Goal: Information Seeking & Learning: Find specific page/section

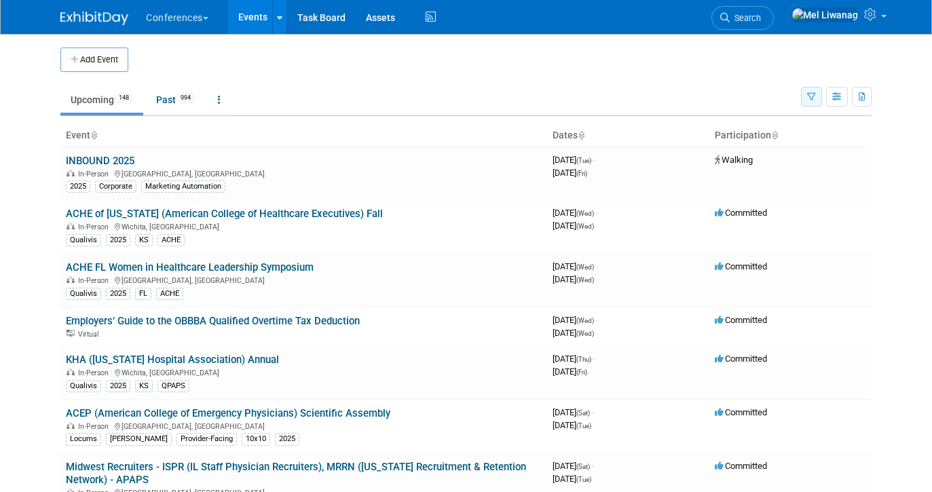
click at [817, 98] on button "button" at bounding box center [811, 97] width 21 height 20
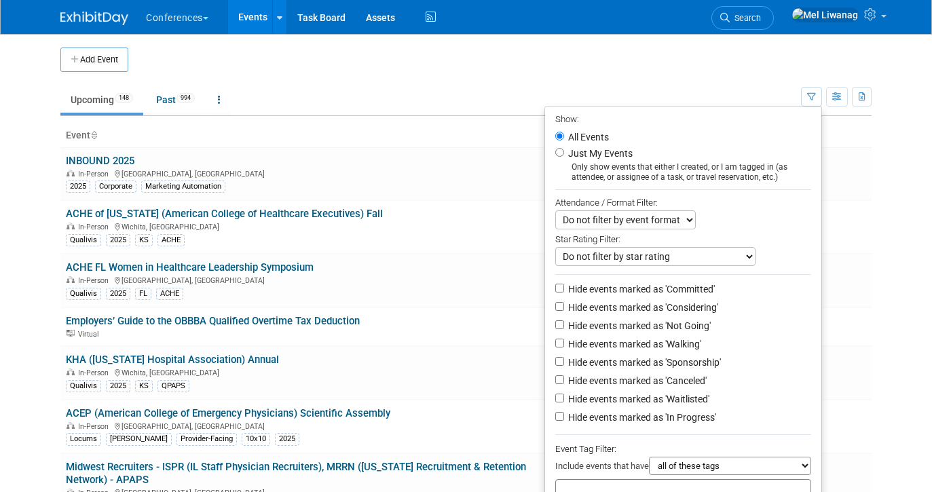
click at [606, 157] on label "Just My Events" at bounding box center [598, 154] width 67 height 14
click at [564, 157] on input "Just My Events" at bounding box center [559, 152] width 9 height 9
radio input "true"
click at [653, 322] on label "Hide events marked as 'Not Going'" at bounding box center [637, 326] width 145 height 14
click at [564, 322] on input "Hide events marked as 'Not Going'" at bounding box center [559, 324] width 9 height 9
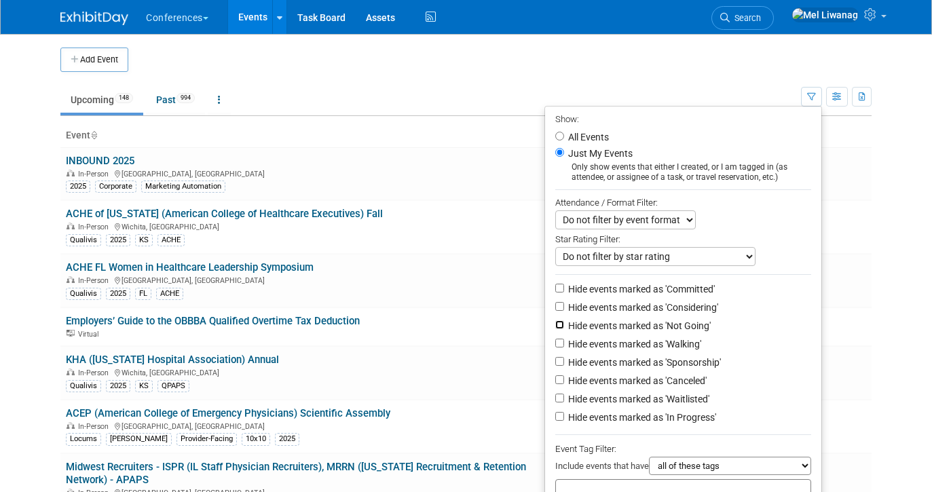
checkbox input "true"
click at [657, 403] on label "Hide events marked as 'Waitlisted'" at bounding box center [637, 399] width 144 height 14
click at [564, 403] on input "Hide events marked as 'Waitlisted'" at bounding box center [559, 398] width 9 height 9
checkbox input "true"
click at [657, 388] on label "Hide events marked as 'Canceled'" at bounding box center [635, 381] width 141 height 14
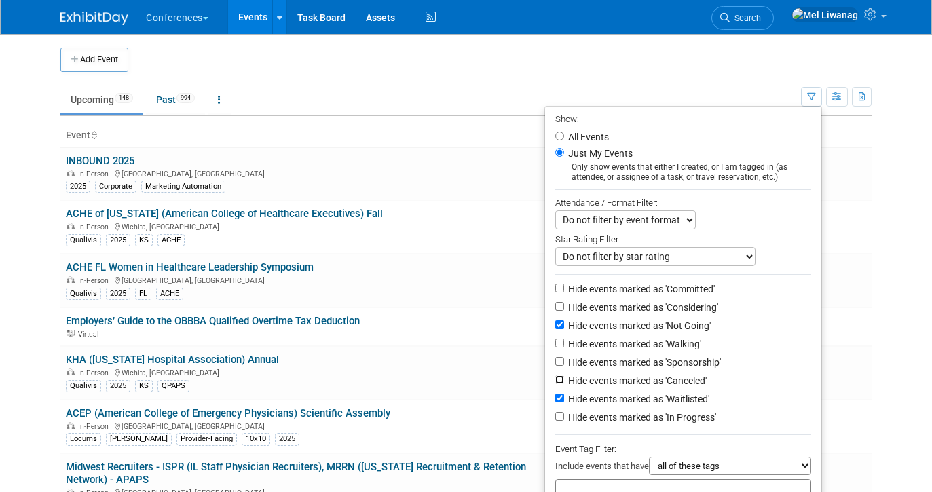
click at [564, 384] on input "Hide events marked as 'Canceled'" at bounding box center [559, 379] width 9 height 9
checkbox input "true"
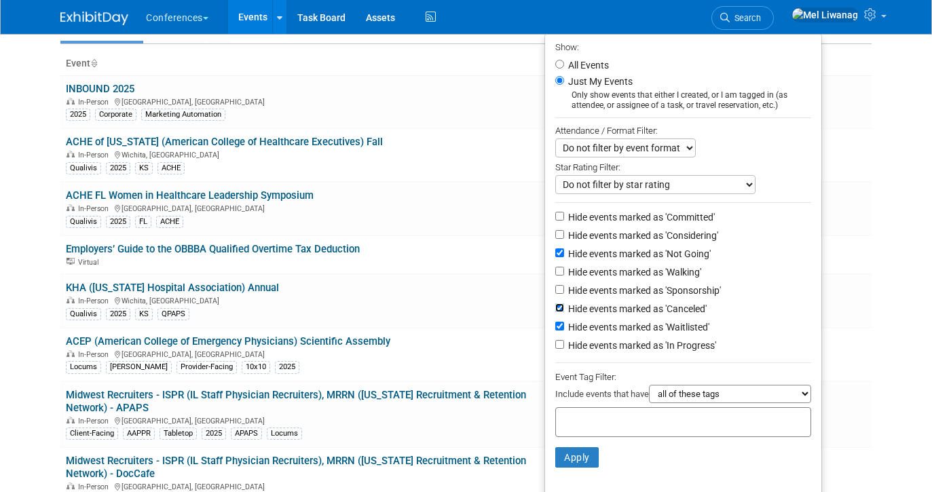
scroll to position [86, 0]
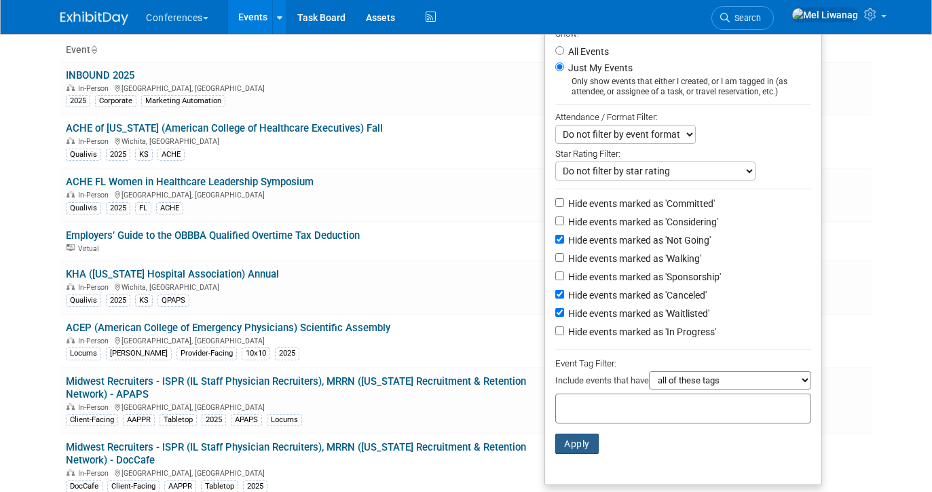
click at [574, 444] on button "Apply" at bounding box center [576, 444] width 43 height 20
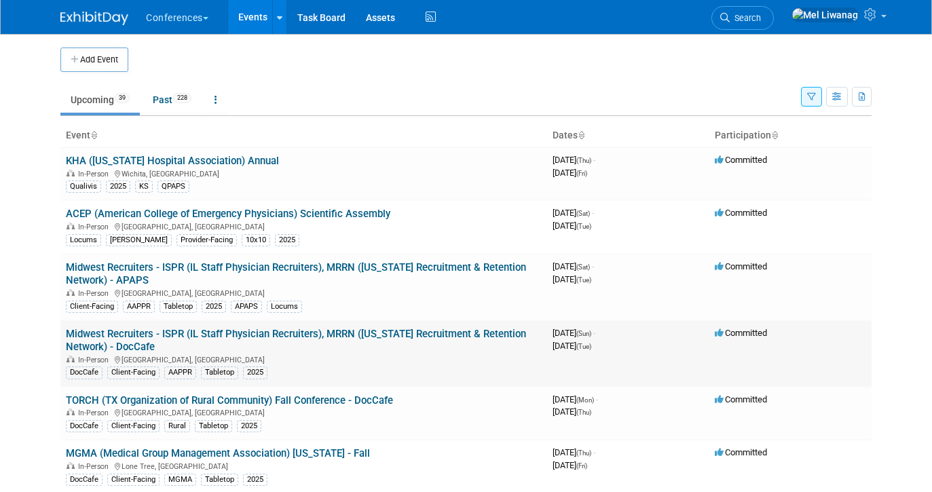
scroll to position [849, 0]
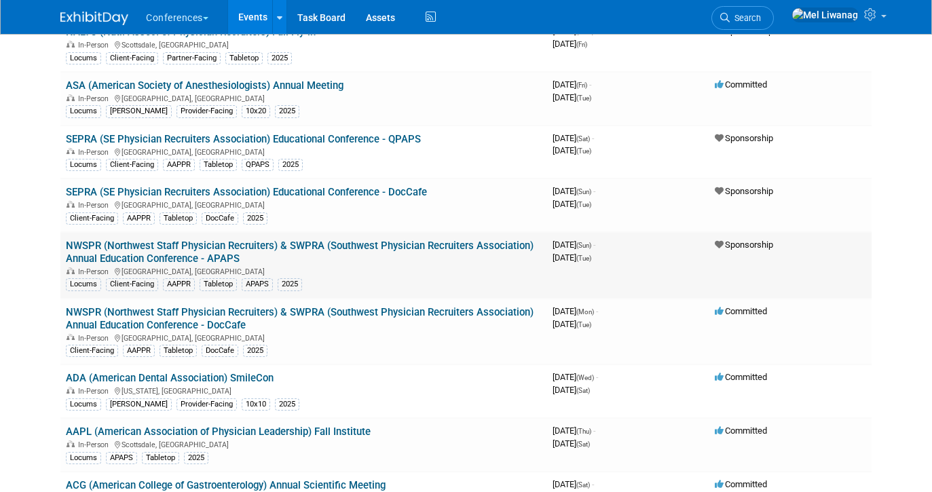
click at [314, 246] on link "NWSPR (Northwest Staff Physician Recruiters) & SWPRA (Southwest Physician Recru…" at bounding box center [300, 252] width 468 height 25
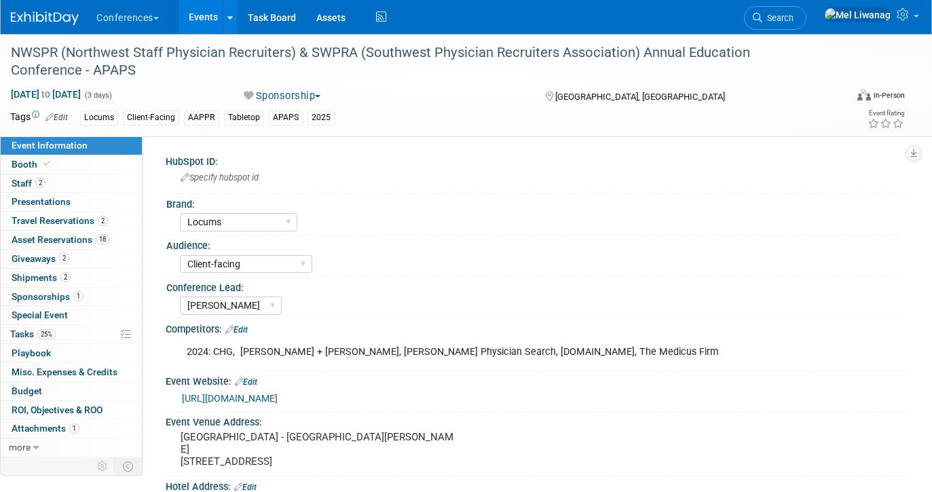
select select "Locums"
select select "Client-facing"
select select "Mel"
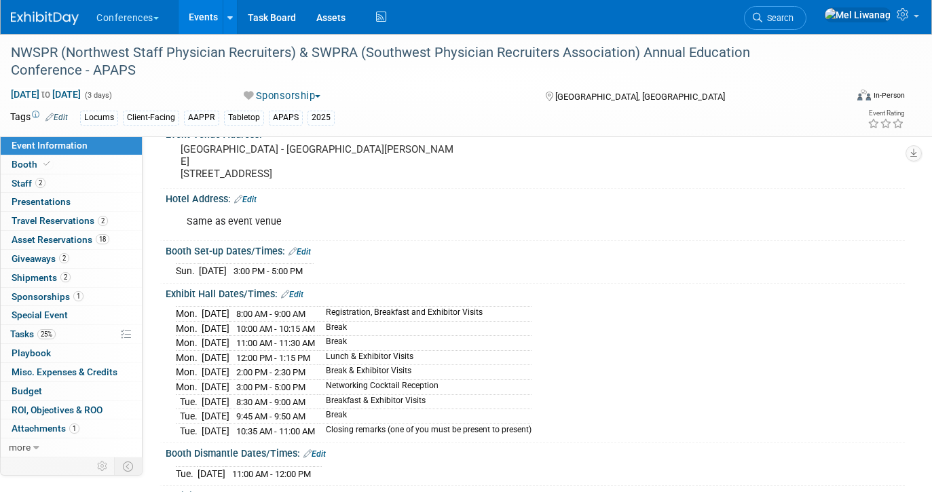
scroll to position [295, 0]
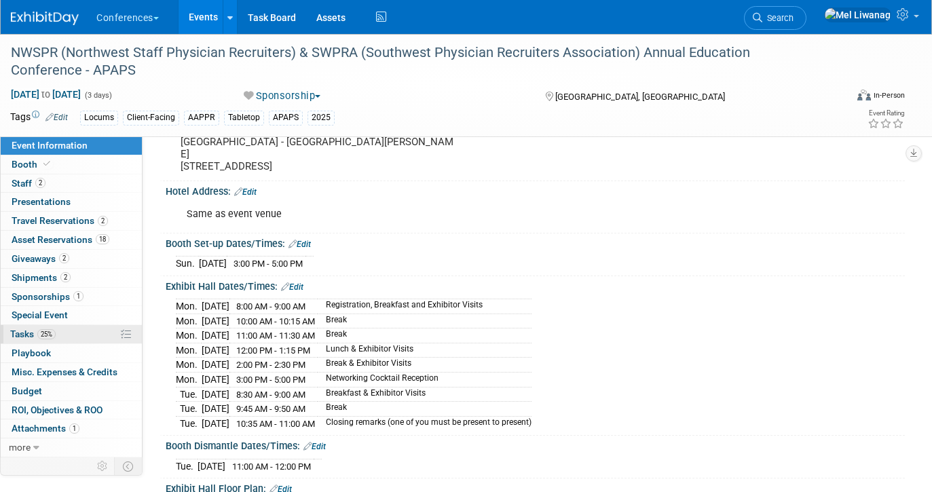
click at [48, 329] on span "25%" at bounding box center [46, 334] width 18 height 10
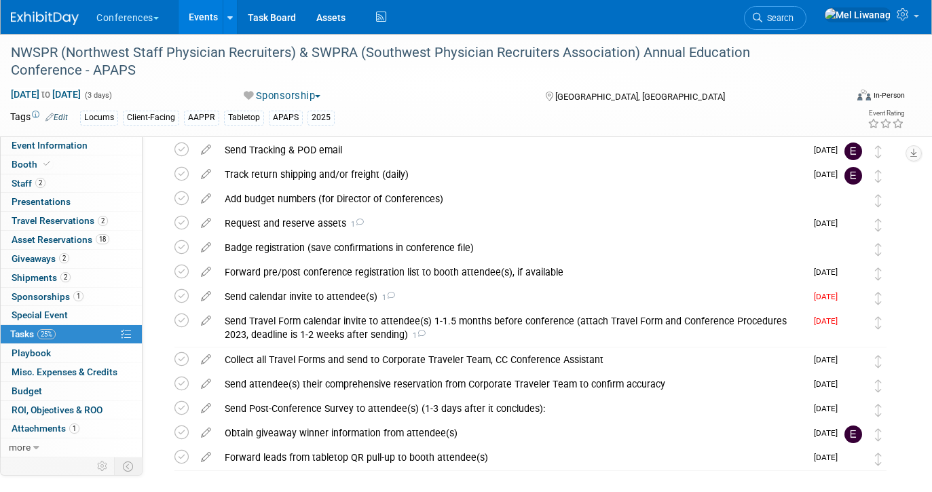
scroll to position [182, 0]
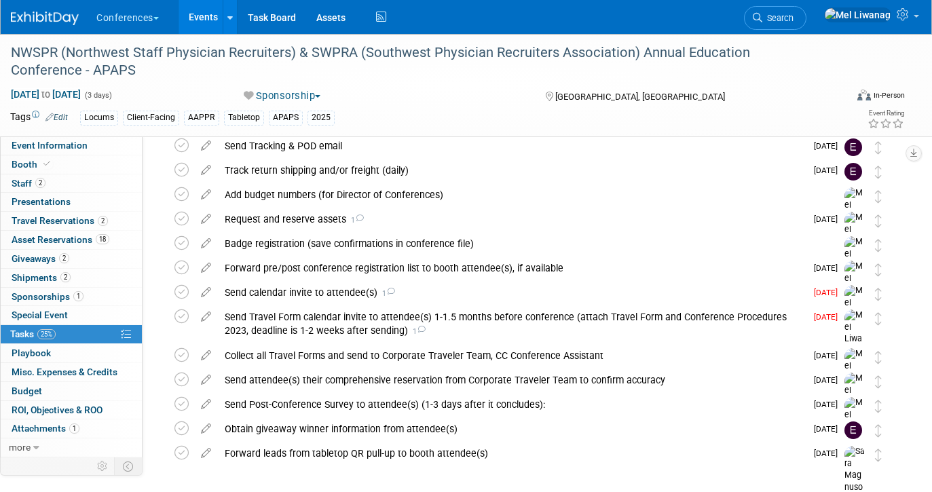
click at [42, 21] on img at bounding box center [45, 19] width 68 height 14
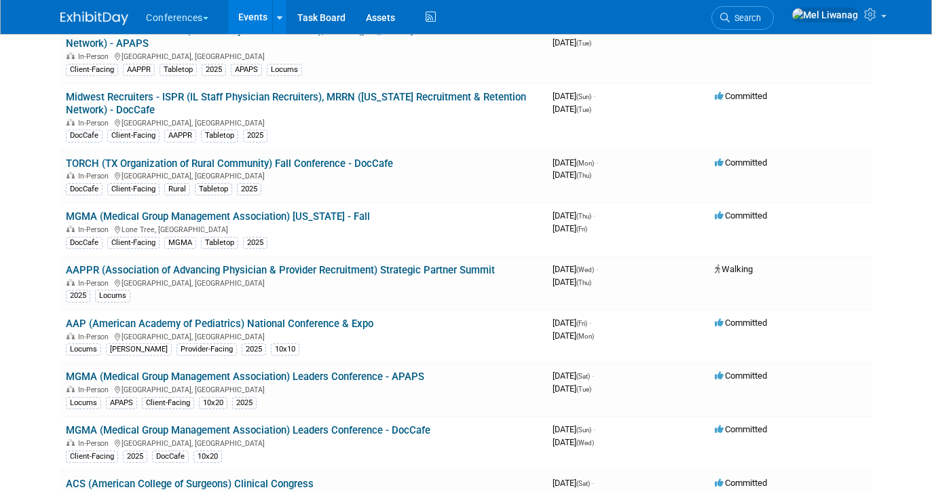
scroll to position [244, 0]
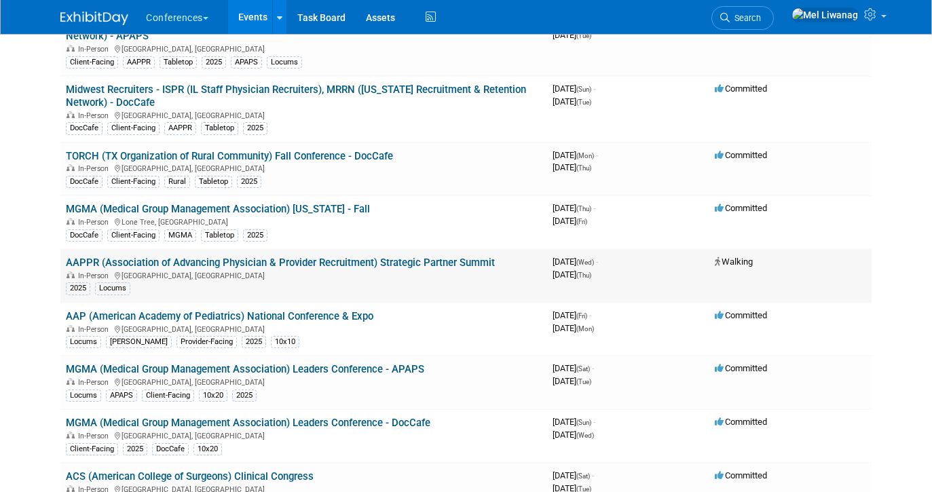
click at [265, 259] on link "AAPPR (Association of Advancing Physician & Provider Recruitment) Strategic Par…" at bounding box center [280, 263] width 429 height 12
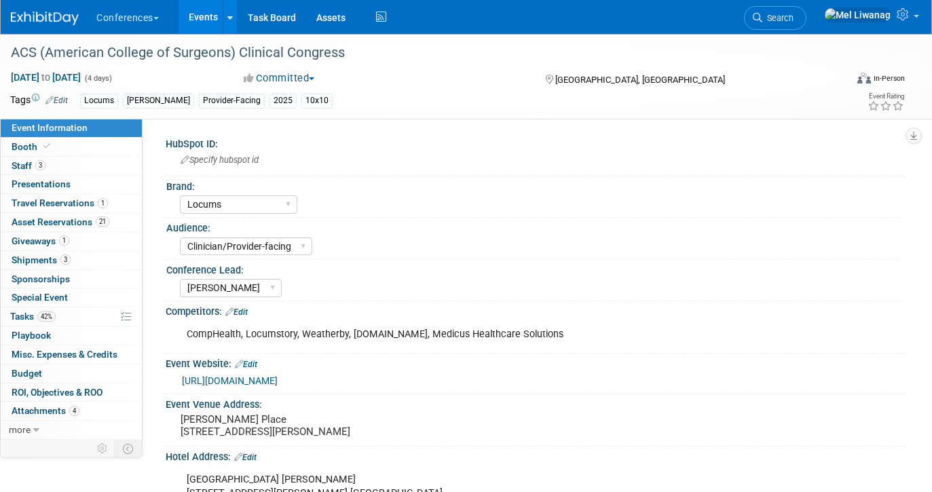
select select "Locums"
select select "Clinician/Provider-facing"
select select "[PERSON_NAME]"
click at [60, 16] on img at bounding box center [45, 19] width 68 height 14
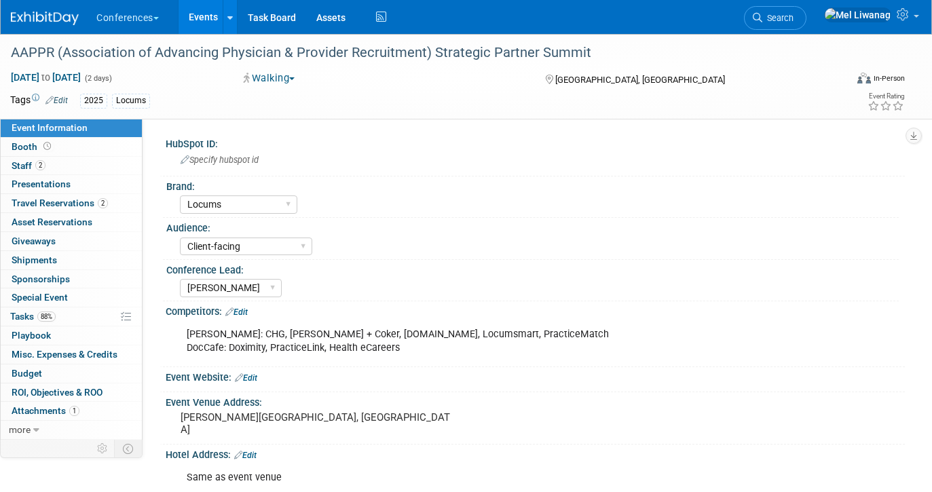
select select "Locums"
select select "Client-facing"
select select "Mel"
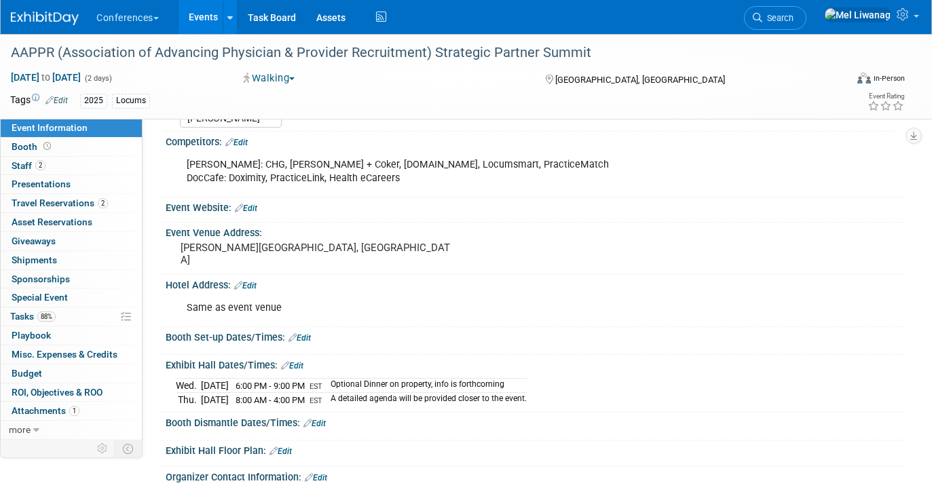
scroll to position [173, 0]
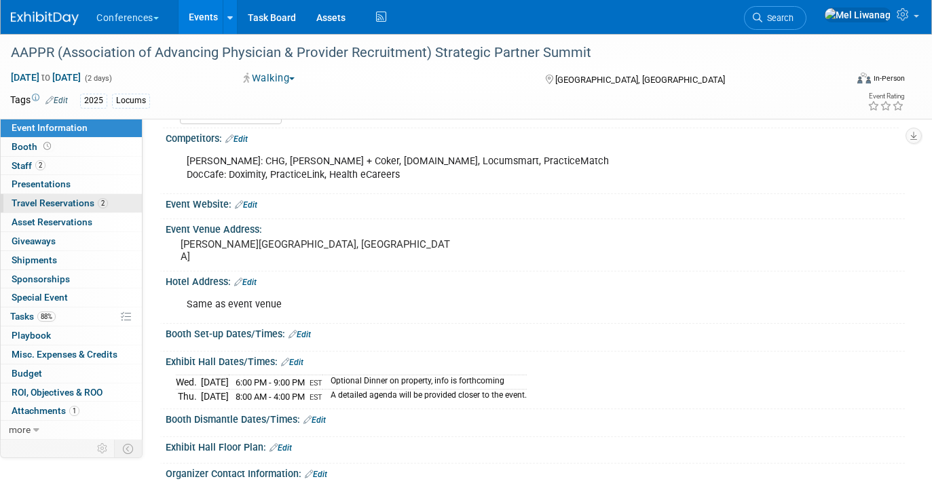
click at [87, 198] on span "Travel Reservations 2" at bounding box center [60, 203] width 96 height 11
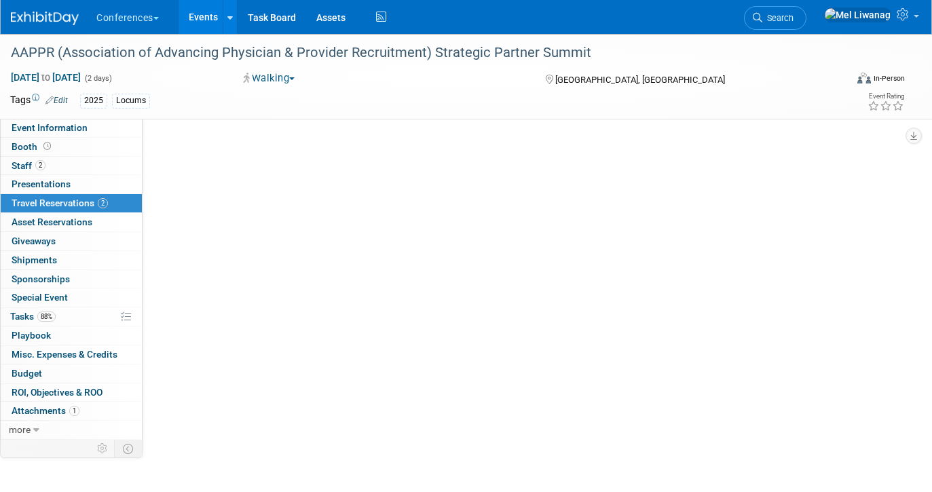
scroll to position [0, 0]
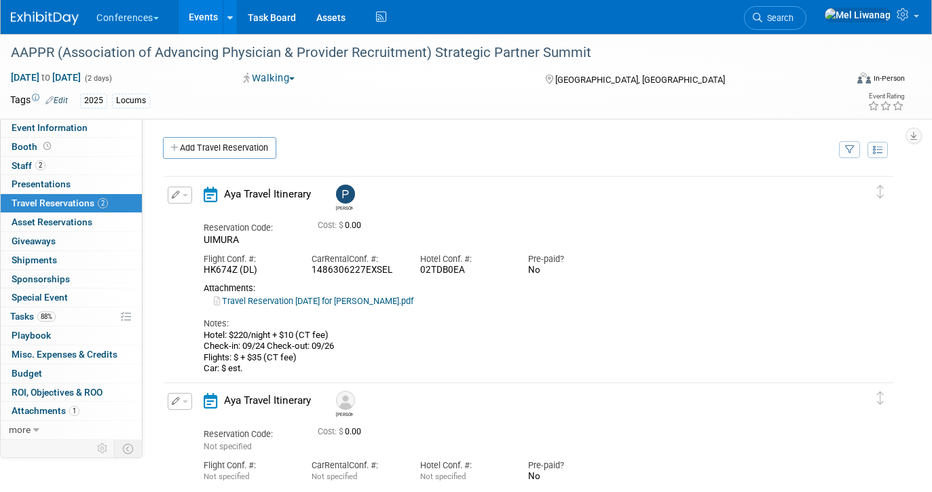
click at [354, 301] on link "Travel Reservation September 24 for PATRICK HINKLE.pdf" at bounding box center [314, 301] width 200 height 10
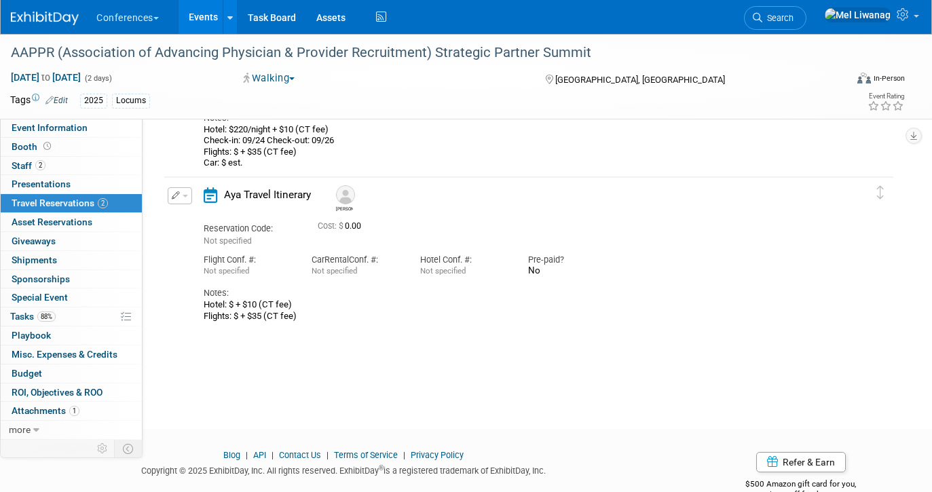
scroll to position [238, 0]
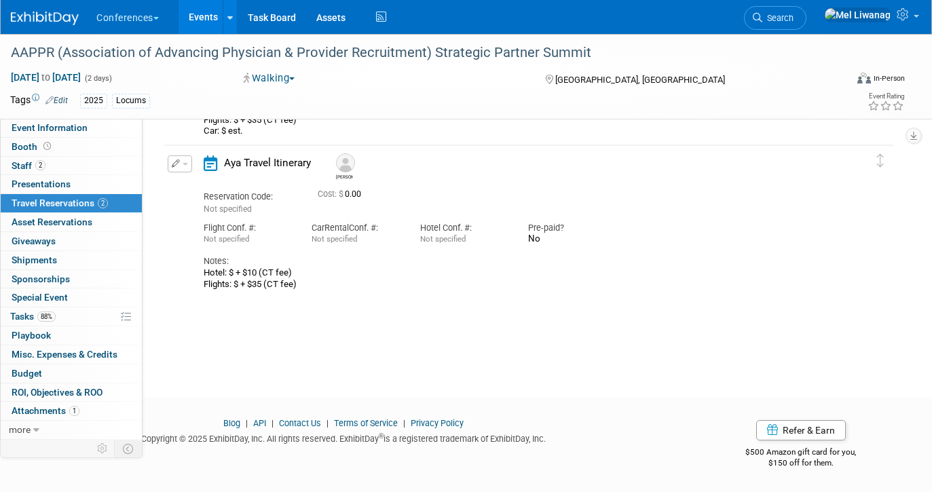
click at [186, 161] on button "button" at bounding box center [180, 163] width 24 height 17
click at [356, 265] on div "Notes:" at bounding box center [518, 261] width 629 height 12
click at [185, 159] on button "button" at bounding box center [180, 163] width 24 height 17
click at [185, 173] on ul "Edit Reservation Delete Reservation" at bounding box center [226, 209] width 116 height 75
click at [179, 155] on td "Delete Reservation Mike Reservation Code: Not specified" at bounding box center [518, 219] width 709 height 149
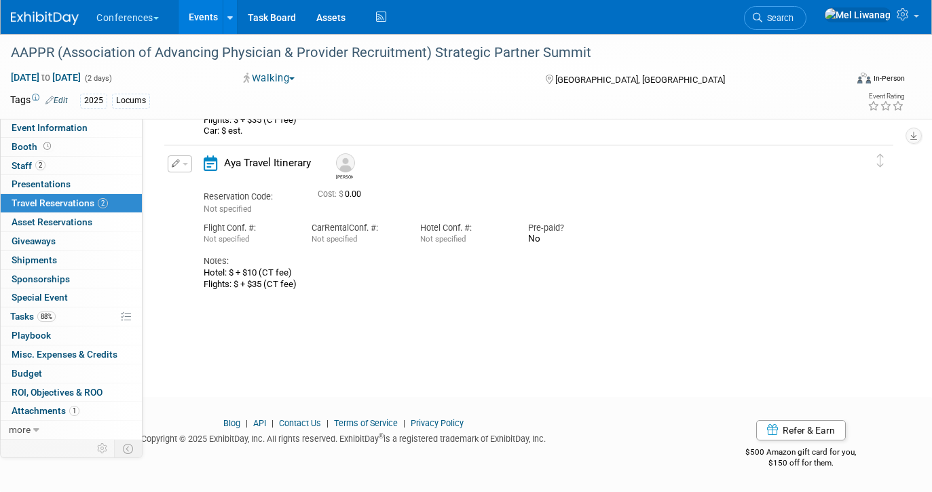
click at [177, 160] on icon "button" at bounding box center [176, 164] width 9 height 8
click at [181, 174] on ul "Edit Reservation Delete Reservation" at bounding box center [226, 209] width 116 height 75
click at [175, 162] on icon "button" at bounding box center [176, 164] width 9 height 8
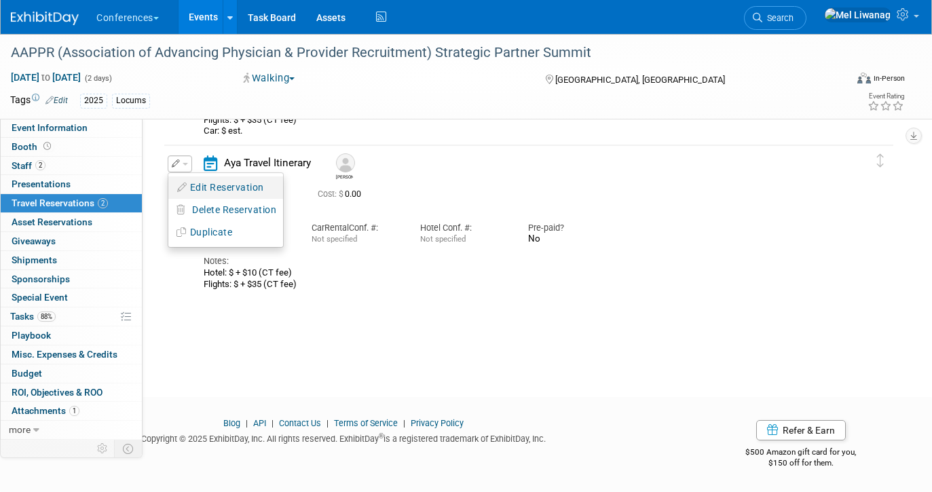
click at [183, 184] on icon "button" at bounding box center [182, 188] width 11 height 10
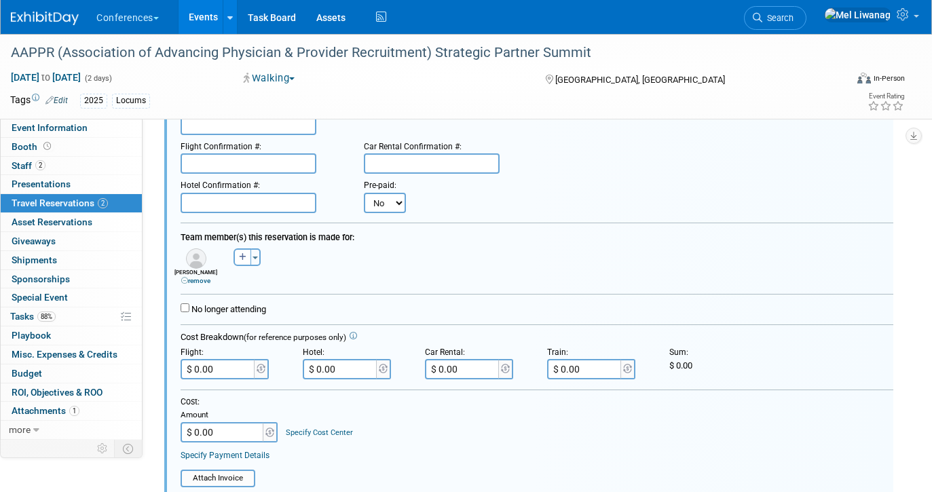
scroll to position [333, 0]
click at [94, 313] on link "88% Tasks 88%" at bounding box center [71, 317] width 141 height 18
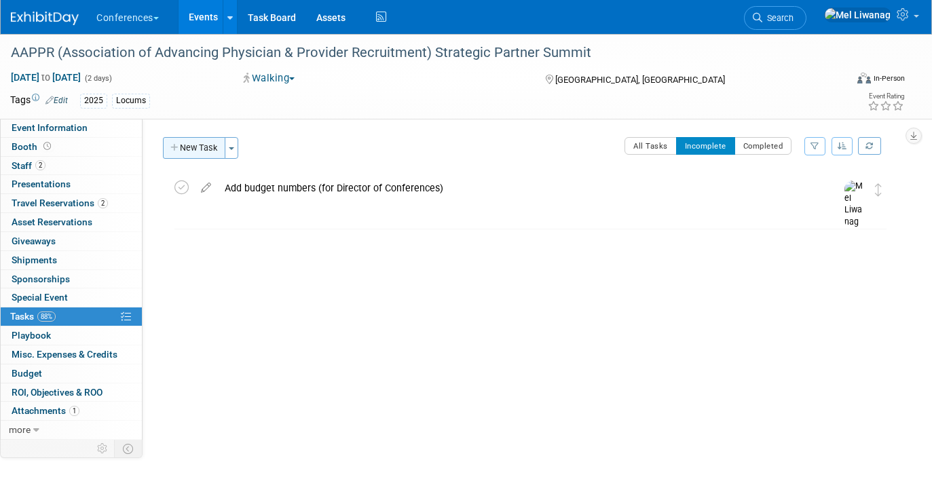
click at [186, 148] on button "New Task" at bounding box center [194, 148] width 62 height 22
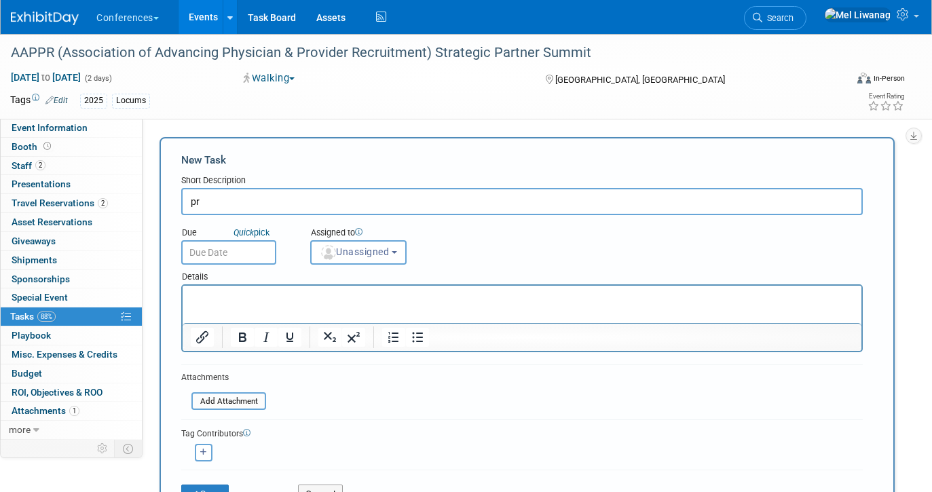
type input "p"
type input "Pre-pay hotels"
click at [404, 251] on button "Unassigned" at bounding box center [358, 252] width 96 height 24
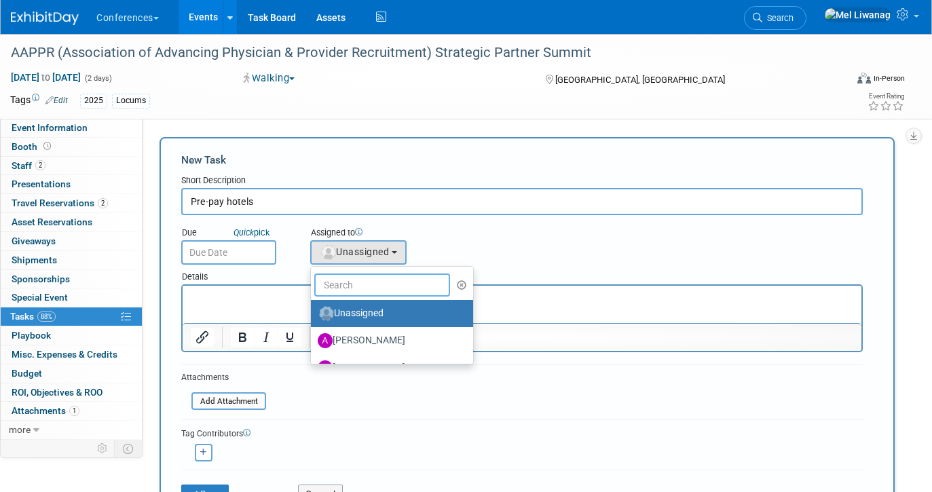
click at [371, 284] on input "text" at bounding box center [382, 285] width 136 height 23
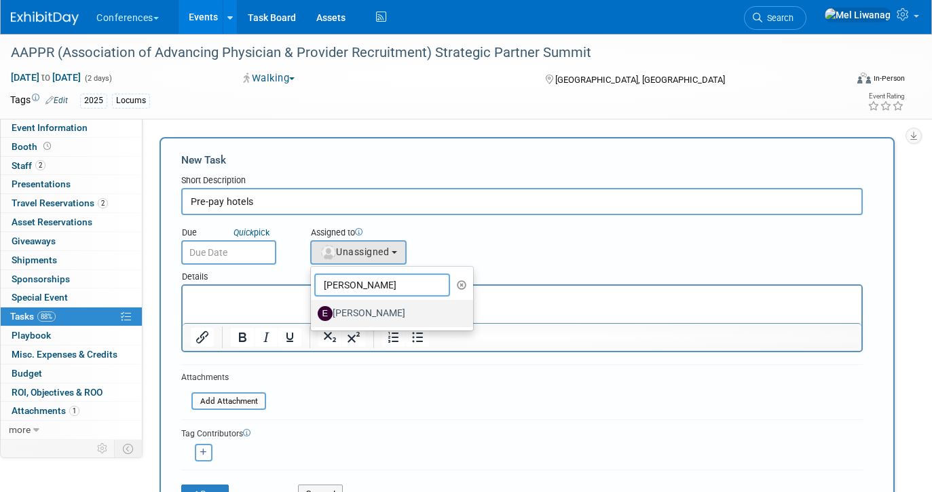
type input "erin"
click at [373, 309] on label "Erin Anderson" at bounding box center [389, 314] width 142 height 22
click at [313, 309] on input "Erin Anderson" at bounding box center [308, 312] width 9 height 9
select select "05738ff0-bddb-4e68-890b-b446aa749597"
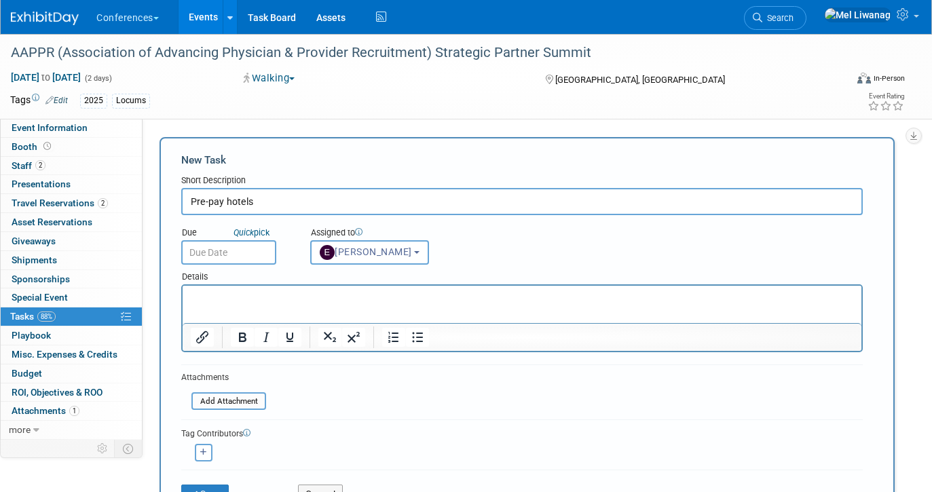
click at [213, 263] on input "text" at bounding box center [228, 252] width 95 height 24
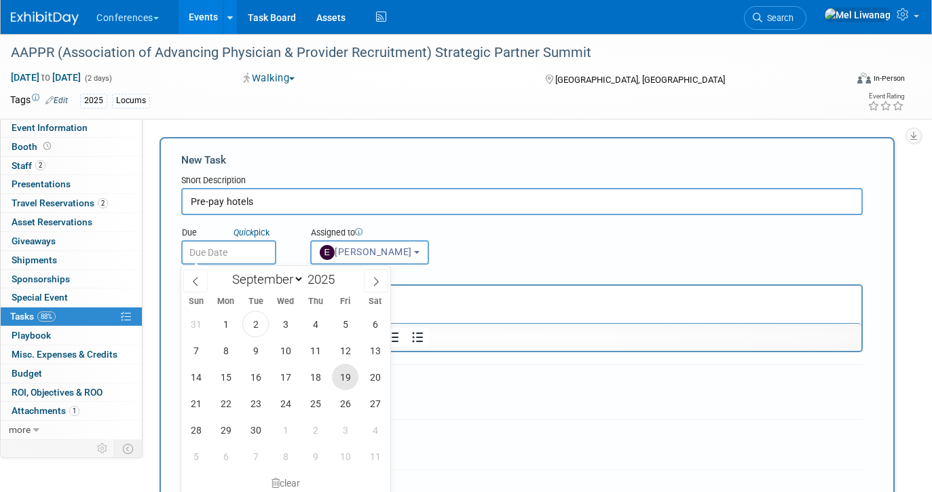
click at [352, 367] on span "19" at bounding box center [345, 377] width 26 height 26
type input "Sep 19, 2025"
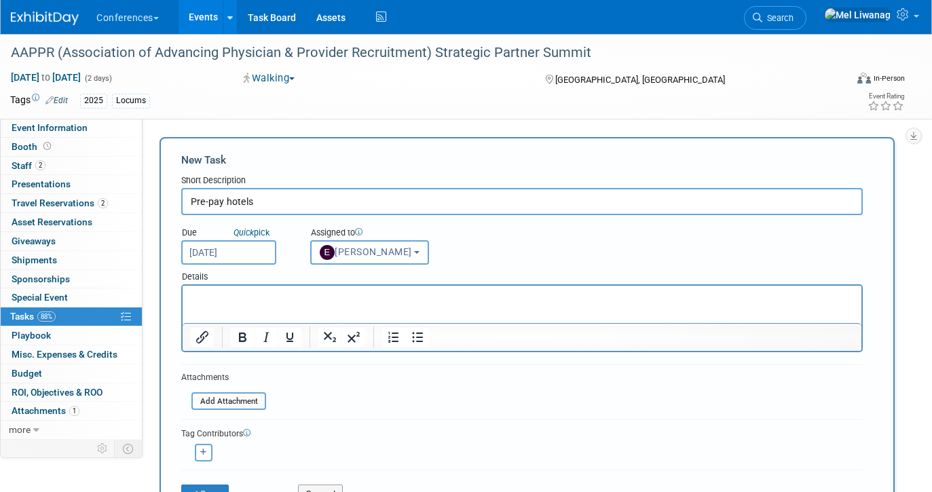
click at [236, 256] on input "Sep 19, 2025" at bounding box center [228, 252] width 95 height 24
click at [466, 420] on div "Tag Contributors Alexa remove" at bounding box center [522, 440] width 682 height 41
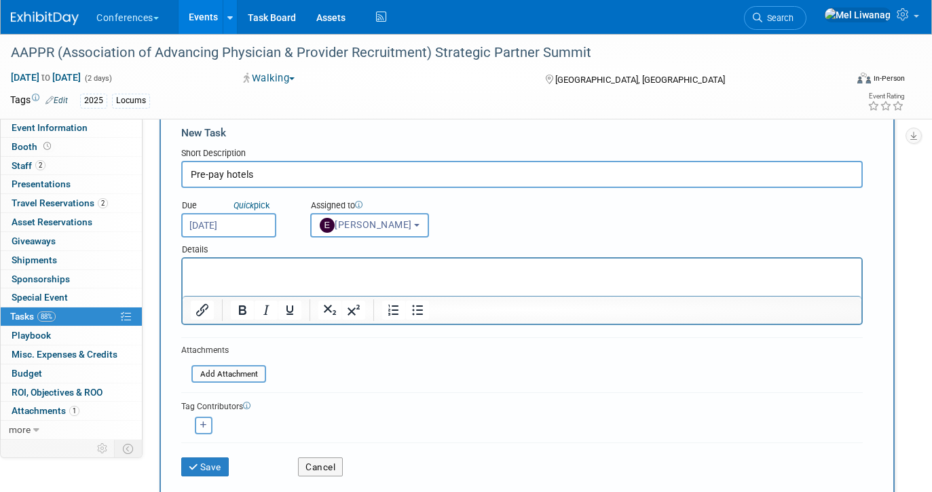
scroll to position [18, 0]
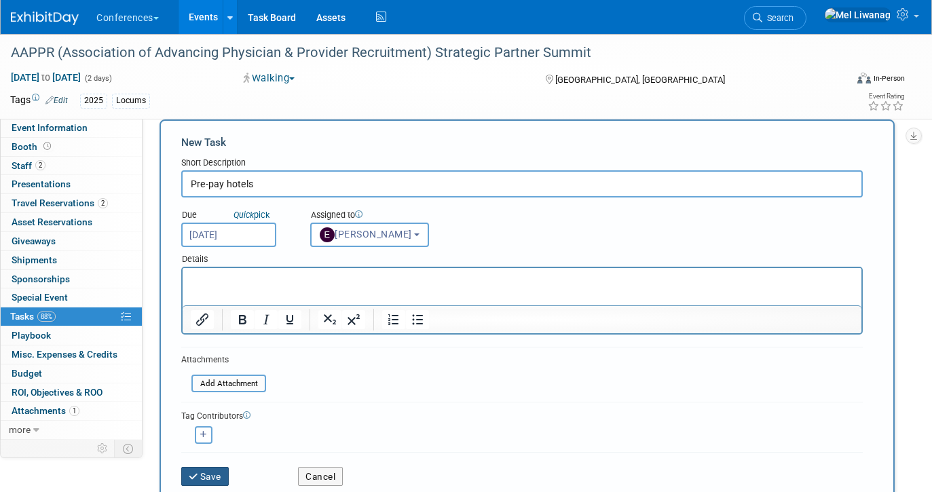
click at [204, 475] on button "Save" at bounding box center [205, 476] width 48 height 19
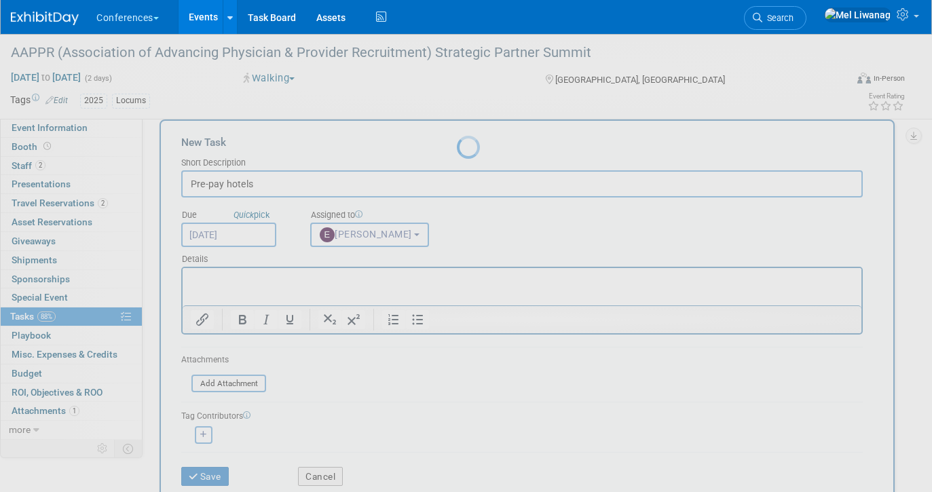
scroll to position [0, 0]
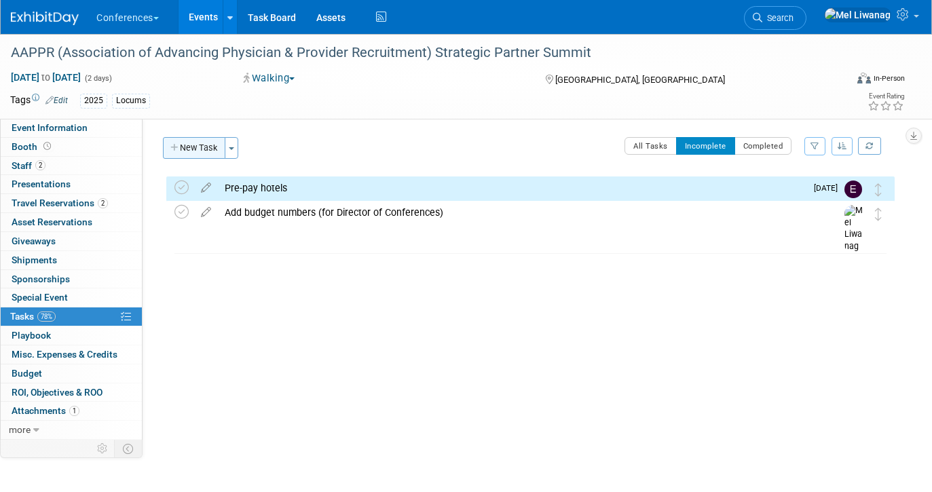
click at [197, 145] on button "New Task" at bounding box center [194, 148] width 62 height 22
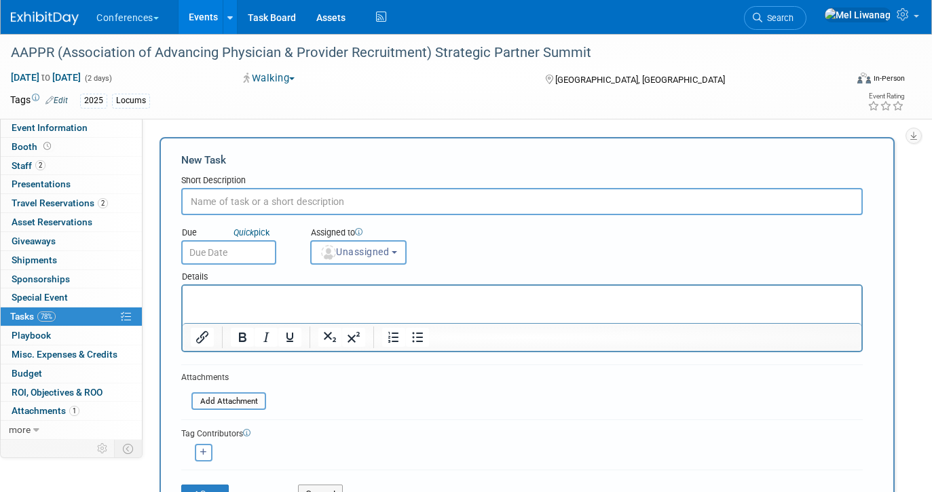
click at [253, 208] on input "text" at bounding box center [522, 201] width 682 height 27
type input "Send pre-pay email"
click at [387, 255] on span "Unassigned" at bounding box center [354, 251] width 69 height 11
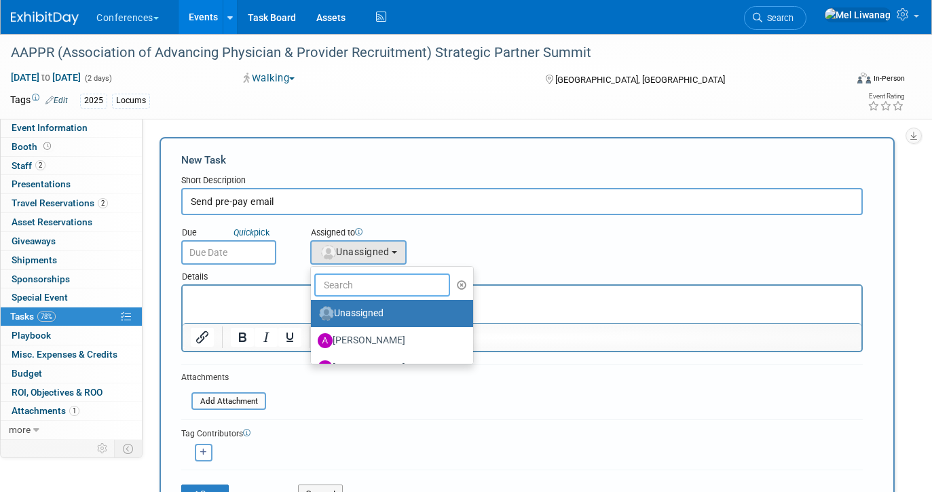
click at [367, 280] on input "text" at bounding box center [382, 285] width 136 height 23
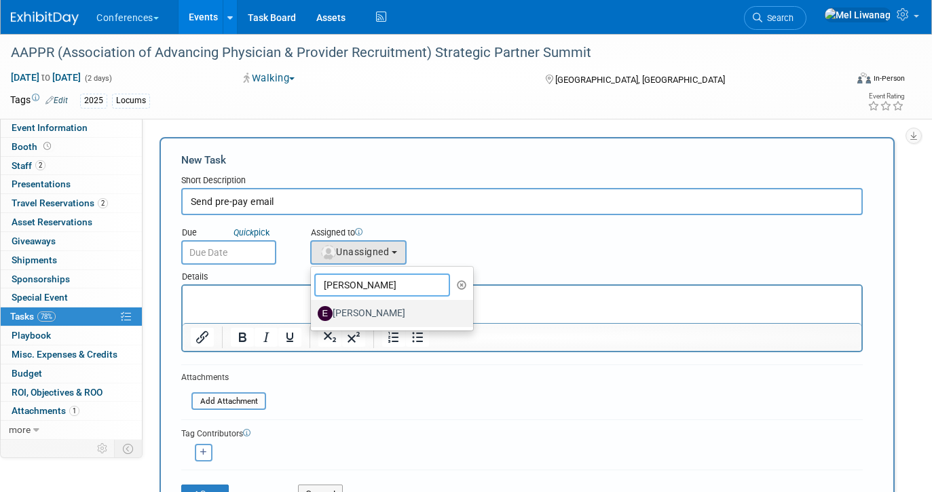
type input "erin"
click at [348, 311] on label "Erin Anderson" at bounding box center [389, 314] width 142 height 22
click at [313, 311] on input "Erin Anderson" at bounding box center [308, 312] width 9 height 9
select select "05738ff0-bddb-4e68-890b-b446aa749597"
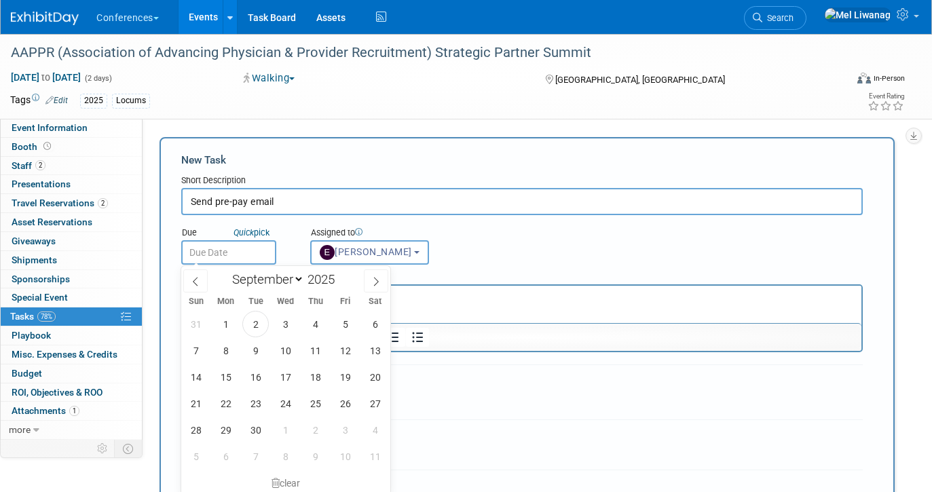
click at [246, 250] on input "text" at bounding box center [228, 252] width 95 height 24
click at [217, 412] on span "22" at bounding box center [225, 403] width 26 height 26
type input "Sep 22, 2025"
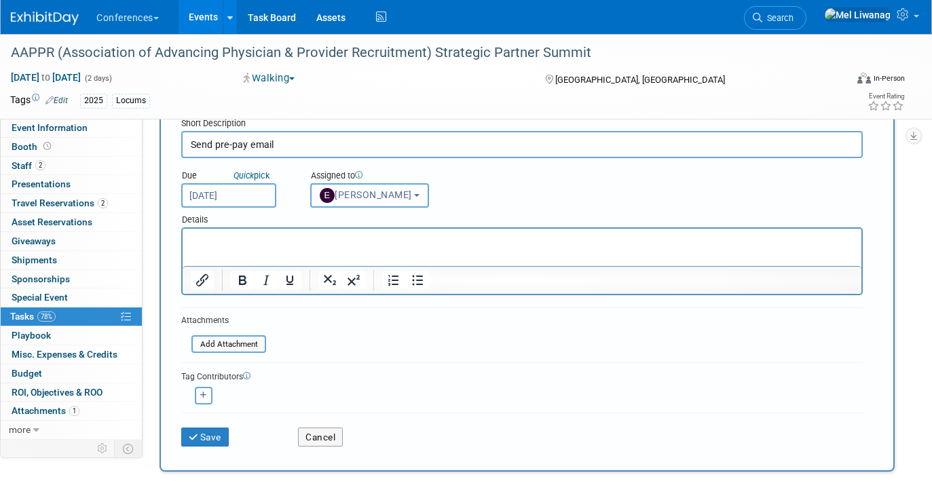
scroll to position [58, 0]
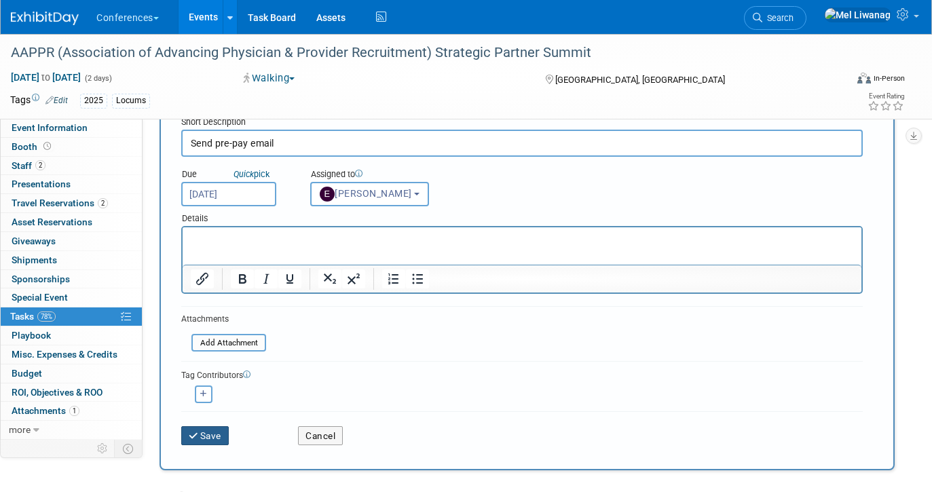
click at [215, 432] on button "Save" at bounding box center [205, 435] width 48 height 19
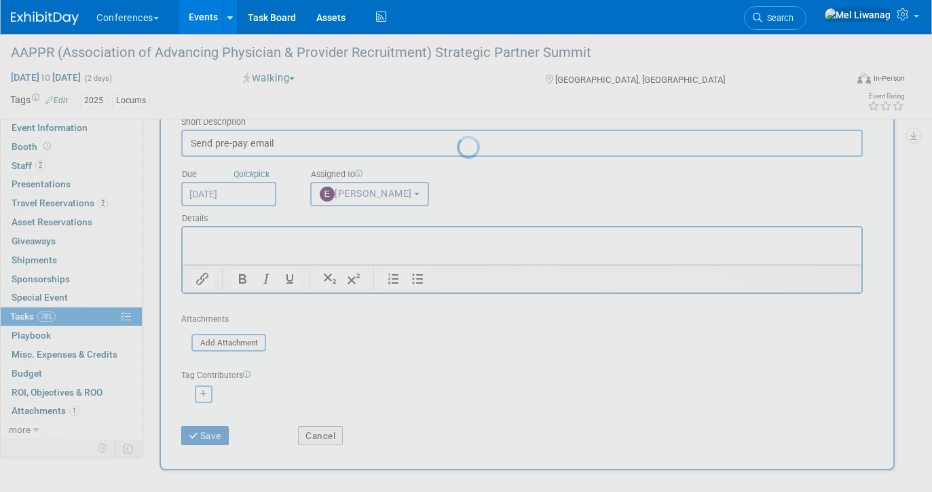
scroll to position [0, 0]
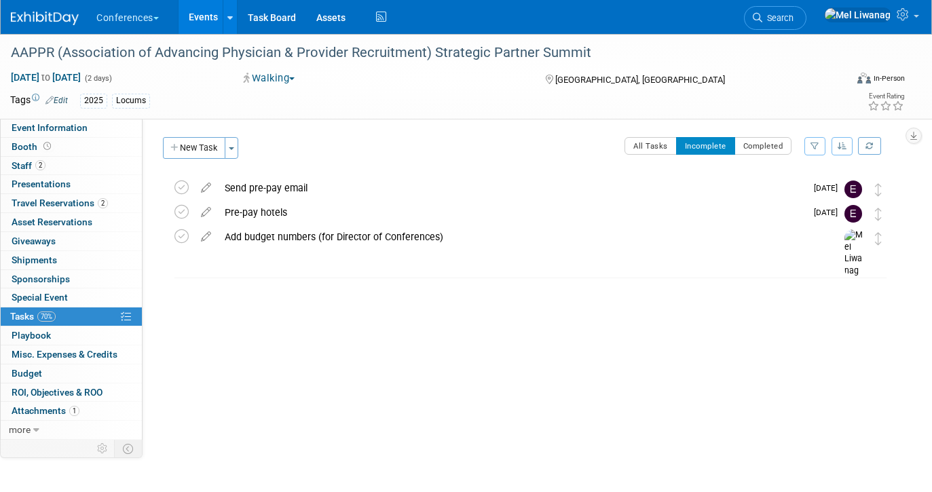
click at [193, 310] on div "HubSpot ID: Specify hubspot id Brand: Aya Bespoke Corporate Dawson DocCafe Educ…" at bounding box center [524, 279] width 762 height 321
click at [179, 238] on icon at bounding box center [181, 236] width 14 height 14
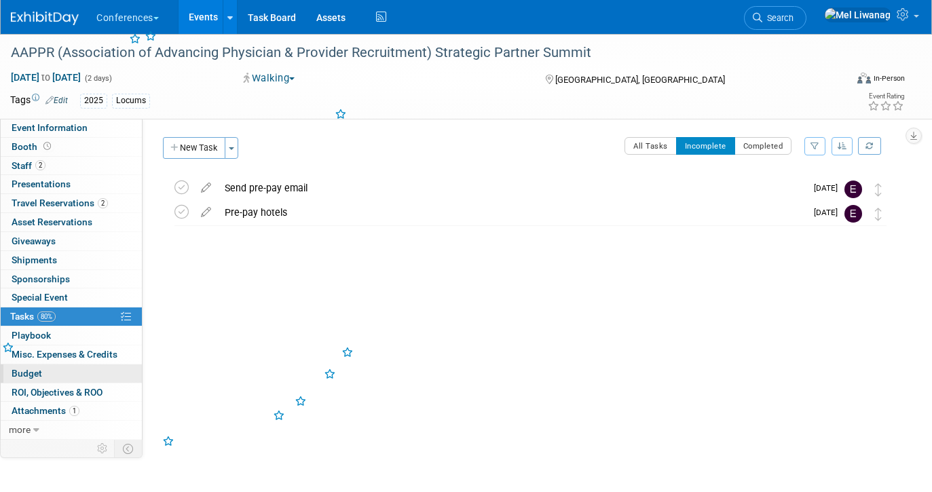
click at [84, 380] on link "Budget" at bounding box center [71, 374] width 141 height 18
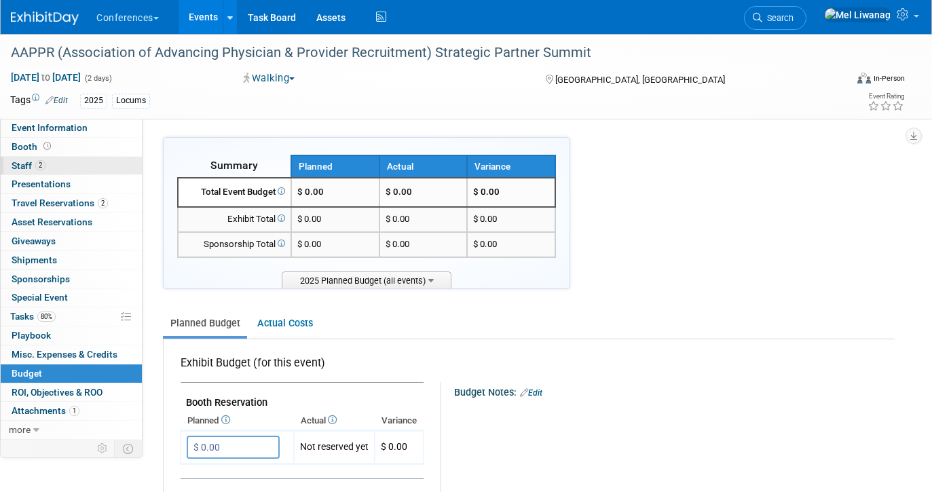
click at [91, 168] on link "2 Staff 2" at bounding box center [71, 166] width 141 height 18
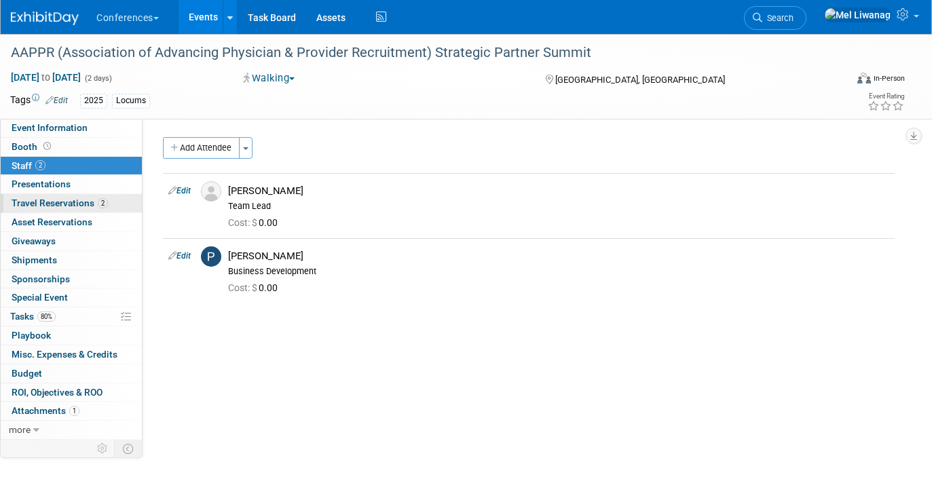
click at [98, 204] on span "2" at bounding box center [103, 203] width 10 height 10
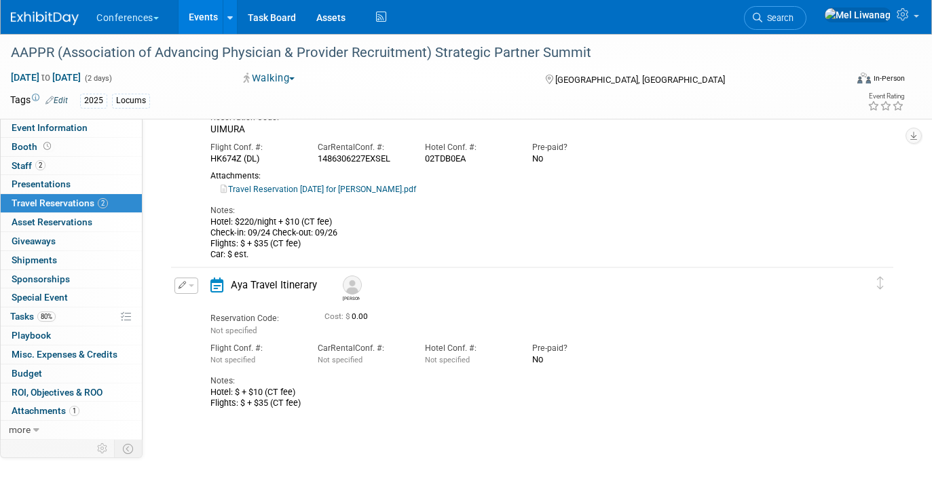
scroll to position [115, 0]
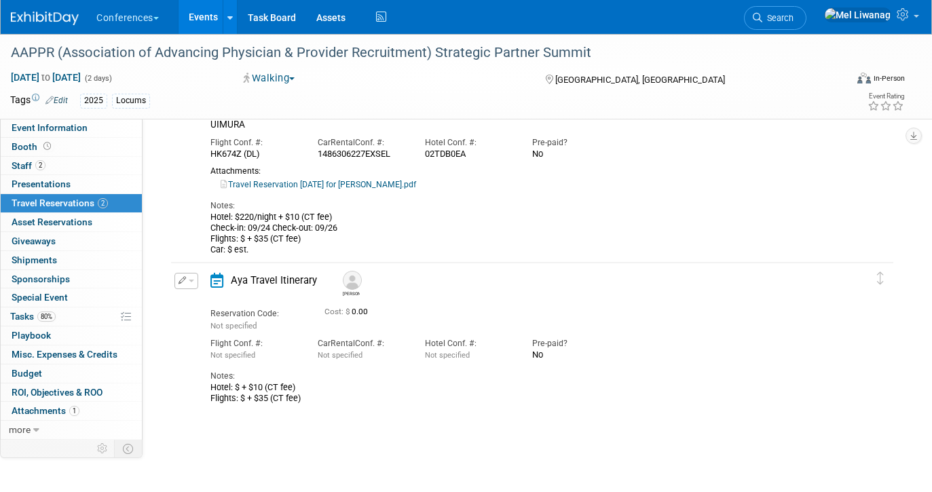
click at [193, 281] on button "button" at bounding box center [186, 281] width 24 height 16
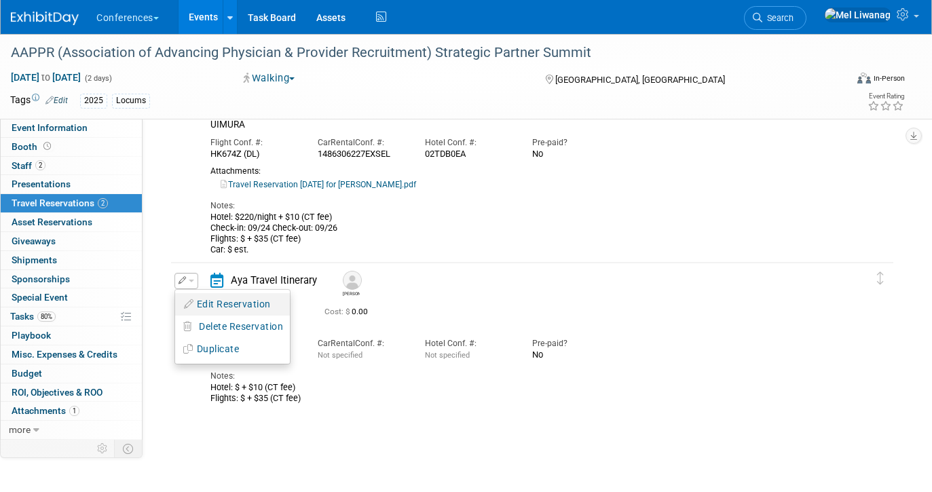
click at [195, 296] on button "Edit Reservation" at bounding box center [232, 305] width 115 height 20
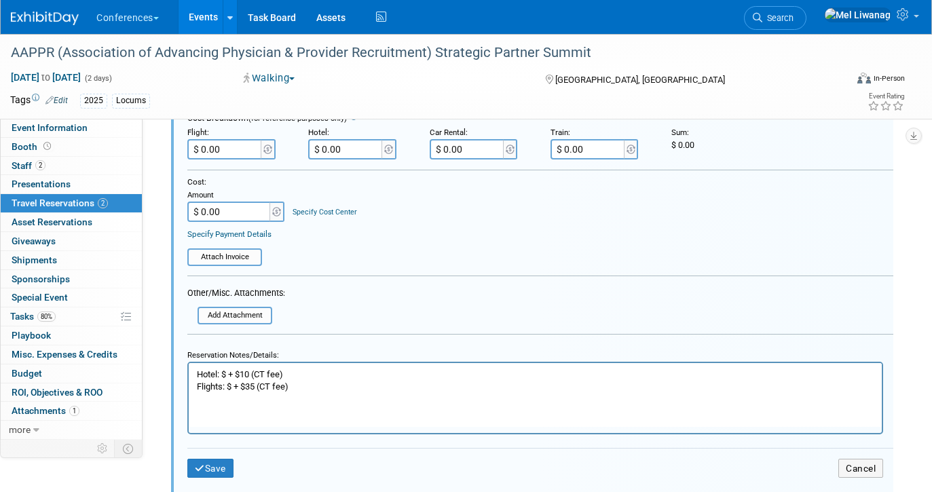
scroll to position [572, 0]
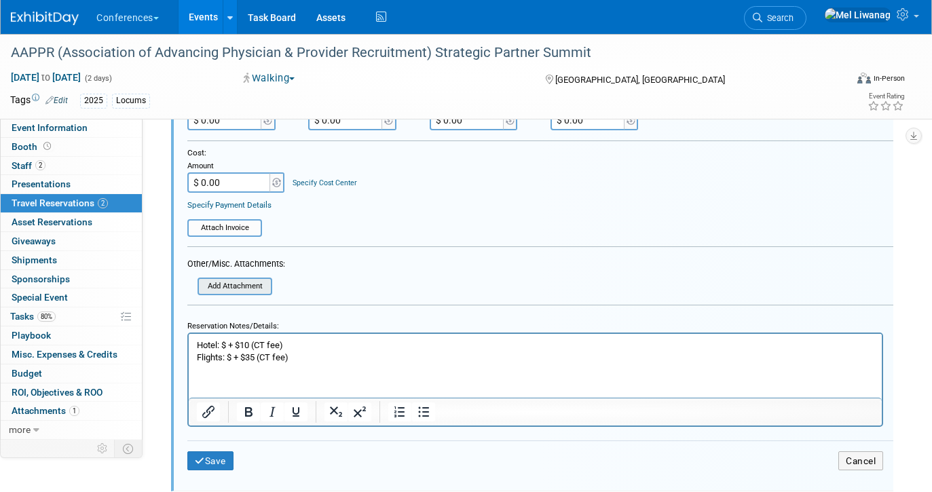
click at [259, 283] on input "file" at bounding box center [201, 286] width 138 height 14
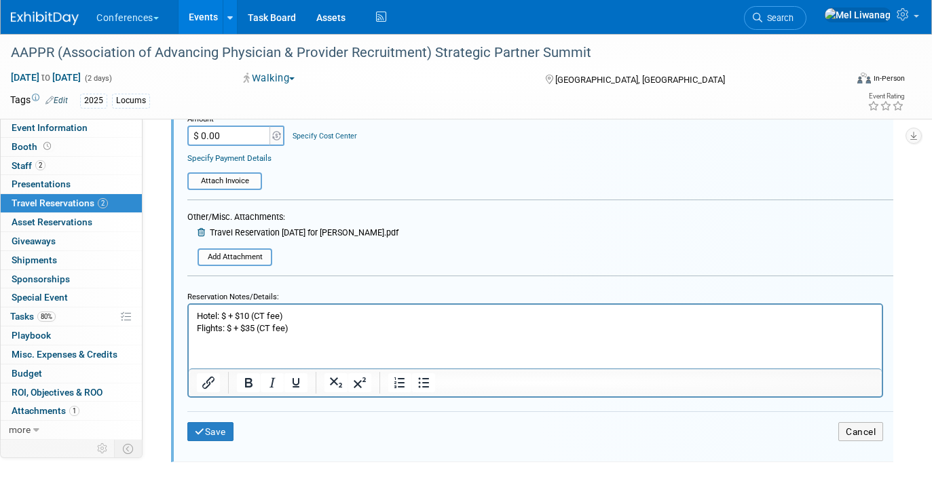
scroll to position [659, 0]
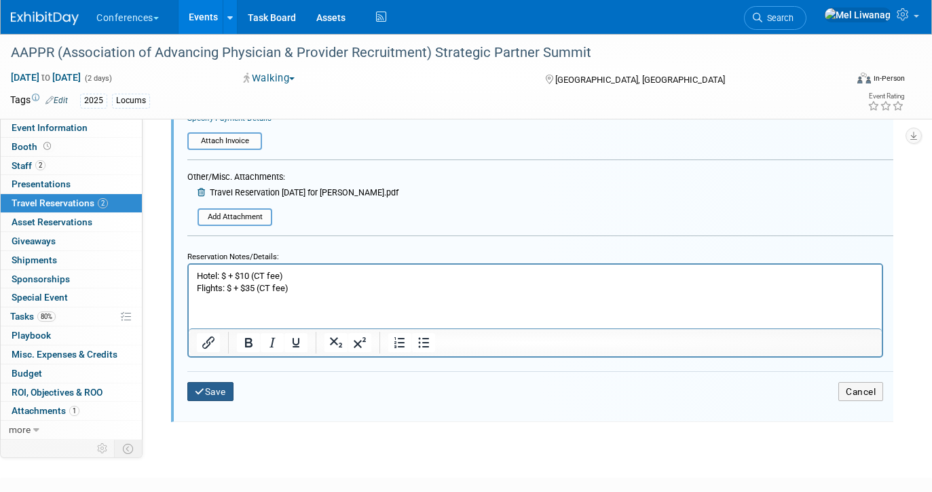
click at [223, 390] on button "Save" at bounding box center [210, 392] width 46 height 20
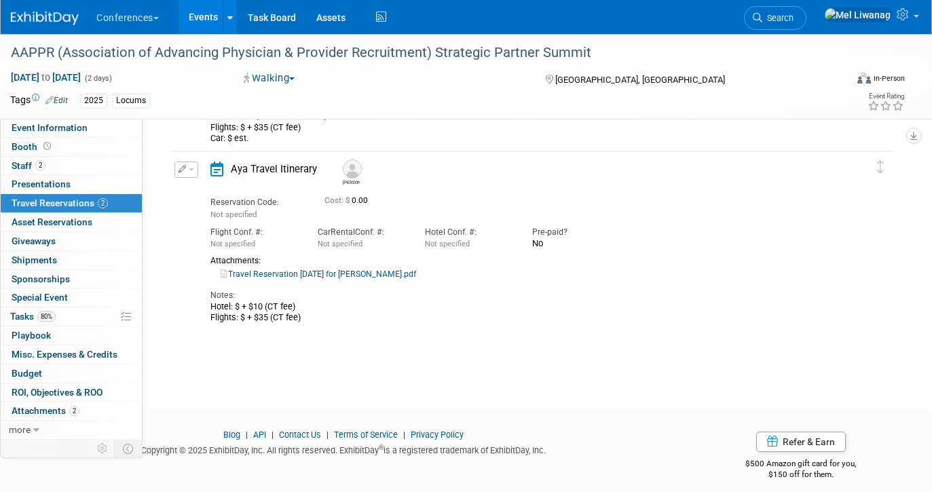
click at [312, 270] on link "Travel Reservation September 24 for MICHAEL DOUGLAS YORK.pdf" at bounding box center [319, 275] width 196 height 10
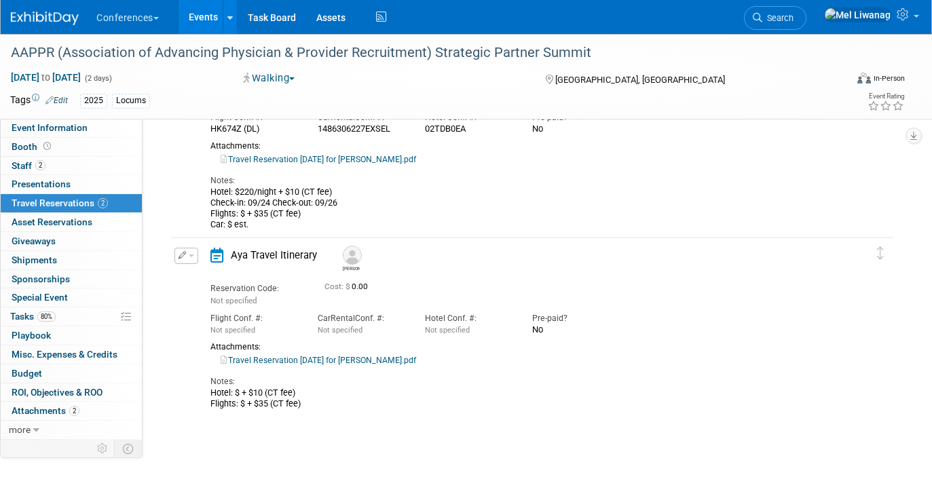
scroll to position [134, 0]
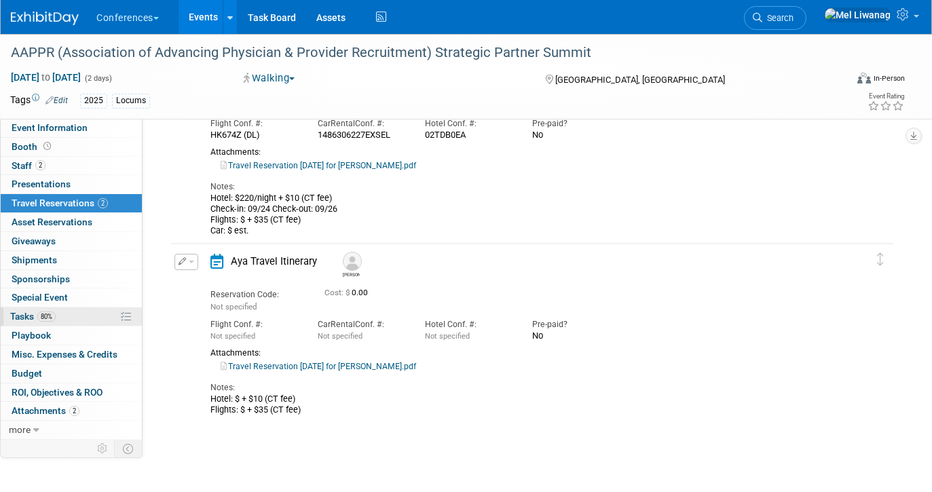
click at [46, 318] on span "80%" at bounding box center [46, 317] width 18 height 10
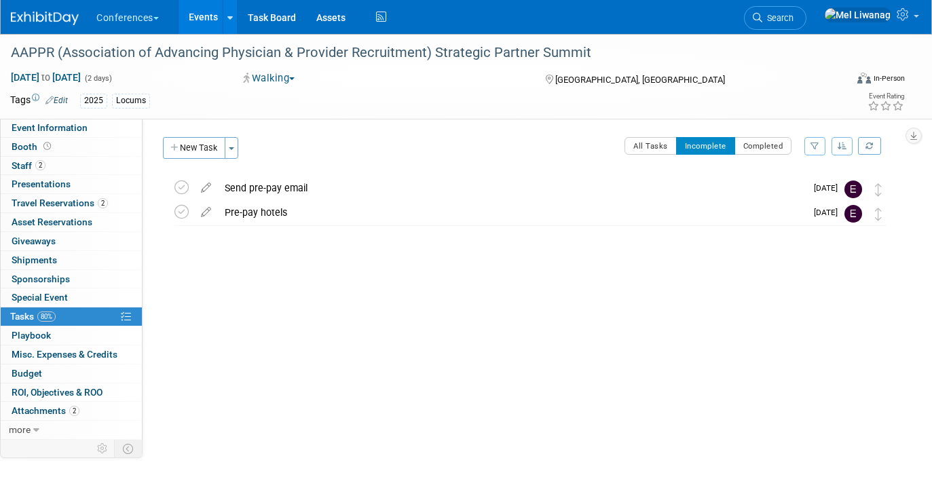
click at [365, 302] on div "HubSpot ID: Specify hubspot id Brand: Aya Bespoke Corporate Dawson DocCafe Educ…" at bounding box center [524, 279] width 762 height 321
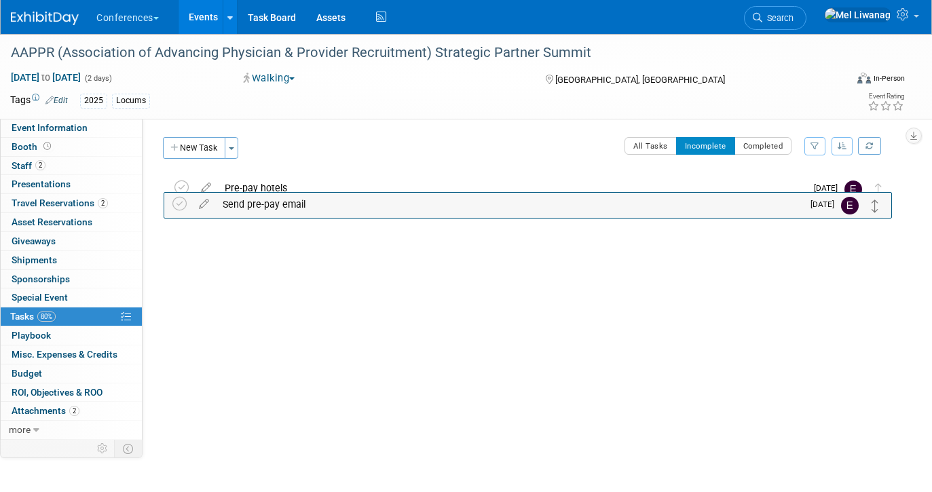
drag, startPoint x: 877, startPoint y: 187, endPoint x: 874, endPoint y: 215, distance: 27.4
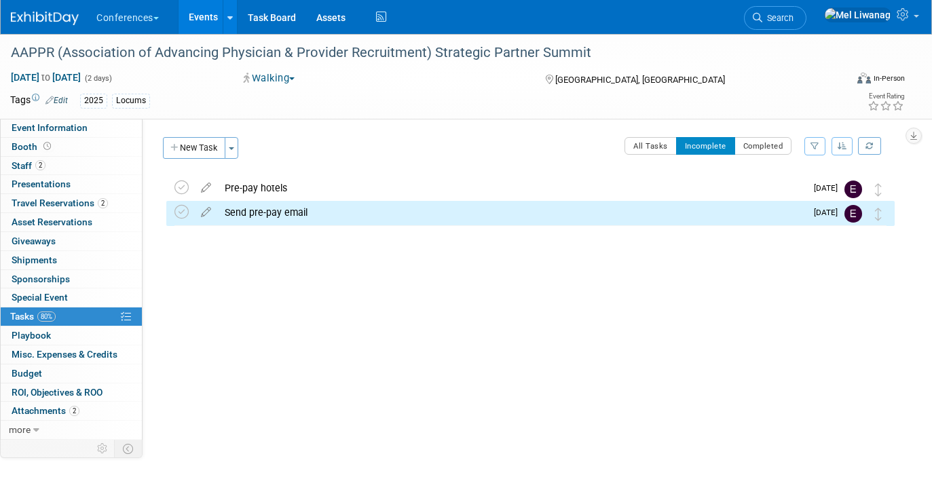
click at [469, 350] on div "HubSpot ID: Specify hubspot id Brand: Aya Bespoke Corporate Dawson DocCafe Educ…" at bounding box center [524, 279] width 762 height 321
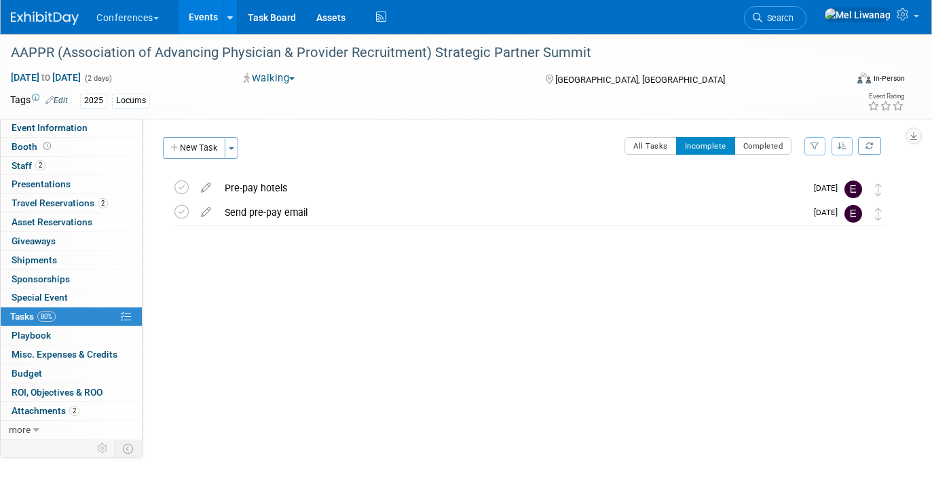
click at [36, 21] on img at bounding box center [45, 19] width 68 height 14
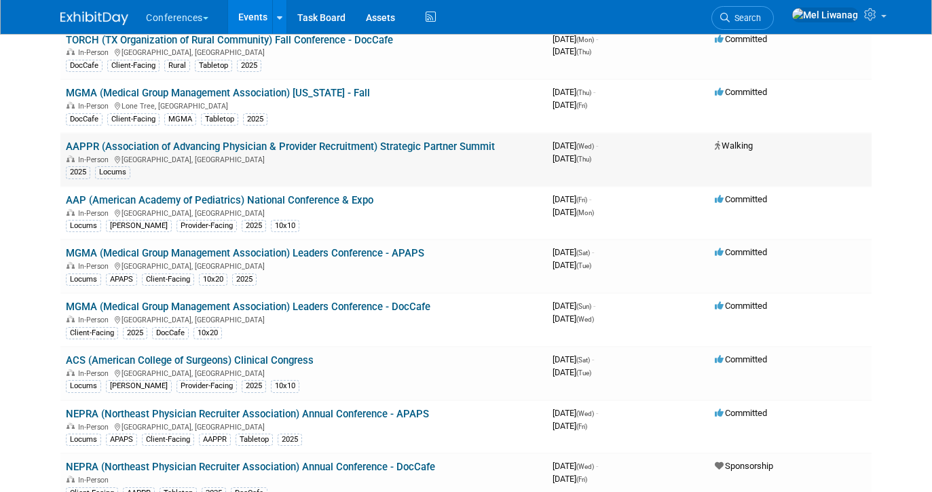
scroll to position [389, 0]
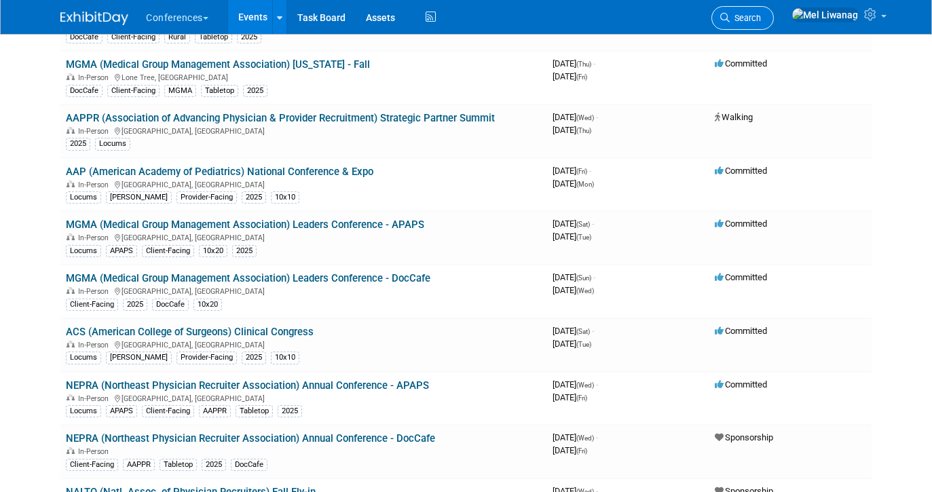
click at [761, 21] on span "Search" at bounding box center [745, 18] width 31 height 10
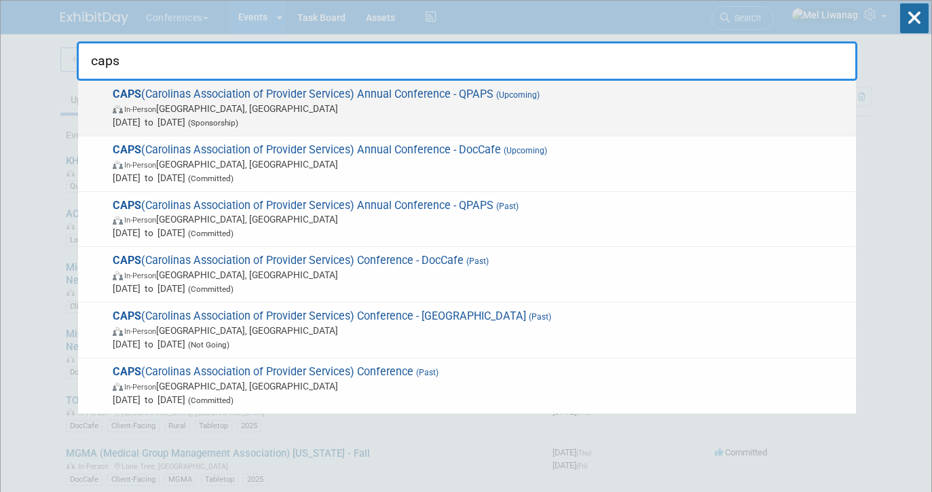
type input "caps"
click at [352, 116] on span "Nov 1, 2025 to Nov 4, 2025 (Sponsorship)" at bounding box center [481, 122] width 737 height 14
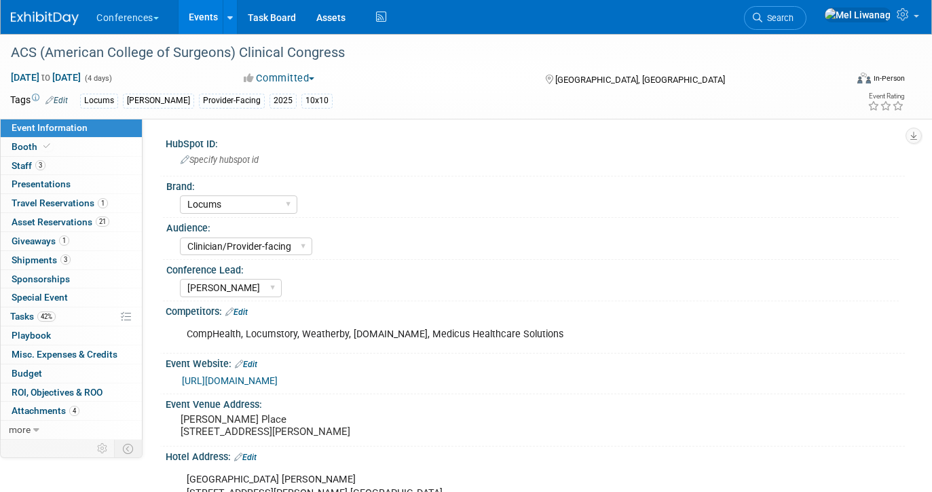
select select "Locums"
select select "Clinician/Provider-facing"
select select "[PERSON_NAME]"
click at [102, 148] on link "Booth" at bounding box center [71, 147] width 141 height 18
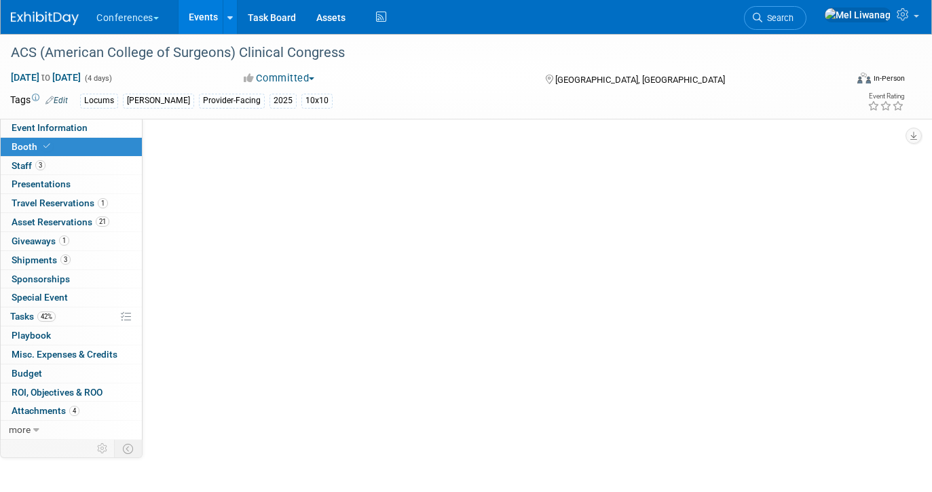
select select "10'x10'"
select select "No"
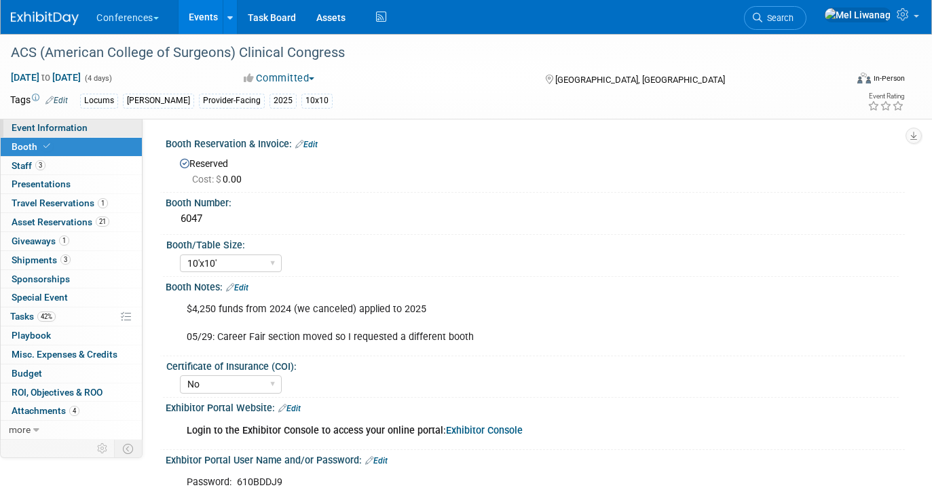
click at [107, 129] on link "Event Information" at bounding box center [71, 128] width 141 height 18
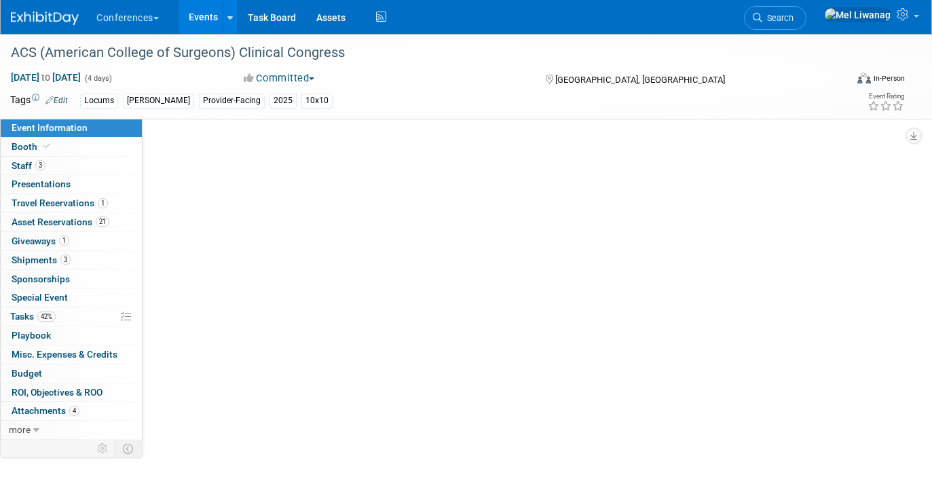
select select "Locums"
select select "Clinician/Provider-facing"
select select "[PERSON_NAME]"
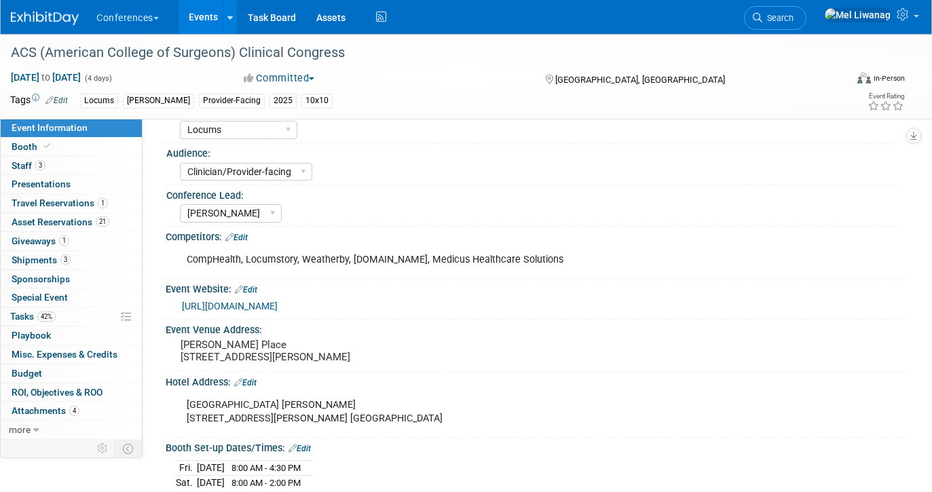
scroll to position [58, 0]
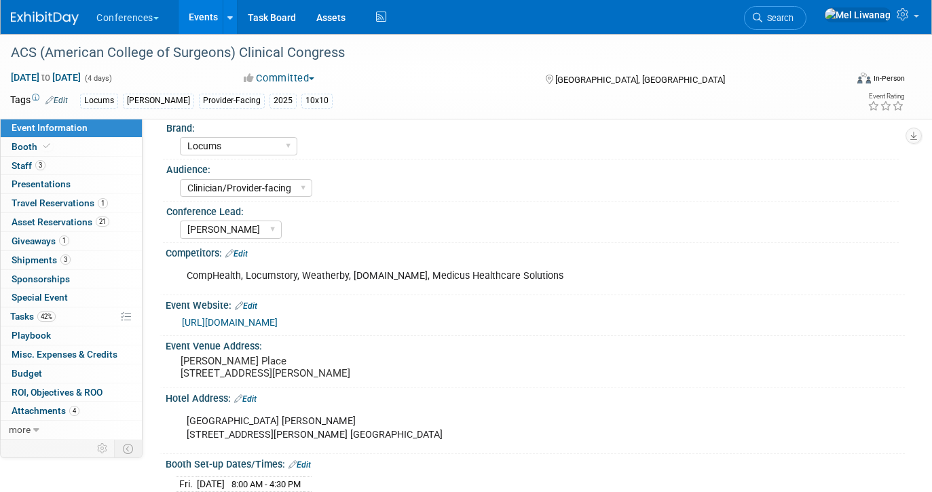
click at [278, 321] on link "https://www.acsccnews.org/" at bounding box center [230, 322] width 96 height 11
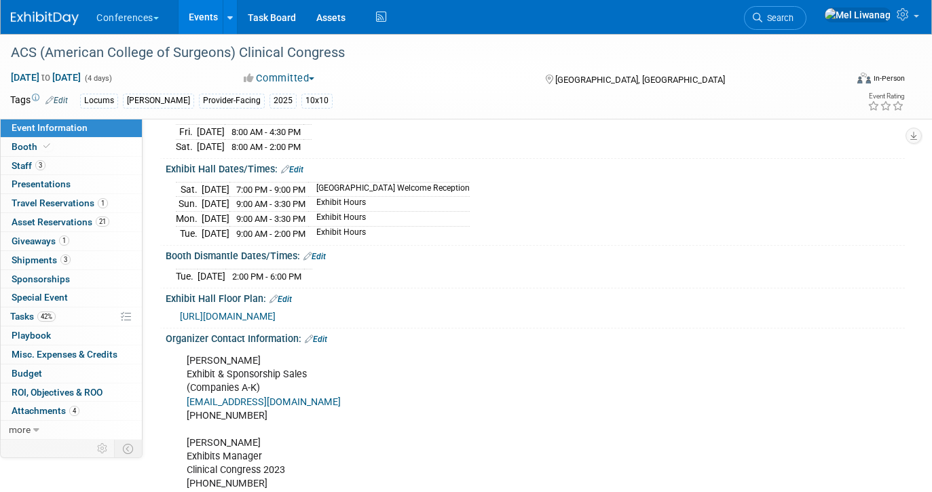
scroll to position [367, 0]
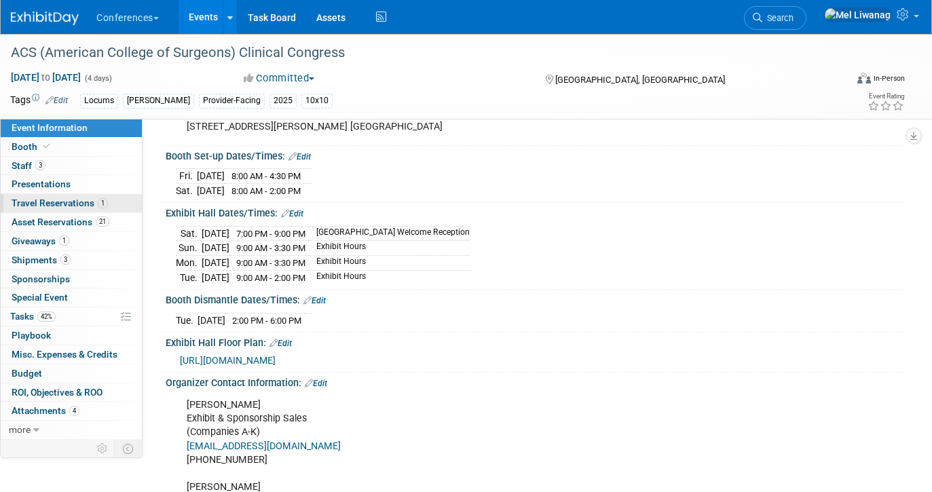
click at [113, 205] on link "1 Travel Reservations 1" at bounding box center [71, 203] width 141 height 18
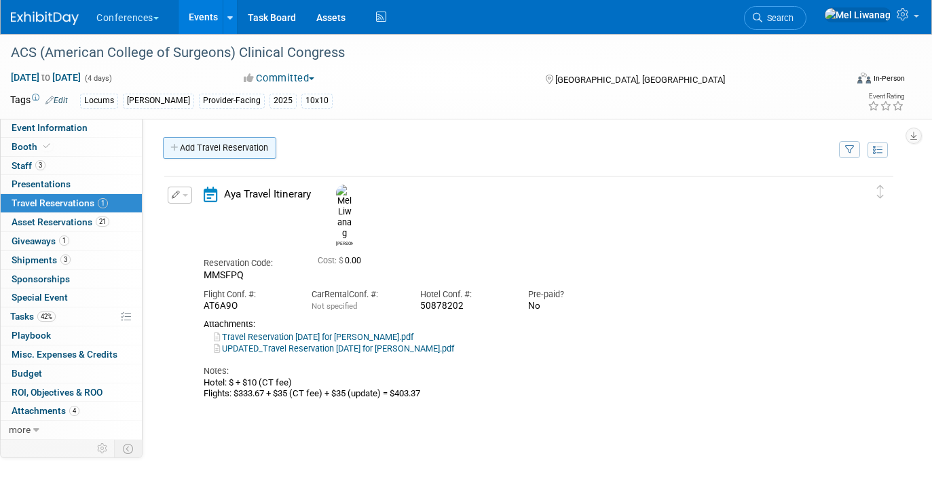
click at [217, 152] on link "Add Travel Reservation" at bounding box center [219, 148] width 113 height 22
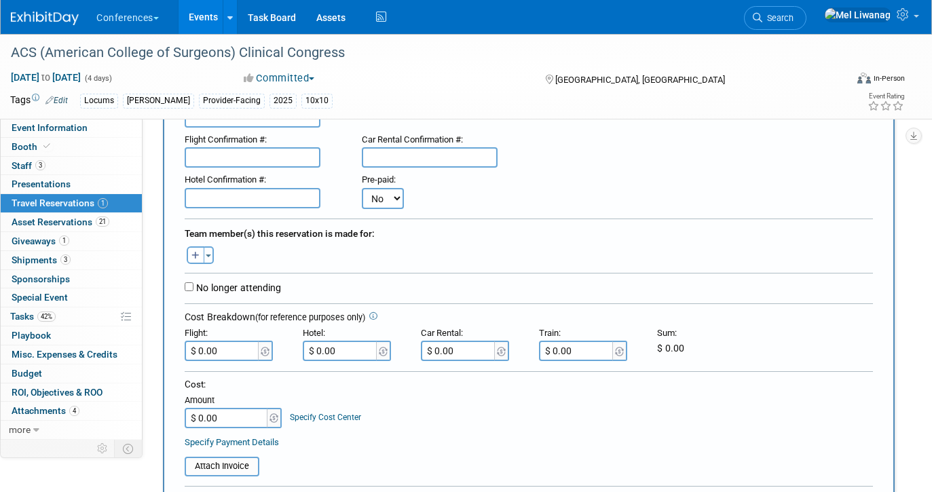
scroll to position [124, 0]
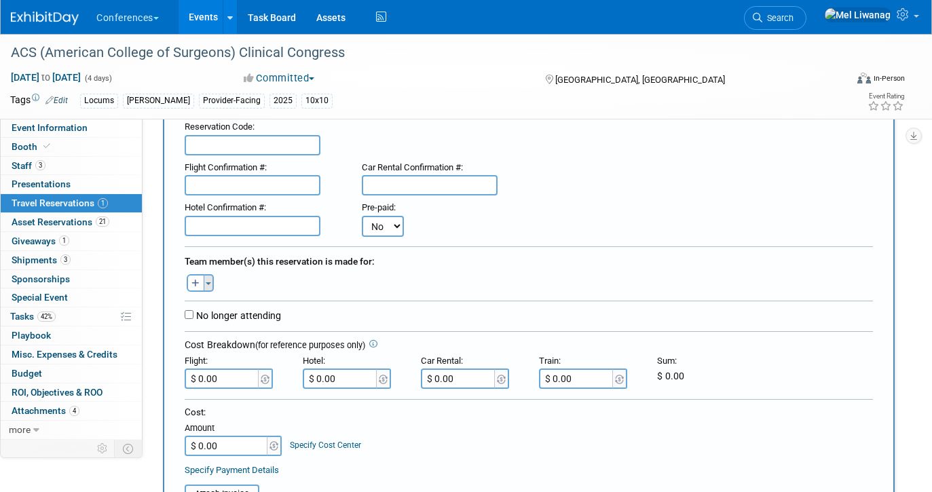
click at [210, 280] on button "Toggle Dropdown" at bounding box center [209, 283] width 10 height 18
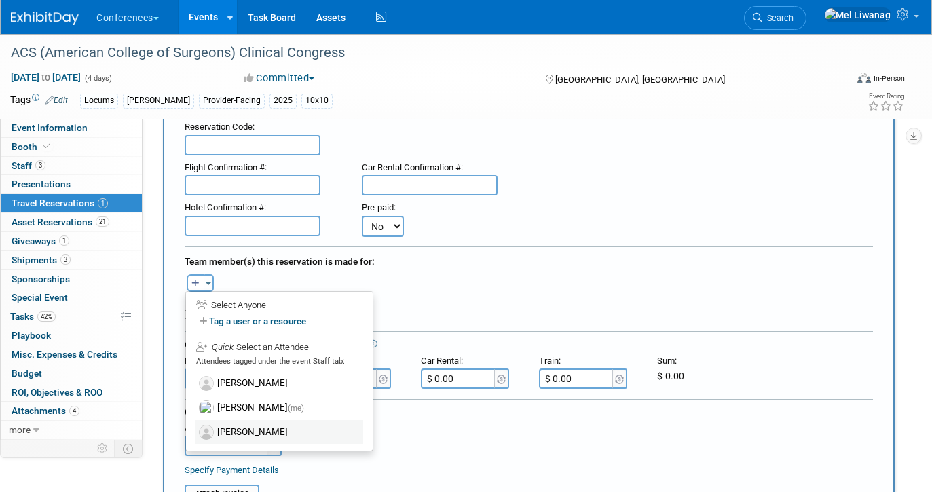
click at [248, 424] on label "[PERSON_NAME]" at bounding box center [280, 432] width 168 height 24
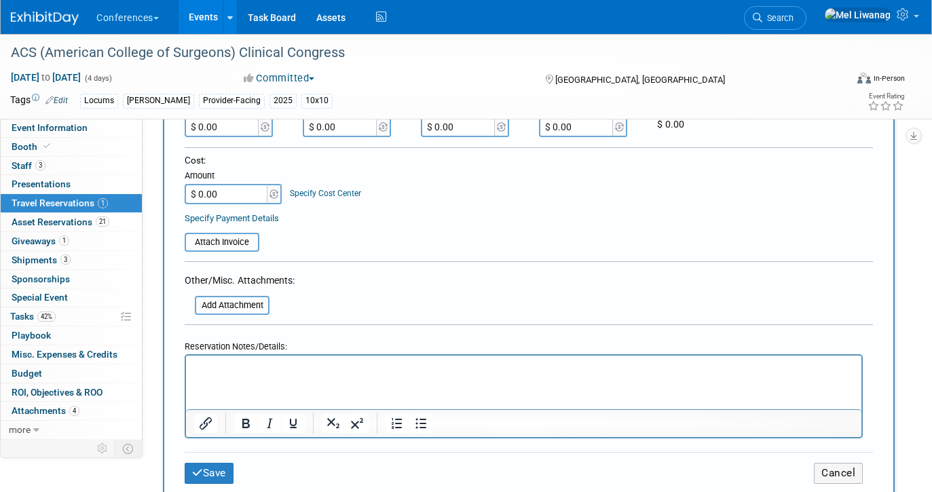
scroll to position [409, 0]
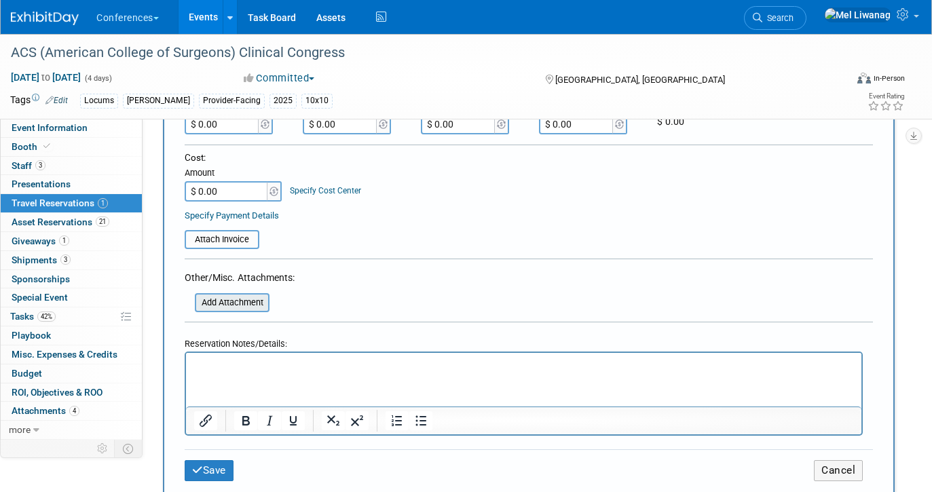
click at [257, 295] on input "file" at bounding box center [188, 303] width 162 height 16
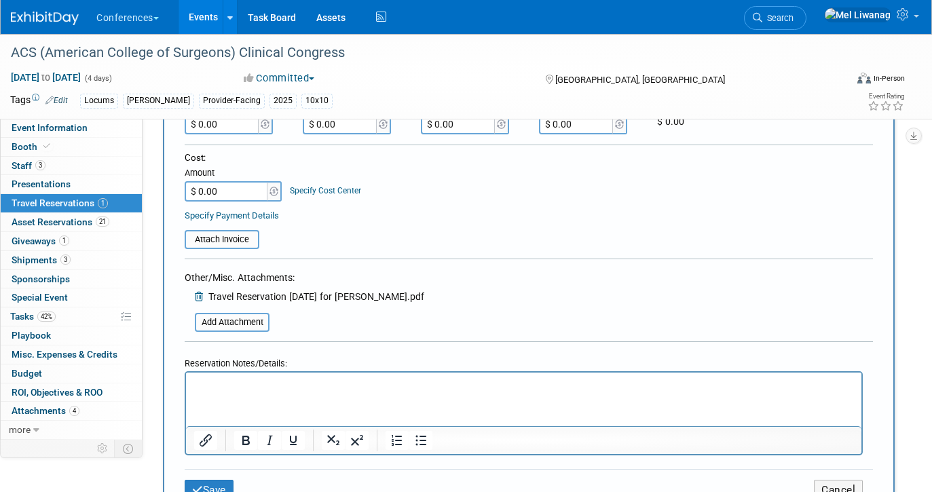
scroll to position [413, 0]
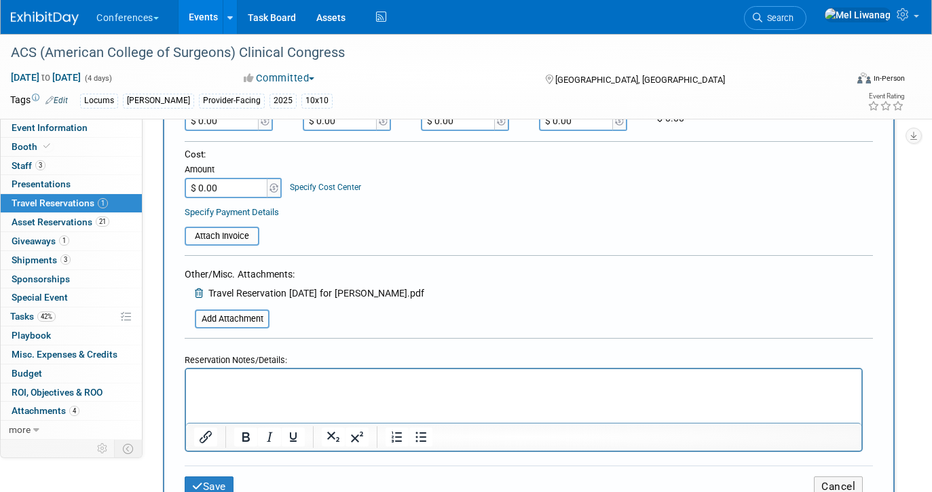
click at [219, 300] on div "Other/Misc. Attachments: Add Attachment Travel Reservation October 04 for RACHE…" at bounding box center [305, 296] width 240 height 63
click at [219, 315] on input "file" at bounding box center [188, 319] width 162 height 16
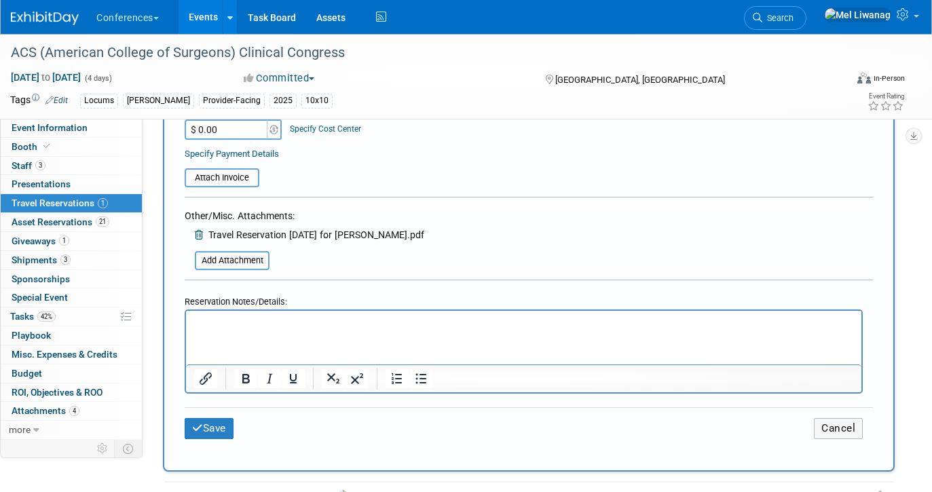
scroll to position [483, 0]
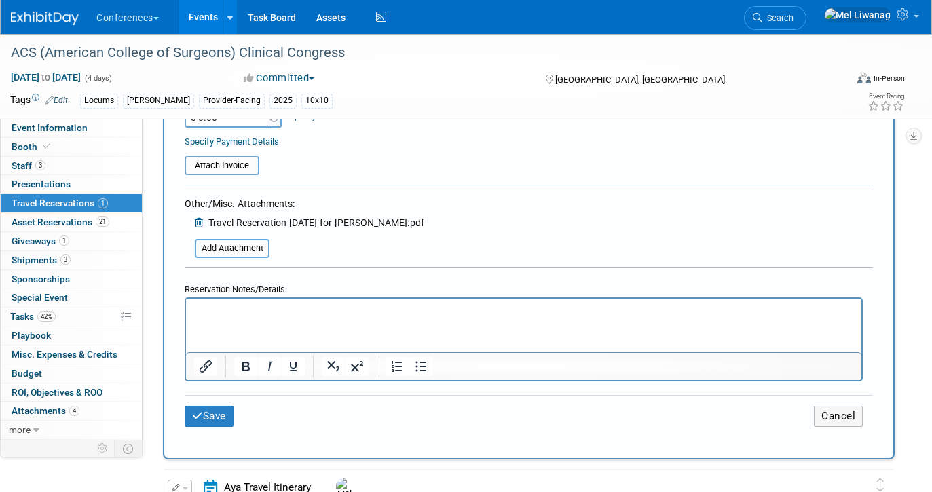
click at [240, 406] on td "Save" at bounding box center [299, 416] width 229 height 21
click at [223, 406] on button "Save" at bounding box center [209, 416] width 49 height 21
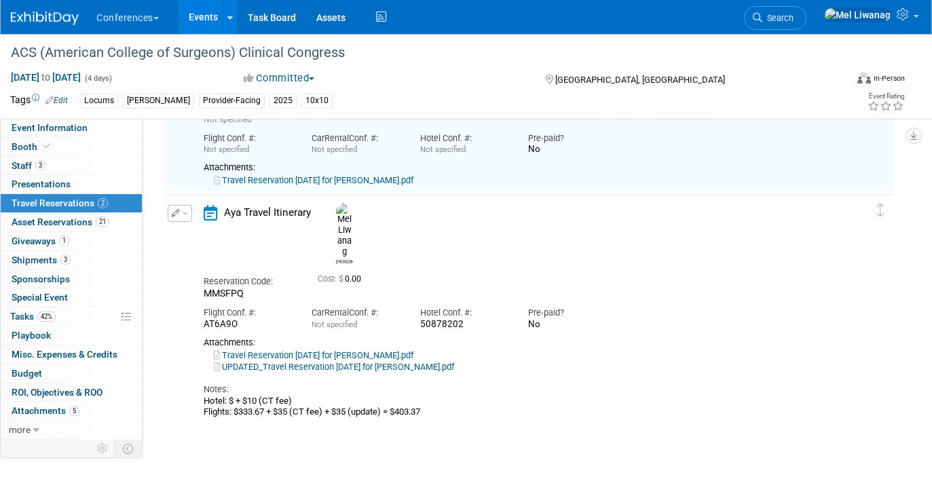
scroll to position [122, 0]
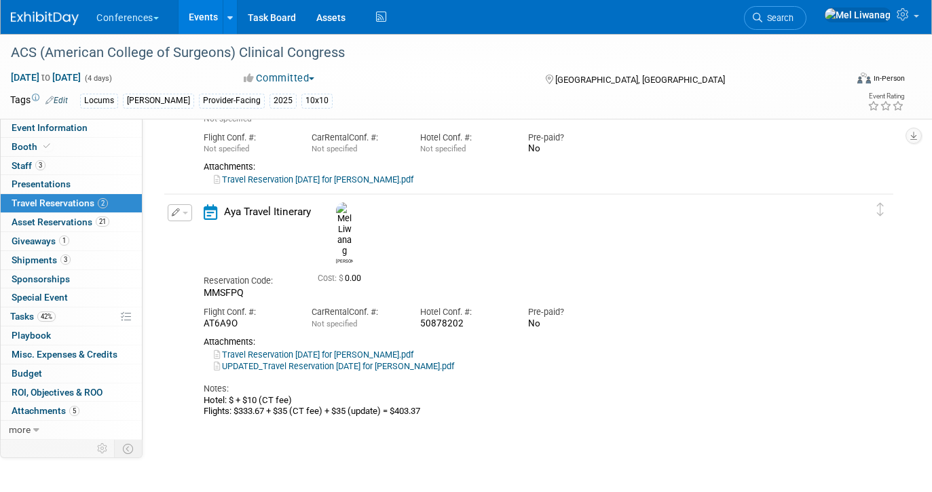
drag, startPoint x: 204, startPoint y: 367, endPoint x: 413, endPoint y: 382, distance: 209.6
click at [413, 395] on div "Hotel: $ + $10 (CT fee) Flights: $333.67 + $35 (CT fee) + $35 (update) = $403.37" at bounding box center [518, 406] width 629 height 22
drag, startPoint x: 441, startPoint y: 377, endPoint x: 189, endPoint y: 369, distance: 252.0
click at [189, 369] on div "Edit Reservation Mel MMSFPQ" at bounding box center [518, 310] width 709 height 213
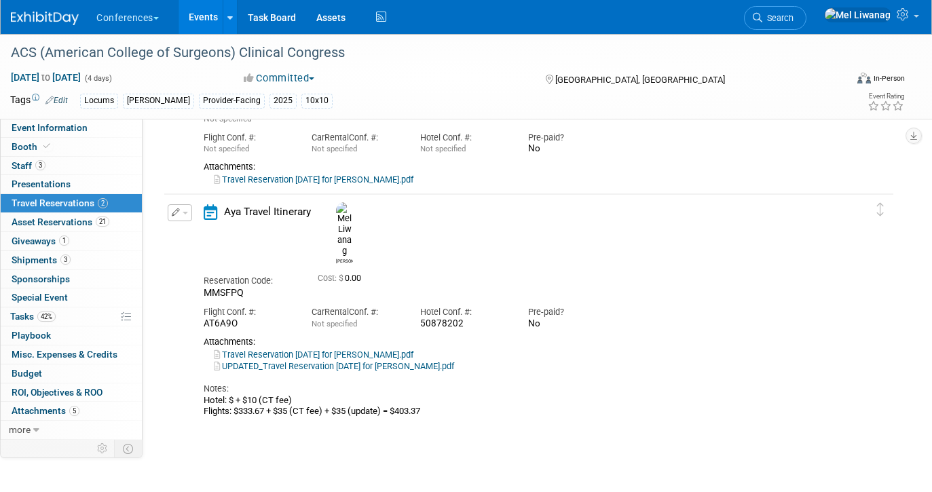
copy div "Hotel: $ + $10 (CT fee) Flights: $333.67 + $35 (CT fee) + $35 (update) = $403.37"
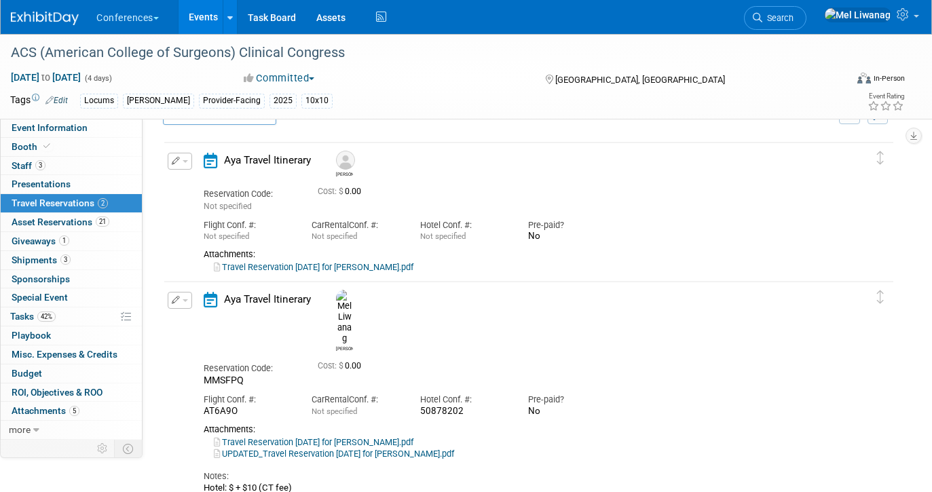
scroll to position [0, 0]
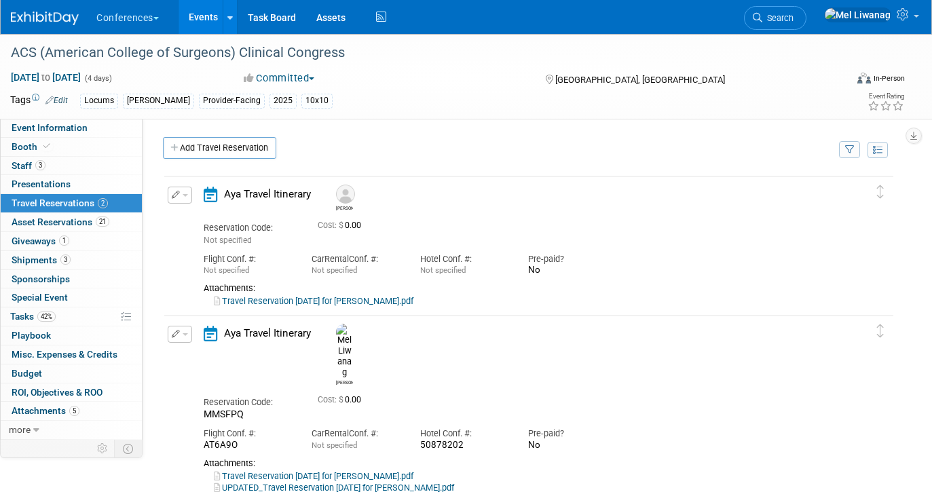
click at [185, 205] on div "Edit Reservation Delete Reservation" at bounding box center [178, 199] width 29 height 25
click at [179, 200] on button "button" at bounding box center [180, 195] width 24 height 17
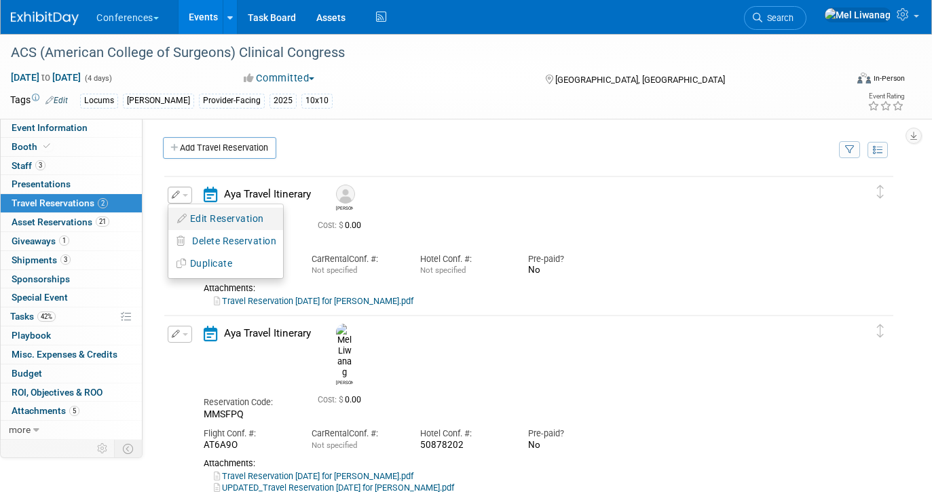
click at [189, 215] on button "Edit Reservation" at bounding box center [225, 219] width 115 height 20
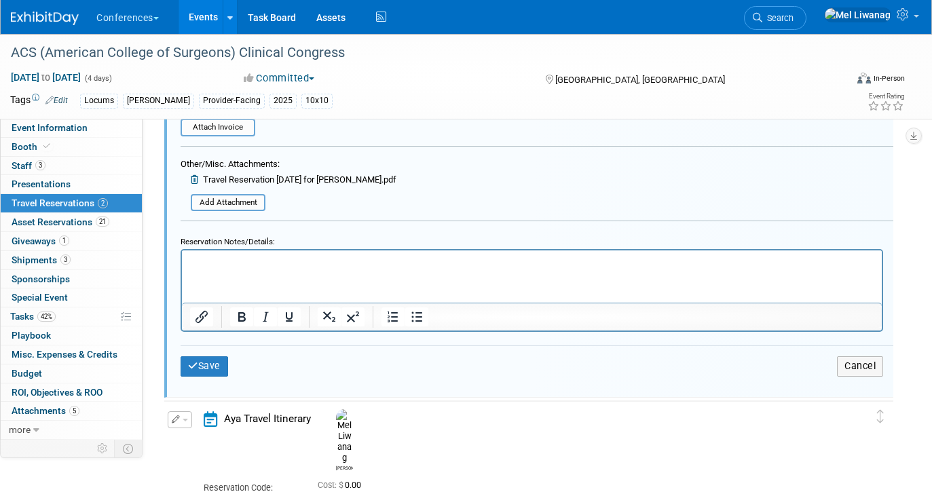
scroll to position [480, 0]
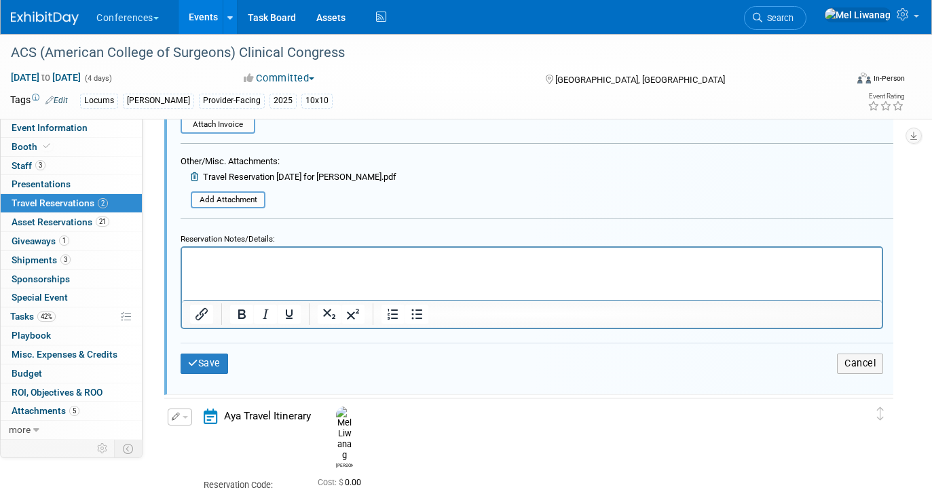
click at [313, 266] on html at bounding box center [532, 257] width 700 height 18
paste body "Rich Text Area. Press ALT-0 for help."
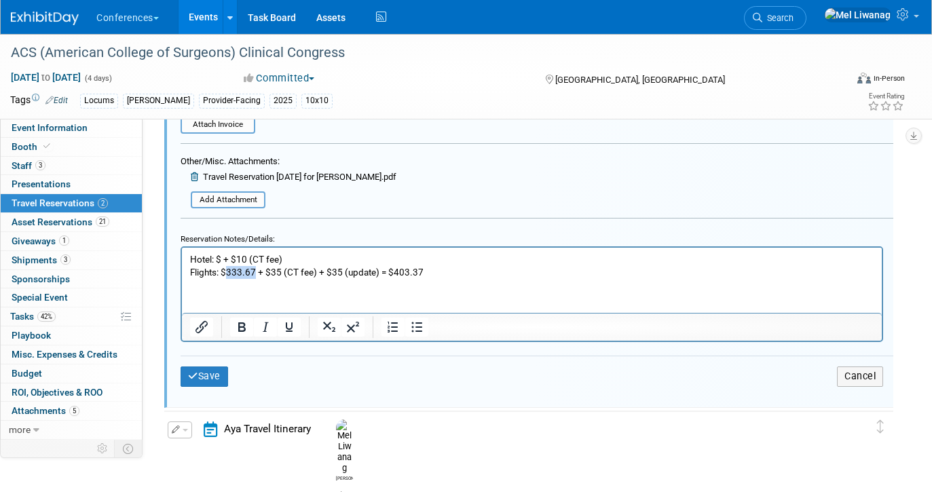
drag, startPoint x: 229, startPoint y: 276, endPoint x: 255, endPoint y: 273, distance: 25.9
click at [255, 273] on p "Hotel: $ + $10 (CT fee) Flights: $333.67 + $35 (CT fee) + $35 (update) = $403.37" at bounding box center [532, 266] width 684 height 26
drag, startPoint x: 292, startPoint y: 272, endPoint x: 350, endPoint y: 272, distance: 58.4
click at [350, 272] on p "Hotel: $ + $10 (CT fee) Flights: $ + $35 (CT fee) + $35 (update) = $403.37" at bounding box center [532, 266] width 684 height 26
drag, startPoint x: 293, startPoint y: 269, endPoint x: 368, endPoint y: 269, distance: 75.4
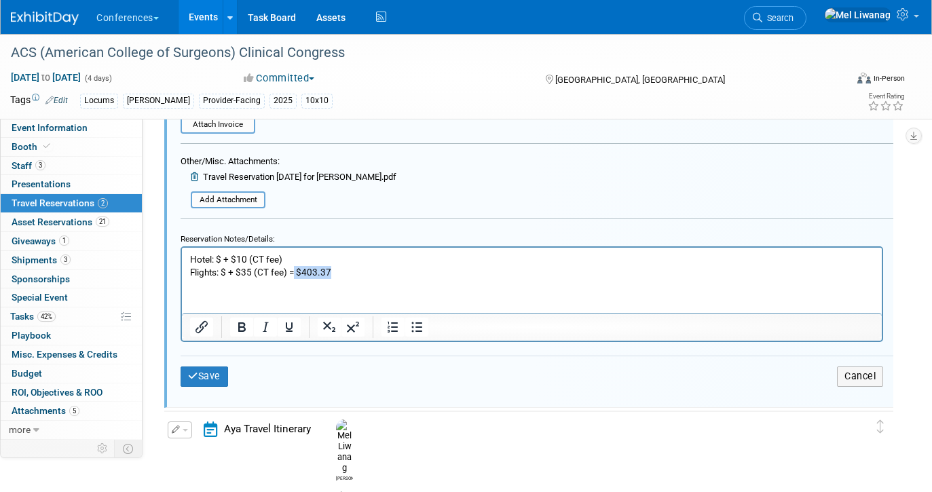
click at [368, 269] on p "Hotel: $ + $10 (CT fee) Flights: $ + $35 (CT fee) = $403.37" at bounding box center [532, 266] width 684 height 26
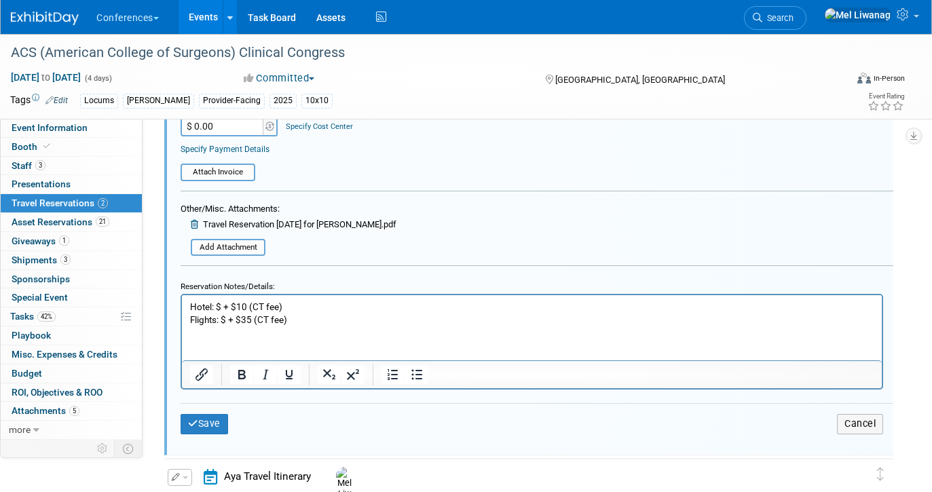
scroll to position [461, 0]
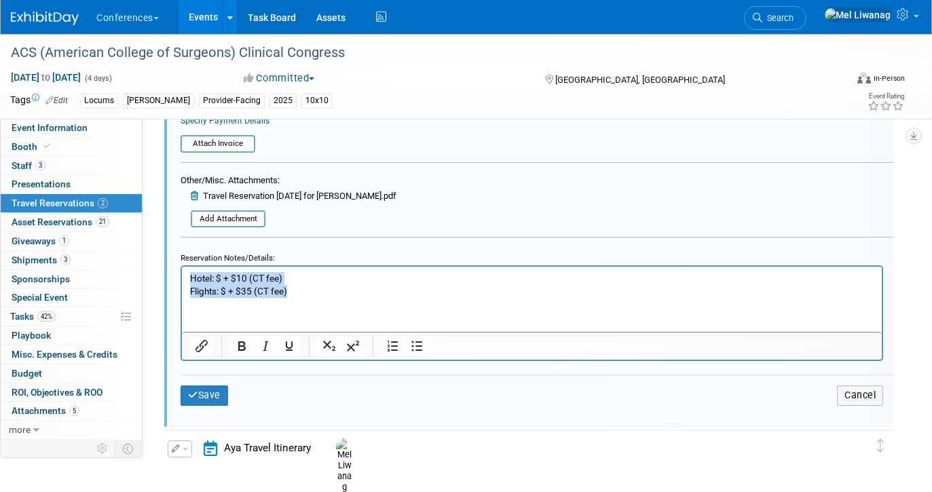
drag, startPoint x: 248, startPoint y: 291, endPoint x: 156, endPoint y: 269, distance: 94.8
click at [182, 269] on html "Hotel: $ + $10 (CT fee) Flights: $ + $35 (CT fee)" at bounding box center [532, 282] width 700 height 31
copy p "Hotel: $ + $10 (CT fee) Flights: $ + $35 (CT fee)"
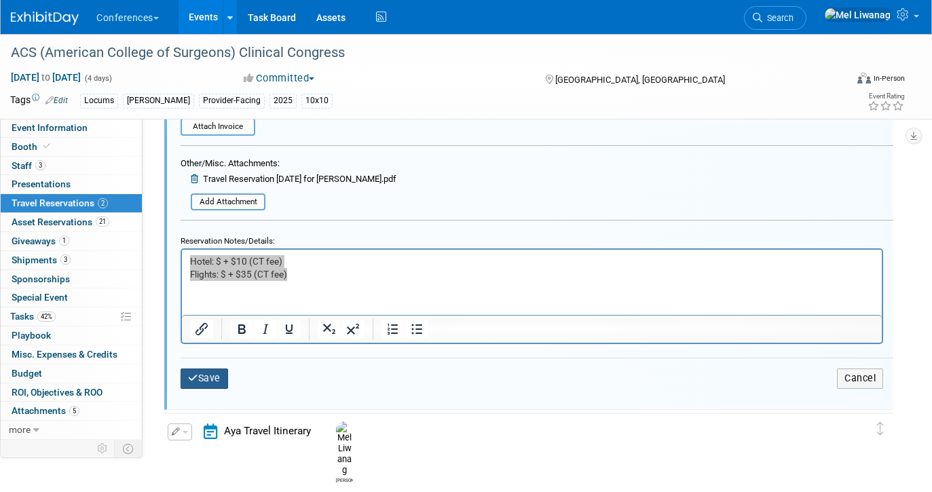
click at [206, 387] on button "Save" at bounding box center [205, 379] width 48 height 20
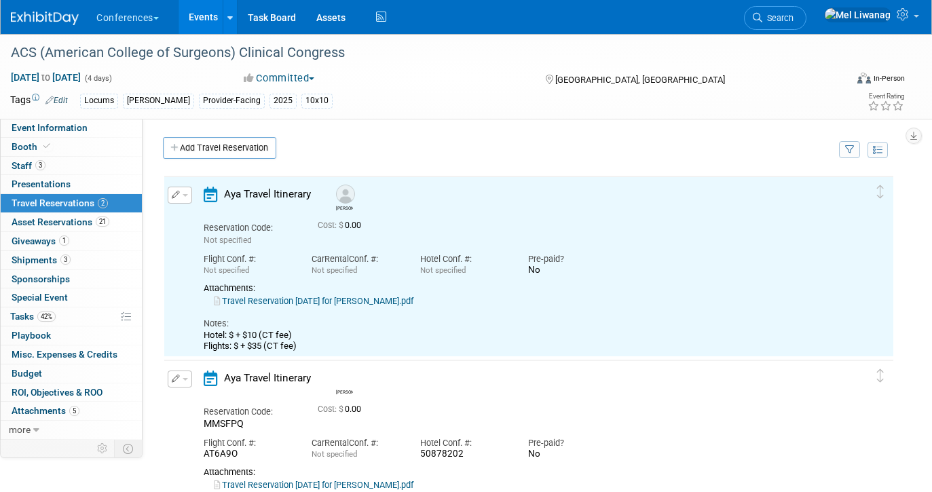
scroll to position [0, 0]
click at [257, 153] on link "Add Travel Reservation" at bounding box center [219, 148] width 113 height 22
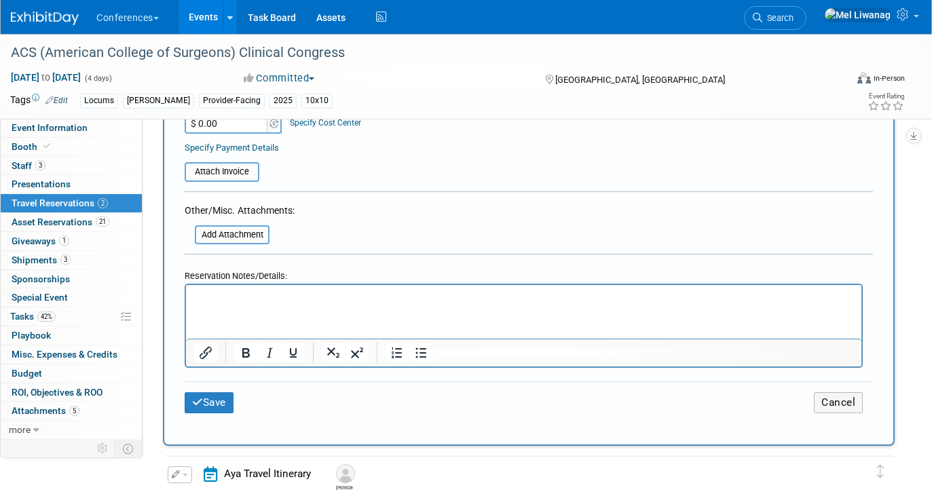
click at [234, 305] on html at bounding box center [523, 295] width 675 height 20
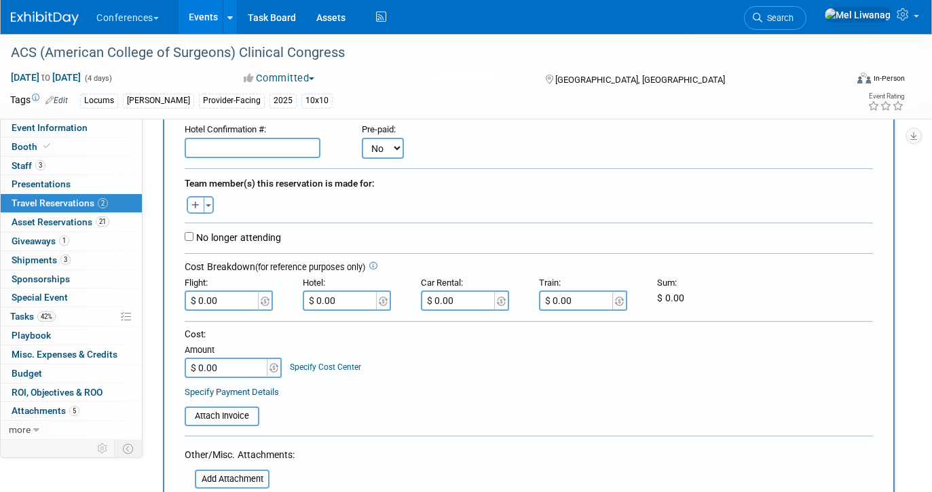
scroll to position [199, 0]
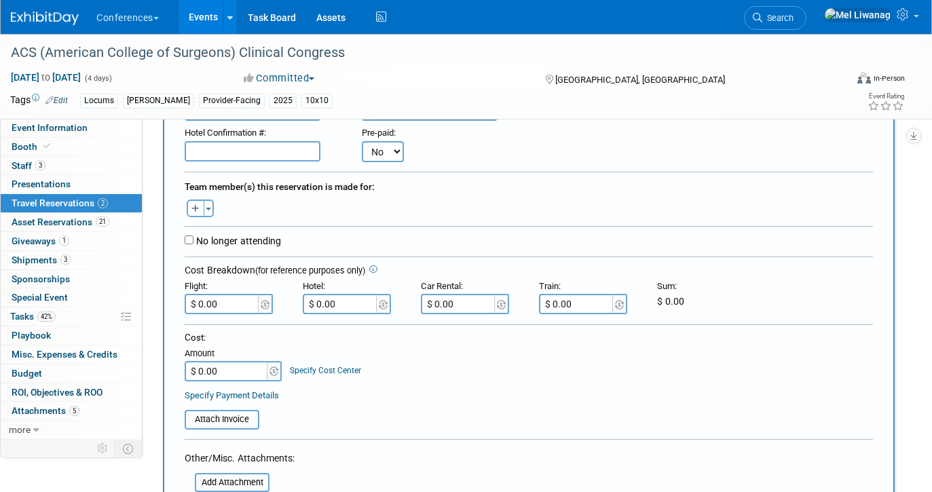
click at [214, 212] on div "Toggle Dropdown Select Anyone Tag a user or a resource Quick (me) -- Select -- …" at bounding box center [199, 209] width 51 height 18
click at [210, 208] on span "button" at bounding box center [208, 209] width 5 height 3
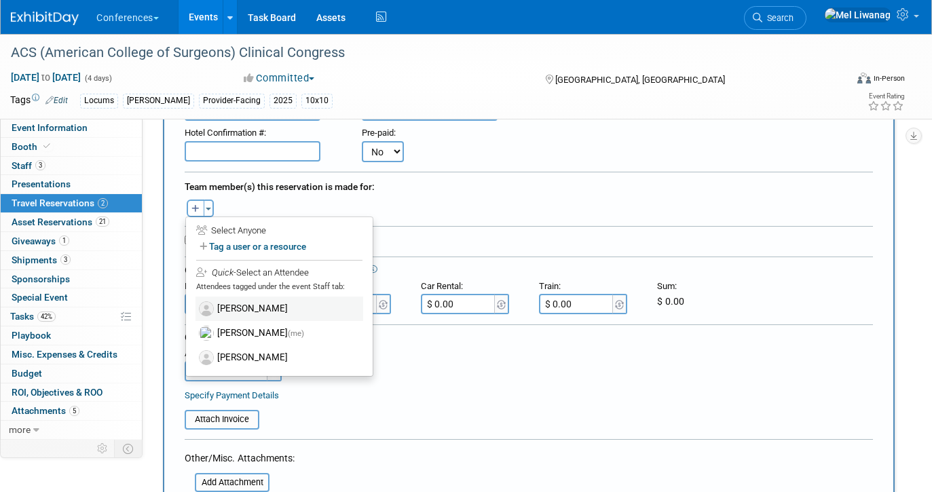
click at [253, 308] on label "[PERSON_NAME]" at bounding box center [280, 309] width 168 height 24
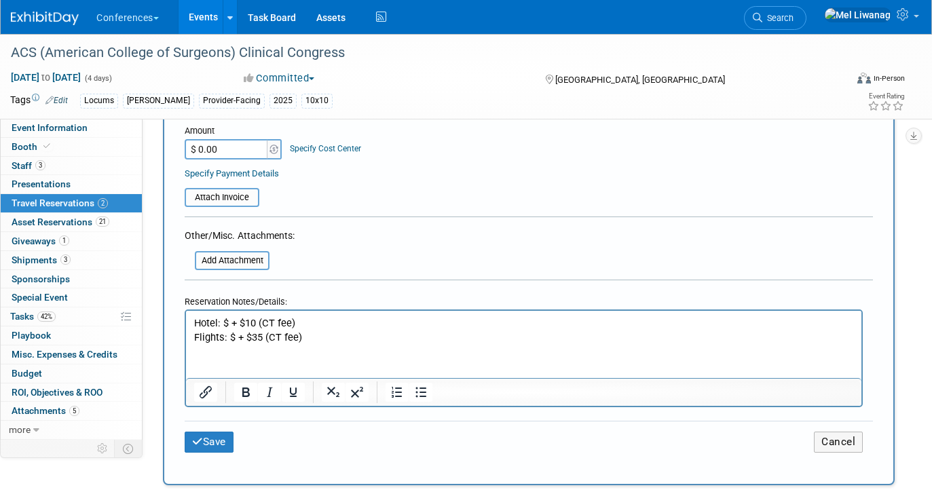
scroll to position [464, 0]
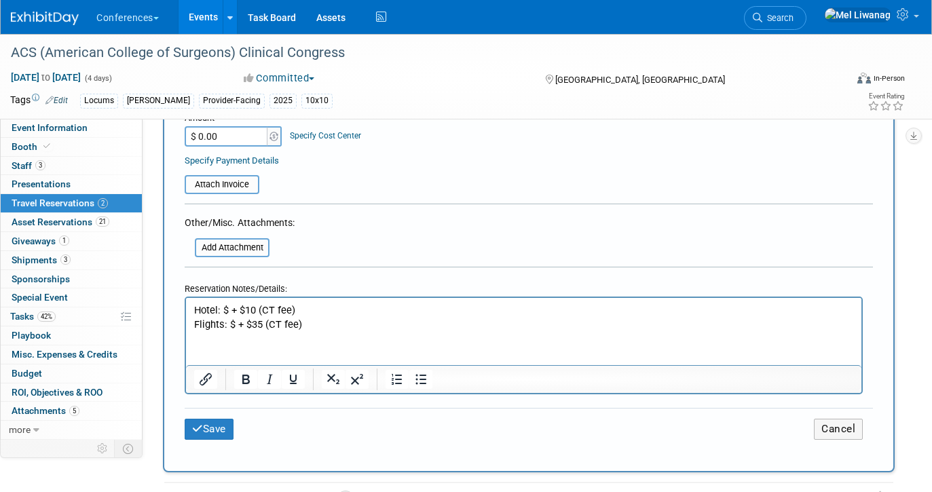
click at [210, 398] on div "Save Cancel" at bounding box center [529, 425] width 688 height 62
click at [210, 419] on button "Save" at bounding box center [209, 429] width 49 height 21
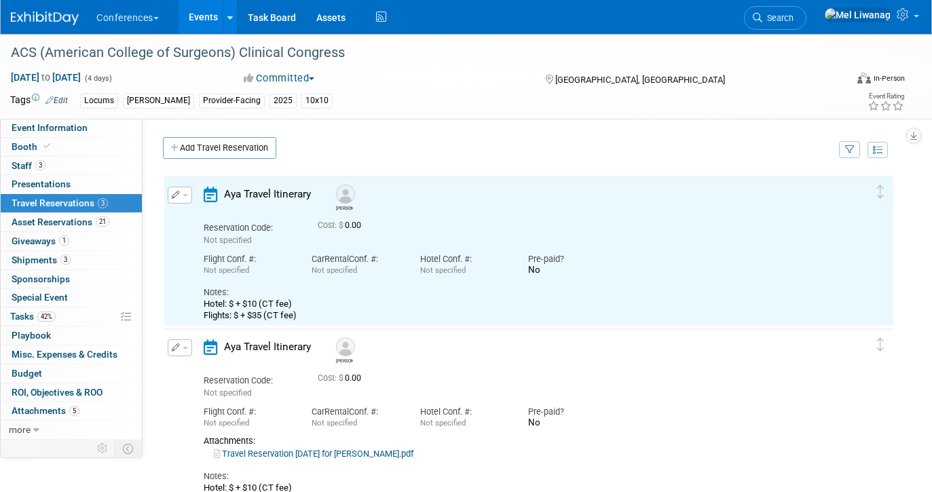
scroll to position [0, 0]
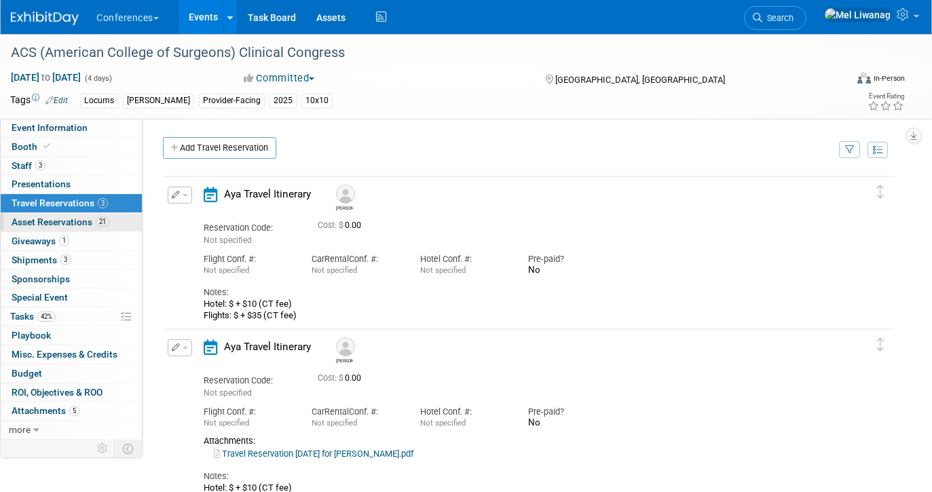
click at [78, 229] on link "21 Asset Reservations 21" at bounding box center [71, 222] width 141 height 18
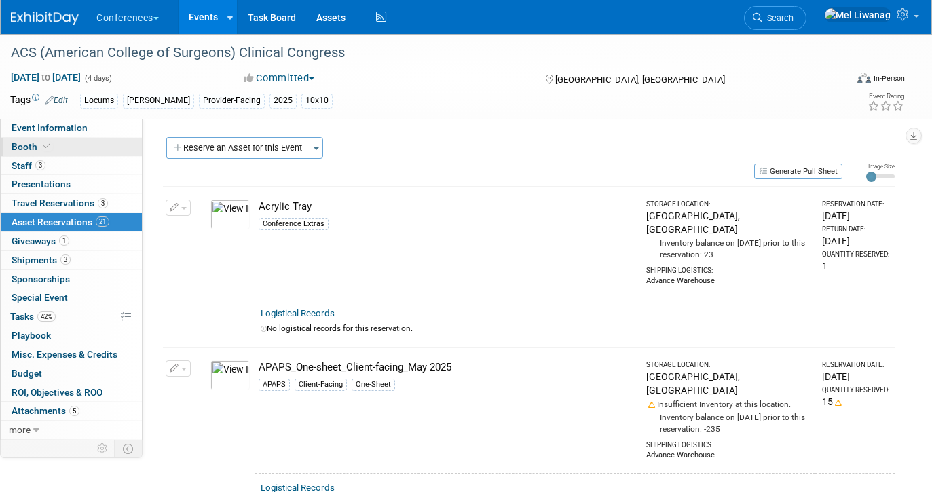
click at [98, 150] on link "Booth" at bounding box center [71, 147] width 141 height 18
select select "10'x10'"
select select "No"
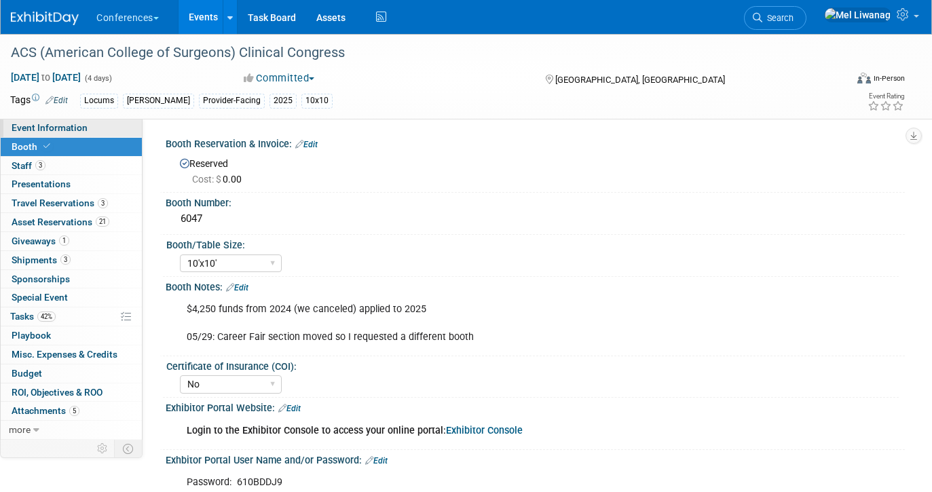
click at [94, 122] on link "Event Information" at bounding box center [71, 128] width 141 height 18
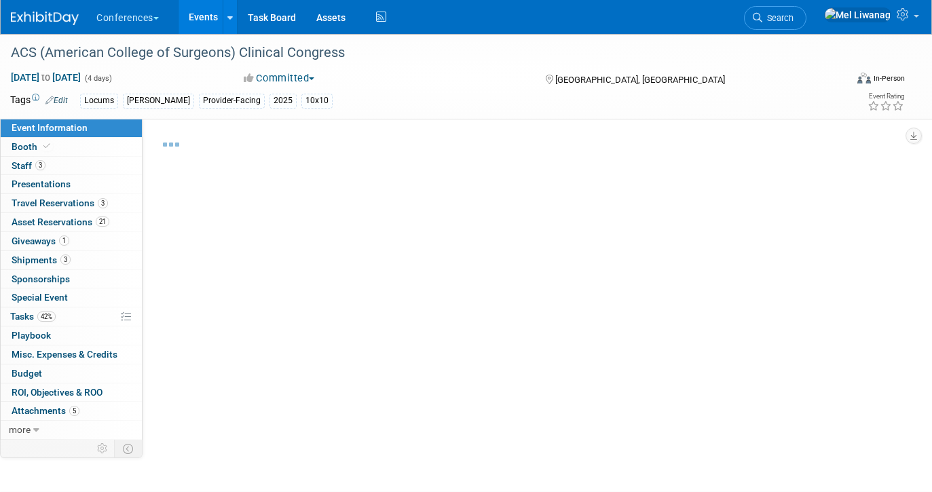
select select "Locums"
select select "Clinician/Provider-facing"
select select "[PERSON_NAME]"
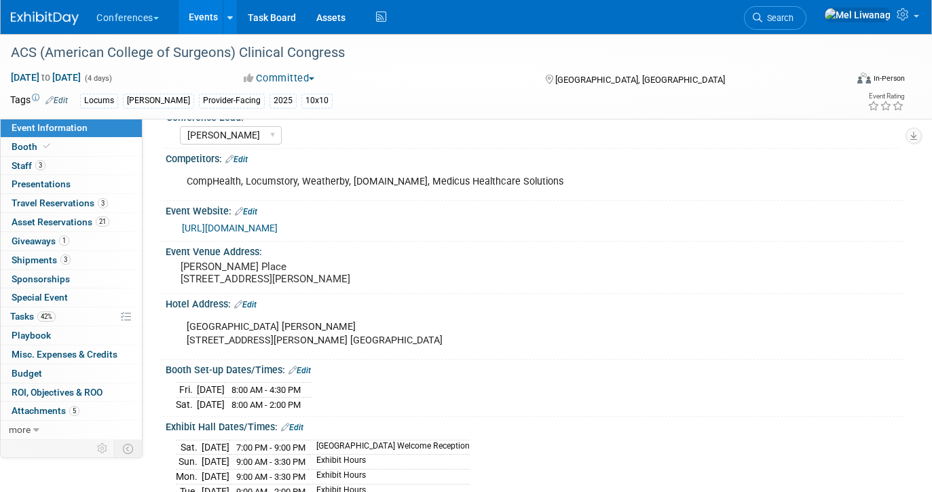
scroll to position [133, 0]
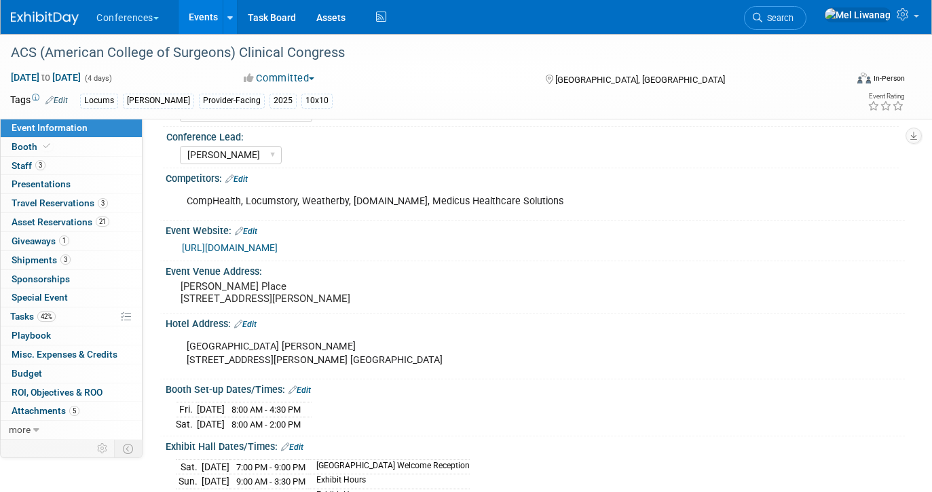
click at [263, 242] on link "https://www.acsccnews.org/" at bounding box center [230, 247] width 96 height 11
click at [88, 150] on link "Booth" at bounding box center [71, 147] width 141 height 18
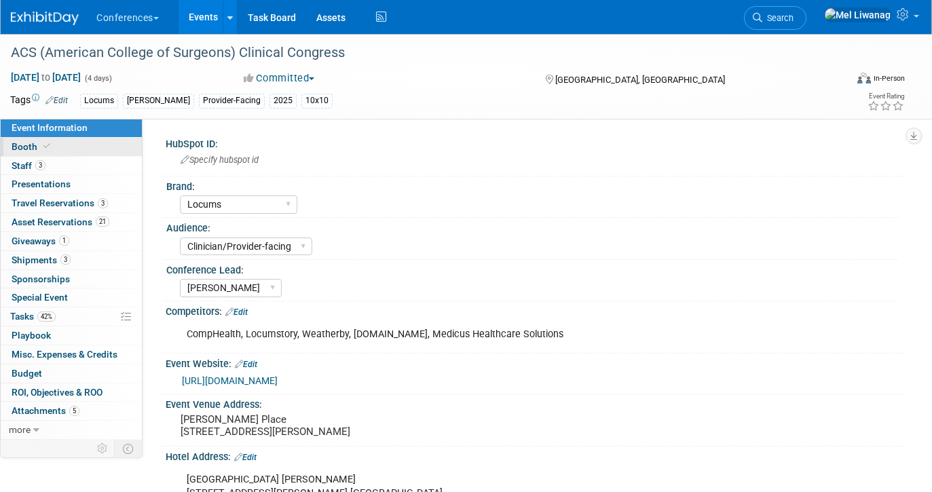
select select "10'x10'"
select select "No"
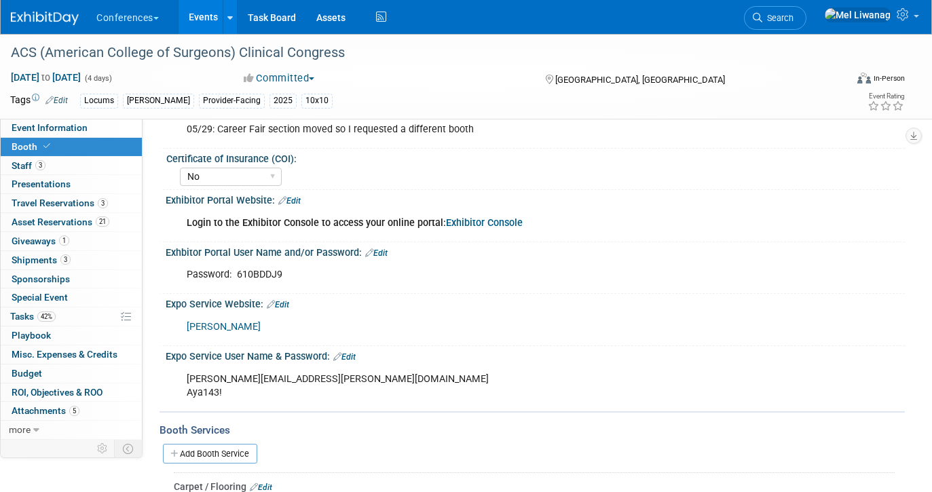
scroll to position [214, 0]
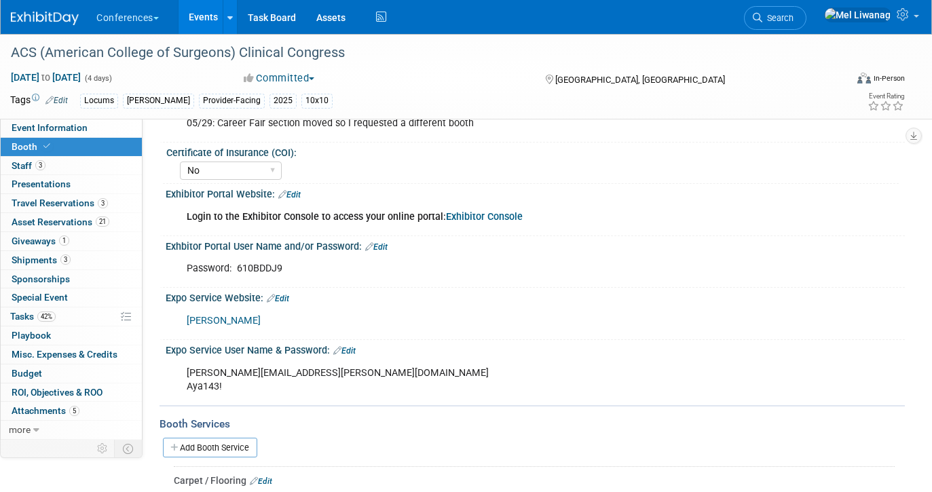
click at [207, 318] on link "Freeman" at bounding box center [224, 321] width 74 height 12
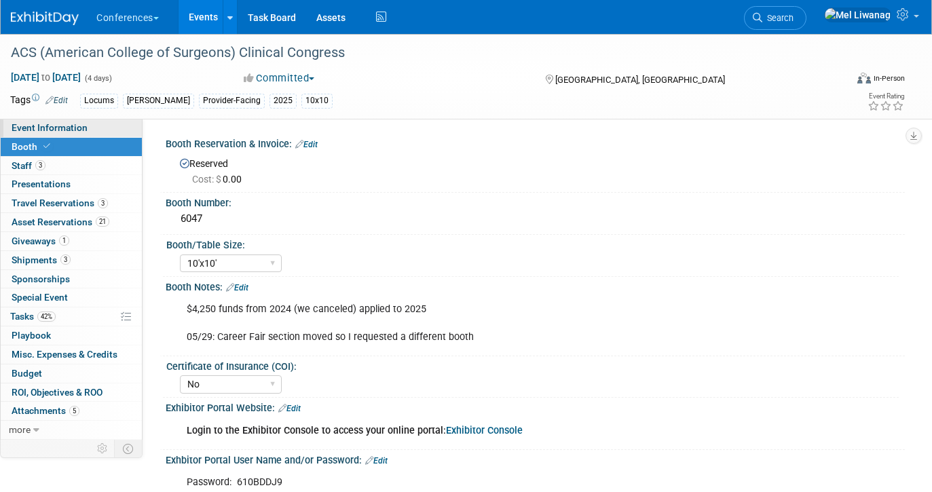
click at [118, 128] on link "Event Information" at bounding box center [71, 128] width 141 height 18
select select "Locums"
select select "Clinician/Provider-facing"
select select "[PERSON_NAME]"
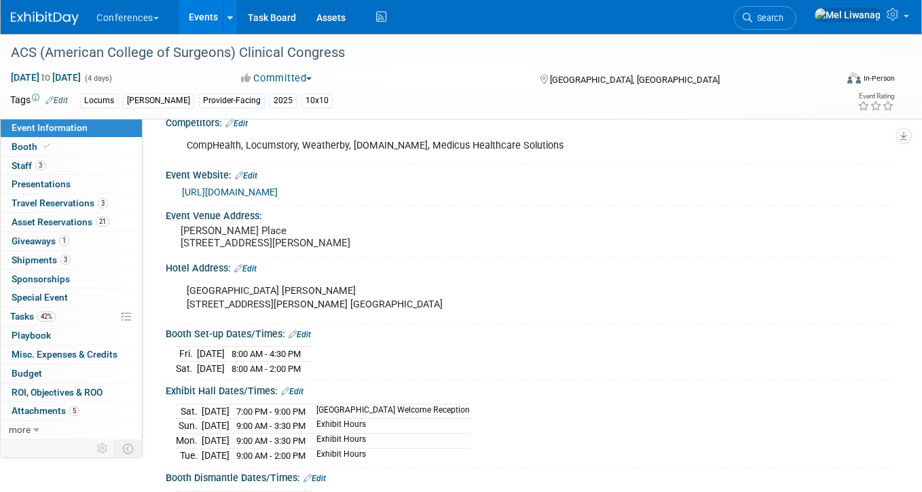
scroll to position [131, 0]
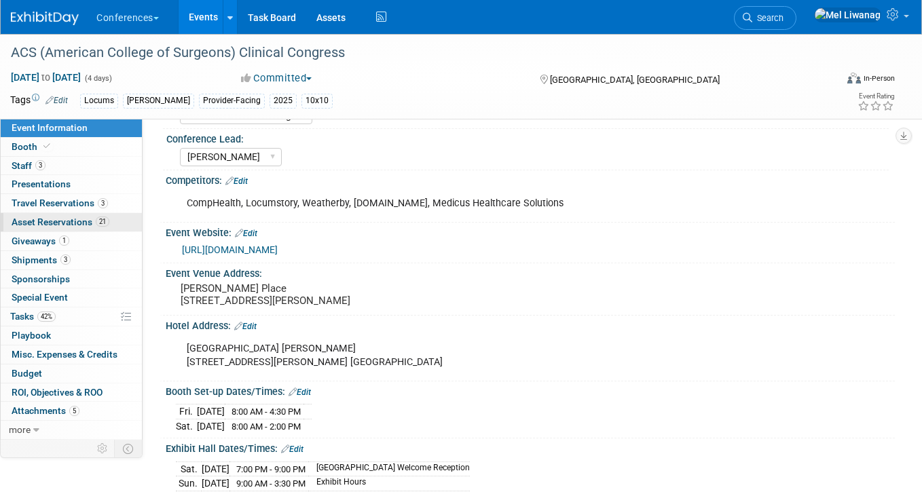
click at [55, 217] on span "Asset Reservations 21" at bounding box center [61, 222] width 98 height 11
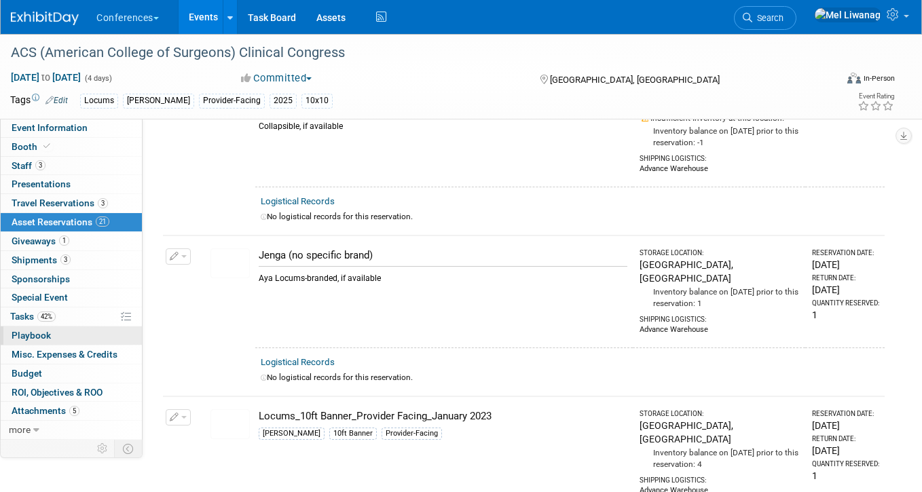
scroll to position [646, 0]
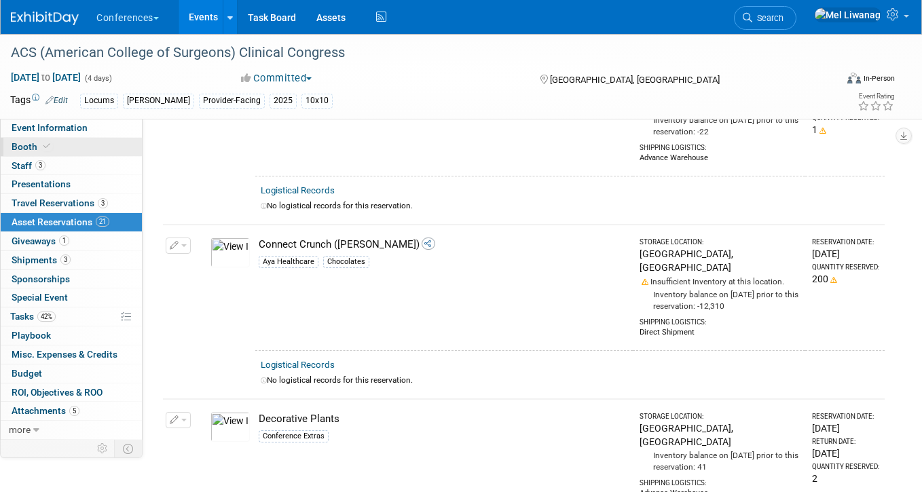
click at [84, 145] on link "Booth" at bounding box center [71, 147] width 141 height 18
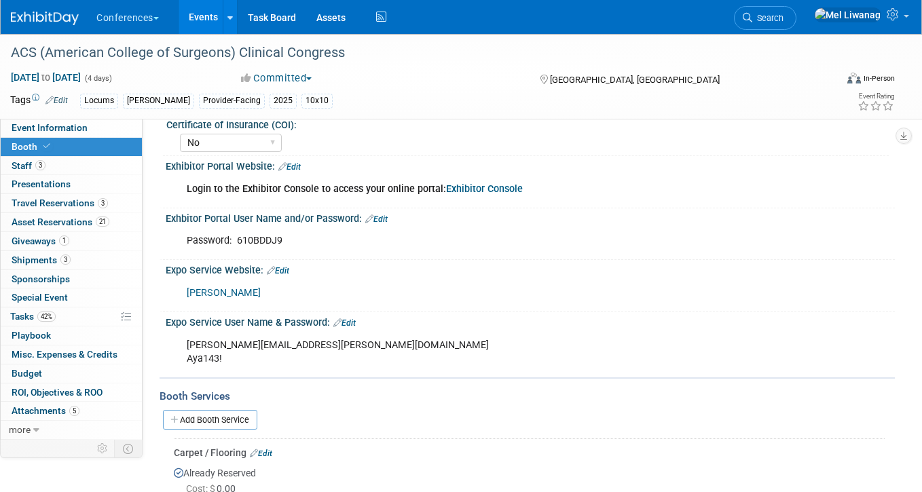
select select "10'x10'"
select select "No"
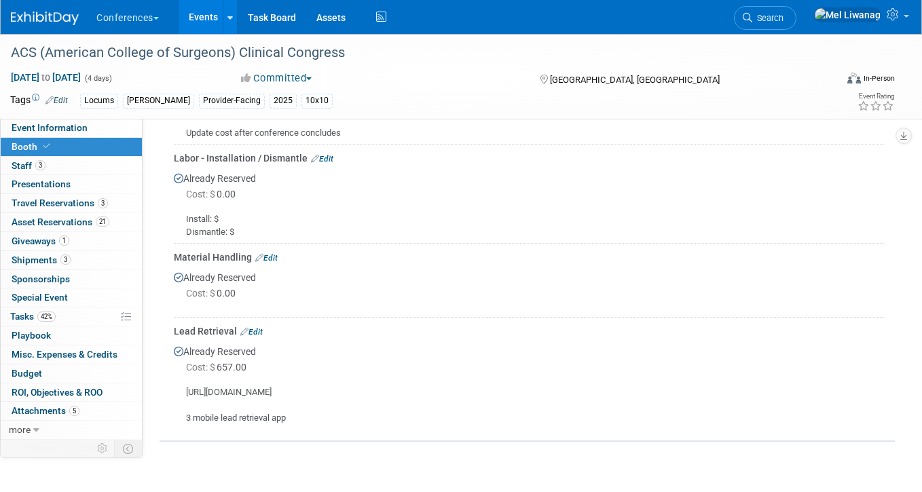
scroll to position [725, 0]
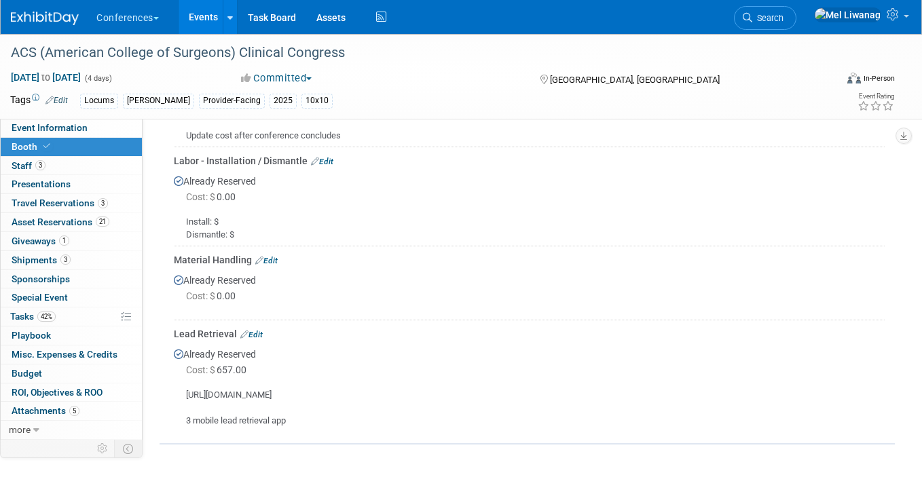
click at [258, 335] on link "Edit" at bounding box center [251, 335] width 22 height 10
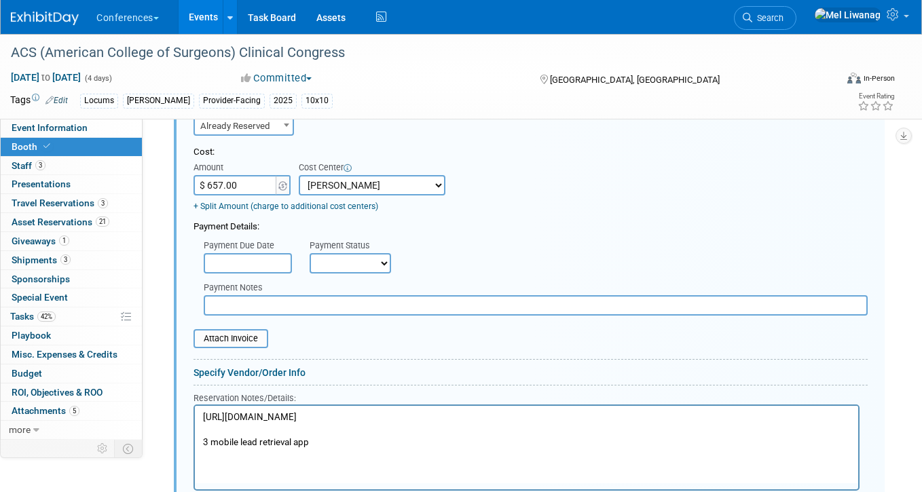
scroll to position [1142, 0]
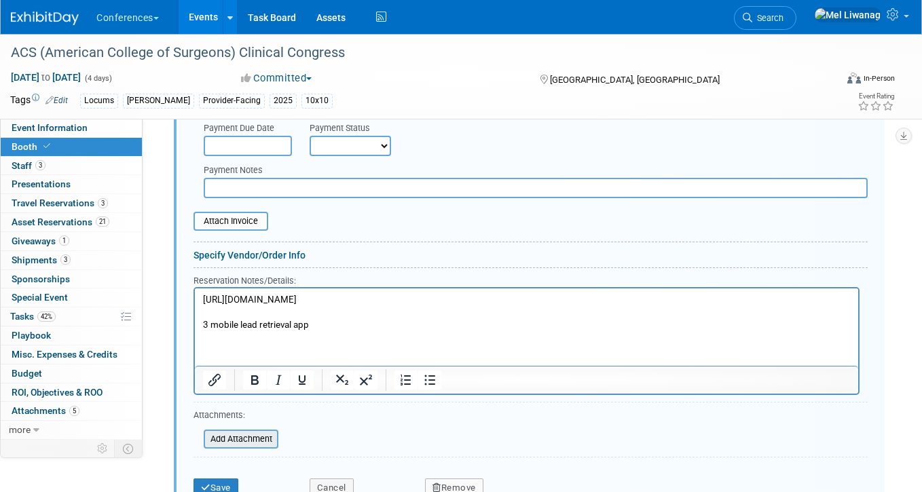
click at [257, 433] on input "file" at bounding box center [196, 439] width 162 height 16
click at [239, 437] on input "file" at bounding box center [196, 439] width 162 height 16
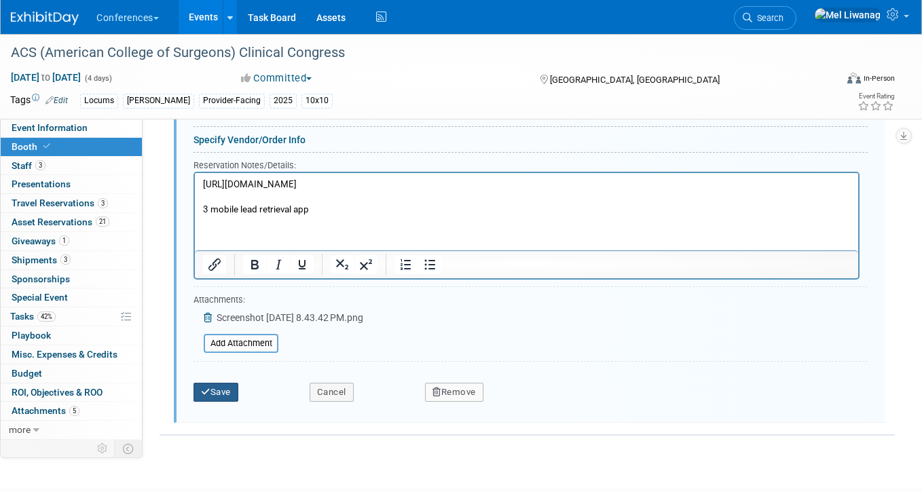
click at [225, 390] on button "Save" at bounding box center [215, 392] width 45 height 19
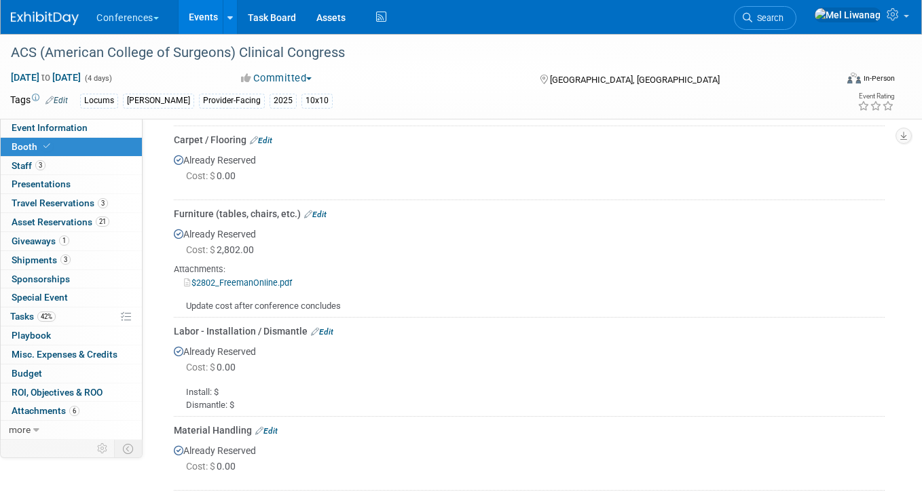
scroll to position [533, 0]
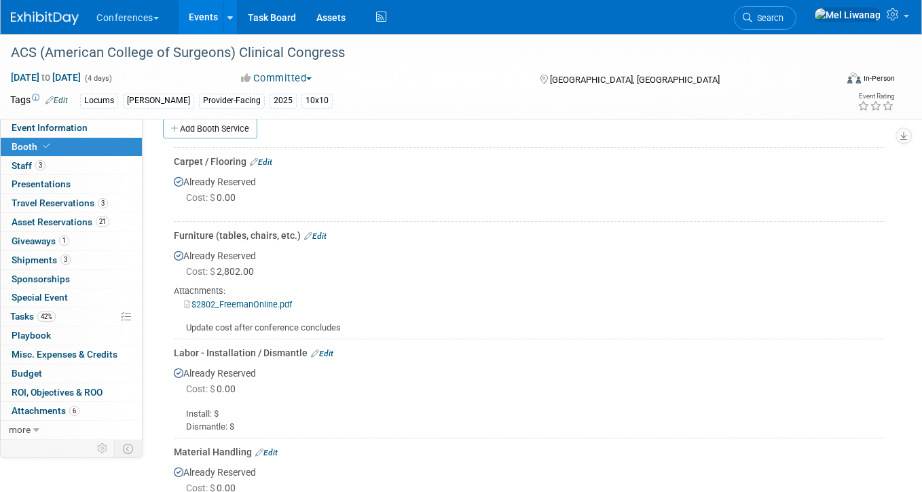
click at [284, 302] on link "$2802_FreemanOnline.pdf" at bounding box center [238, 304] width 108 height 10
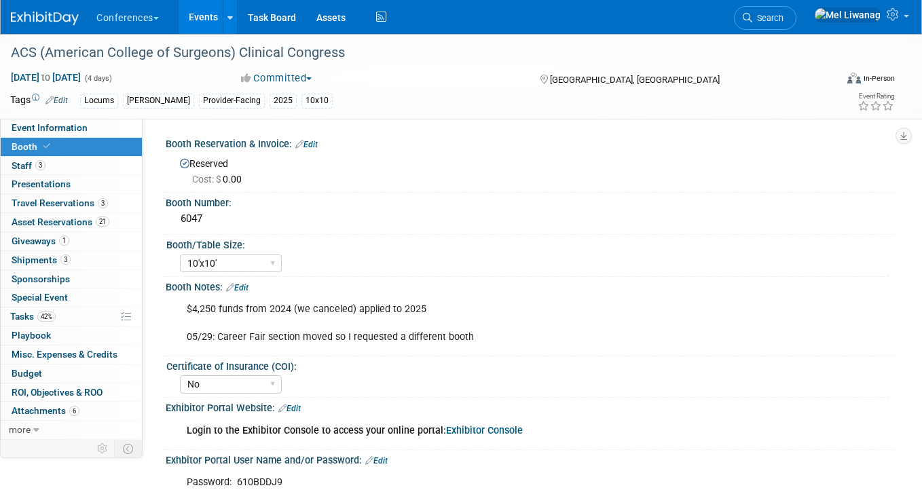
scroll to position [277, 0]
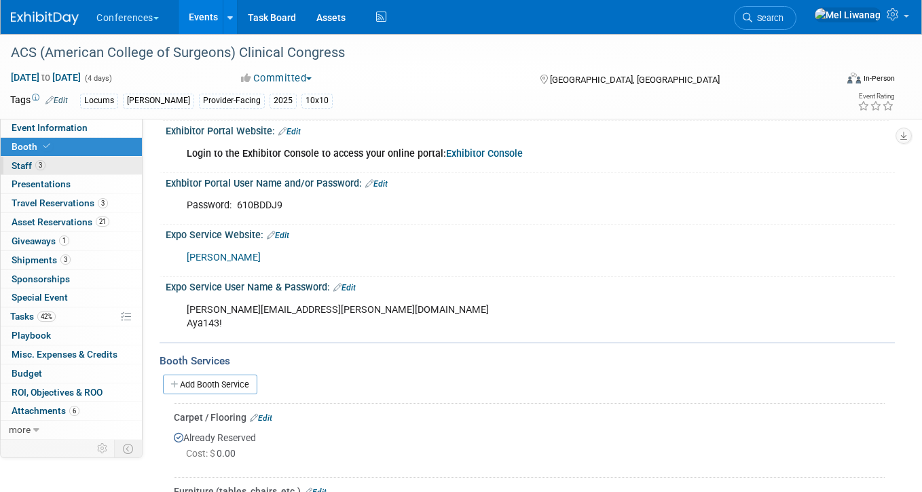
click at [84, 158] on link "3 Staff 3" at bounding box center [71, 166] width 141 height 18
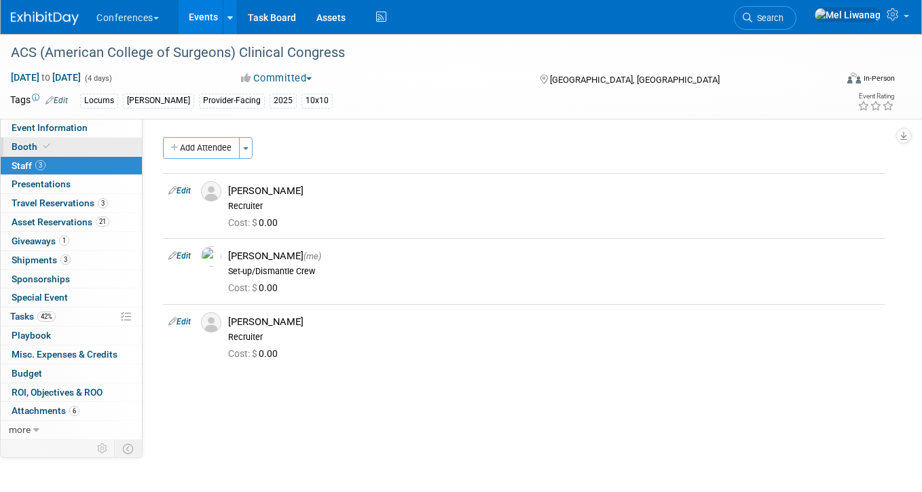
drag, startPoint x: 98, startPoint y: 127, endPoint x: 112, endPoint y: 145, distance: 22.3
click at [99, 127] on link "Event Information" at bounding box center [71, 128] width 141 height 18
select select "Locums"
select select "Clinician/Provider-facing"
select select "[PERSON_NAME]"
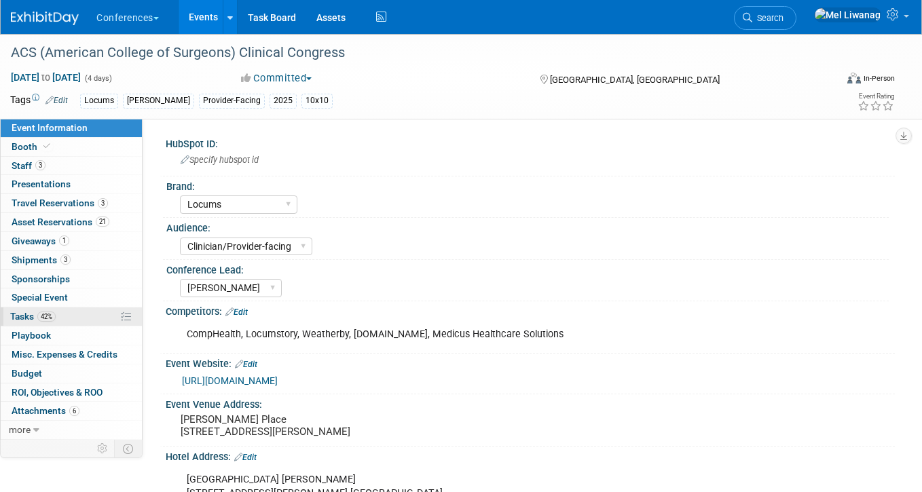
click at [108, 322] on link "42% Tasks 42%" at bounding box center [71, 317] width 141 height 18
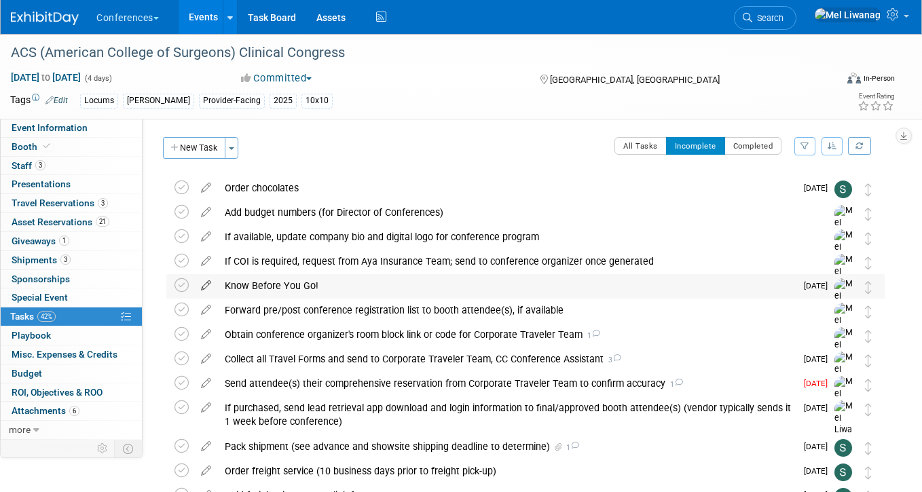
click at [204, 284] on icon at bounding box center [206, 282] width 24 height 17
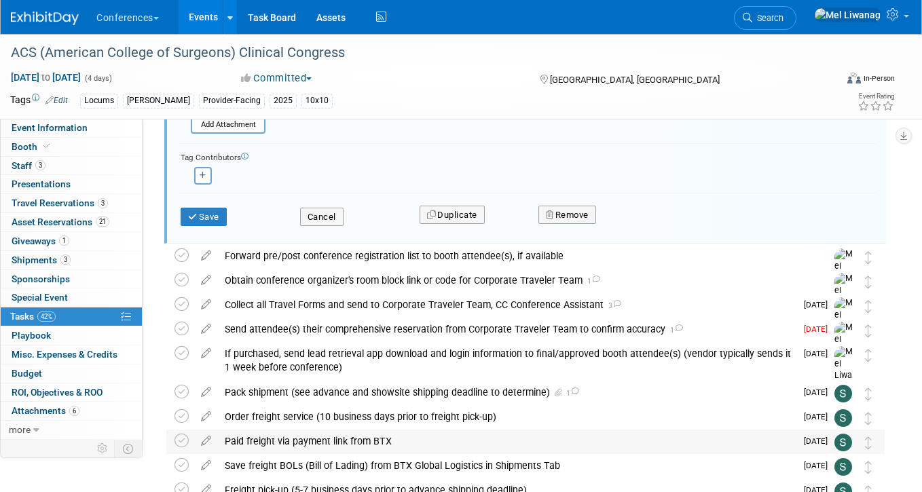
scroll to position [227, 0]
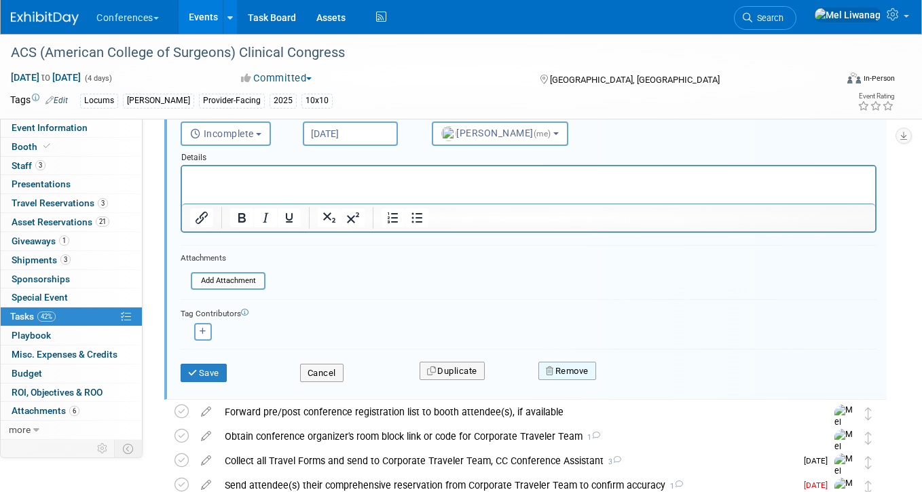
click at [566, 365] on button "Remove" at bounding box center [567, 371] width 58 height 19
click at [631, 385] on icon at bounding box center [634, 382] width 8 height 7
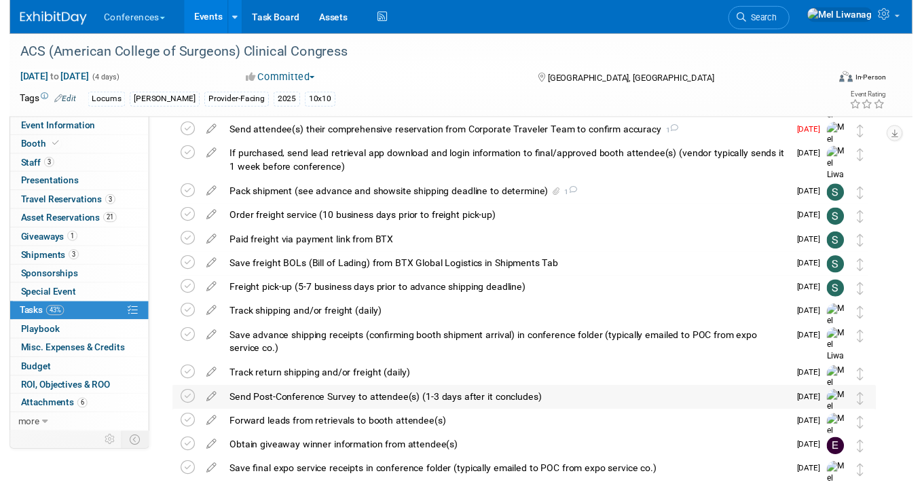
scroll to position [0, 0]
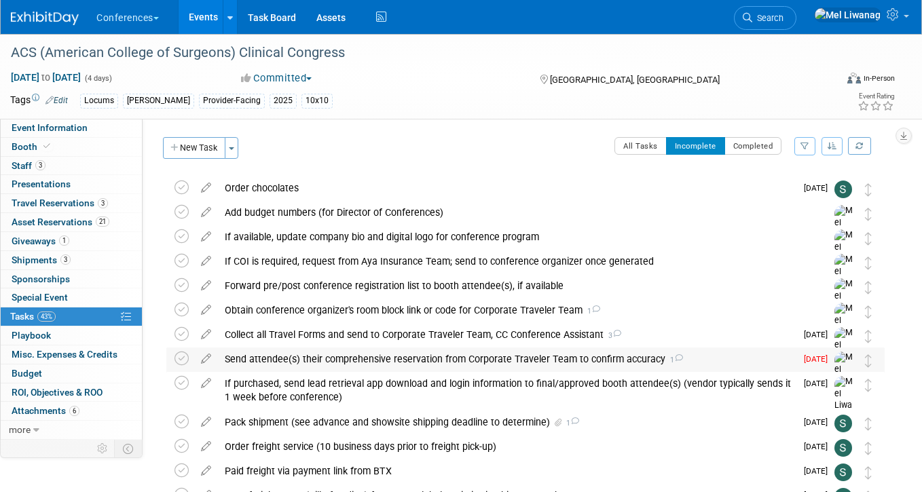
click at [339, 362] on div "Send attendee(s) their comprehensive reservation from Corporate Traveler Team t…" at bounding box center [507, 359] width 578 height 23
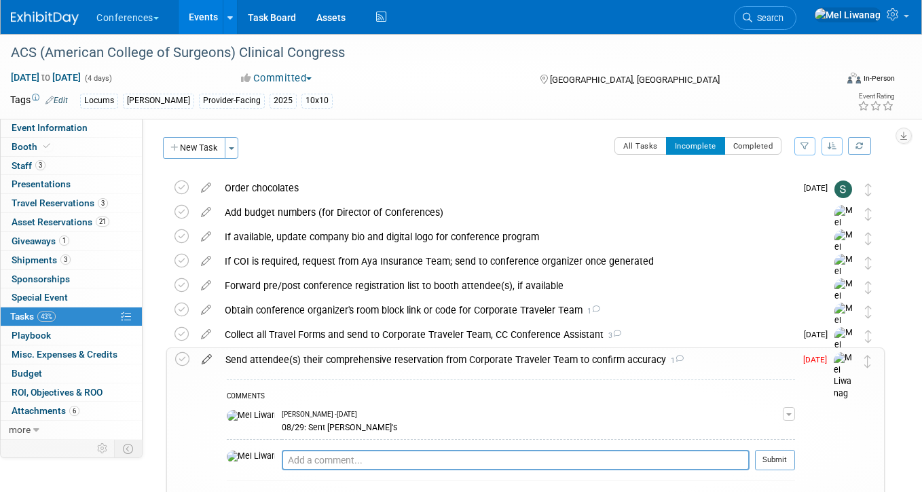
click at [212, 359] on icon at bounding box center [207, 356] width 24 height 17
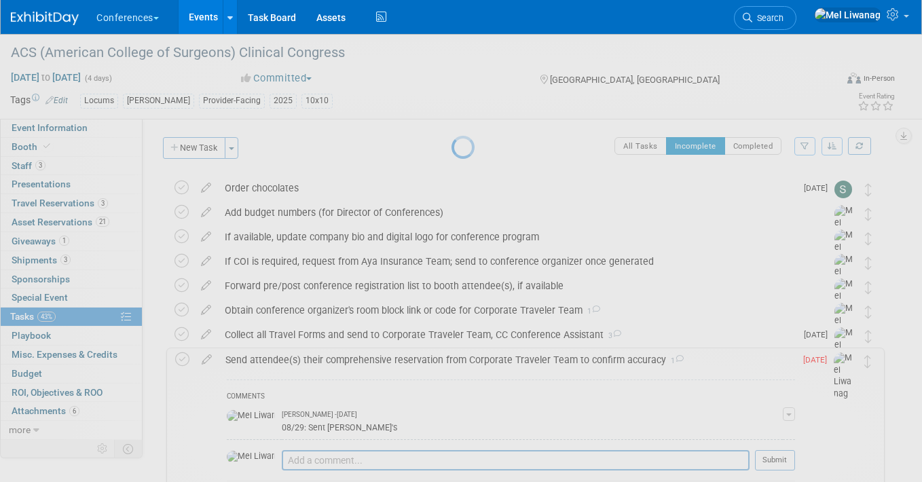
select select "8"
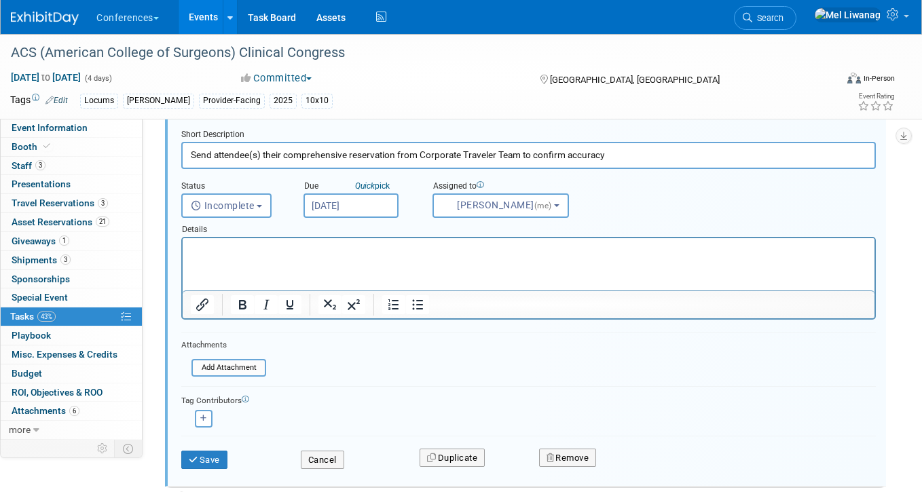
scroll to position [231, 0]
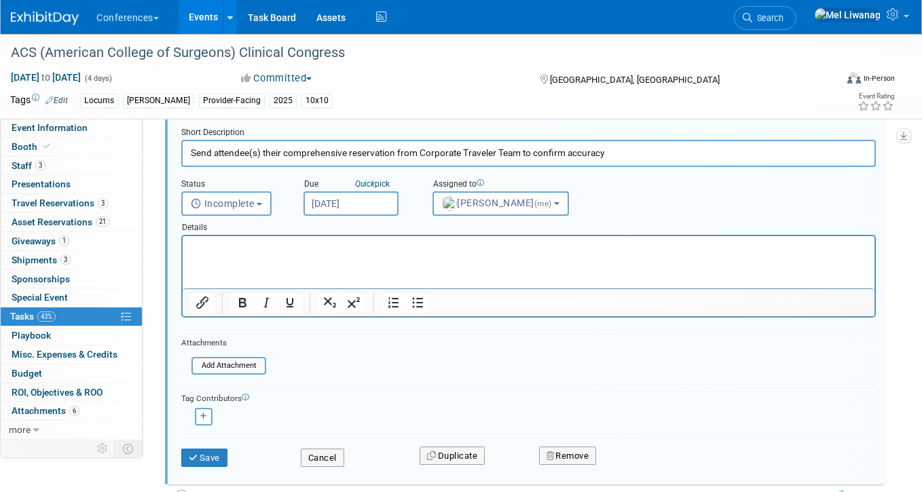
click at [337, 210] on body "Conferences Explore: My Workspaces 2 Go to Workspace: Conferences Marketing Req…" at bounding box center [461, 15] width 922 height 492
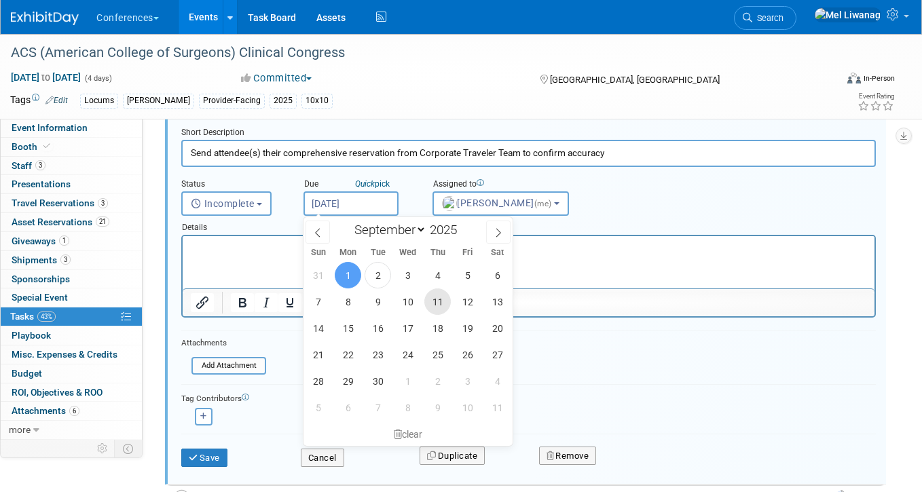
click at [448, 299] on span "11" at bounding box center [437, 302] width 26 height 26
type input "Sep 11, 2025"
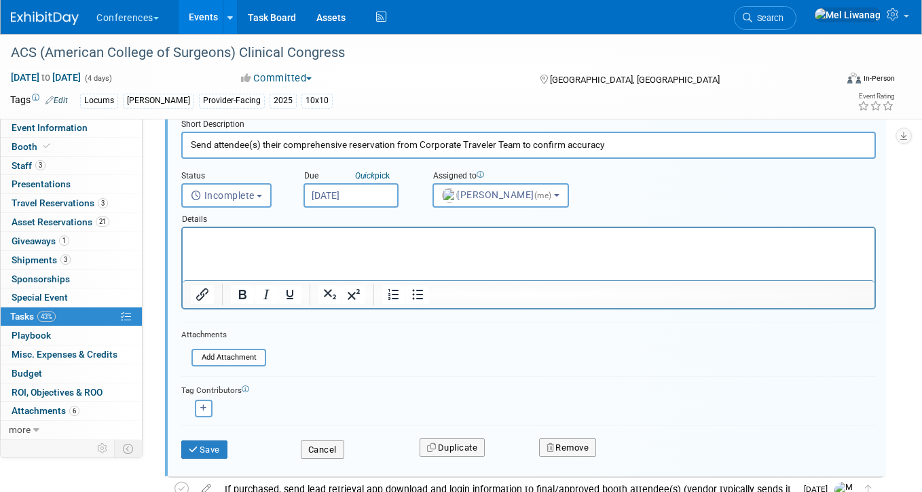
scroll to position [256, 0]
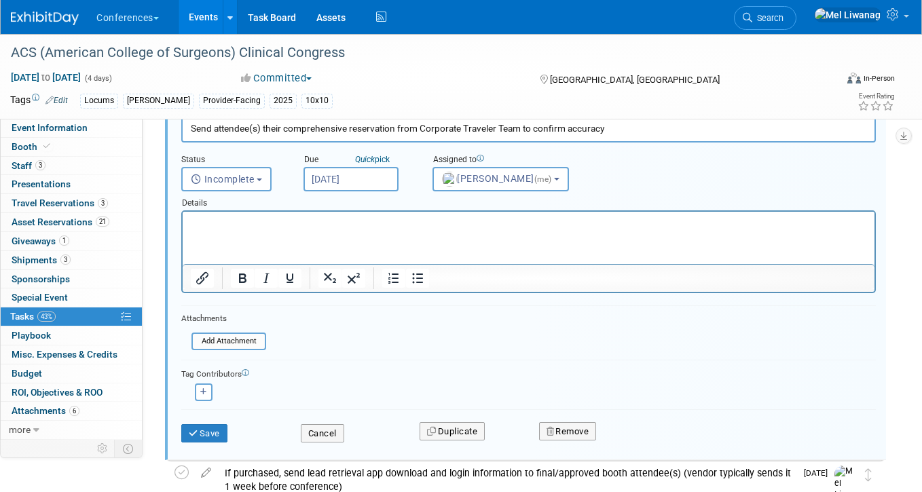
click at [361, 188] on input "Sep 11, 2025" at bounding box center [350, 179] width 95 height 24
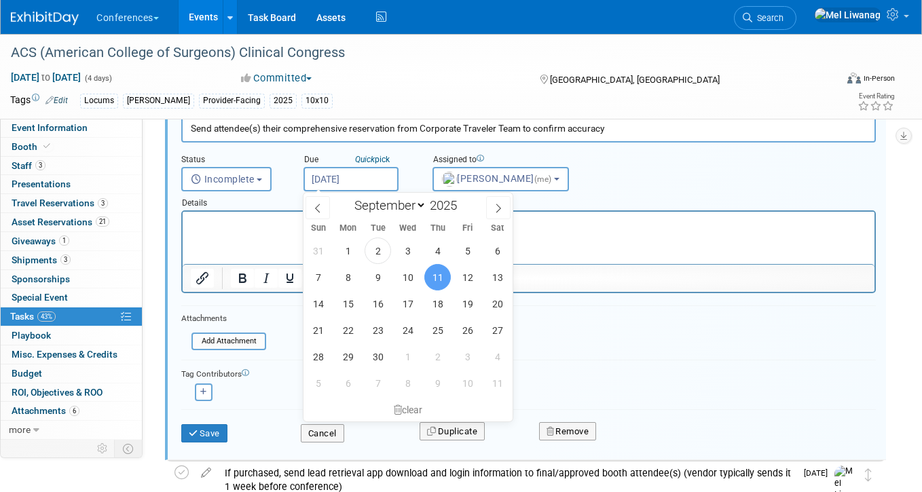
click at [364, 187] on input "Sep 11, 2025" at bounding box center [350, 179] width 95 height 24
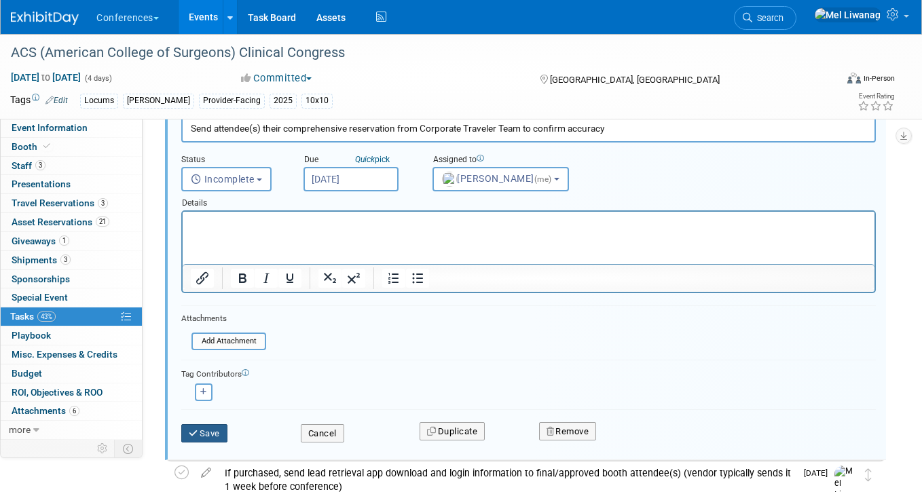
click at [187, 441] on button "Save" at bounding box center [204, 433] width 46 height 19
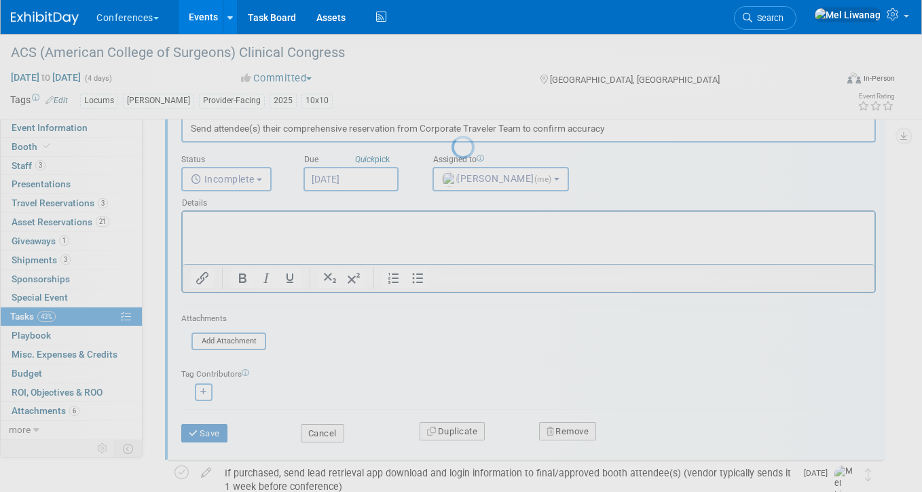
click at [451, 432] on div at bounding box center [460, 246] width 19 height 492
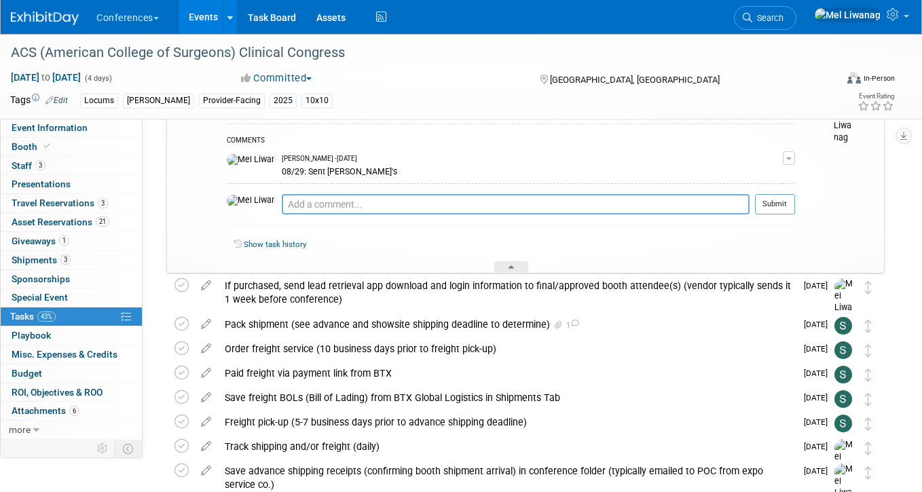
click at [367, 209] on textarea at bounding box center [516, 204] width 468 height 20
type textarea "09/02: Kristin returns on 09/11"
click at [782, 206] on button "Submit" at bounding box center [775, 204] width 40 height 20
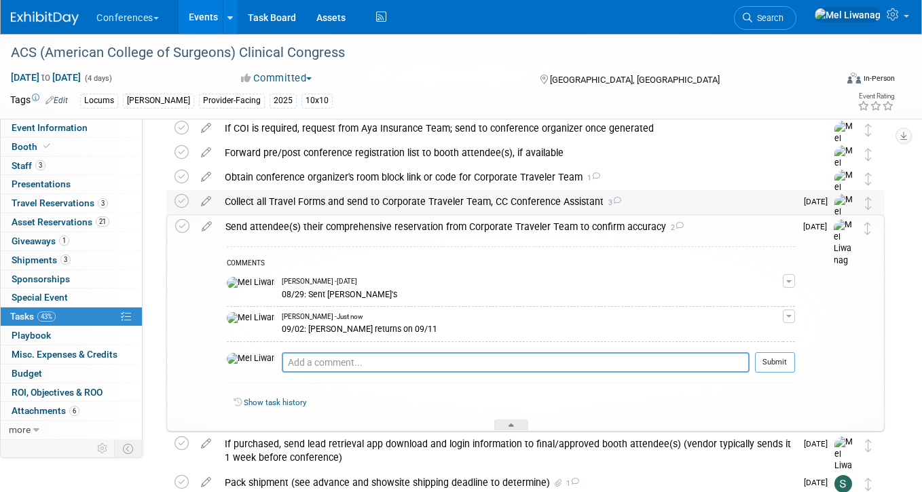
scroll to position [132, 0]
click at [396, 205] on div "Collect all Travel Forms and send to Corporate Traveler Team, CC Conference Ass…" at bounding box center [507, 202] width 578 height 23
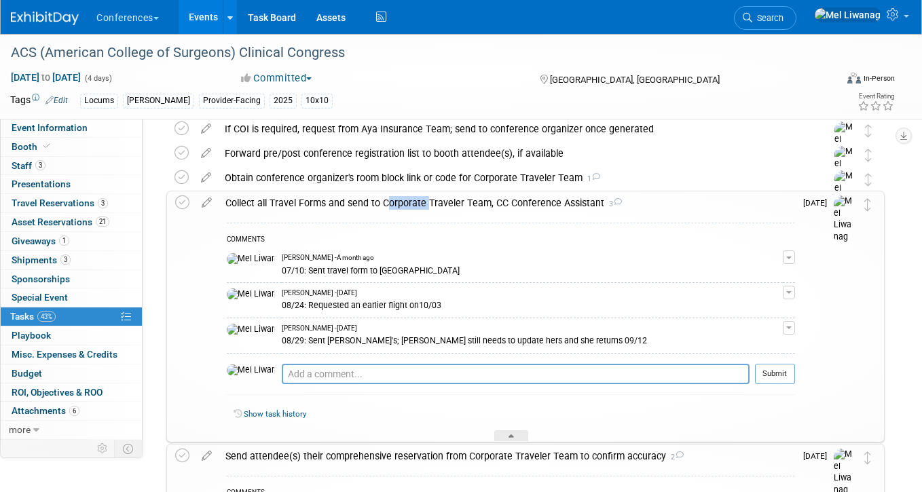
click at [396, 205] on div "Collect all Travel Forms and send to Corporate Traveler Team, CC Conference Ass…" at bounding box center [507, 202] width 576 height 23
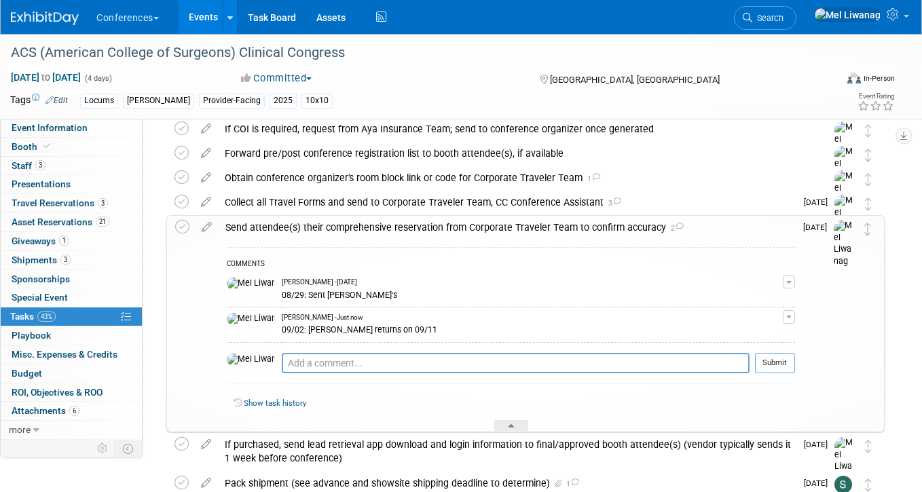
click at [401, 219] on div "Send attendee(s) their comprehensive reservation from Corporate Traveler Team t…" at bounding box center [507, 227] width 576 height 23
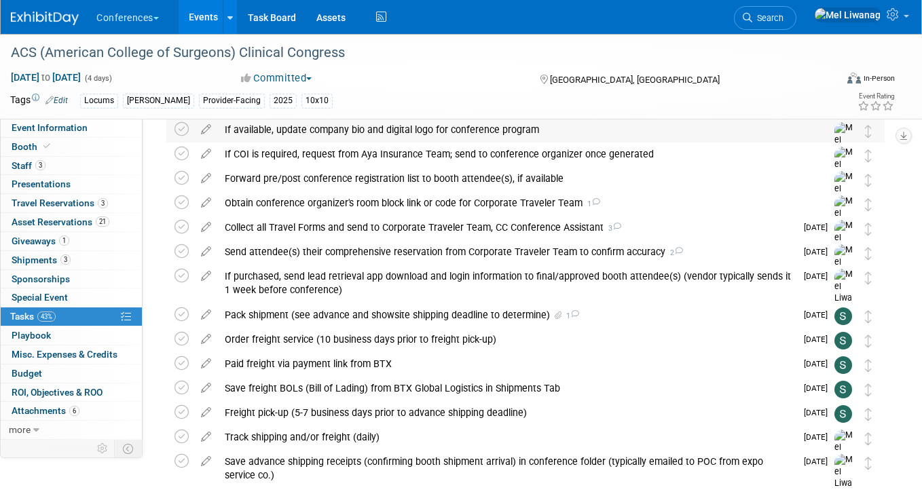
scroll to position [0, 0]
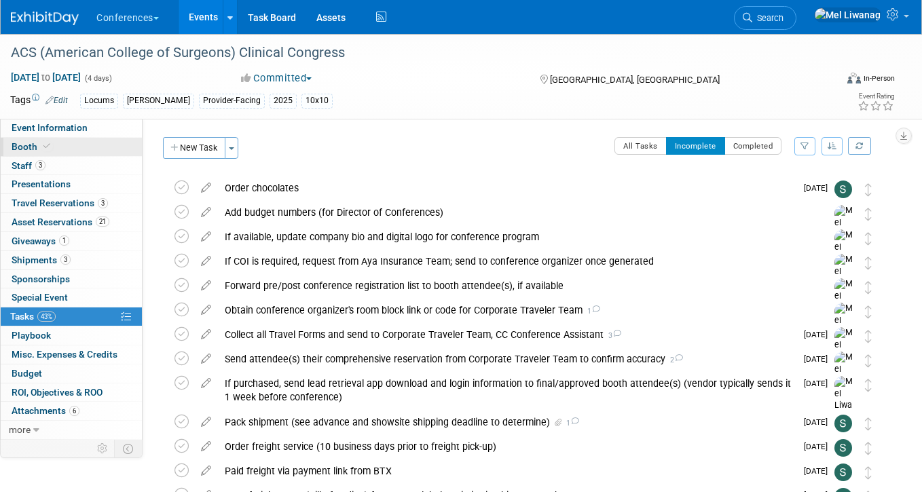
click at [83, 153] on link "Booth" at bounding box center [71, 147] width 141 height 18
select select "10'x10'"
select select "No"
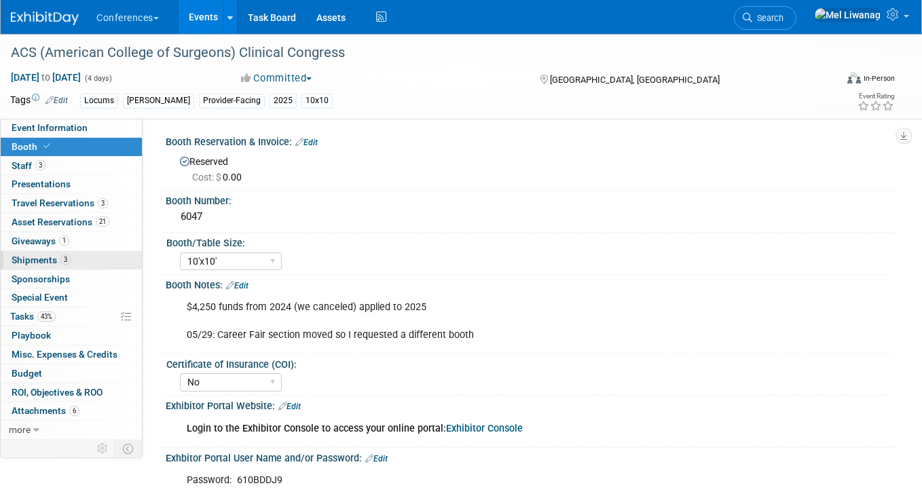
scroll to position [3, 0]
click at [54, 314] on span "43%" at bounding box center [46, 317] width 18 height 10
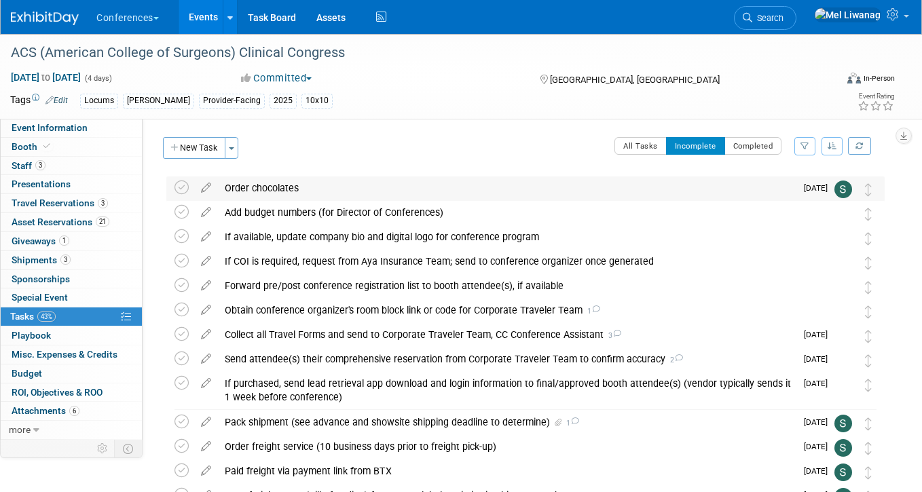
click at [393, 191] on div "Order chocolates" at bounding box center [507, 188] width 578 height 23
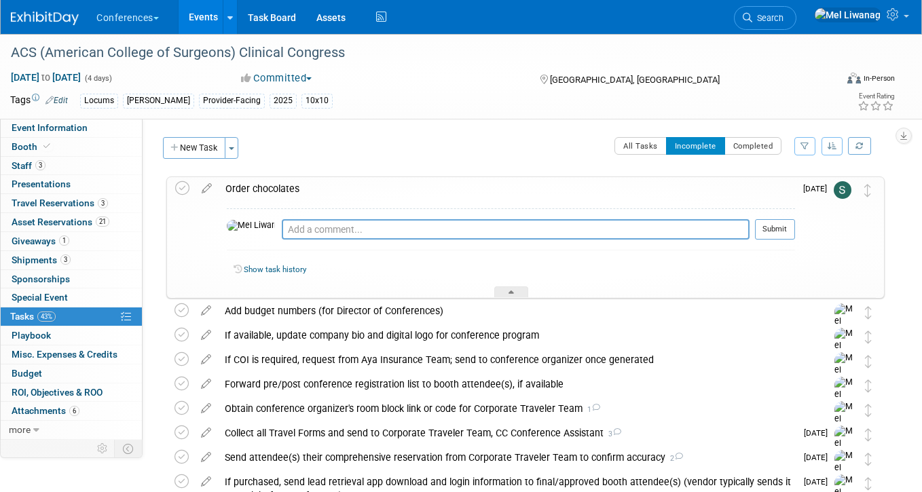
click at [393, 191] on div "Order chocolates" at bounding box center [507, 188] width 576 height 23
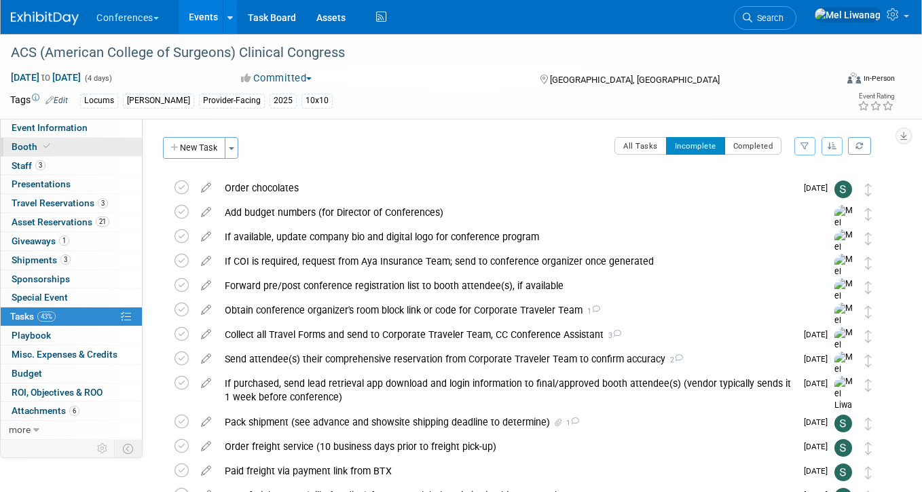
click at [51, 145] on span at bounding box center [47, 146] width 12 height 10
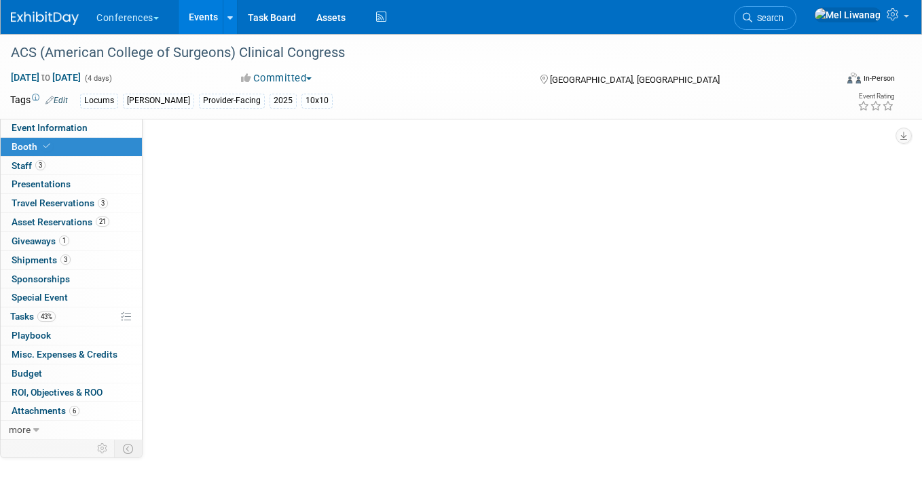
select select "10'x10'"
select select "No"
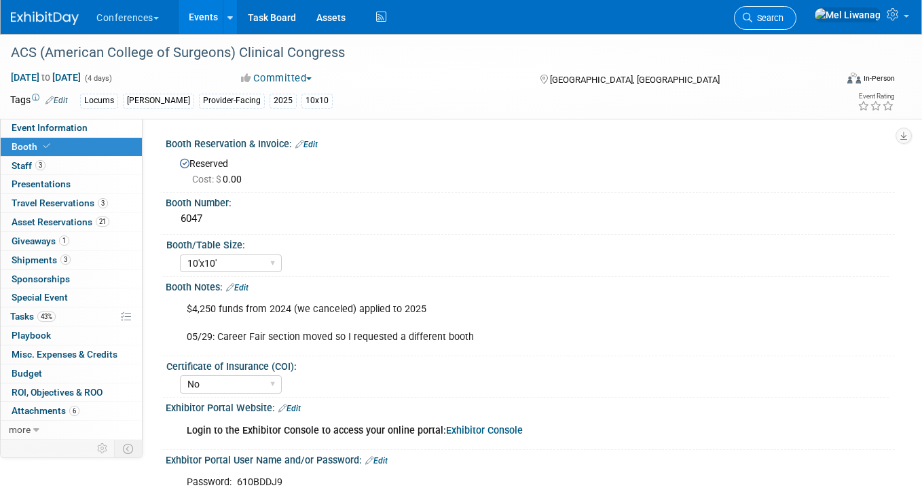
click at [752, 14] on icon at bounding box center [748, 18] width 10 height 10
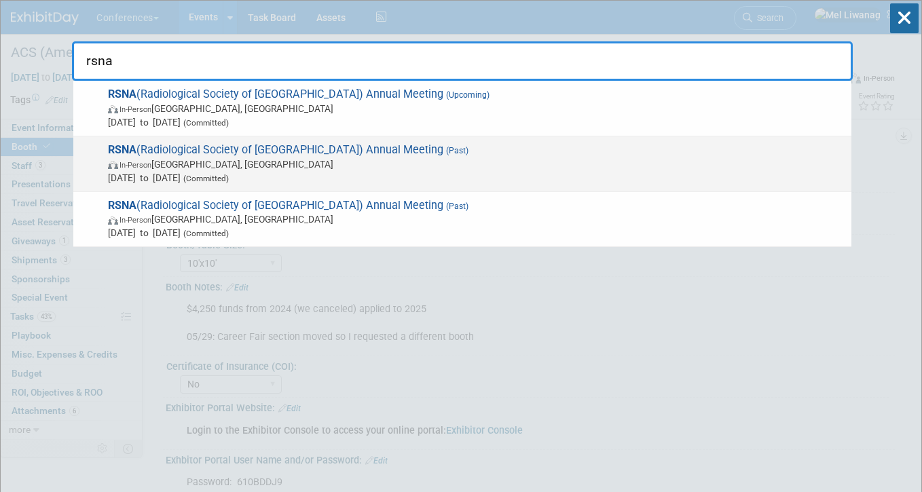
type input "rsna"
click at [364, 167] on span "In-Person Chicago, IL" at bounding box center [476, 164] width 737 height 14
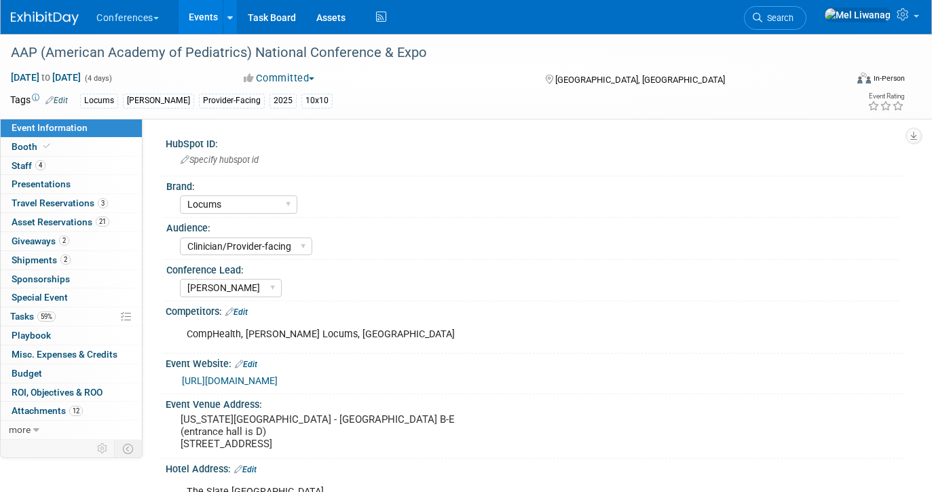
select select "Locums"
select select "Clinician/Provider-facing"
select select "[PERSON_NAME]"
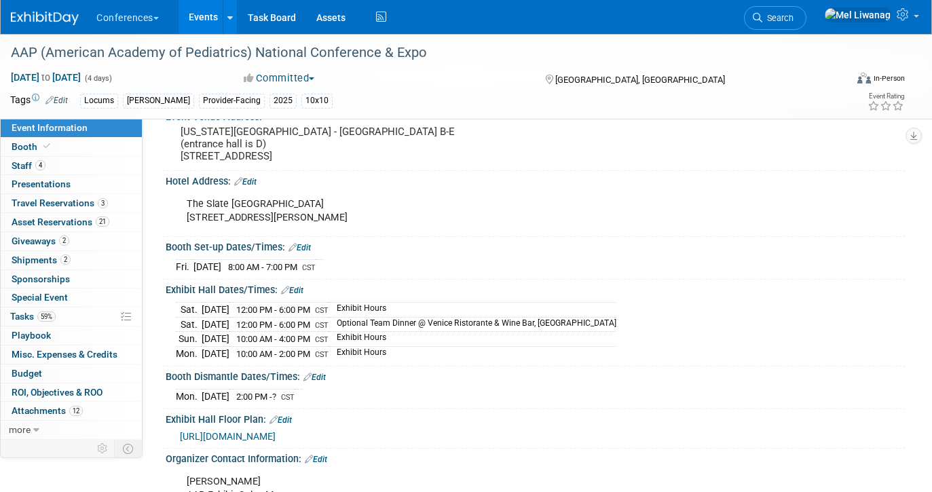
scroll to position [295, 0]
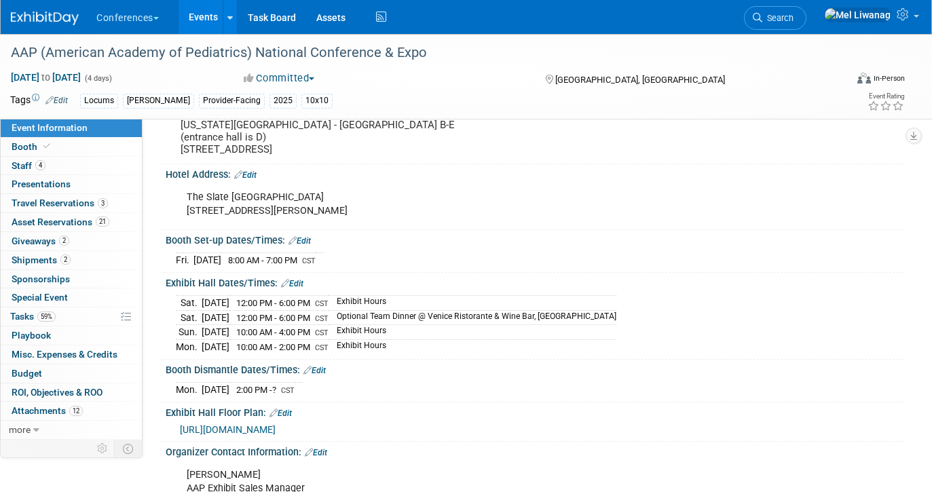
click at [297, 282] on link "Edit" at bounding box center [292, 284] width 22 height 10
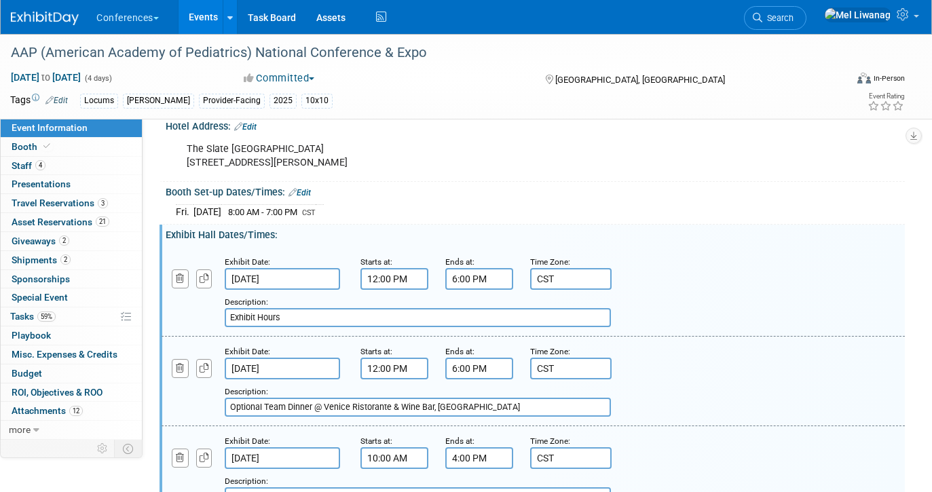
scroll to position [347, 0]
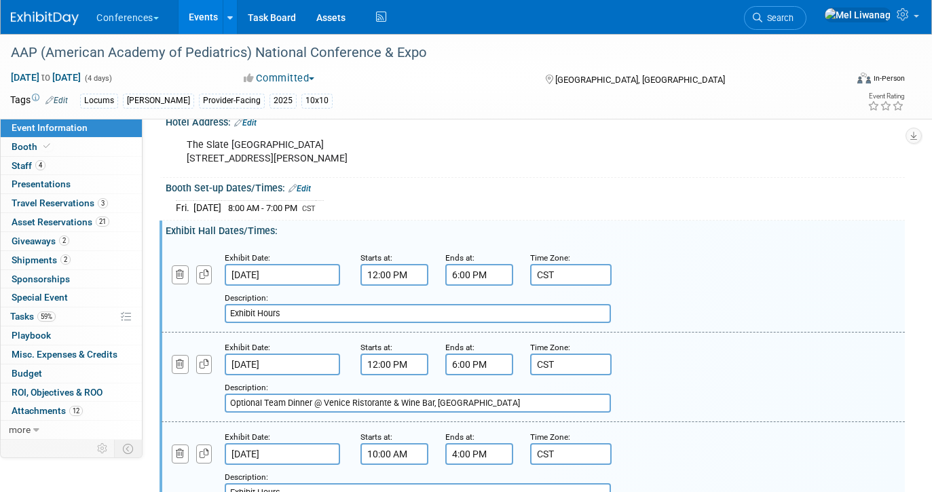
click at [188, 361] on div at bounding box center [193, 356] width 43 height 33
click at [183, 361] on icon "button" at bounding box center [180, 364] width 9 height 9
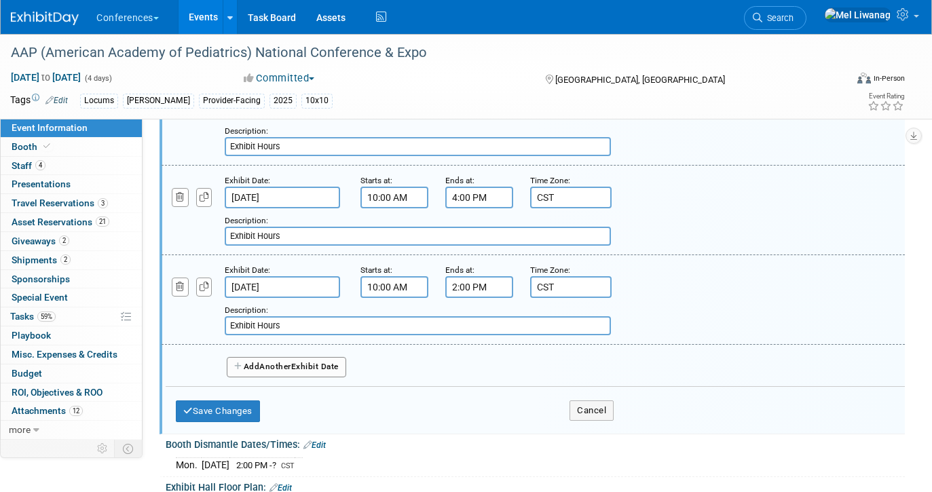
scroll to position [523, 0]
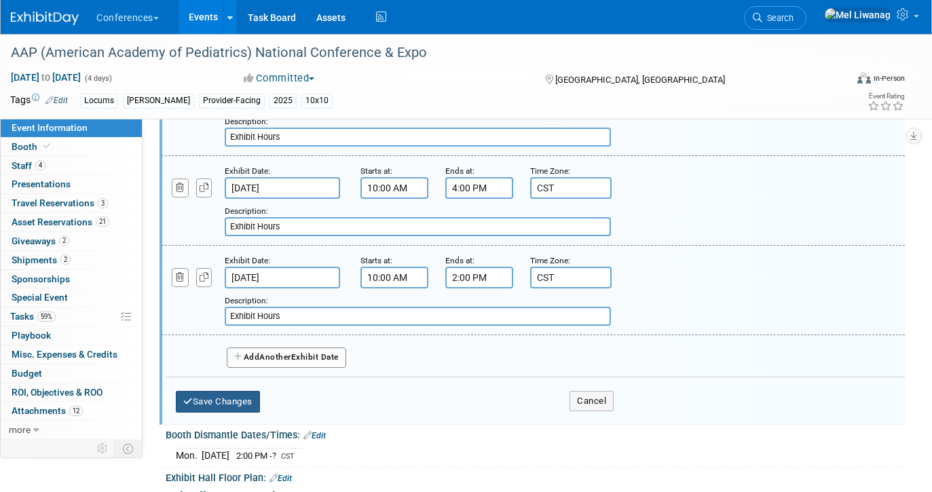
click at [209, 405] on button "Save Changes" at bounding box center [218, 402] width 84 height 22
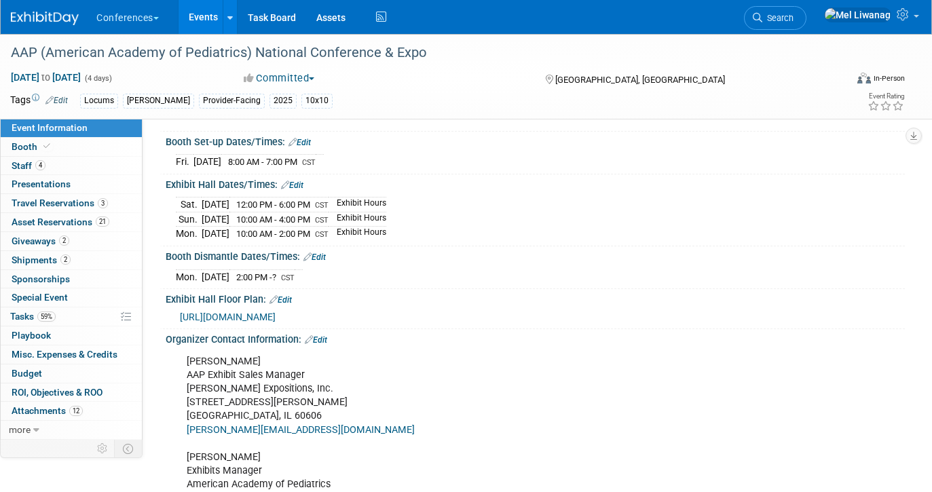
scroll to position [402, 0]
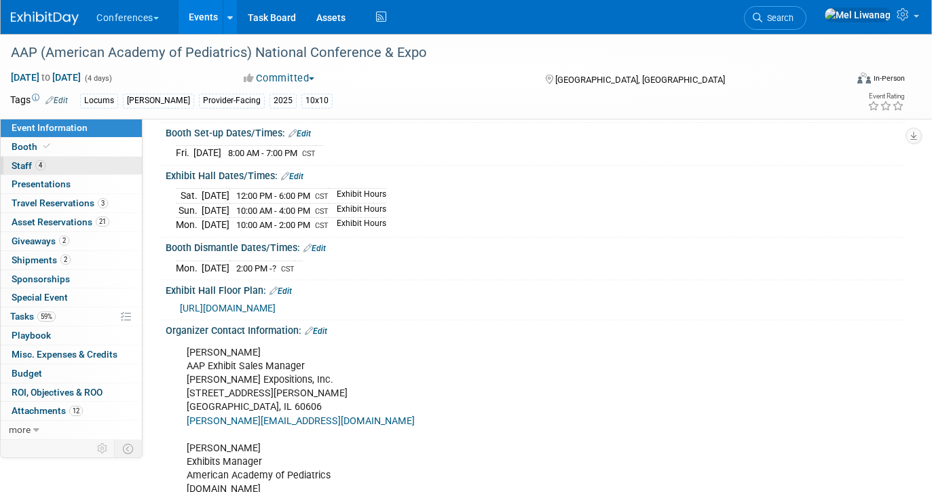
click at [89, 168] on link "4 Staff 4" at bounding box center [71, 166] width 141 height 18
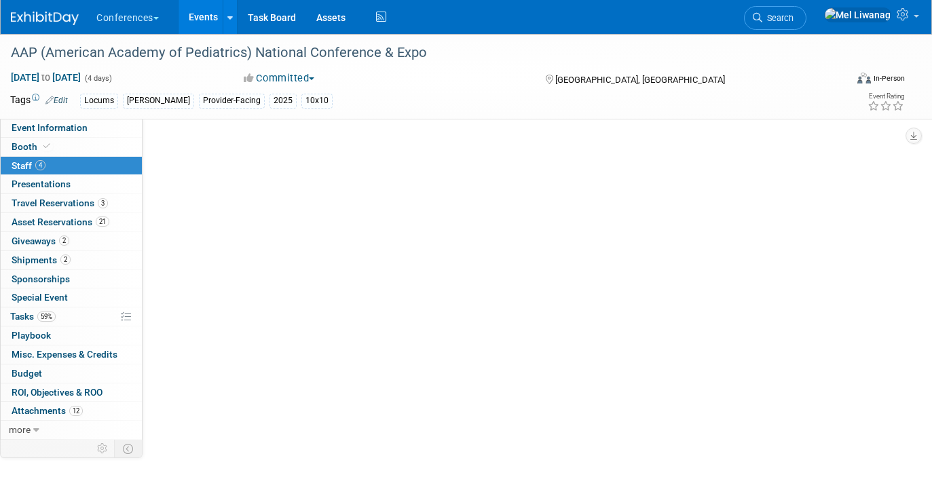
scroll to position [0, 0]
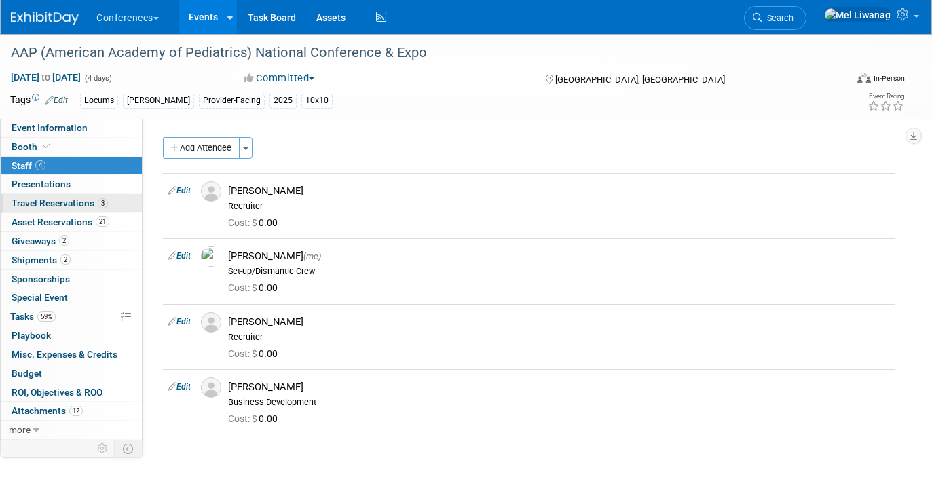
click at [78, 201] on span "Travel Reservations 3" at bounding box center [60, 203] width 96 height 11
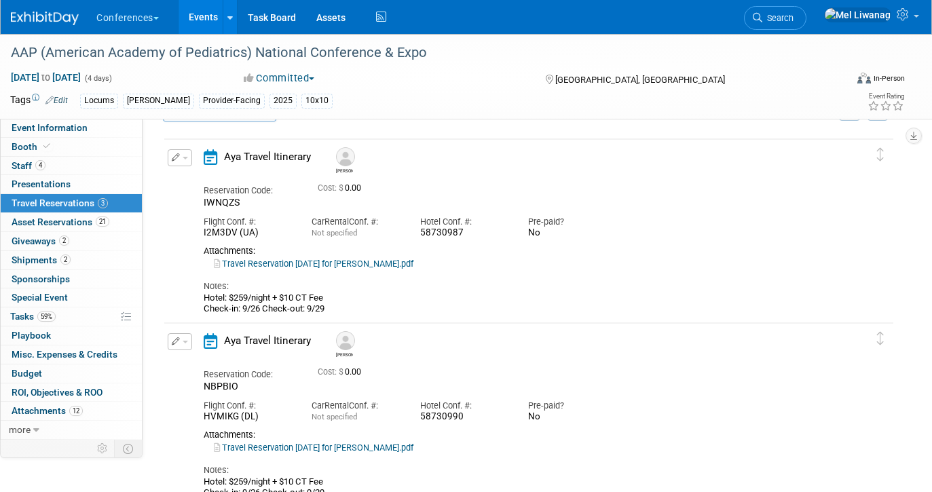
scroll to position [39, 0]
click at [295, 266] on link "Travel Reservation September 26 for RACHEL M KOEHLER.pdf" at bounding box center [314, 262] width 200 height 10
click at [92, 130] on link "Event Information" at bounding box center [71, 128] width 141 height 18
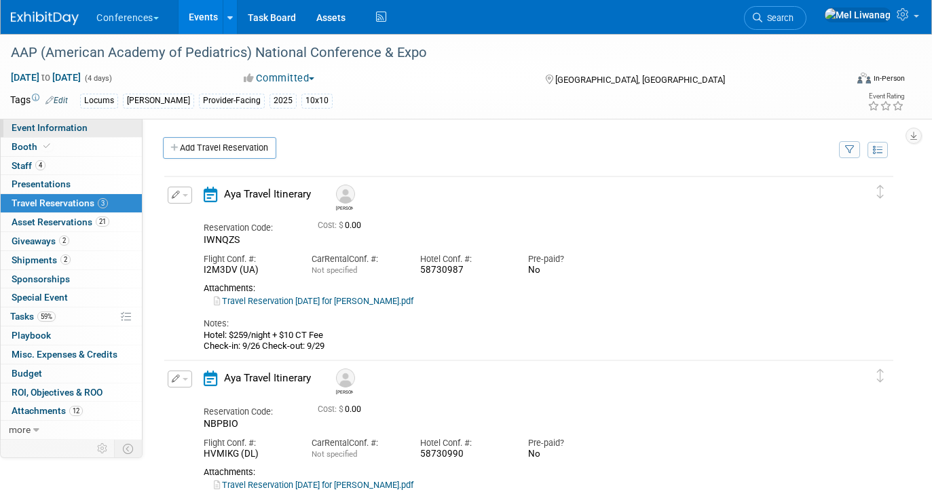
select select "Locums"
select select "Clinician/Provider-facing"
select select "[PERSON_NAME]"
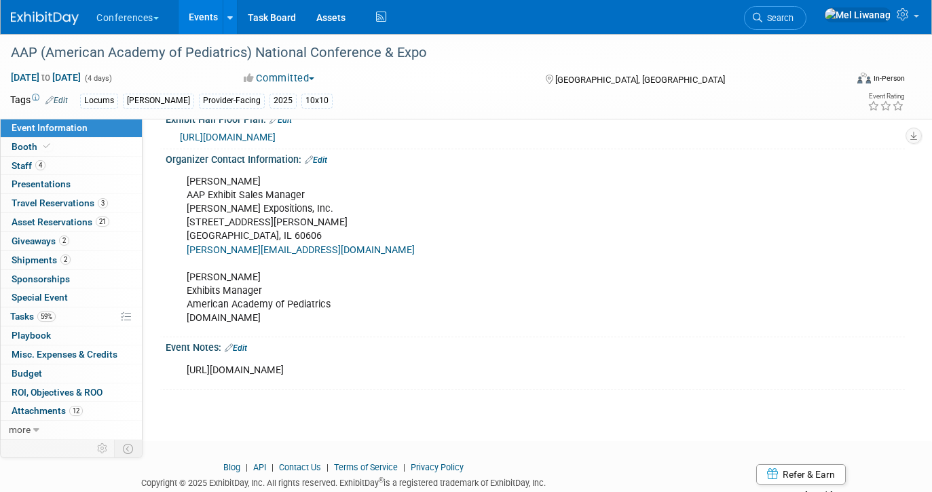
scroll to position [614, 0]
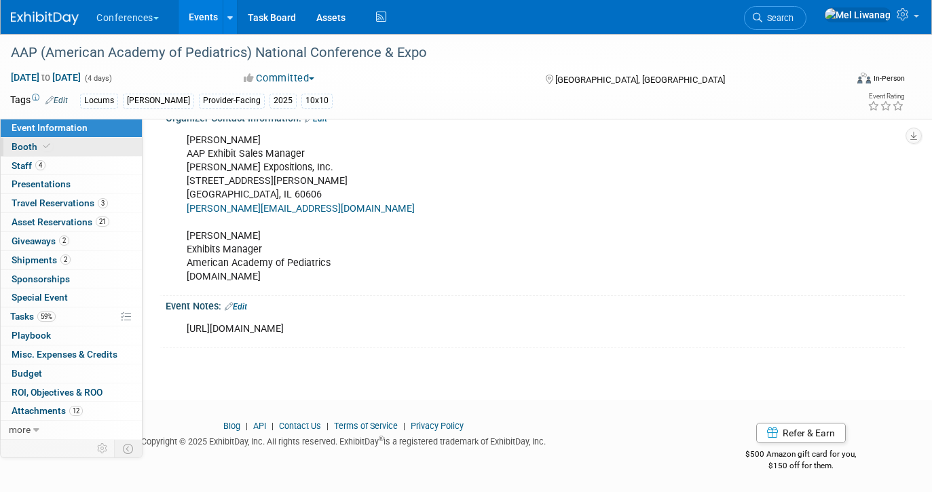
click at [92, 155] on link "Booth" at bounding box center [71, 147] width 141 height 18
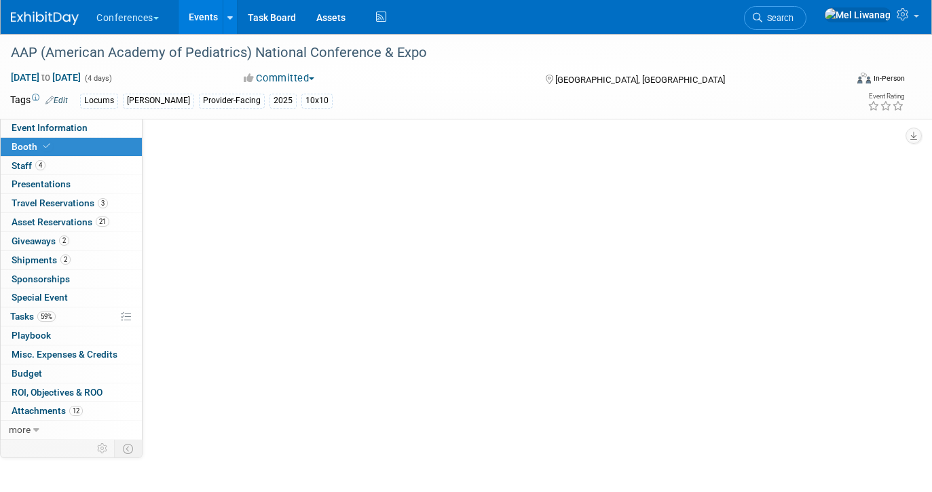
select select "10'x10'"
select select "Yes"
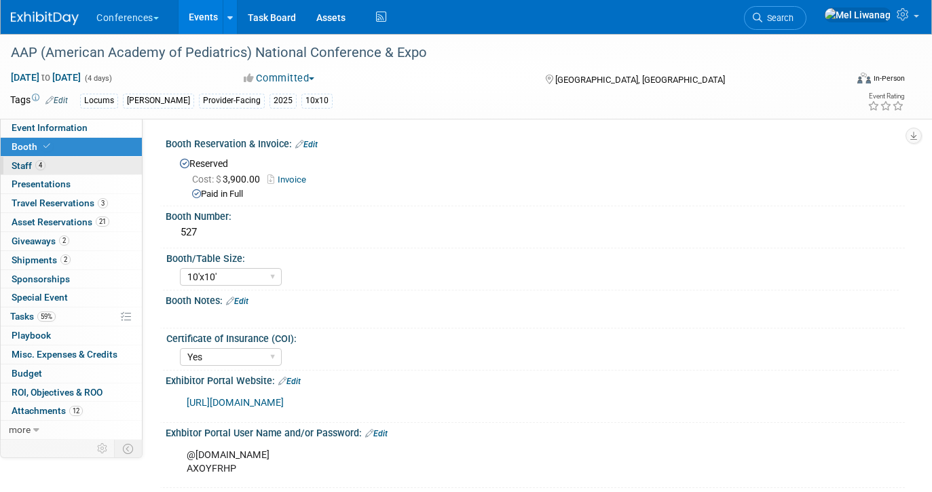
click at [90, 172] on link "4 Staff 4" at bounding box center [71, 166] width 141 height 18
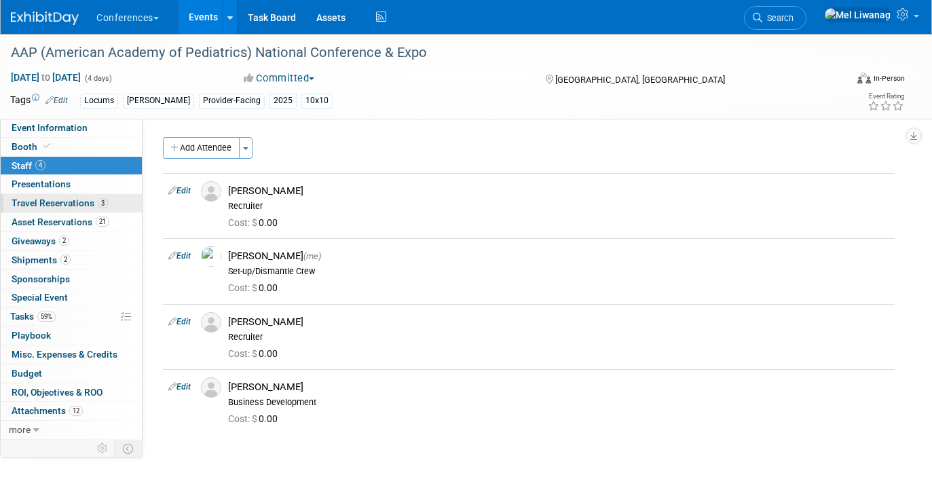
click at [86, 208] on span "Travel Reservations 3" at bounding box center [60, 203] width 96 height 11
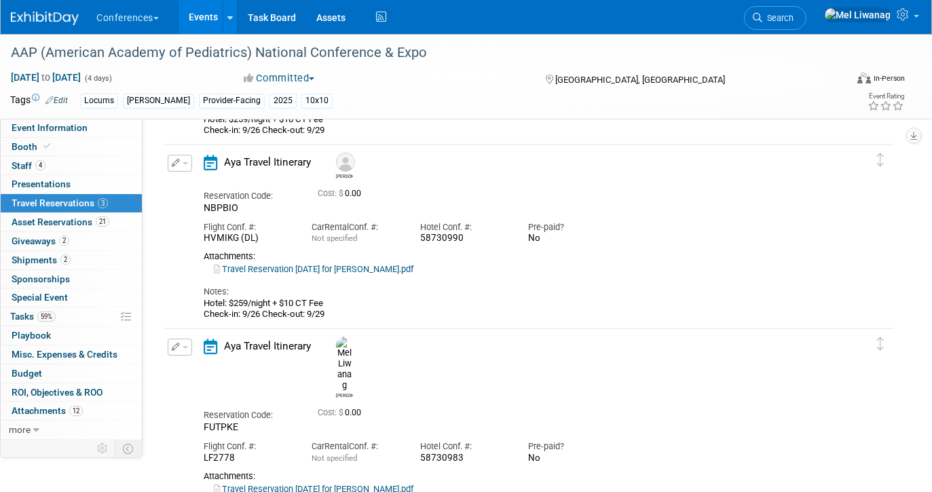
scroll to position [219, 0]
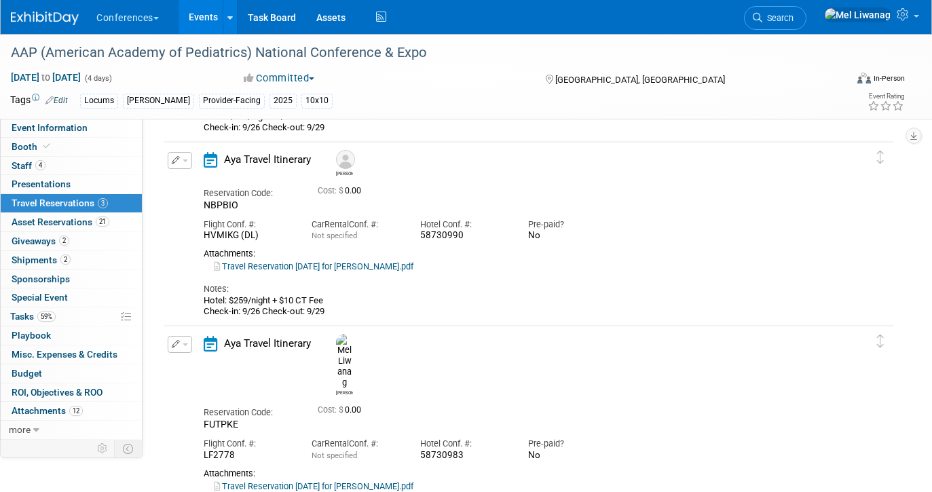
click at [379, 268] on link "Travel Reservation September 26 for TAYLOR J JOYCE.pdf" at bounding box center [314, 266] width 200 height 10
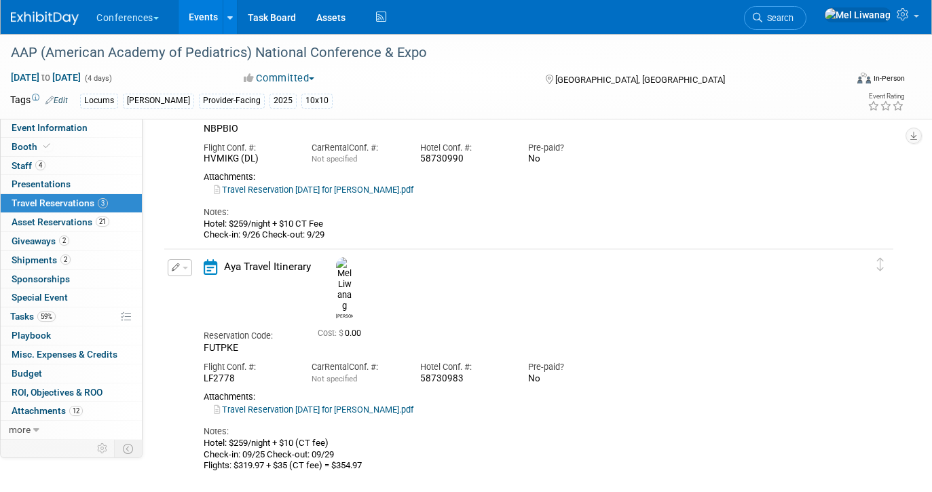
scroll to position [314, 0]
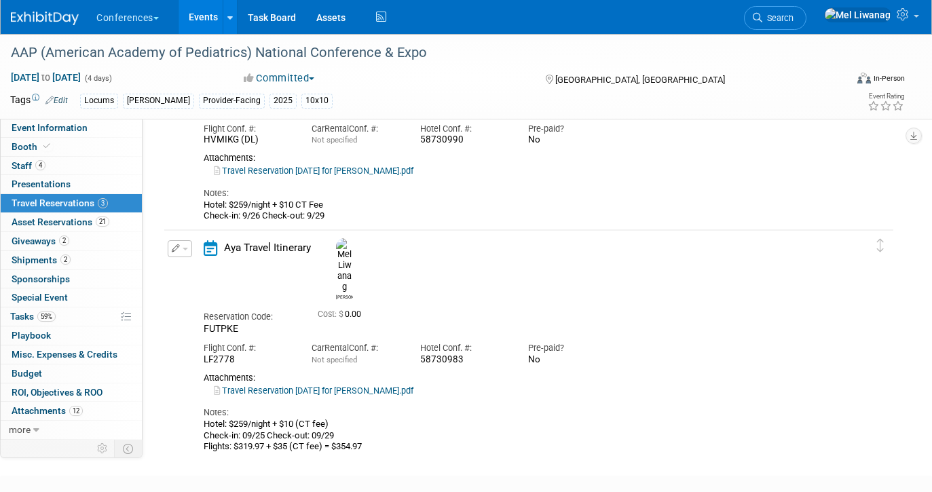
click at [351, 386] on link "Travel Reservation September 25 for MELINDA MANALANG LIWANAG.pdf" at bounding box center [314, 391] width 200 height 10
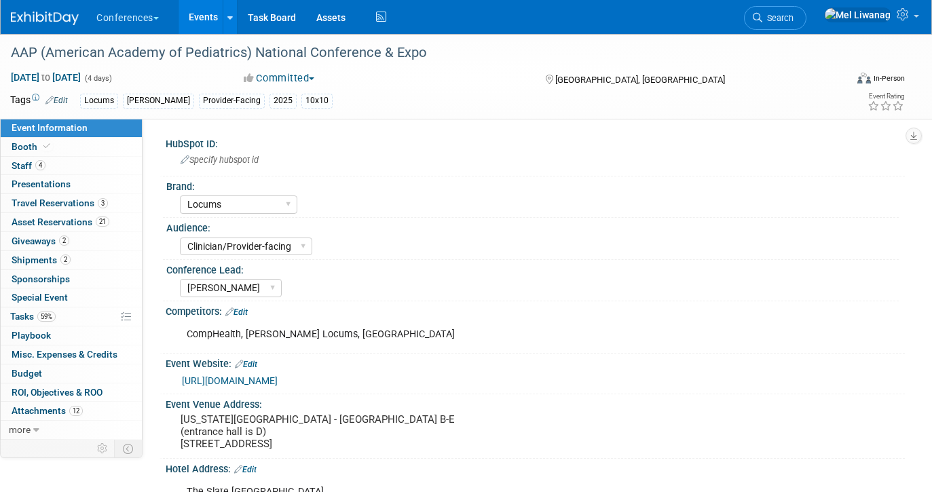
select select "Locums"
select select "Clinician/Provider-facing"
select select "[PERSON_NAME]"
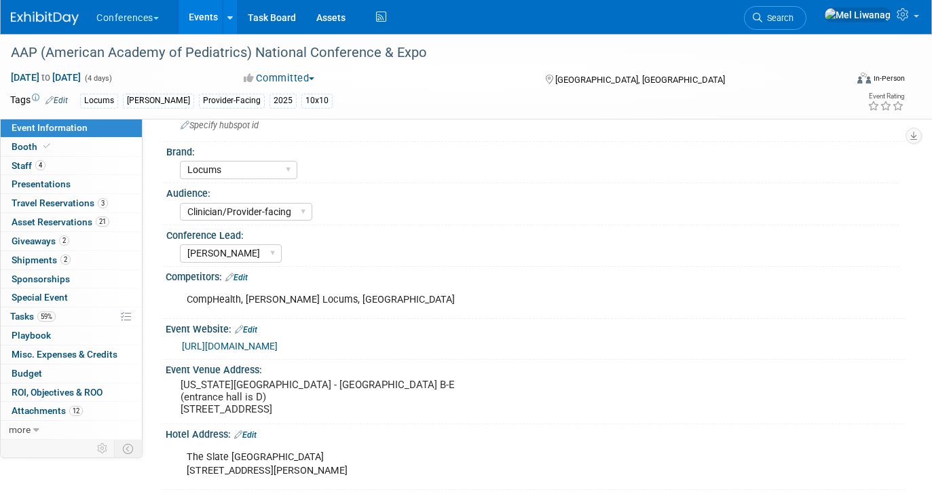
scroll to position [41, 0]
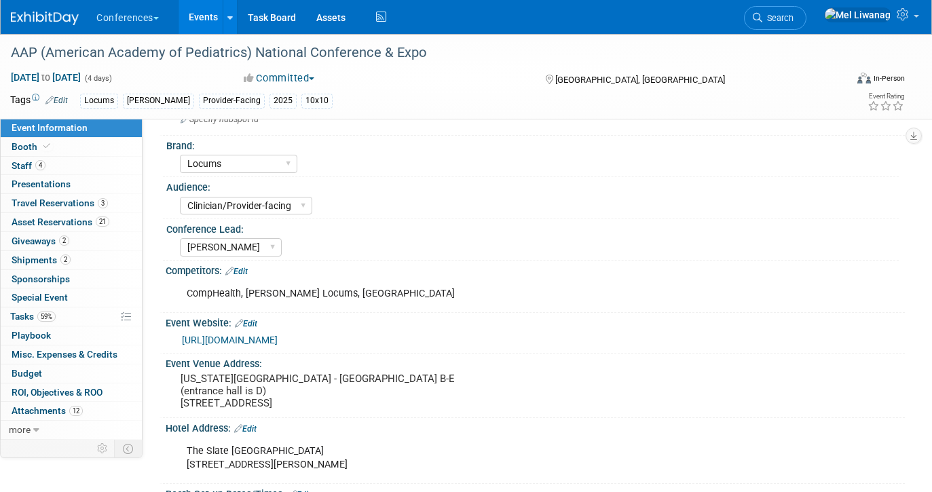
click at [278, 342] on link "[URL][DOMAIN_NAME]" at bounding box center [230, 340] width 96 height 11
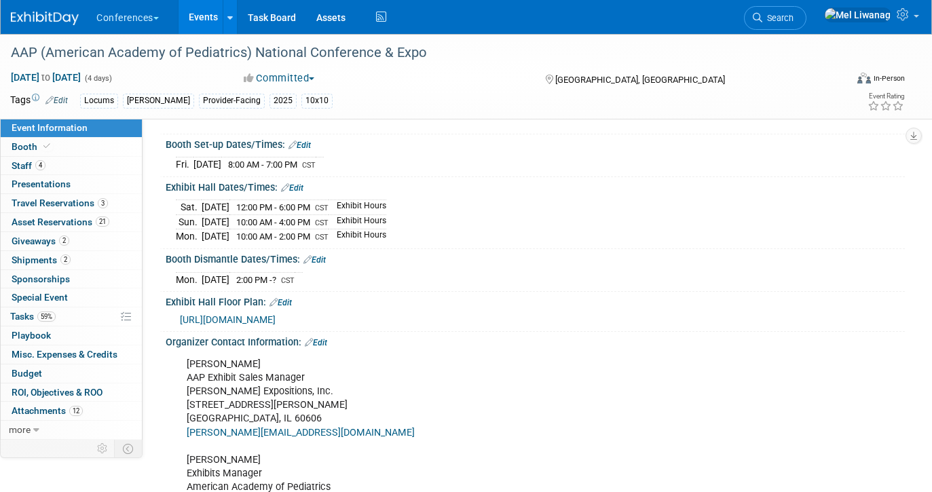
scroll to position [410, 0]
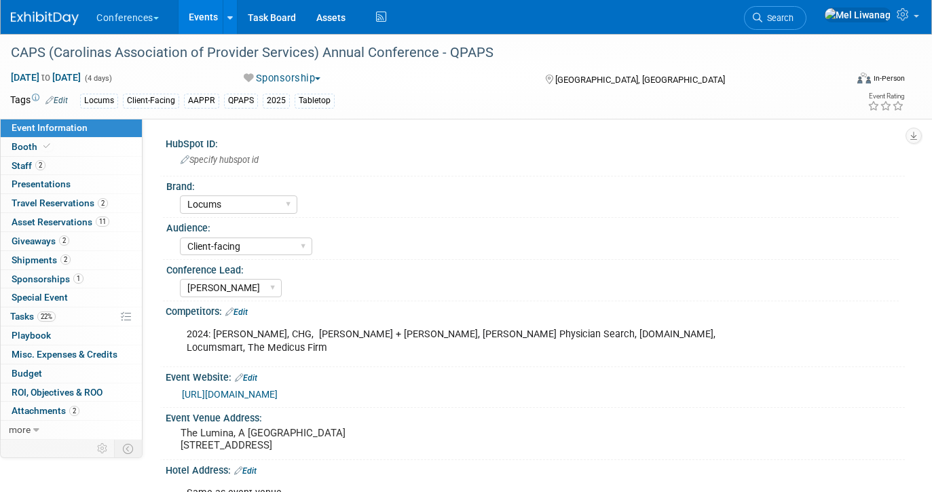
select select "Locums"
select select "Client-facing"
select select "[PERSON_NAME]"
click at [70, 314] on link "22% Tasks 22%" at bounding box center [71, 317] width 141 height 18
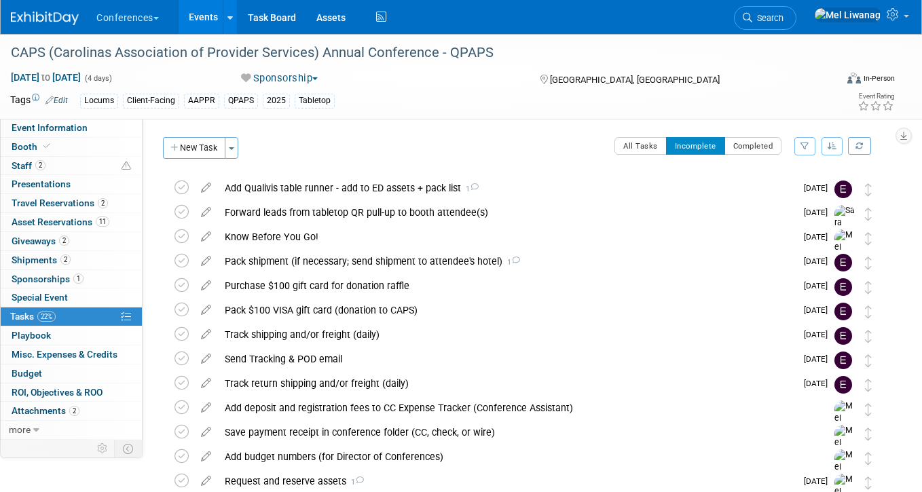
click at [54, 10] on link at bounding box center [53, 11] width 84 height 11
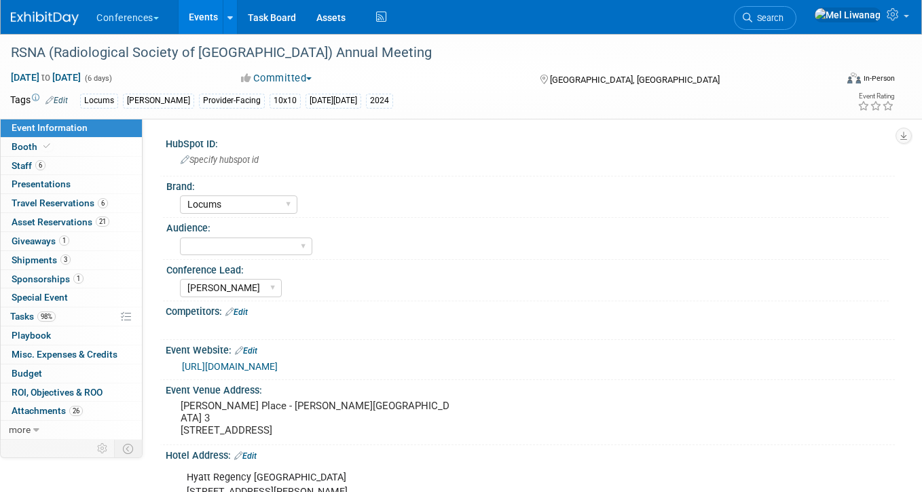
select select "Locums"
select select "[PERSON_NAME]"
click at [62, 316] on link "98% Tasks 98%" at bounding box center [71, 317] width 141 height 18
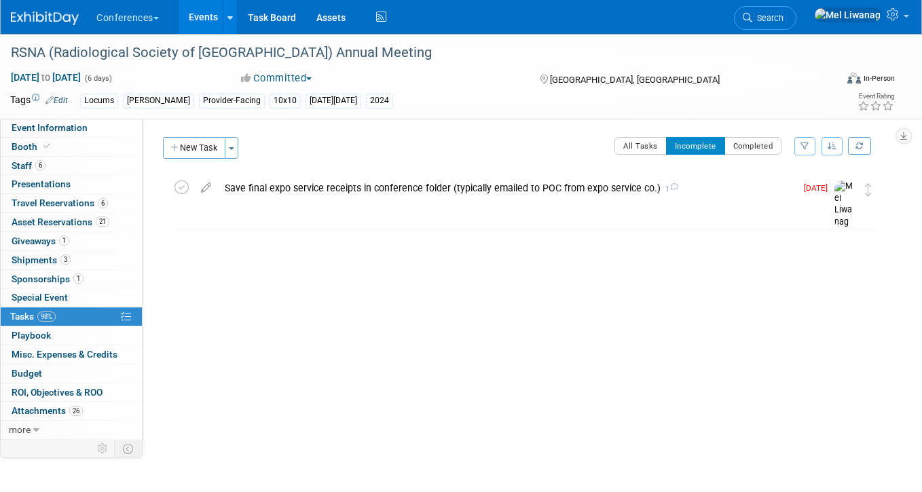
click at [605, 146] on div "All Tasks Incomplete Completed Filter by Assignee -- Select Assignee -- All una…" at bounding box center [565, 151] width 639 height 29
click at [181, 183] on icon at bounding box center [181, 188] width 14 height 14
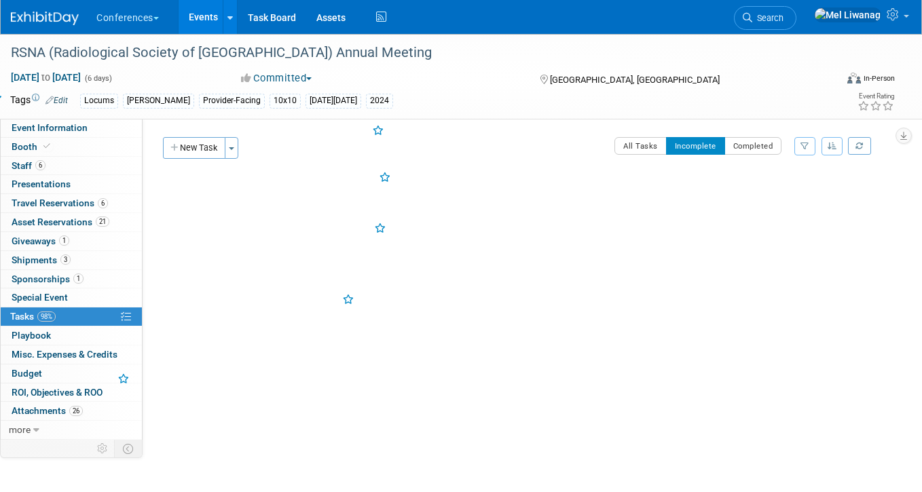
click at [673, 151] on button "Incomplete" at bounding box center [695, 146] width 59 height 18
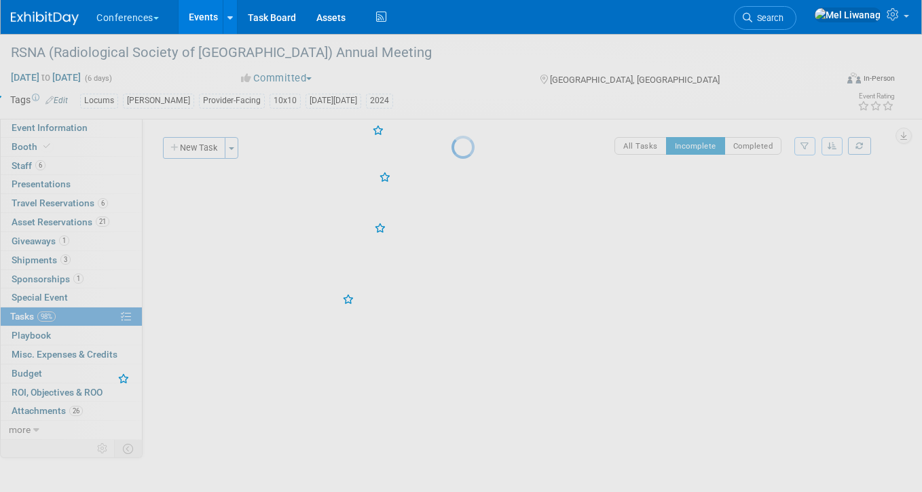
click at [470, 148] on div at bounding box center [460, 246] width 19 height 492
click at [470, 147] on div at bounding box center [460, 246] width 19 height 492
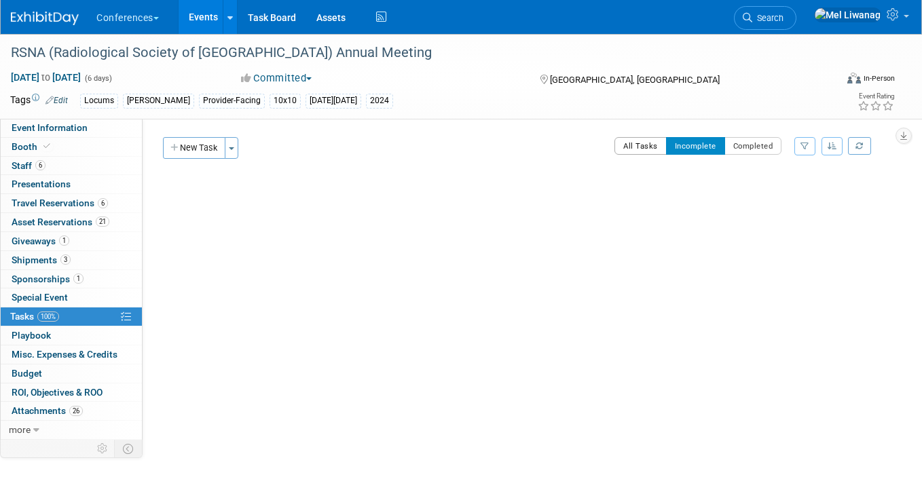
click at [638, 144] on button "All Tasks" at bounding box center [640, 146] width 52 height 18
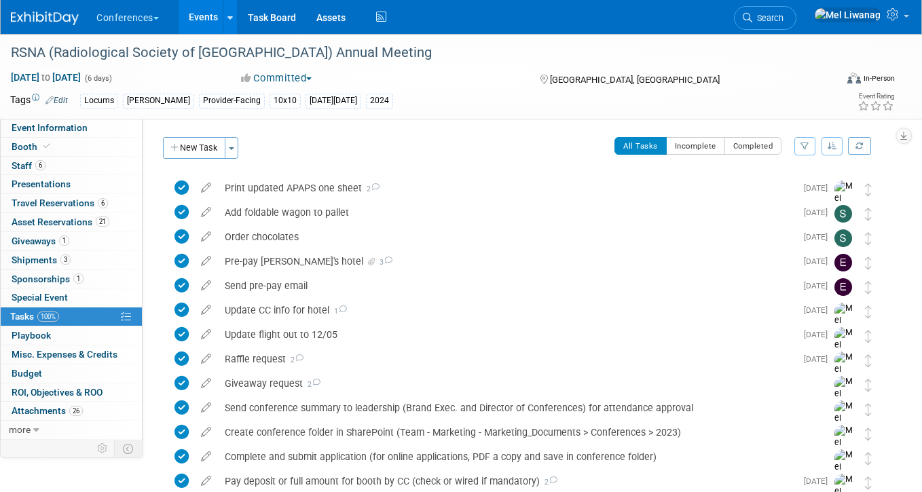
click at [367, 147] on div "All Tasks Incomplete Completed Filter by Assignee -- Select Assignee -- All una…" at bounding box center [565, 151] width 639 height 29
click at [785, 10] on link "Search" at bounding box center [765, 18] width 62 height 24
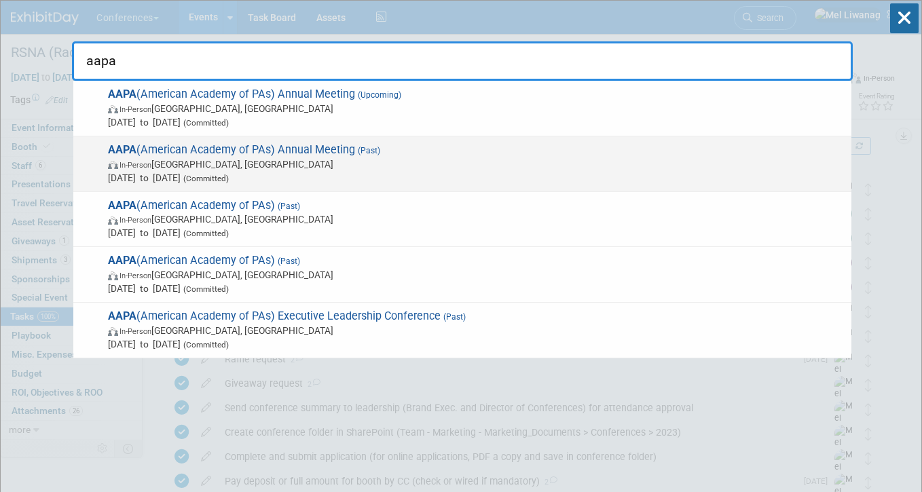
type input "aapa"
click at [396, 158] on span "In-Person Denver, CO" at bounding box center [476, 164] width 737 height 14
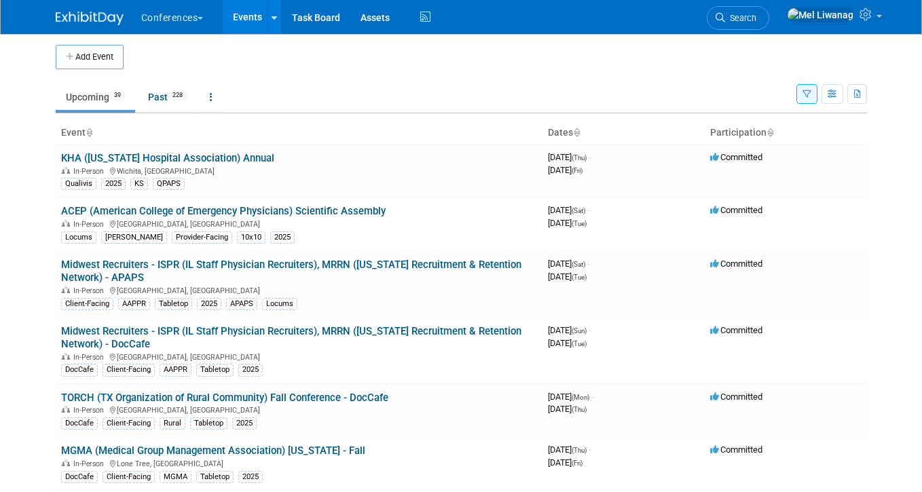
scroll to position [5, 0]
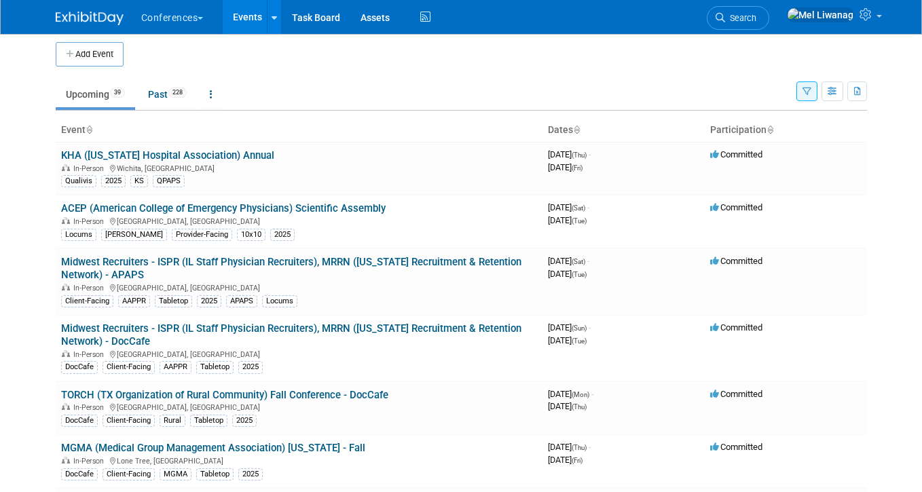
drag, startPoint x: 233, startPoint y: 206, endPoint x: 39, endPoint y: 238, distance: 196.9
click at [39, 238] on body "Conferences Explore: My Workspaces 2 Go to Workspace: Conferences Marketing Req…" at bounding box center [461, 241] width 922 height 492
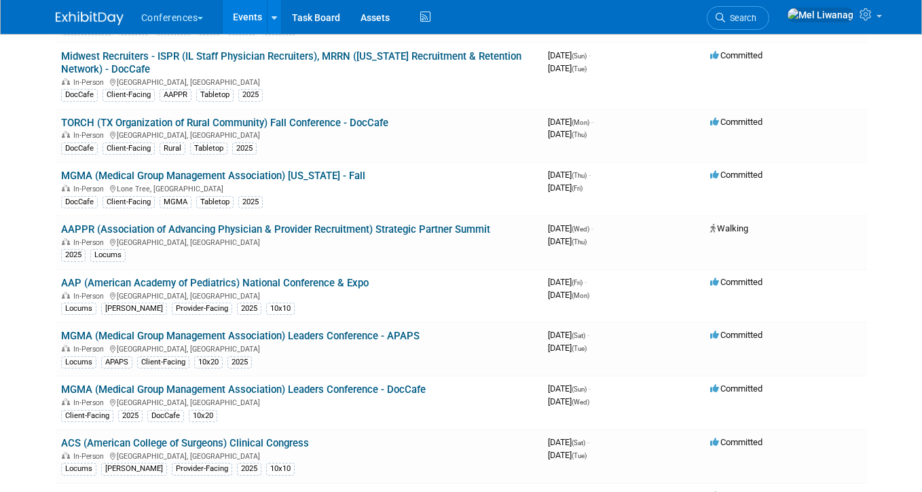
scroll to position [304, 0]
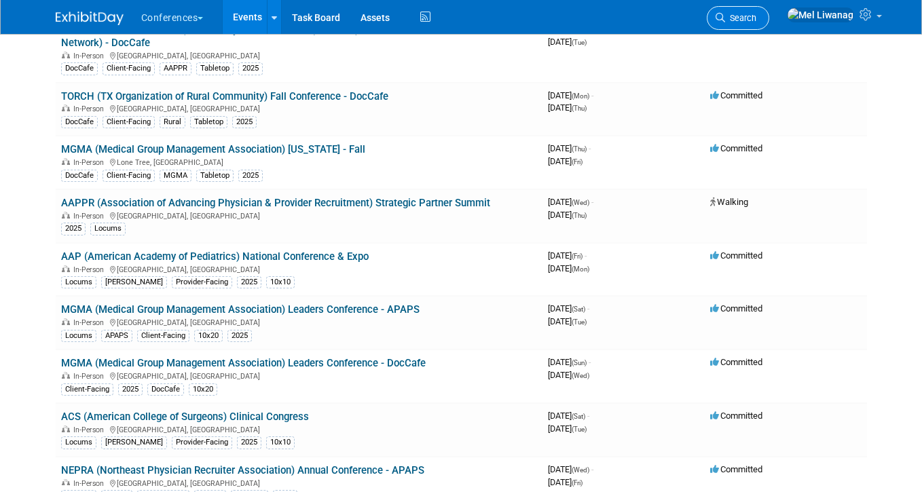
click at [761, 26] on link "Search" at bounding box center [738, 18] width 62 height 24
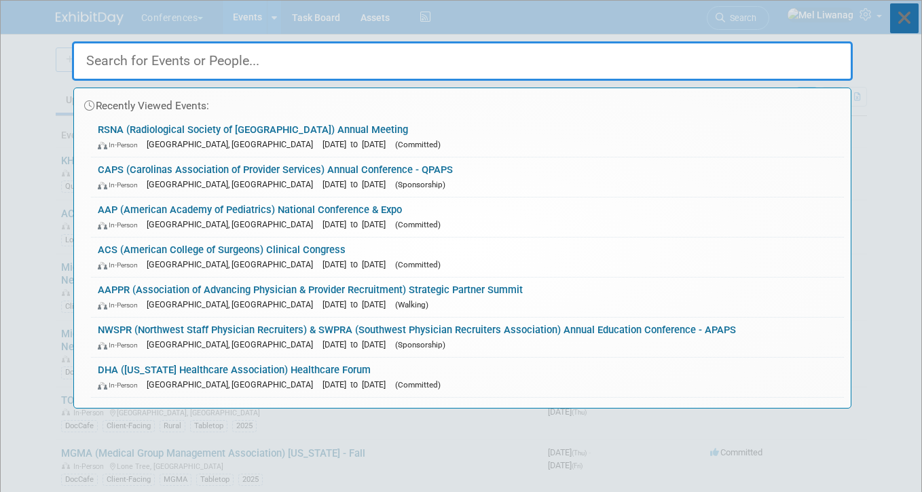
click at [896, 24] on icon at bounding box center [904, 18] width 29 height 30
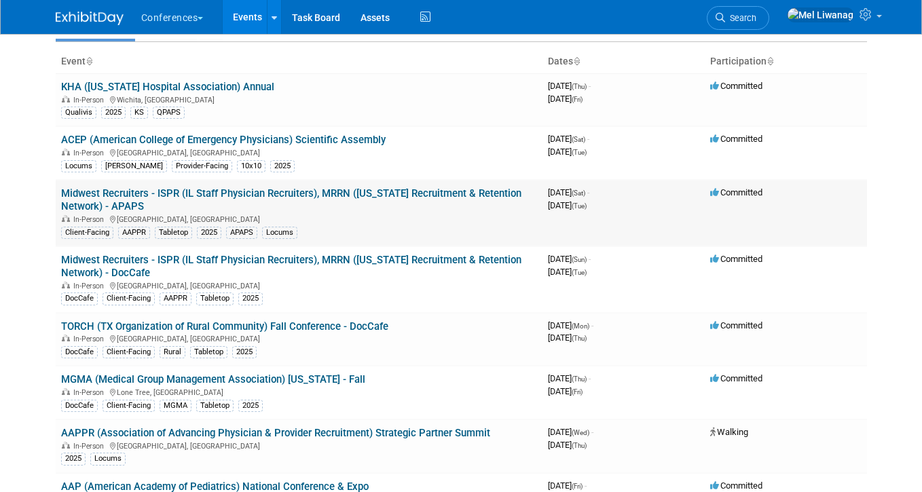
scroll to position [103, 0]
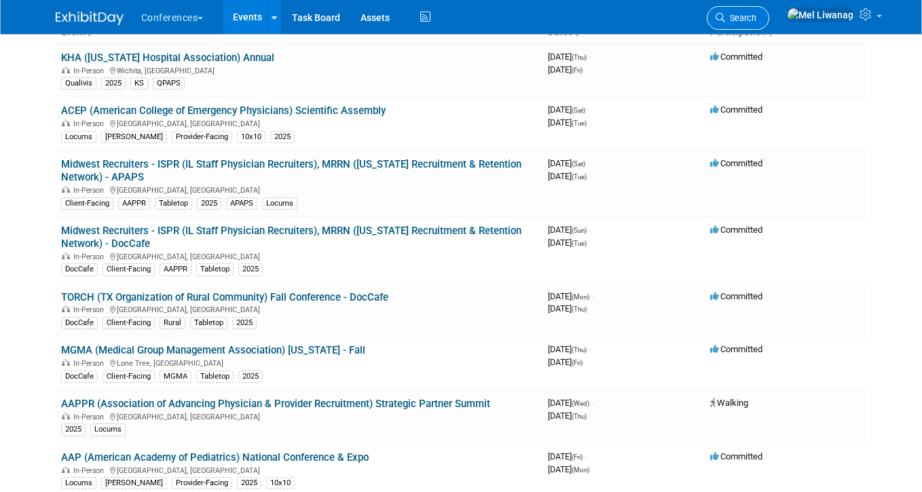
click at [725, 22] on icon at bounding box center [721, 18] width 10 height 10
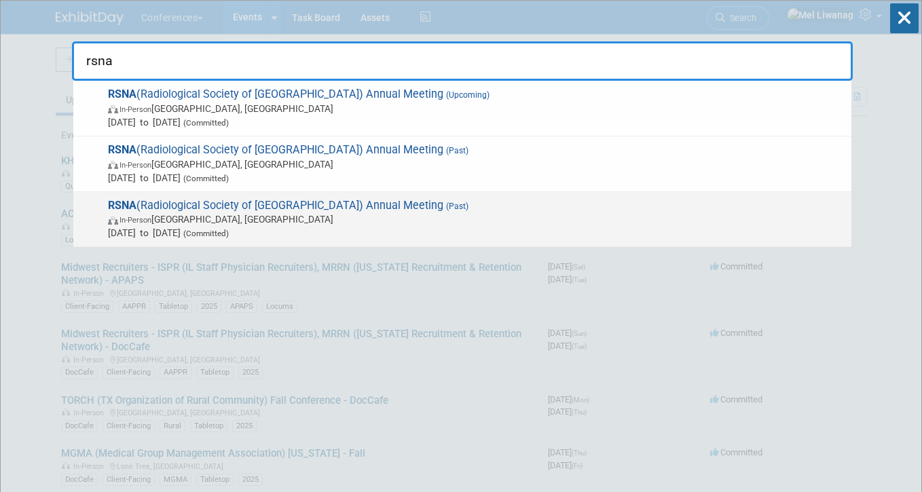
type input "rsna"
click at [196, 233] on span "[DATE] to [DATE] (Committed)" at bounding box center [476, 233] width 737 height 14
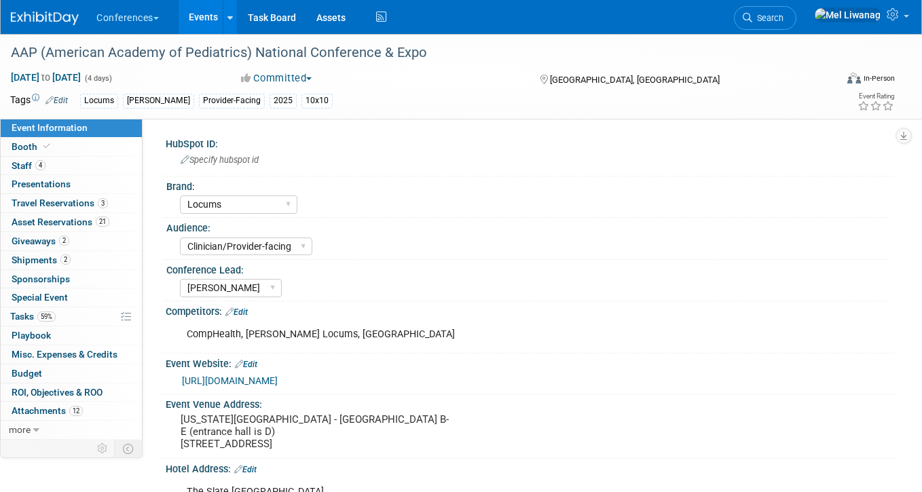
select select "Locums"
select select "Clinician/Provider-facing"
select select "[PERSON_NAME]"
click at [85, 308] on link "59% Tasks 59%" at bounding box center [71, 317] width 141 height 18
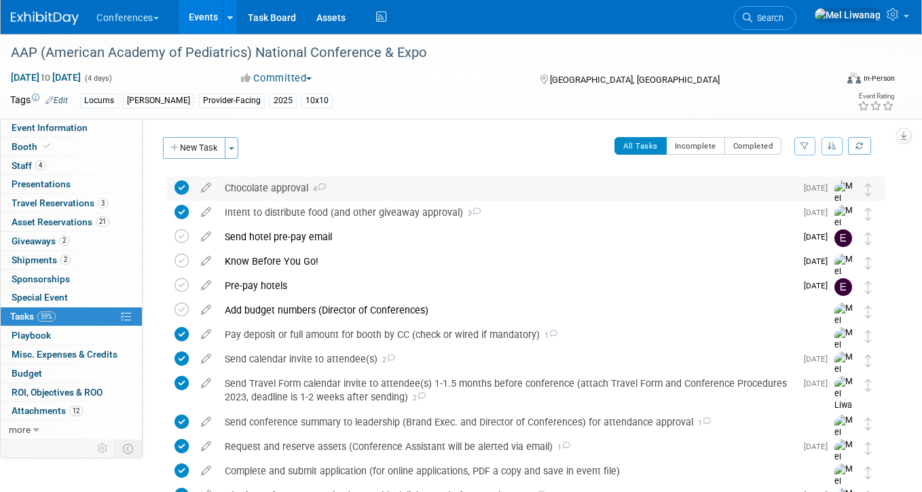
click at [472, 187] on div "Chocolate approval 4" at bounding box center [507, 188] width 578 height 23
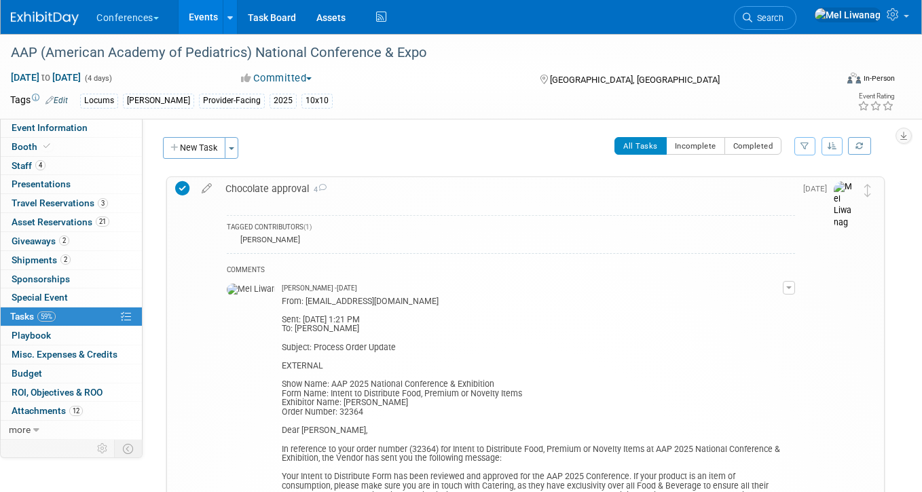
click at [453, 369] on mel\ "Subject: Process Order Update EXTERNAL Show Name: AAP 2025 National Conference …" at bounding box center [532, 440] width 501 height 212
click at [680, 141] on button "Incomplete" at bounding box center [695, 146] width 59 height 18
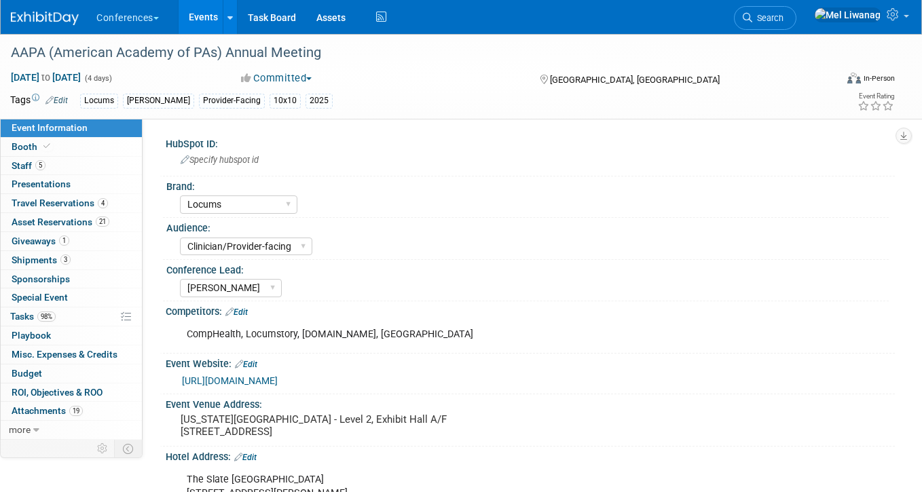
select select "Locums"
select select "Clinician/Provider-facing"
select select "[PERSON_NAME]"
click at [66, 312] on link "98% Tasks 98%" at bounding box center [71, 317] width 141 height 18
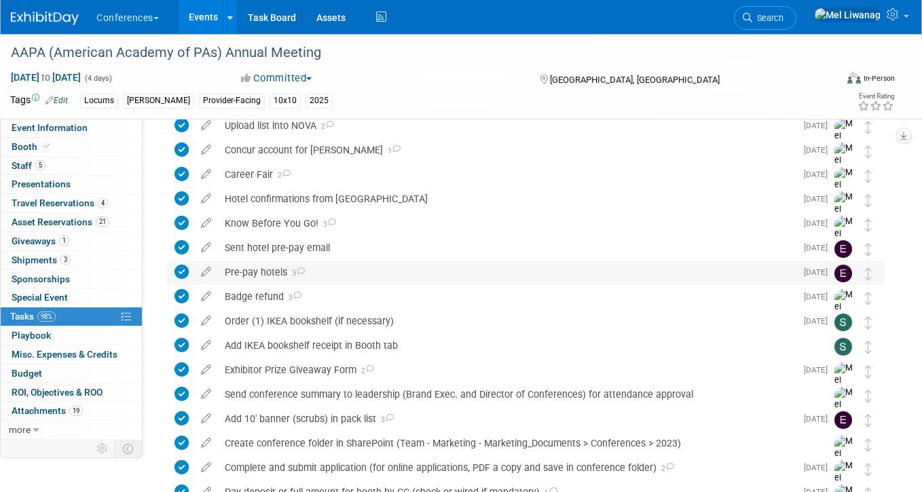
scroll to position [65, 0]
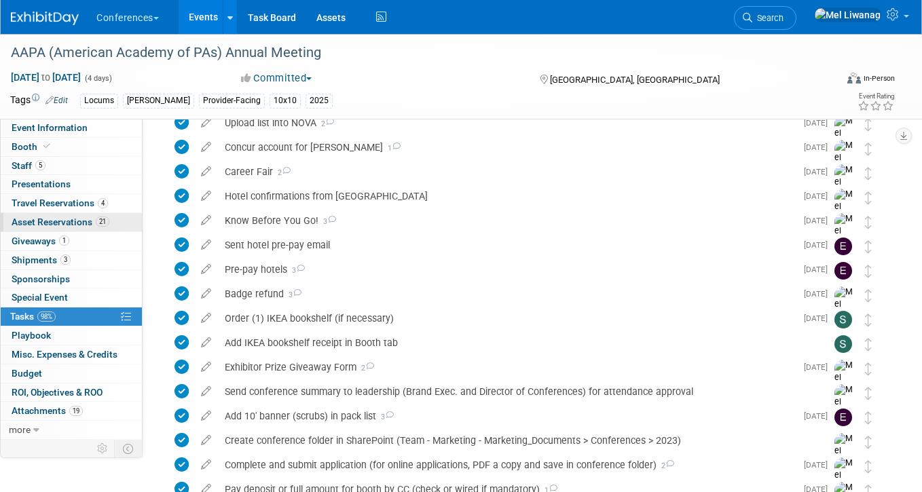
click at [103, 220] on span "21" at bounding box center [103, 222] width 14 height 10
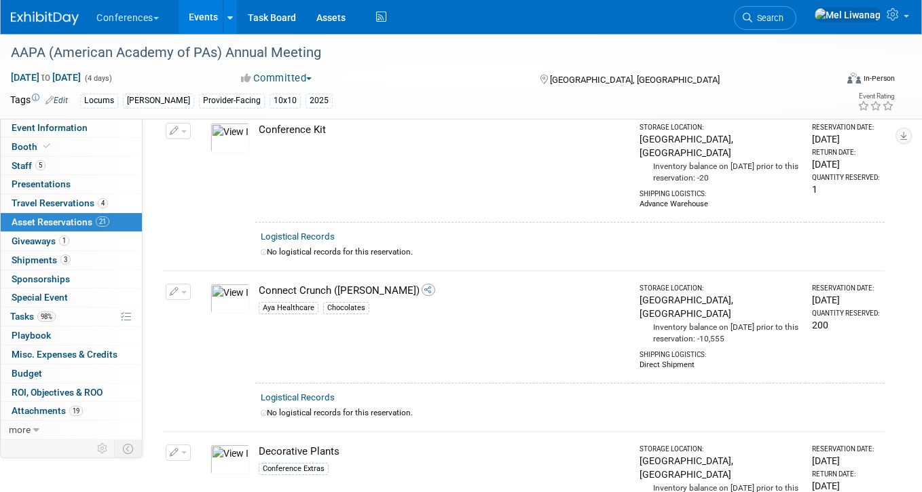
scroll to position [424, 0]
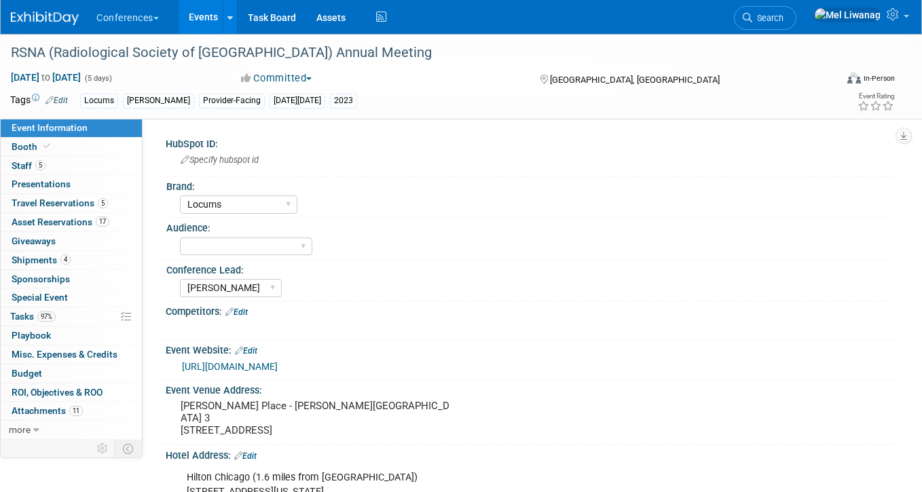
select select "Locums"
select select "[PERSON_NAME]"
click at [76, 316] on link "97% Tasks 97%" at bounding box center [71, 317] width 141 height 18
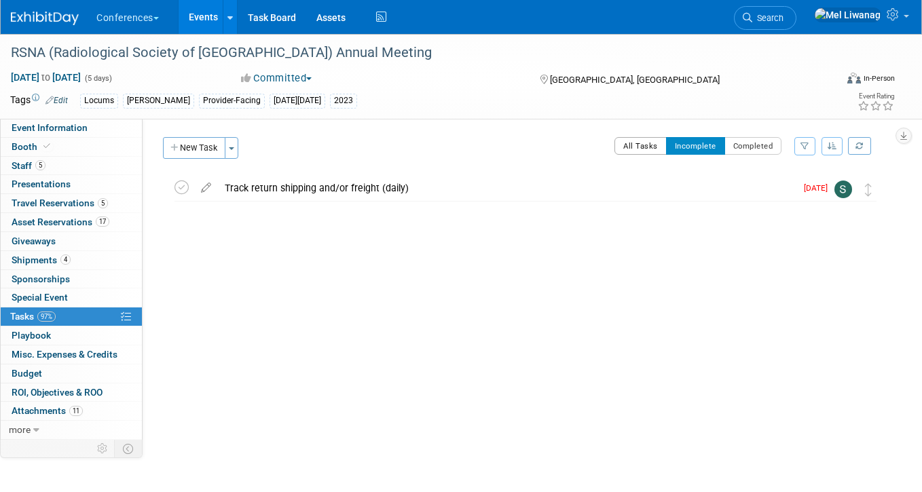
click at [627, 140] on button "All Tasks" at bounding box center [640, 146] width 52 height 18
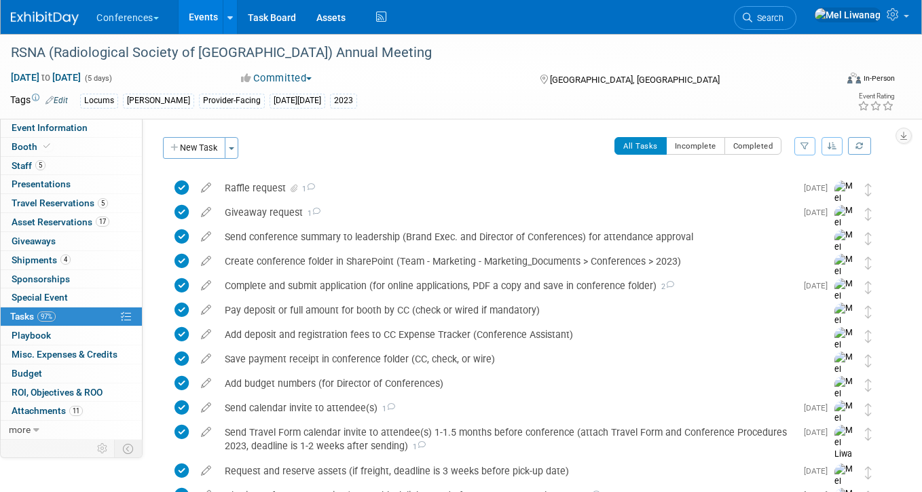
click at [82, 11] on link at bounding box center [53, 11] width 84 height 11
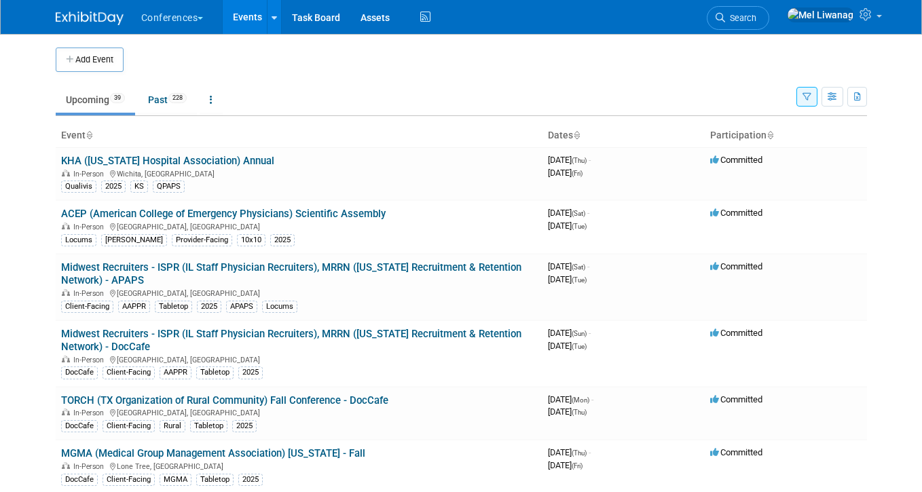
click at [163, 84] on td "Upcoming 39 Past 228 All Events 267 Past and Upcoming Grouped Annually Events g…" at bounding box center [426, 94] width 741 height 44
click at [170, 107] on link "Past 228" at bounding box center [167, 100] width 59 height 26
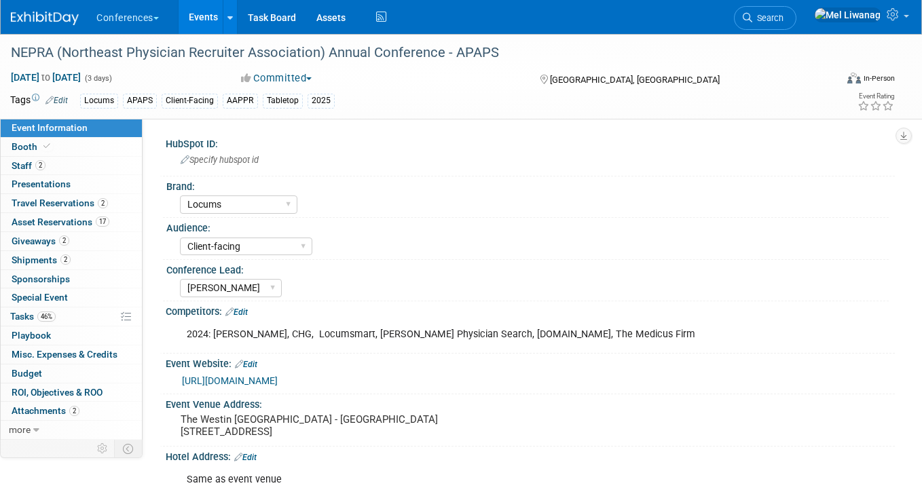
select select "Locums"
select select "Client-facing"
select select "[PERSON_NAME]"
click at [56, 312] on span "Tasks 46%" at bounding box center [32, 316] width 45 height 11
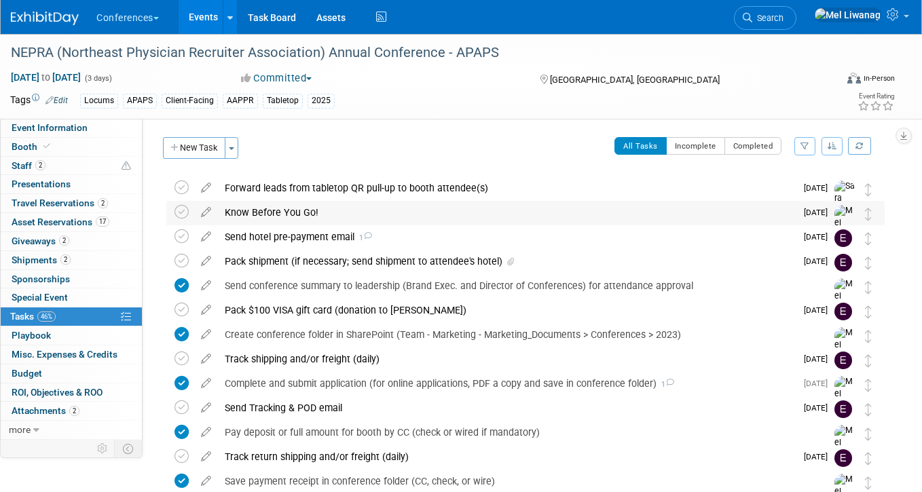
click at [458, 206] on div "Know Before You Go!" at bounding box center [507, 212] width 578 height 23
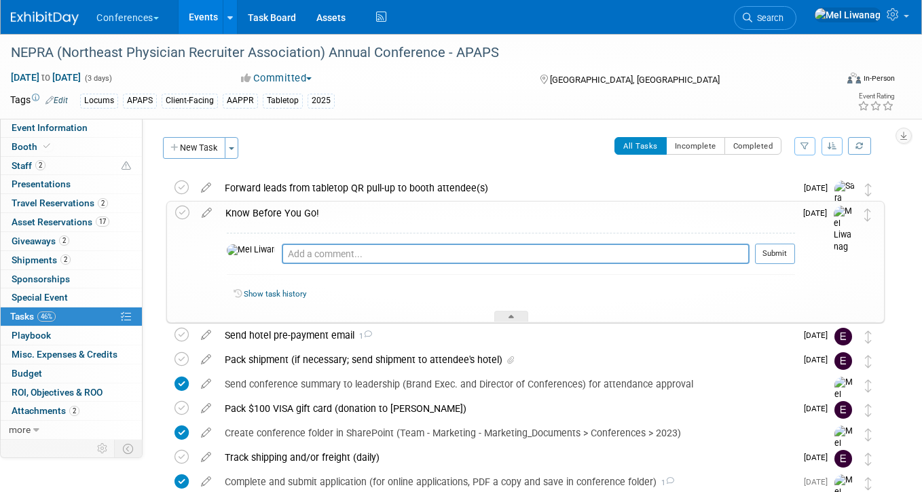
click at [458, 206] on div "Know Before You Go!" at bounding box center [507, 213] width 576 height 23
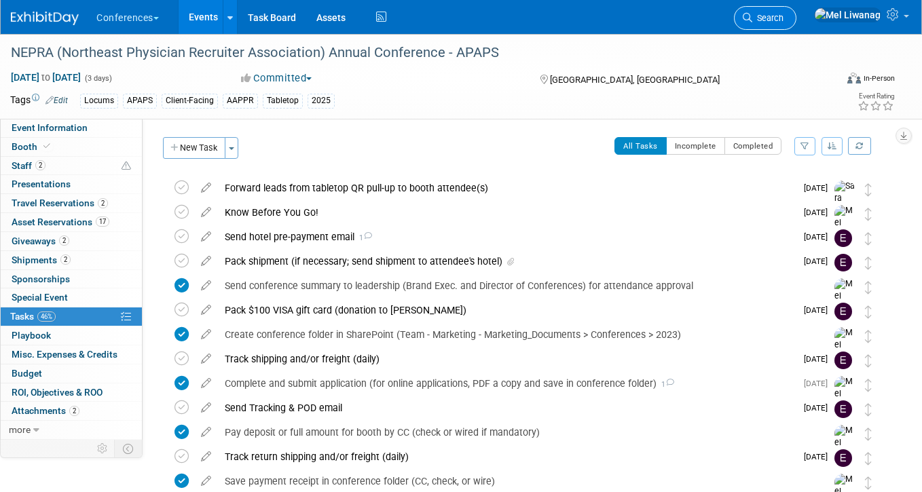
click at [783, 18] on span "Search" at bounding box center [767, 18] width 31 height 10
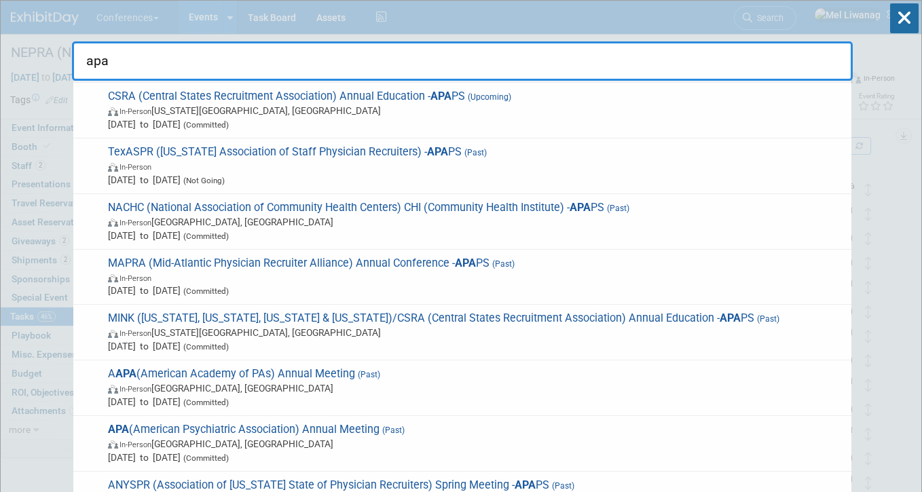
scroll to position [388, 0]
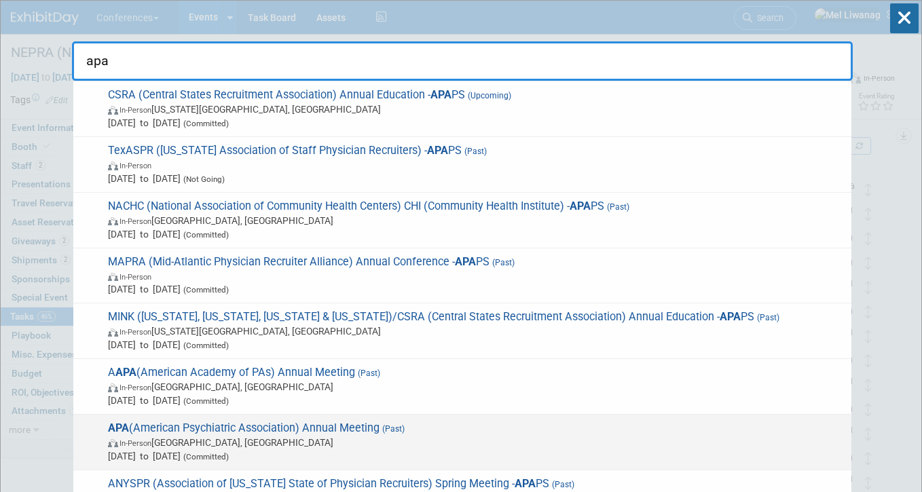
type input "apa"
click at [299, 446] on span "APA (American Psychiatric Association) Annual Meeting (Past) In-Person Los Ange…" at bounding box center [474, 442] width 741 height 41
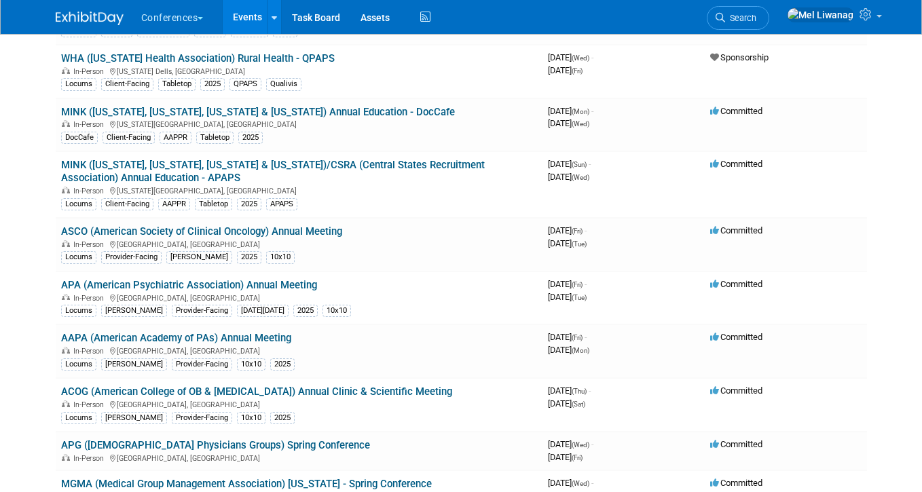
scroll to position [707, 0]
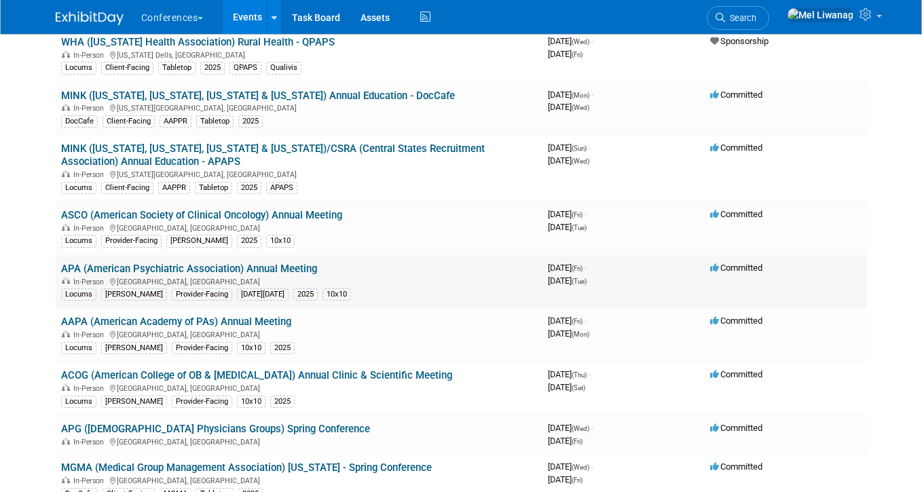
click at [178, 265] on link "APA (American Psychiatric Association) Annual Meeting" at bounding box center [189, 269] width 256 height 12
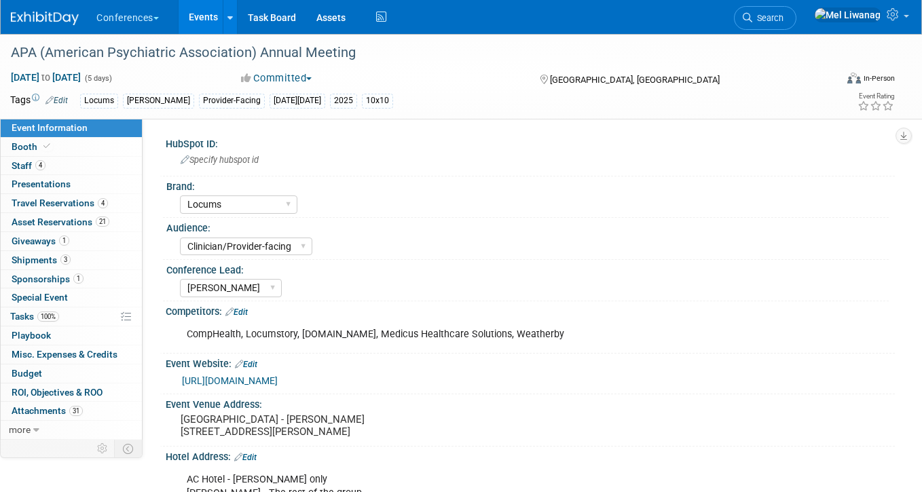
select select "Locums"
select select "Clinician/Provider-facing"
select select "[PERSON_NAME]"
click at [76, 146] on link "Booth" at bounding box center [71, 147] width 141 height 18
select select "10'x10'"
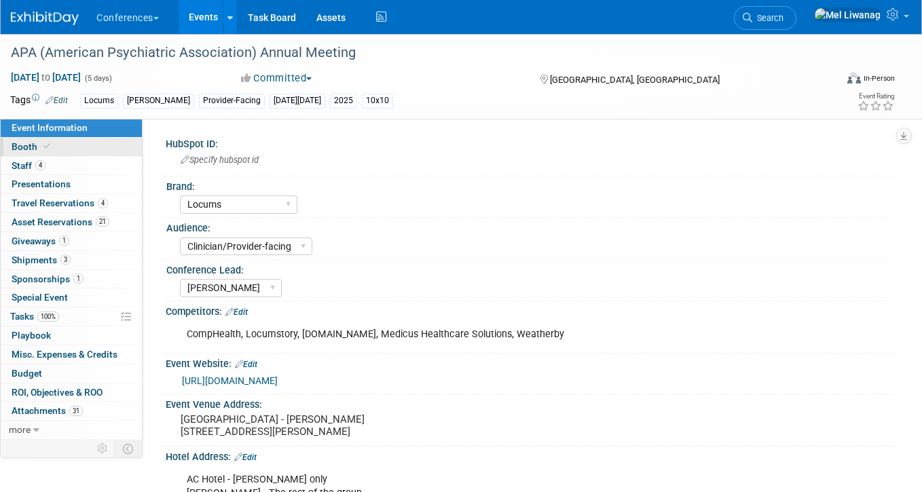
select select "Yes"
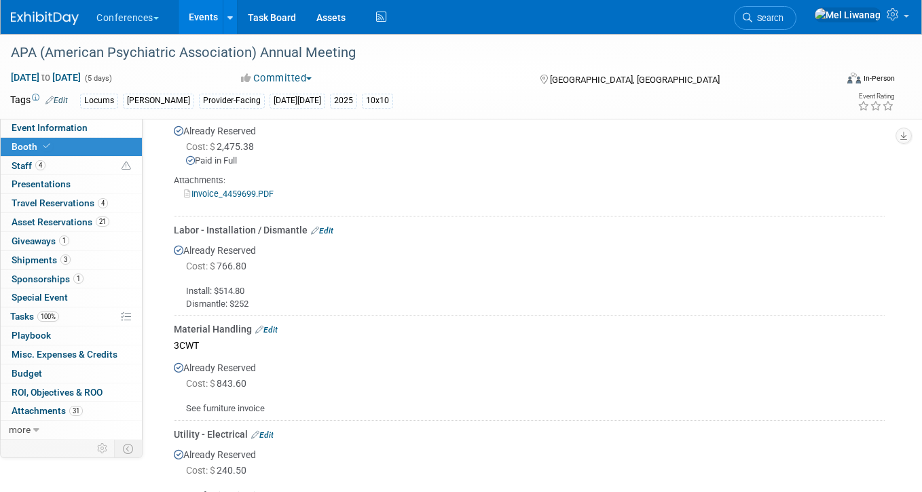
scroll to position [713, 0]
click at [259, 287] on div "Install: $514.80 Dismantle: $252" at bounding box center [529, 293] width 711 height 36
click at [256, 200] on div "Invoice_4459699.PDF" at bounding box center [529, 194] width 711 height 14
click at [253, 190] on link "Invoice_4459699.PDF" at bounding box center [229, 194] width 90 height 10
click at [254, 310] on div "Install: $514.80 Dismantle: $252" at bounding box center [529, 293] width 711 height 36
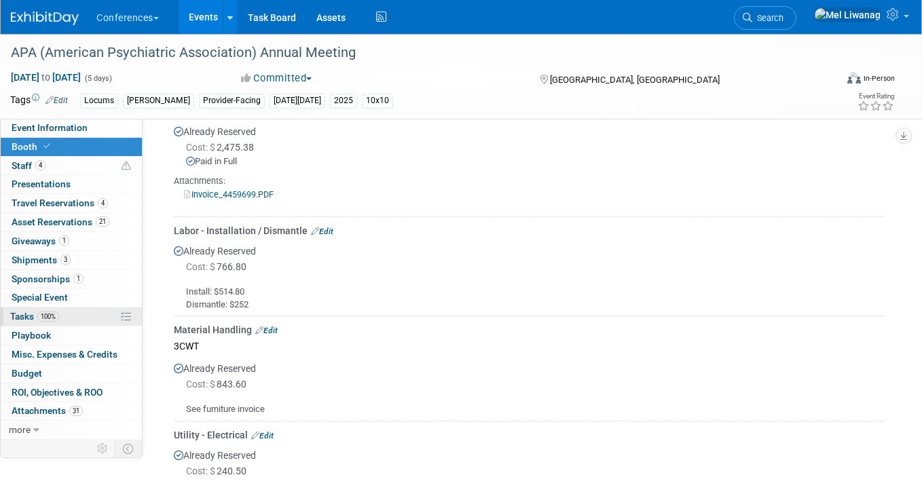
click at [74, 315] on link "100% Tasks 100%" at bounding box center [71, 317] width 141 height 18
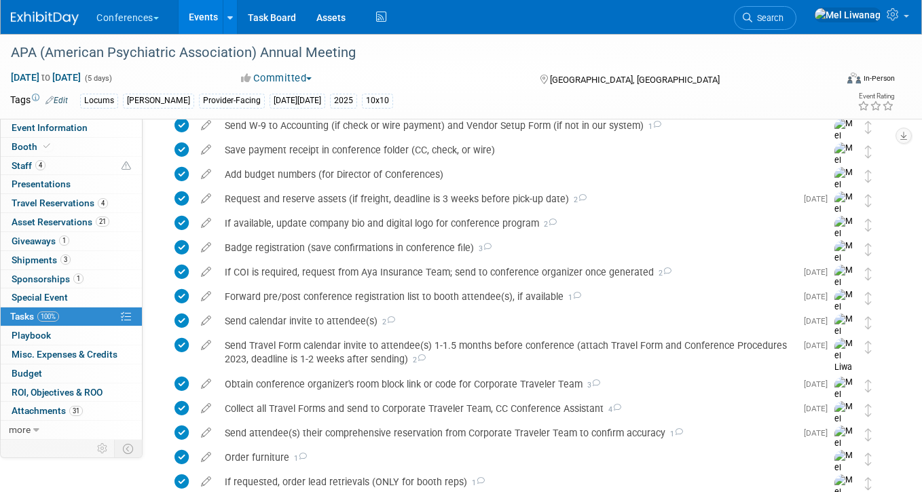
scroll to position [1032, 0]
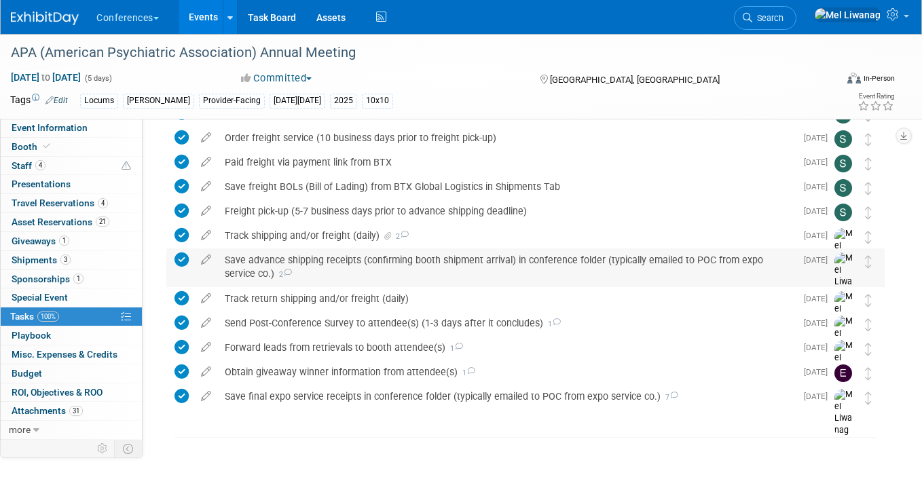
click at [509, 273] on div "Save advance shipping receipts (confirming booth shipment arrival) in conferenc…" at bounding box center [507, 266] width 578 height 37
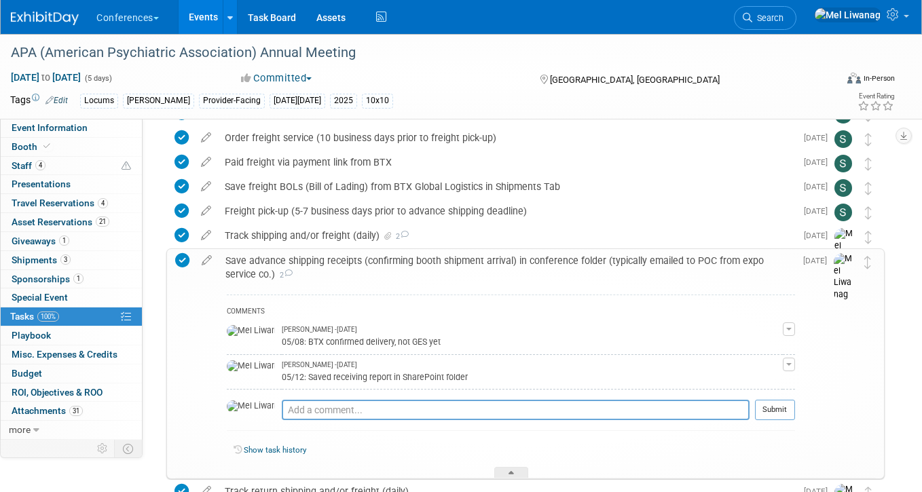
click at [509, 273] on div "Save advance shipping receipts (confirming booth shipment arrival) in conferenc…" at bounding box center [507, 267] width 576 height 37
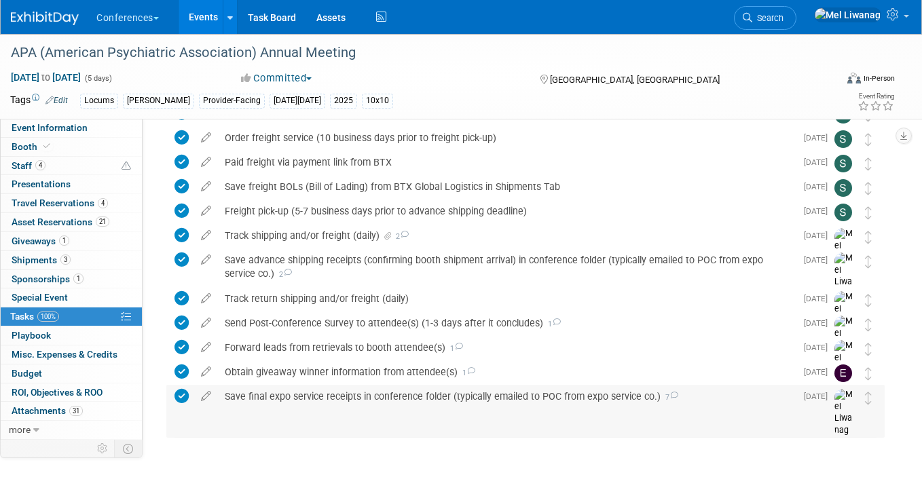
click at [487, 393] on div "Save final expo service receipts in conference folder (typically emailed to POC…" at bounding box center [507, 396] width 578 height 23
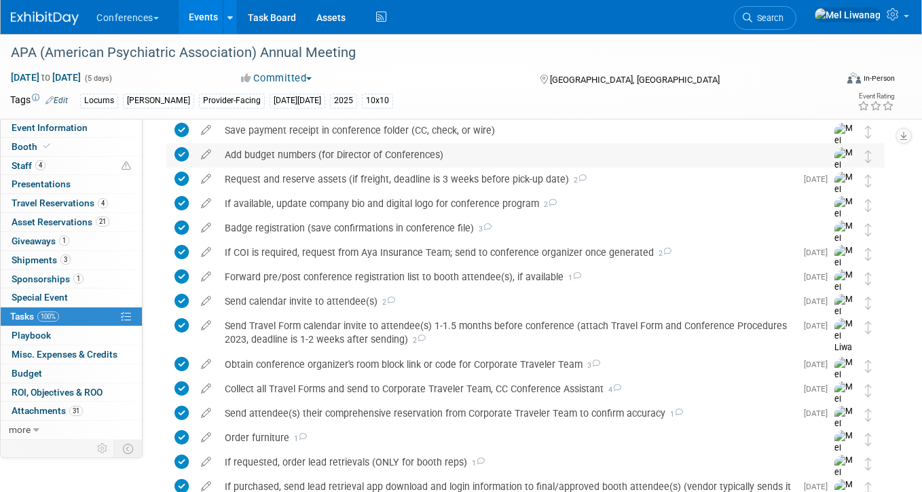
scroll to position [365, 0]
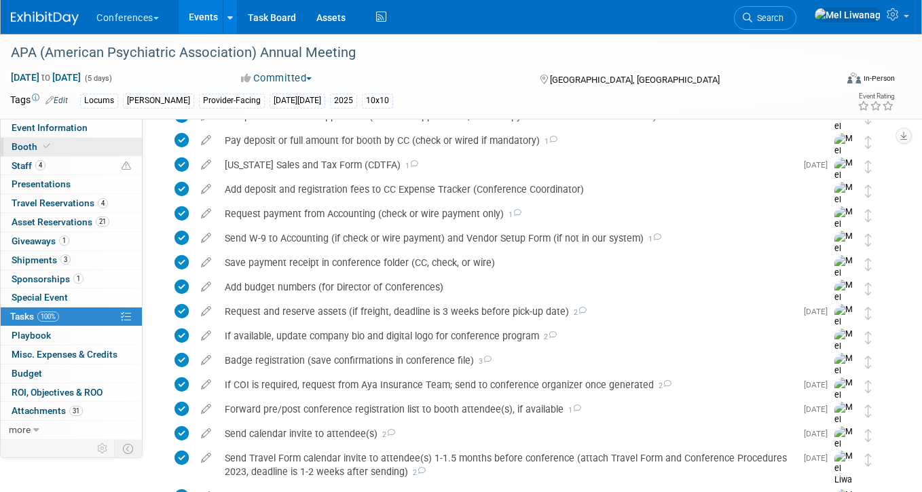
click at [86, 143] on link "Booth" at bounding box center [71, 147] width 141 height 18
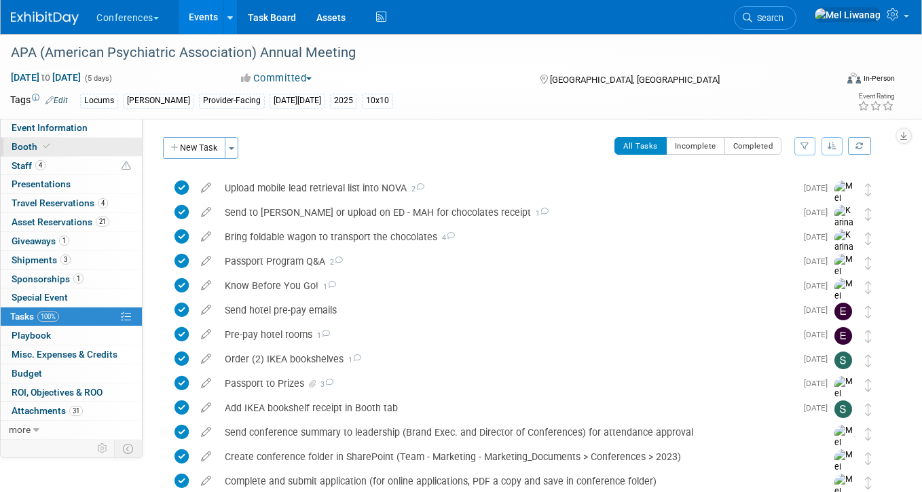
select select "10'x10'"
select select "Yes"
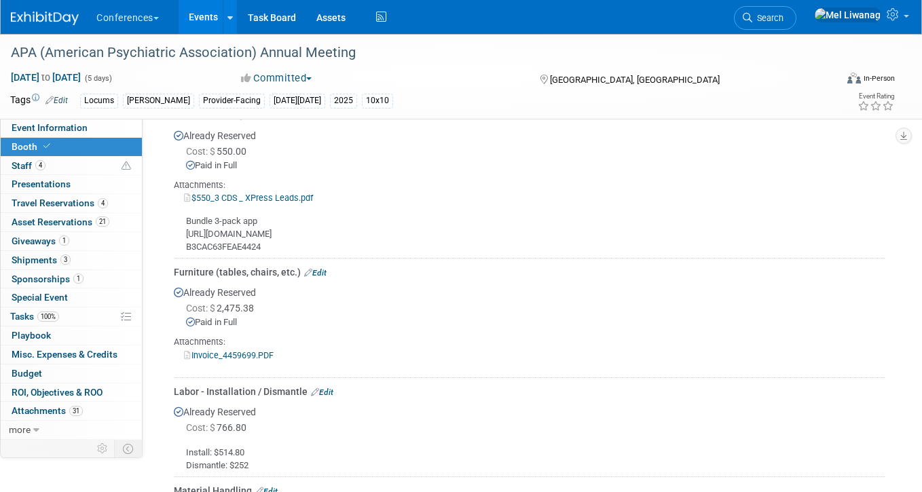
scroll to position [677, 0]
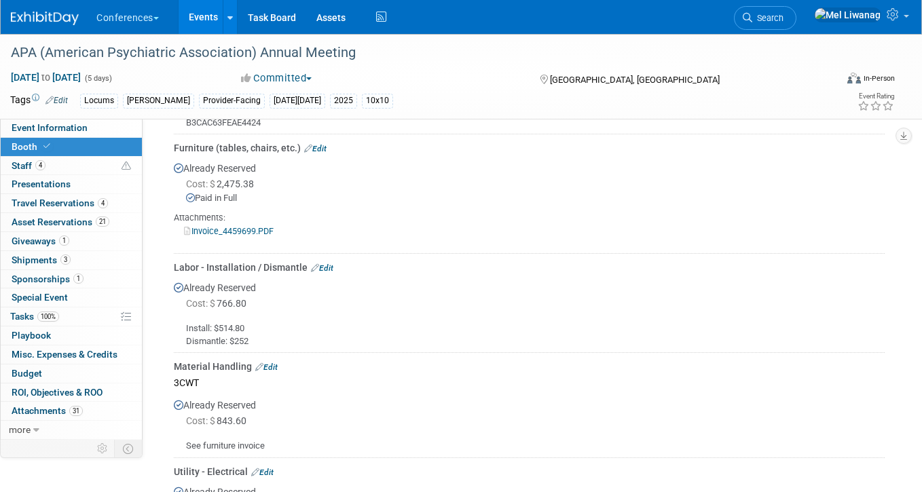
click at [45, 21] on img at bounding box center [45, 19] width 68 height 14
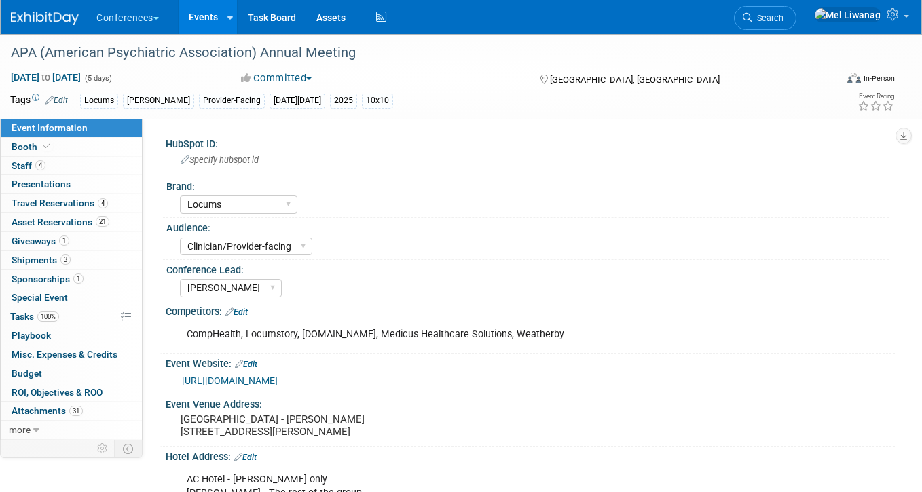
select select "Locums"
select select "Clinician/Provider-facing"
select select "[PERSON_NAME]"
click at [84, 142] on link "Booth" at bounding box center [71, 147] width 141 height 18
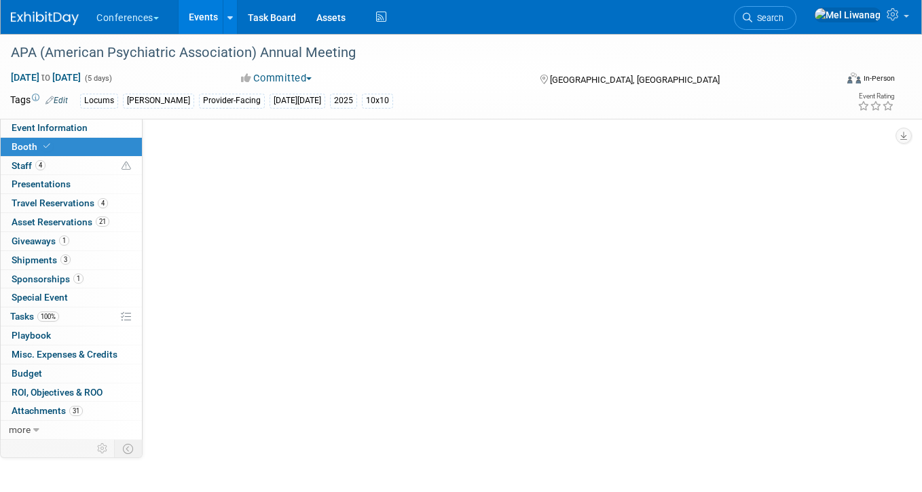
select select "10'x10'"
select select "Yes"
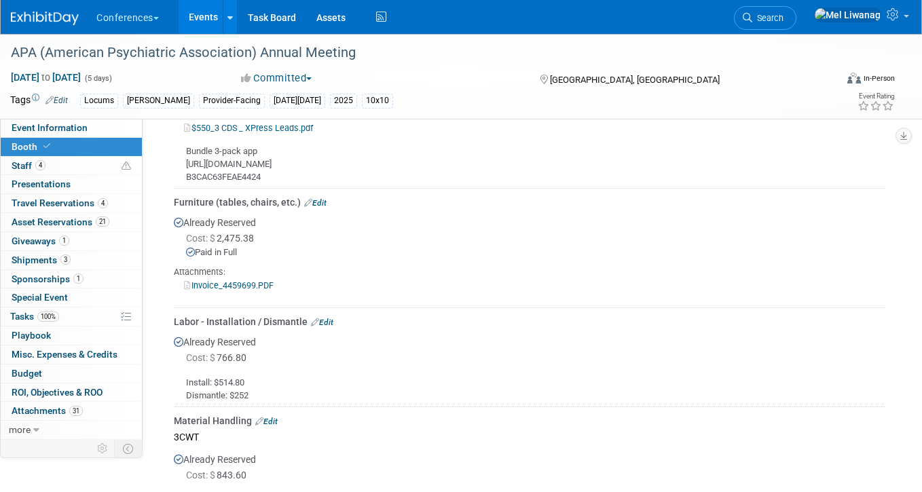
scroll to position [654, 0]
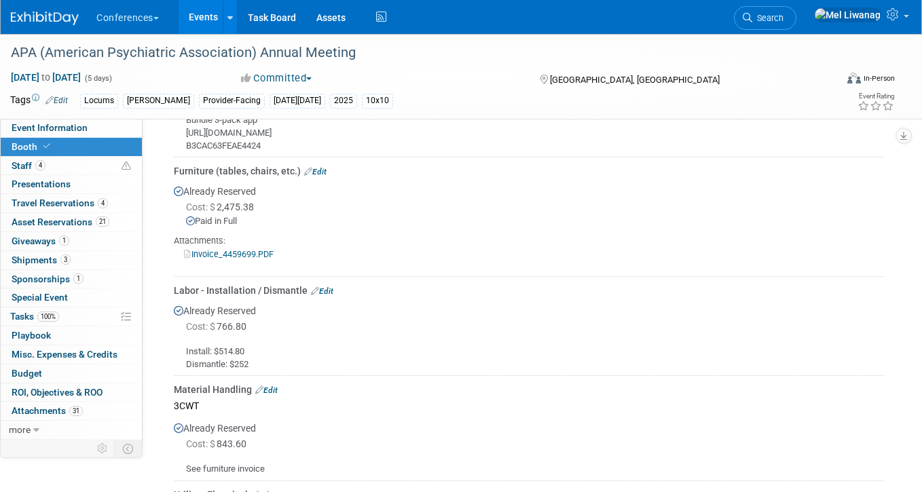
click at [333, 290] on link "Edit" at bounding box center [322, 291] width 22 height 10
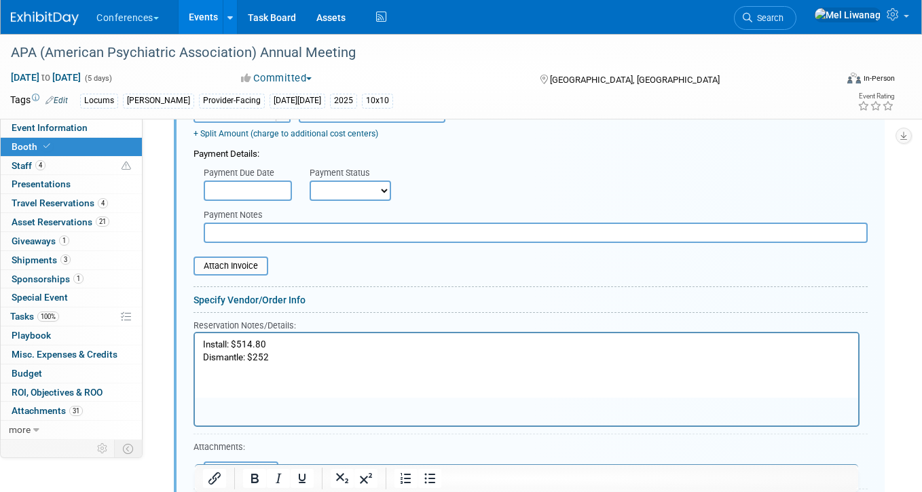
scroll to position [1047, 0]
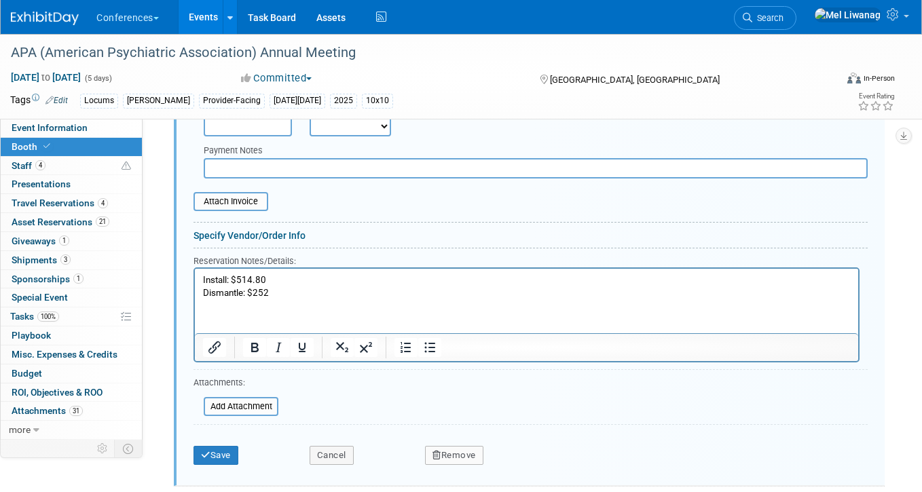
click at [242, 416] on form "Audio / Video Carpet / Flooring Catering / Food / Beverage Floral / Decorative …" at bounding box center [530, 184] width 674 height 574
click at [244, 409] on input "file" at bounding box center [196, 406] width 162 height 16
click at [259, 410] on input "file" at bounding box center [196, 406] width 162 height 16
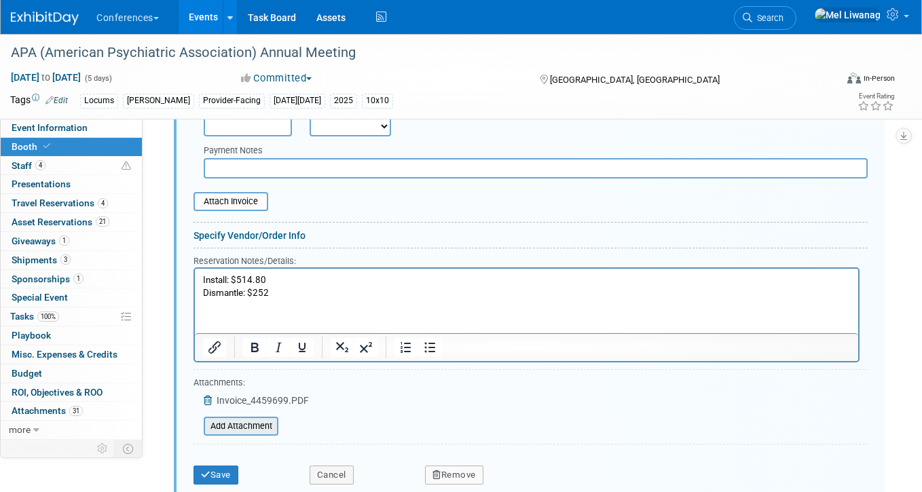
click at [229, 430] on input "file" at bounding box center [196, 426] width 162 height 16
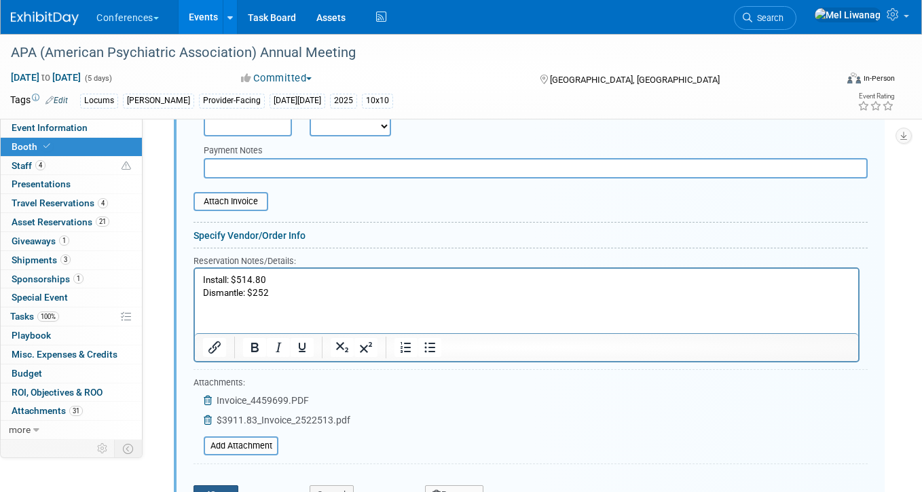
click at [236, 489] on button "Save" at bounding box center [215, 494] width 45 height 19
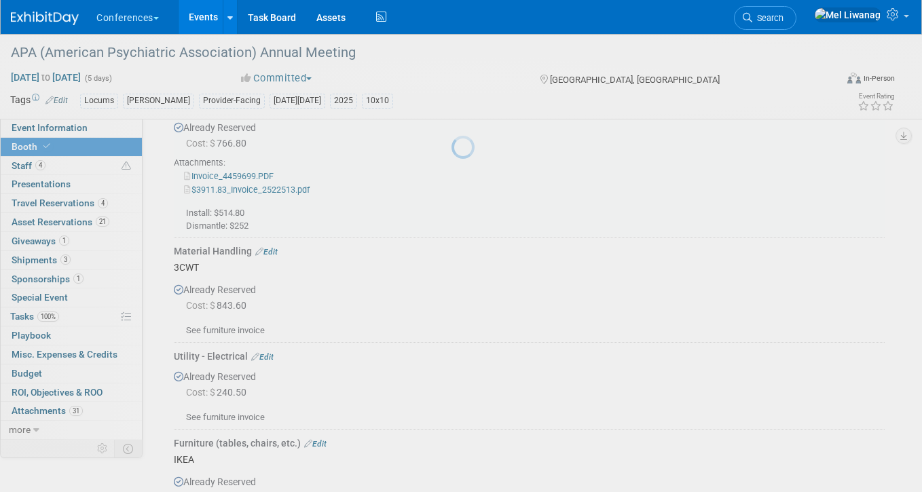
scroll to position [775, 0]
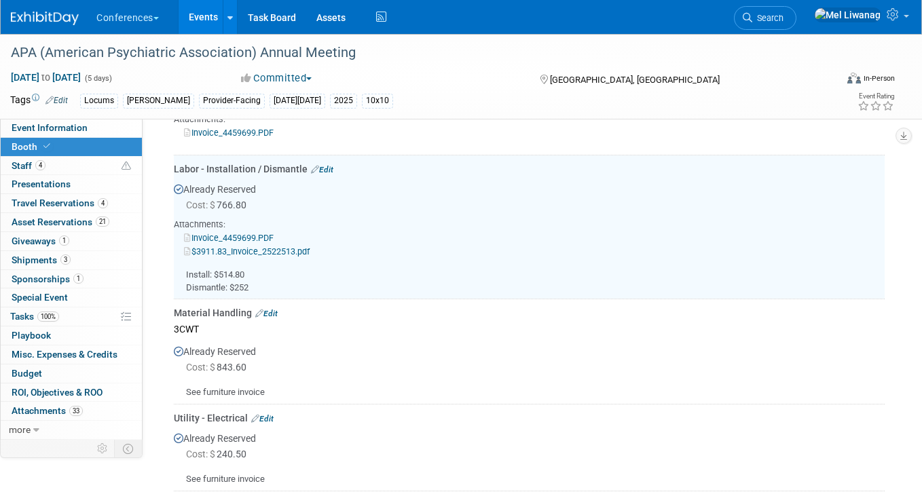
click at [247, 248] on link "$3911.83_Invoice_2522513.pdf" at bounding box center [247, 251] width 126 height 10
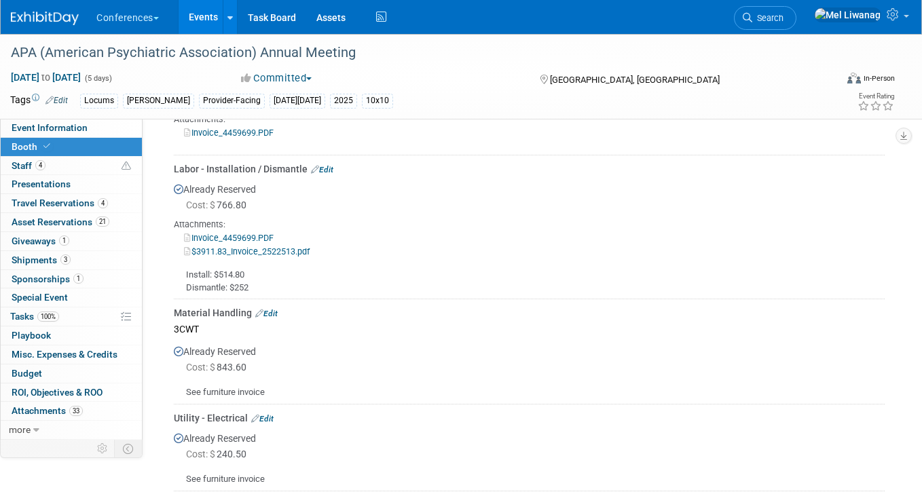
click at [331, 168] on link "Edit" at bounding box center [322, 170] width 22 height 10
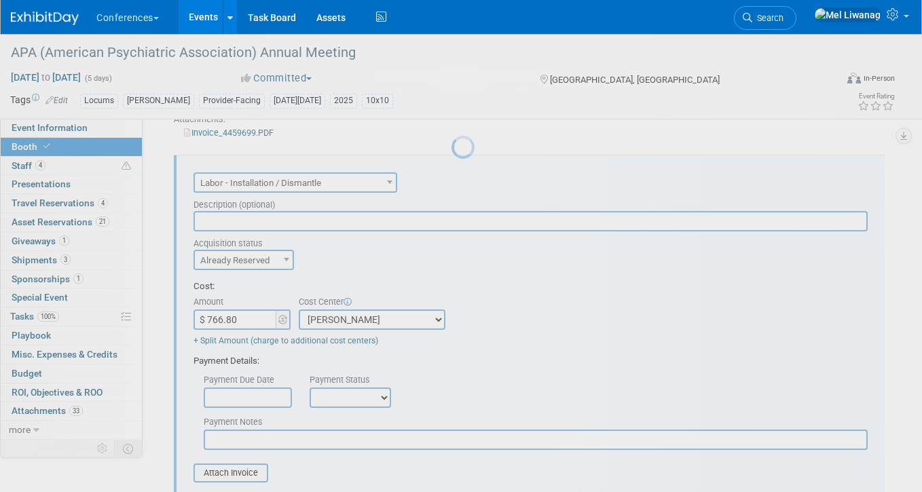
scroll to position [0, 0]
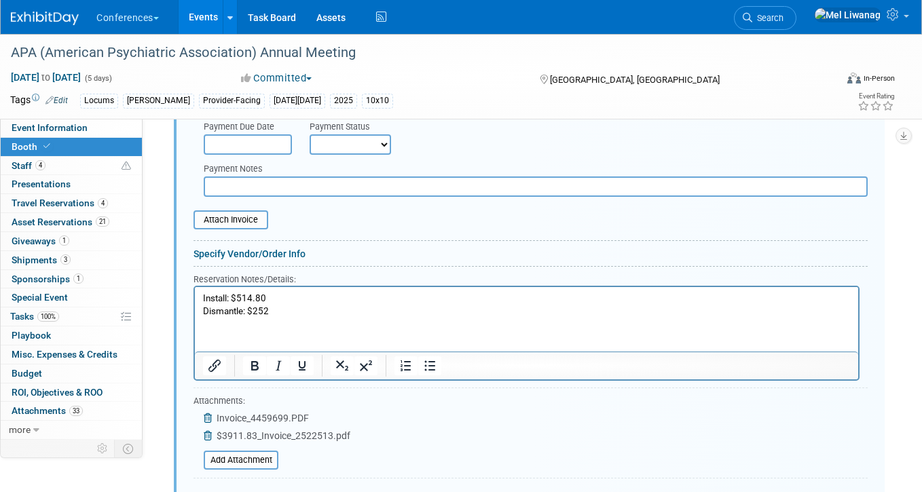
click at [206, 433] on icon at bounding box center [209, 436] width 11 height 10
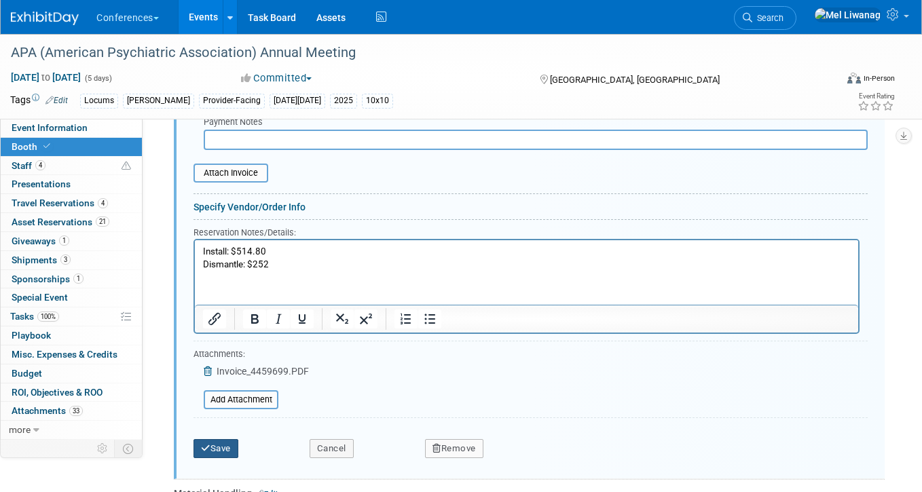
click at [227, 447] on button "Save" at bounding box center [215, 448] width 45 height 19
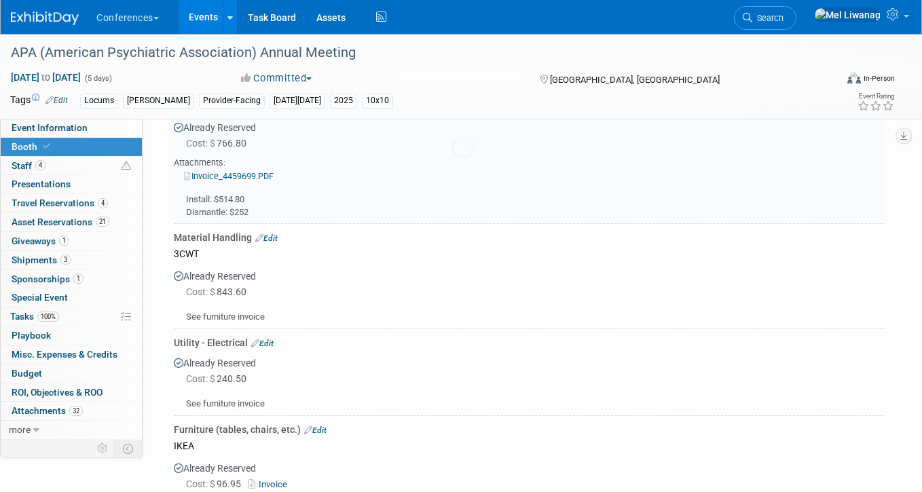
scroll to position [775, 0]
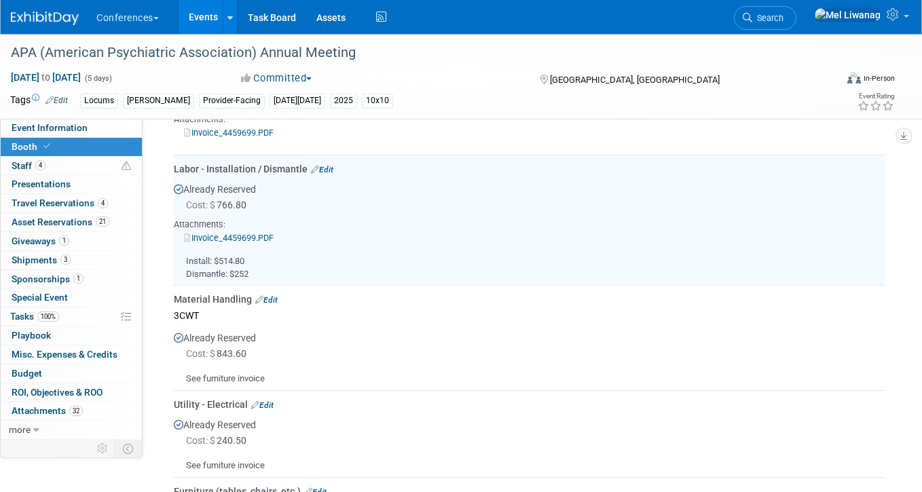
click at [251, 237] on link "Invoice_4459699.PDF" at bounding box center [229, 238] width 90 height 10
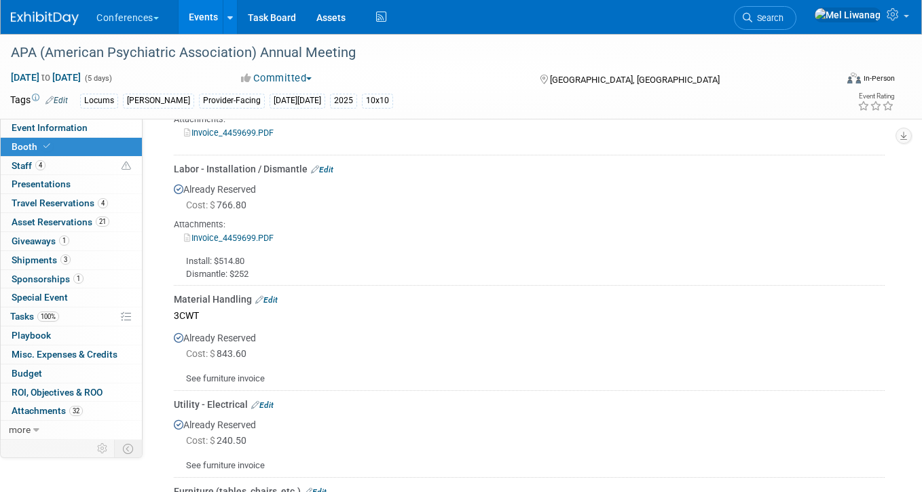
click at [321, 168] on link "Edit" at bounding box center [322, 170] width 22 height 10
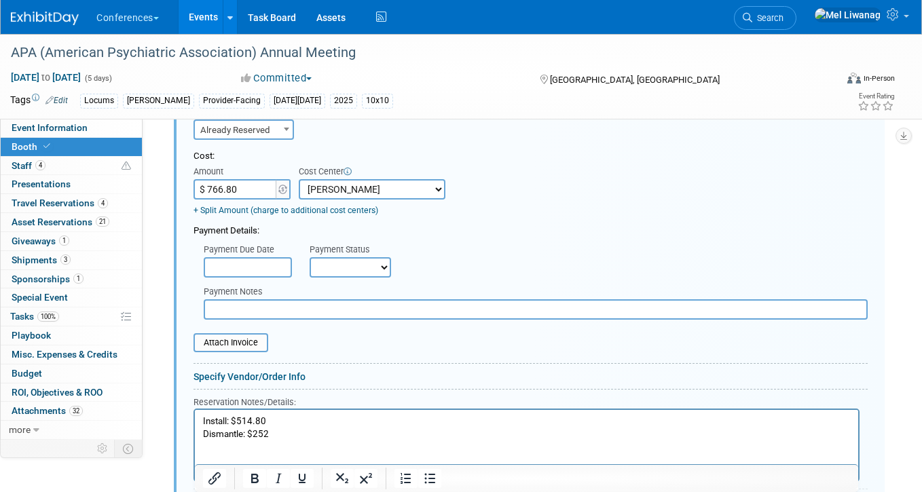
scroll to position [926, 0]
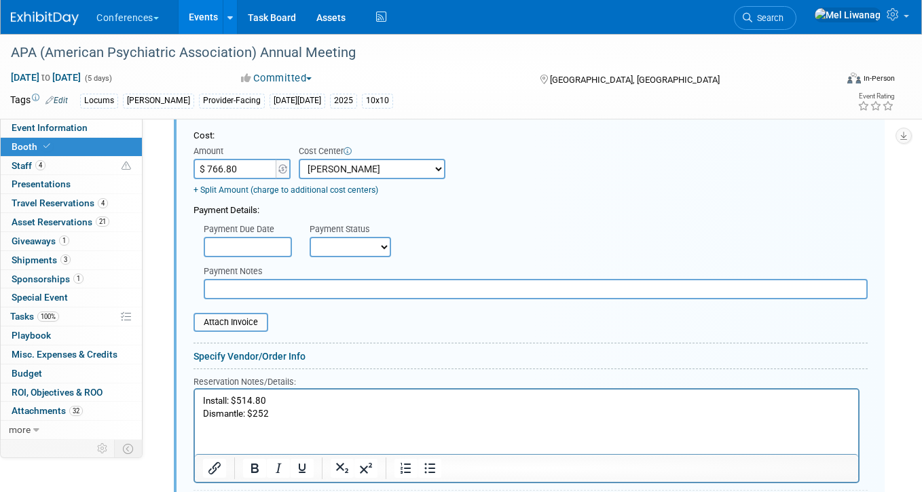
click at [281, 417] on p "Install: $514.80 Dismantle: $252" at bounding box center [527, 406] width 648 height 25
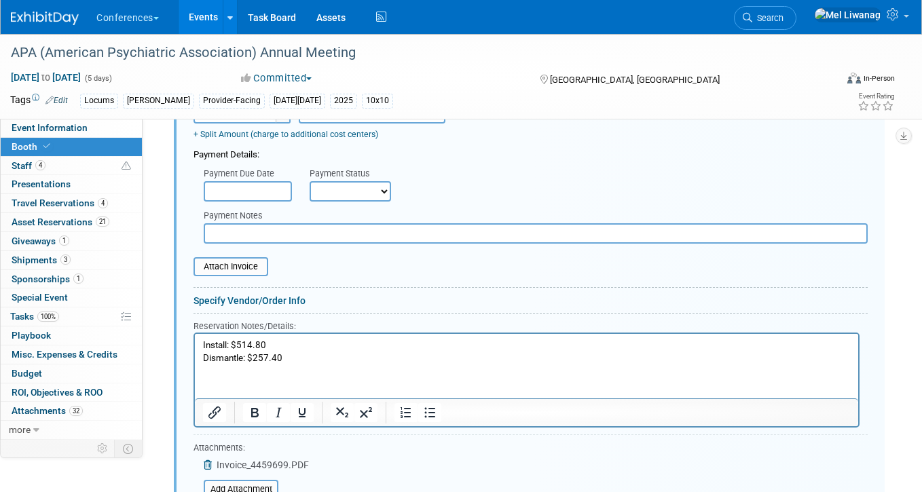
scroll to position [1032, 0]
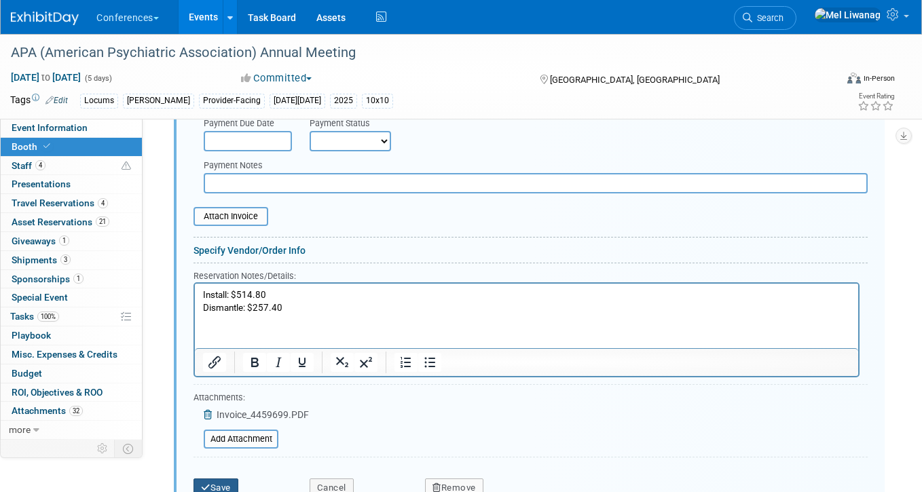
click at [234, 483] on button "Save" at bounding box center [215, 488] width 45 height 19
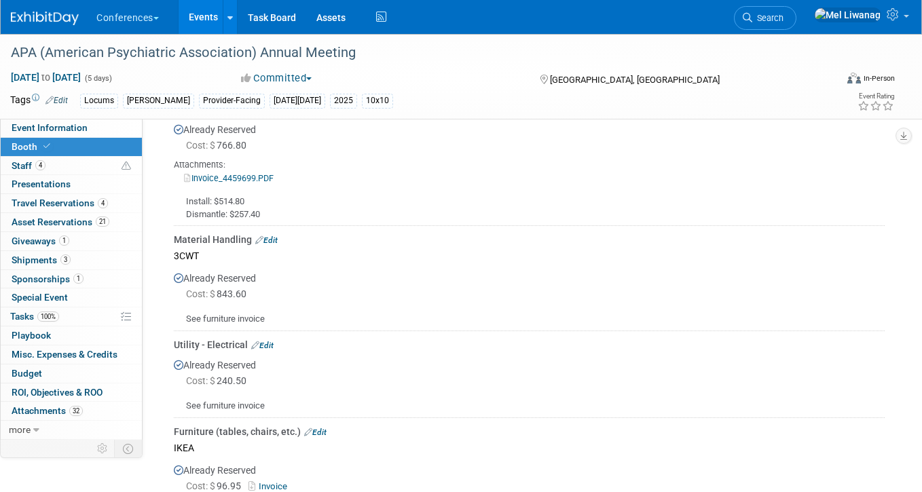
scroll to position [834, 0]
click at [265, 176] on link "Invoice_4459699.PDF" at bounding box center [229, 179] width 90 height 10
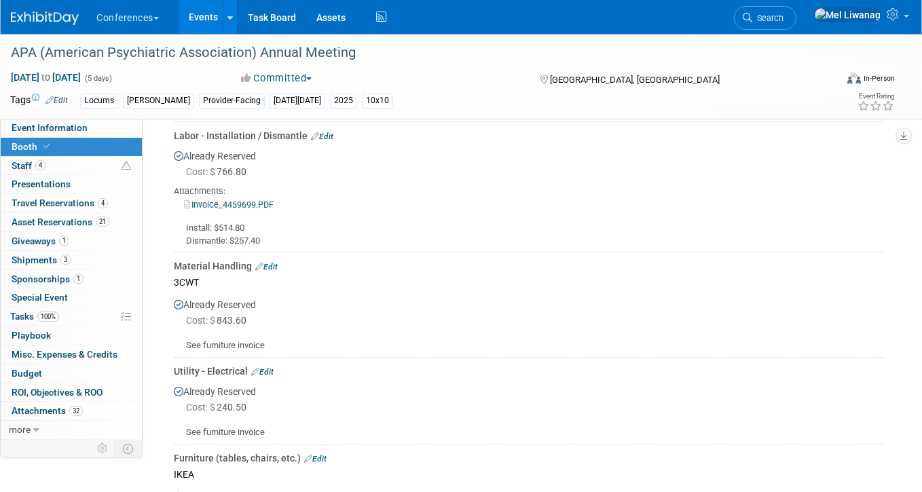
scroll to position [785, 0]
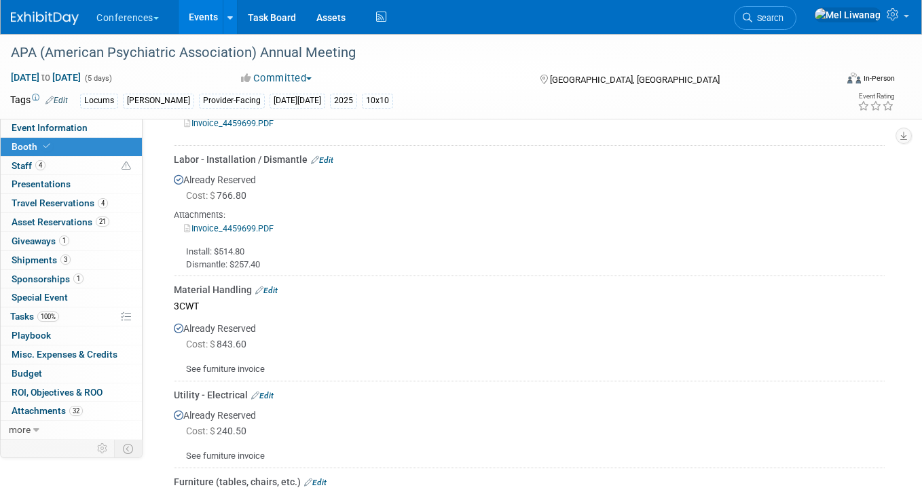
click at [324, 159] on link "Edit" at bounding box center [322, 160] width 22 height 10
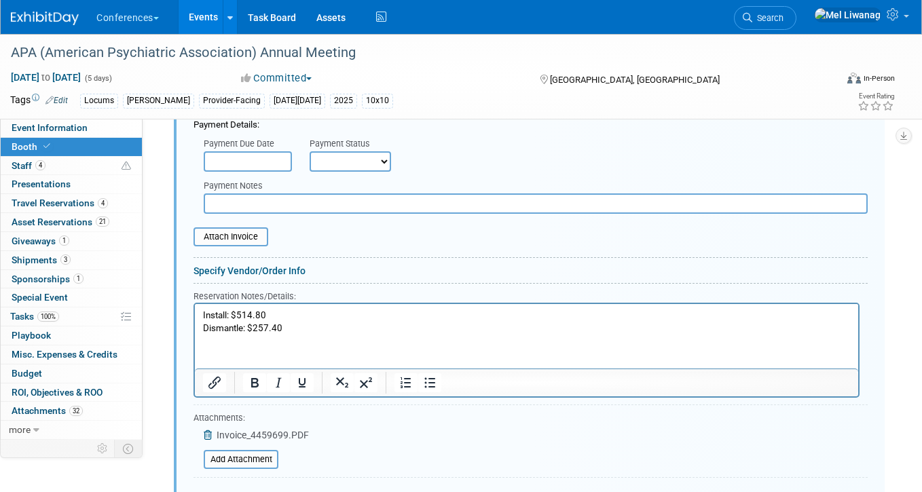
scroll to position [1013, 0]
drag, startPoint x: 238, startPoint y: 308, endPoint x: 291, endPoint y: 306, distance: 53.0
click at [291, 306] on html "Install: $514.80 Dismantle: $257.40" at bounding box center [526, 317] width 663 height 31
drag, startPoint x: 224, startPoint y: 313, endPoint x: 137, endPoint y: 312, distance: 86.9
click at [195, 312] on html "376.2514.80 Dismantle: $257.40" at bounding box center [526, 317] width 663 height 31
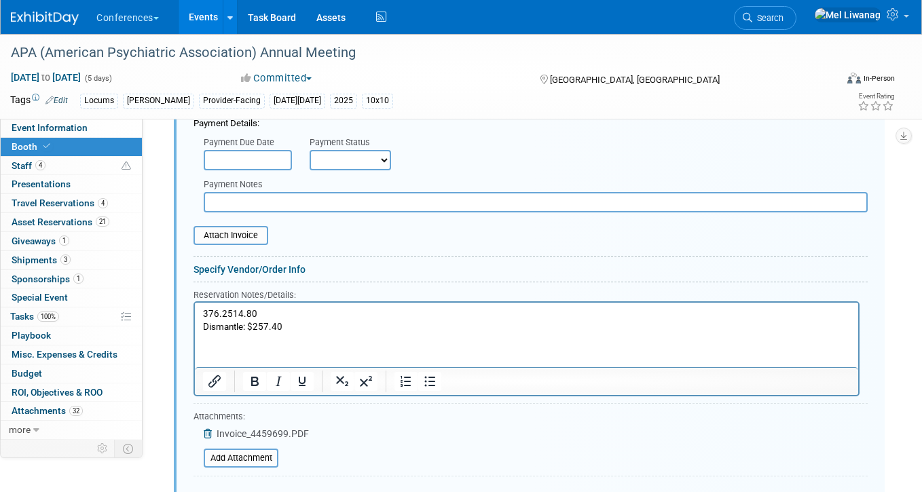
click at [365, 333] on html "376.2514.80 Dismantle: $257.40" at bounding box center [526, 317] width 663 height 31
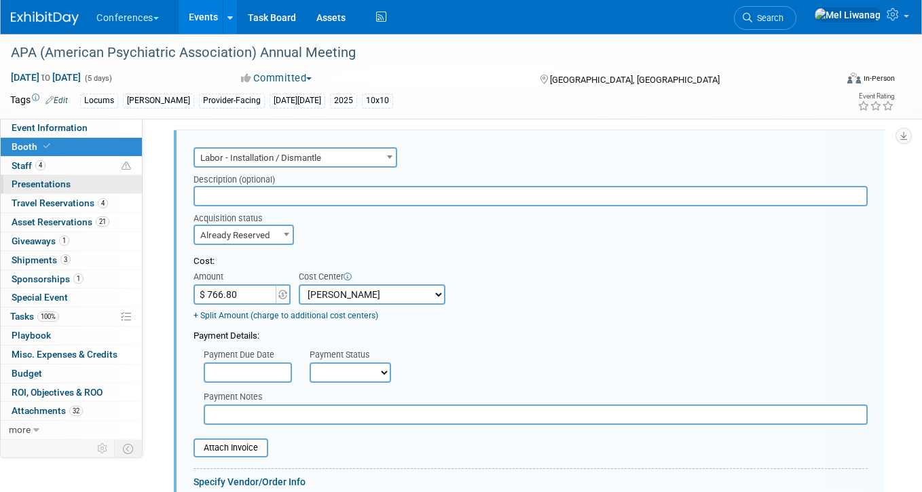
scroll to position [802, 0]
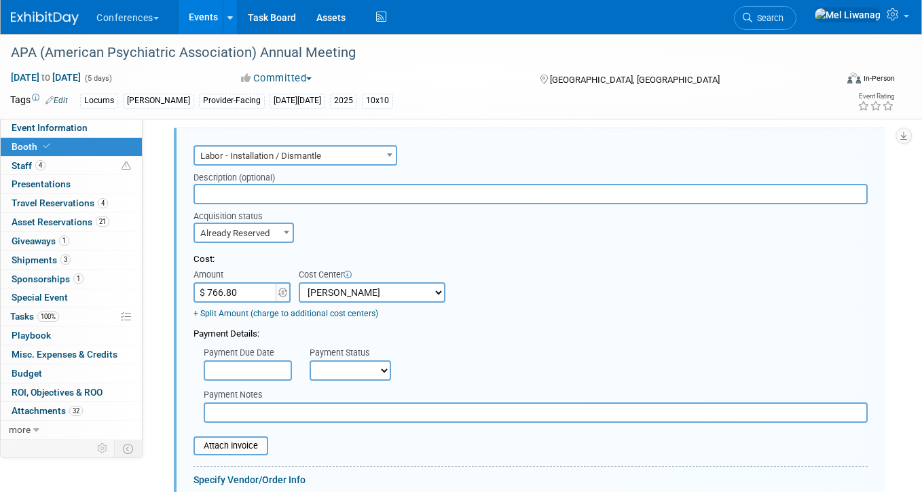
click at [254, 290] on input "$ 766.80" at bounding box center [235, 292] width 85 height 20
type input "$ 1,029.60"
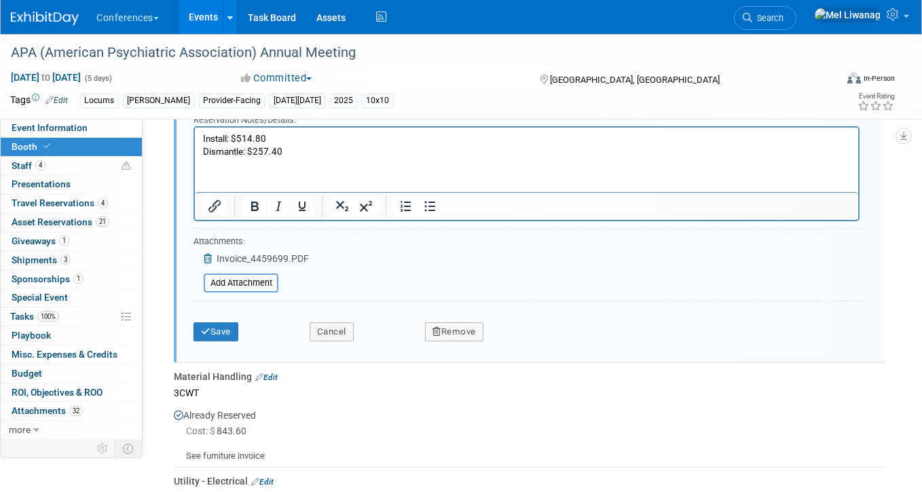
scroll to position [1185, 0]
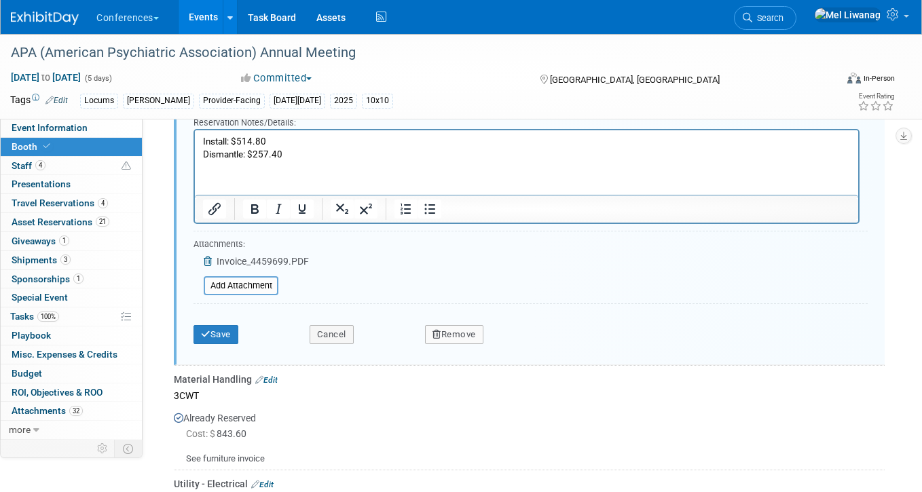
click at [240, 148] on p "Install: $514.80 Dismantle: $257.40" at bounding box center [527, 147] width 648 height 25
drag, startPoint x: 238, startPoint y: 140, endPoint x: 268, endPoint y: 139, distance: 30.6
click at [268, 139] on p "Install: $514.80 Dismantle: $257.40" at bounding box center [527, 147] width 648 height 25
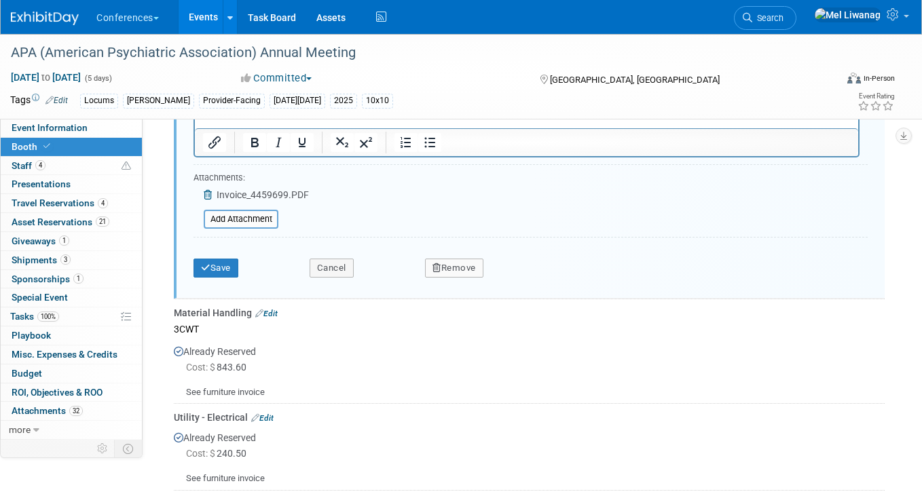
scroll to position [1356, 0]
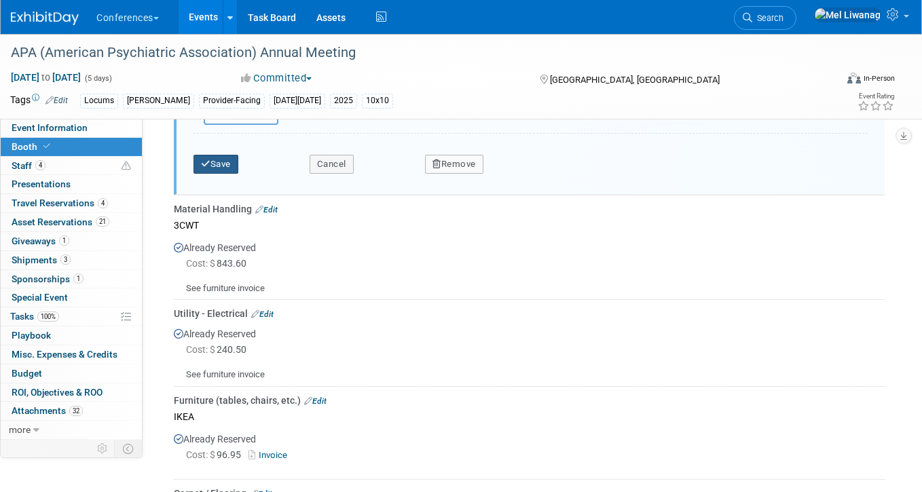
click at [223, 166] on button "Save" at bounding box center [215, 164] width 45 height 19
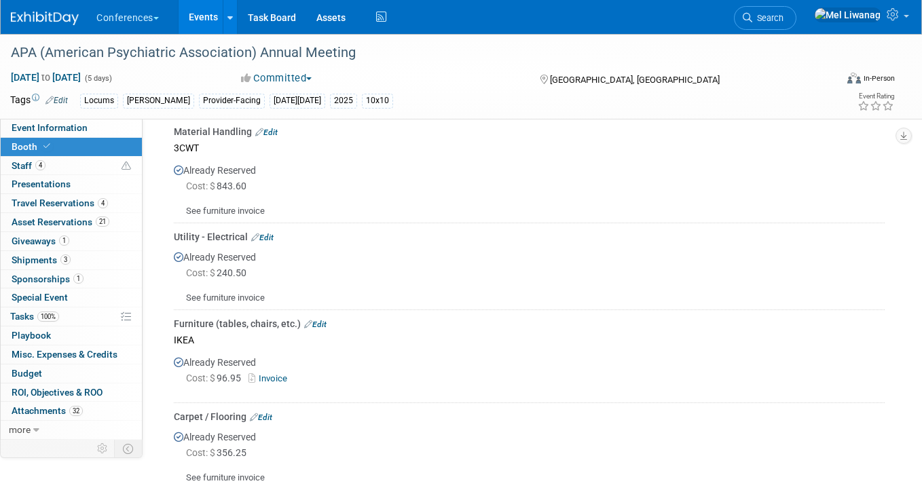
scroll to position [939, 0]
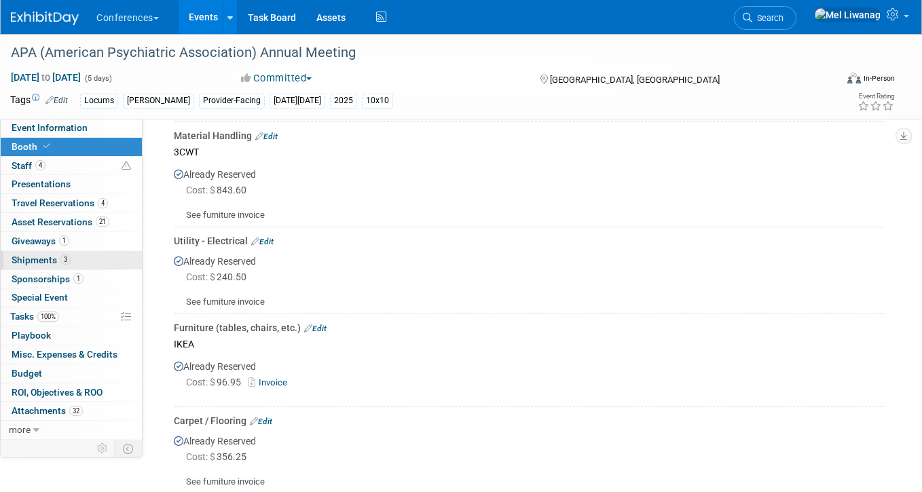
click at [70, 255] on link "3 Shipments 3" at bounding box center [71, 260] width 141 height 18
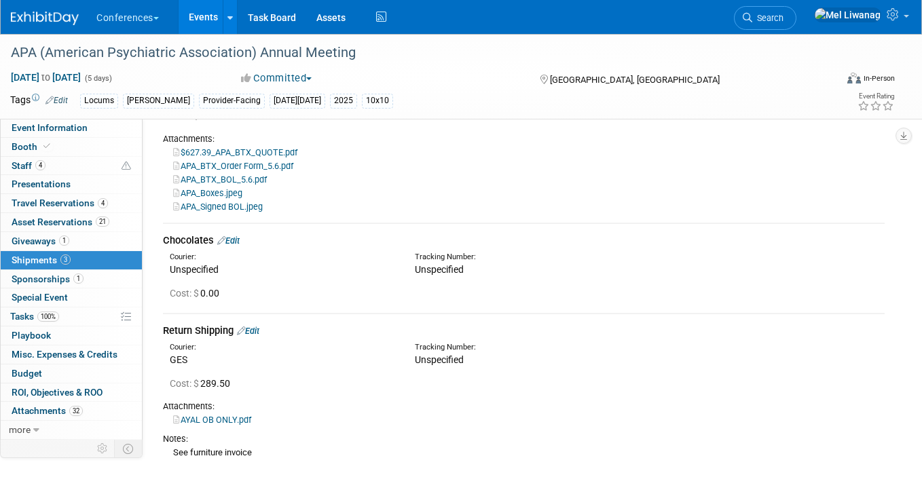
scroll to position [281, 0]
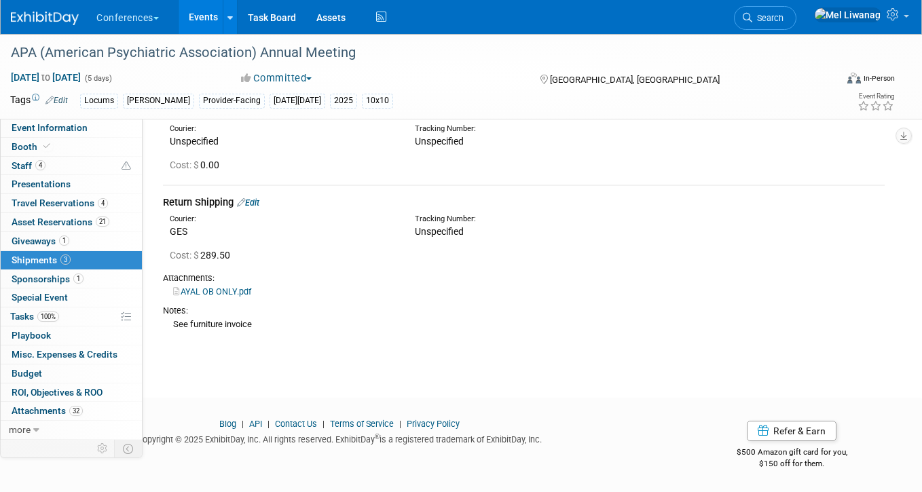
click at [56, 14] on img at bounding box center [45, 19] width 68 height 14
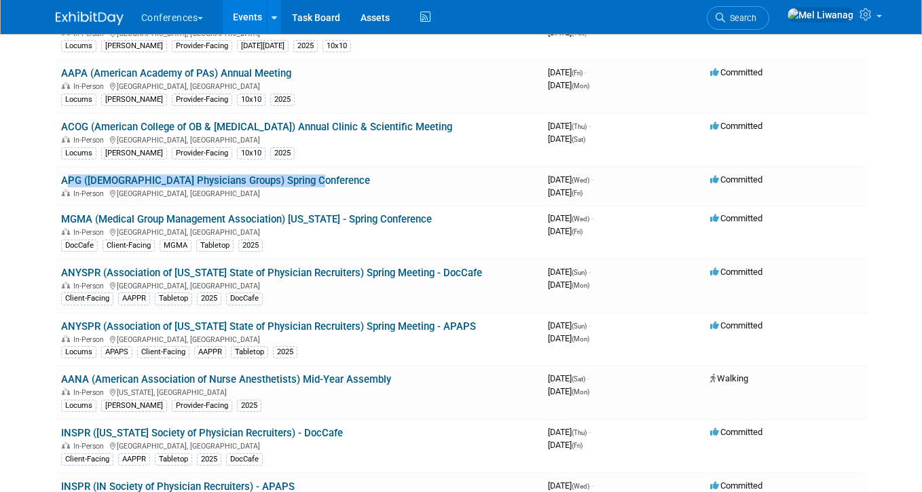
scroll to position [978, 0]
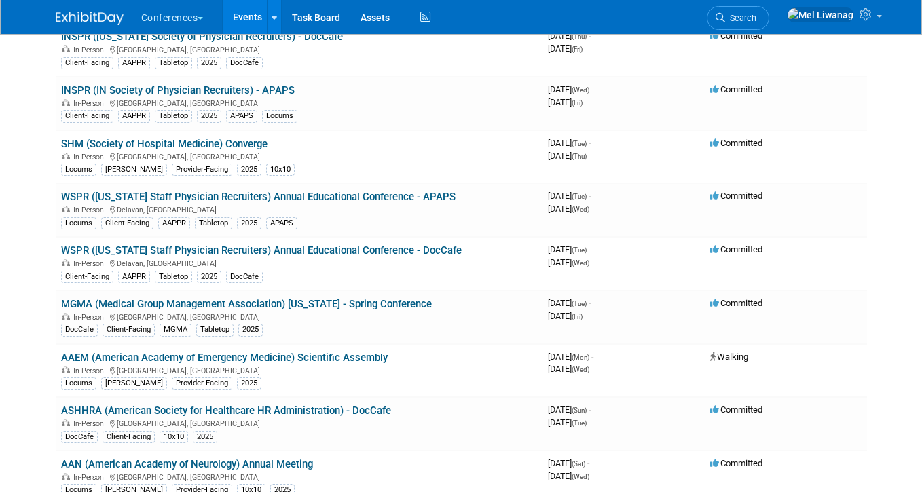
scroll to position [1539, 0]
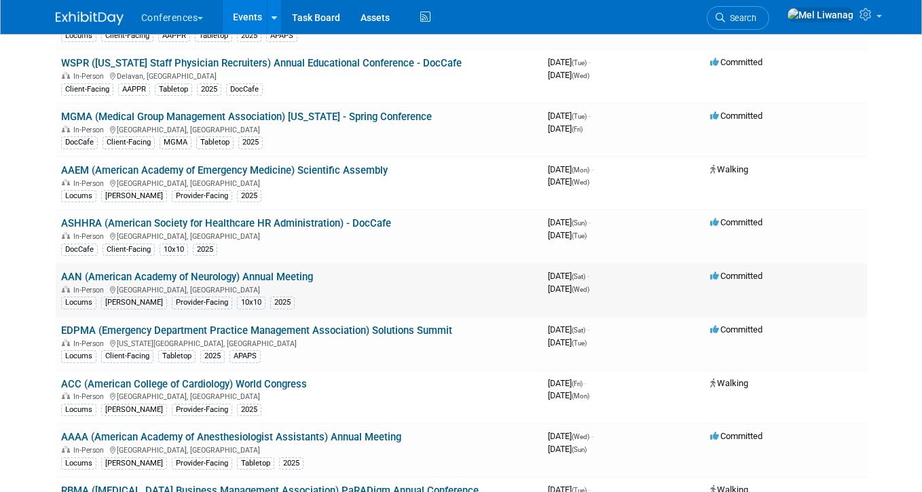
click at [253, 276] on link "AAN (American Academy of Neurology) Annual Meeting" at bounding box center [187, 277] width 252 height 12
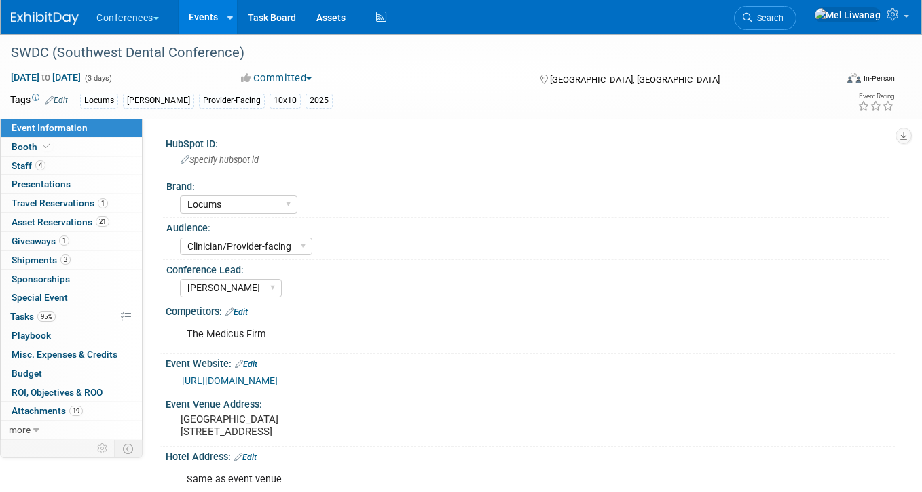
select select "Locums"
select select "Clinician/Provider-facing"
select select "[PERSON_NAME]"
click at [58, 312] on link "95% Tasks 95%" at bounding box center [71, 317] width 141 height 18
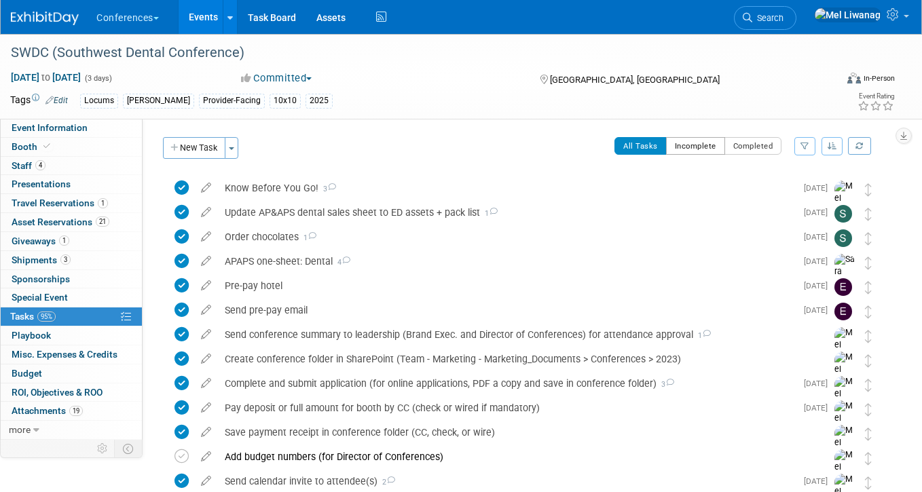
click at [694, 142] on button "Incomplete" at bounding box center [695, 146] width 59 height 18
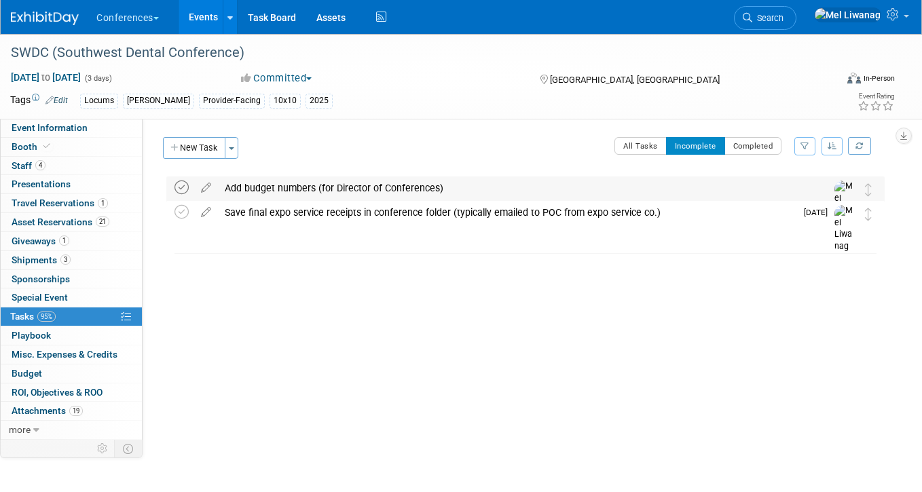
click at [178, 185] on icon at bounding box center [181, 188] width 14 height 14
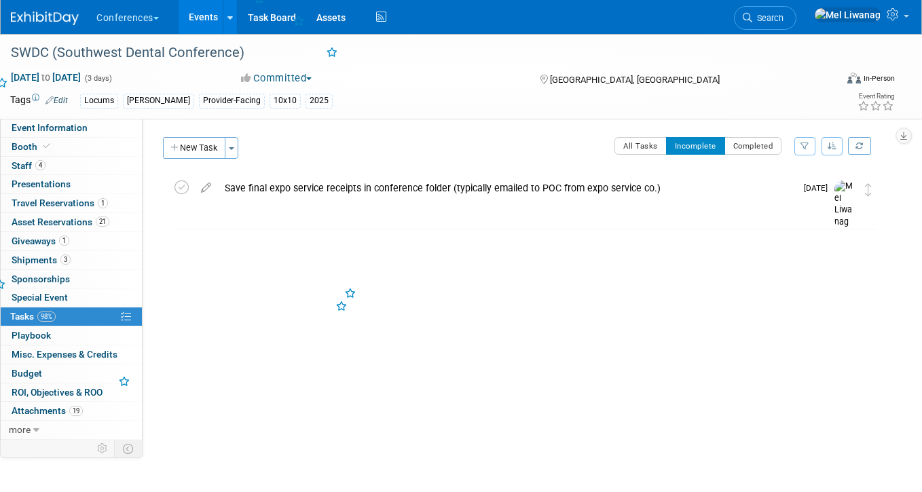
click at [177, 193] on icon at bounding box center [181, 188] width 14 height 14
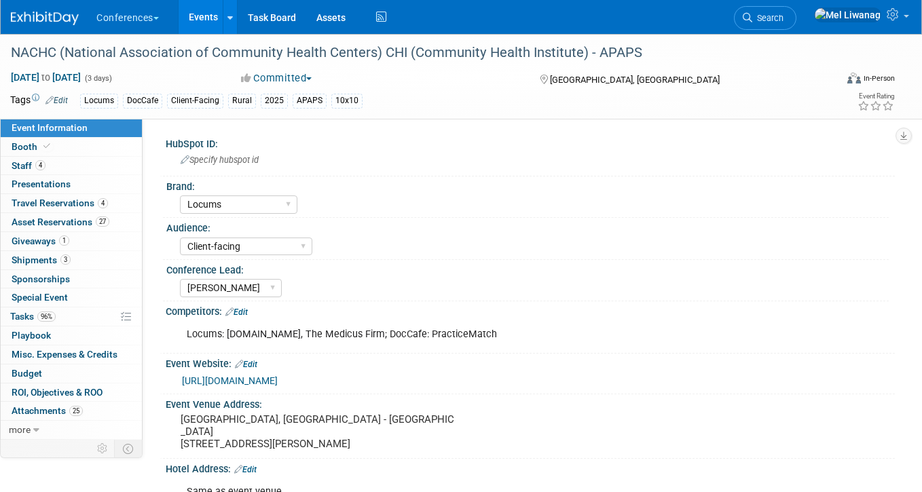
select select "Locums"
select select "Client-facing"
select select "[PERSON_NAME]"
click at [68, 308] on link "96% Tasks 96%" at bounding box center [71, 317] width 141 height 18
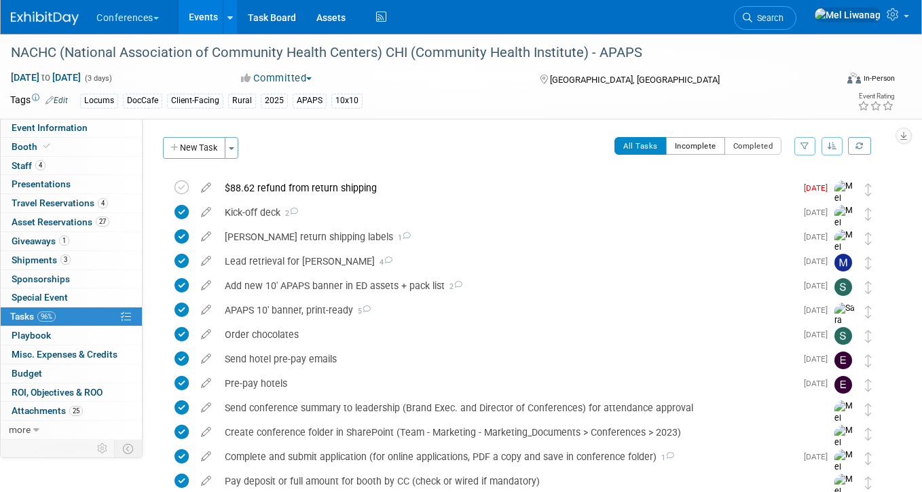
click at [666, 145] on button "Incomplete" at bounding box center [695, 146] width 59 height 18
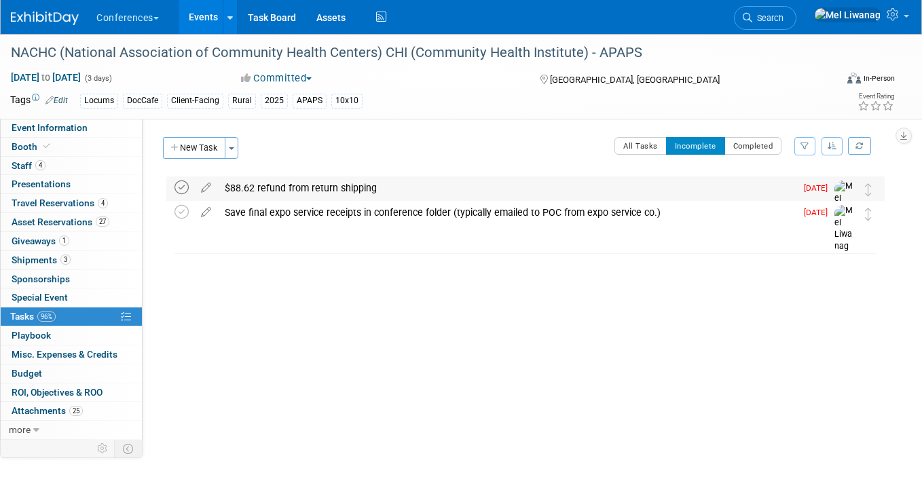
click at [179, 182] on icon at bounding box center [181, 188] width 14 height 14
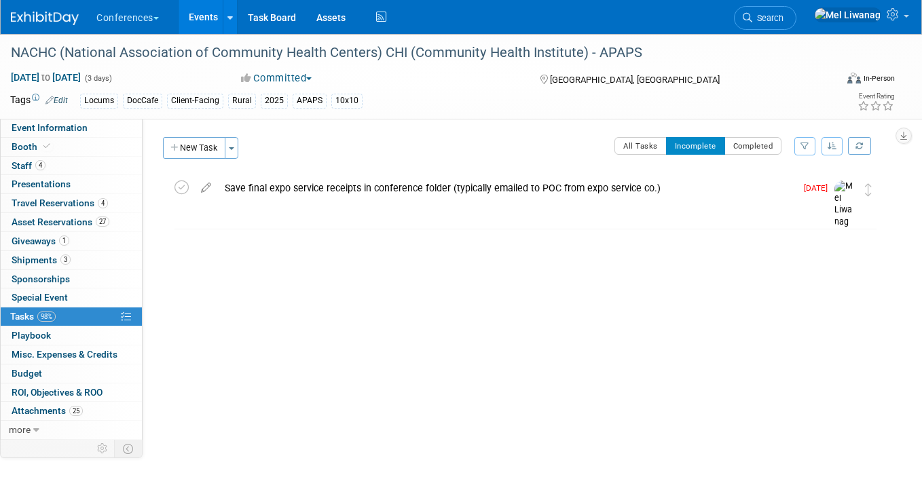
click at [179, 182] on icon at bounding box center [181, 188] width 14 height 14
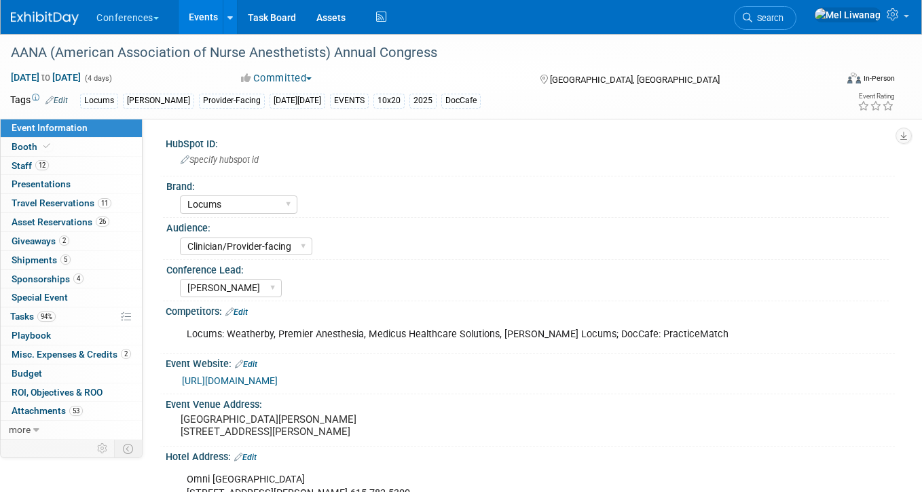
select select "Locums"
select select "Clinician/Provider-facing"
select select "[PERSON_NAME]"
click at [37, 317] on span "Tasks 94%" at bounding box center [32, 316] width 45 height 11
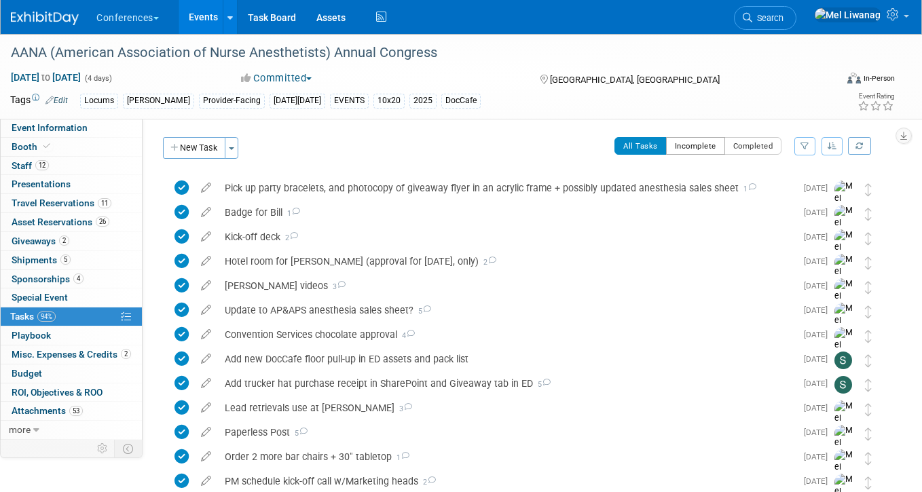
click at [684, 151] on button "Incomplete" at bounding box center [695, 146] width 59 height 18
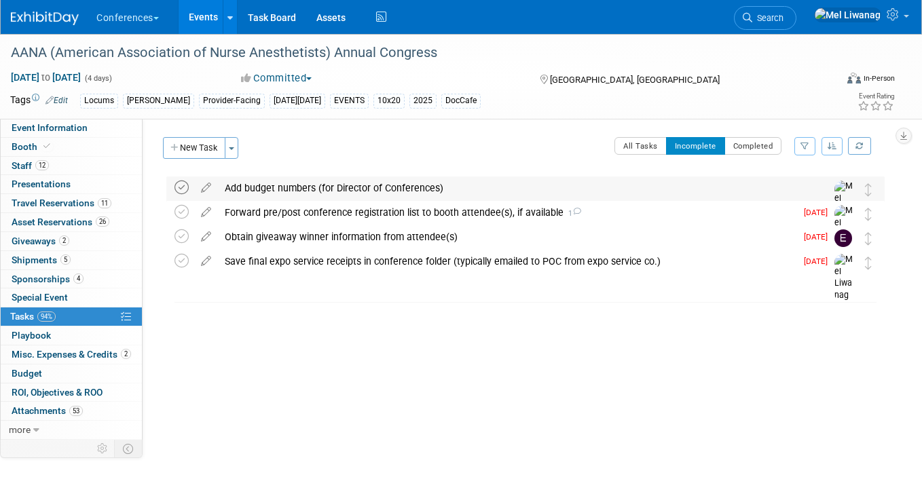
click at [183, 186] on icon at bounding box center [181, 188] width 14 height 14
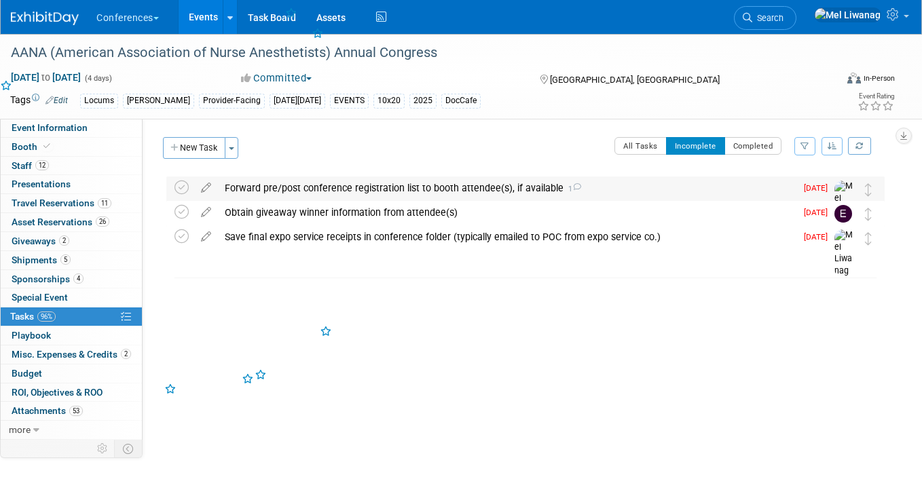
click at [258, 192] on div "Forward pre/post conference registration list to booth attendee(s), if availabl…" at bounding box center [507, 188] width 578 height 23
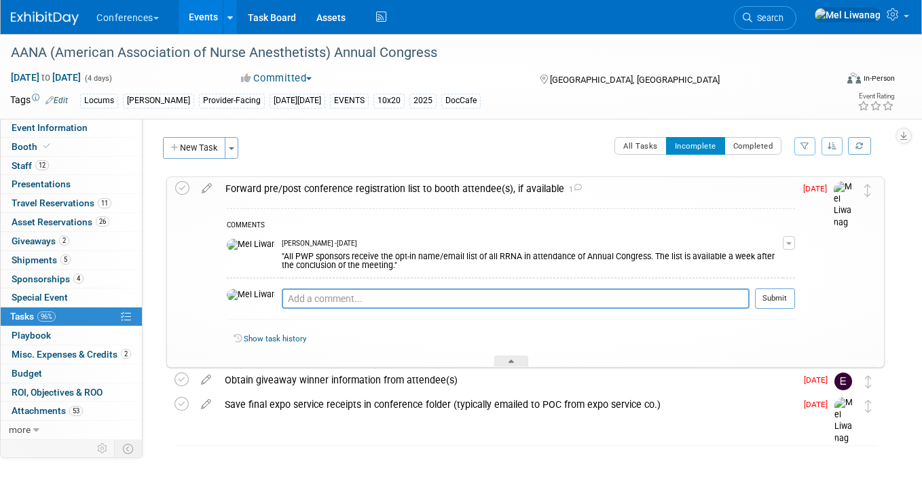
click at [258, 192] on div "Forward pre/post conference registration list to booth attendee(s), if availabl…" at bounding box center [507, 188] width 576 height 23
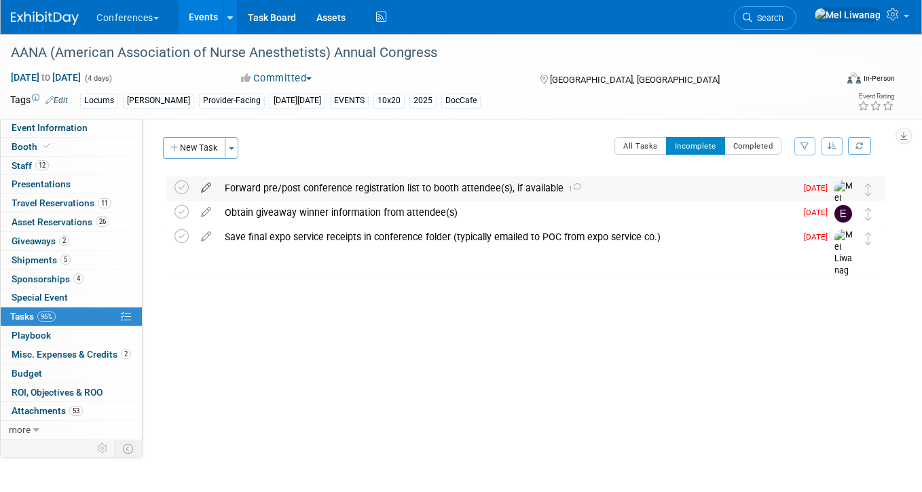
click at [208, 190] on icon at bounding box center [206, 185] width 24 height 17
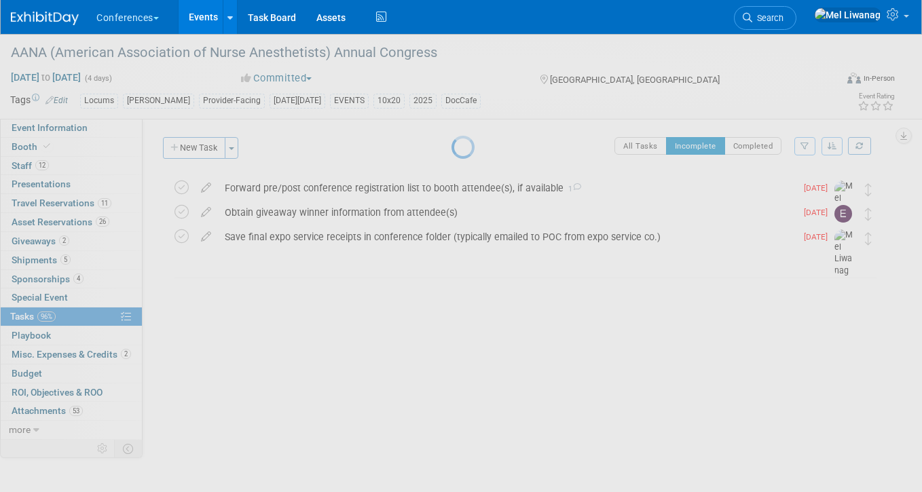
select select "7"
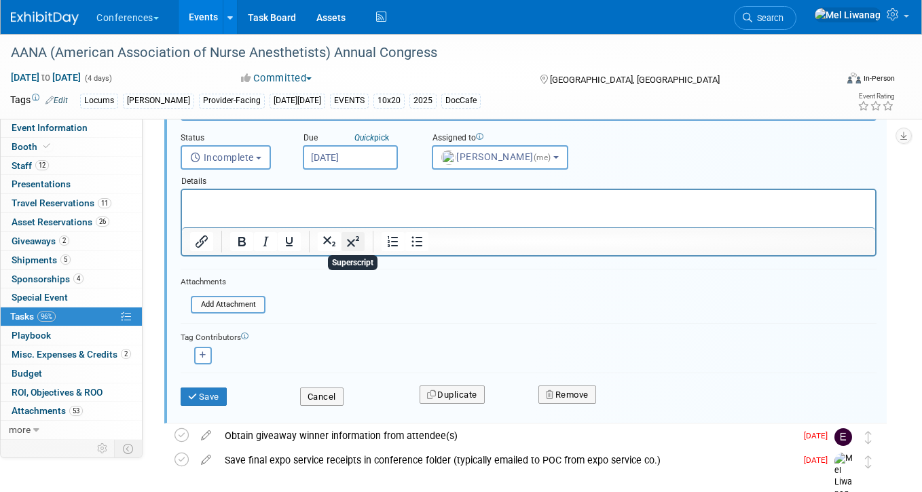
scroll to position [137, 0]
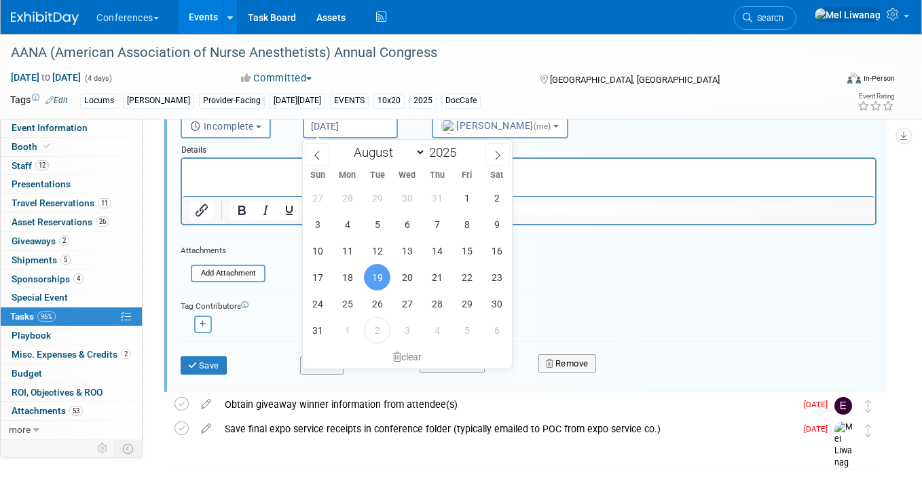
click at [368, 123] on input "Aug 19, 2025" at bounding box center [350, 126] width 95 height 24
click at [404, 331] on span "3" at bounding box center [407, 330] width 26 height 26
type input "Sep 3, 2025"
select select "8"
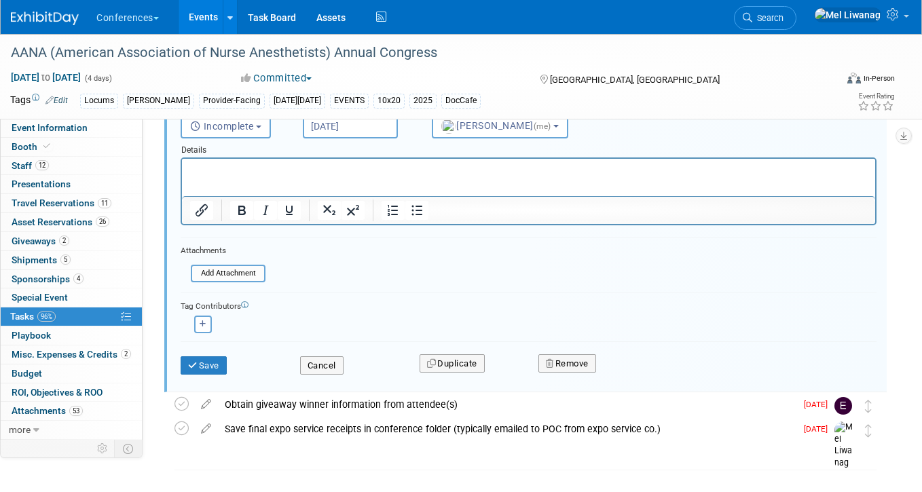
click at [342, 138] on div "Details" at bounding box center [529, 147] width 696 height 19
click at [344, 118] on div "AANA (American Association of Nurse Anesthetists) Annual Congress Aug 9, 2025 t…" at bounding box center [461, 76] width 922 height 85
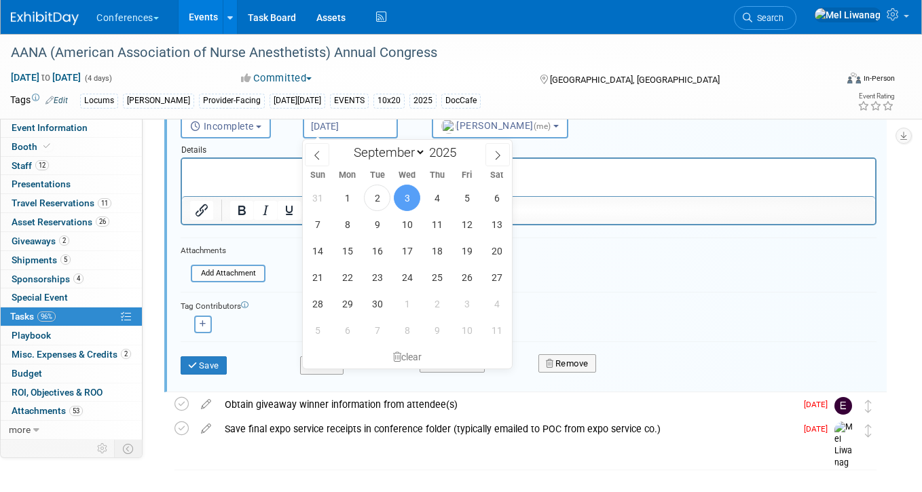
click at [342, 124] on input "Sep 3, 2025" at bounding box center [350, 126] width 95 height 24
click at [433, 196] on span "4" at bounding box center [437, 198] width 26 height 26
type input "Sep 4, 2025"
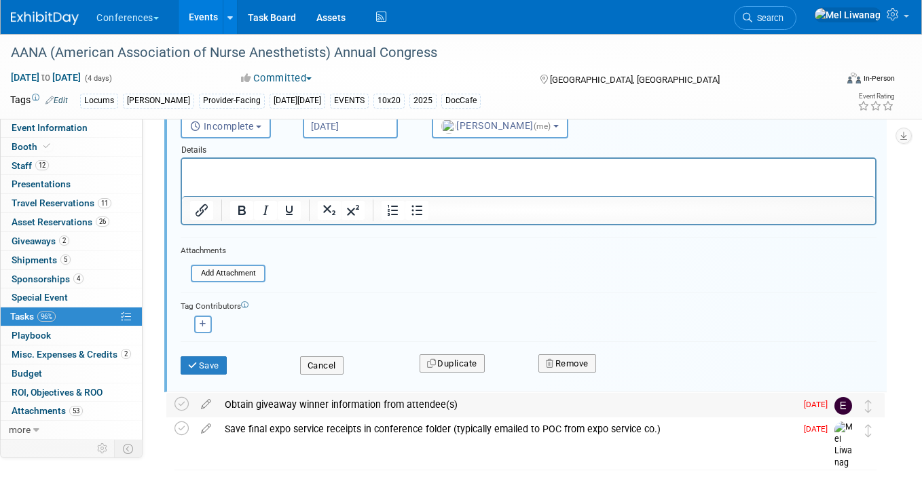
scroll to position [138, 0]
click at [227, 375] on div "Save Cancel Duplicate Remove" at bounding box center [528, 363] width 716 height 32
click at [215, 363] on button "Save" at bounding box center [204, 365] width 46 height 19
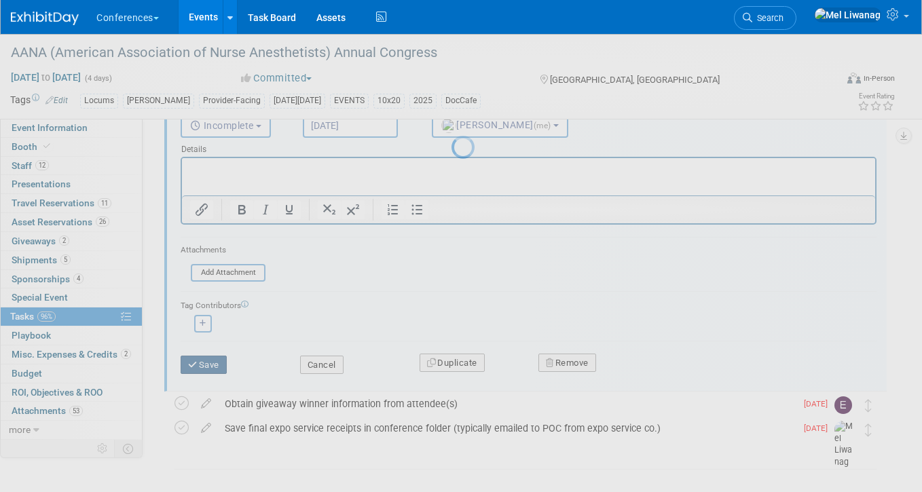
scroll to position [0, 0]
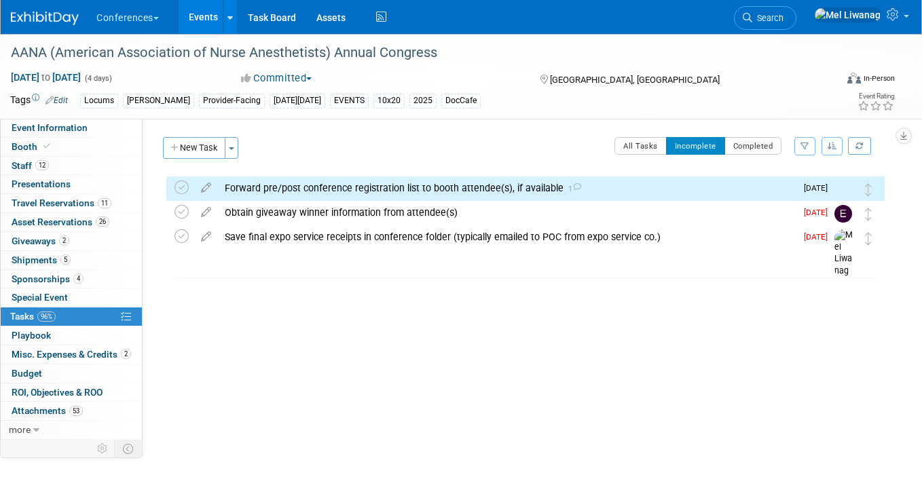
click at [326, 189] on div "Forward pre/post conference registration list to booth attendee(s), if availabl…" at bounding box center [507, 188] width 578 height 23
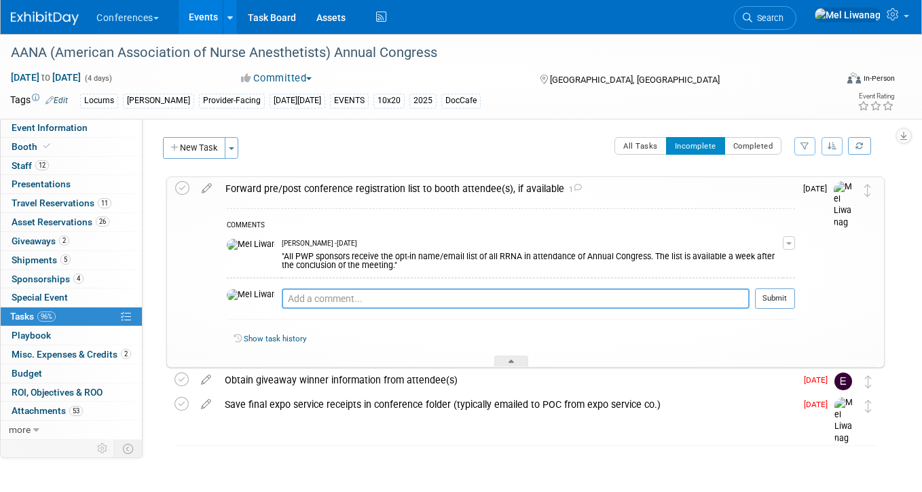
click at [306, 301] on textarea at bounding box center [516, 299] width 468 height 20
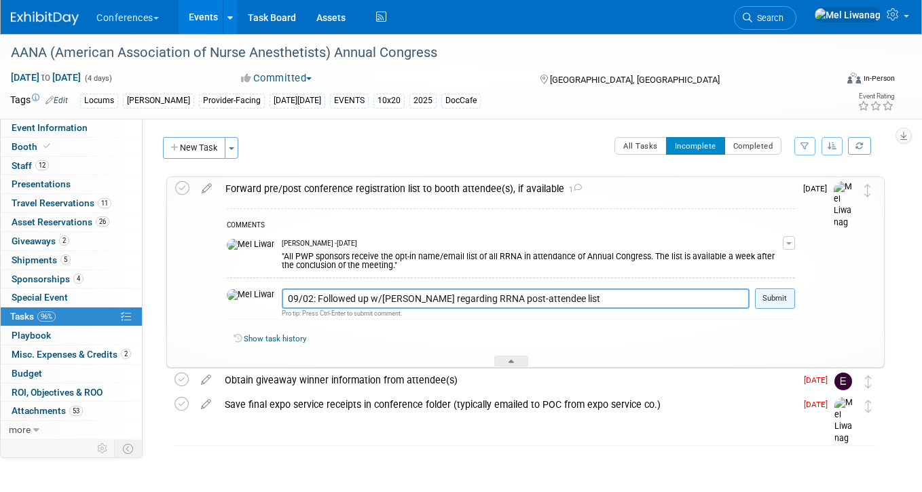
type textarea "09/02: Followed up w/Susan regarding RRNA post-attendee list"
click at [781, 307] on button "Submit" at bounding box center [775, 299] width 40 height 20
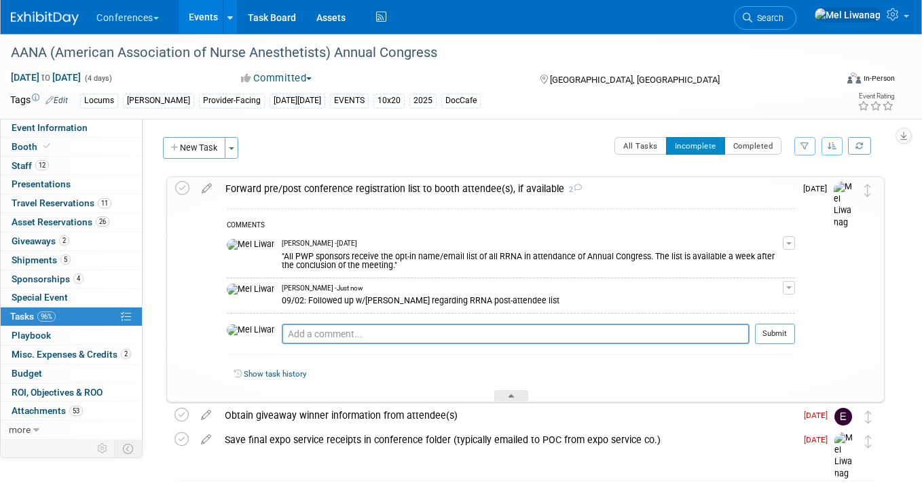
click at [265, 189] on div "Forward pre/post conference registration list to booth attendee(s), if availabl…" at bounding box center [507, 188] width 576 height 23
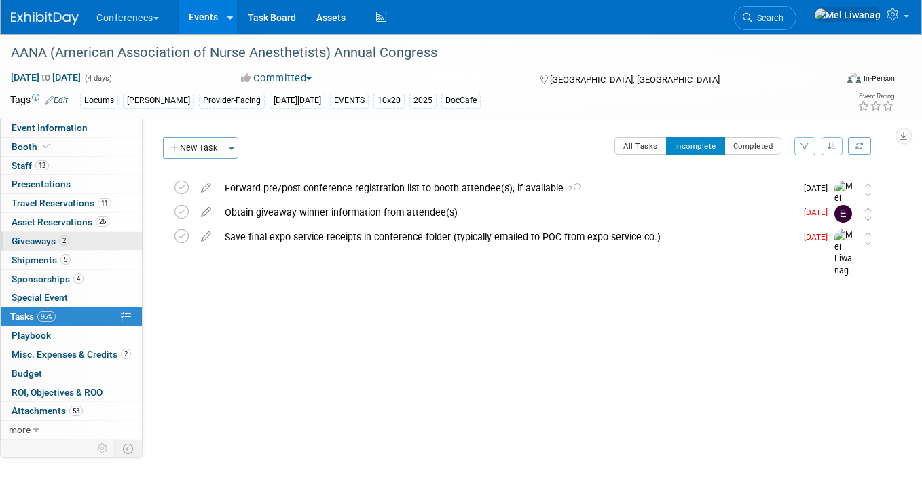
click at [70, 240] on link "2 Giveaways 2" at bounding box center [71, 241] width 141 height 18
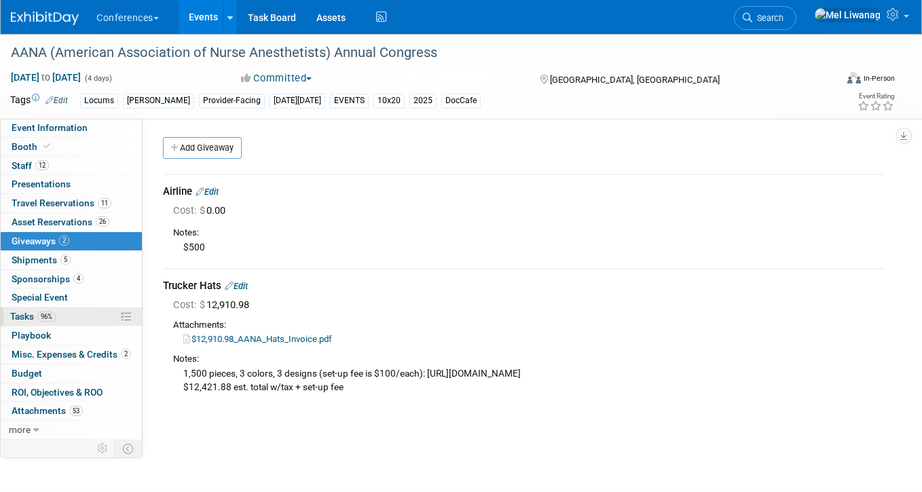
click at [54, 316] on span "96%" at bounding box center [46, 317] width 18 height 10
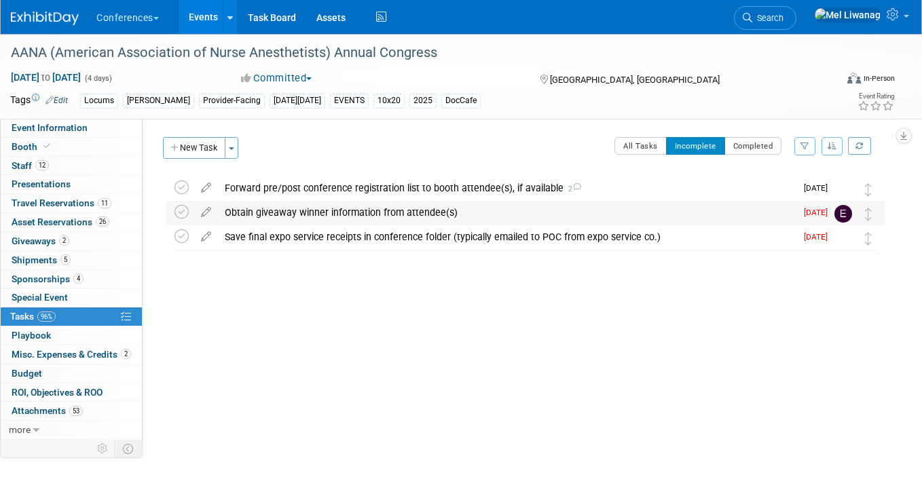
click at [339, 216] on div "Obtain giveaway winner information from attendee(s)" at bounding box center [507, 212] width 578 height 23
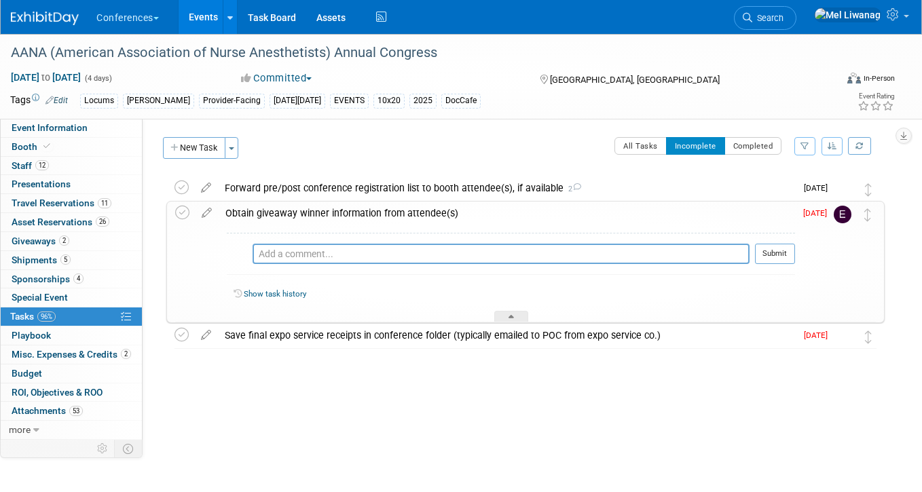
click at [339, 216] on div "Obtain giveaway winner information from attendee(s)" at bounding box center [507, 213] width 576 height 23
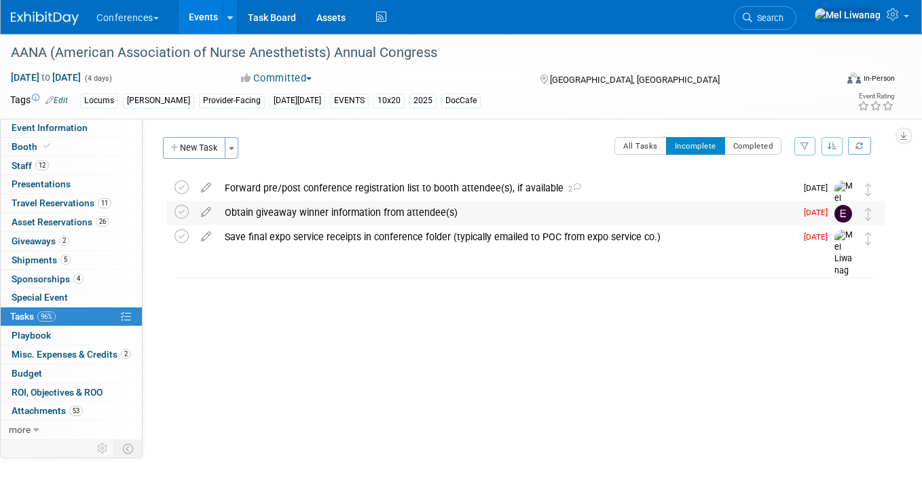
click at [339, 217] on div "Obtain giveaway winner information from attendee(s)" at bounding box center [507, 212] width 578 height 23
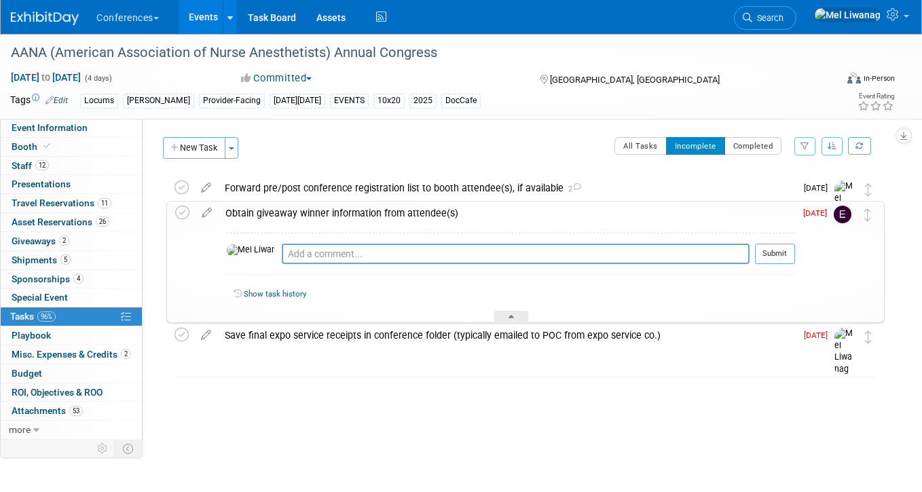
click at [341, 215] on div "Obtain giveaway winner information from attendee(s)" at bounding box center [507, 213] width 576 height 23
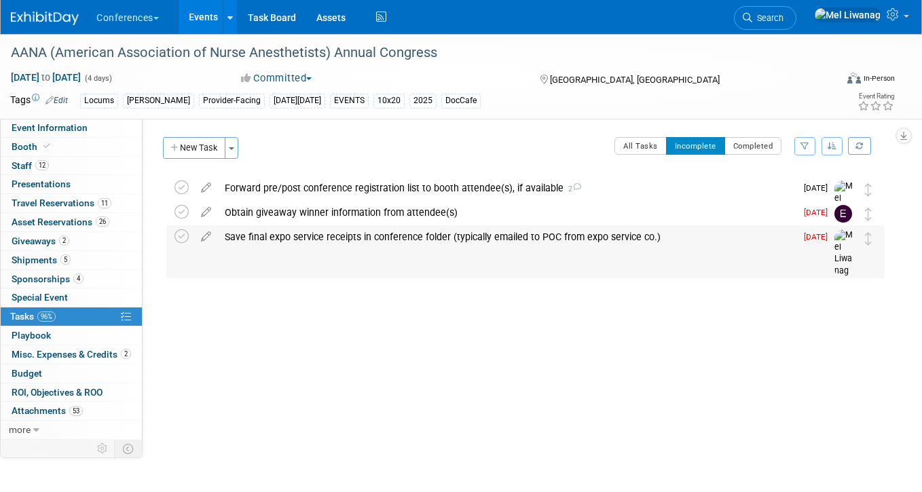
click at [342, 243] on div "Save final expo service receipts in conference folder (typically emailed to POC…" at bounding box center [507, 236] width 578 height 23
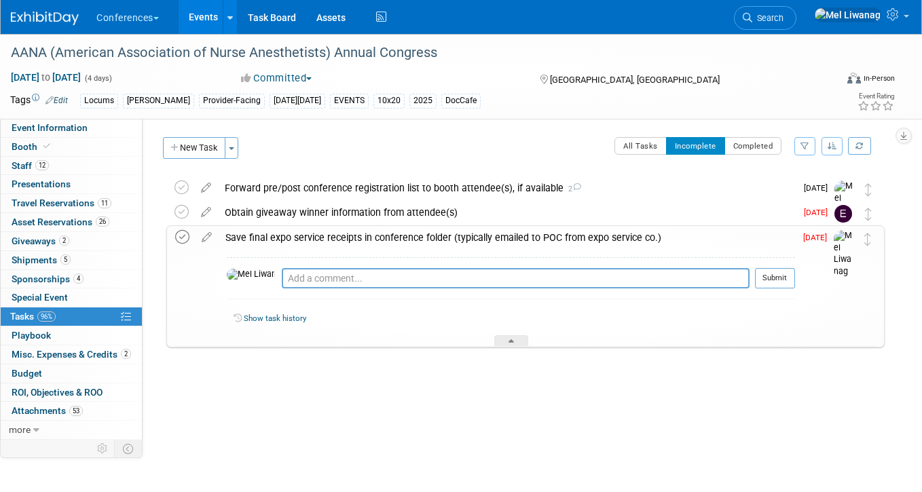
click at [184, 239] on icon at bounding box center [182, 237] width 14 height 14
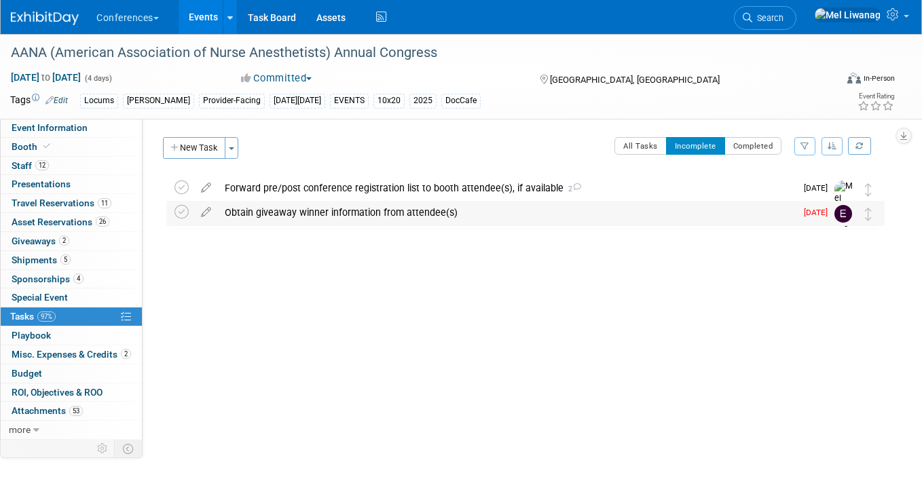
click at [325, 215] on div "Obtain giveaway winner information from attendee(s)" at bounding box center [507, 212] width 578 height 23
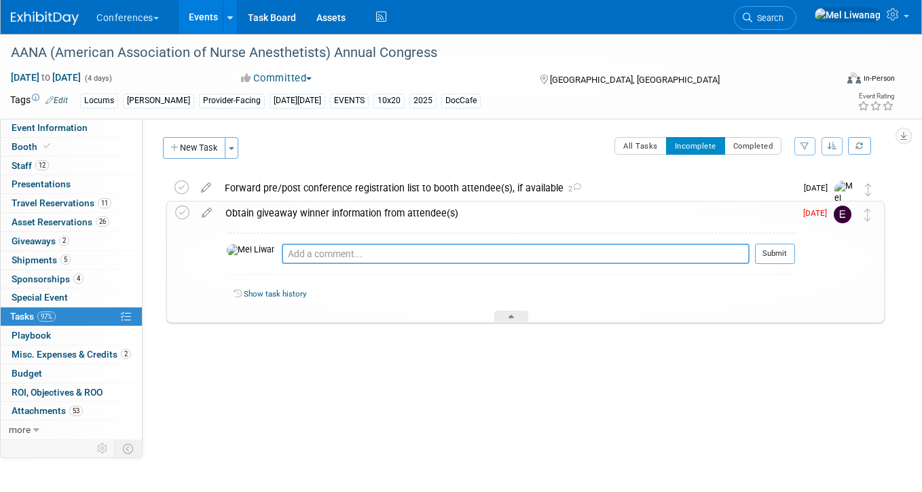
click at [329, 263] on textarea at bounding box center [516, 254] width 468 height 20
paste textarea "N/a no response from booth reps"
type textarea "N/a no response from booth reps"
click at [773, 248] on button "Submit" at bounding box center [775, 254] width 40 height 20
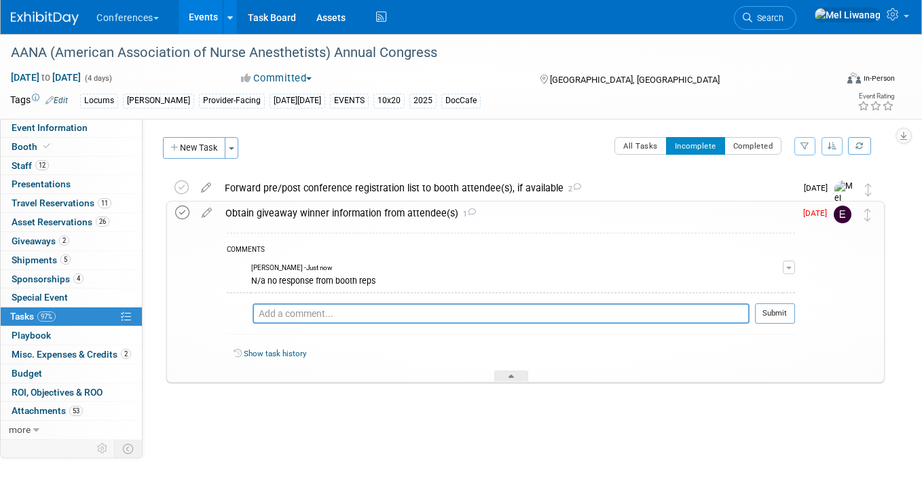
click at [180, 215] on icon at bounding box center [182, 213] width 14 height 14
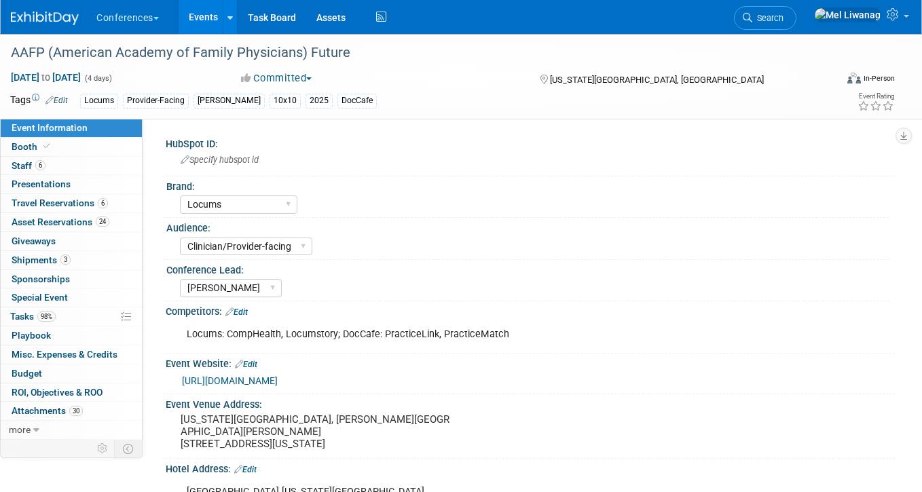
select select "Locums"
select select "Clinician/Provider-facing"
select select "[PERSON_NAME]"
click at [78, 315] on link "98% Tasks 98%" at bounding box center [71, 317] width 141 height 18
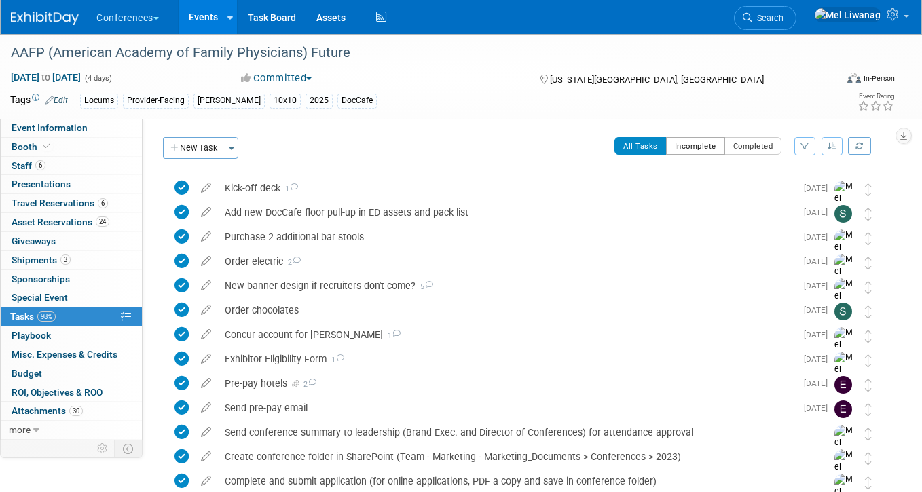
click at [688, 145] on button "Incomplete" at bounding box center [695, 146] width 59 height 18
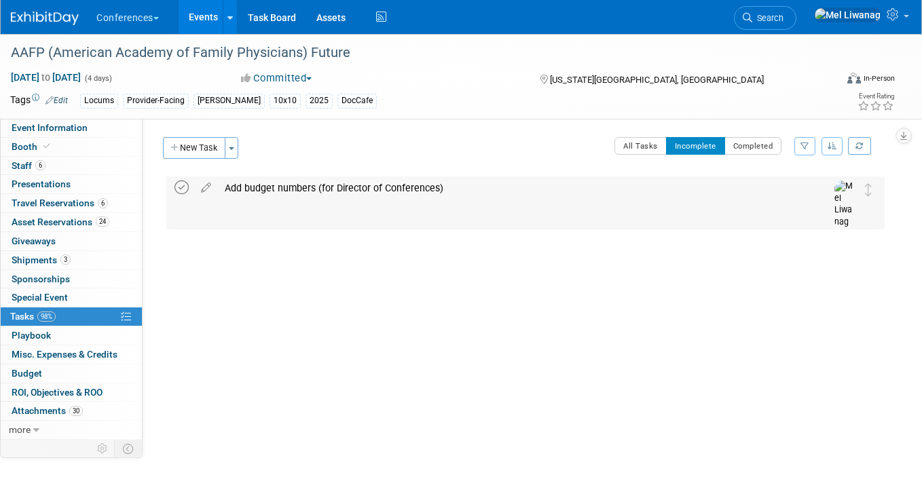
click at [177, 186] on icon at bounding box center [181, 188] width 14 height 14
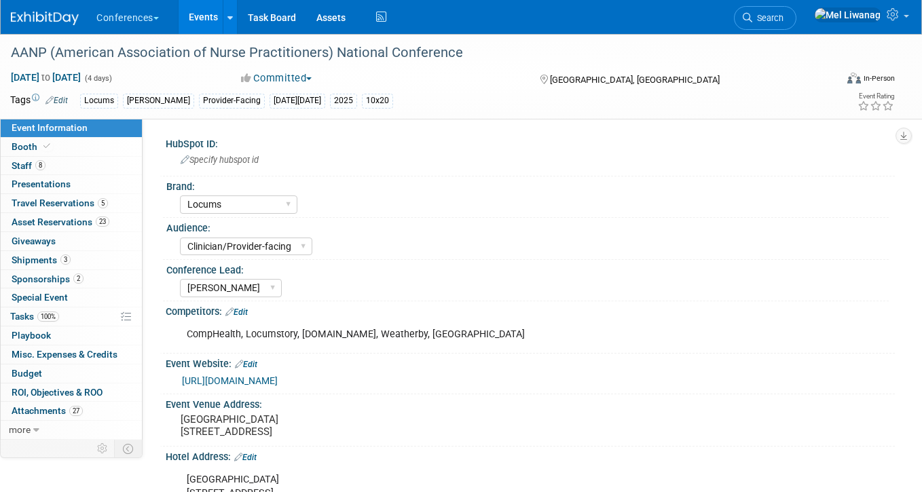
select select "Locums"
select select "Clinician/Provider-facing"
select select "[PERSON_NAME]"
click at [792, 31] on li "Search" at bounding box center [765, 16] width 62 height 33
click at [787, 25] on link "Search" at bounding box center [765, 18] width 62 height 24
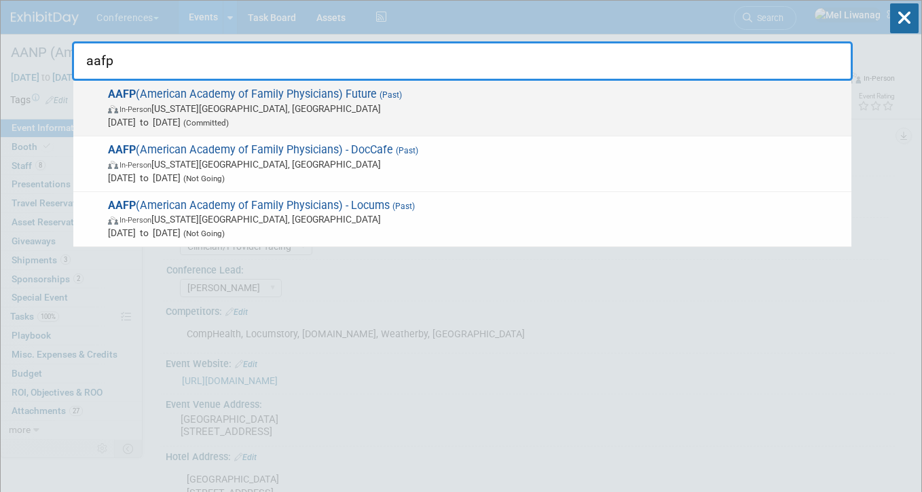
type input "aafp"
click at [508, 103] on span "In-Person [US_STATE][GEOGRAPHIC_DATA], [GEOGRAPHIC_DATA]" at bounding box center [476, 109] width 737 height 14
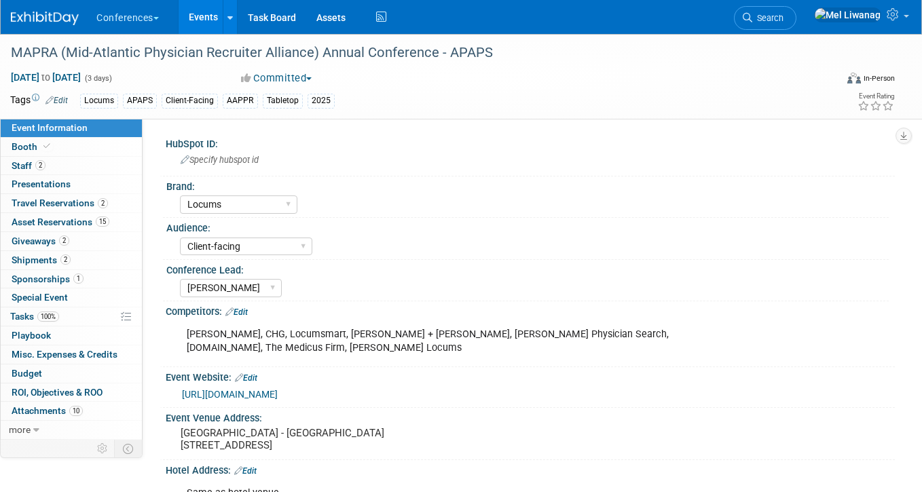
select select "Locums"
select select "Client-facing"
select select "[PERSON_NAME]"
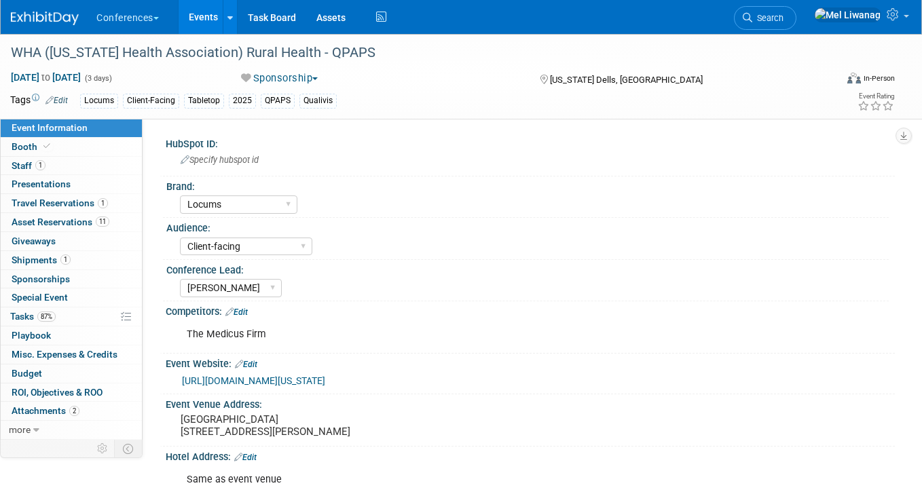
select select "Locums"
select select "Client-facing"
select select "[PERSON_NAME]"
click at [72, 325] on link "87% Tasks 87%" at bounding box center [71, 317] width 141 height 18
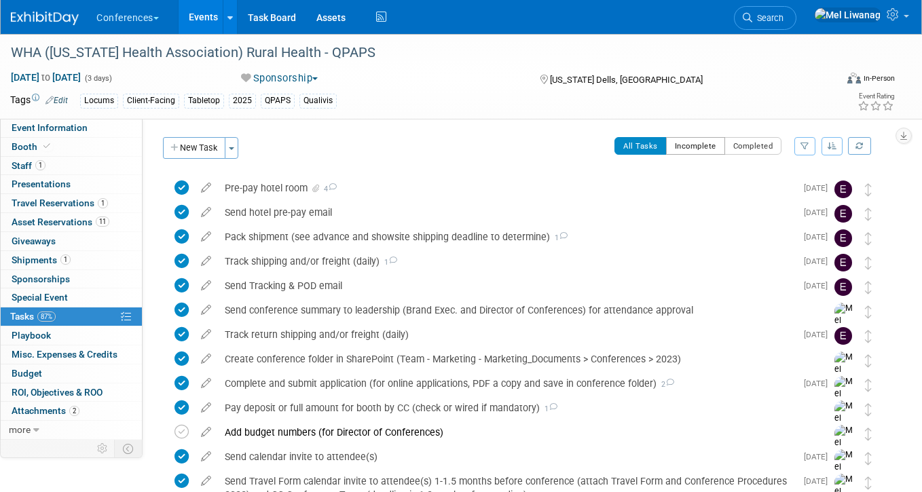
click at [687, 147] on button "Incomplete" at bounding box center [695, 146] width 59 height 18
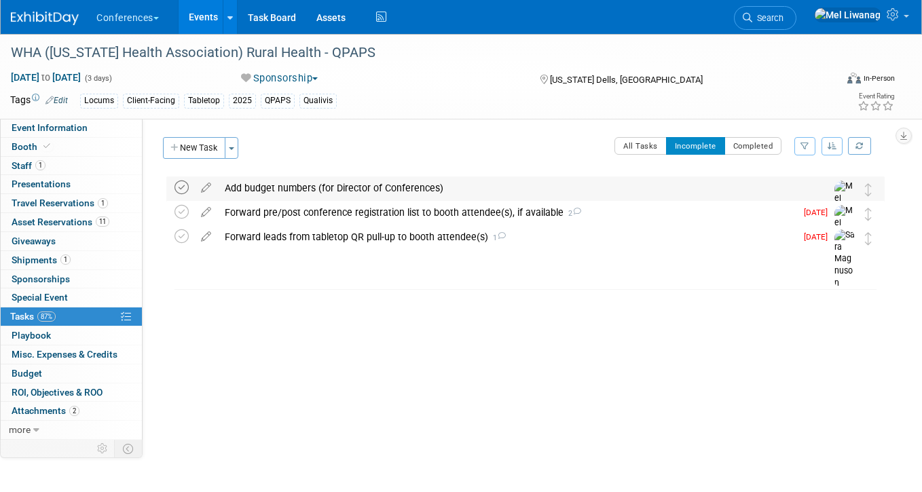
click at [180, 189] on icon at bounding box center [181, 188] width 14 height 14
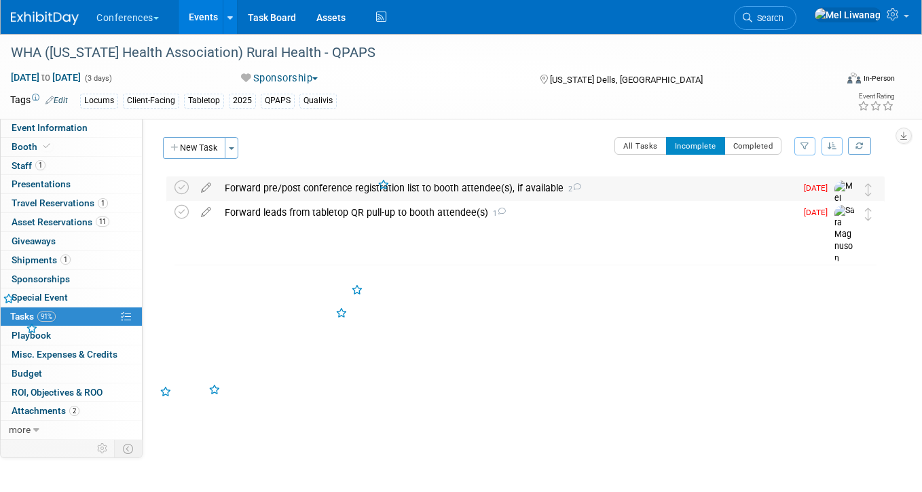
click at [307, 182] on div "Forward pre/post conference registration list to booth attendee(s), if availabl…" at bounding box center [507, 188] width 578 height 23
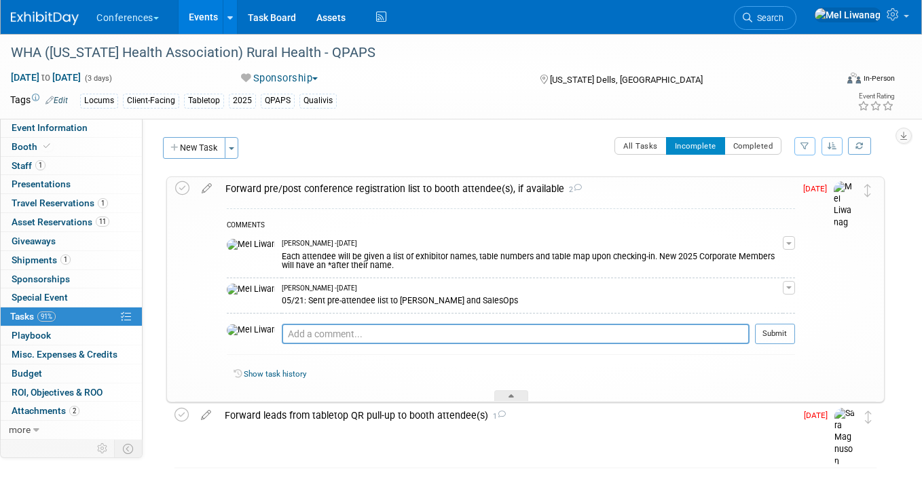
click at [307, 182] on div "Forward pre/post conference registration list to booth attendee(s), if availabl…" at bounding box center [507, 188] width 576 height 23
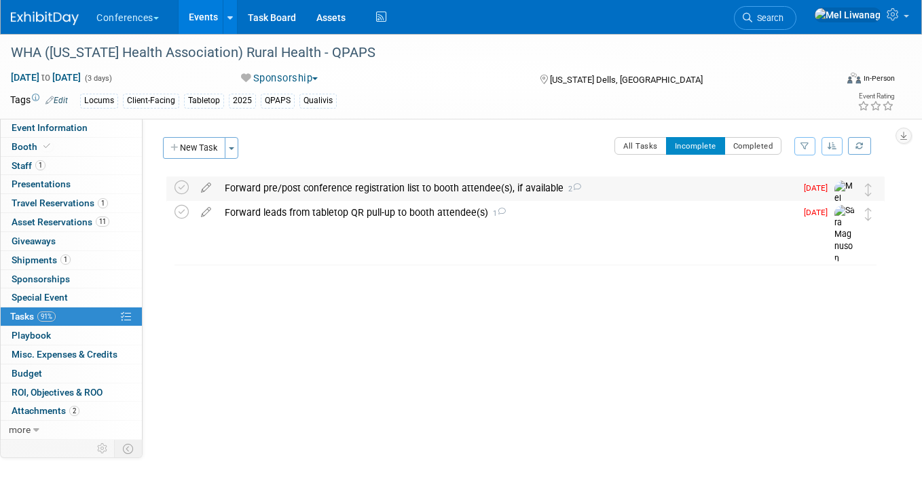
click at [289, 189] on div "Forward pre/post conference registration list to booth attendee(s), if availabl…" at bounding box center [507, 188] width 578 height 23
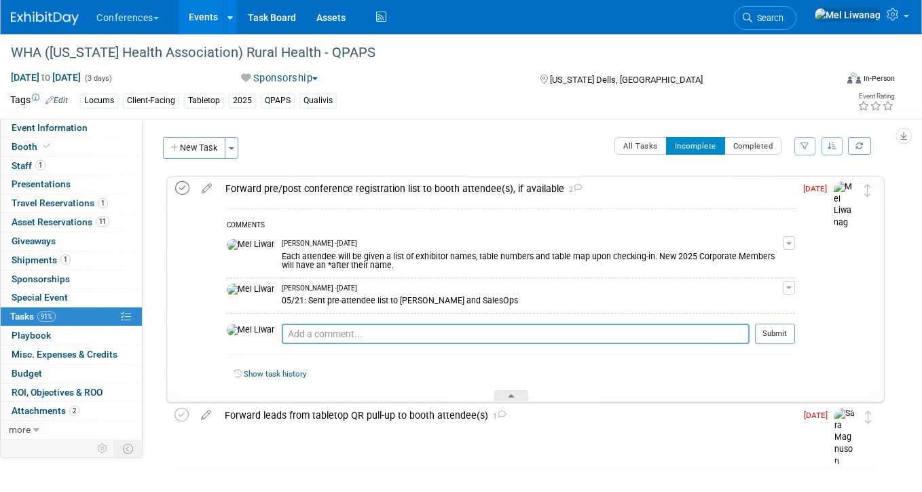
click at [183, 188] on icon at bounding box center [182, 188] width 14 height 14
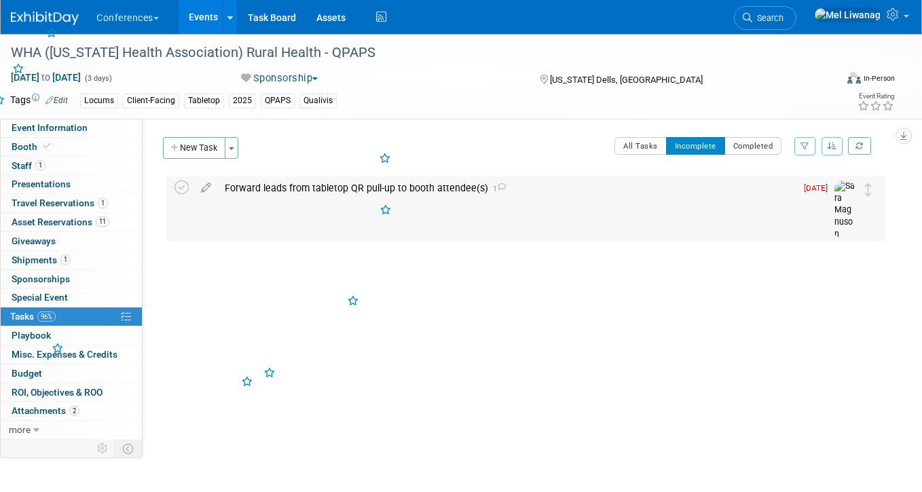
click at [338, 193] on div "Forward leads from tabletop QR pull-up to booth attendee(s) 1" at bounding box center [507, 188] width 578 height 23
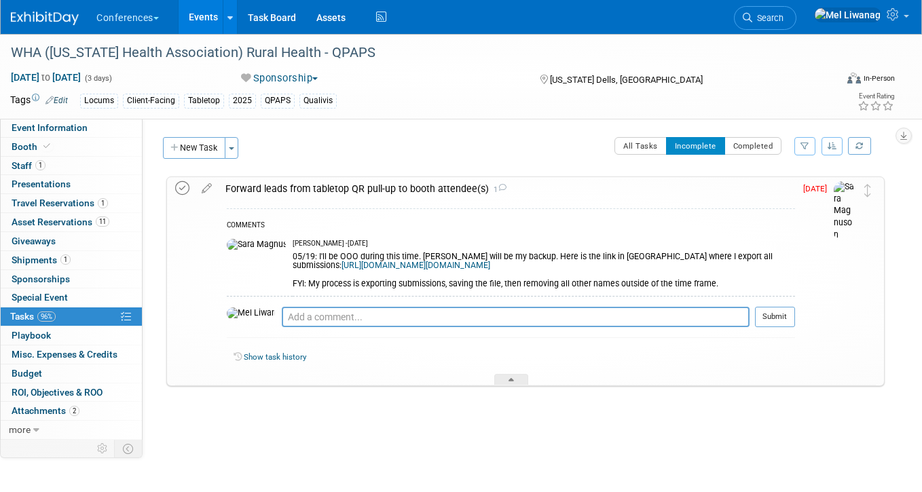
click at [186, 191] on icon at bounding box center [182, 188] width 14 height 14
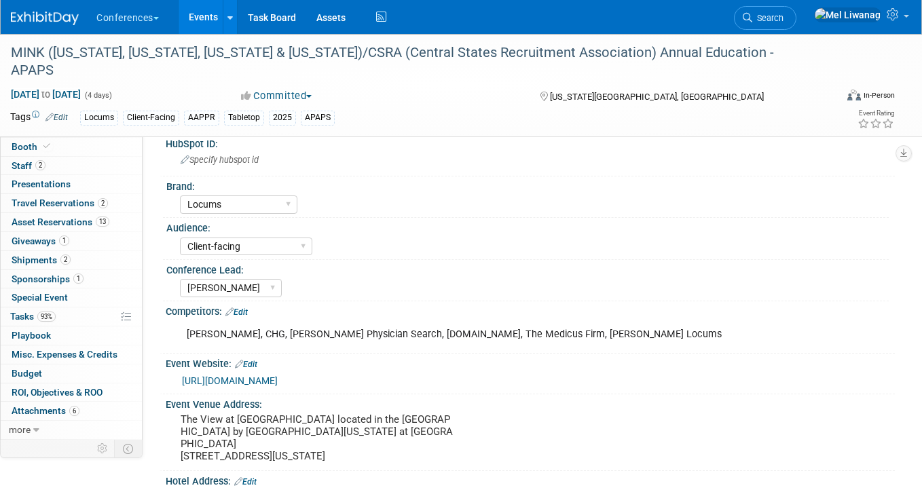
select select "Locums"
select select "Client-facing"
select select "[PERSON_NAME]"
click at [75, 323] on link "93% Tasks 93%" at bounding box center [71, 317] width 141 height 18
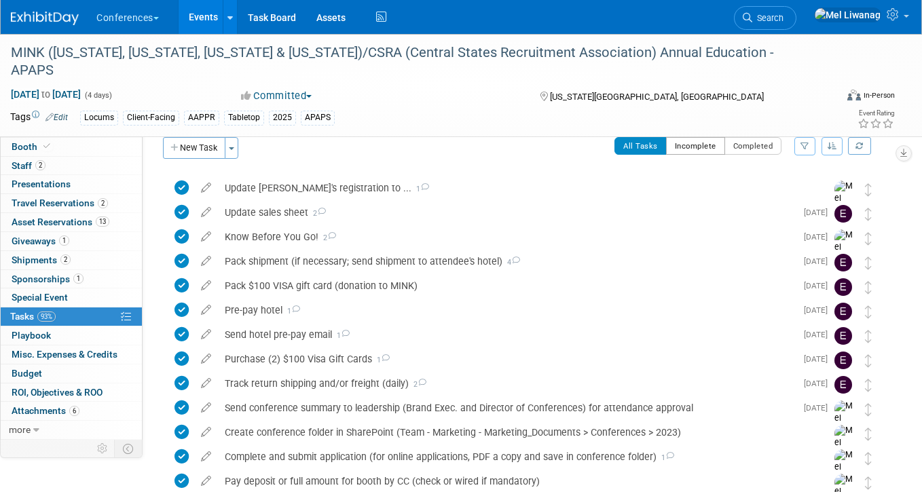
click at [692, 145] on button "Incomplete" at bounding box center [695, 146] width 59 height 18
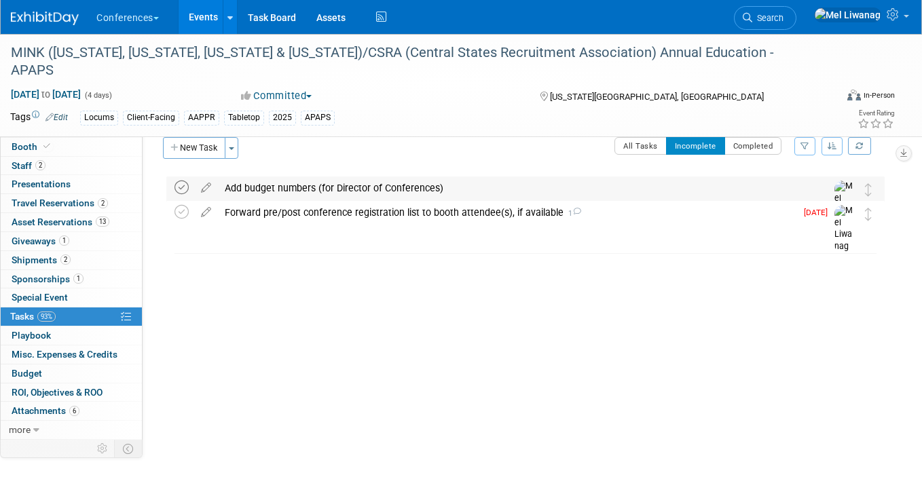
click at [180, 192] on icon at bounding box center [181, 188] width 14 height 14
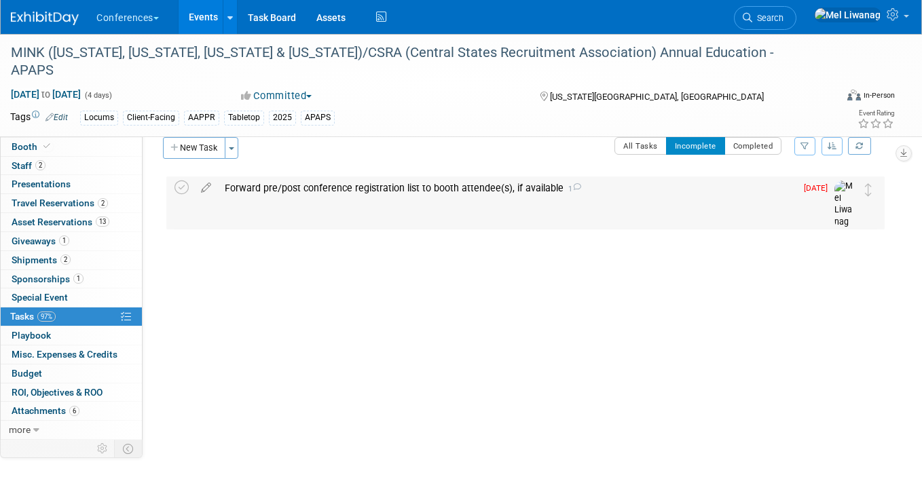
click at [382, 188] on div "Forward pre/post conference registration list to booth attendee(s), if availabl…" at bounding box center [507, 188] width 578 height 23
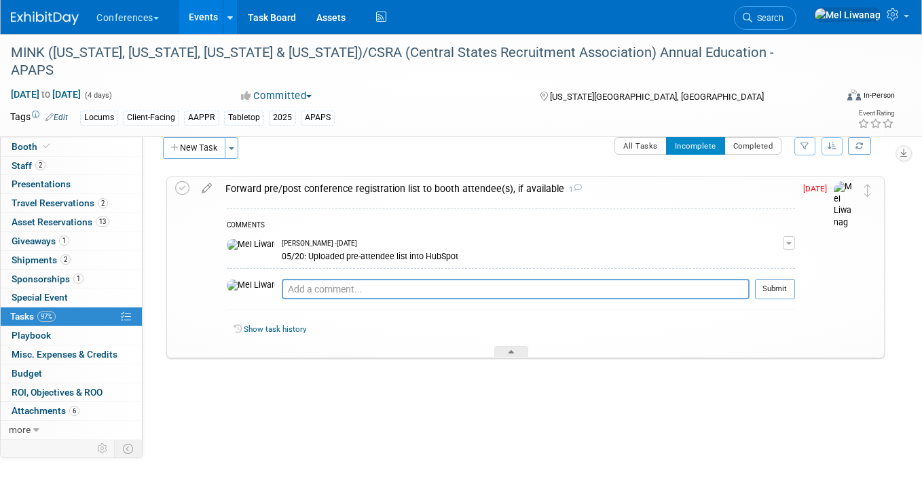
click at [381, 187] on div "Forward pre/post conference registration list to booth attendee(s), if availabl…" at bounding box center [507, 188] width 576 height 23
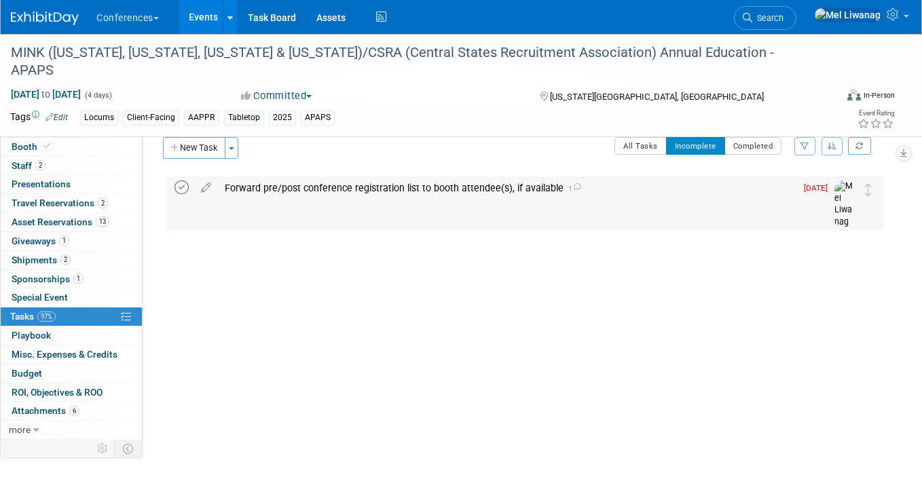
click at [182, 189] on icon at bounding box center [181, 188] width 14 height 14
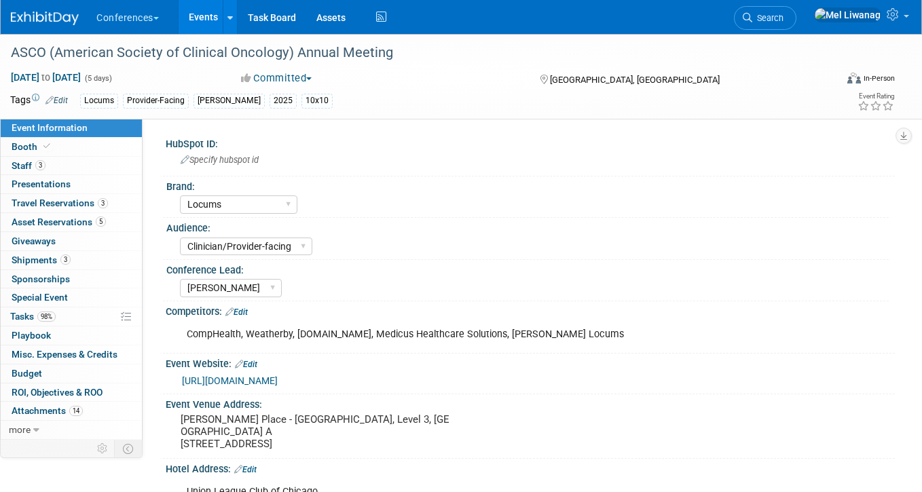
select select "Locums"
select select "Clinician/Provider-facing"
select select "[PERSON_NAME]"
click at [82, 308] on link "98% Tasks 98%" at bounding box center [71, 317] width 141 height 18
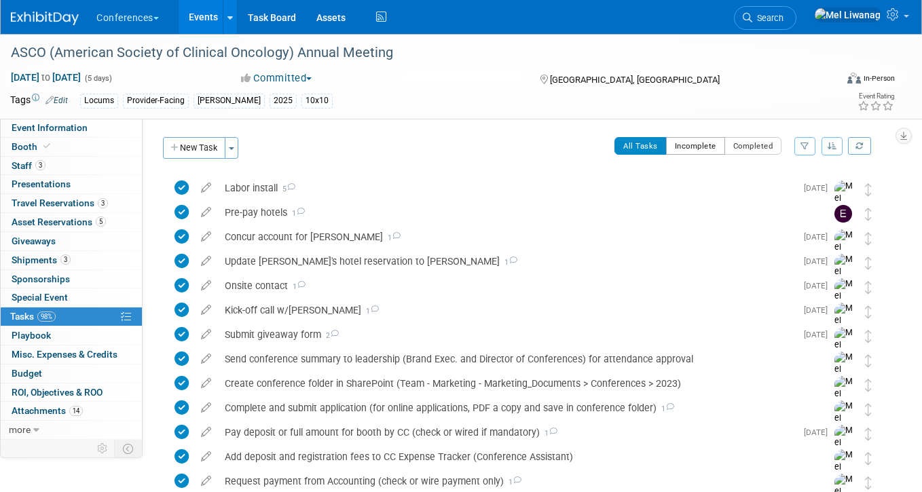
click at [702, 149] on button "Incomplete" at bounding box center [695, 146] width 59 height 18
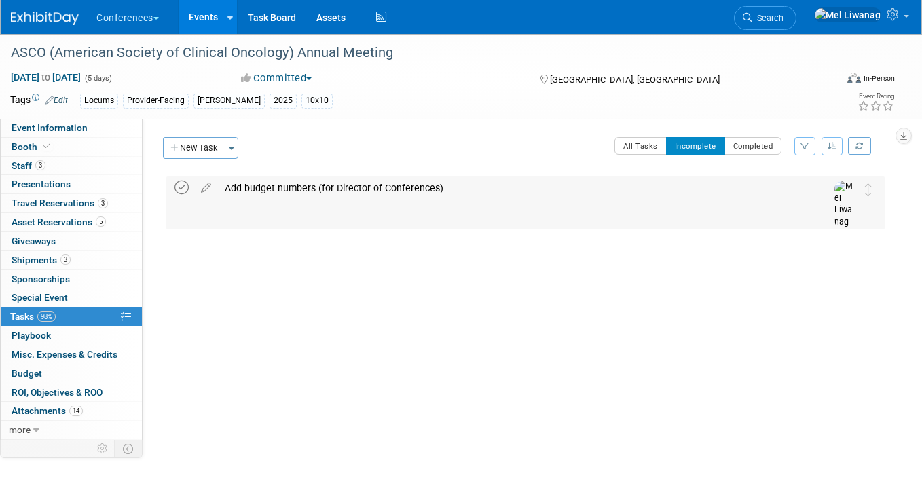
click at [186, 189] on icon at bounding box center [181, 188] width 14 height 14
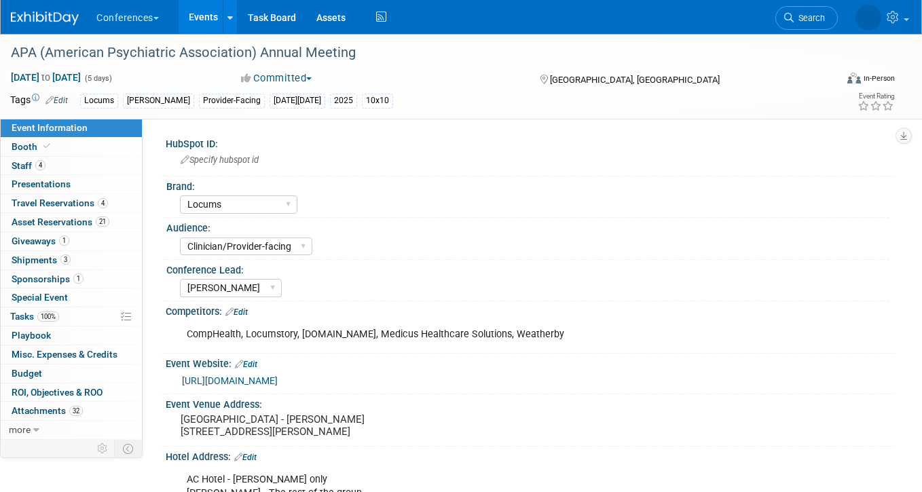
select select "Locums"
select select "Clinician/Provider-facing"
select select "[PERSON_NAME]"
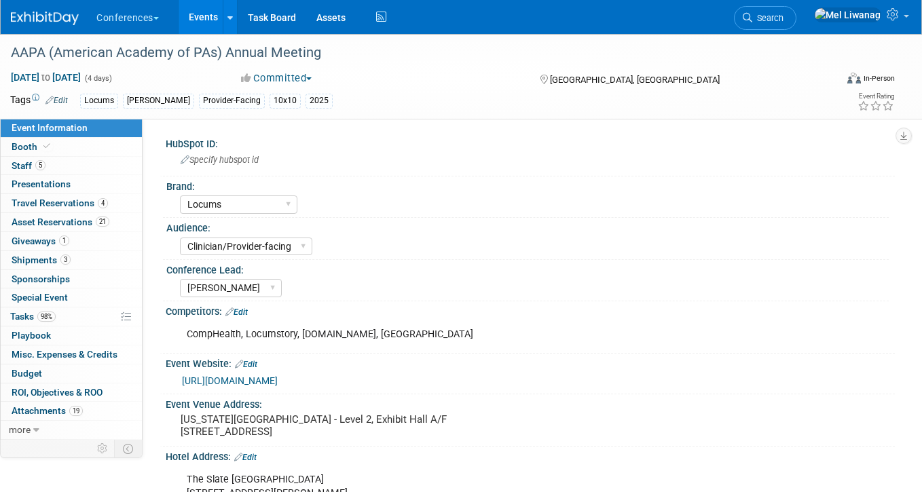
select select "Locums"
select select "Clinician/Provider-facing"
select select "[PERSON_NAME]"
click at [77, 317] on link "98% Tasks 98%" at bounding box center [71, 317] width 141 height 18
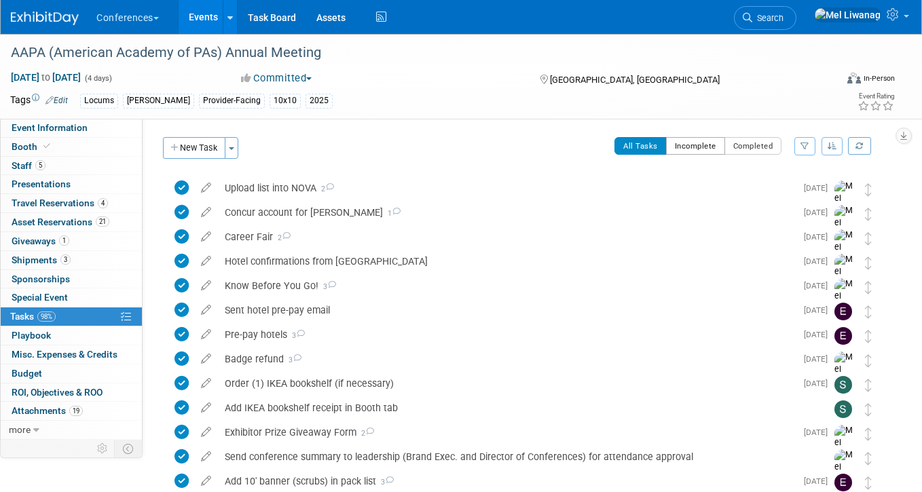
click at [701, 139] on button "Incomplete" at bounding box center [695, 146] width 59 height 18
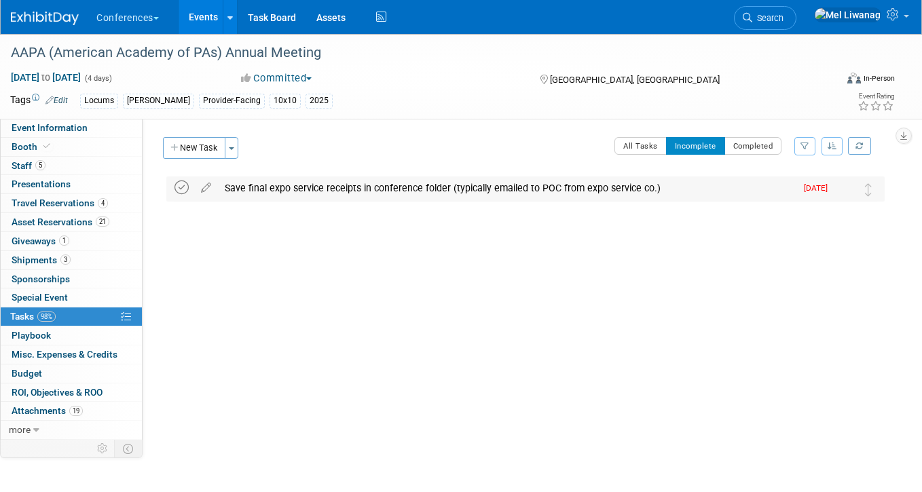
click at [179, 184] on icon at bounding box center [181, 188] width 14 height 14
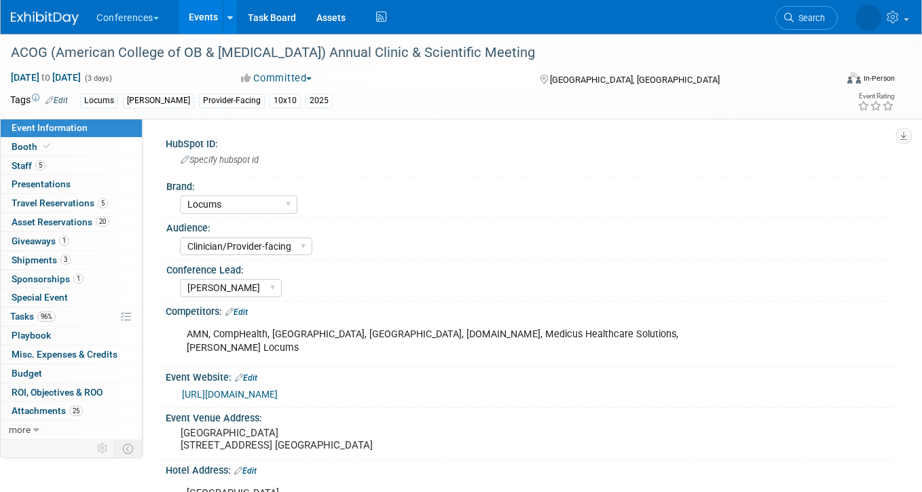
select select "Locums"
select select "Clinician/Provider-facing"
select select "[PERSON_NAME]"
click at [51, 312] on span "96%" at bounding box center [46, 317] width 18 height 10
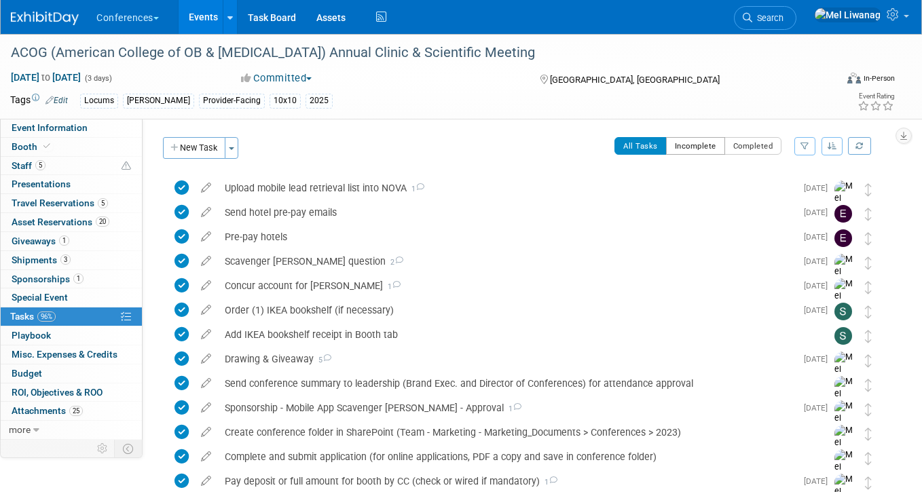
click at [704, 142] on button "Incomplete" at bounding box center [695, 146] width 59 height 18
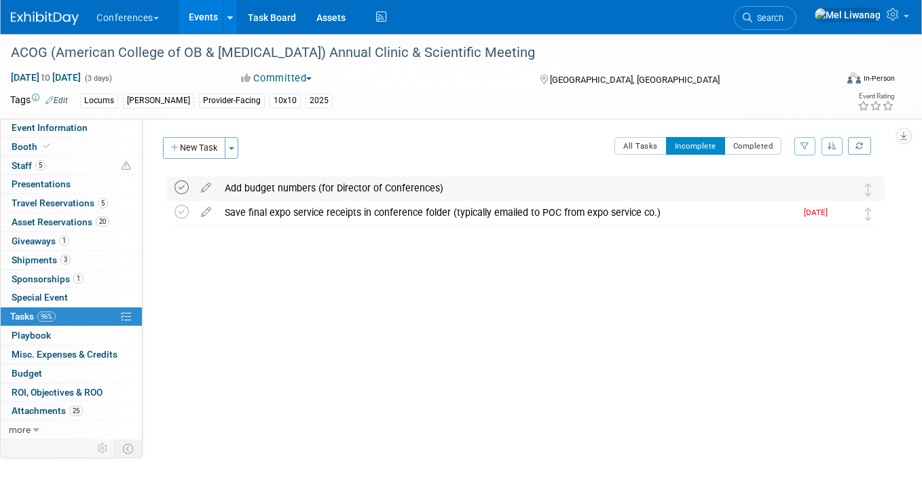
click at [181, 191] on icon at bounding box center [181, 188] width 14 height 14
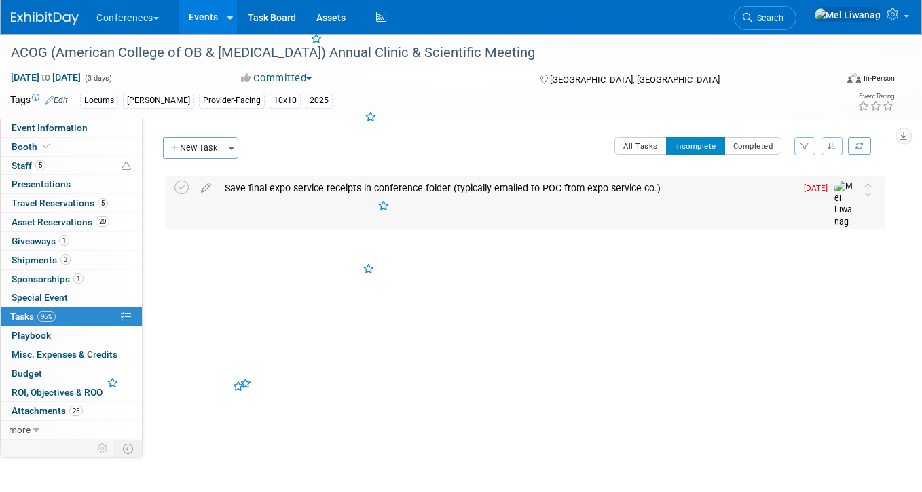
click at [181, 198] on td at bounding box center [184, 203] width 20 height 52
click at [180, 190] on icon at bounding box center [181, 188] width 14 height 14
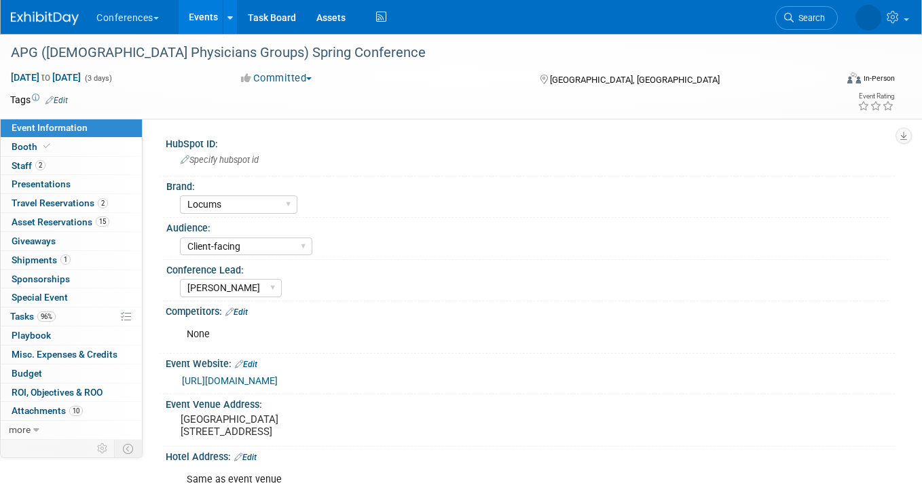
select select "Locums"
select select "Client-facing"
select select "[PERSON_NAME]"
click at [54, 324] on link "96% Tasks 96%" at bounding box center [71, 317] width 141 height 18
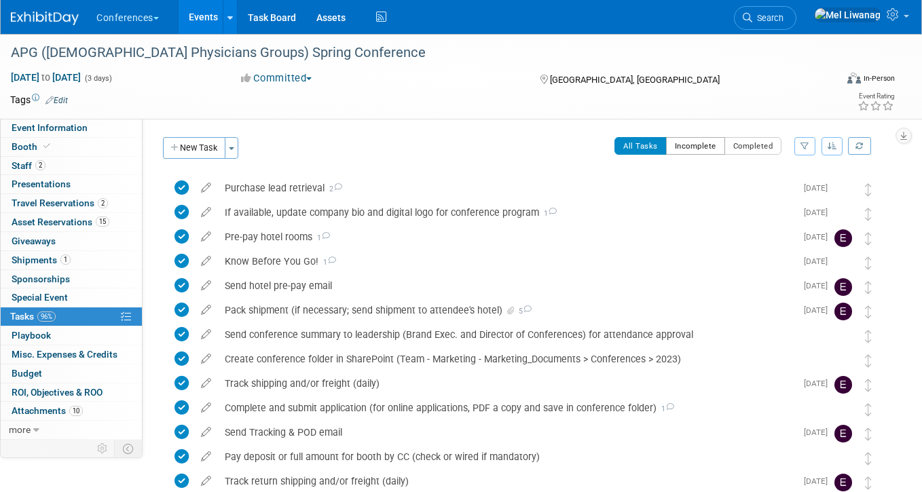
click at [671, 152] on button "Incomplete" at bounding box center [695, 146] width 59 height 18
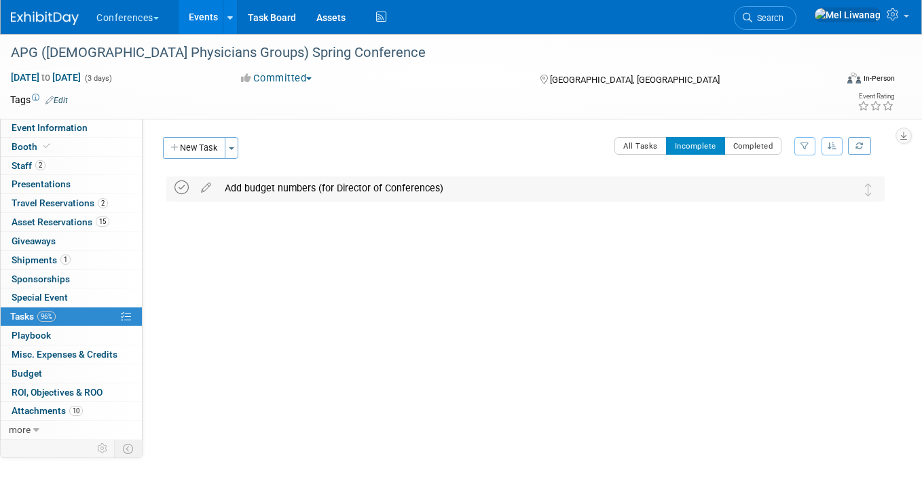
click at [175, 185] on icon at bounding box center [181, 188] width 14 height 14
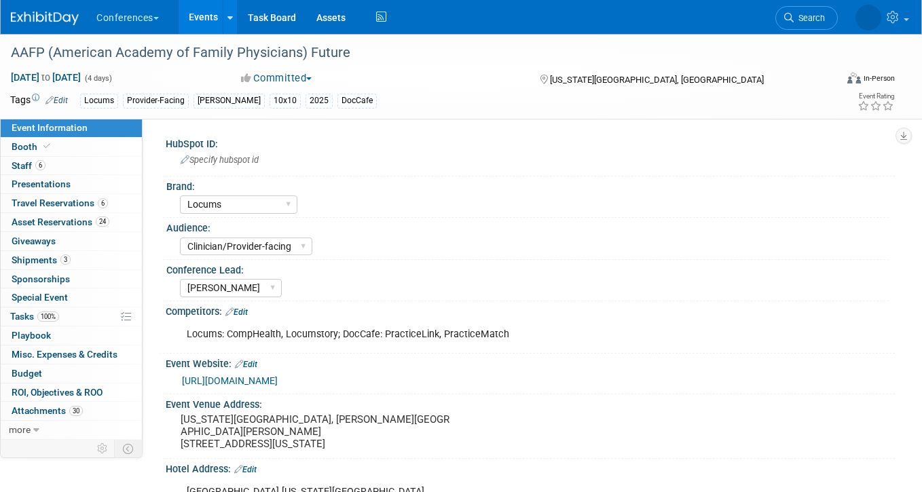
select select "Locums"
select select "Clinician/Provider-facing"
select select "[PERSON_NAME]"
click at [113, 237] on link "0 Giveaways 0" at bounding box center [71, 241] width 141 height 18
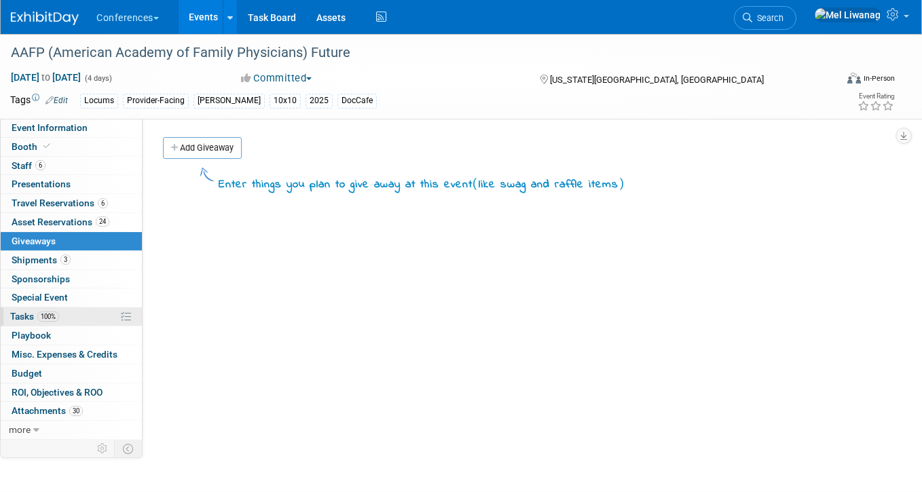
click at [86, 310] on link "100% Tasks 100%" at bounding box center [71, 317] width 141 height 18
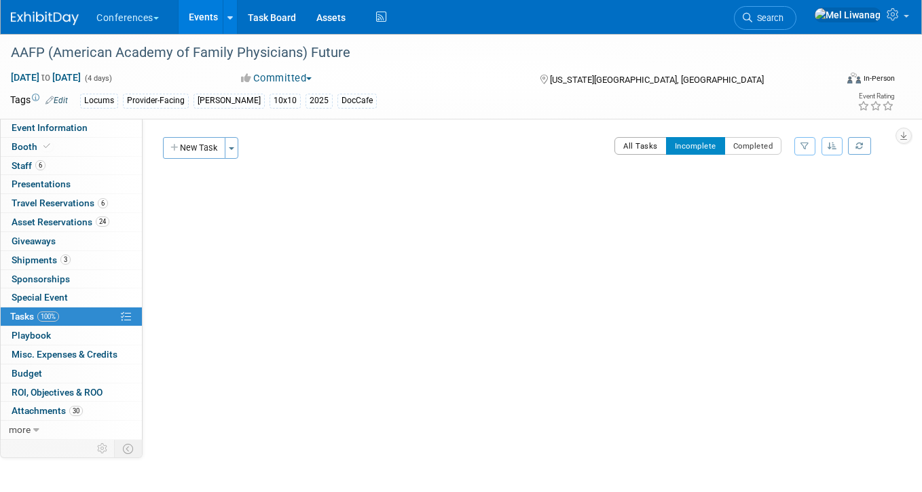
click at [630, 138] on button "All Tasks" at bounding box center [640, 146] width 52 height 18
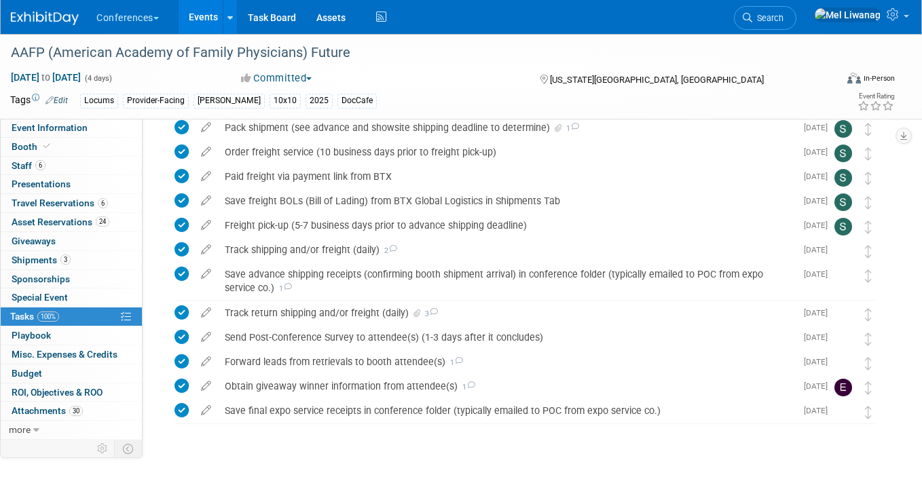
scroll to position [885, 0]
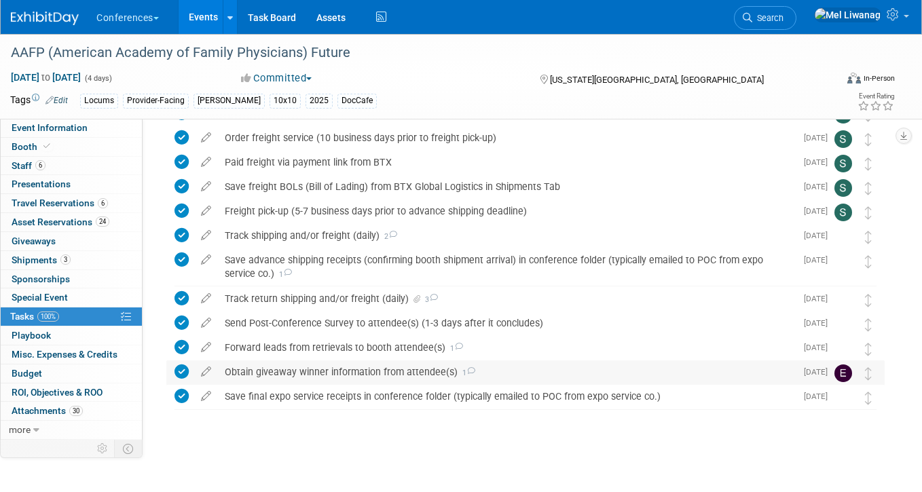
click at [397, 370] on div "Obtain giveaway winner information from attendee(s) 1" at bounding box center [507, 371] width 578 height 23
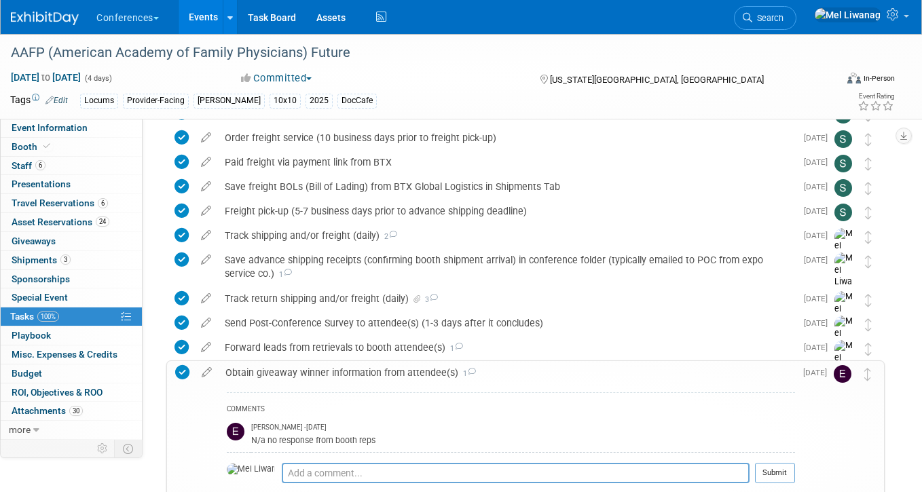
click at [397, 370] on div "Obtain giveaway winner information from attendee(s) 1" at bounding box center [507, 372] width 576 height 23
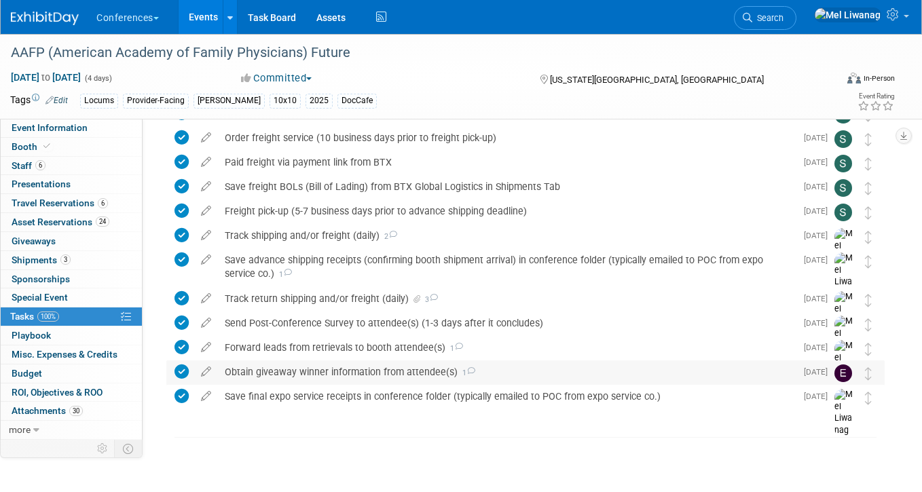
click at [397, 370] on div "Obtain giveaway winner information from attendee(s) 1" at bounding box center [507, 371] width 578 height 23
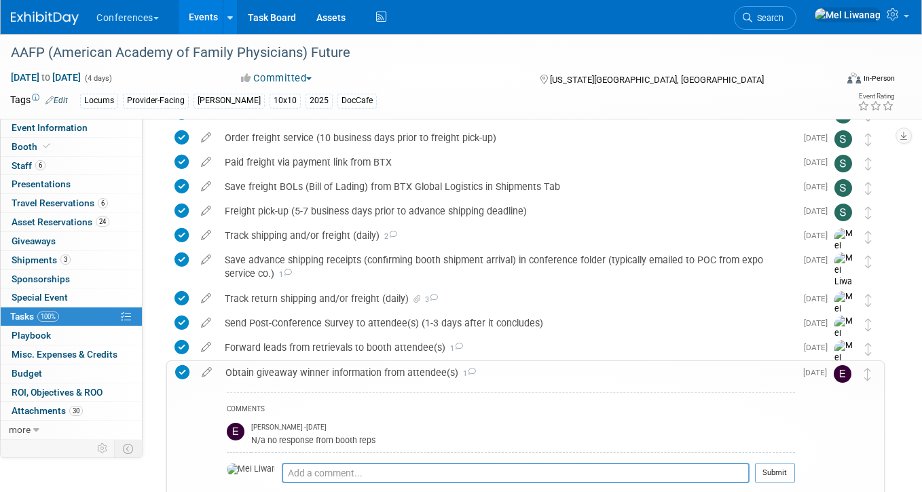
drag, startPoint x: 249, startPoint y: 442, endPoint x: 368, endPoint y: 428, distance: 119.7
click at [368, 428] on tr "Erin Anderson - 4 days ago N/a no response from booth reps" at bounding box center [511, 435] width 568 height 35
click at [368, 428] on div "Erin Anderson - 4 days ago" at bounding box center [523, 428] width 544 height 10
drag, startPoint x: 373, startPoint y: 442, endPoint x: 251, endPoint y: 439, distance: 122.9
click at [251, 439] on tr "Erin Anderson - 4 days ago N/a no response from booth reps" at bounding box center [511, 435] width 568 height 35
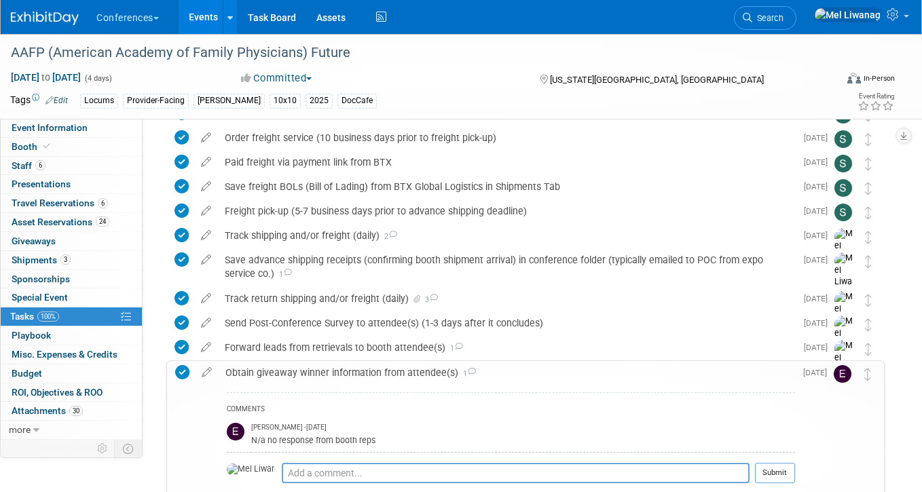
click at [251, 439] on td at bounding box center [239, 435] width 24 height 35
drag, startPoint x: 251, startPoint y: 441, endPoint x: 382, endPoint y: 441, distance: 130.3
click at [382, 441] on div "N/a no response from booth reps" at bounding box center [523, 439] width 544 height 13
copy div "N/a no response from booth reps"
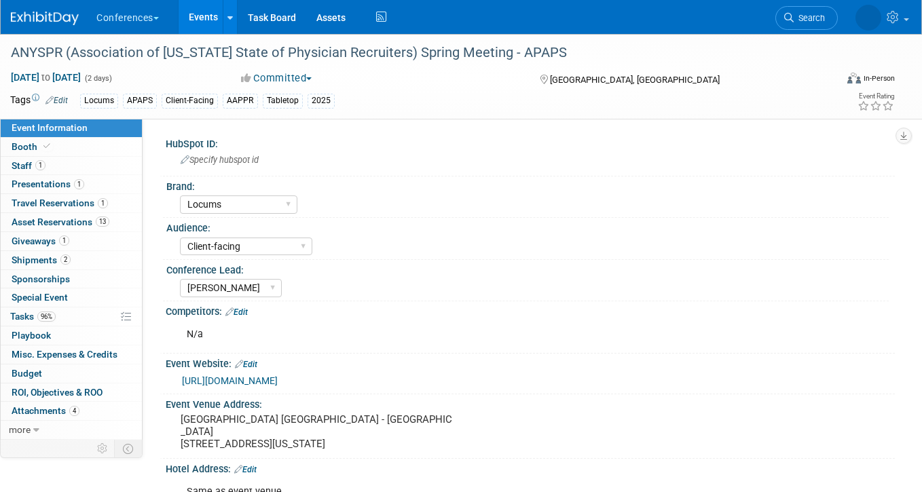
select select "Locums"
select select "Client-facing"
select select "[PERSON_NAME]"
click at [79, 310] on link "96% Tasks 96%" at bounding box center [71, 317] width 141 height 18
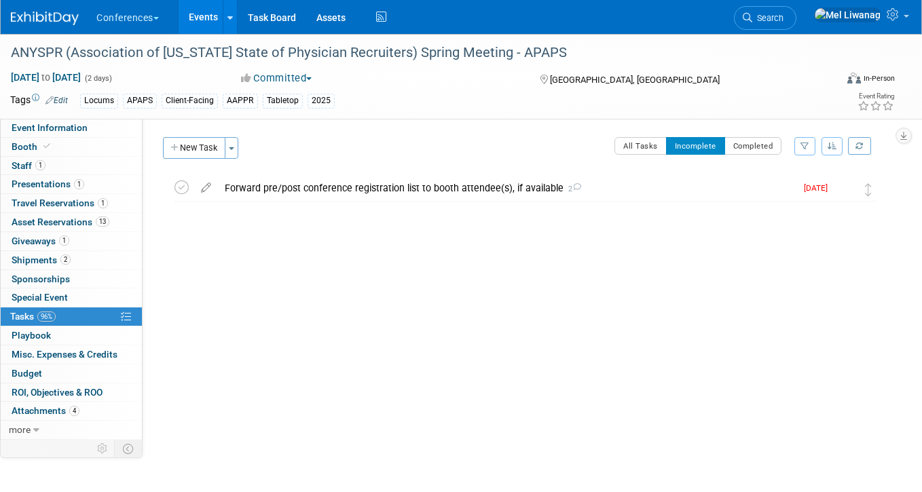
click at [311, 204] on div "ANYSPR (Association of [US_STATE] State of Physician Recruiters) Spring Meeting…" at bounding box center [522, 208] width 725 height 64
click at [316, 191] on div "Forward pre/post conference registration list to booth attendee(s), if availabl…" at bounding box center [507, 188] width 578 height 23
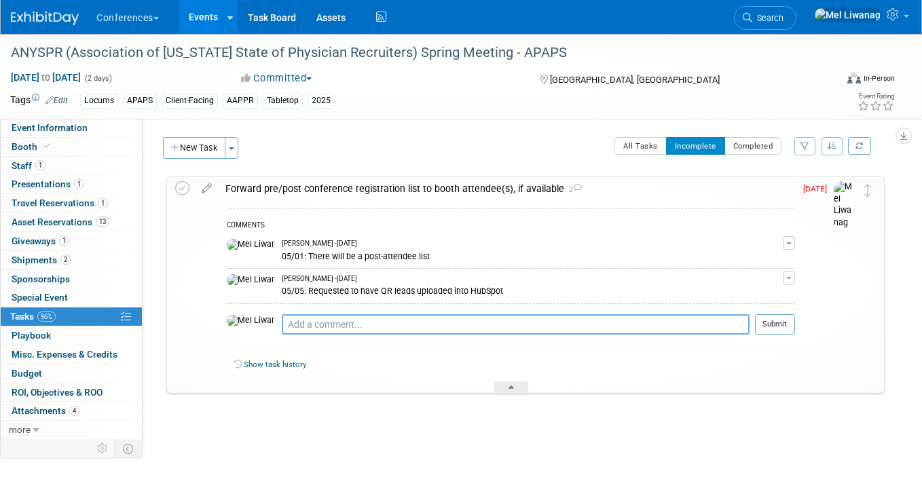
click at [316, 331] on textarea at bounding box center [516, 324] width 468 height 20
type textarea "09/02: Organizer never sent after multiple asks"
click at [758, 329] on button "Submit" at bounding box center [775, 324] width 40 height 20
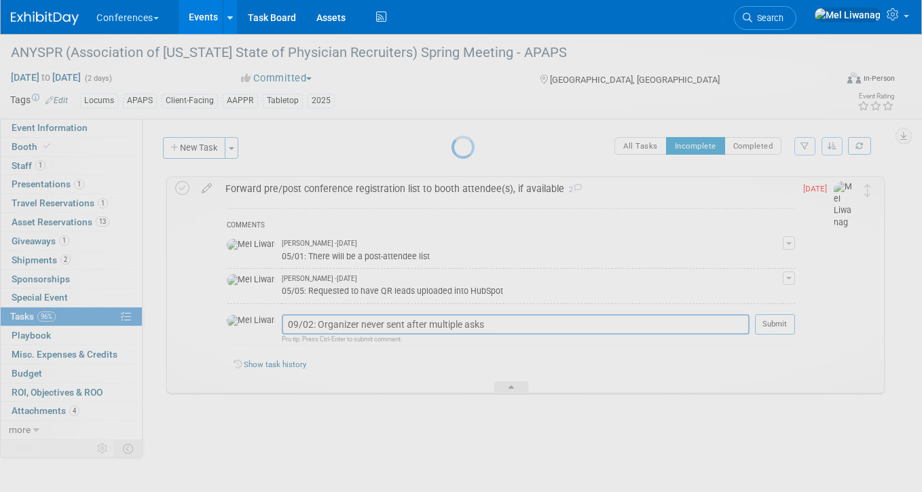
click at [470, 321] on div at bounding box center [460, 246] width 19 height 492
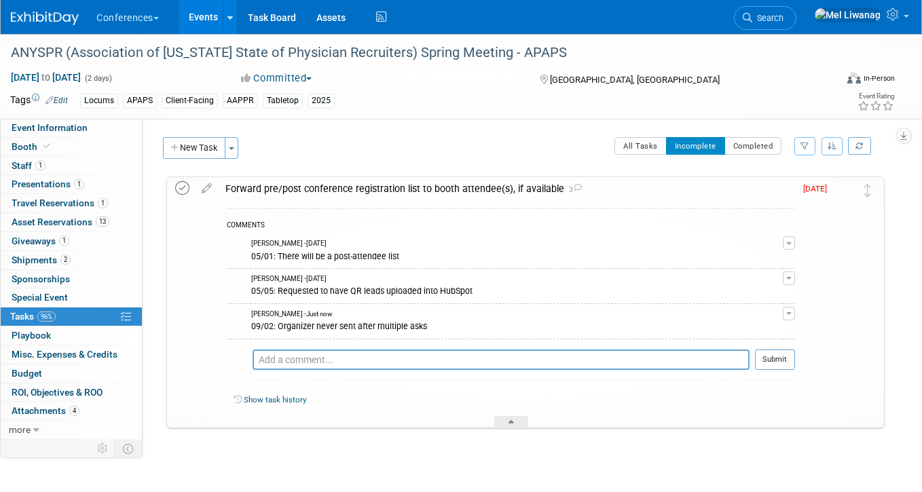
click at [182, 191] on icon at bounding box center [182, 188] width 14 height 14
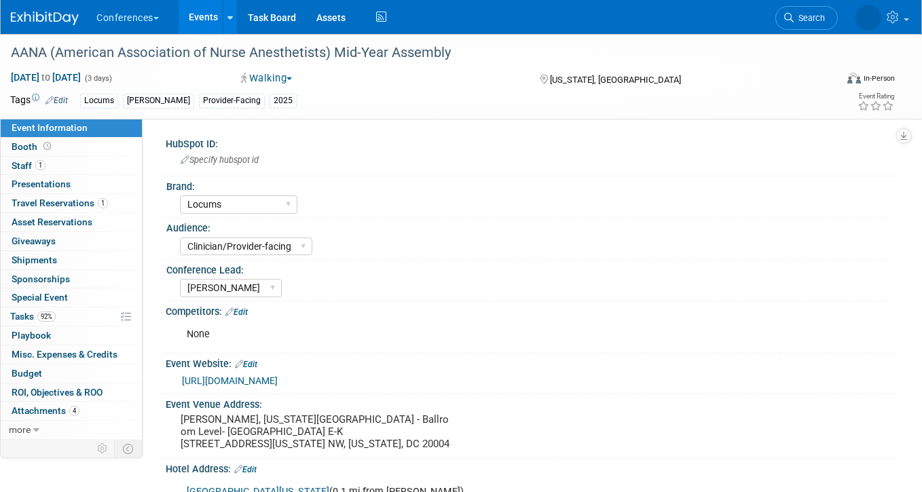
select select "Locums"
select select "Clinician/Provider-facing"
select select "[PERSON_NAME]"
click at [91, 318] on link "92% Tasks 92%" at bounding box center [71, 317] width 141 height 18
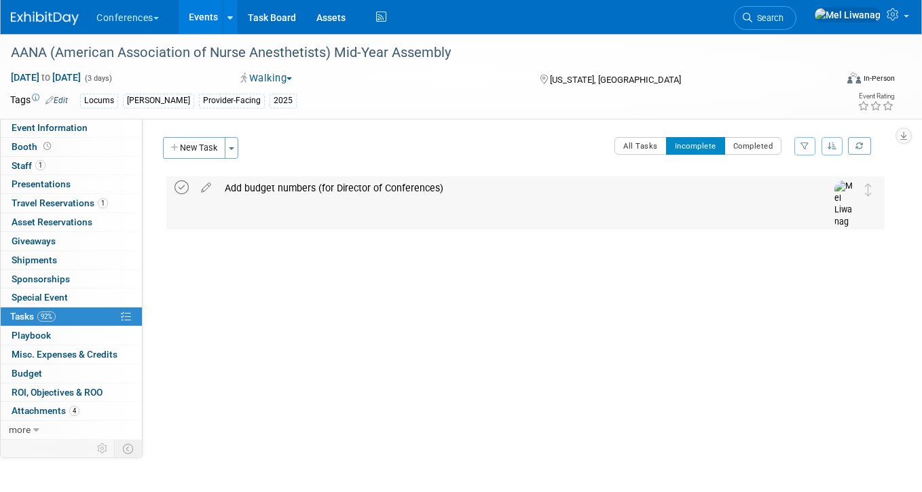
click at [186, 185] on icon at bounding box center [181, 188] width 14 height 14
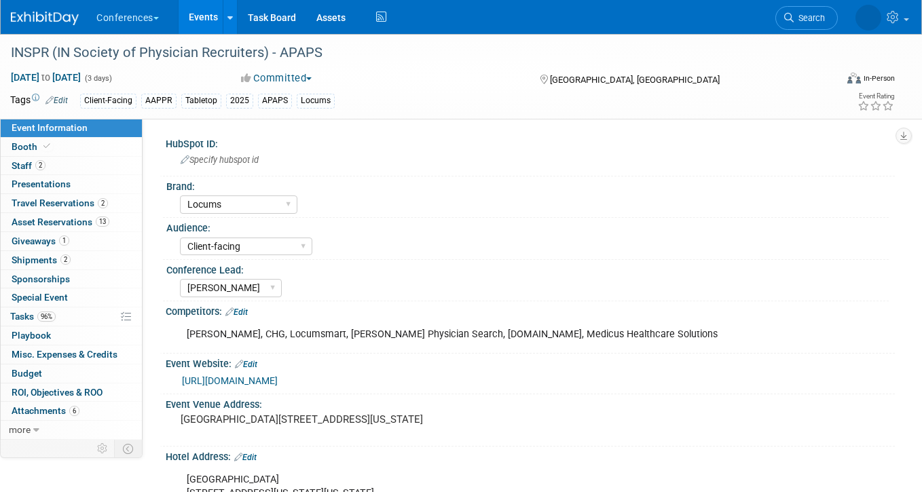
select select "Locums"
select select "Client-facing"
select select "[PERSON_NAME]"
click at [44, 318] on span "96%" at bounding box center [46, 317] width 18 height 10
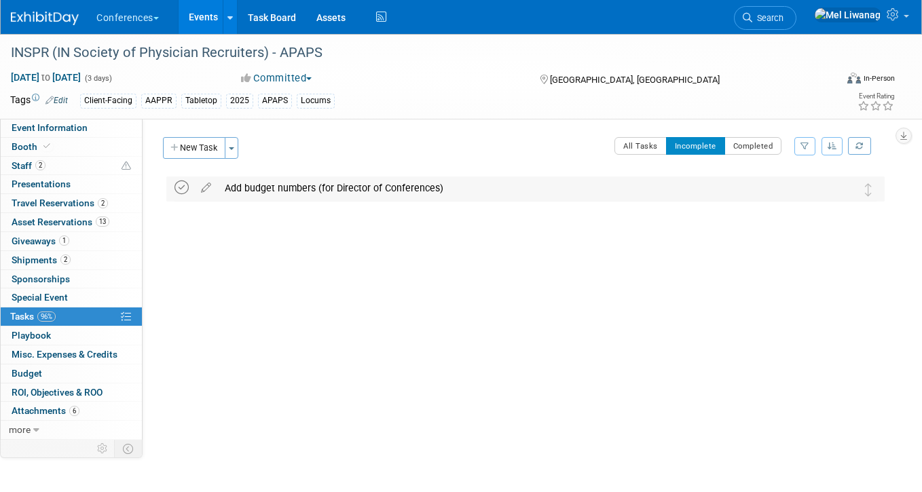
click at [179, 186] on icon at bounding box center [181, 188] width 14 height 14
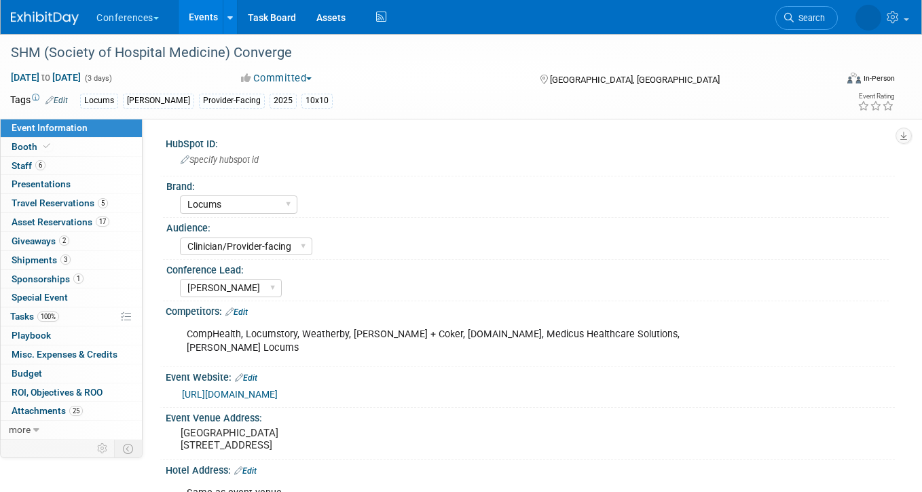
select select "Locums"
select select "Clinician/Provider-facing"
select select "[PERSON_NAME]"
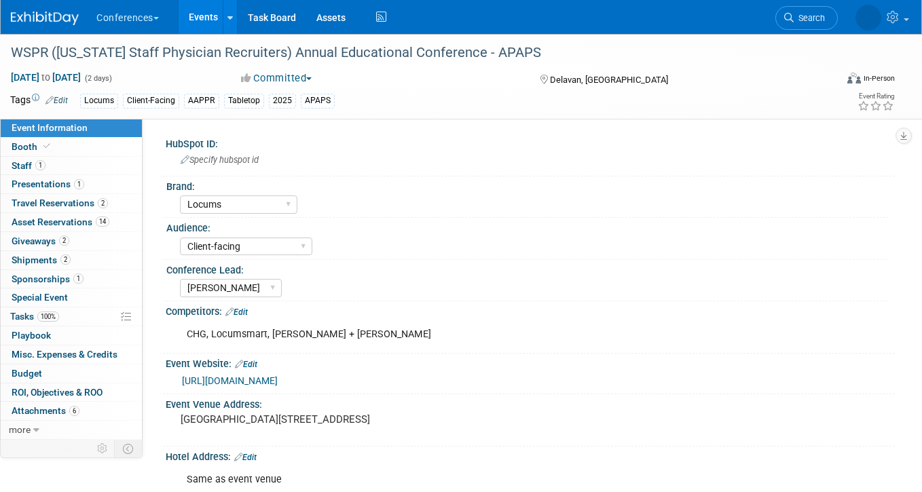
select select "Locums"
select select "Client-facing"
select select "[PERSON_NAME]"
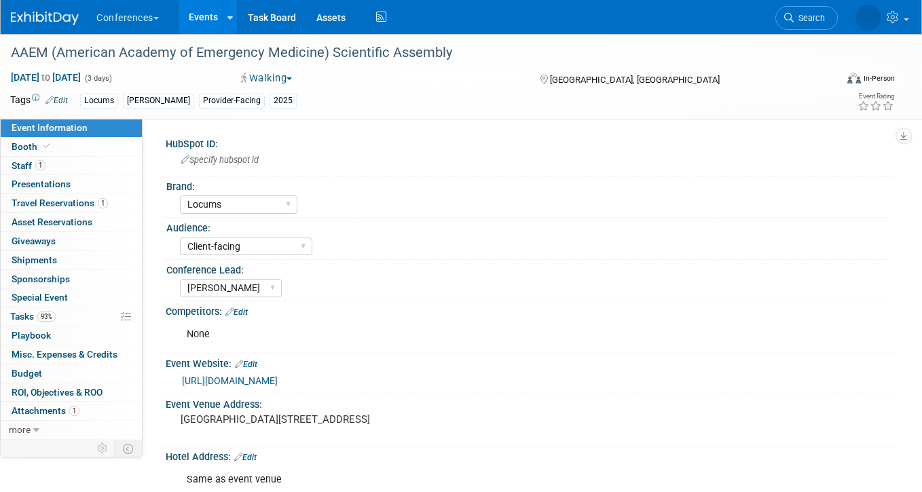
select select "Locums"
select select "Client-facing"
select select "[PERSON_NAME]"
click at [68, 315] on link "93% Tasks 93%" at bounding box center [71, 317] width 141 height 18
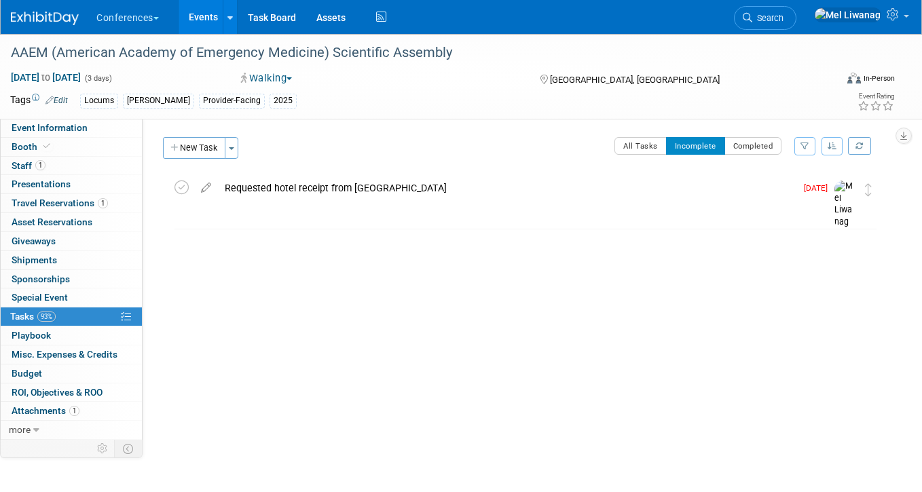
click at [345, 173] on div "AAEM (American Academy of Emergency Medicine) Scientific Assembly Miami, FL Apr…" at bounding box center [519, 234] width 732 height 124
click at [336, 191] on div "Requested hotel receipt from CT" at bounding box center [507, 188] width 578 height 23
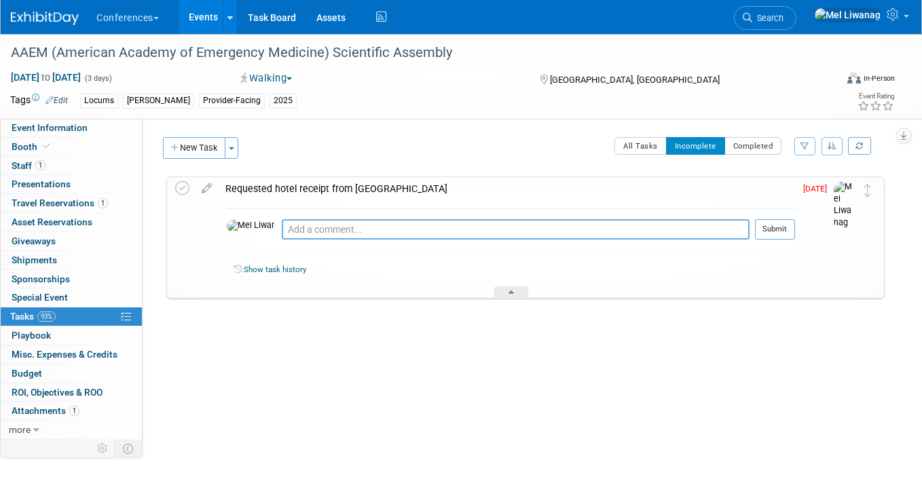
click at [326, 238] on textarea at bounding box center [516, 229] width 468 height 20
click at [182, 188] on icon at bounding box center [182, 188] width 14 height 14
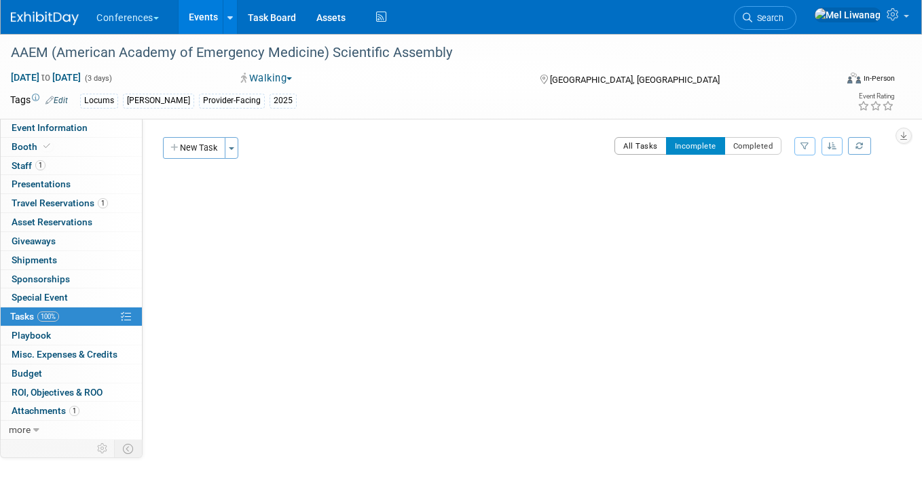
click at [622, 145] on button "All Tasks" at bounding box center [640, 146] width 52 height 18
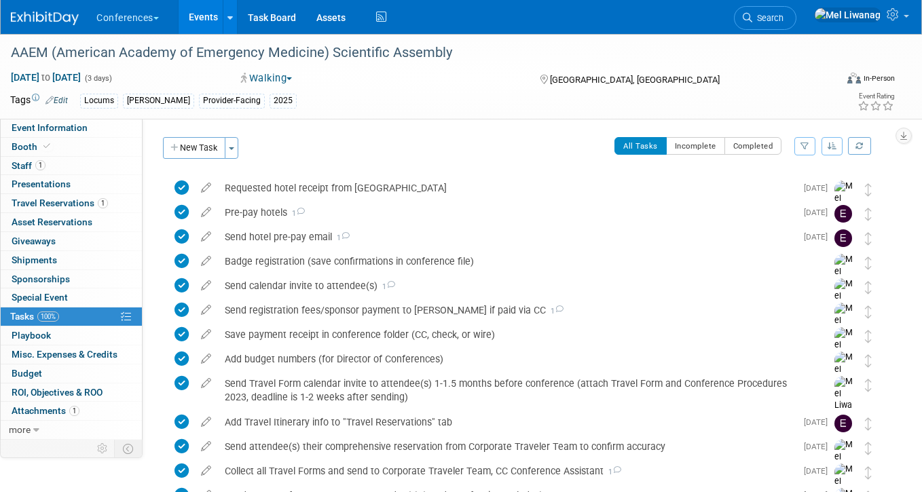
click at [206, 185] on icon at bounding box center [206, 185] width 24 height 17
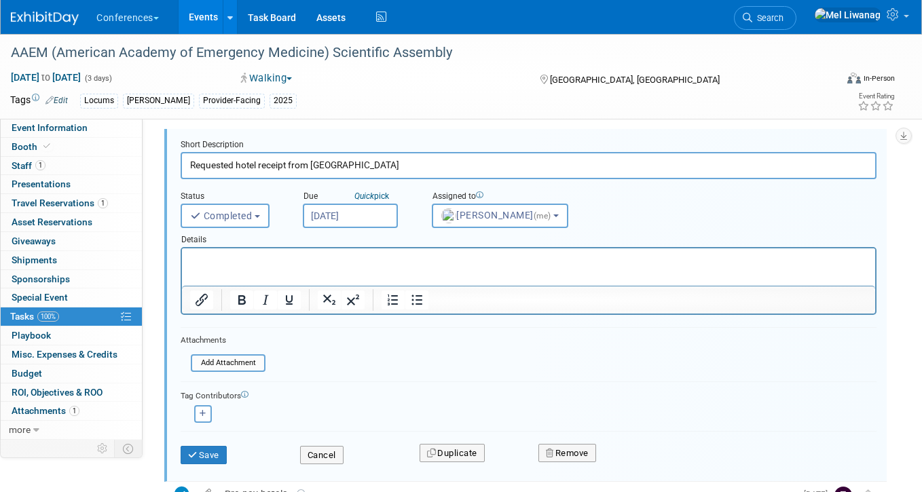
scroll to position [177, 0]
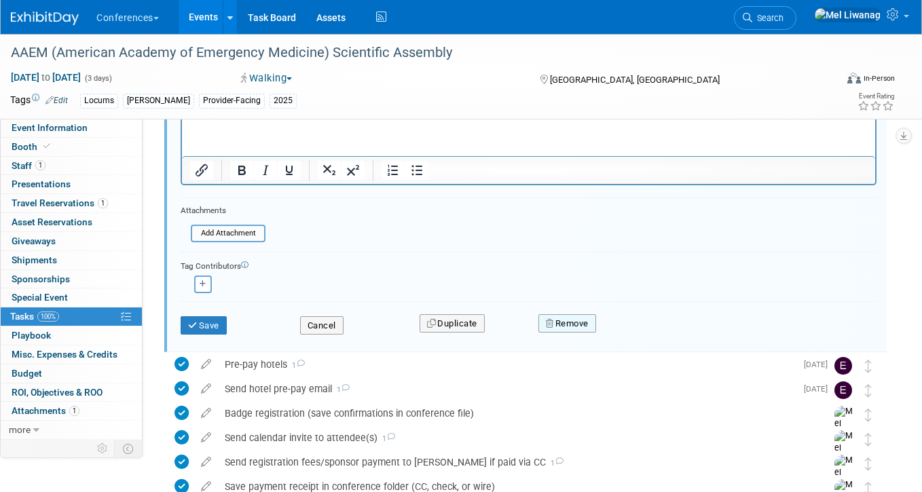
click at [581, 325] on button "Remove" at bounding box center [567, 323] width 58 height 19
click at [627, 333] on link "Yes" at bounding box center [643, 335] width 39 height 22
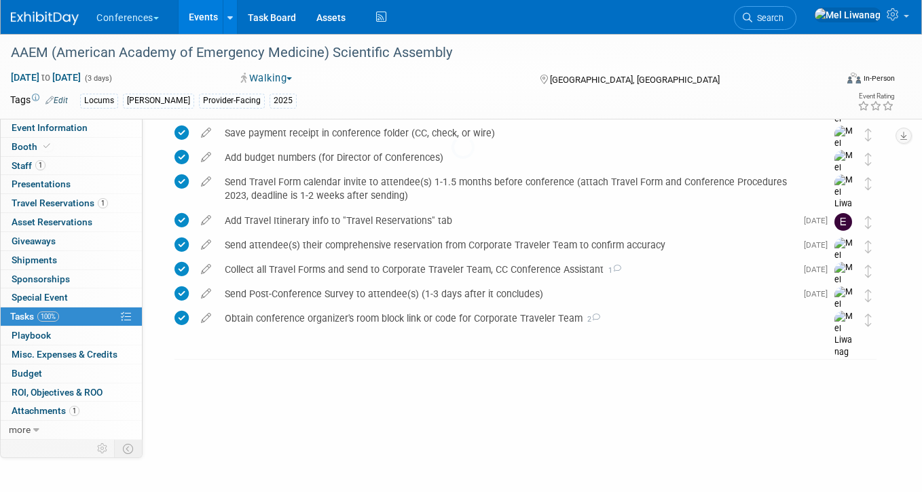
scroll to position [99, 0]
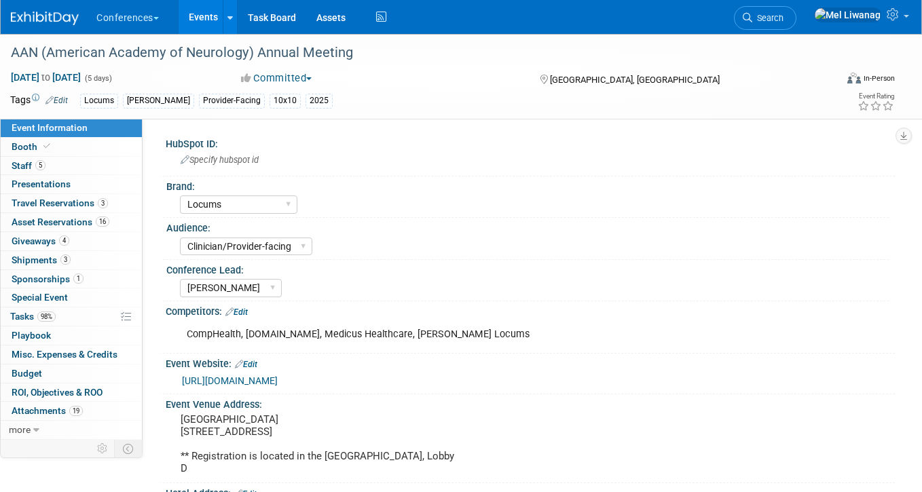
select select "Locums"
select select "Clinician/Provider-facing"
select select "[PERSON_NAME]"
click at [22, 310] on link "98% Tasks 98%" at bounding box center [71, 317] width 141 height 18
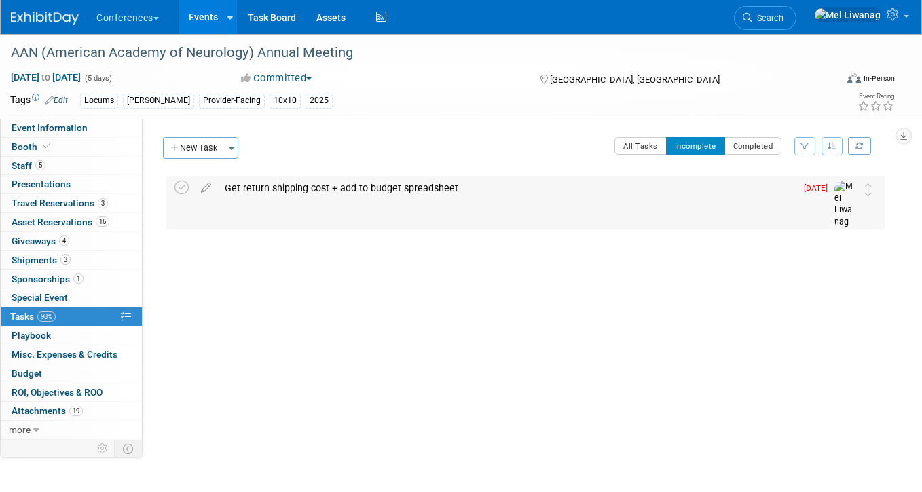
click at [341, 185] on div "Get return shipping cost + add to budget spreadsheet" at bounding box center [507, 188] width 578 height 23
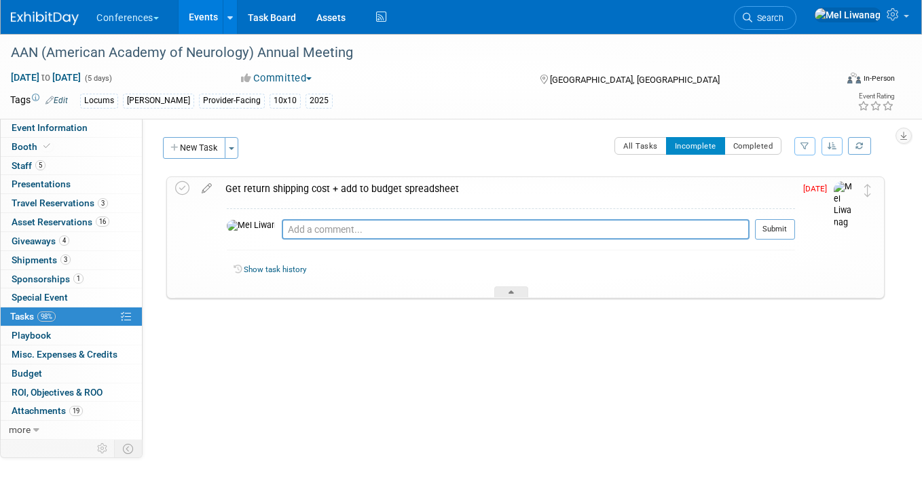
click at [341, 184] on div "Get return shipping cost + add to budget spreadsheet" at bounding box center [507, 188] width 576 height 23
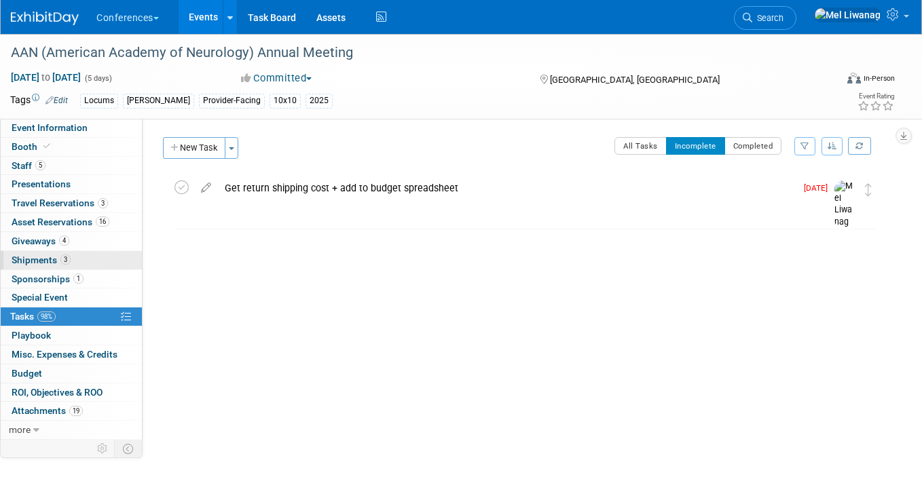
click at [79, 265] on link "3 Shipments 3" at bounding box center [71, 260] width 141 height 18
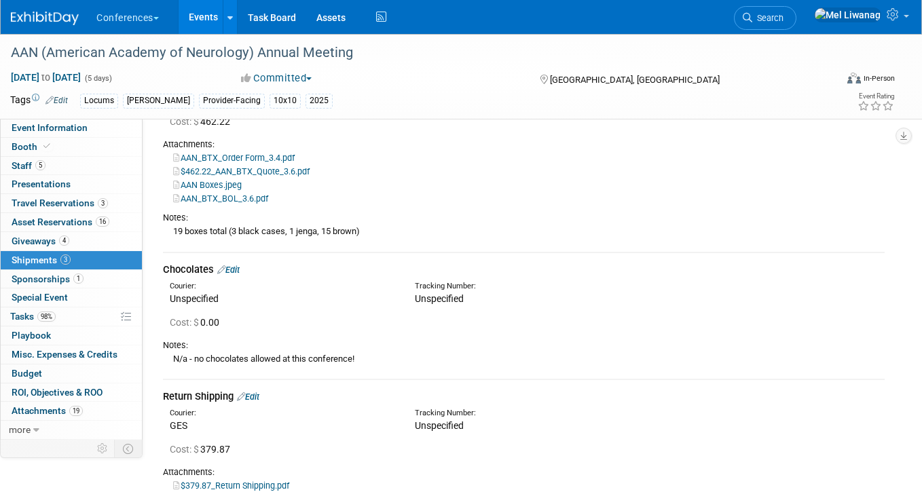
scroll to position [271, 0]
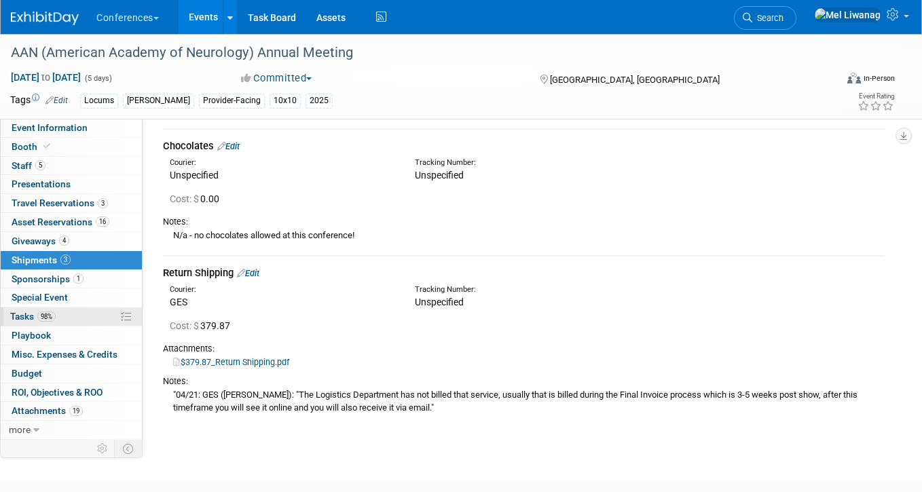
click at [94, 311] on link "98% Tasks 98%" at bounding box center [71, 317] width 141 height 18
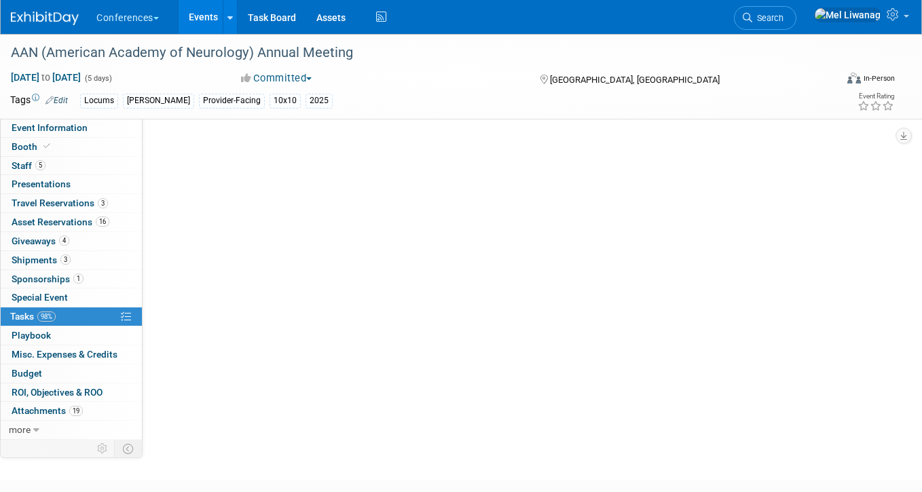
scroll to position [0, 0]
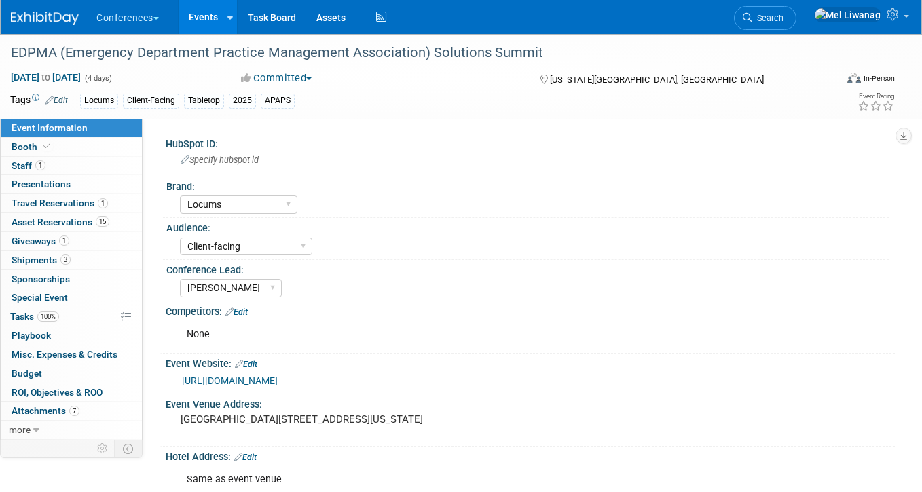
select select "Locums"
select select "Client-facing"
select select "[PERSON_NAME]"
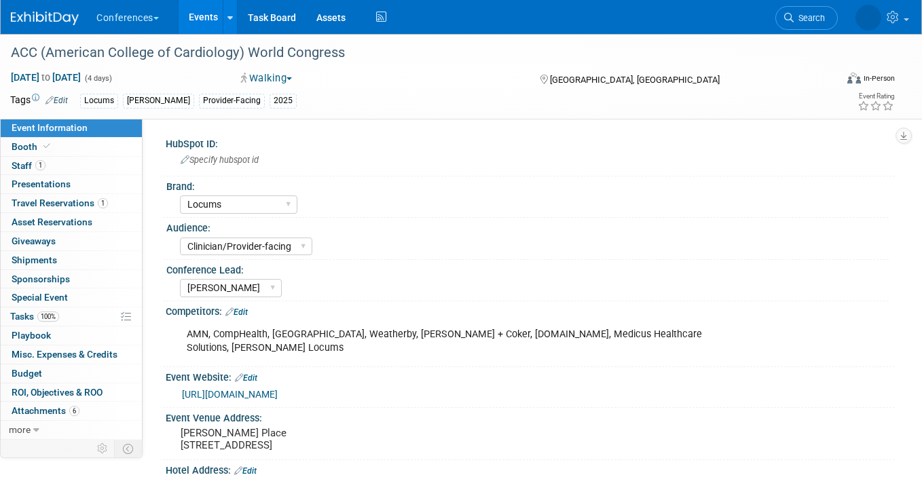
select select "Locums"
select select "Clinician/Provider-facing"
select select "[PERSON_NAME]"
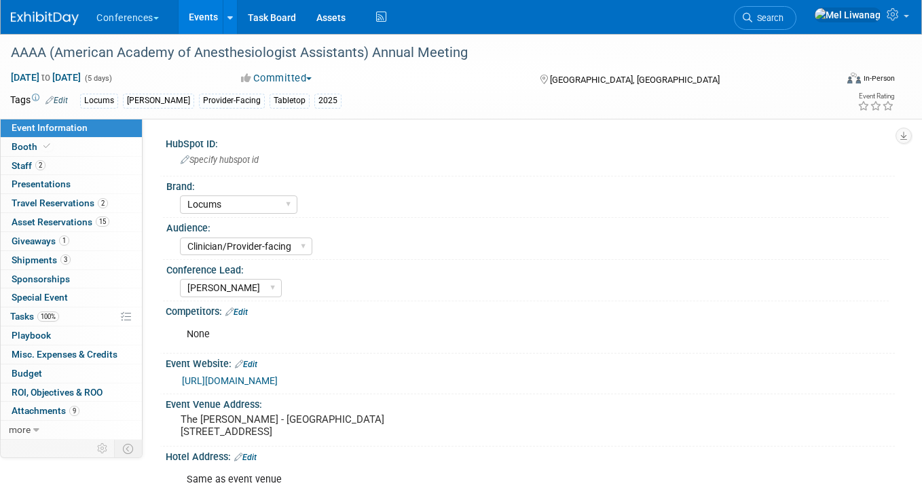
select select "Locums"
select select "Clinician/Provider-facing"
select select "[PERSON_NAME]"
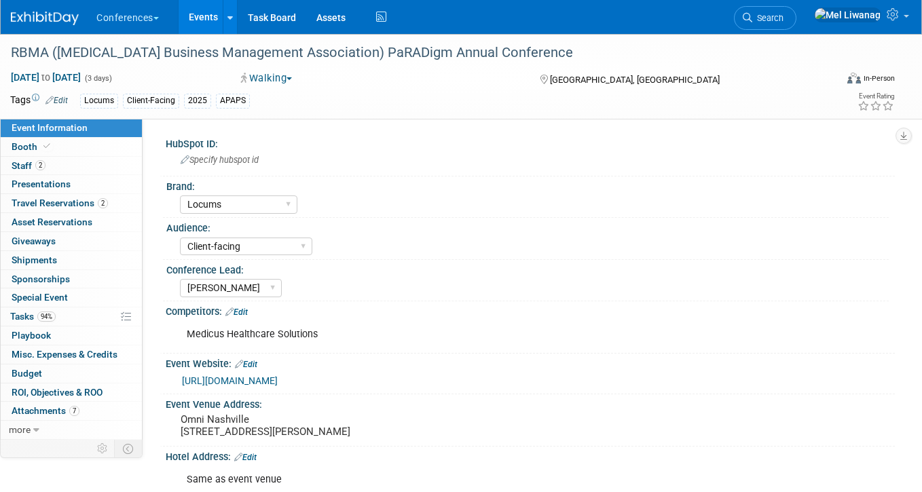
select select "Locums"
select select "Client-facing"
select select "[PERSON_NAME]"
click at [85, 314] on link "94% Tasks 94%" at bounding box center [71, 317] width 141 height 18
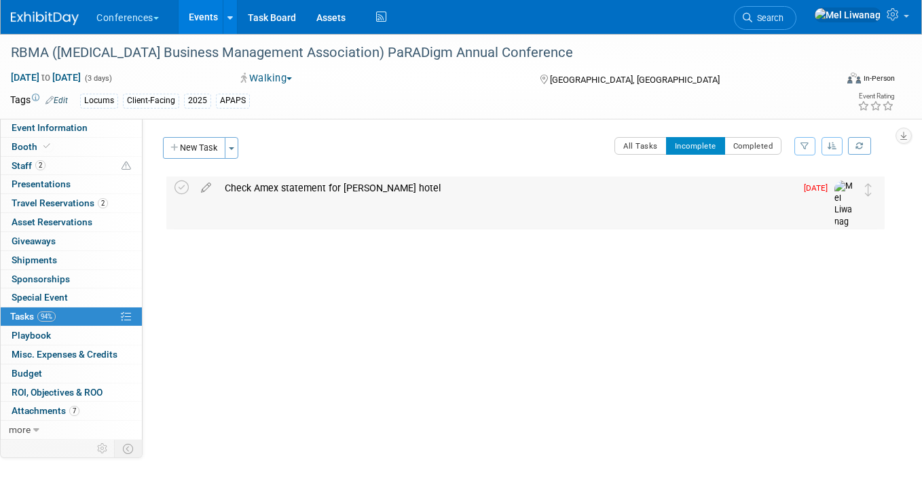
click at [377, 189] on div "Check Amex statement for Taylor’s hotel" at bounding box center [507, 188] width 578 height 23
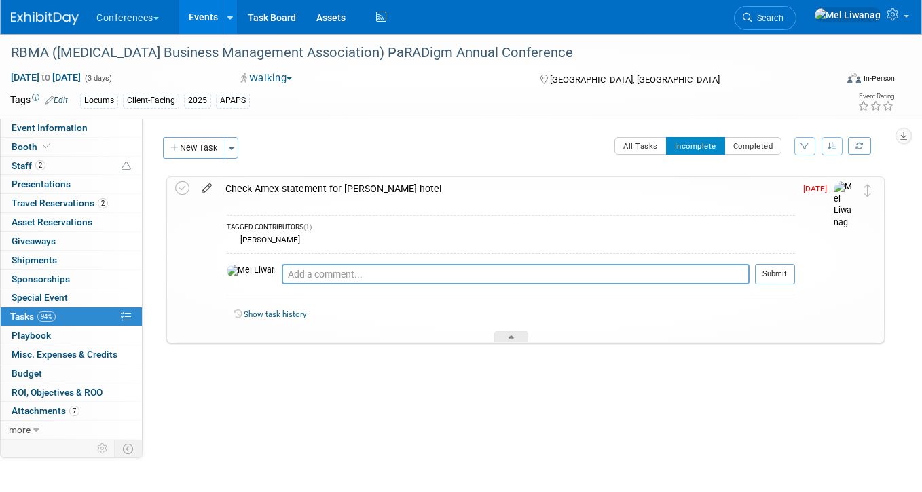
click at [208, 187] on icon at bounding box center [207, 185] width 24 height 17
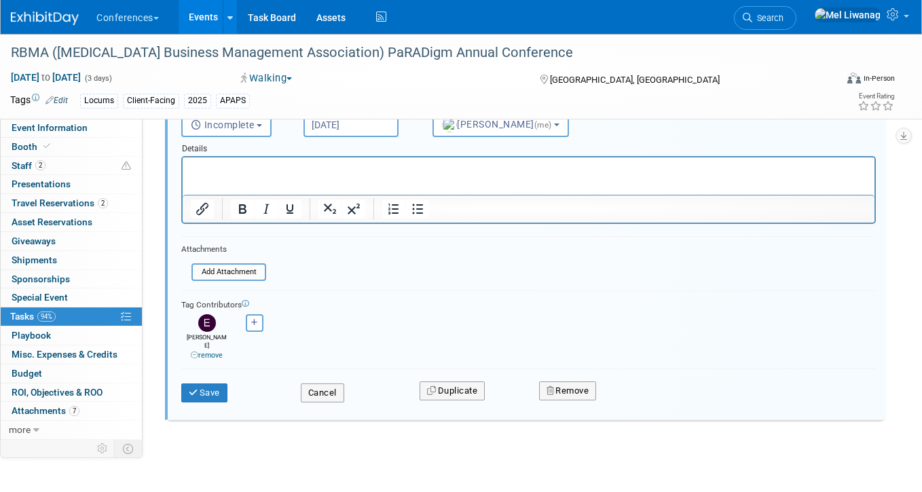
scroll to position [143, 0]
click at [561, 378] on button "Remove" at bounding box center [568, 387] width 58 height 19
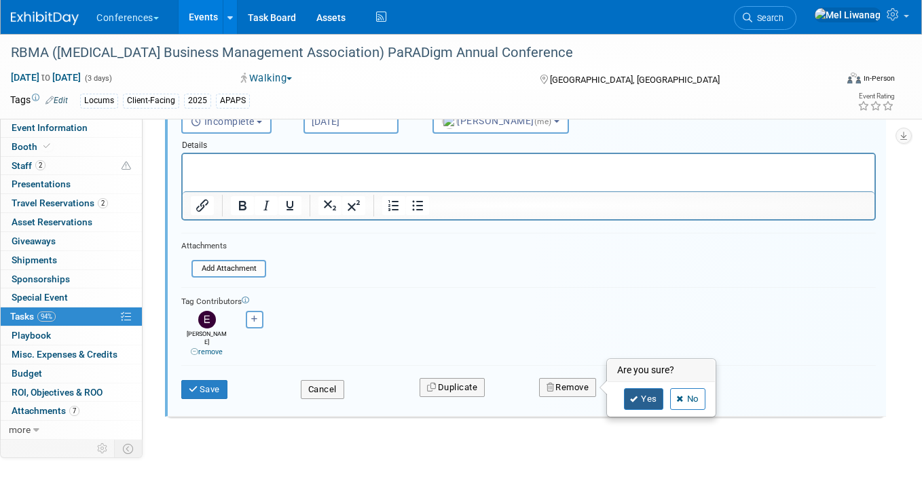
click at [642, 388] on link "Yes" at bounding box center [643, 399] width 39 height 22
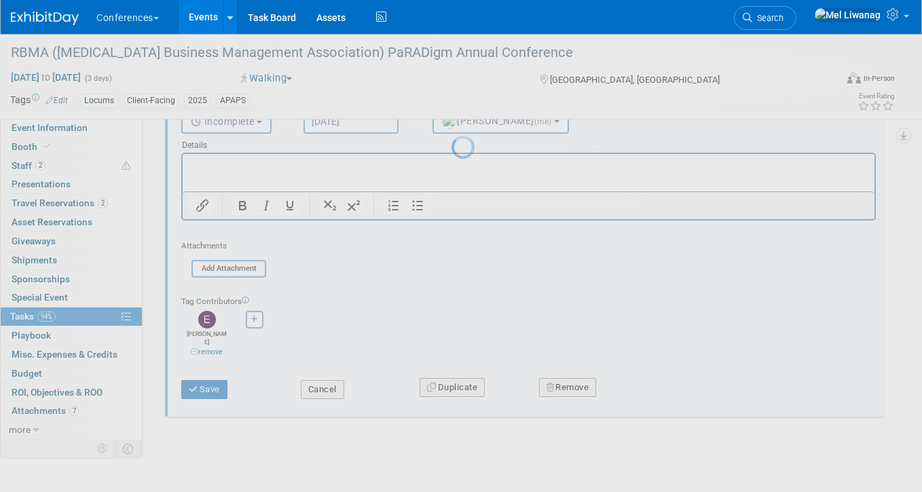
scroll to position [0, 0]
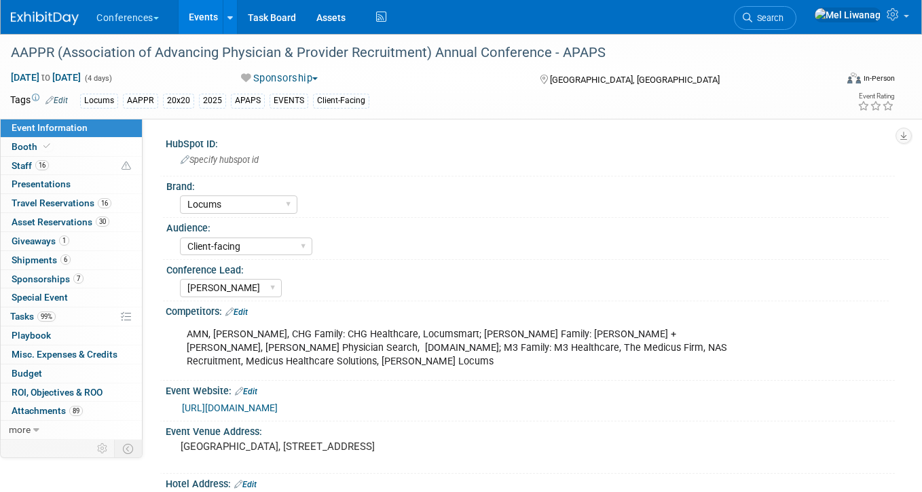
select select "Locums"
select select "Client-facing"
select select "[PERSON_NAME]"
click at [85, 316] on link "99% Tasks 99%" at bounding box center [71, 317] width 141 height 18
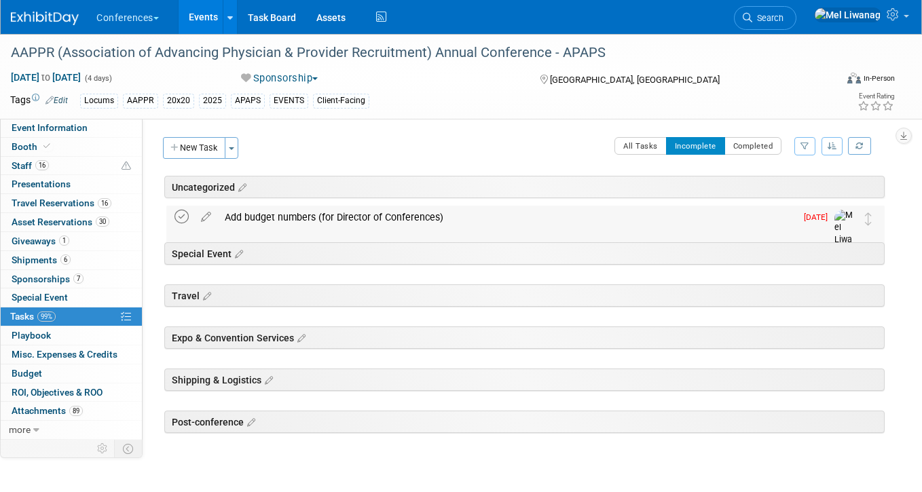
click at [183, 217] on icon at bounding box center [181, 217] width 14 height 14
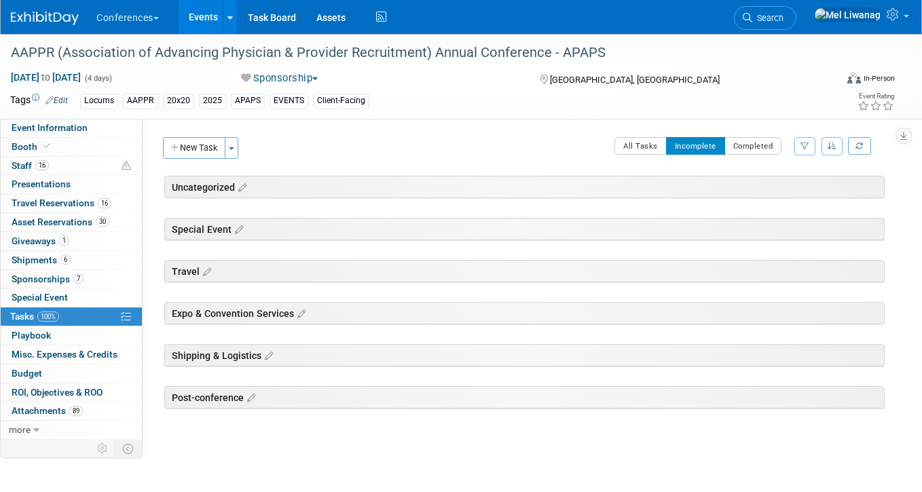
click at [849, 39] on div "AAPPR (Association of Advancing Physician & Provider Recruitment) Annual Confer…" at bounding box center [452, 52] width 905 height 37
click at [783, 13] on span "Search" at bounding box center [767, 18] width 31 height 10
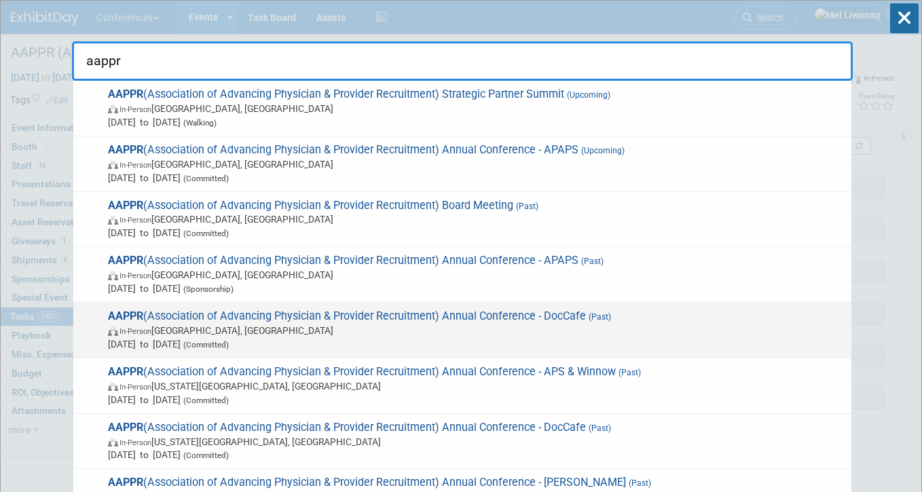
type input "aappr"
click at [542, 341] on span "Mar 22, 2025 to Mar 25, 2025 (Committed)" at bounding box center [476, 344] width 737 height 14
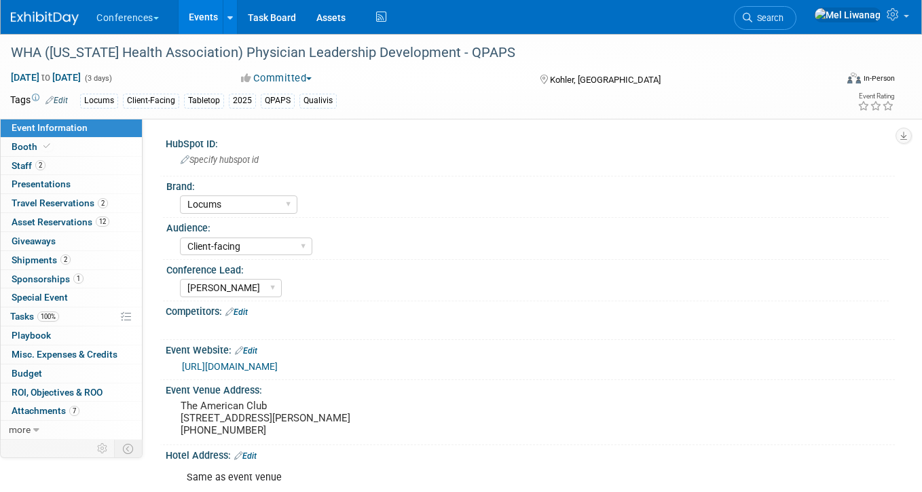
select select "Locums"
select select "Client-facing"
select select "[PERSON_NAME]"
click at [73, 325] on link "100% Tasks 100%" at bounding box center [71, 317] width 141 height 18
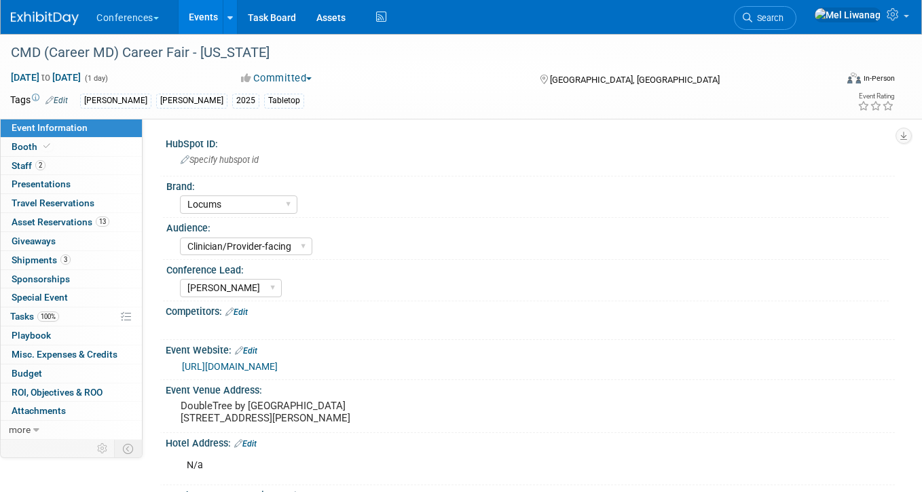
select select "Locums"
select select "Clinician/Provider-facing"
select select "[PERSON_NAME]"
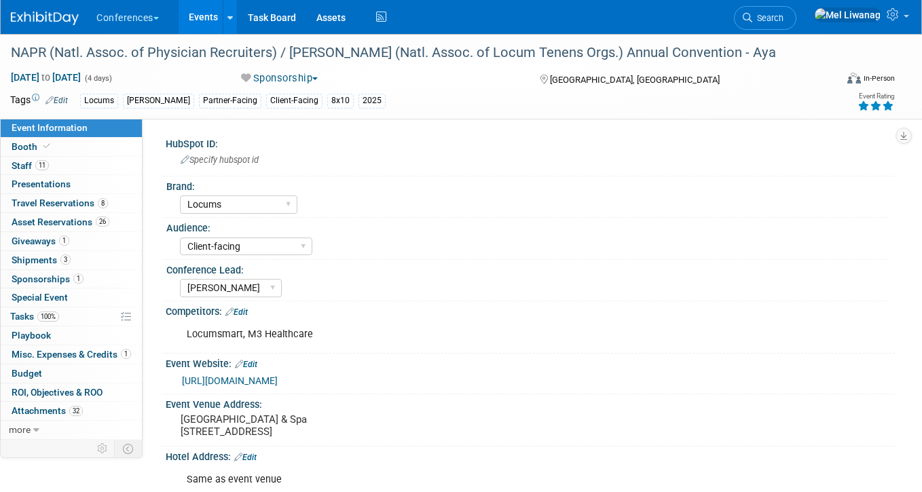
select select "Locums"
select select "Client-facing"
select select "[PERSON_NAME]"
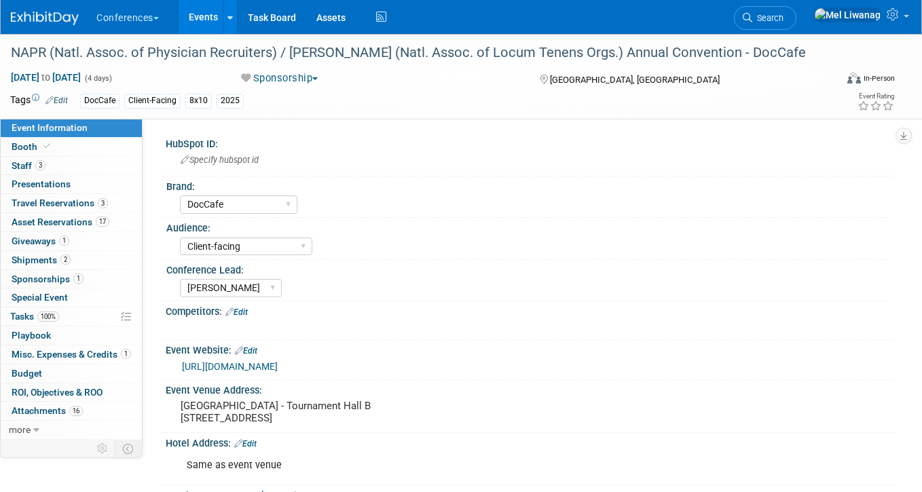
select select "DocCafe"
select select "Client-facing"
select select "[PERSON_NAME]"
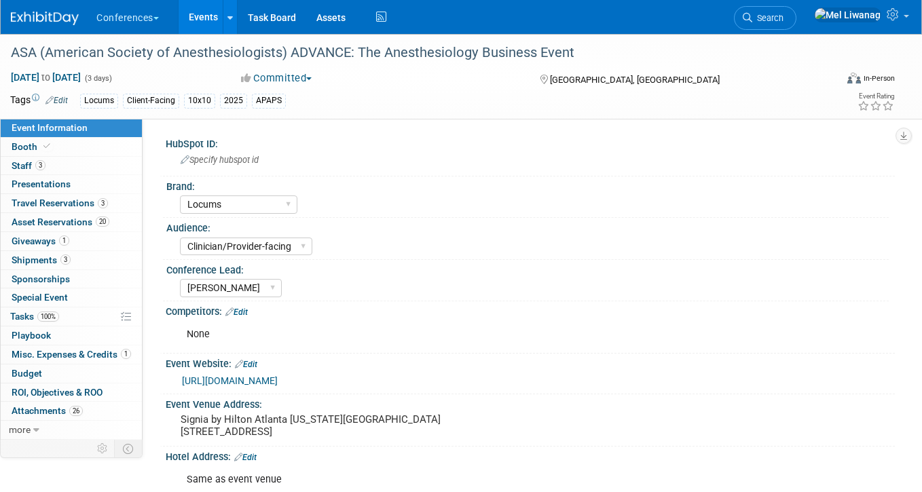
select select "Locums"
select select "Clinician/Provider-facing"
select select "[PERSON_NAME]"
click at [386, 18] on icon at bounding box center [381, 17] width 17 height 21
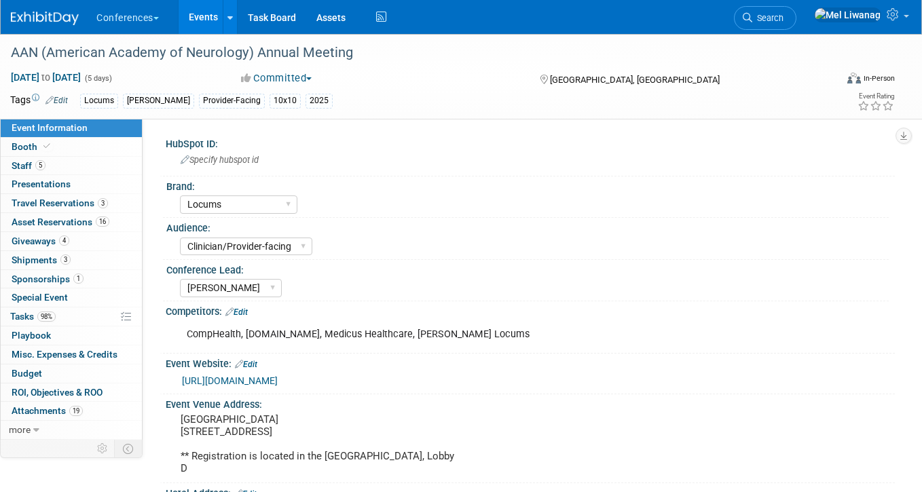
select select "Locums"
select select "Clinician/Provider-facing"
select select "[PERSON_NAME]"
click at [78, 259] on link "3 Shipments 3" at bounding box center [71, 260] width 141 height 18
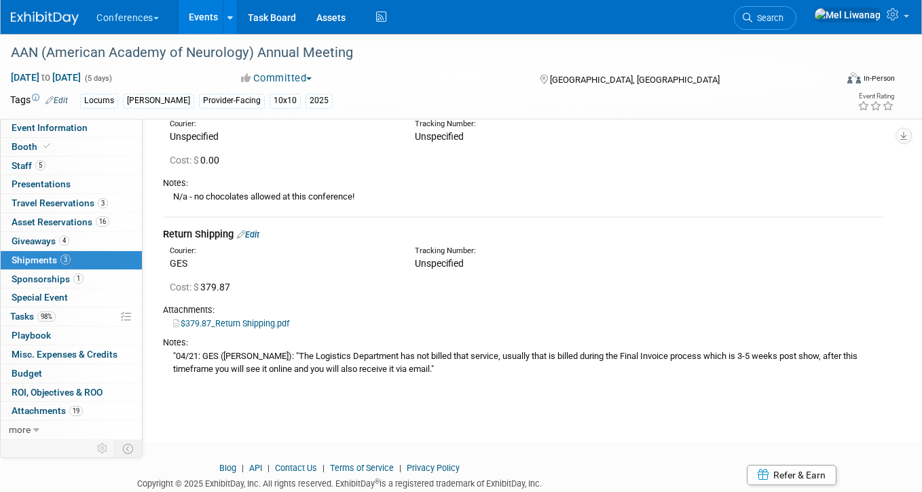
scroll to position [323, 0]
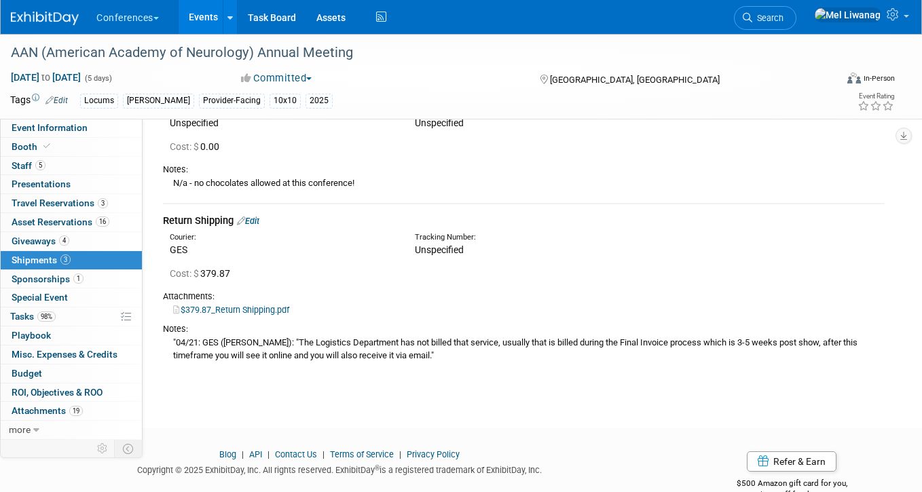
click at [277, 312] on link "$379.87_Return Shipping.pdf" at bounding box center [231, 310] width 116 height 10
click at [69, 320] on link "98% Tasks 98%" at bounding box center [71, 317] width 141 height 18
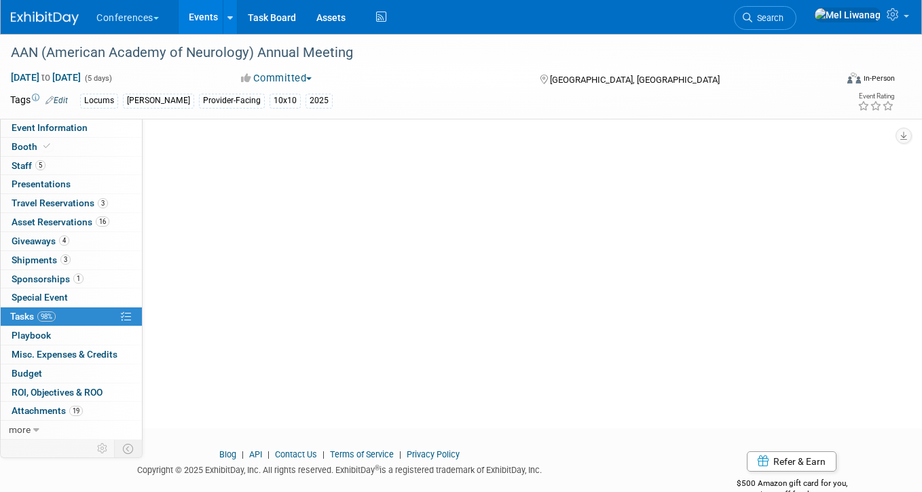
scroll to position [0, 0]
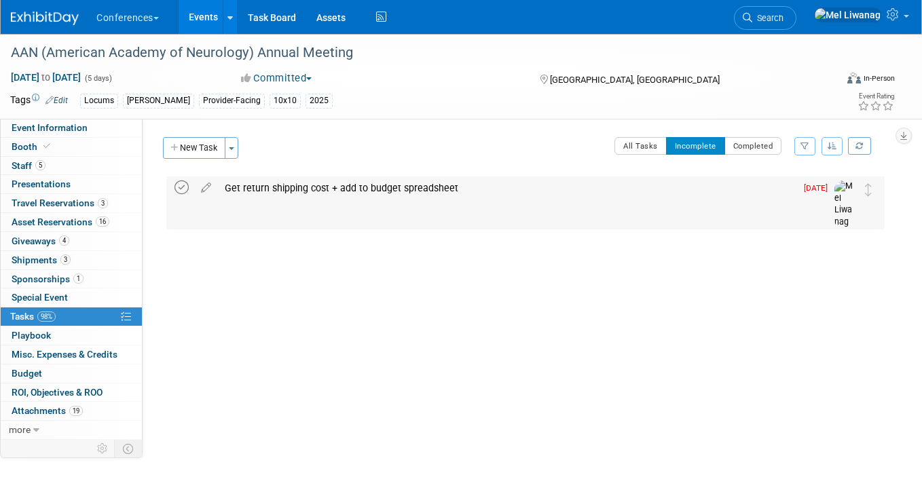
click at [184, 187] on icon at bounding box center [181, 188] width 14 height 14
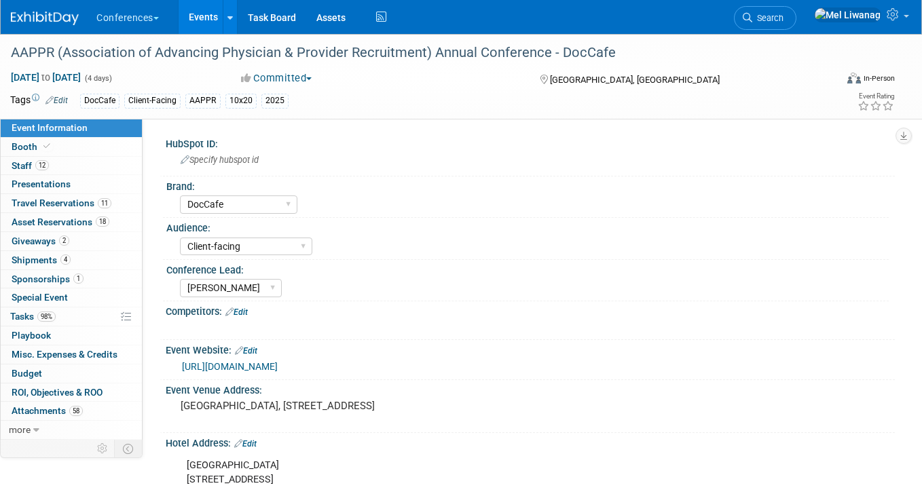
select select "DocCafe"
select select "Client-facing"
select select "[PERSON_NAME]"
click at [84, 320] on link "98% Tasks 98%" at bounding box center [71, 317] width 141 height 18
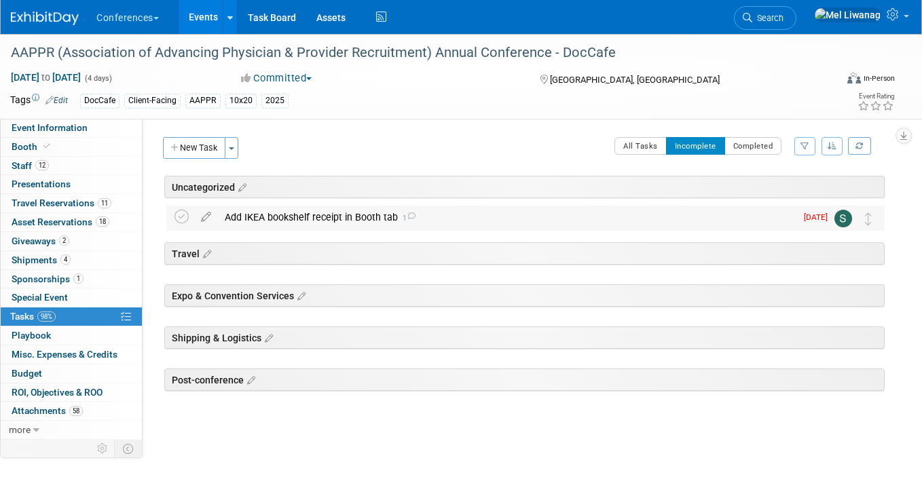
click at [280, 210] on div "Add IKEA bookshelf receipt in Booth tab 1" at bounding box center [507, 217] width 578 height 23
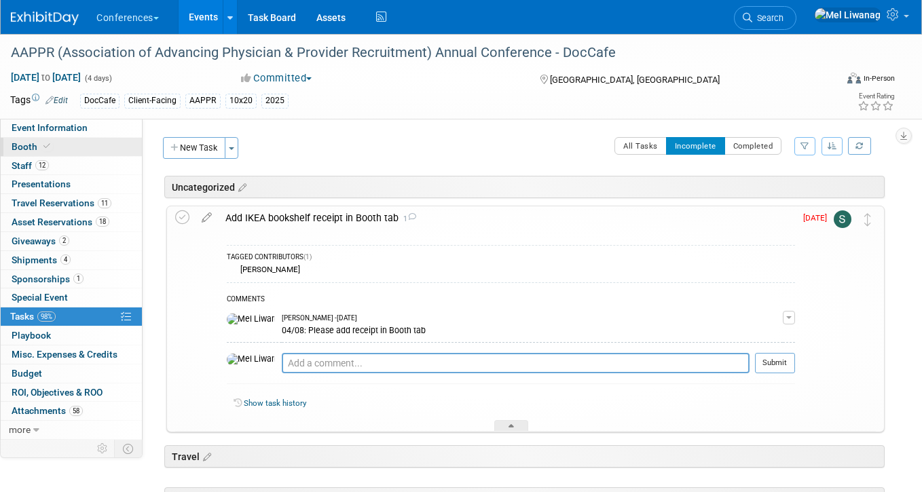
click at [64, 152] on link "Booth" at bounding box center [71, 147] width 141 height 18
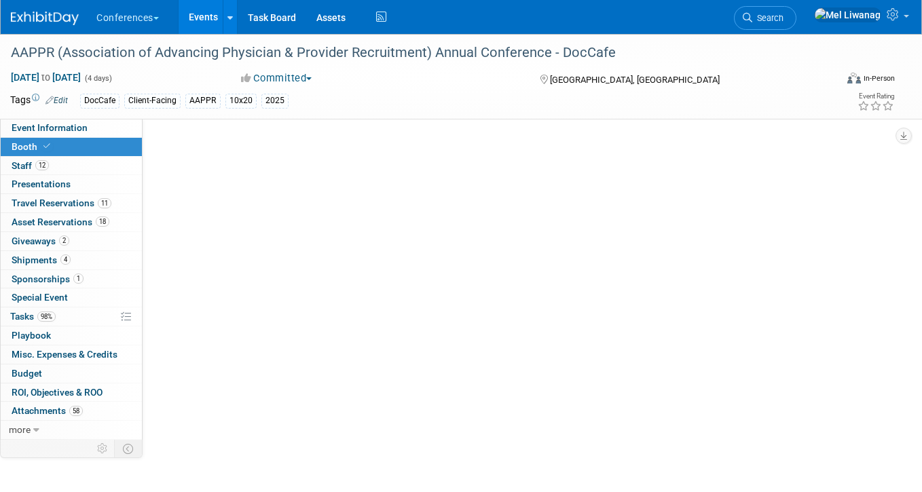
select select "10'x20'"
select select "Yes"
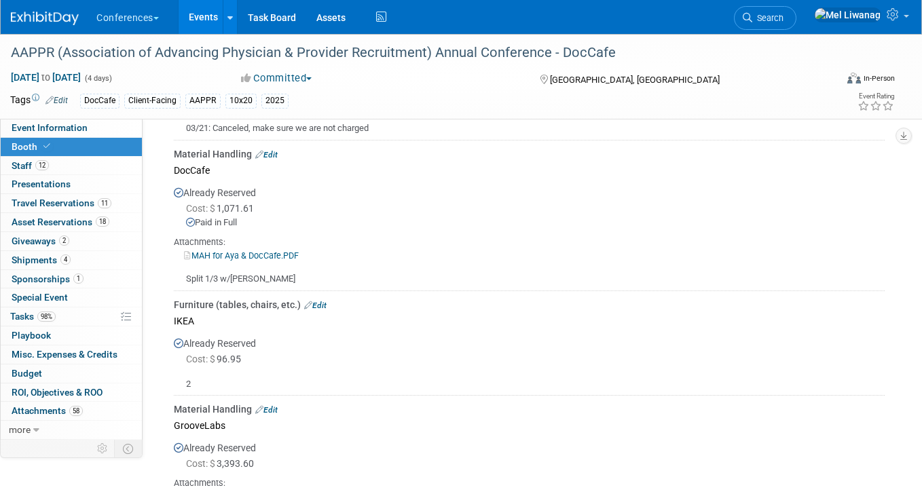
scroll to position [1066, 0]
click at [65, 323] on link "98% Tasks 98%" at bounding box center [71, 317] width 141 height 18
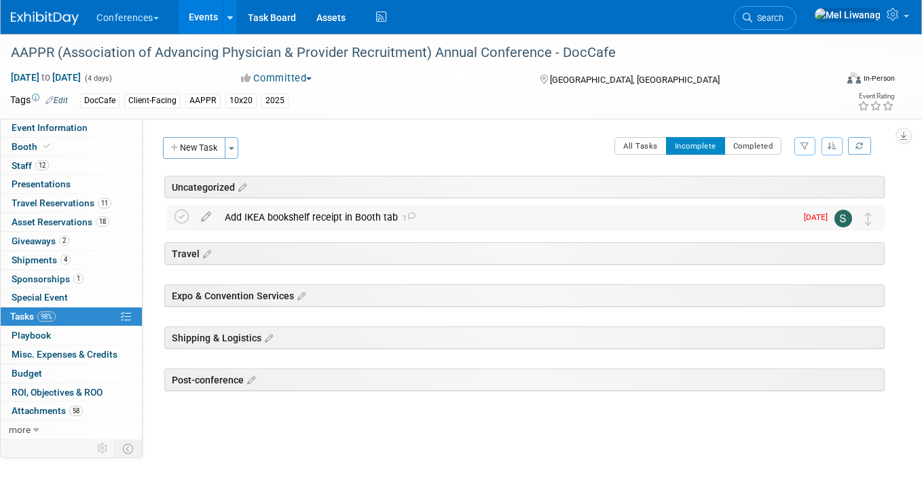
click at [373, 218] on div "Add IKEA bookshelf receipt in Booth tab 1" at bounding box center [507, 217] width 578 height 23
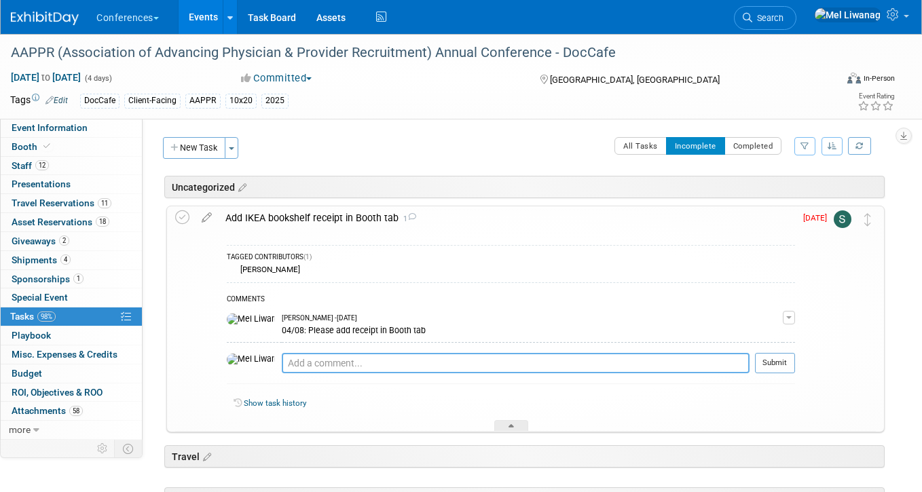
click at [320, 362] on textarea at bounding box center [516, 363] width 468 height 20
drag, startPoint x: 290, startPoint y: 360, endPoint x: 496, endPoint y: 380, distance: 207.3
click at [496, 381] on td "09/02: Did not add Pro tip: Press Ctrl-Enter to submit comment." at bounding box center [516, 368] width 468 height 31
type textarea "09/02: No receipt"
click at [773, 356] on button "Submit" at bounding box center [775, 363] width 40 height 20
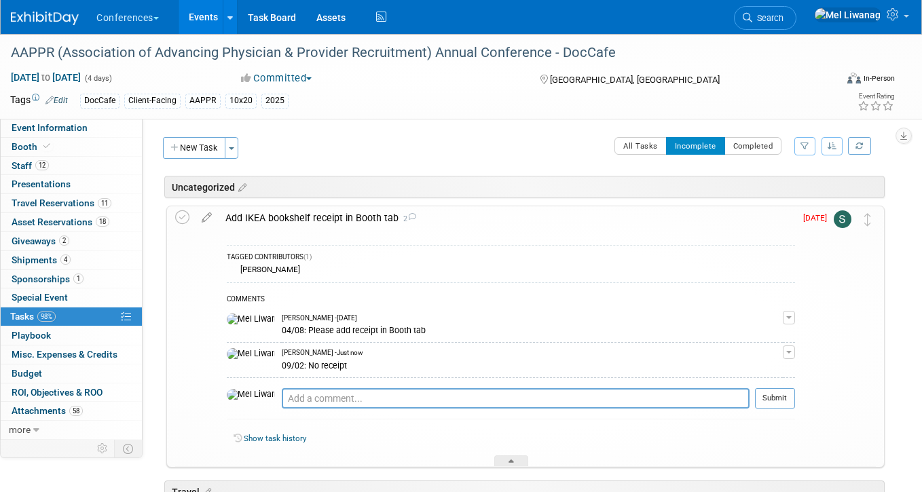
click at [173, 210] on div "Add IKEA bookshelf receipt in Booth tab 2 TAGGED CONTRIBUTORS (1) Erin Anderson…" at bounding box center [525, 337] width 718 height 262
click at [182, 217] on icon at bounding box center [182, 217] width 14 height 14
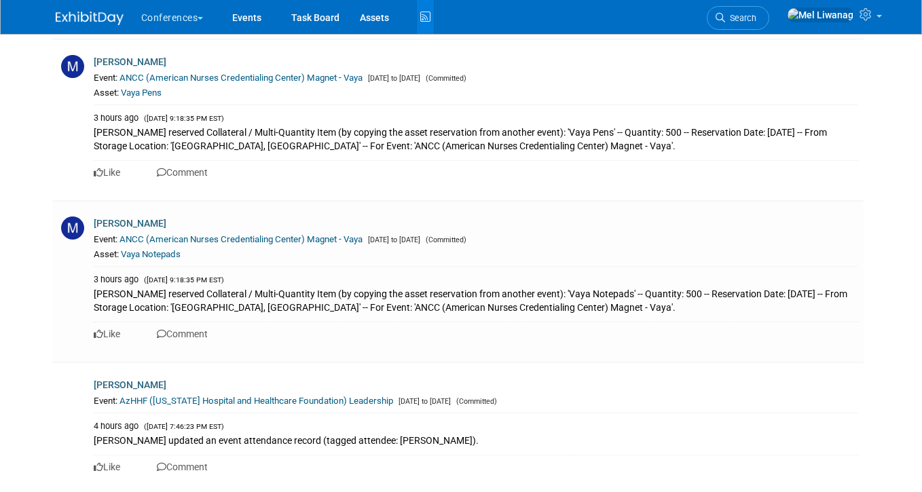
scroll to position [7026, 0]
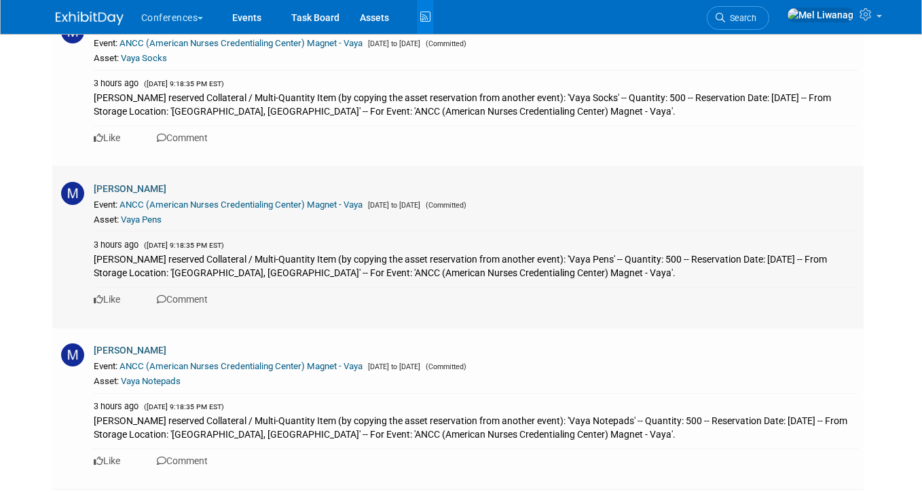
click at [337, 200] on link "ANCC (American Nurses Credentialing Center) Magnet - Vaya" at bounding box center [240, 205] width 243 height 10
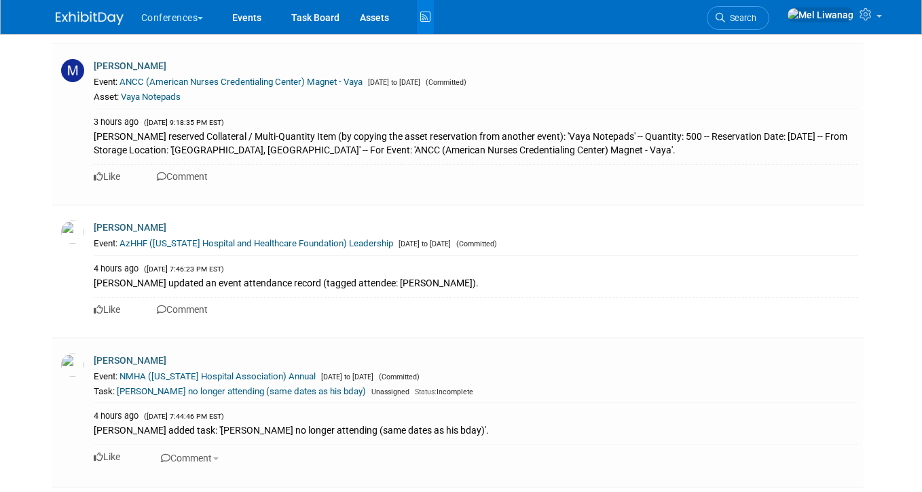
click at [110, 16] on img at bounding box center [90, 19] width 68 height 14
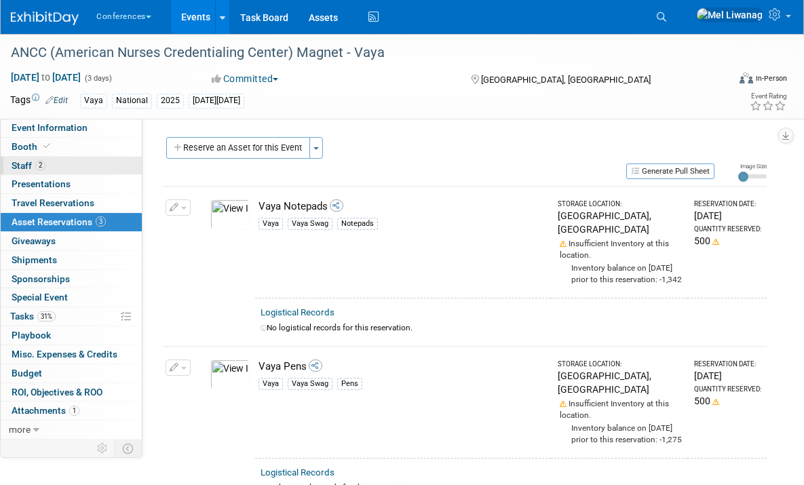
click at [102, 172] on link "2 Staff 2" at bounding box center [71, 166] width 141 height 18
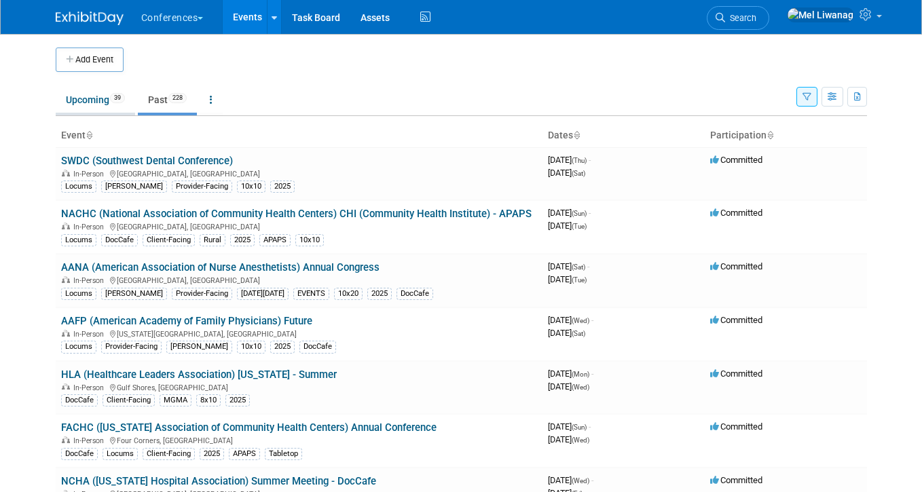
click at [79, 93] on link "Upcoming 39" at bounding box center [95, 100] width 79 height 26
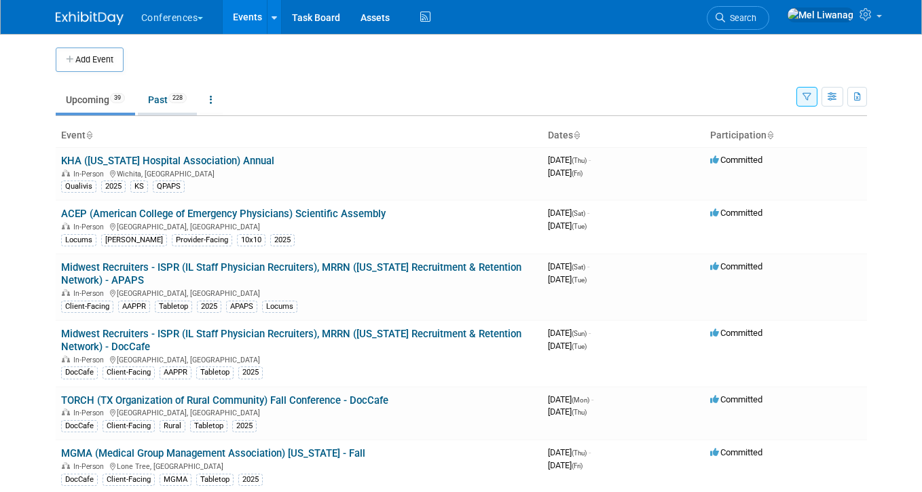
click at [162, 98] on link "Past 228" at bounding box center [167, 100] width 59 height 26
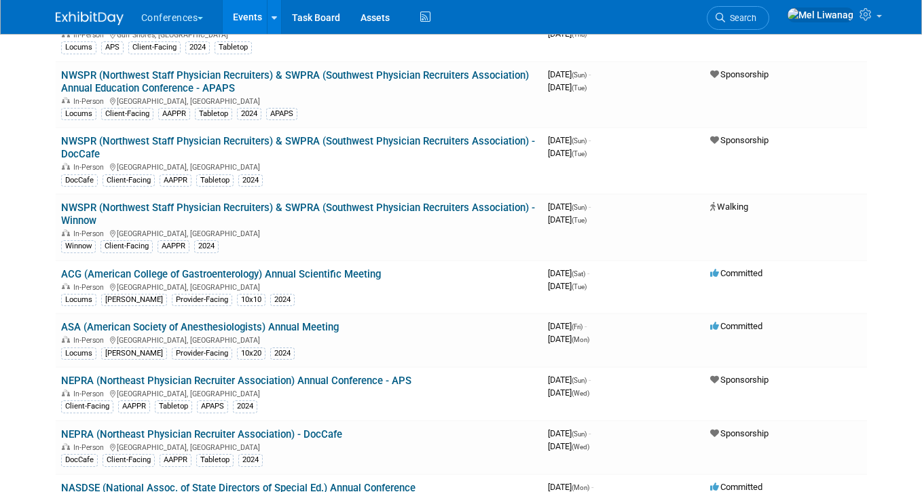
scroll to position [2997, 0]
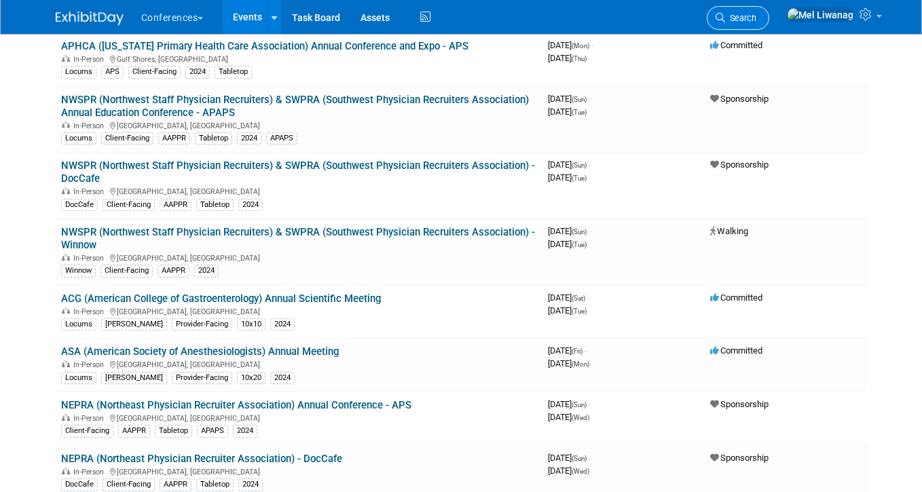
click at [769, 26] on link "Search" at bounding box center [738, 18] width 62 height 24
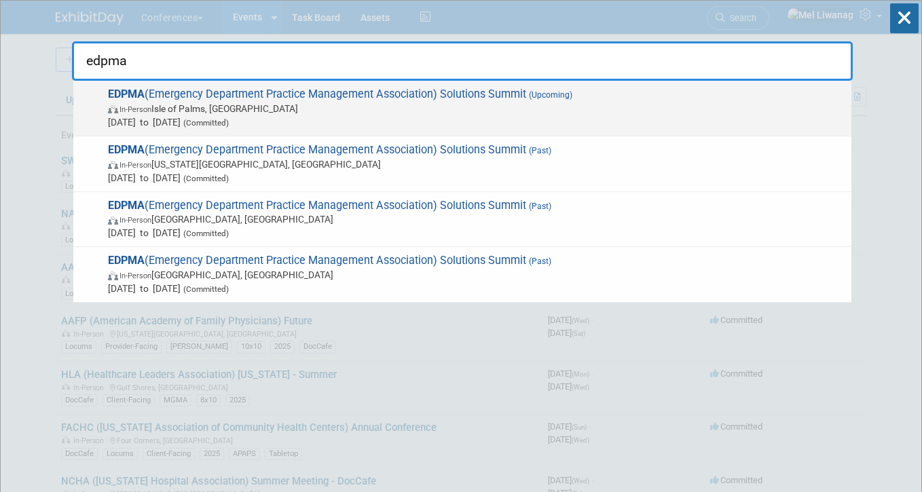
type input "edpma"
click at [542, 104] on span "In-Person Isle of Palms, SC" at bounding box center [476, 109] width 737 height 14
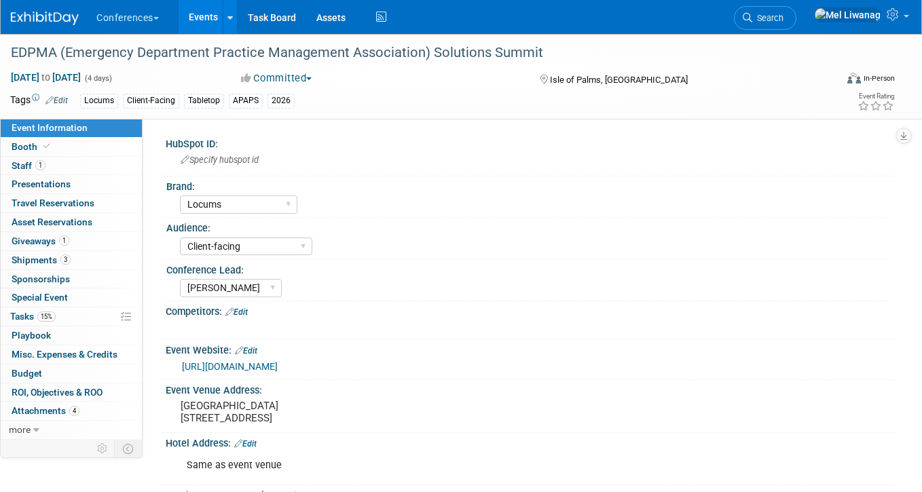
select select "Locums"
select select "Client-facing"
select select "[PERSON_NAME]"
click at [68, 236] on span "Giveaways 1" at bounding box center [41, 241] width 58 height 11
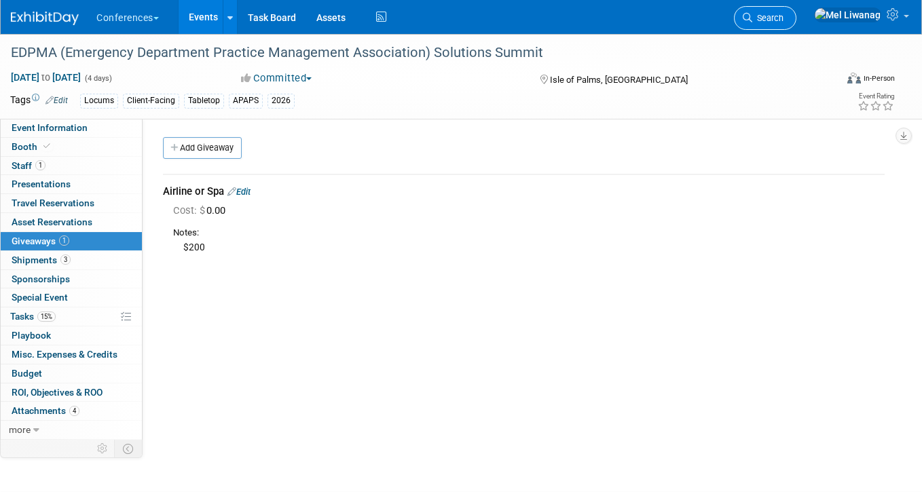
click at [783, 15] on span "Search" at bounding box center [767, 18] width 31 height 10
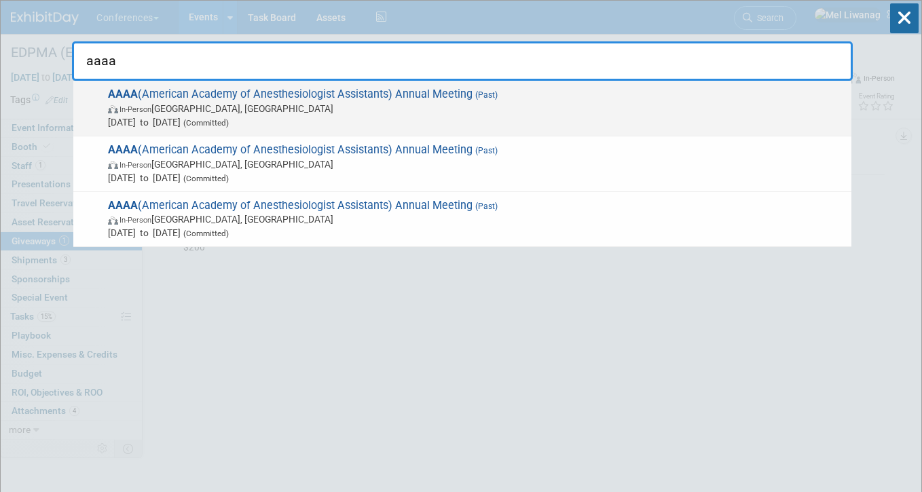
type input "aaaa"
click at [391, 107] on span "In-Person Charlotte, NC" at bounding box center [476, 109] width 737 height 14
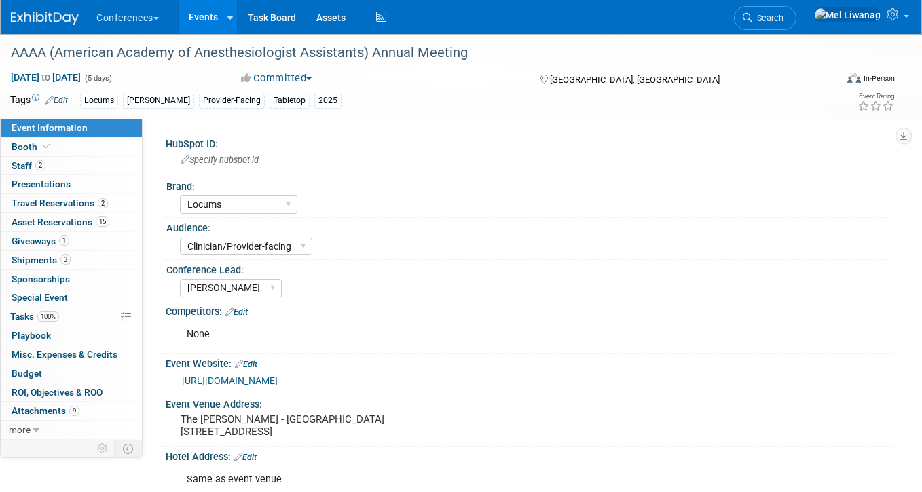
select select "Locums"
select select "Clinician/Provider-facing"
select select "[PERSON_NAME]"
click at [81, 235] on link "1 Giveaways 1" at bounding box center [71, 241] width 141 height 18
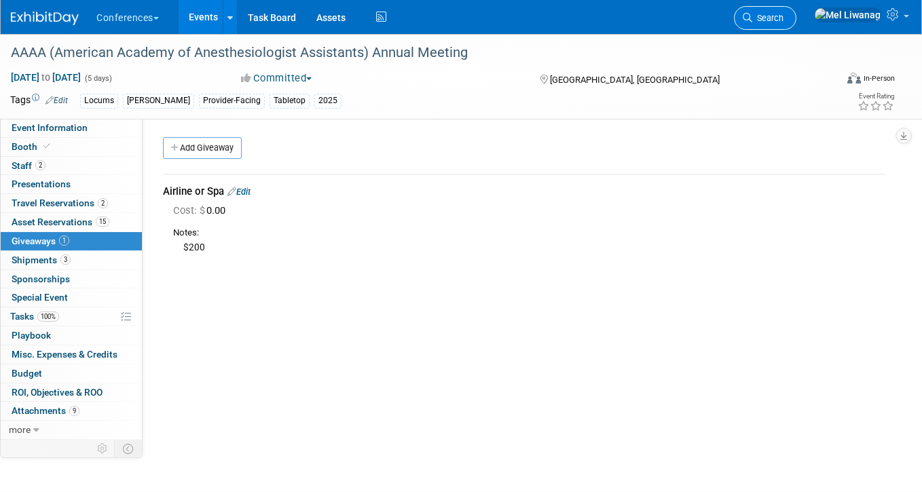
click at [788, 28] on link "Search" at bounding box center [765, 18] width 62 height 24
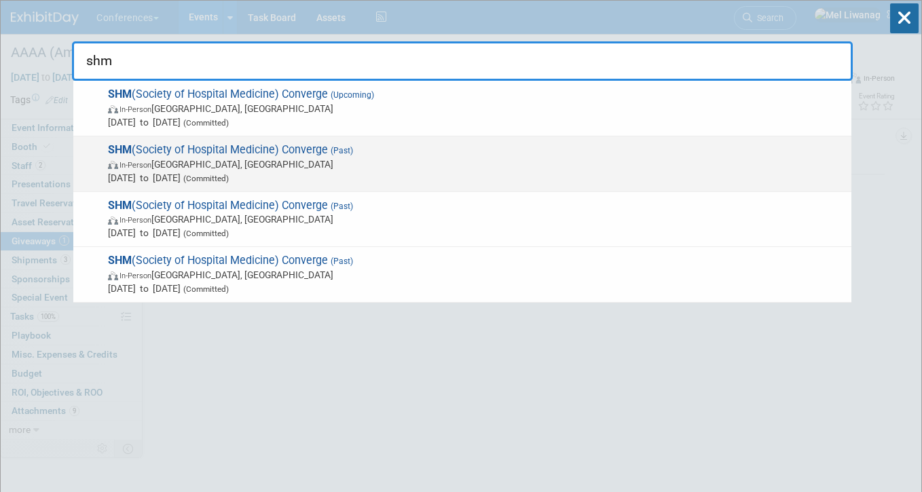
type input "shm"
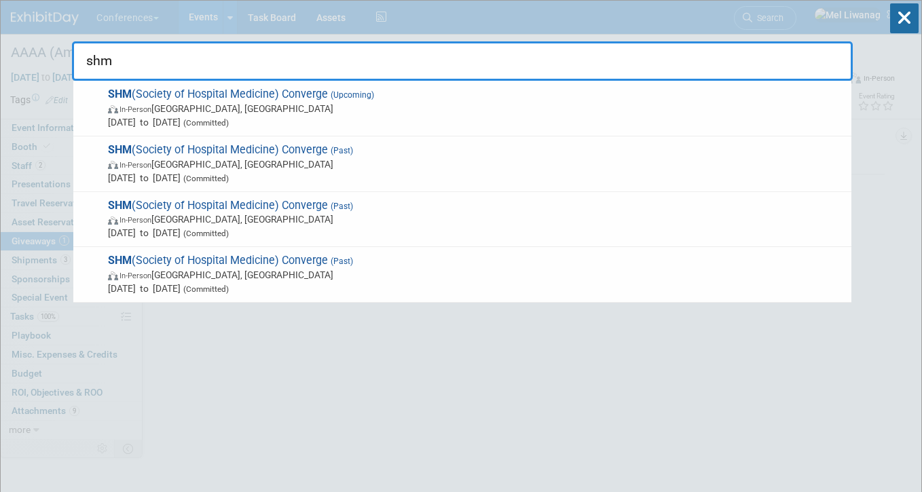
drag, startPoint x: 354, startPoint y: 157, endPoint x: 398, endPoint y: 171, distance: 47.0
click at [354, 157] on span "SHM (Society of Hospital Medicine) Converge (Past) In-Person Las Vegas, NV Apr …" at bounding box center [474, 163] width 741 height 41
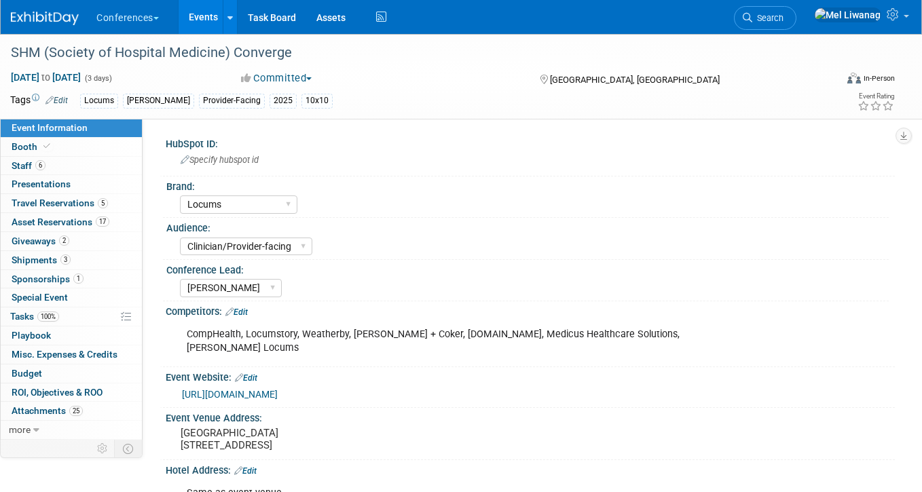
select select "Locums"
select select "Clinician/Provider-facing"
select select "[PERSON_NAME]"
click at [89, 270] on link "1 Sponsorships 1" at bounding box center [71, 279] width 141 height 18
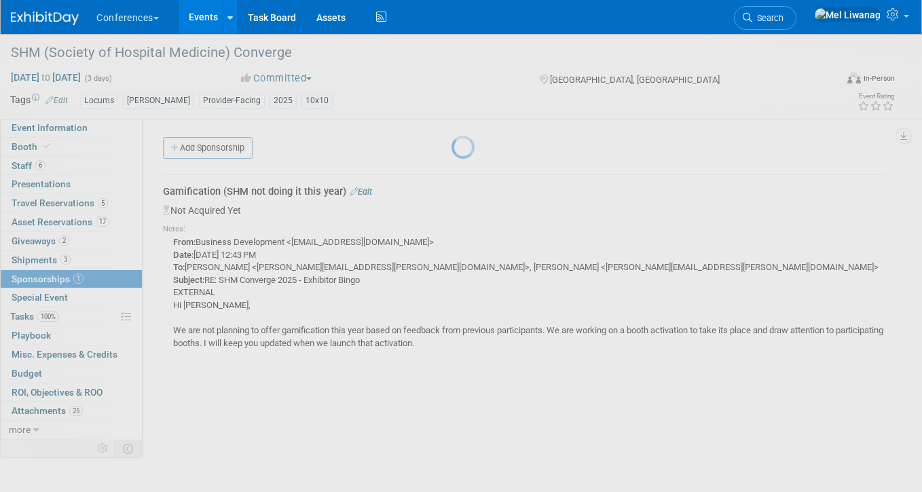
click at [93, 240] on body "Conferences Explore: My Workspaces 2 Go to Workspace: Conferences Marketing Req…" at bounding box center [461, 246] width 922 height 492
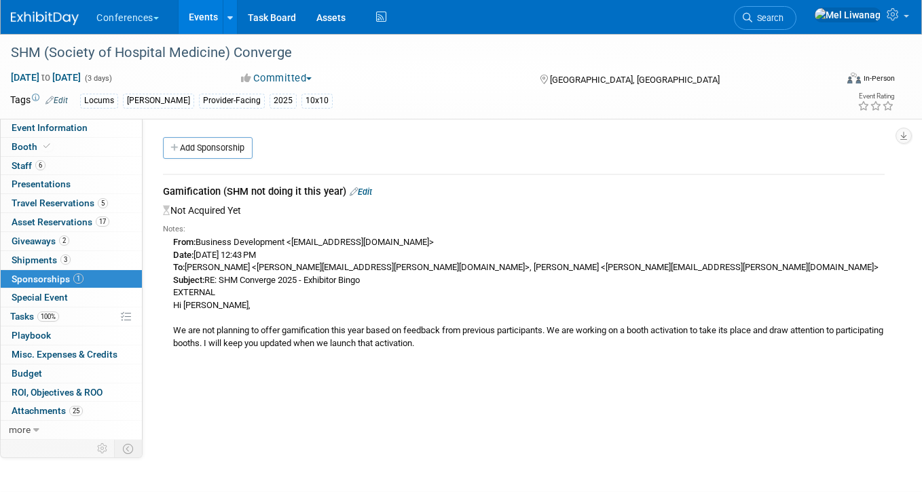
click at [93, 240] on link "2 Giveaways 2" at bounding box center [71, 241] width 141 height 18
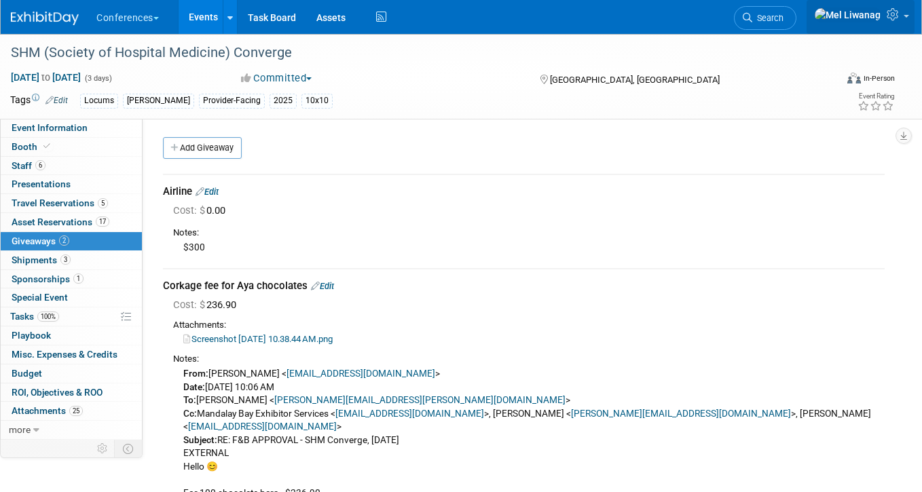
click at [851, 22] on link at bounding box center [860, 17] width 108 height 34
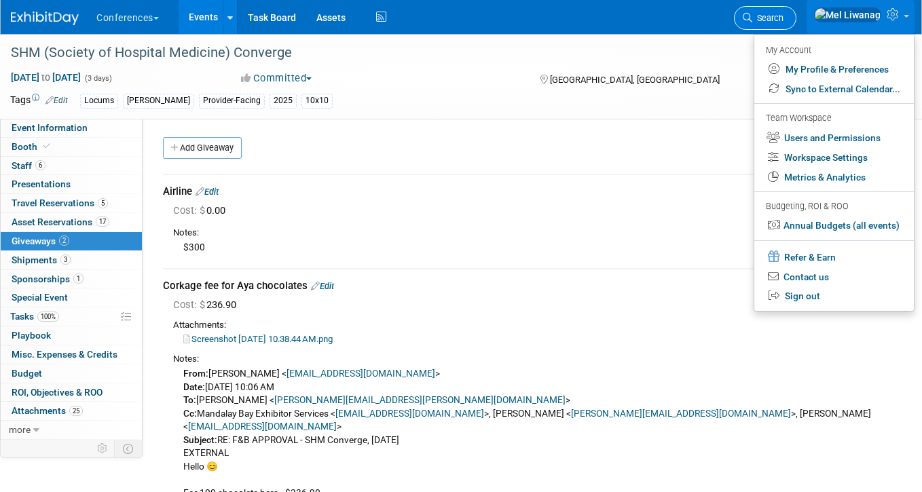
click at [783, 20] on span "Search" at bounding box center [767, 18] width 31 height 10
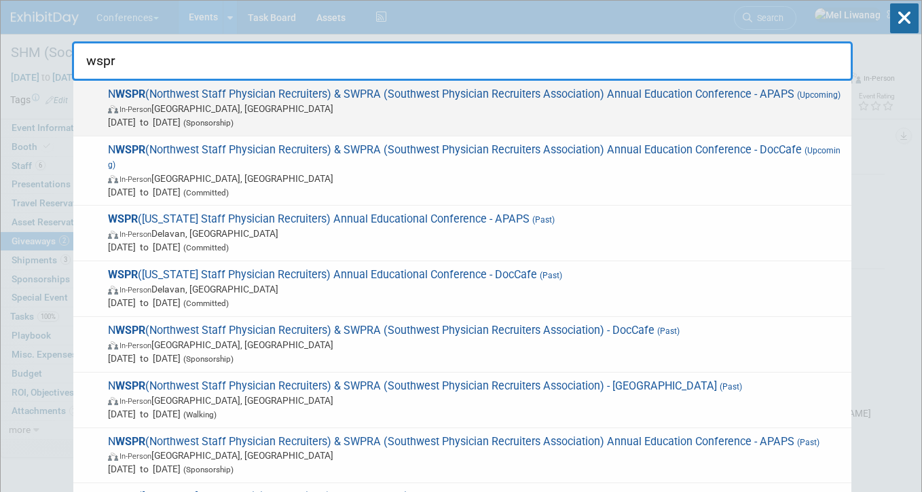
type input "wspr"
click at [369, 101] on span "N WSPR (Northwest Staff Physician Recruiters) & SWPRA (Southwest Physician Recr…" at bounding box center [474, 108] width 741 height 41
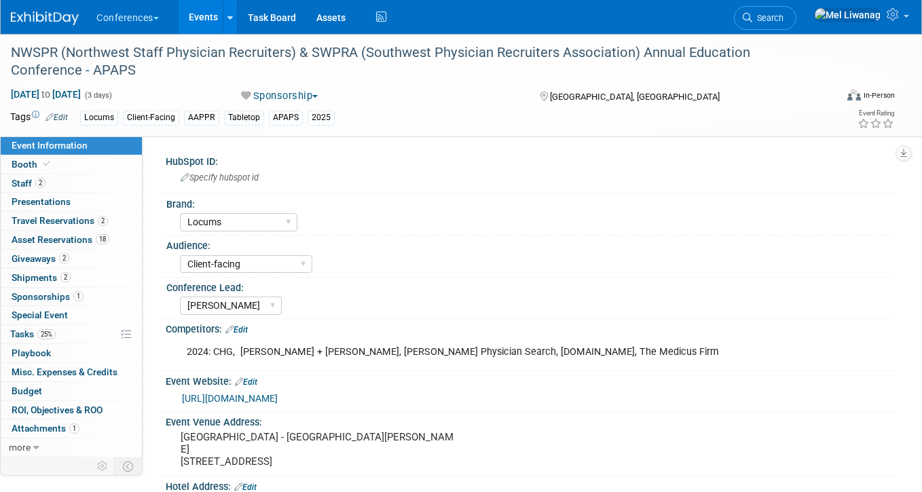
select select "Locums"
select select "Client-facing"
select select "[PERSON_NAME]"
click at [85, 280] on link "2 Shipments 2" at bounding box center [71, 278] width 141 height 18
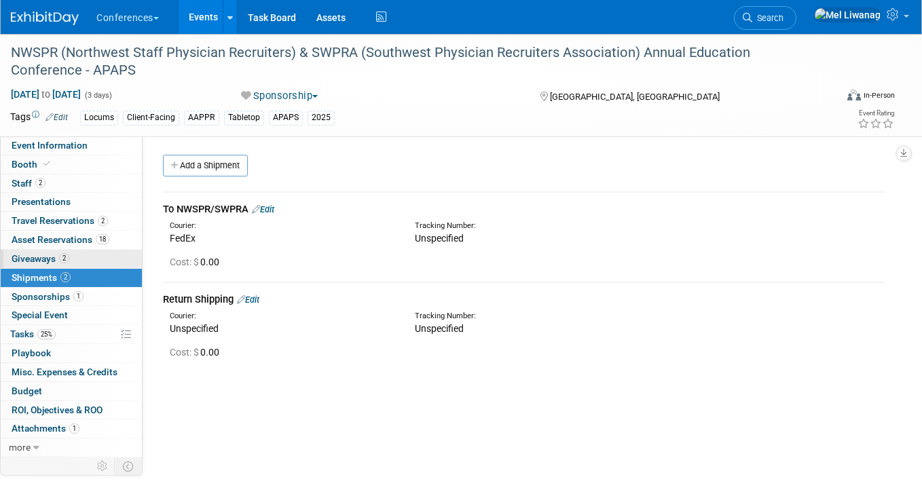
click at [84, 263] on link "2 Giveaways 2" at bounding box center [71, 259] width 141 height 18
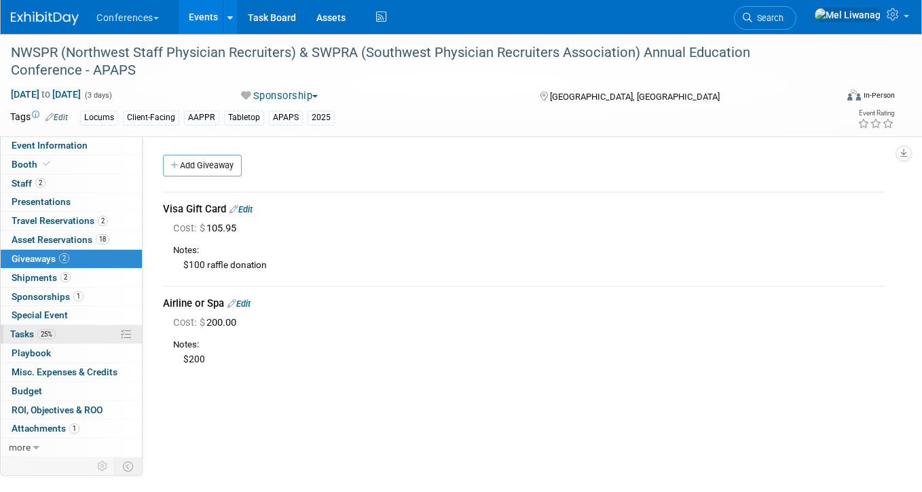
click at [52, 337] on span "25%" at bounding box center [46, 334] width 18 height 10
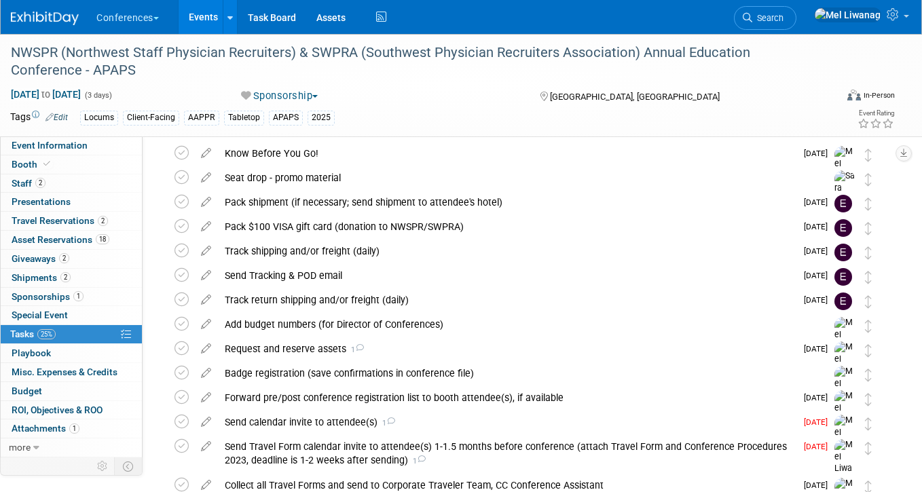
scroll to position [239, 0]
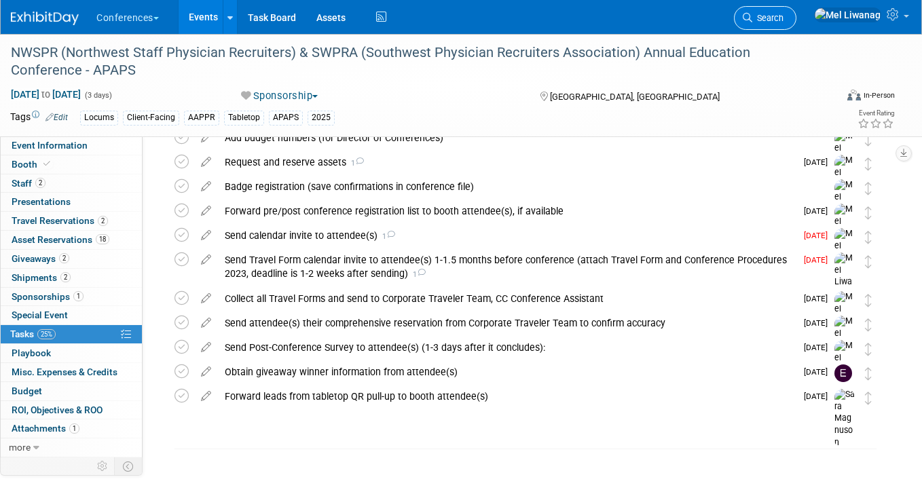
click at [796, 24] on link "Search" at bounding box center [765, 18] width 62 height 24
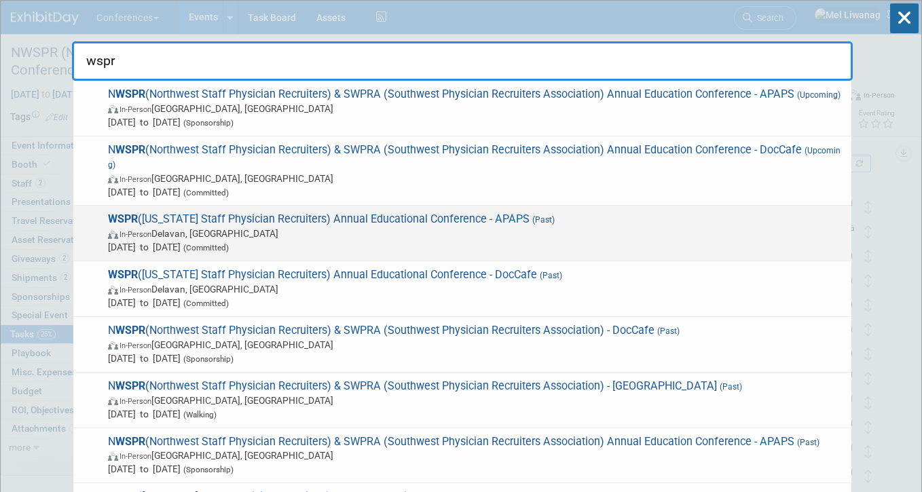
type input "wspr"
click at [498, 223] on div "WSPR (Wisconsin Staff Physician Recruiters) Annual Educational Conference - APA…" at bounding box center [462, 234] width 778 height 56
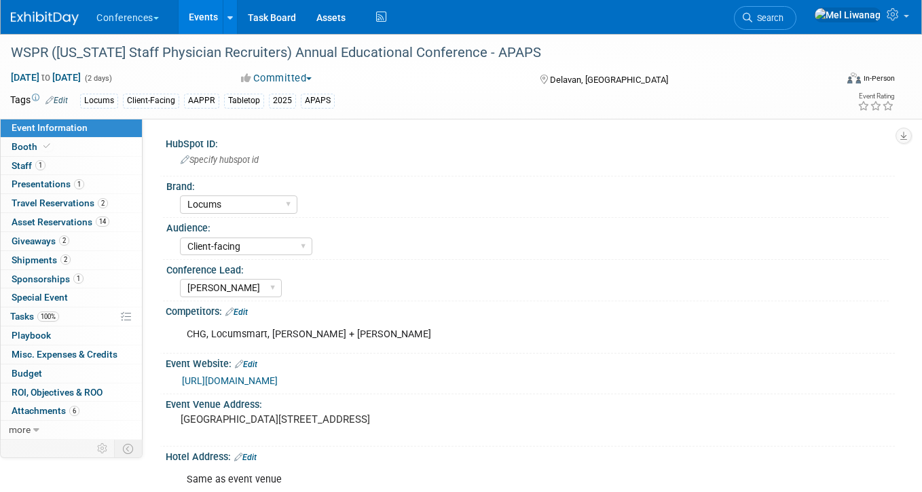
select select "Locums"
select select "Client-facing"
select select "[PERSON_NAME]"
click at [81, 261] on link "2 Shipments 2" at bounding box center [71, 260] width 141 height 18
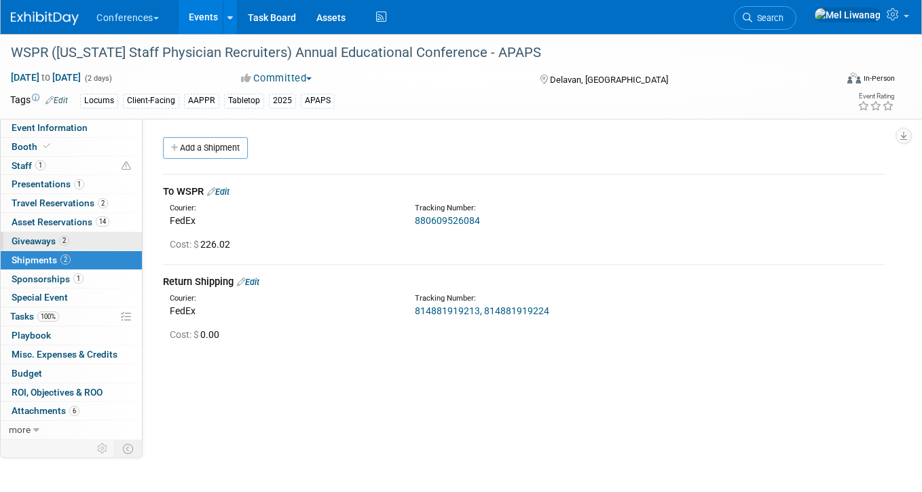
click at [89, 243] on link "2 Giveaways 2" at bounding box center [71, 241] width 141 height 18
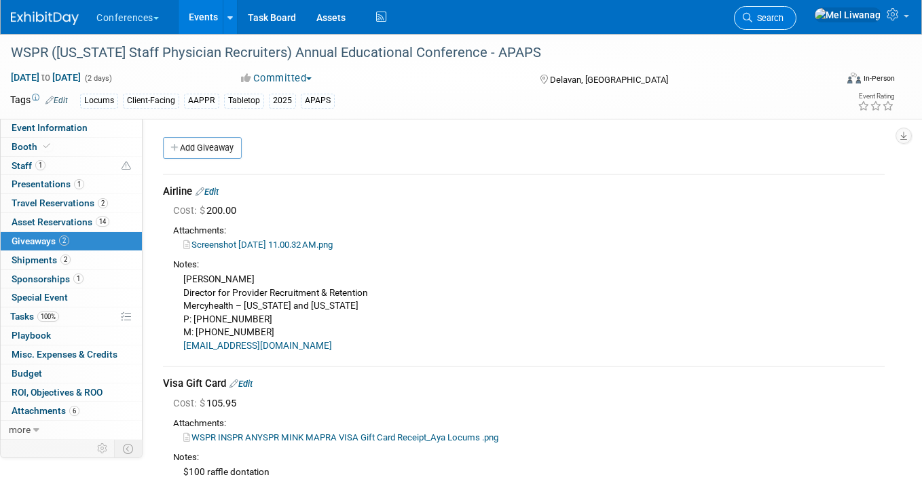
click at [783, 14] on span "Search" at bounding box center [767, 18] width 31 height 10
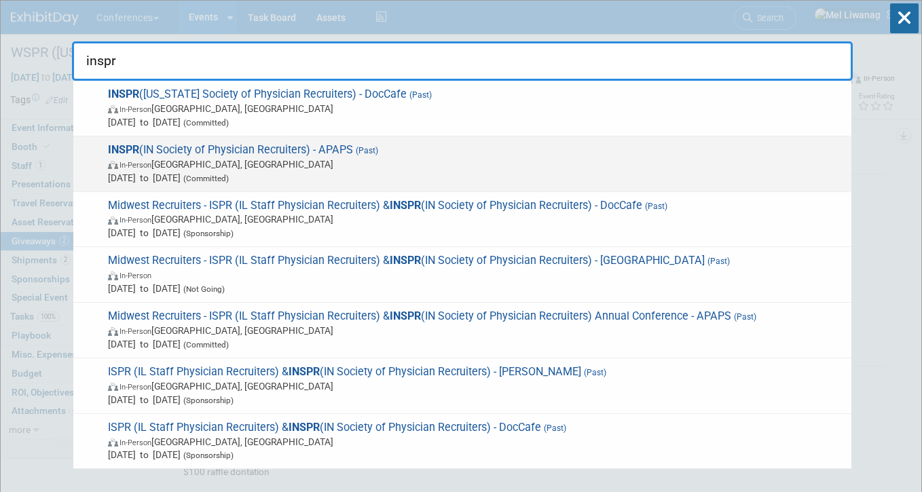
type input "inspr"
click at [206, 158] on span "In-Person [GEOGRAPHIC_DATA], [GEOGRAPHIC_DATA]" at bounding box center [476, 164] width 737 height 14
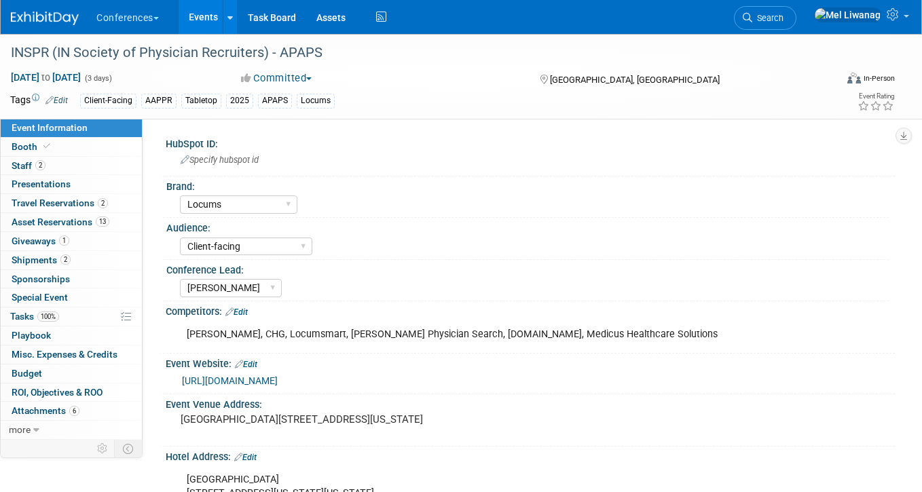
select select "Locums"
select select "Client-facing"
select select "[PERSON_NAME]"
click at [40, 237] on span "Giveaways 1" at bounding box center [41, 241] width 58 height 11
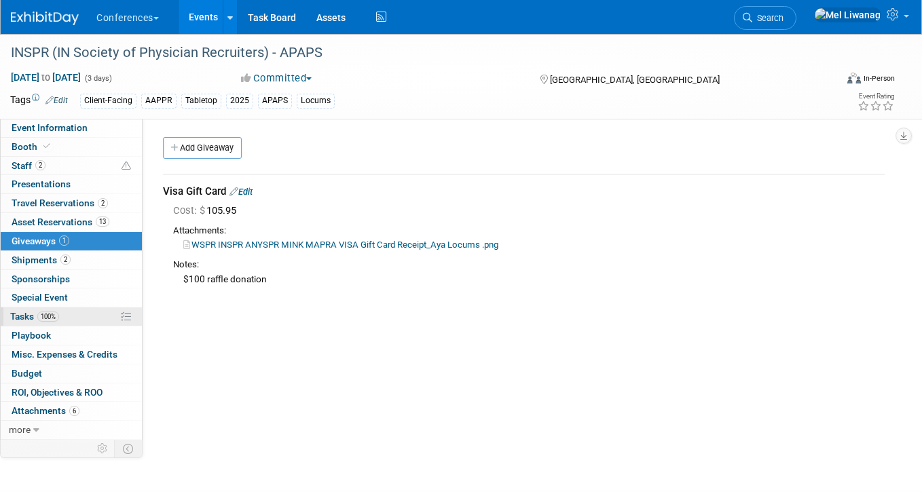
click at [53, 317] on span "100%" at bounding box center [48, 317] width 22 height 10
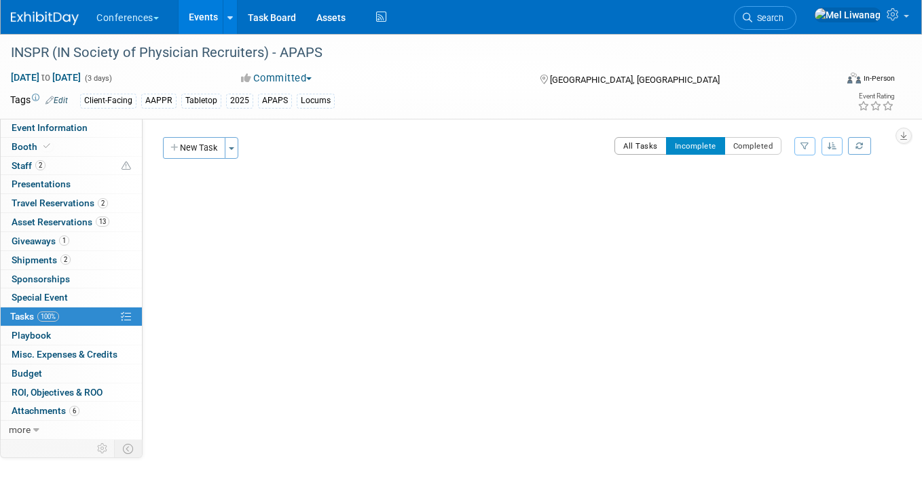
click at [629, 138] on button "All Tasks" at bounding box center [640, 146] width 52 height 18
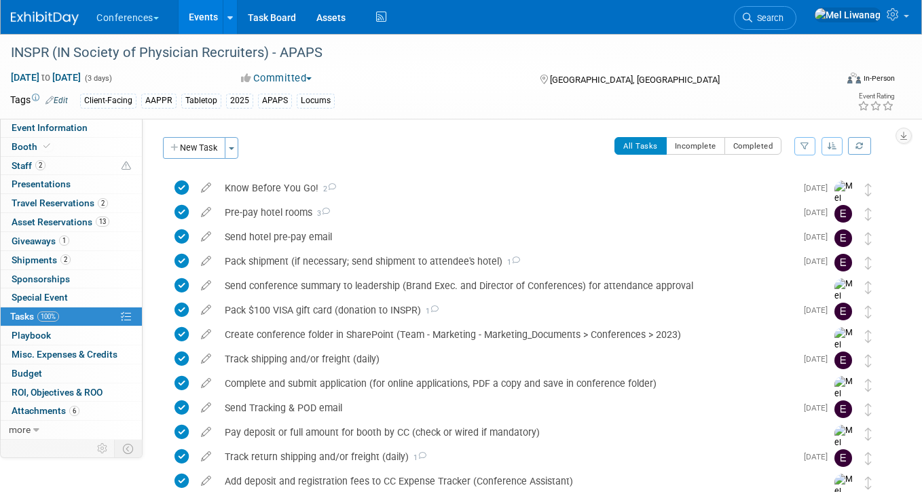
scroll to position [417, 0]
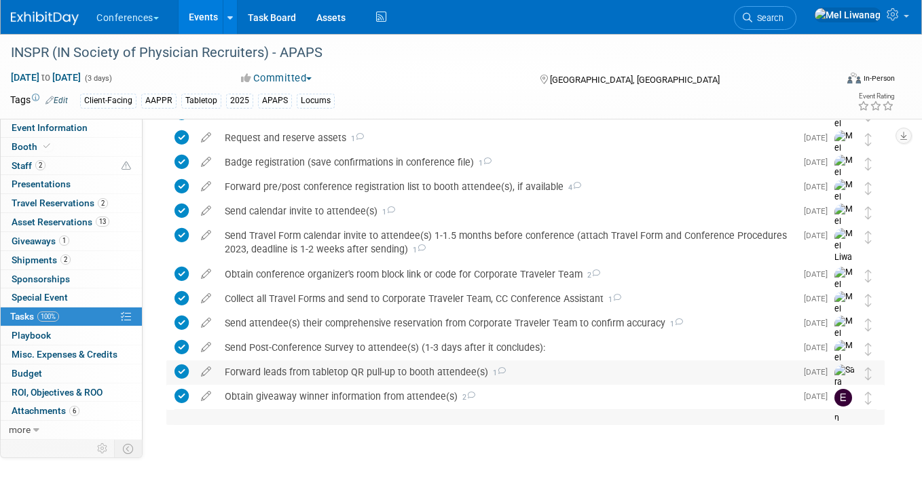
click at [535, 384] on div "Forward leads from tabletop QR pull-up to booth attendee(s) 1" at bounding box center [507, 371] width 578 height 23
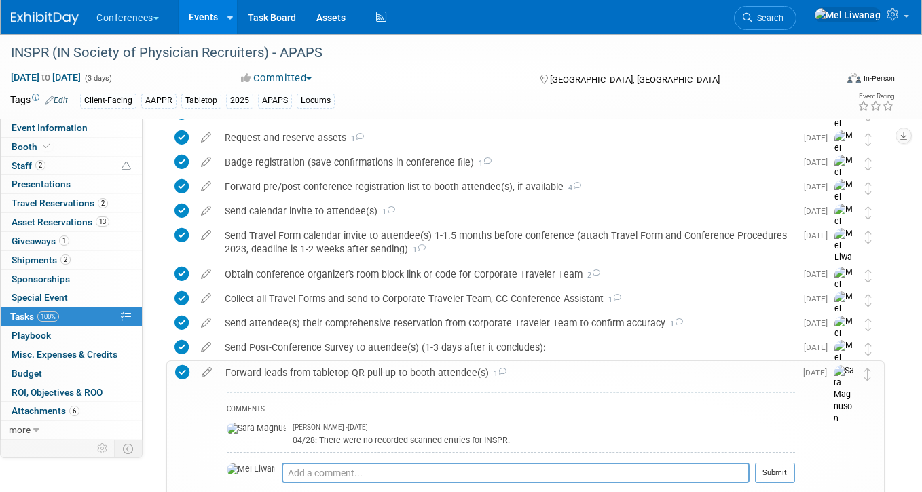
click at [535, 384] on div "Forward leads from tabletop QR pull-up to booth attendee(s) 1" at bounding box center [507, 372] width 576 height 23
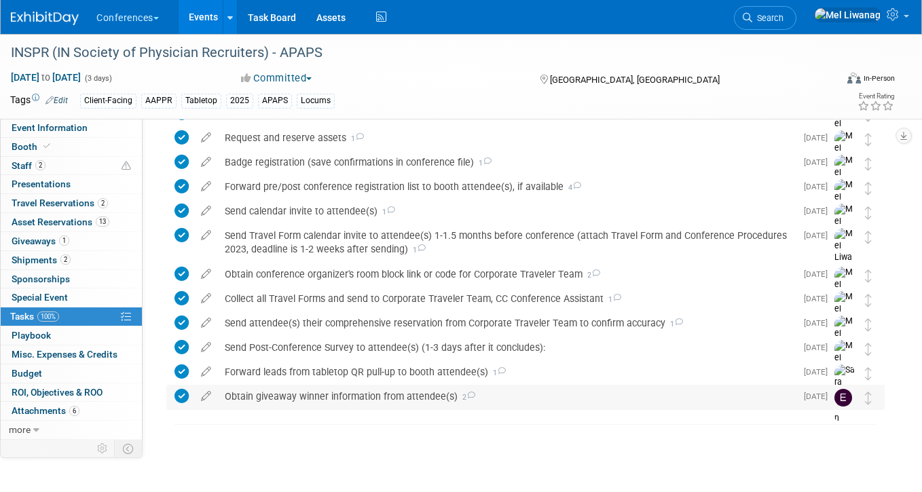
click at [535, 392] on div "Obtain giveaway winner information from attendee(s) 2" at bounding box center [507, 396] width 578 height 23
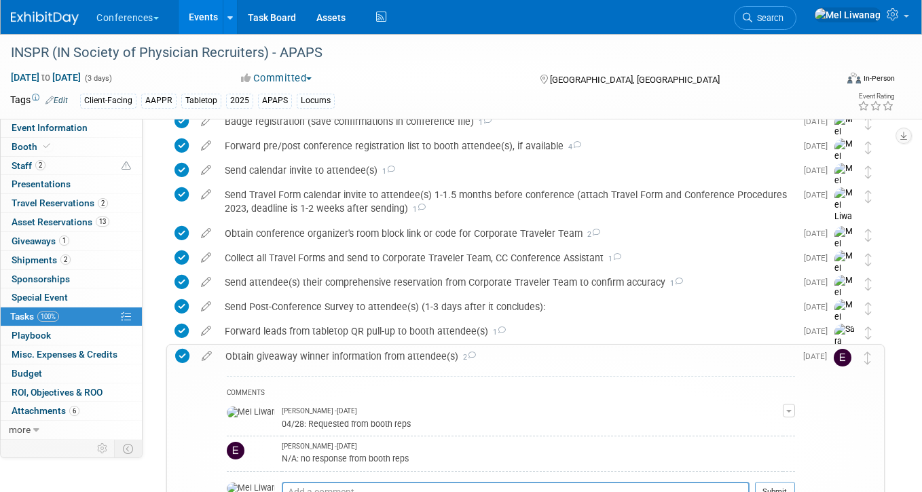
scroll to position [516, 0]
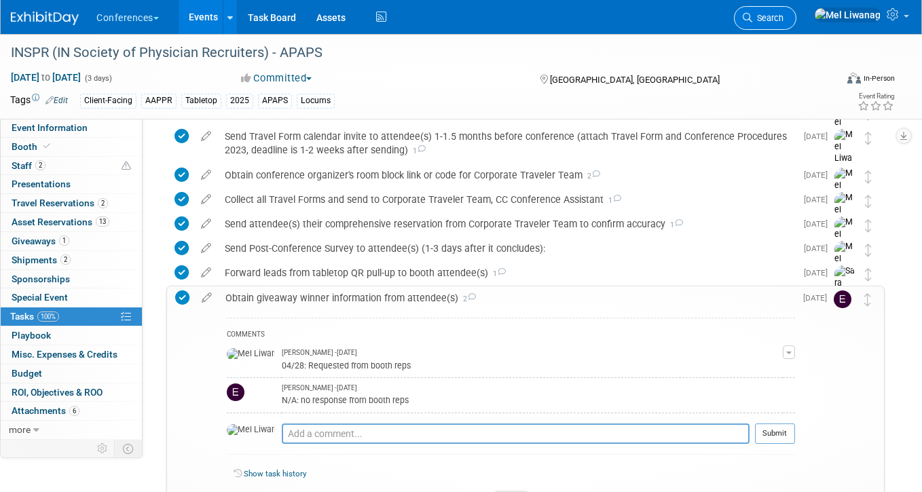
click at [752, 18] on icon at bounding box center [748, 18] width 10 height 10
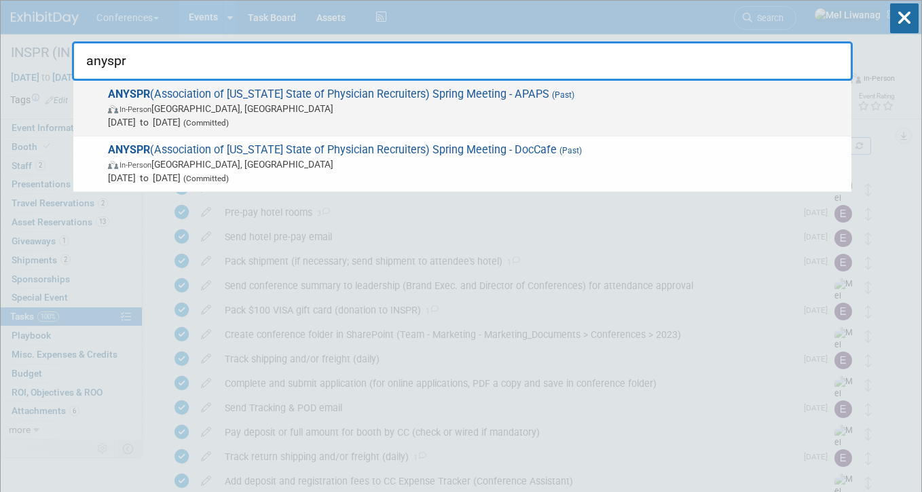
type input "anyspr"
click at [365, 95] on span "ANYSPR (Association of New York State of Physician Recruiters) Spring Meeting -…" at bounding box center [474, 108] width 741 height 41
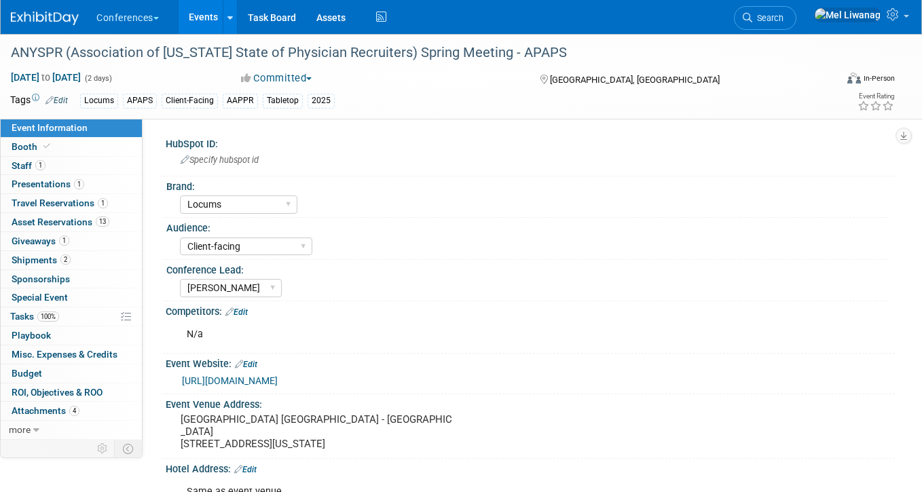
select select "Locums"
select select "Client-facing"
select select "[PERSON_NAME]"
click at [77, 244] on link "1 Giveaways 1" at bounding box center [71, 241] width 141 height 18
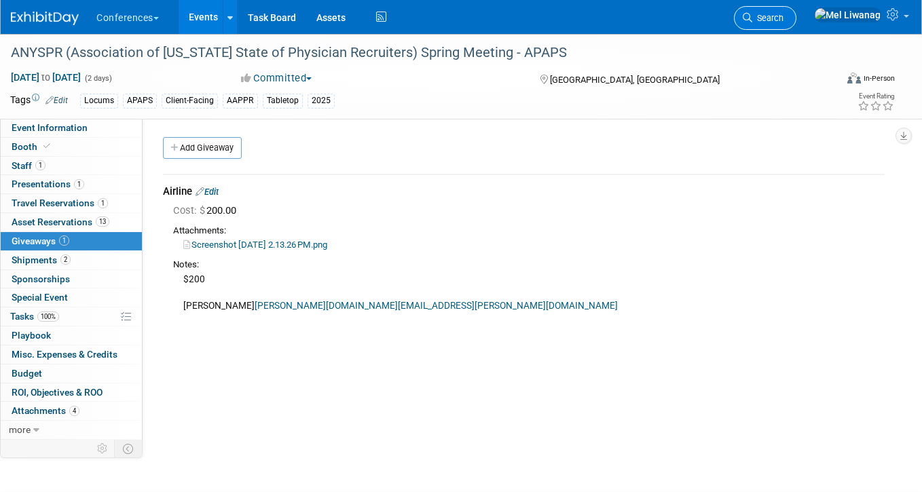
click at [796, 25] on link "Search" at bounding box center [765, 18] width 62 height 24
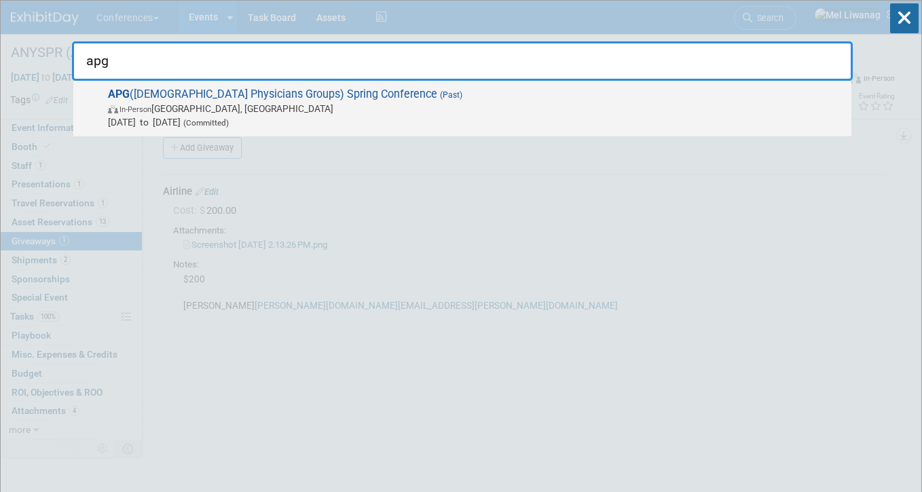
type input "apg"
click at [357, 100] on span "APG (American Physicians Groups) Spring Conference (Past) In-Person San Diego, …" at bounding box center [474, 108] width 741 height 41
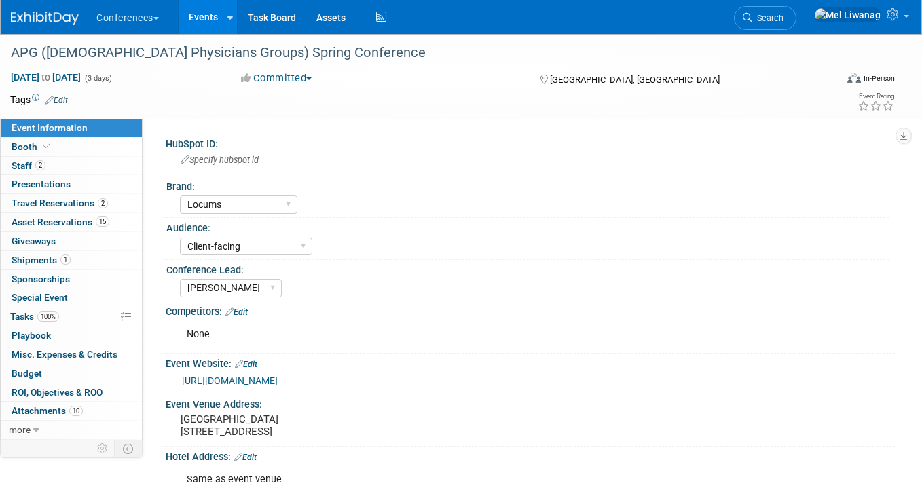
select select "Locums"
select select "Client-facing"
select select "[PERSON_NAME]"
click at [111, 240] on link "0 Giveaways 0" at bounding box center [71, 241] width 141 height 18
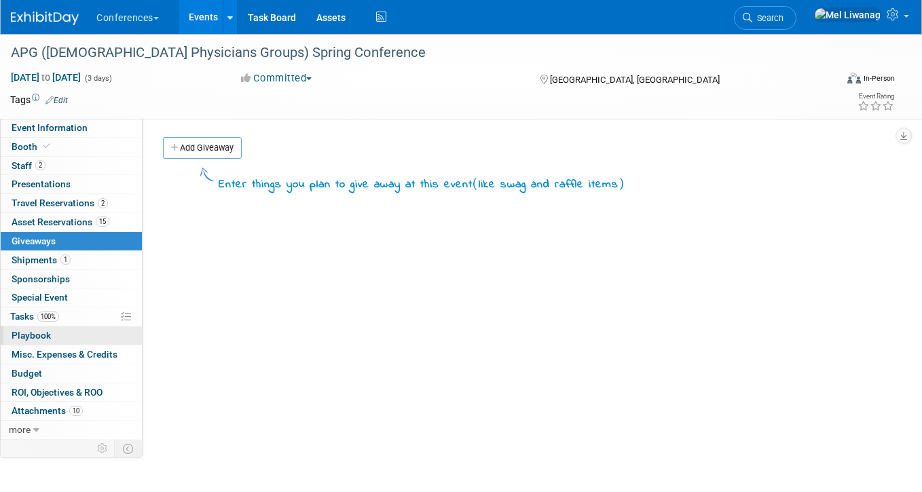
click at [122, 329] on link "0 Playbook 0" at bounding box center [71, 336] width 141 height 18
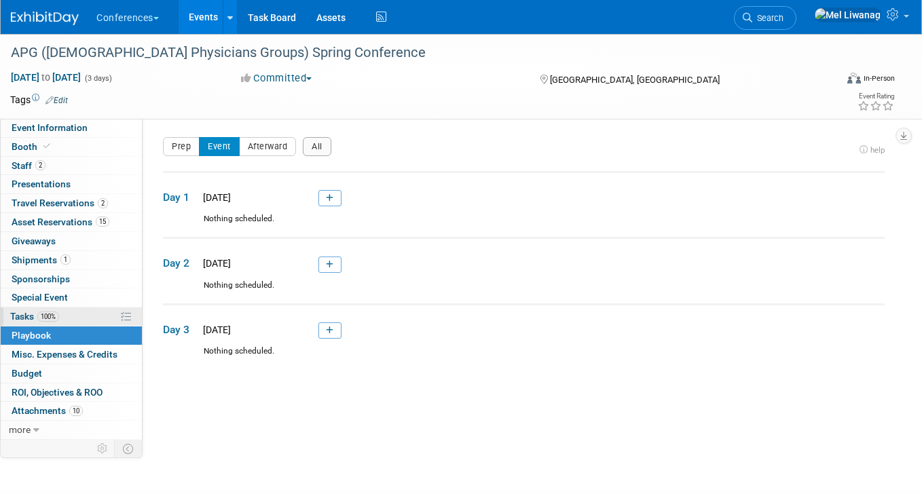
click at [96, 320] on link "100% Tasks 100%" at bounding box center [71, 317] width 141 height 18
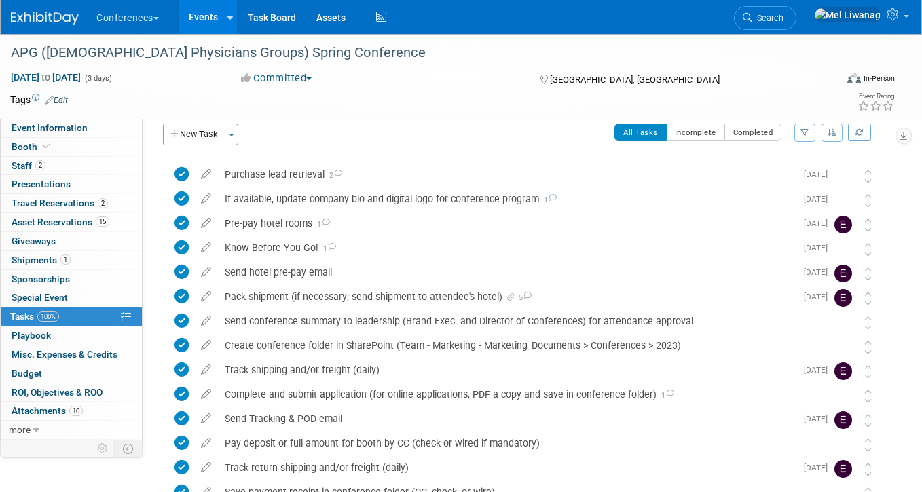
scroll to position [19, 0]
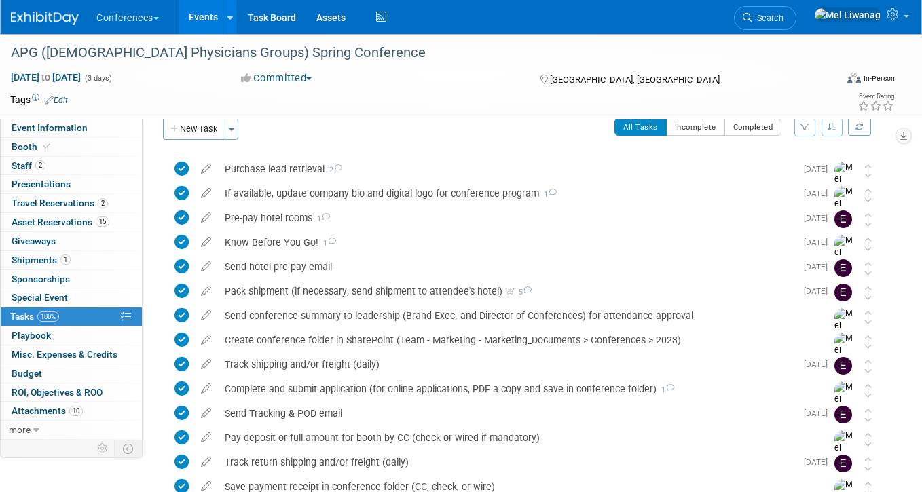
click at [778, 26] on li "Search" at bounding box center [765, 16] width 62 height 33
click at [752, 21] on icon at bounding box center [748, 18] width 10 height 10
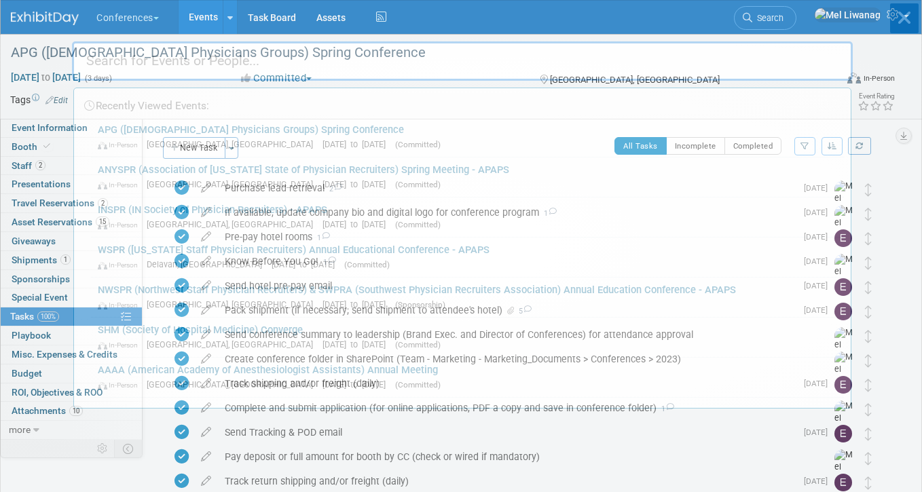
type input "z"
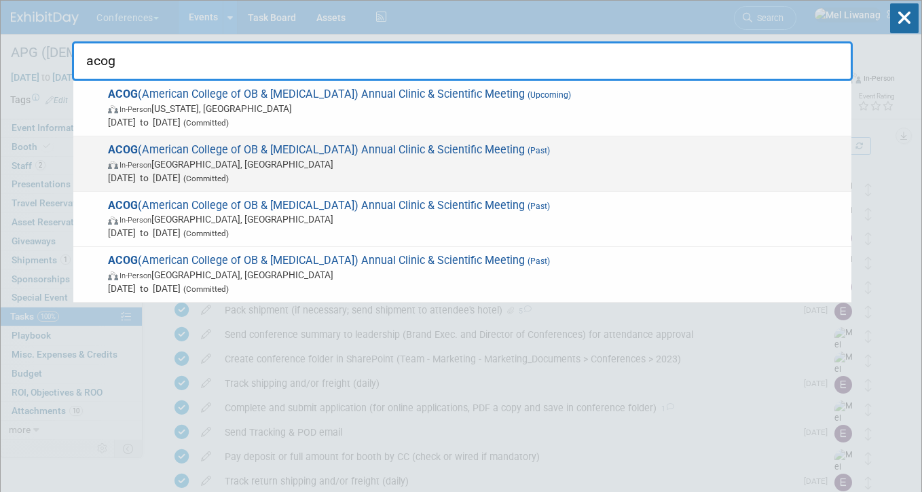
type input "acog"
click at [318, 166] on span "In-Person Minneapolis, MN" at bounding box center [476, 164] width 737 height 14
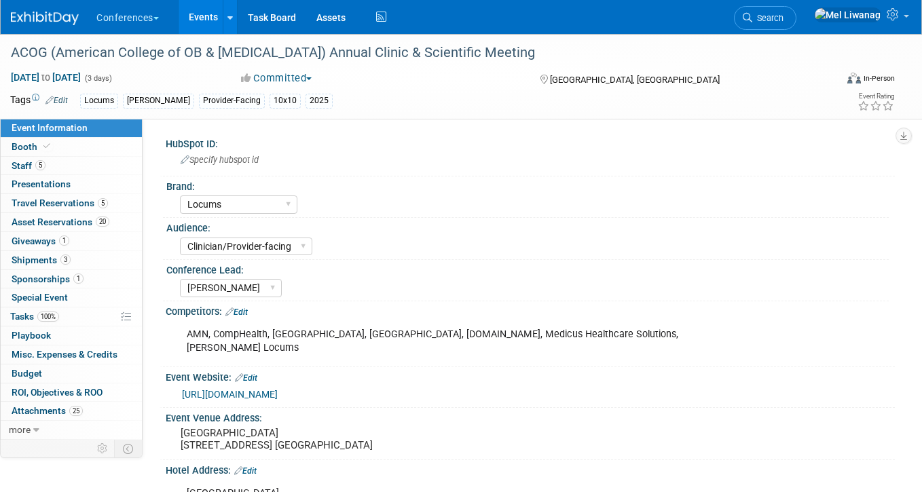
select select "Locums"
select select "Clinician/Provider-facing"
select select "[PERSON_NAME]"
click at [67, 241] on span "1" at bounding box center [64, 241] width 10 height 10
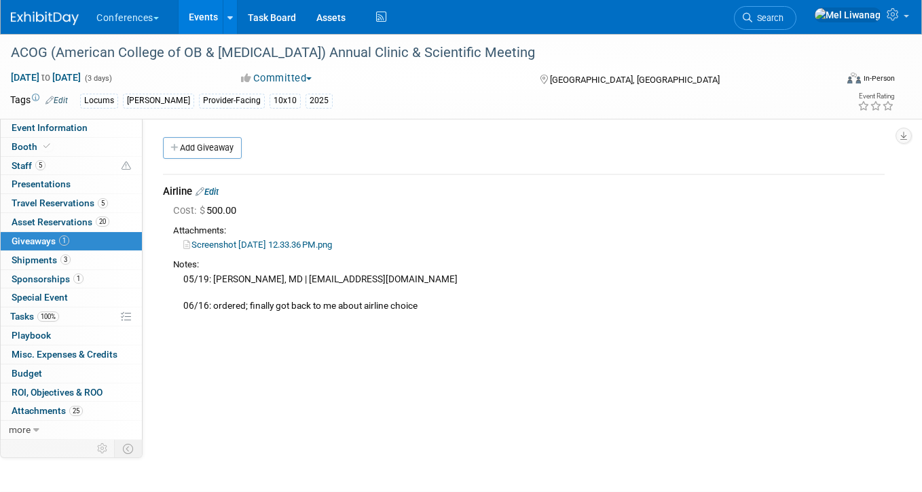
click at [796, 31] on li "Search" at bounding box center [765, 16] width 62 height 33
click at [796, 26] on link "Search" at bounding box center [765, 18] width 62 height 24
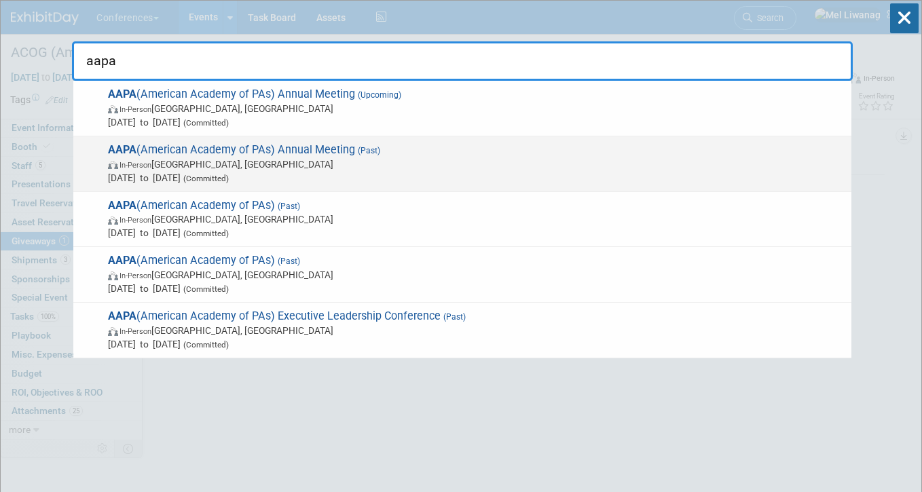
type input "aapa"
click at [236, 166] on span "In-Person [GEOGRAPHIC_DATA], [GEOGRAPHIC_DATA]" at bounding box center [476, 164] width 737 height 14
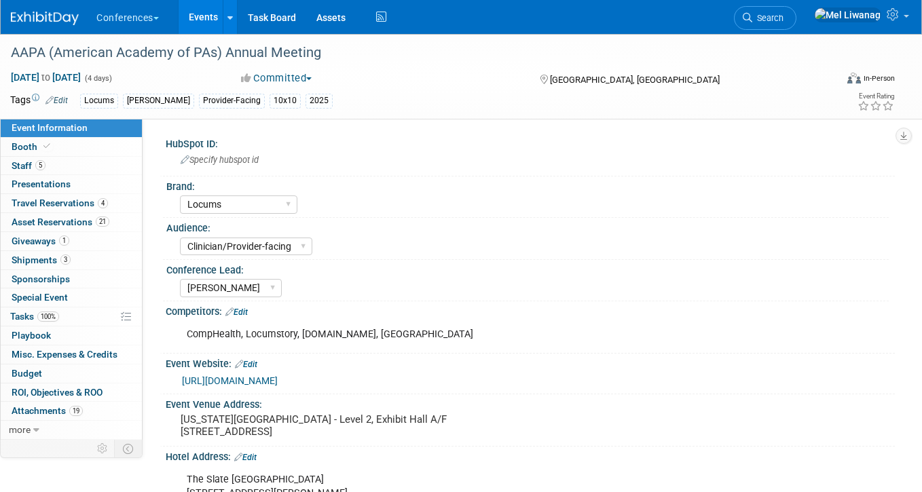
select select "Locums"
select select "Clinician/Provider-facing"
select select "[PERSON_NAME]"
click at [110, 231] on div "21 Asset Reservations 21 Asset Reservations" at bounding box center [71, 222] width 141 height 19
click at [109, 237] on link "1 Giveaways 1" at bounding box center [71, 241] width 141 height 18
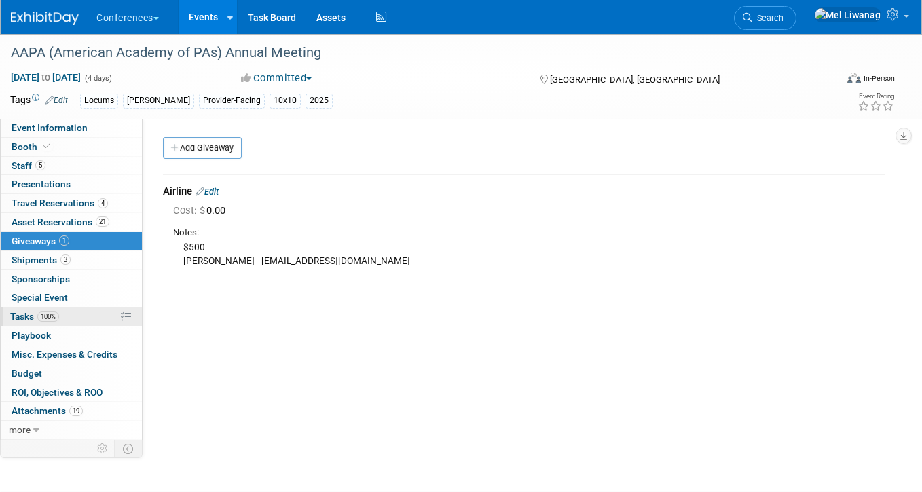
click at [75, 316] on link "100% Tasks 100%" at bounding box center [71, 317] width 141 height 18
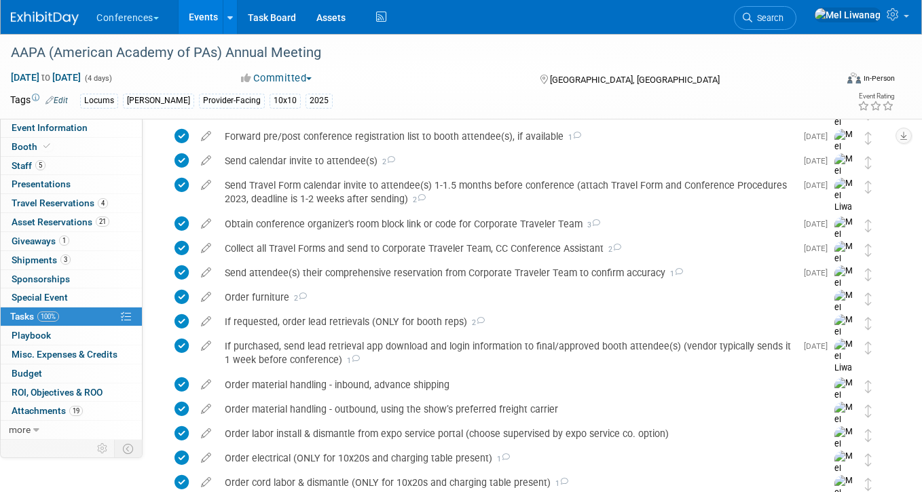
scroll to position [1056, 0]
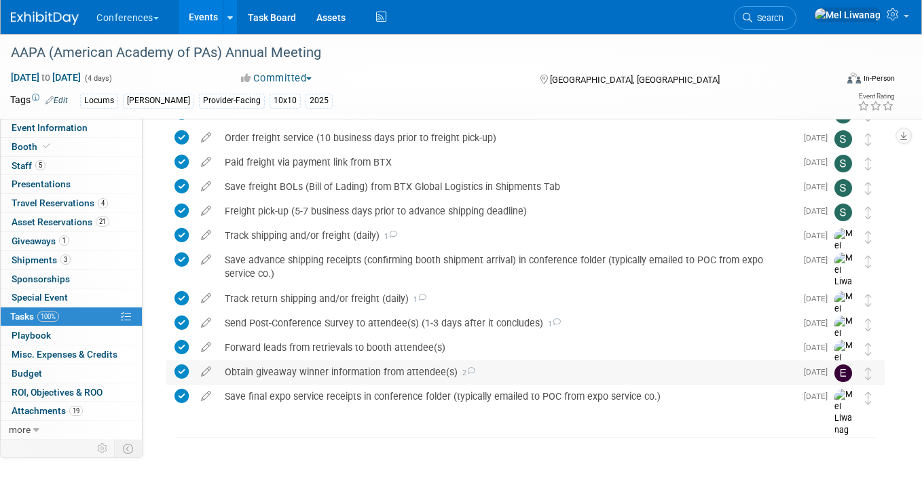
click at [549, 374] on div "Obtain giveaway winner information from attendee(s) 2" at bounding box center [507, 371] width 578 height 23
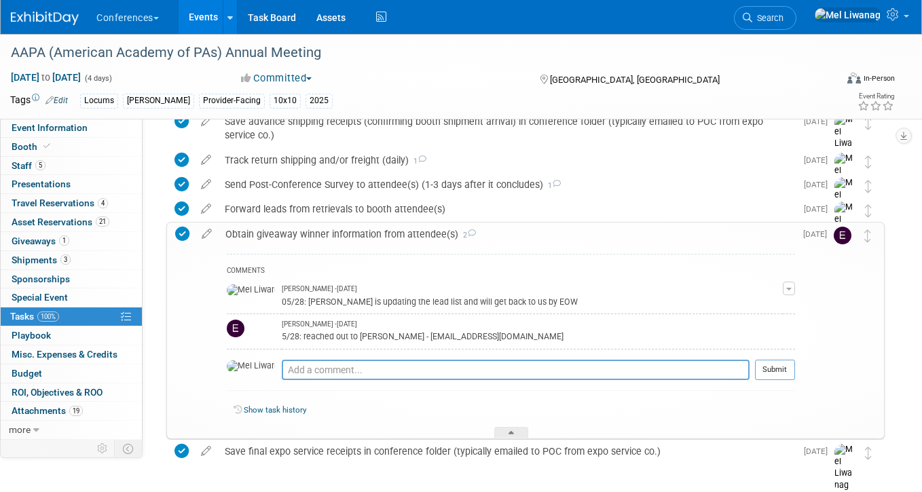
scroll to position [1195, 0]
click at [551, 371] on textarea at bounding box center [516, 369] width 468 height 20
click at [90, 233] on link "1 Giveaways 1" at bounding box center [71, 241] width 141 height 18
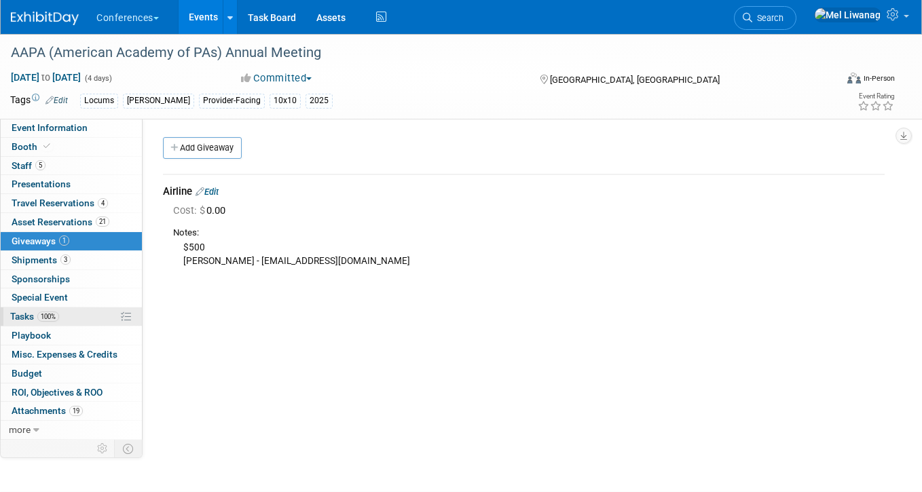
click at [64, 314] on link "100% Tasks 100%" at bounding box center [71, 317] width 141 height 18
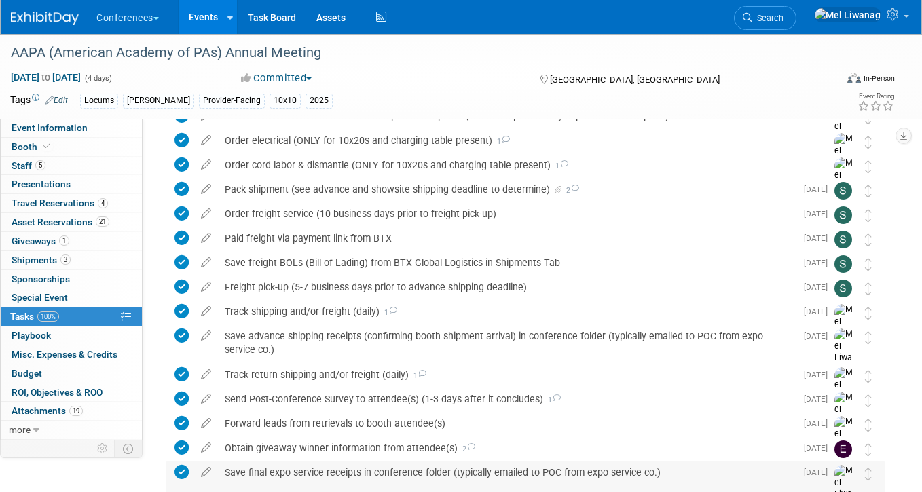
scroll to position [1056, 0]
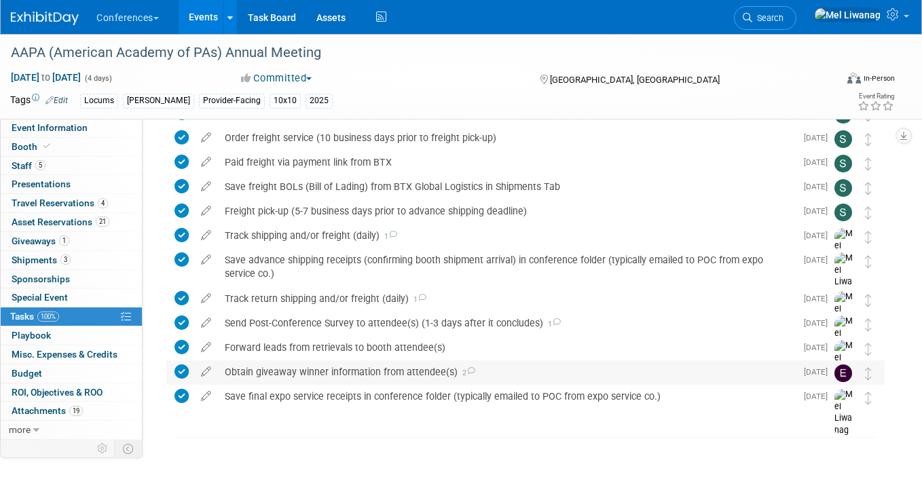
click at [431, 384] on td "Obtain giveaway winner information from attendee(s) 2 COMMENTS Mel Liwanag - 3 …" at bounding box center [507, 372] width 578 height 24
click at [433, 372] on div "Obtain giveaway winner information from attendee(s) 2" at bounding box center [507, 371] width 578 height 23
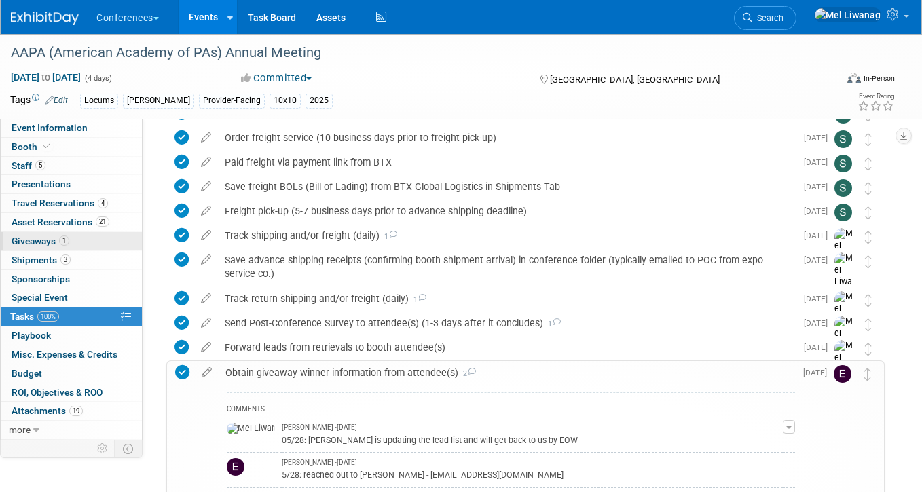
click at [108, 244] on link "1 Giveaways 1" at bounding box center [71, 241] width 141 height 18
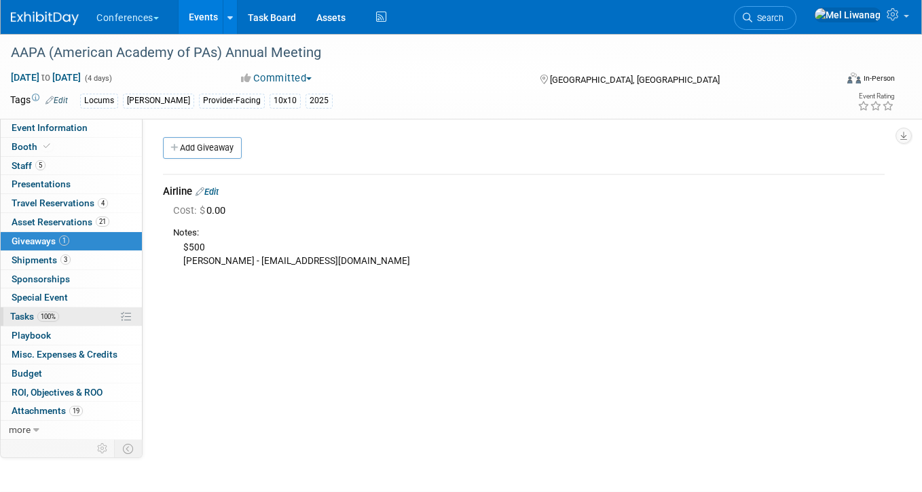
click at [75, 320] on link "100% Tasks 100%" at bounding box center [71, 317] width 141 height 18
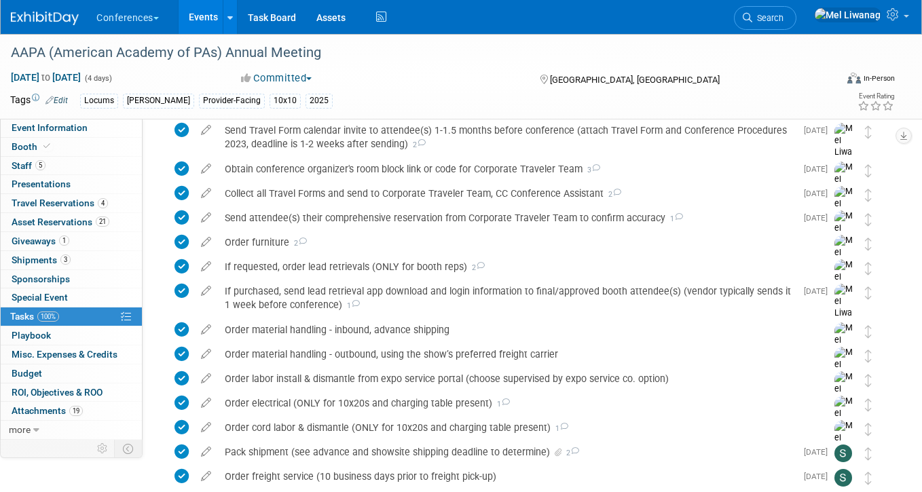
scroll to position [1016, 0]
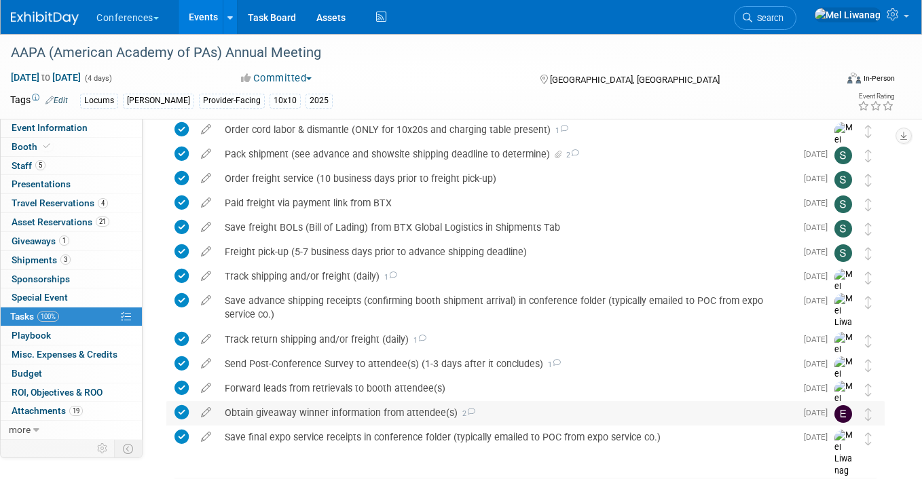
click at [339, 409] on div "Obtain giveaway winner information from attendee(s) 2" at bounding box center [507, 412] width 578 height 23
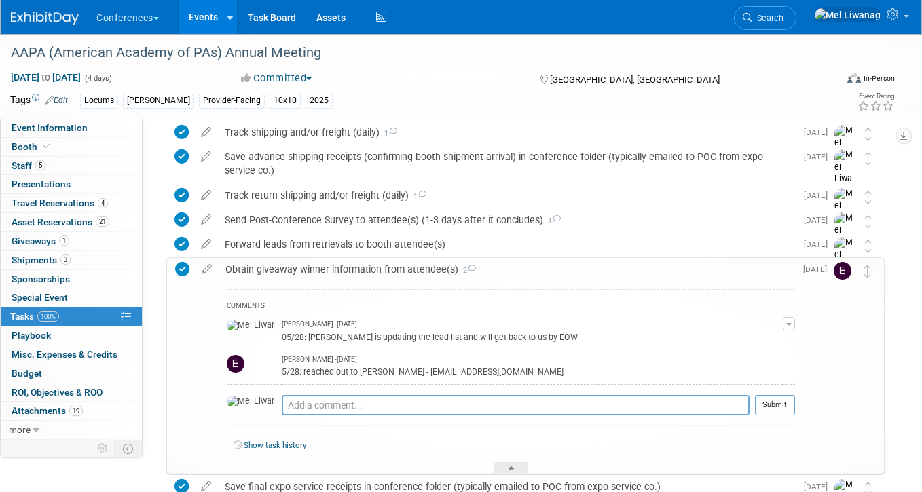
scroll to position [1164, 0]
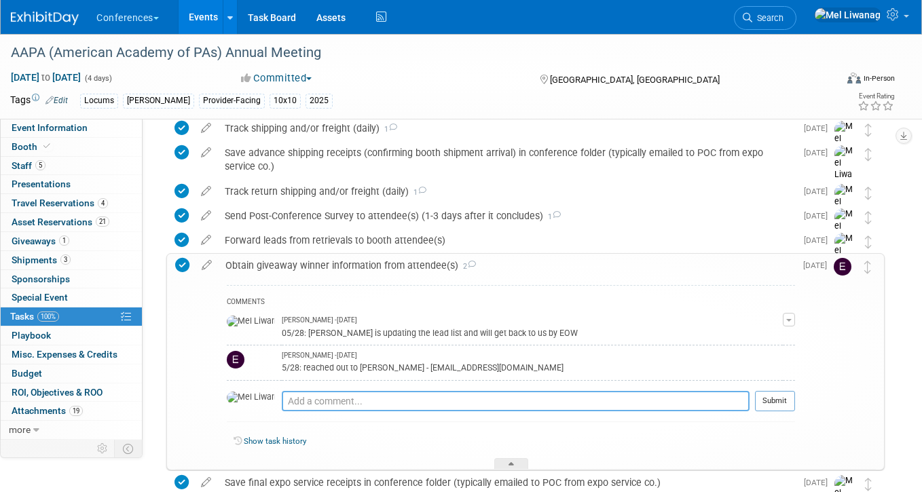
click at [365, 401] on textarea at bounding box center [516, 401] width 468 height 20
type textarea "09/02: Did he not respond?"
click at [126, 236] on link "1 Giveaways 1" at bounding box center [71, 241] width 141 height 18
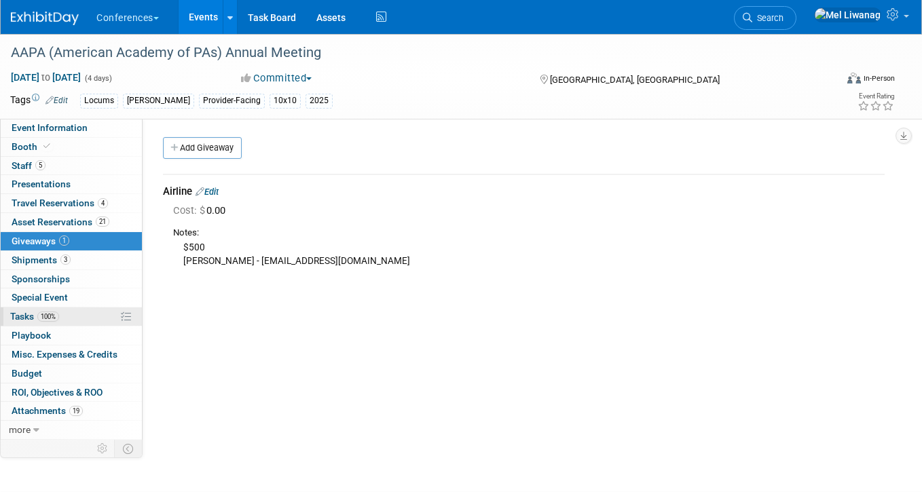
click at [52, 312] on span "100%" at bounding box center [48, 317] width 22 height 10
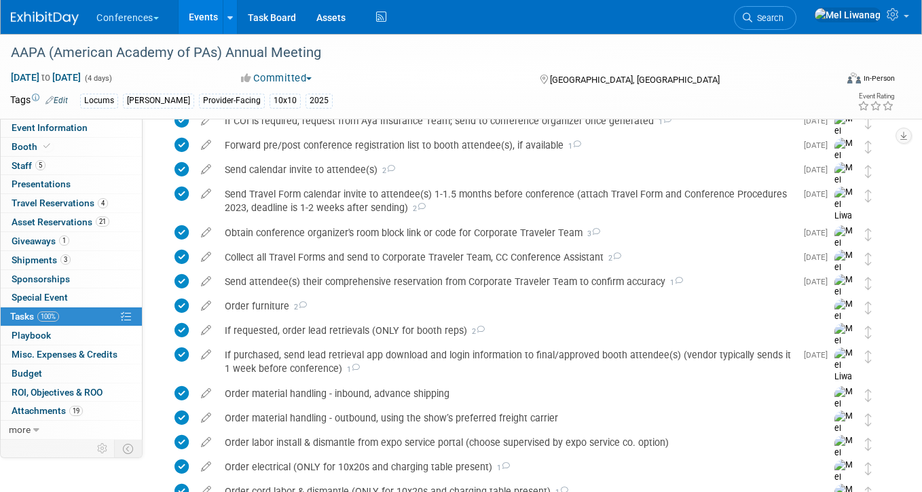
scroll to position [1056, 0]
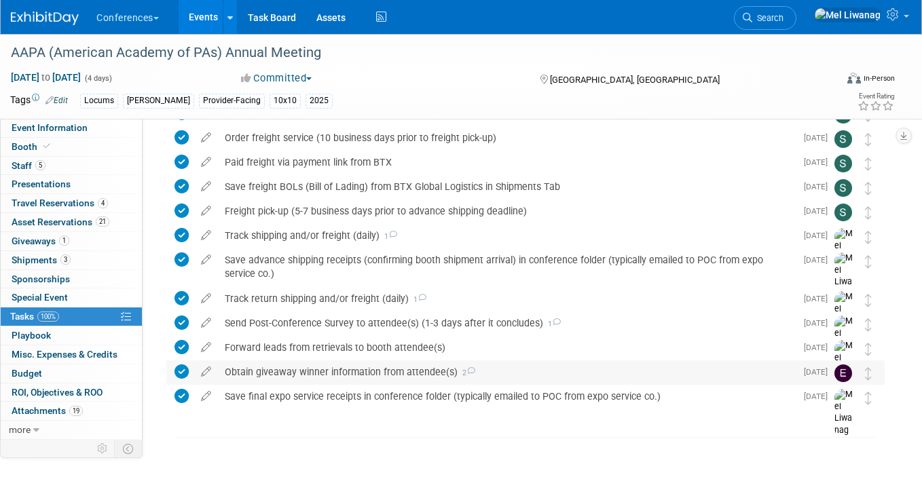
click at [377, 364] on div "Obtain giveaway winner information from attendee(s) 2" at bounding box center [507, 371] width 578 height 23
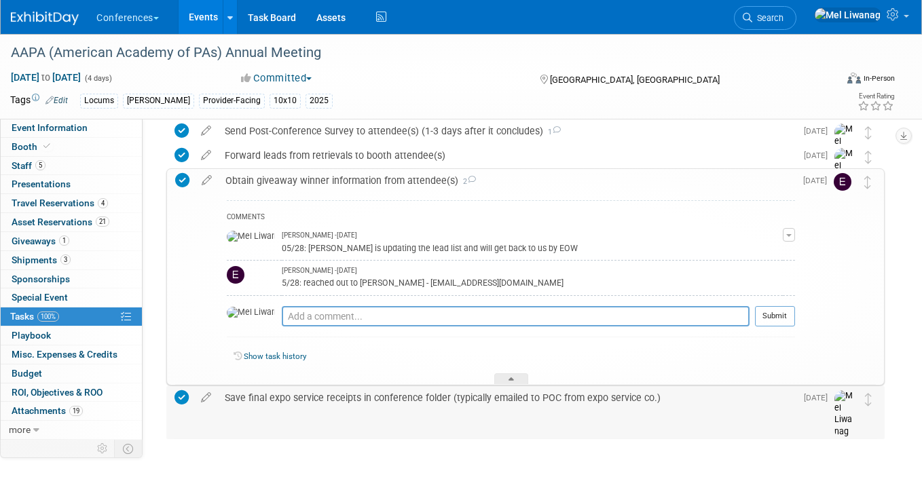
scroll to position [1250, 0]
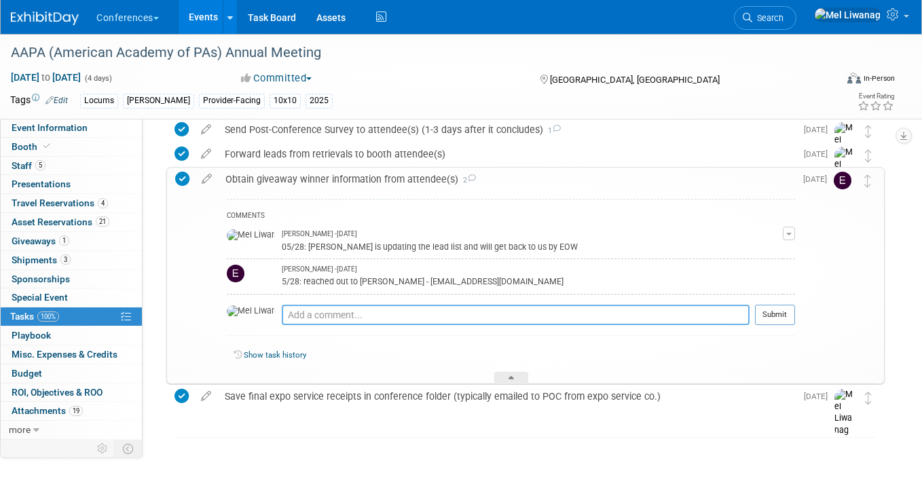
click at [418, 314] on textarea at bounding box center [516, 315] width 468 height 20
drag, startPoint x: 375, startPoint y: 317, endPoint x: 669, endPoint y: 308, distance: 294.1
click at [669, 308] on textarea "09/02: Did he not respond? I'm assuming no since there is no receip" at bounding box center [516, 315] width 468 height 20
type textarea "09/02: Did he not respond?"
click at [761, 313] on button "Submit" at bounding box center [775, 315] width 40 height 20
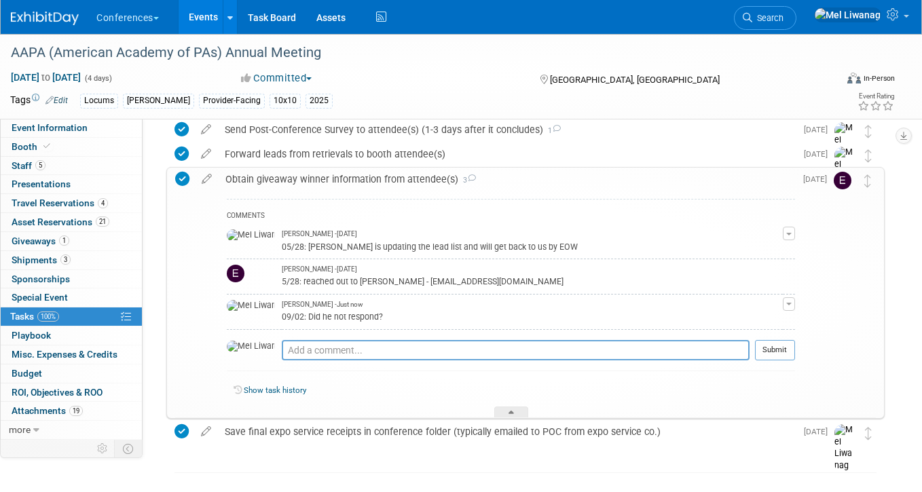
click at [352, 181] on div "Obtain giveaway winner information from attendee(s) 3" at bounding box center [507, 179] width 576 height 23
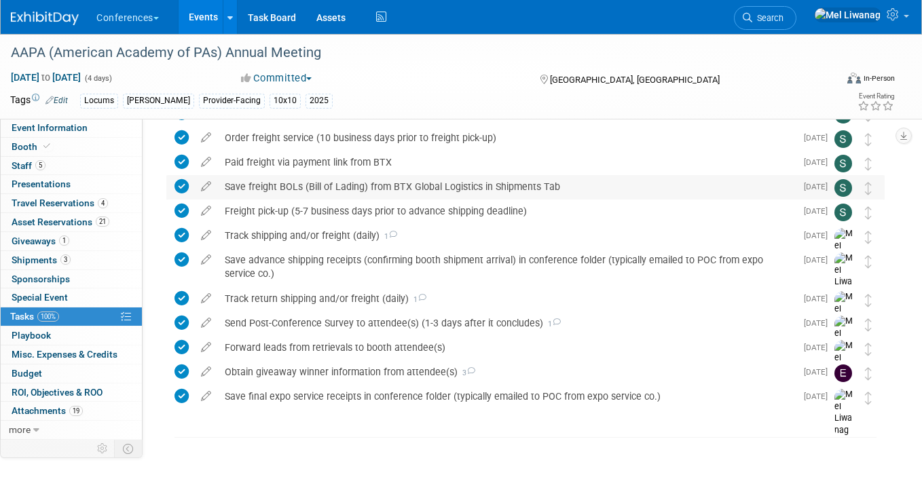
scroll to position [1056, 0]
click at [783, 14] on span "Search" at bounding box center [767, 18] width 31 height 10
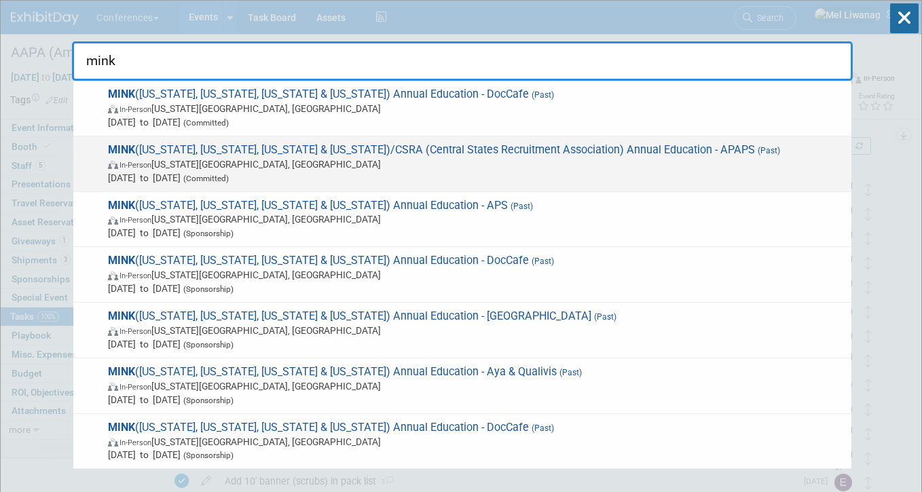
type input "mink"
click at [401, 167] on span "In-Person Kansas City, MO" at bounding box center [476, 164] width 737 height 14
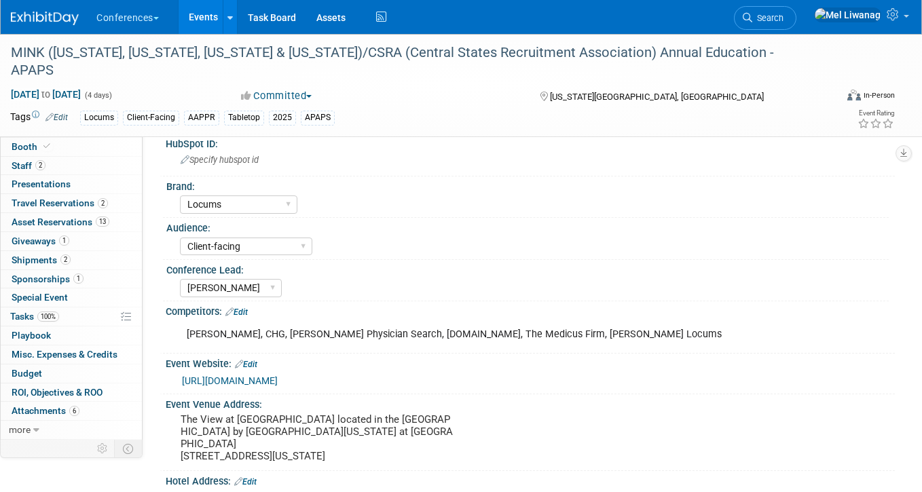
select select "Locums"
select select "Client-facing"
select select "[PERSON_NAME]"
click at [85, 238] on link "1 Giveaways 1" at bounding box center [71, 241] width 141 height 18
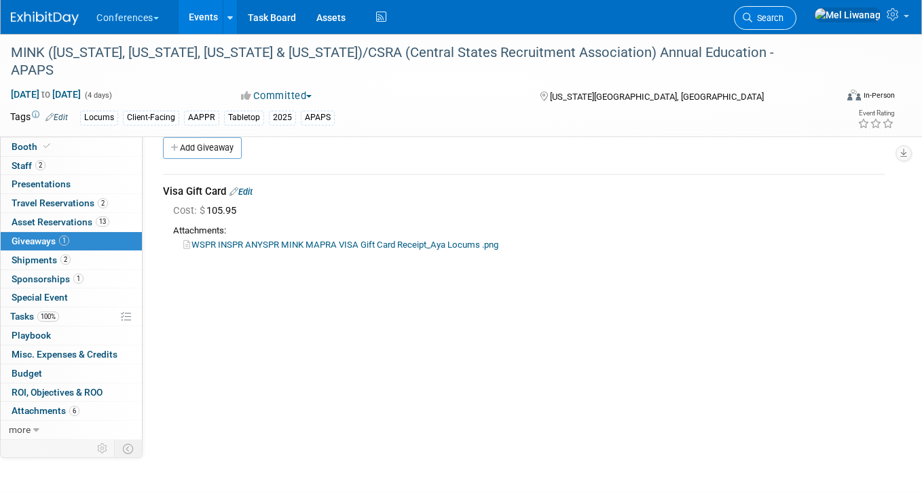
click at [783, 17] on span "Search" at bounding box center [767, 18] width 31 height 10
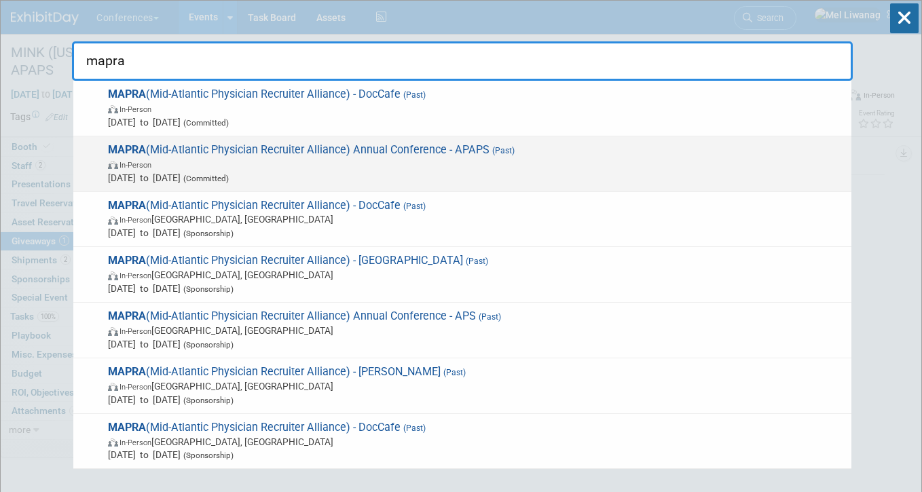
type input "mapra"
click at [553, 167] on span "In-Person" at bounding box center [476, 164] width 737 height 14
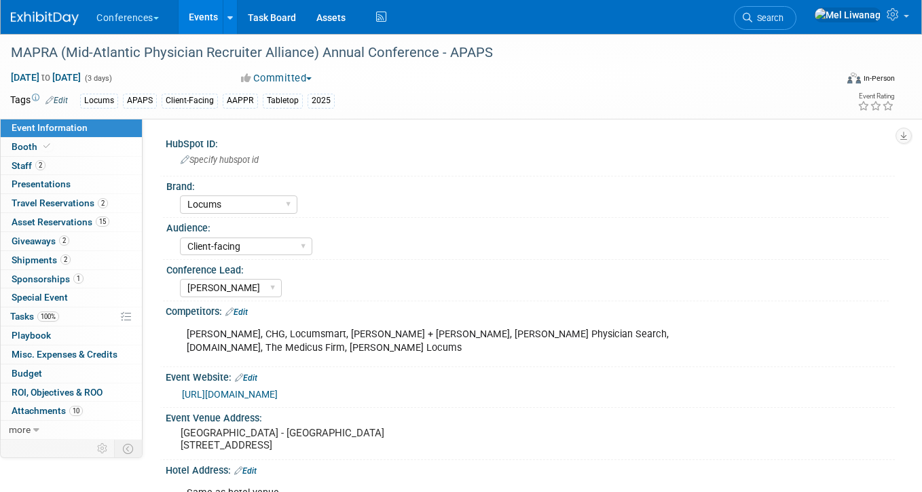
select select "Locums"
select select "Client-facing"
select select "[PERSON_NAME]"
click at [130, 230] on link "15 Asset Reservations 15" at bounding box center [71, 222] width 141 height 18
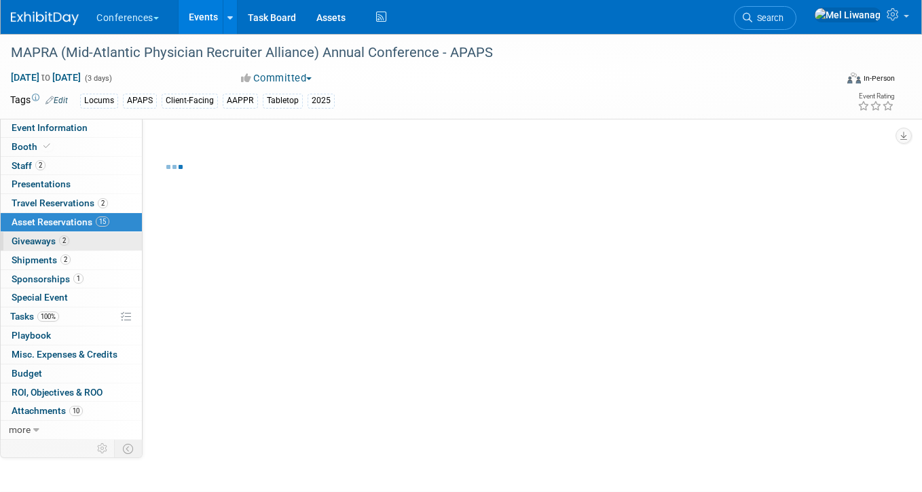
click at [98, 237] on link "2 Giveaways 2" at bounding box center [71, 241] width 141 height 18
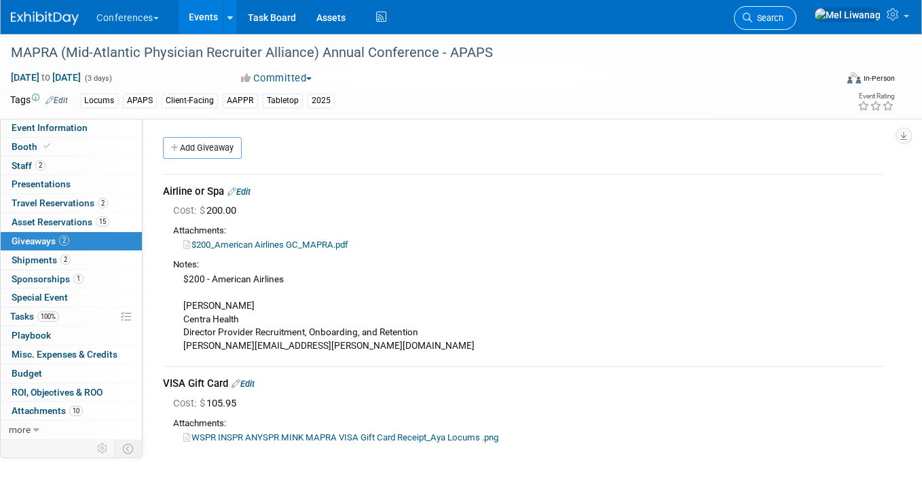
click at [788, 22] on link "Search" at bounding box center [765, 18] width 62 height 24
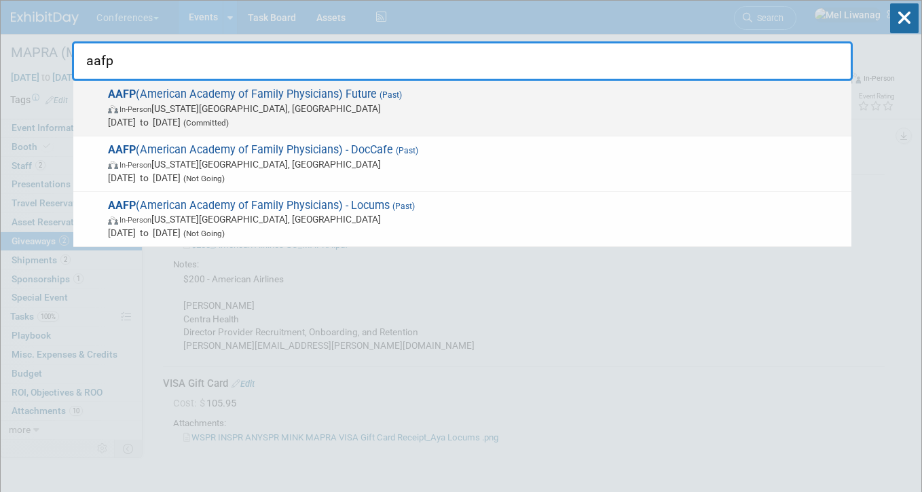
type input "aafp"
click at [287, 104] on span "In-Person Kansas City, MO" at bounding box center [476, 109] width 737 height 14
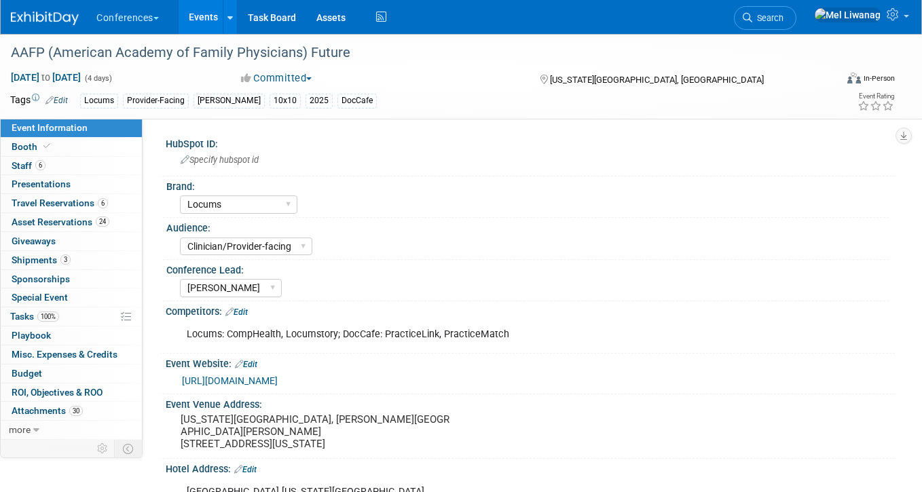
select select "Locums"
select select "Clinician/Provider-facing"
select select "[PERSON_NAME]"
click at [97, 316] on link "100% Tasks 100%" at bounding box center [71, 317] width 141 height 18
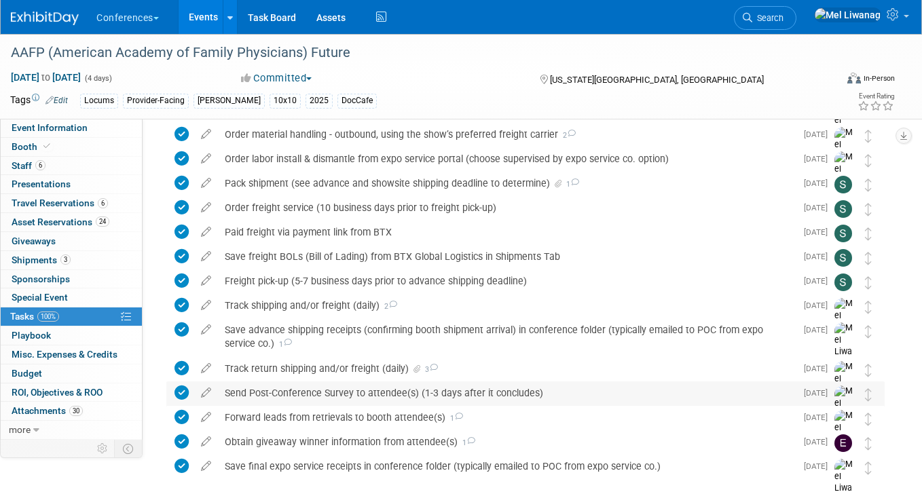
scroll to position [885, 0]
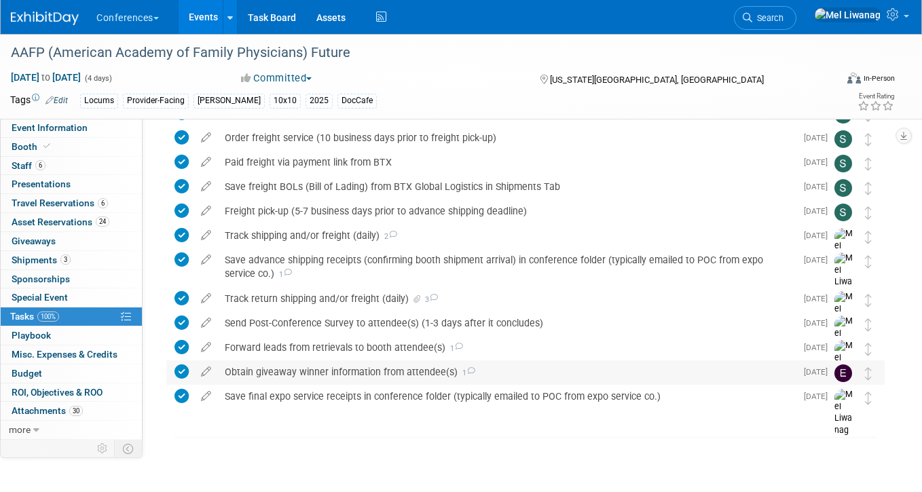
click at [415, 368] on div "Obtain giveaway winner information from attendee(s) 1" at bounding box center [507, 371] width 578 height 23
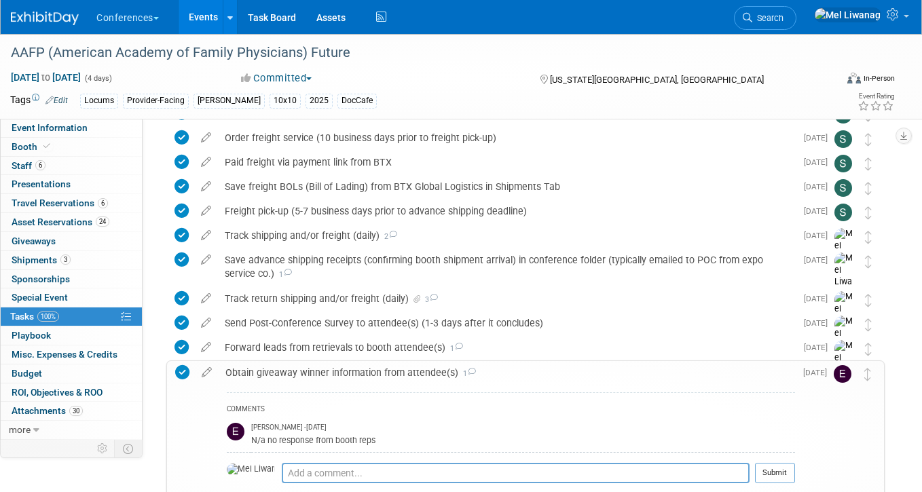
click at [415, 368] on div "Obtain giveaway winner information from attendee(s) 1" at bounding box center [507, 372] width 576 height 23
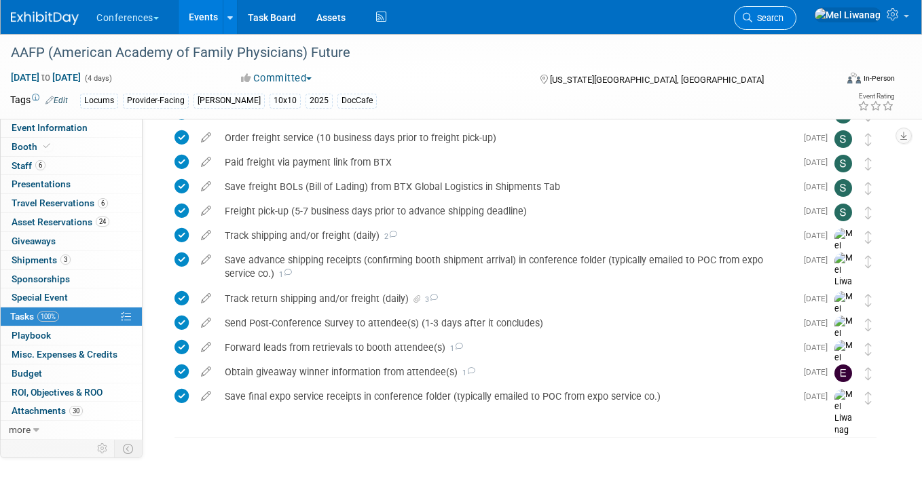
click at [796, 10] on link "Search" at bounding box center [765, 18] width 62 height 24
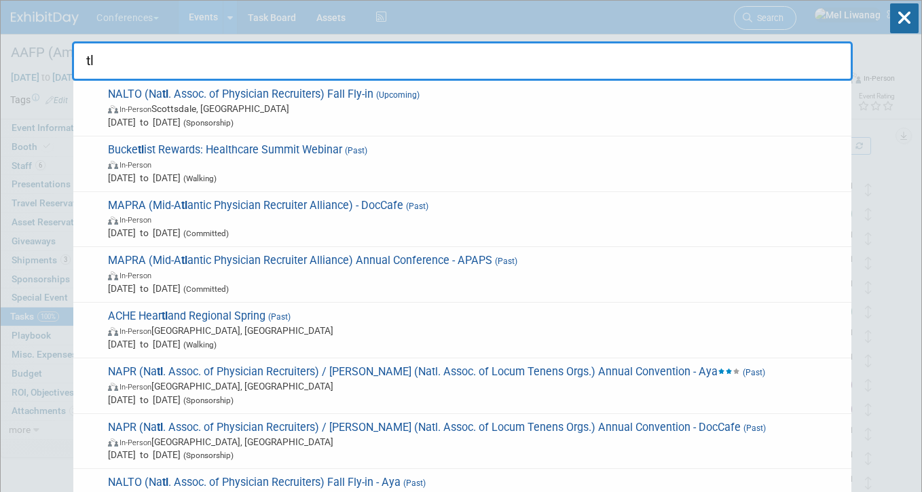
type input "t"
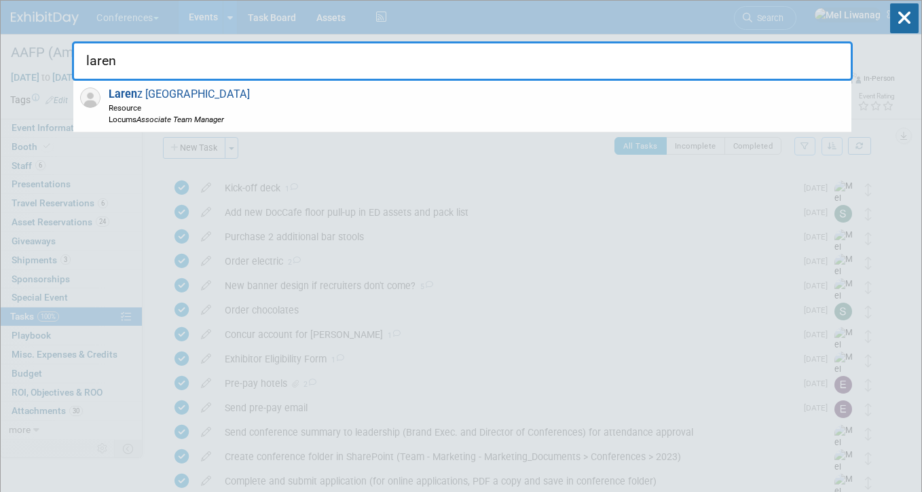
type input "laren"
click at [773, 71] on input "laren" at bounding box center [462, 60] width 781 height 39
drag, startPoint x: 127, startPoint y: 71, endPoint x: 62, endPoint y: 71, distance: 64.5
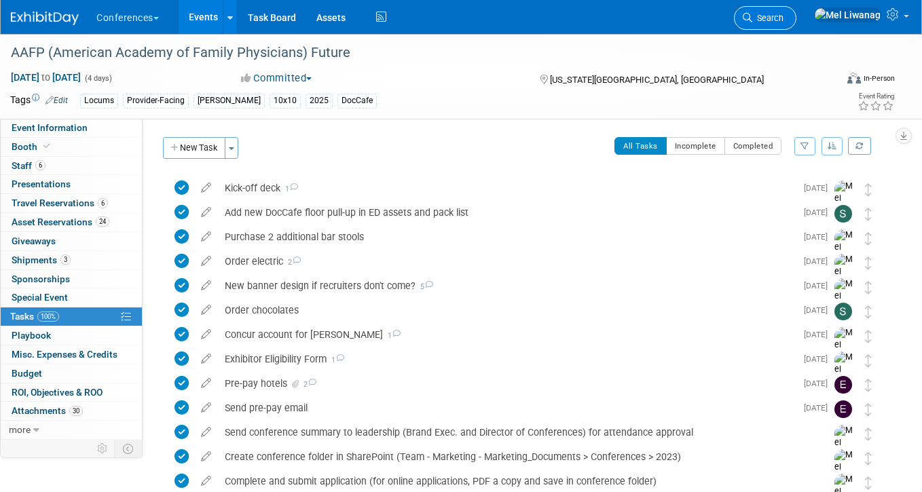
click at [782, 16] on link "Search" at bounding box center [765, 18] width 62 height 24
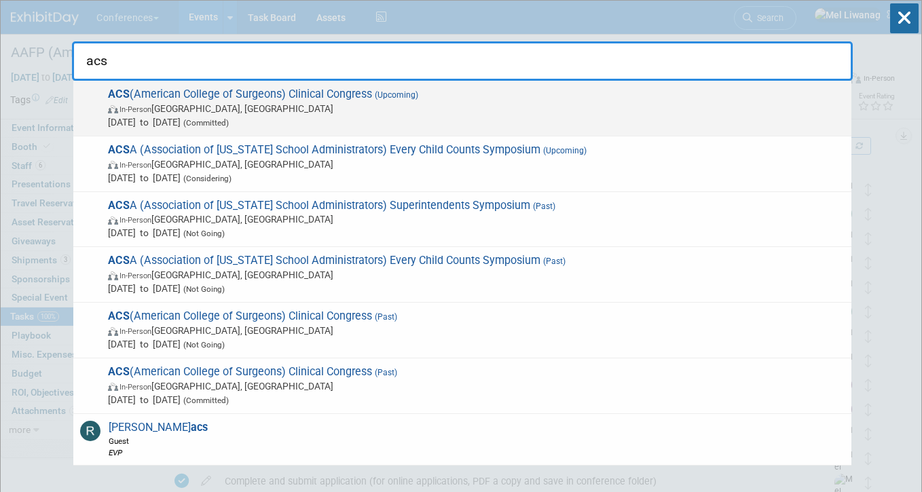
type input "acs"
click at [416, 120] on span "Oct 4, 2025 to Oct 7, 2025 (Committed)" at bounding box center [476, 122] width 737 height 14
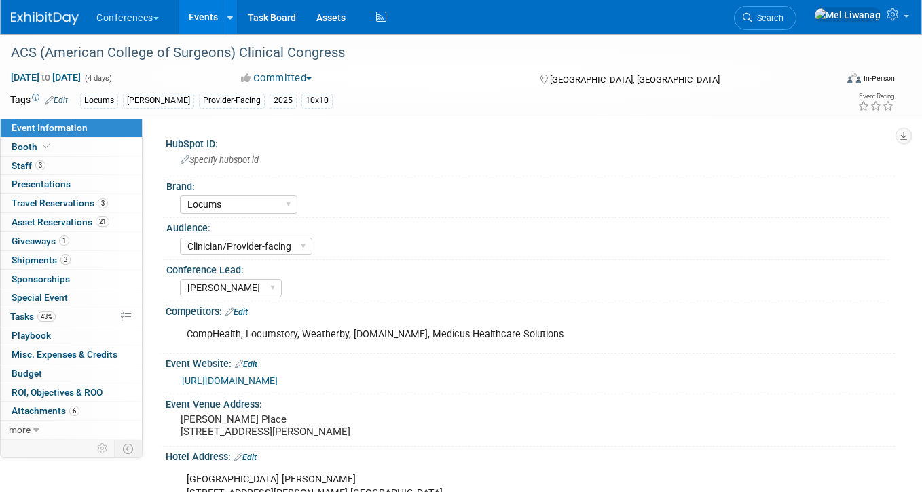
select select "Locums"
select select "Clinician/Provider-facing"
select select "[PERSON_NAME]"
click at [126, 166] on link "3 Staff 3" at bounding box center [71, 166] width 141 height 18
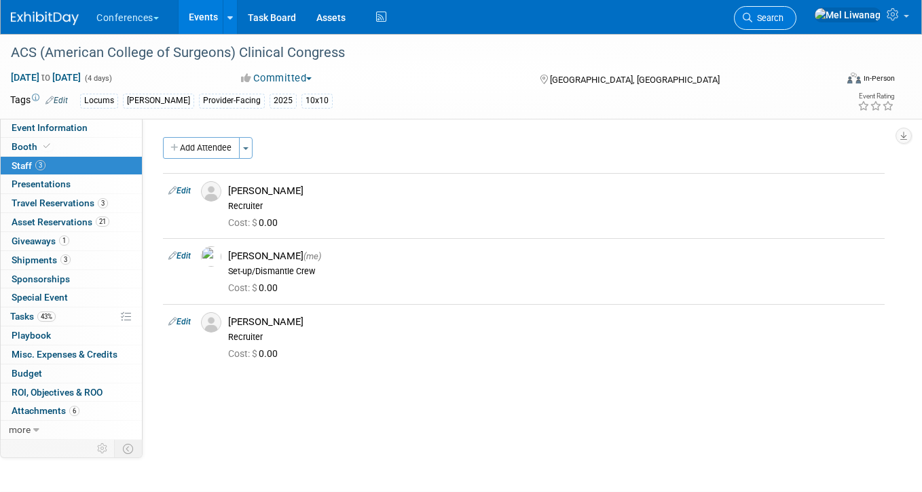
click at [782, 17] on link "Search" at bounding box center [765, 18] width 62 height 24
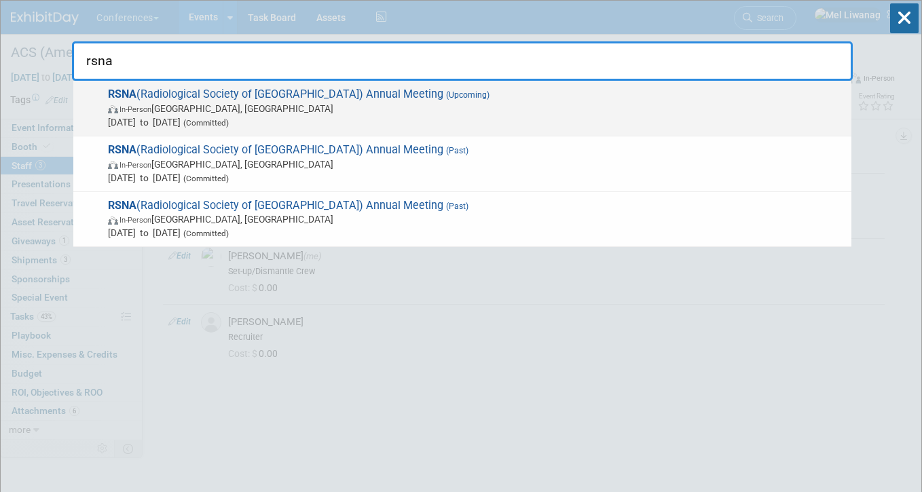
type input "rsna"
click at [400, 95] on span "RSNA (Radiological Society of [GEOGRAPHIC_DATA]) Annual Meeting (Upcoming) In-P…" at bounding box center [474, 108] width 741 height 41
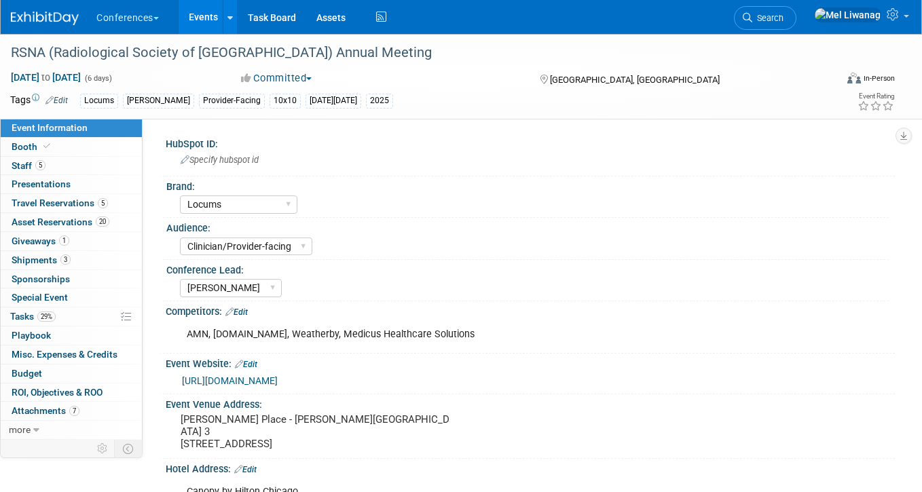
select select "Locums"
select select "Clinician/Provider-facing"
select select "[PERSON_NAME]"
click at [94, 204] on span "Travel Reservations 5" at bounding box center [60, 203] width 96 height 11
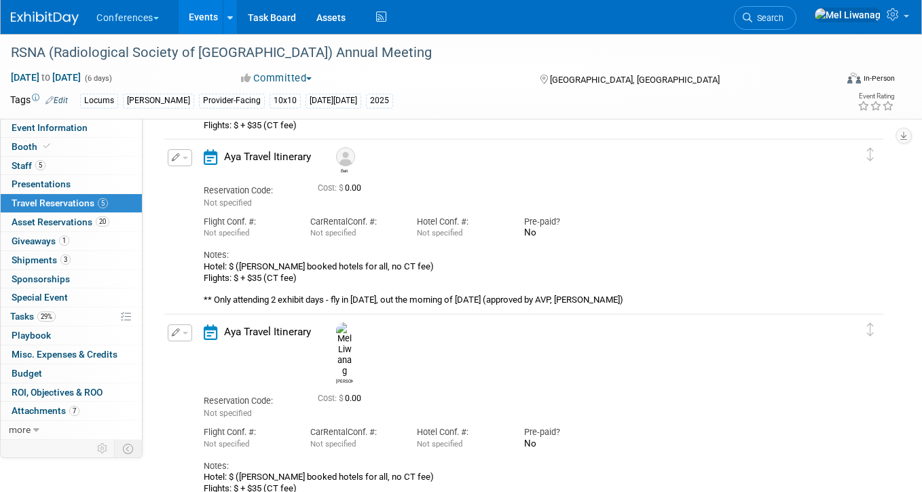
scroll to position [501, 0]
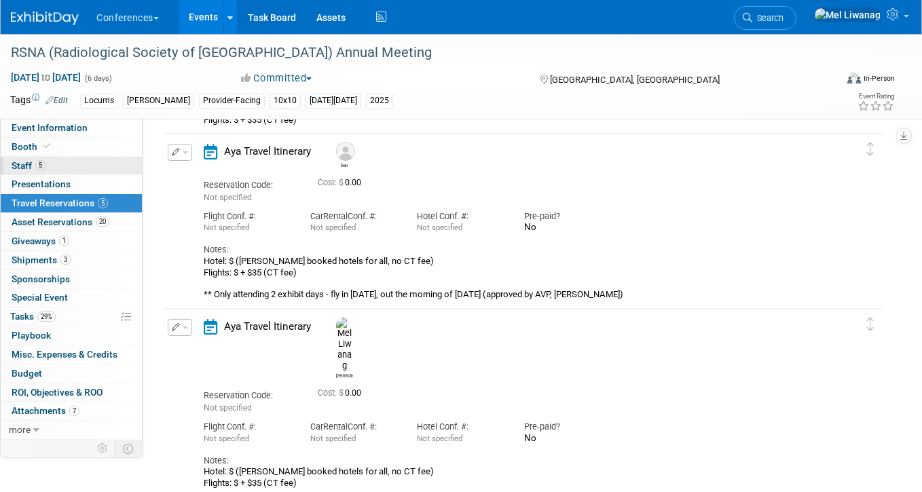
click at [73, 164] on link "5 Staff 5" at bounding box center [71, 166] width 141 height 18
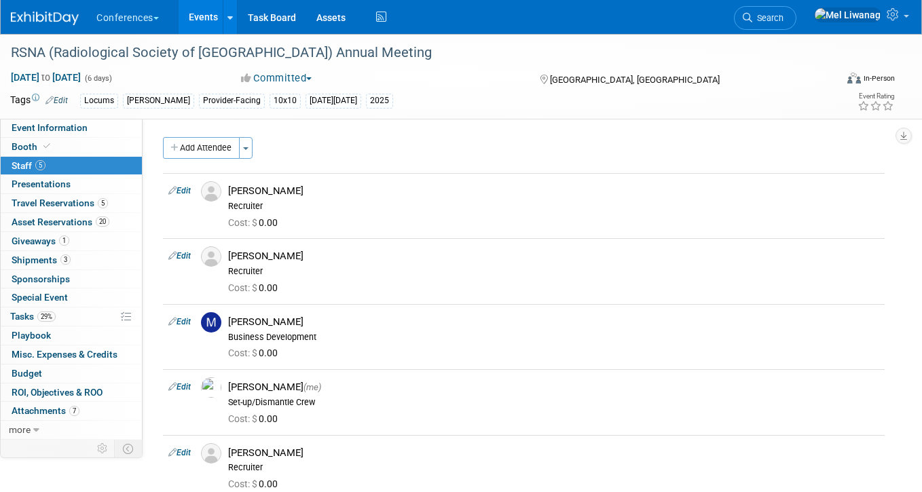
click at [57, 14] on img at bounding box center [45, 19] width 68 height 14
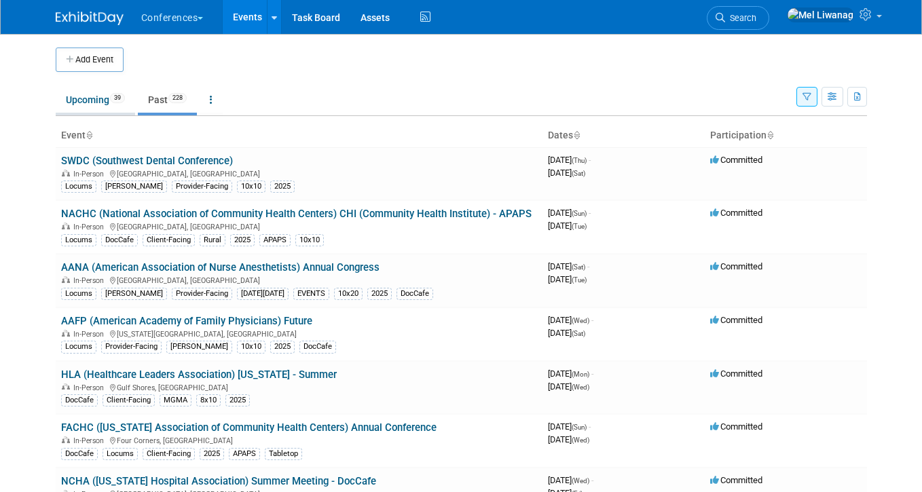
click at [81, 114] on li "Upcoming 39" at bounding box center [95, 101] width 79 height 29
click at [90, 102] on link "Upcoming 39" at bounding box center [95, 100] width 79 height 26
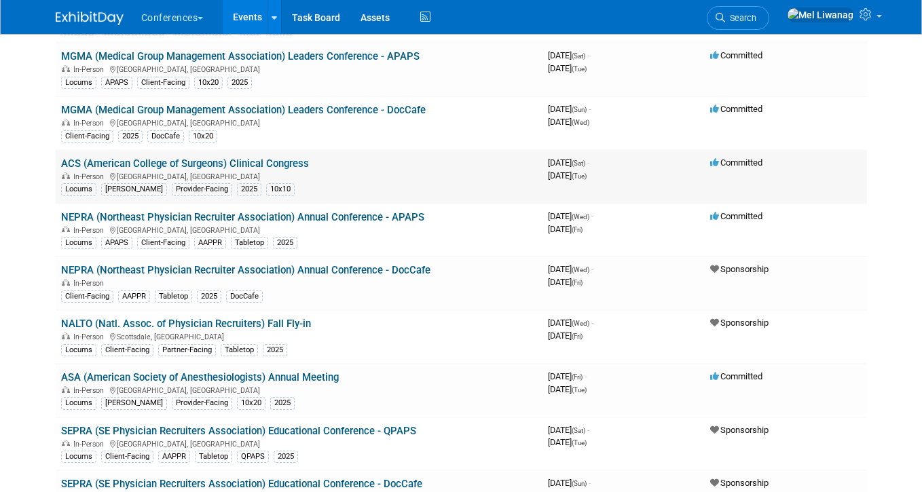
scroll to position [555, 0]
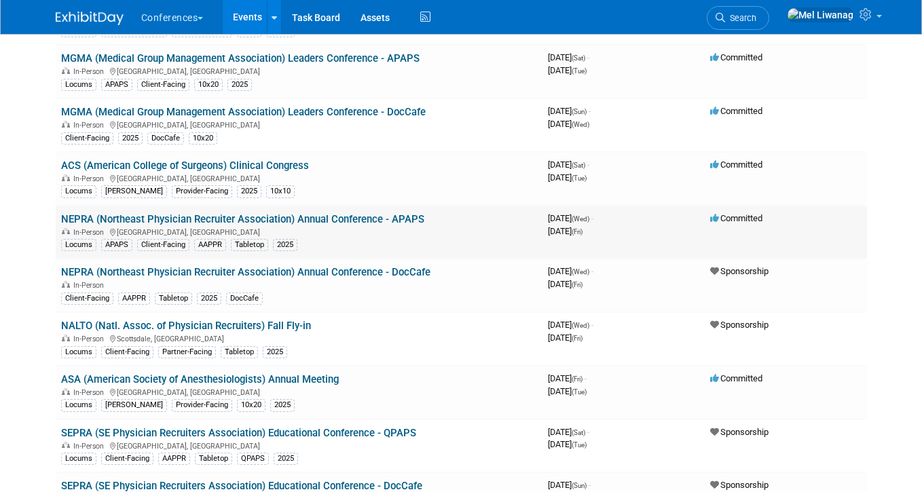
click at [130, 219] on link "NEPRA (Northeast Physician Recruiter Association) Annual Conference - APAPS" at bounding box center [242, 219] width 363 height 12
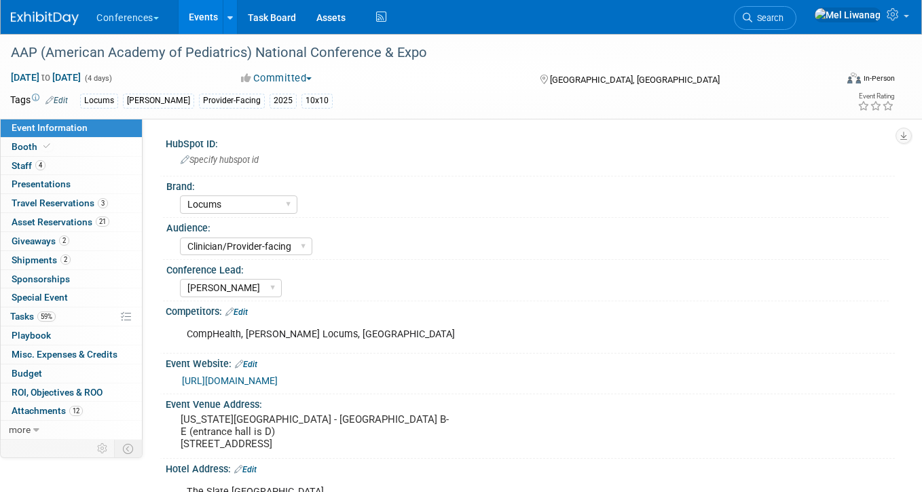
select select "Locums"
select select "Clinician/Provider-facing"
select select "[PERSON_NAME]"
click at [94, 149] on link "Booth" at bounding box center [71, 147] width 141 height 18
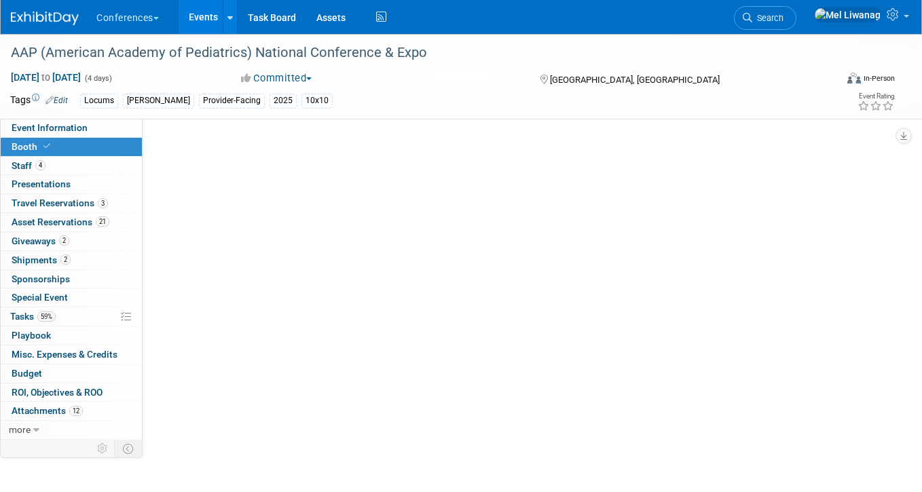
select select "10'x10'"
select select "Yes"
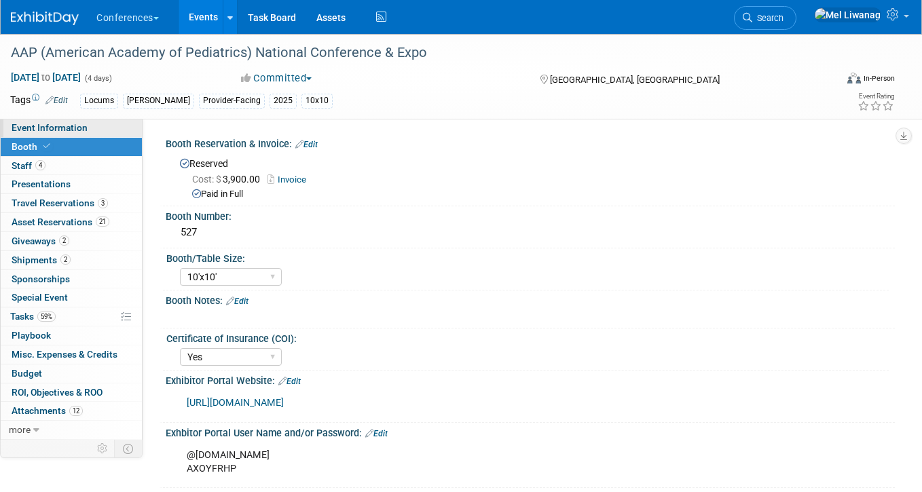
click at [127, 122] on link "Event Information" at bounding box center [71, 128] width 141 height 18
select select "Locums"
select select "Clinician/Provider-facing"
select select "[PERSON_NAME]"
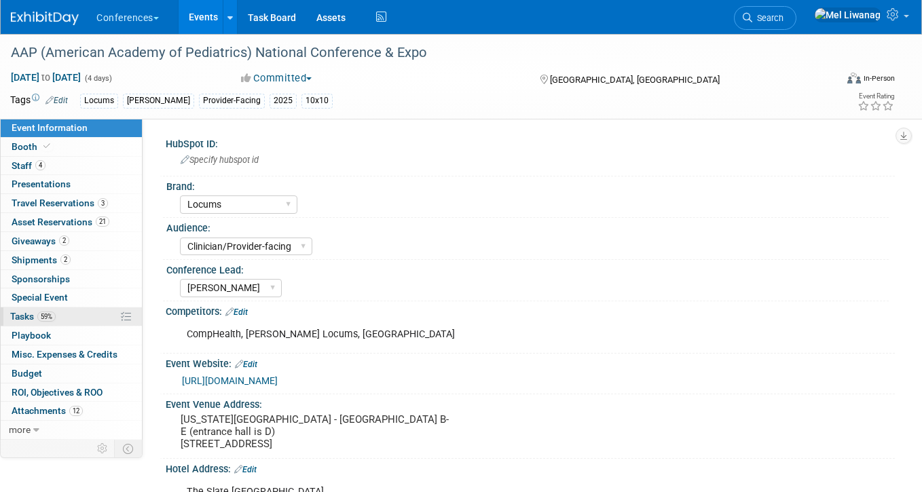
click at [48, 316] on span "59%" at bounding box center [46, 317] width 18 height 10
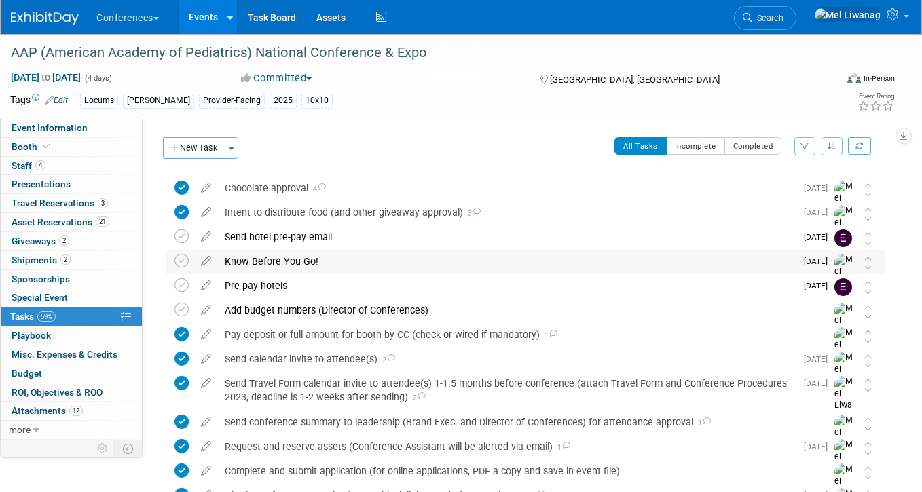
click at [401, 254] on div "Know Before You Go!" at bounding box center [507, 261] width 578 height 23
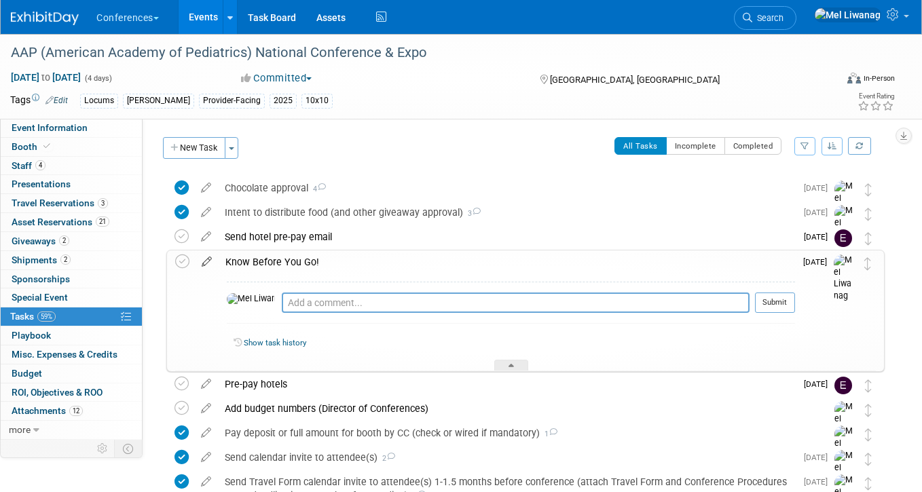
click at [208, 266] on icon at bounding box center [207, 259] width 24 height 17
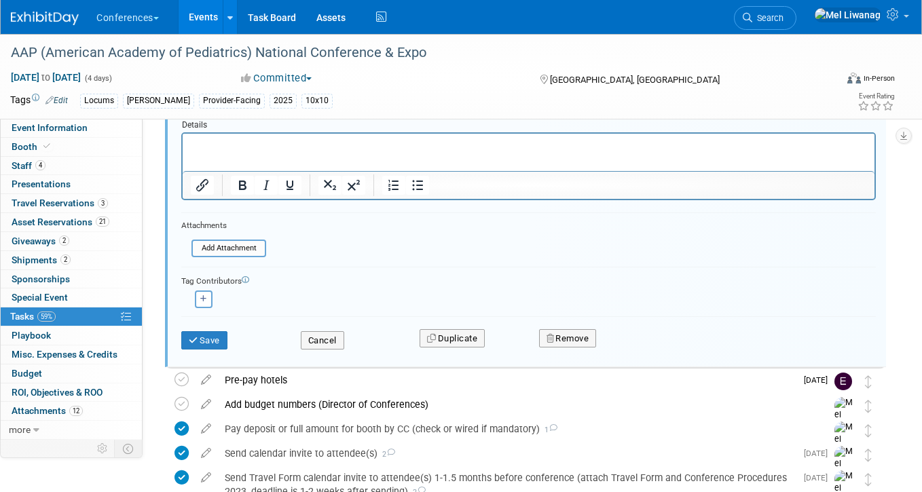
scroll to position [238, 0]
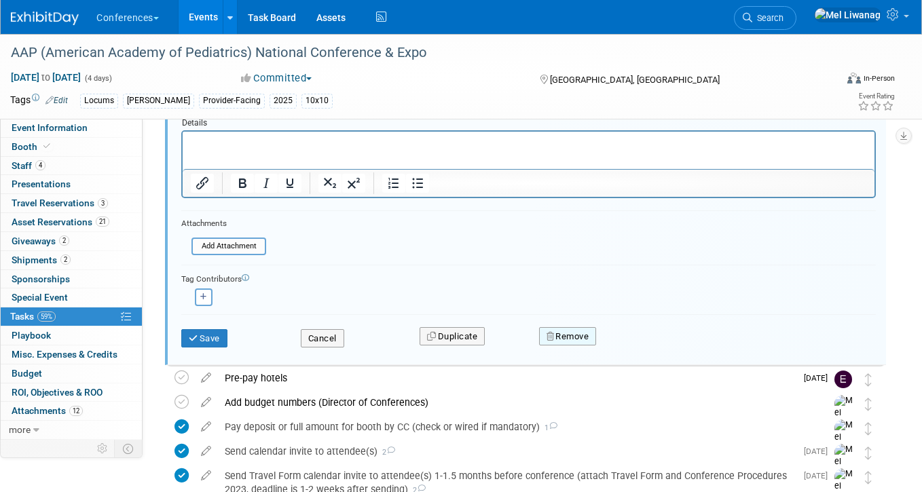
click at [559, 337] on button "Remove" at bounding box center [568, 336] width 58 height 19
click at [635, 348] on icon at bounding box center [634, 347] width 8 height 7
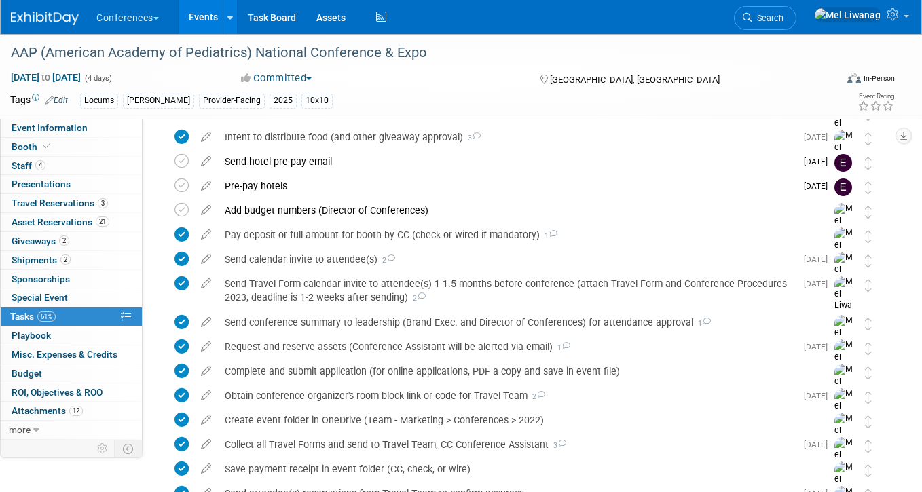
scroll to position [0, 0]
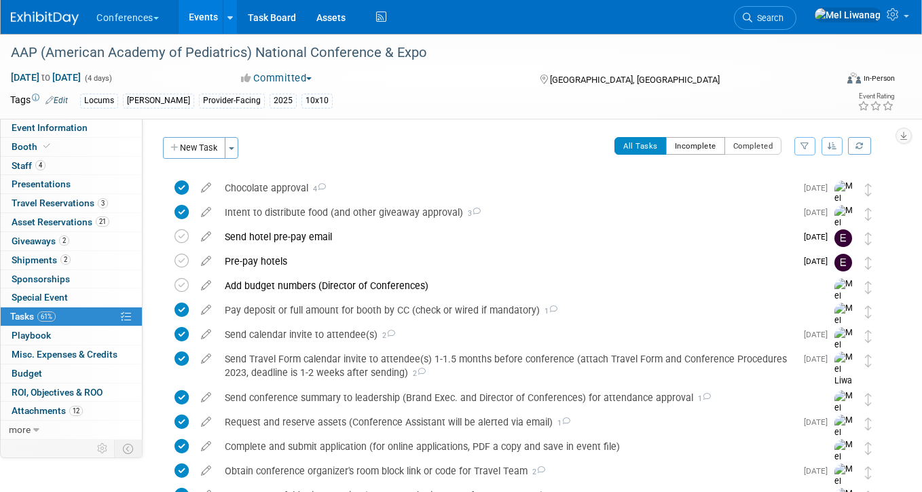
click at [684, 147] on button "Incomplete" at bounding box center [695, 146] width 59 height 18
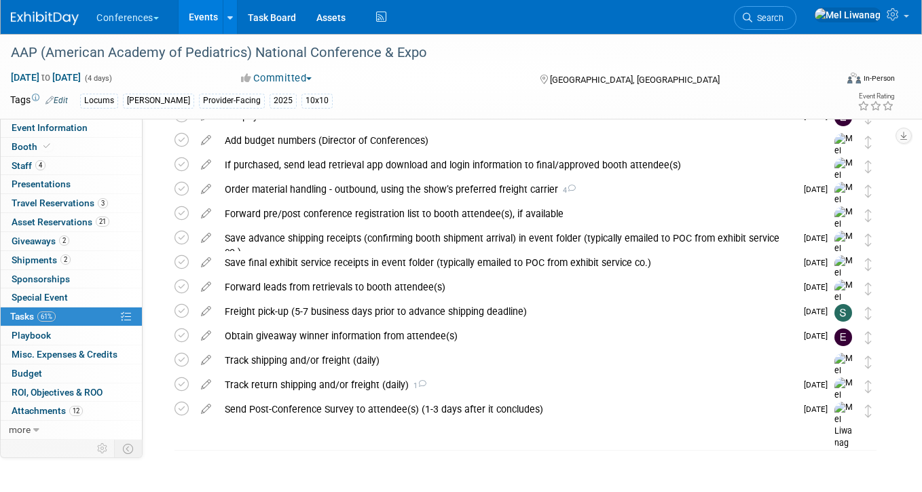
scroll to position [109, 0]
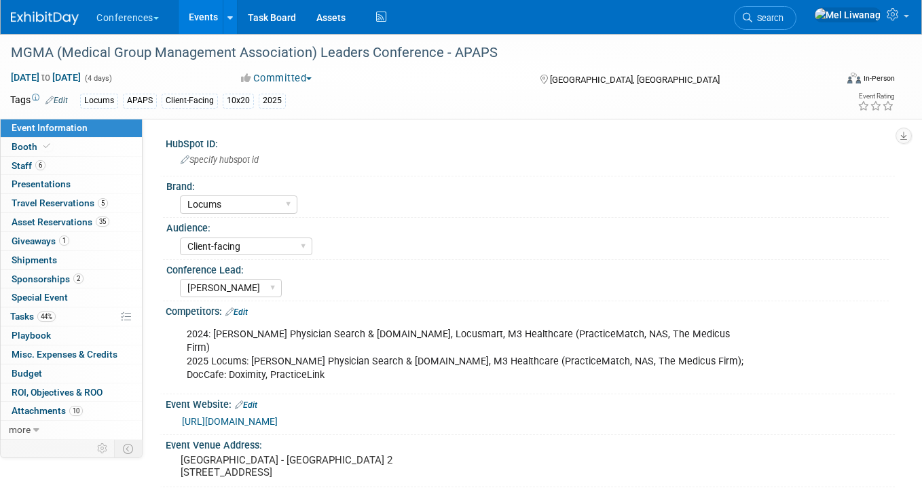
select select "Locums"
select select "Client-facing"
select select "[PERSON_NAME]"
click at [74, 327] on link "0 Playbook 0" at bounding box center [71, 336] width 141 height 18
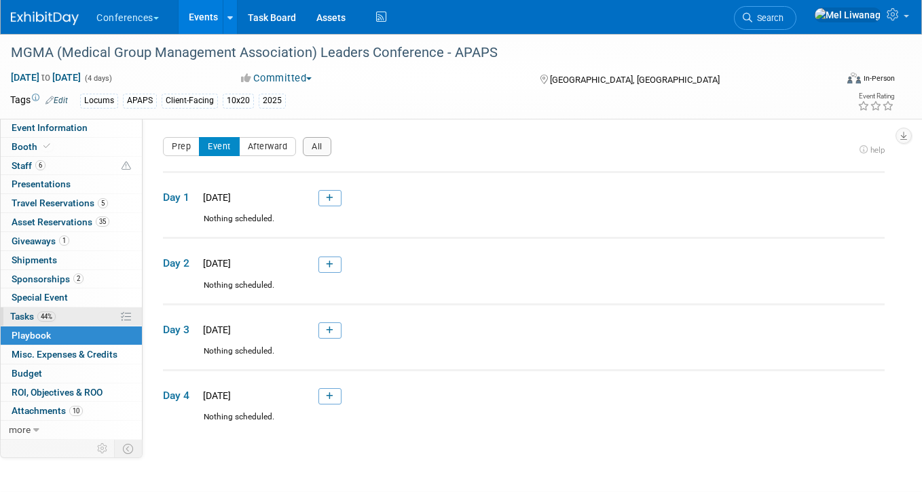
click at [71, 318] on link "44% Tasks 44%" at bounding box center [71, 317] width 141 height 18
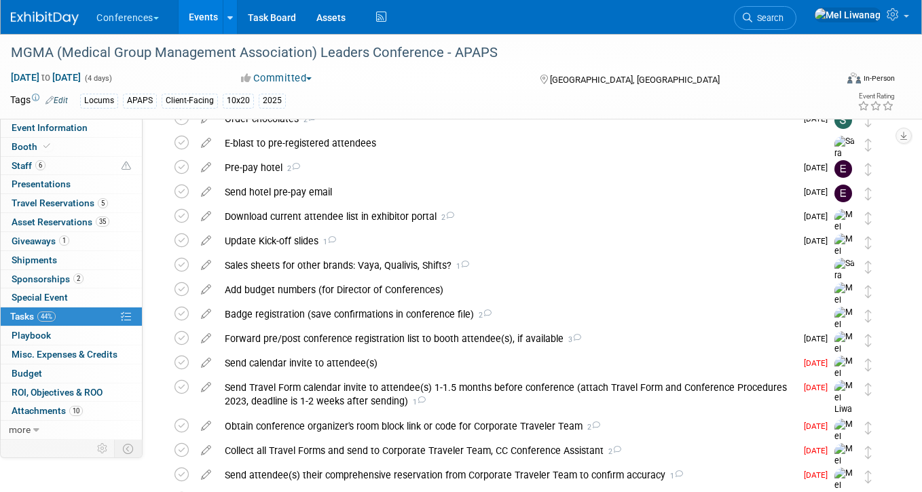
scroll to position [152, 0]
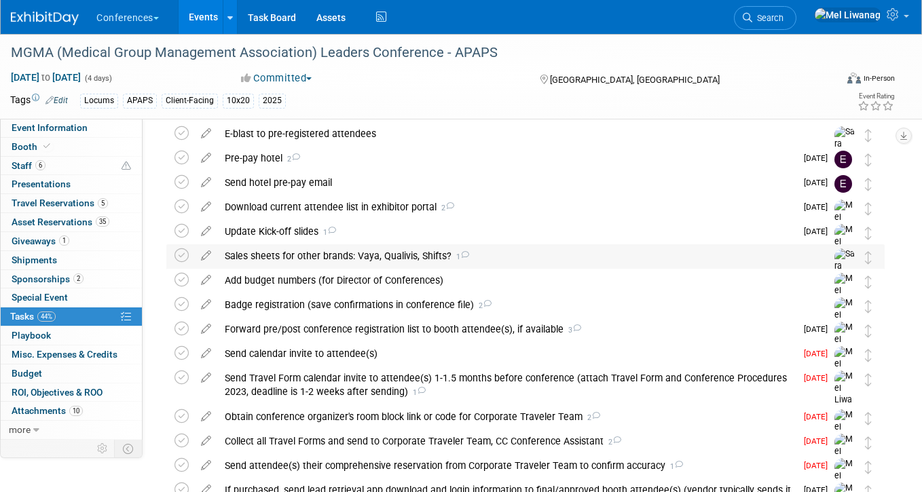
click at [426, 244] on div "Sales sheets for other brands: Vaya, Qualivis, Shifts? 1" at bounding box center [512, 255] width 589 height 23
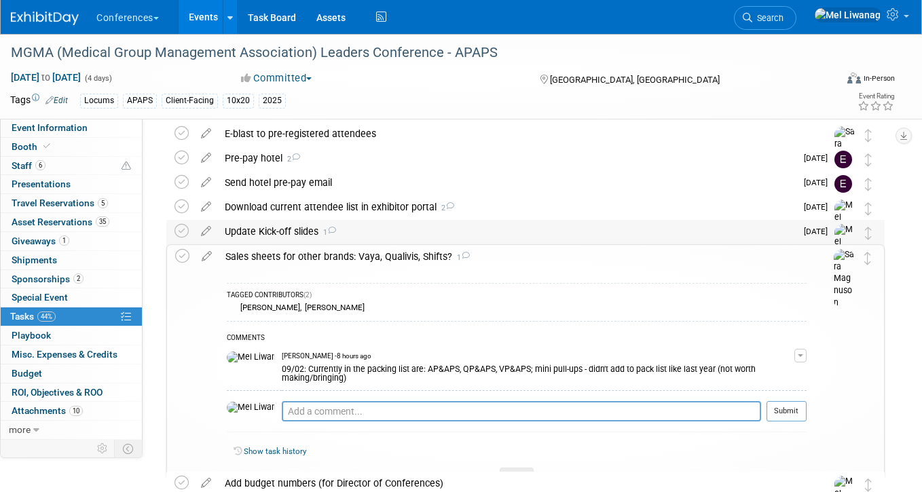
click at [418, 227] on div "Update Kick-off slides 1" at bounding box center [507, 231] width 578 height 23
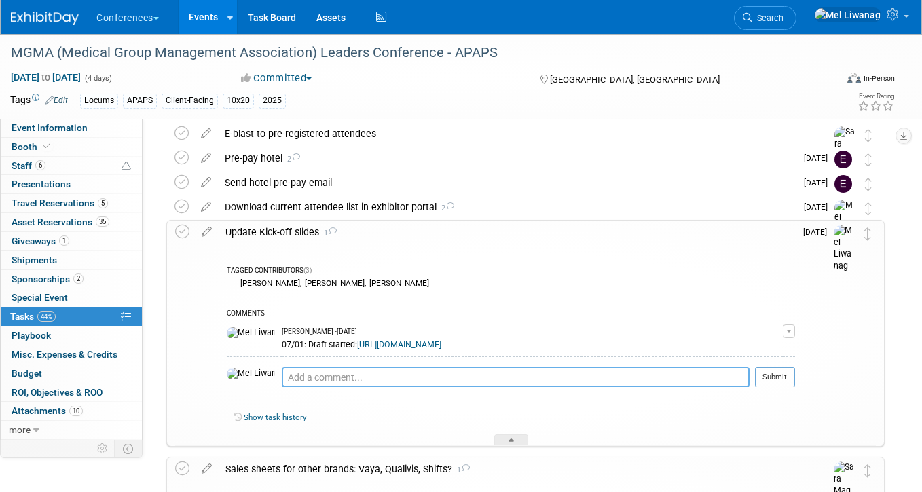
click at [359, 388] on textarea at bounding box center [516, 377] width 468 height 20
click at [204, 232] on icon at bounding box center [207, 229] width 24 height 17
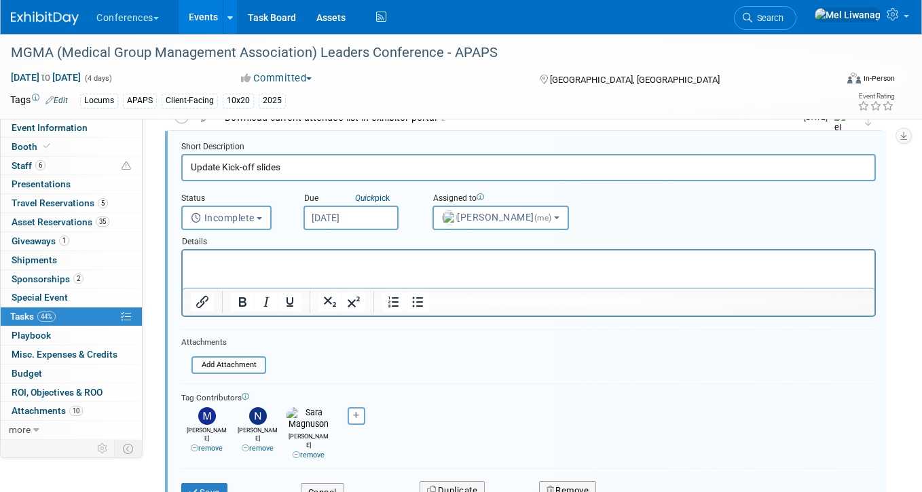
scroll to position [248, 0]
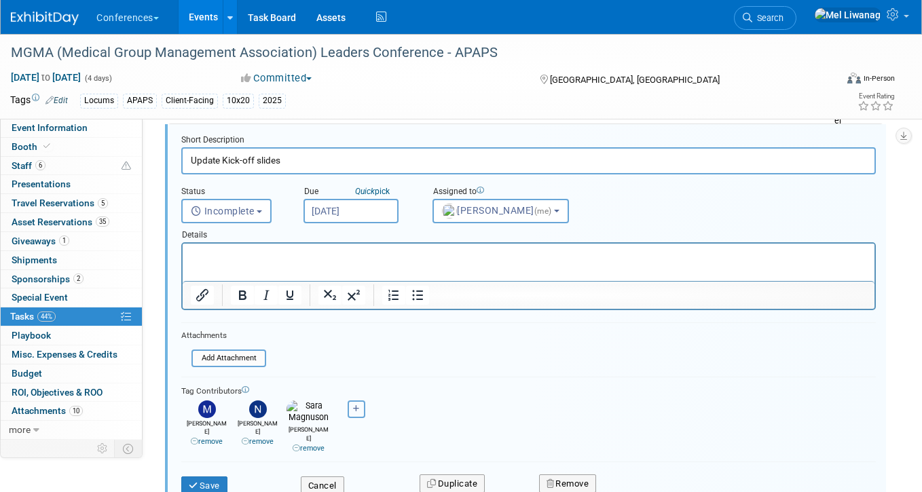
click at [359, 411] on icon "button" at bounding box center [356, 408] width 7 height 7
select select
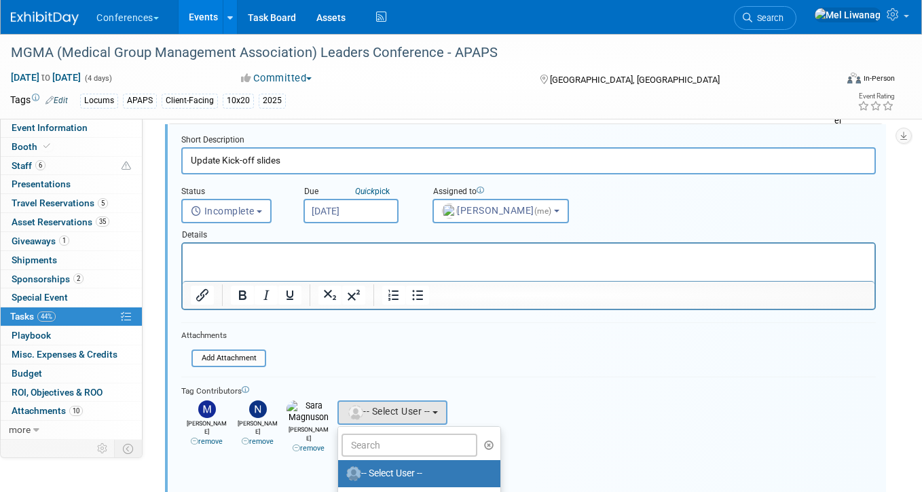
click at [368, 433] on ul "-- Select User -- Alexa Wennerholm Andrea Fisher Andrew Zistler Baillie Ward De…" at bounding box center [419, 475] width 164 height 98
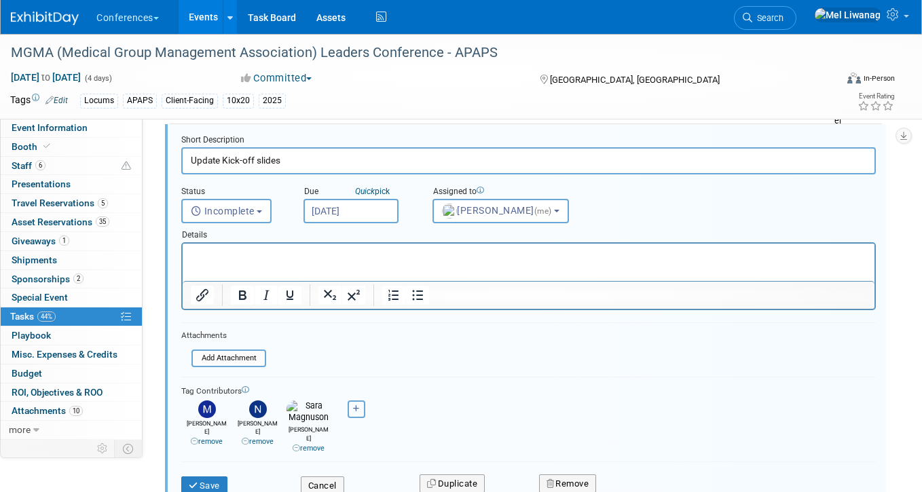
click at [361, 406] on button "button" at bounding box center [357, 410] width 18 height 18
select select
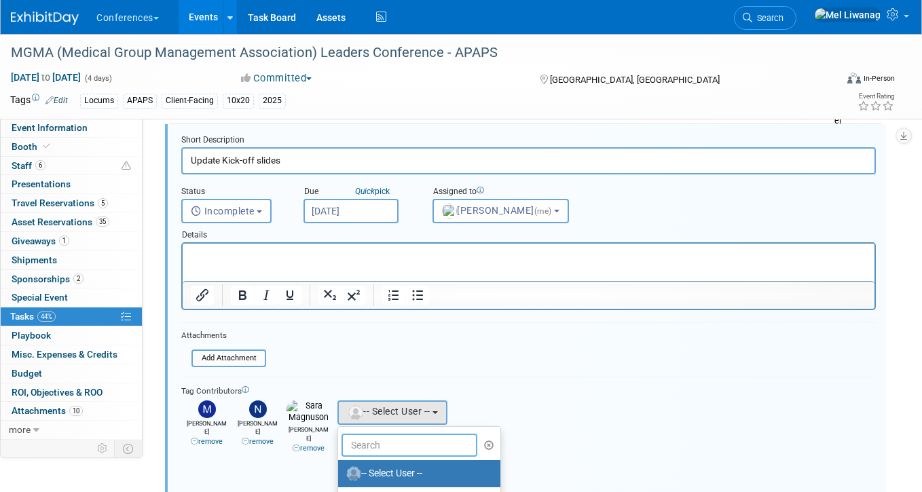
click at [364, 441] on input "text" at bounding box center [409, 445] width 136 height 23
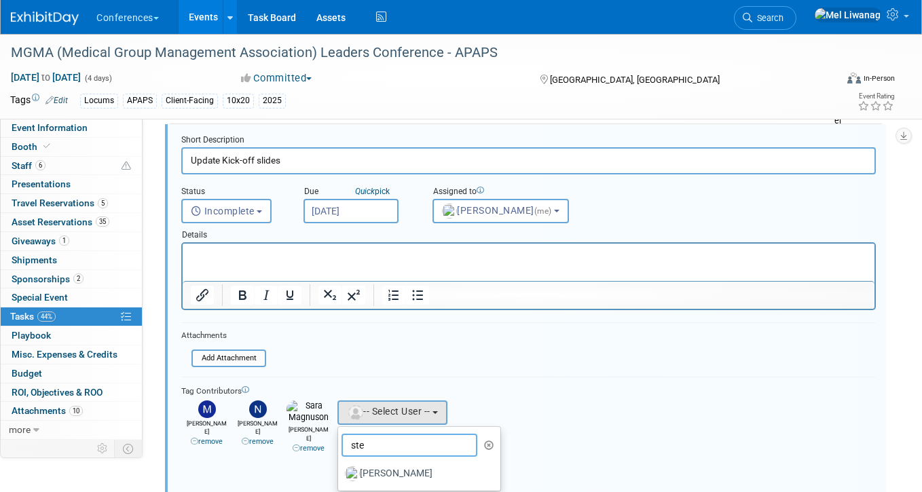
type input "ste"
click at [491, 409] on div "Alexa remove Andrea remove" at bounding box center [528, 425] width 694 height 56
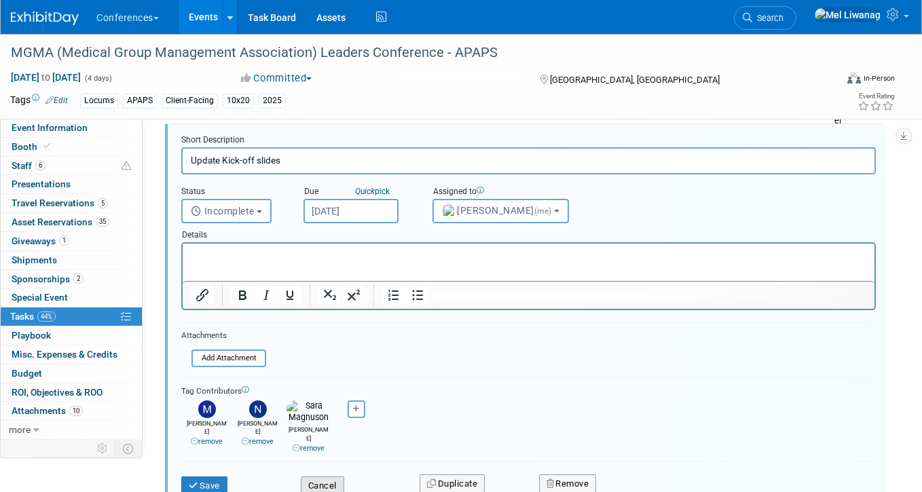
click at [327, 477] on button "Cancel" at bounding box center [322, 486] width 43 height 19
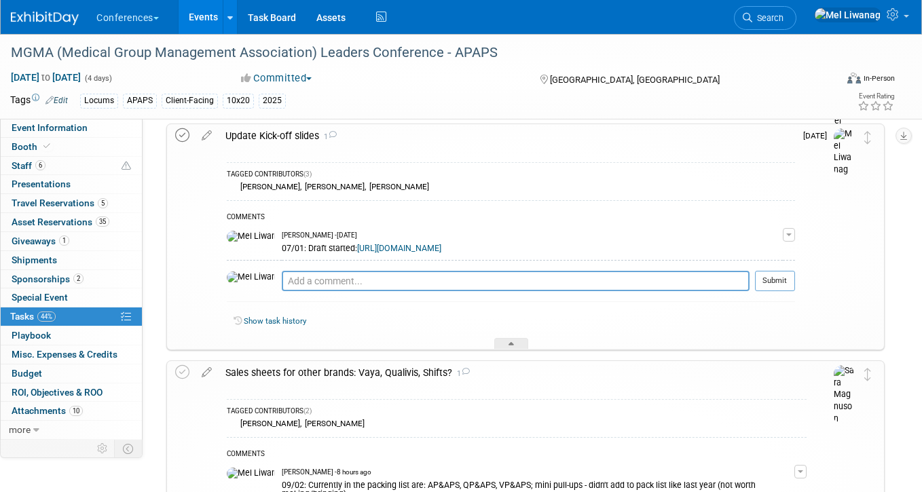
click at [179, 138] on icon at bounding box center [182, 135] width 14 height 14
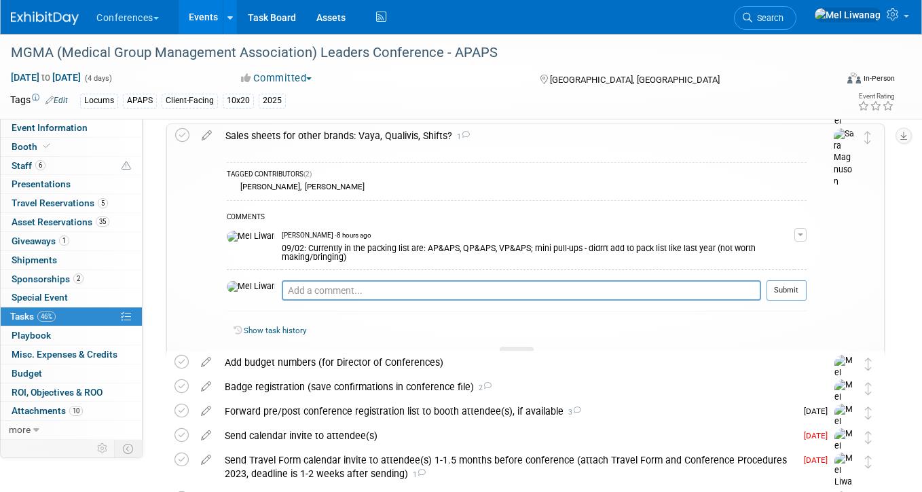
click at [353, 136] on div "Sales sheets for other brands: Vaya, Qualivis, Shifts? 1" at bounding box center [513, 135] width 588 height 23
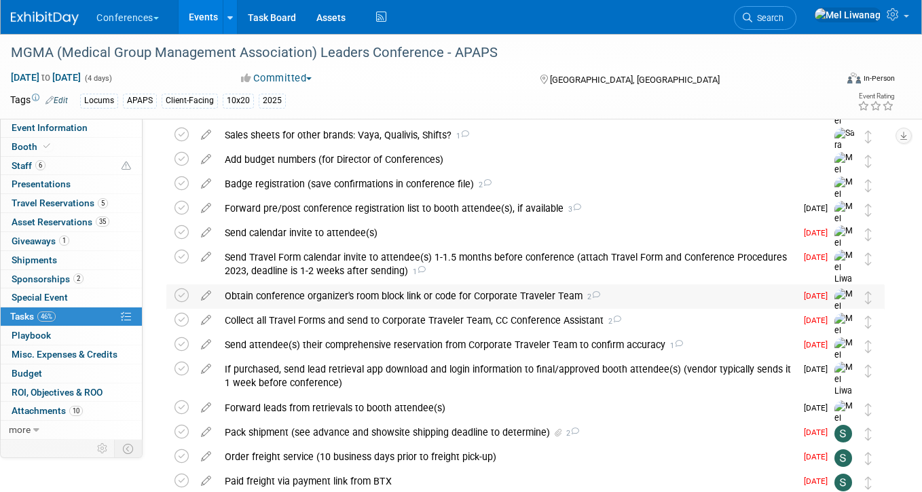
click at [413, 299] on div "Obtain conference organizer's room block link or code for Corporate Traveler Te…" at bounding box center [507, 295] width 578 height 23
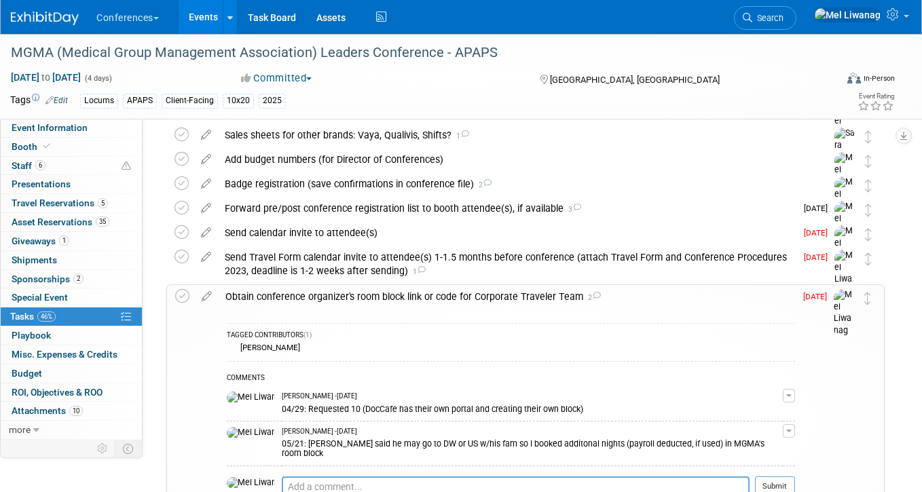
click at [413, 297] on div "Obtain conference organizer's room block link or code for Corporate Traveler Te…" at bounding box center [507, 296] width 576 height 23
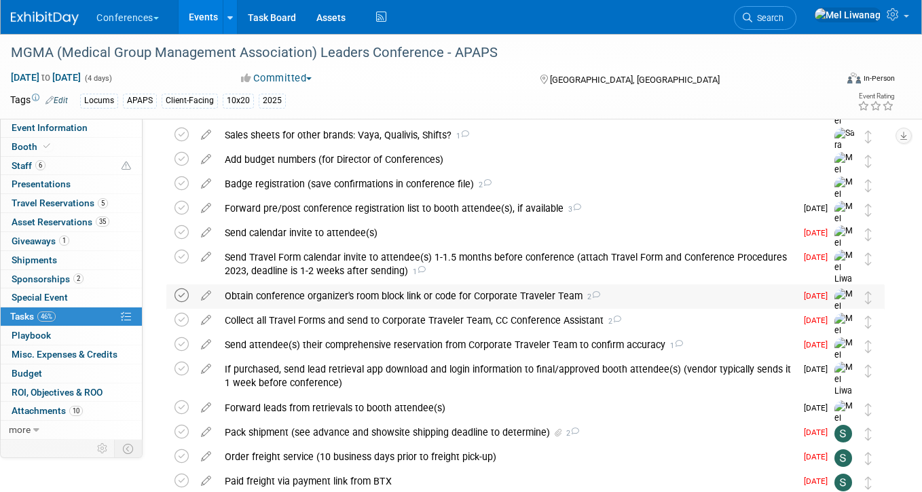
click at [181, 290] on icon at bounding box center [181, 296] width 14 height 14
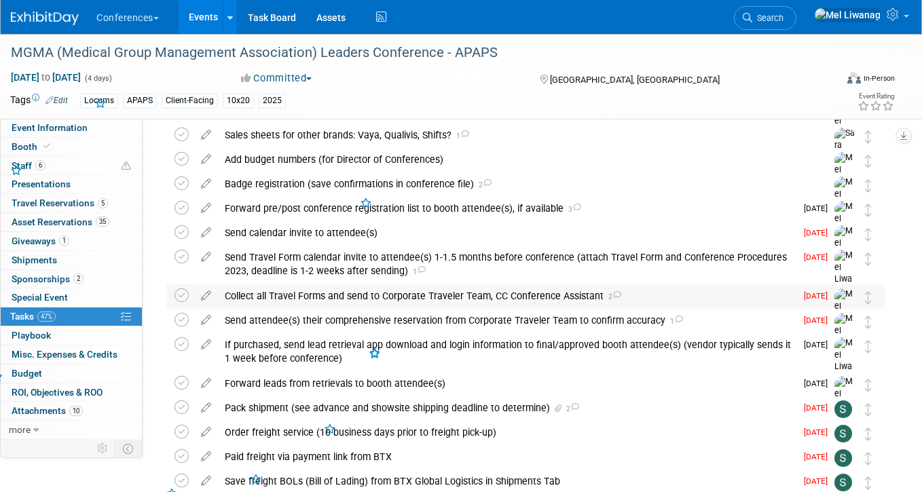
click at [276, 295] on div "Collect all Travel Forms and send to Corporate Traveler Team, CC Conference Ass…" at bounding box center [507, 295] width 578 height 23
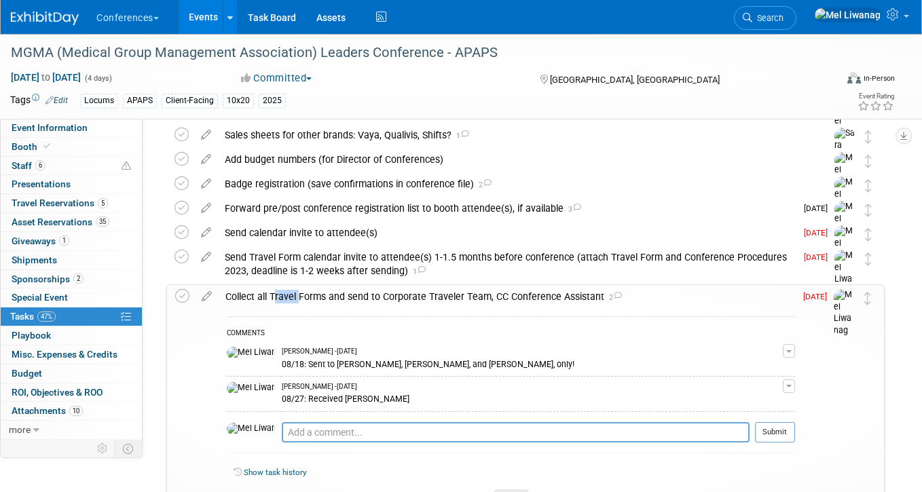
click at [276, 295] on div "Collect all Travel Forms and send to Corporate Traveler Team, CC Conference Ass…" at bounding box center [507, 296] width 576 height 23
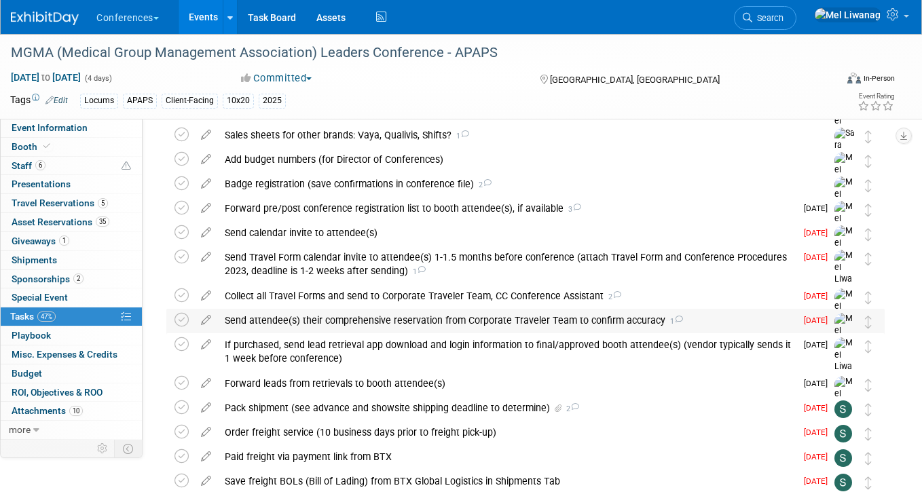
click at [282, 323] on div "Send attendee(s) their comprehensive reservation from Corporate Traveler Team t…" at bounding box center [507, 320] width 578 height 23
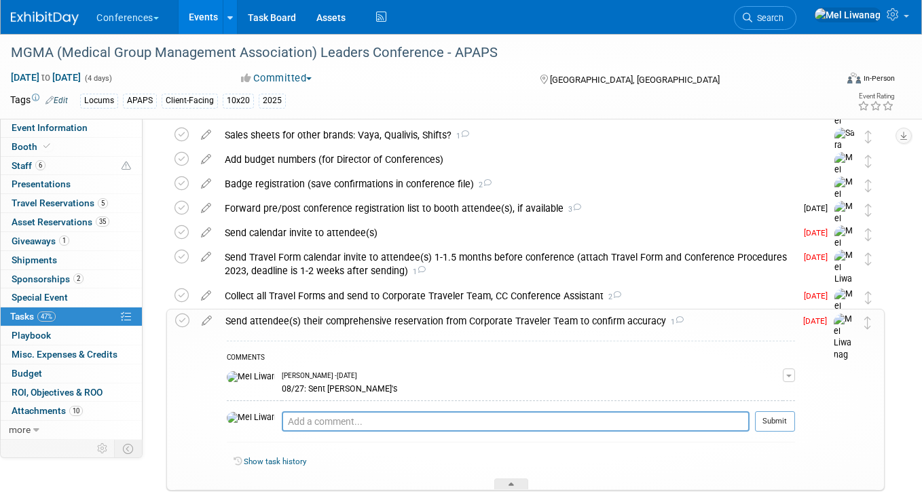
click at [281, 318] on div "Send attendee(s) their comprehensive reservation from Corporate Traveler Team t…" at bounding box center [507, 321] width 576 height 23
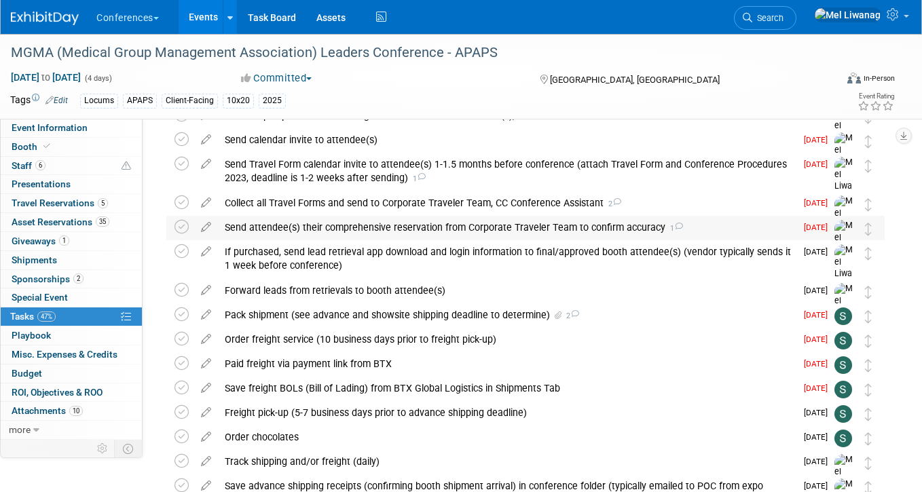
scroll to position [347, 0]
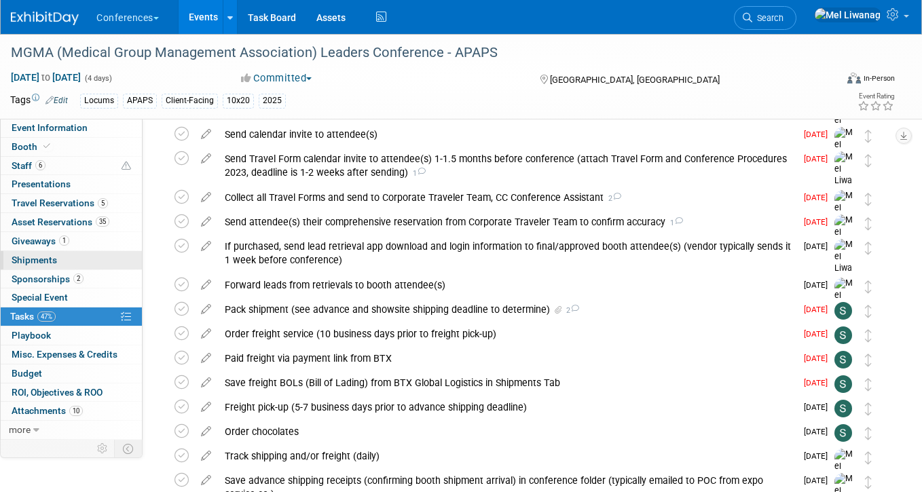
click at [94, 255] on link "0 Shipments 0" at bounding box center [71, 260] width 141 height 18
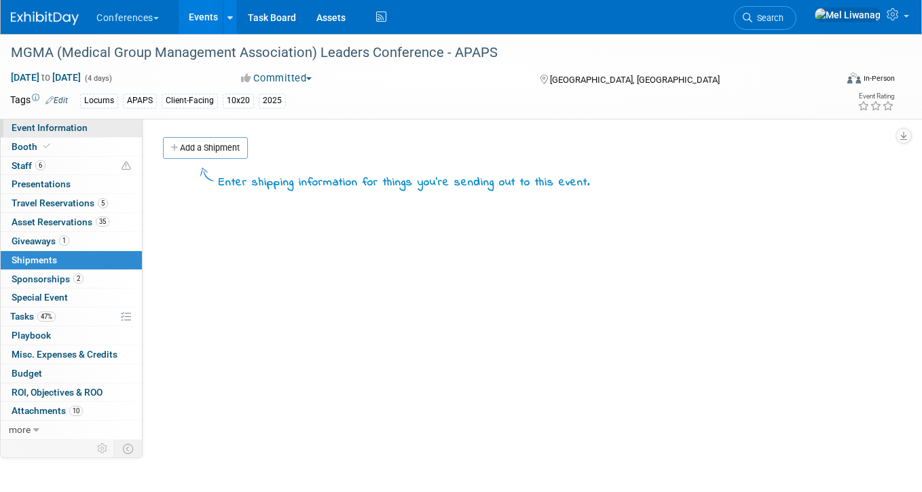
click at [96, 129] on link "Event Information" at bounding box center [71, 128] width 141 height 18
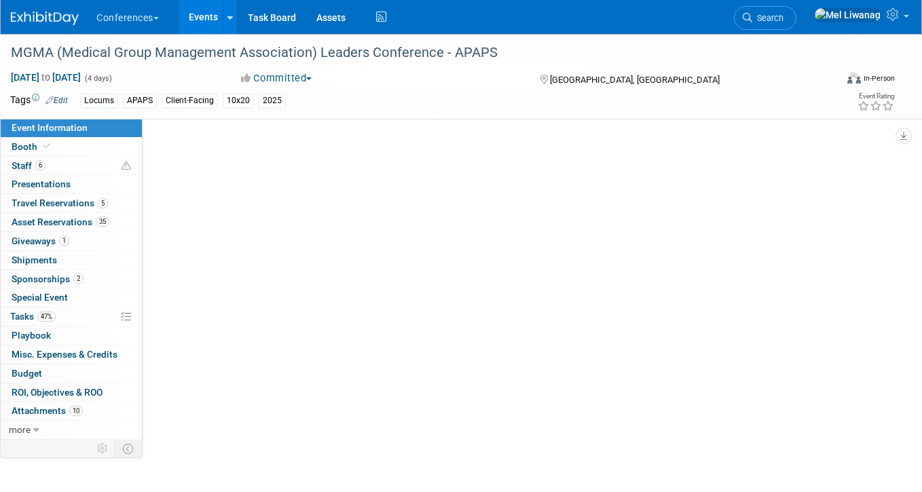
select select "Locums"
select select "Client-facing"
select select "[PERSON_NAME]"
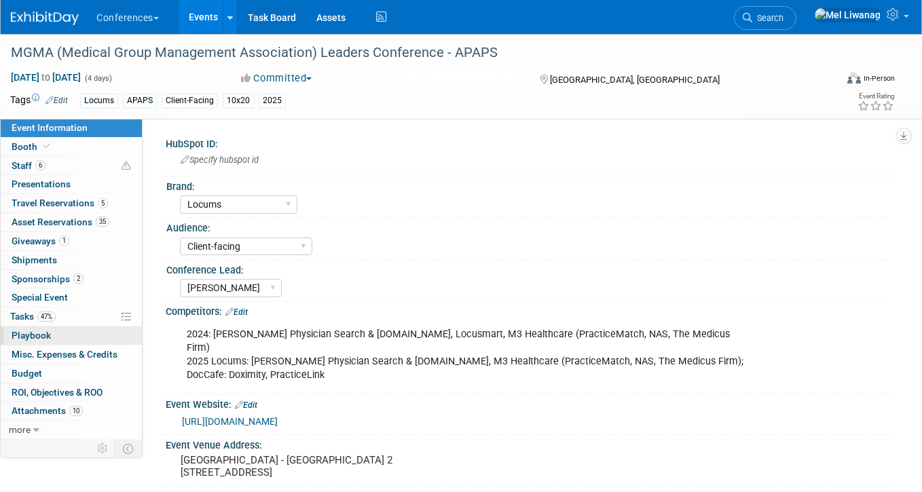
click at [88, 327] on link "0 Playbook 0" at bounding box center [71, 336] width 141 height 18
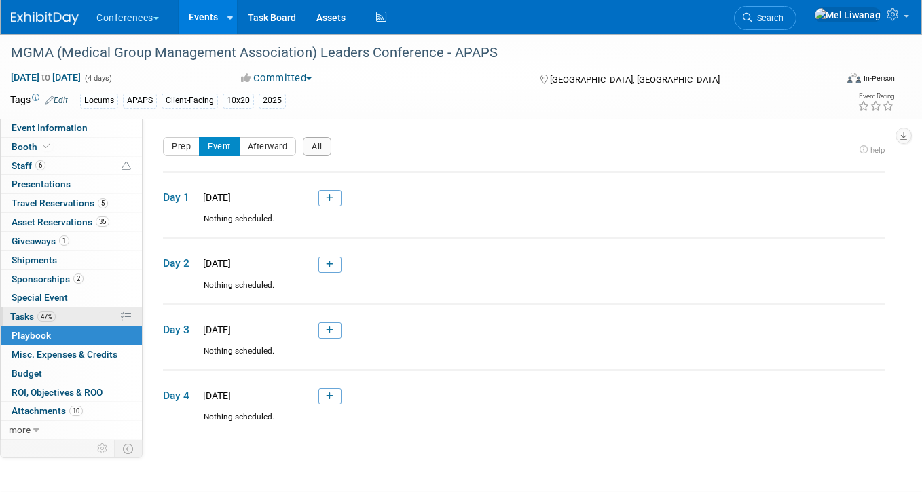
click at [85, 314] on link "47% Tasks 47%" at bounding box center [71, 317] width 141 height 18
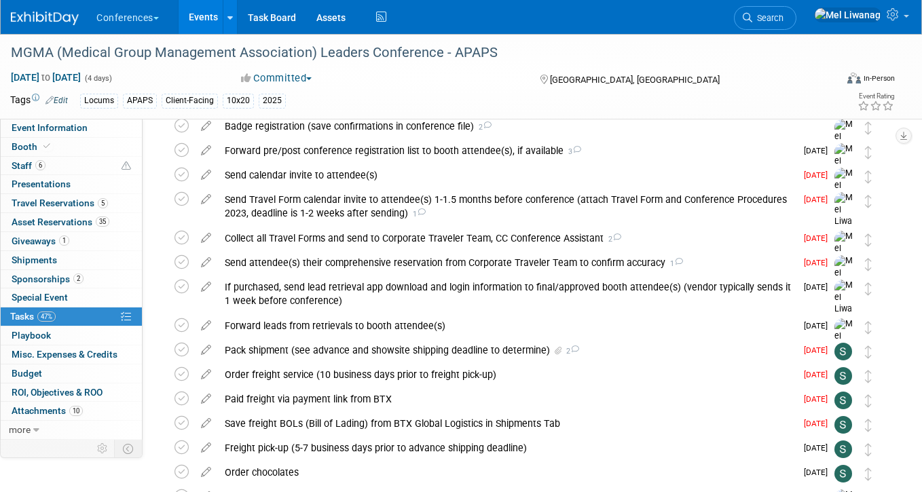
scroll to position [309, 0]
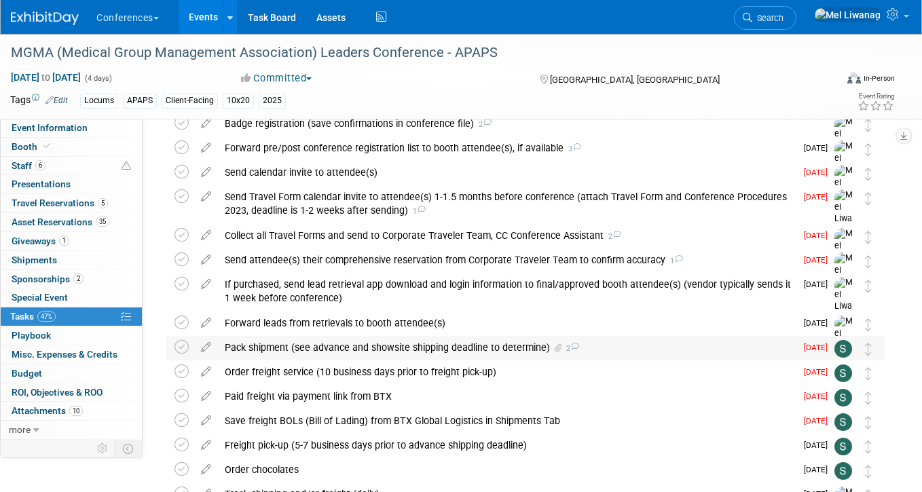
click at [338, 345] on div "Pack shipment (see advance and showsite shipping deadline to determine) 2" at bounding box center [507, 347] width 578 height 23
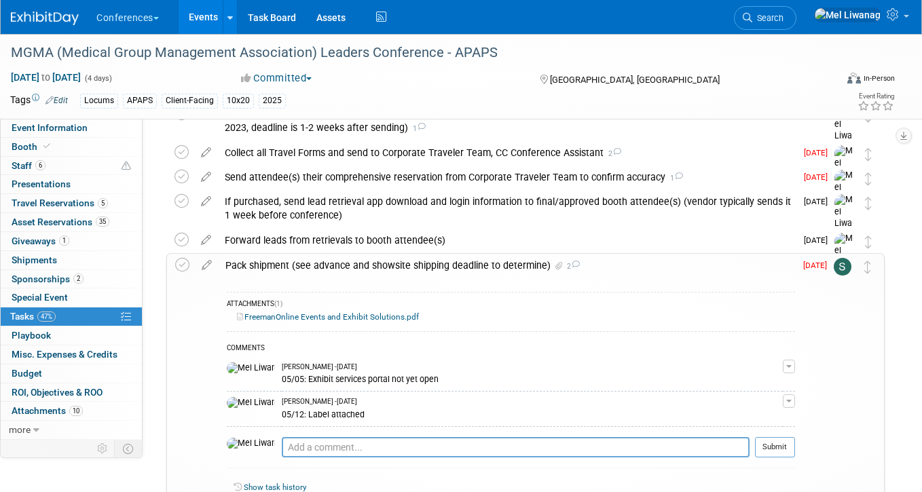
scroll to position [390, 0]
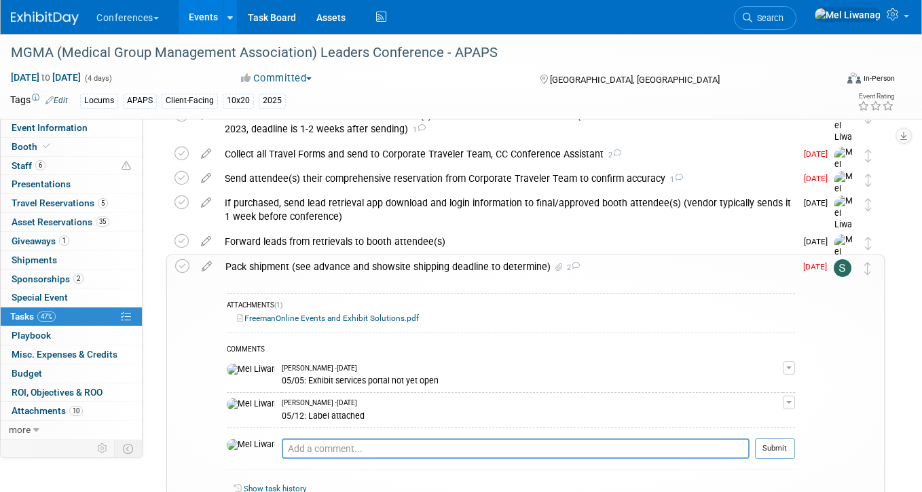
click at [556, 267] on icon at bounding box center [558, 267] width 7 height 8
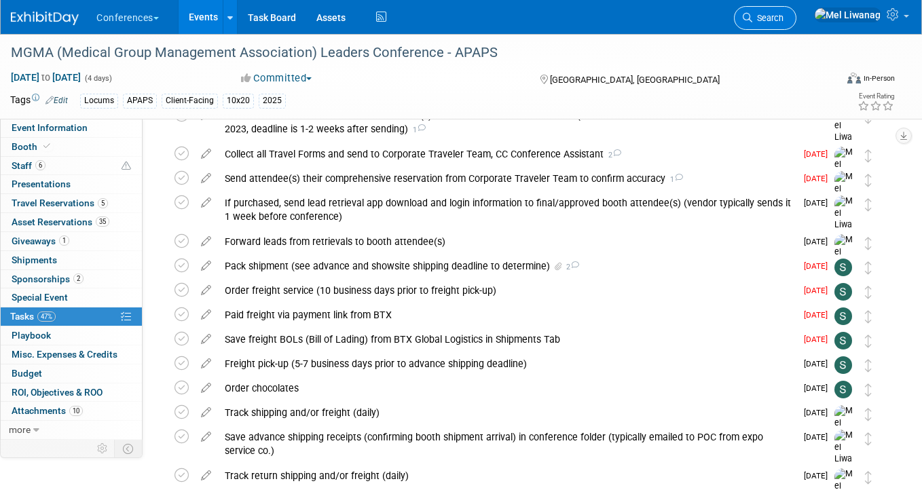
click at [796, 29] on link "Search" at bounding box center [765, 18] width 62 height 24
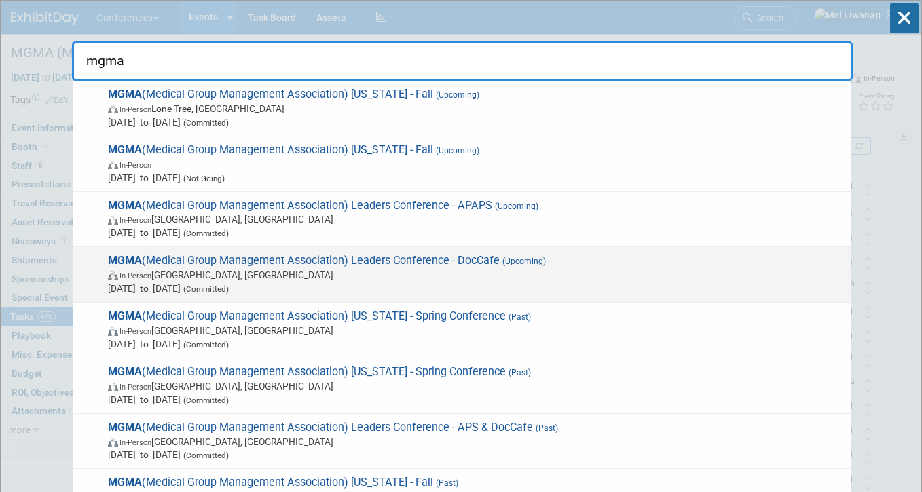
type input "mgma"
click at [512, 255] on span "MGMA (Medical Group Management Association) Leaders Conference - DocCafe (Upcom…" at bounding box center [474, 274] width 741 height 41
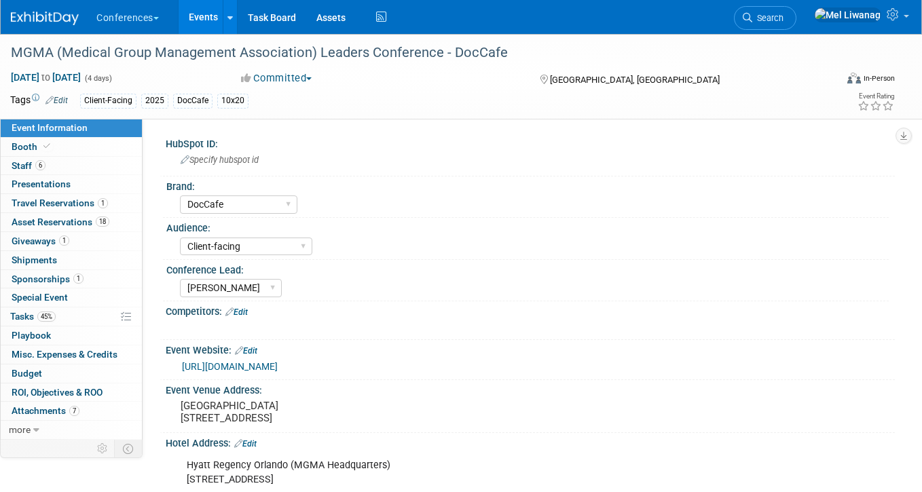
select select "DocCafe"
select select "Client-facing"
select select "[PERSON_NAME]"
click at [75, 314] on link "45% Tasks 45%" at bounding box center [71, 317] width 141 height 18
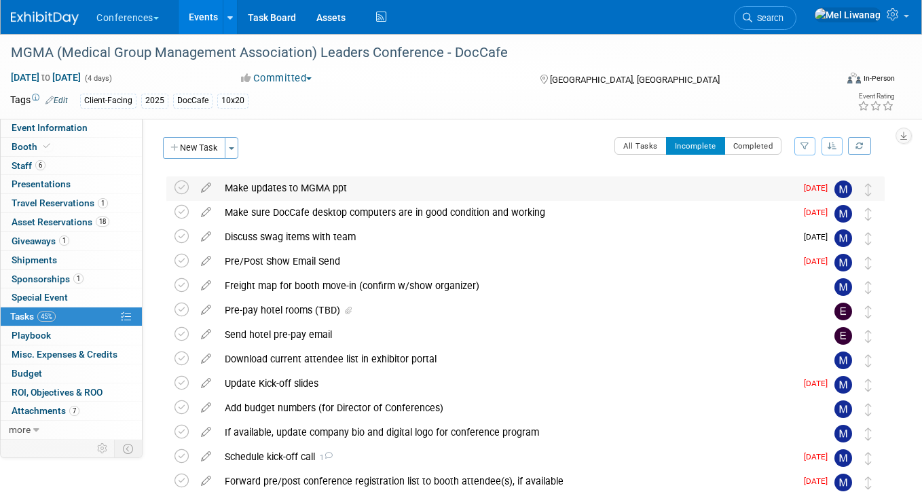
click at [392, 191] on div "Make updates to MGMA ppt" at bounding box center [507, 188] width 578 height 23
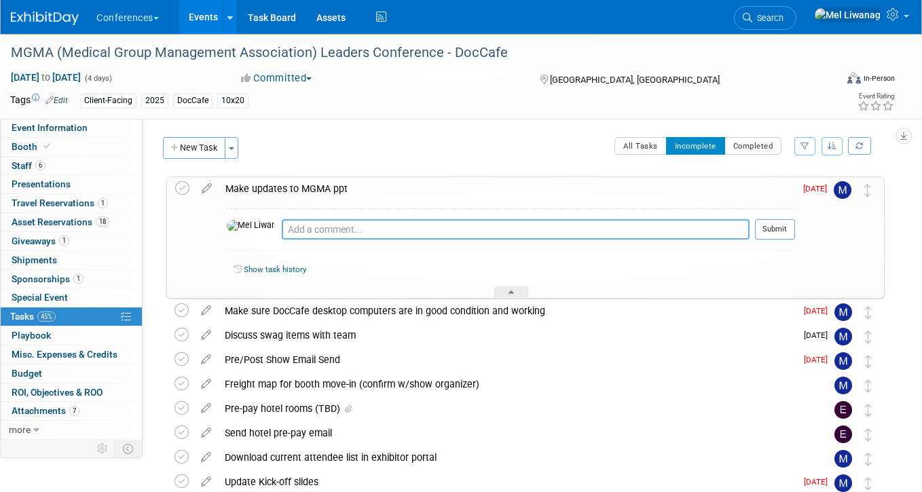
click at [334, 232] on textarea at bounding box center [516, 229] width 468 height 20
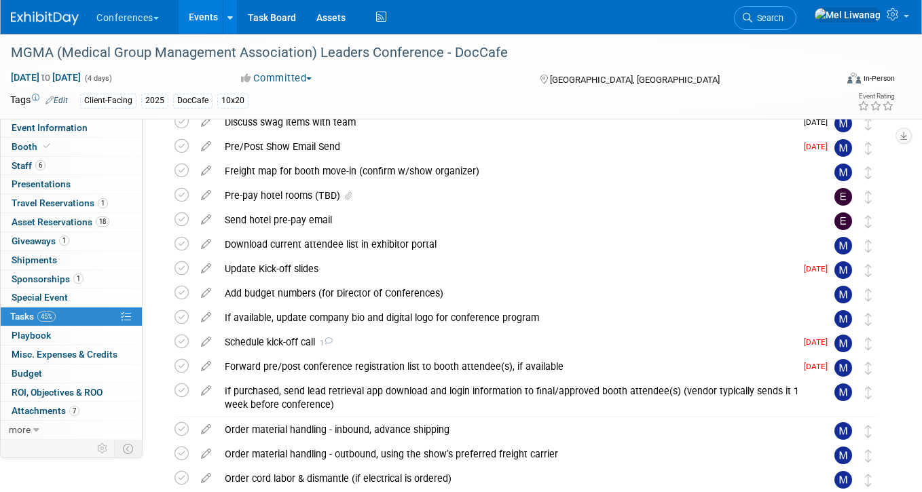
scroll to position [244, 0]
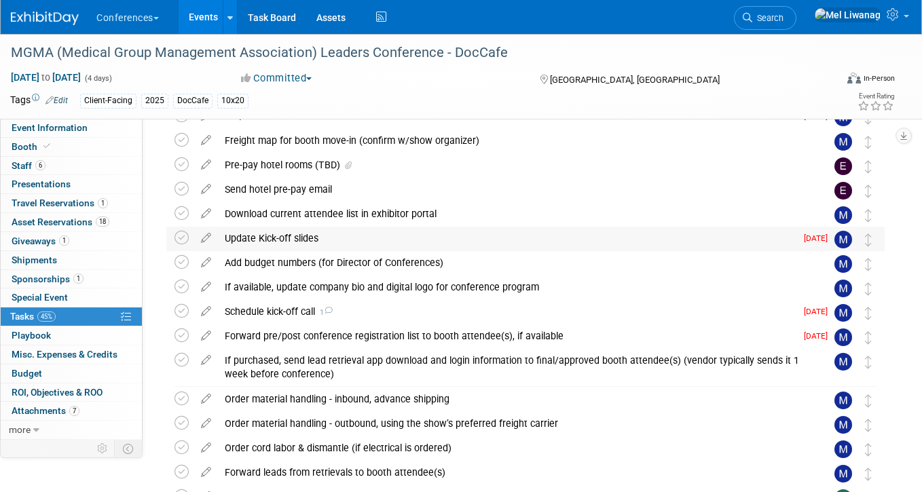
click at [333, 242] on div "Update Kick-off slides" at bounding box center [507, 238] width 578 height 23
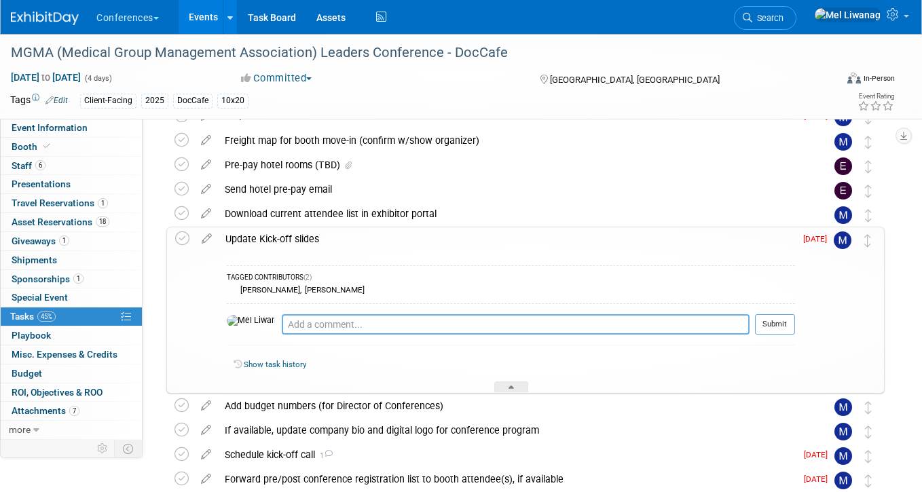
click at [305, 320] on textarea at bounding box center [516, 324] width 468 height 20
click at [203, 238] on icon at bounding box center [207, 235] width 24 height 17
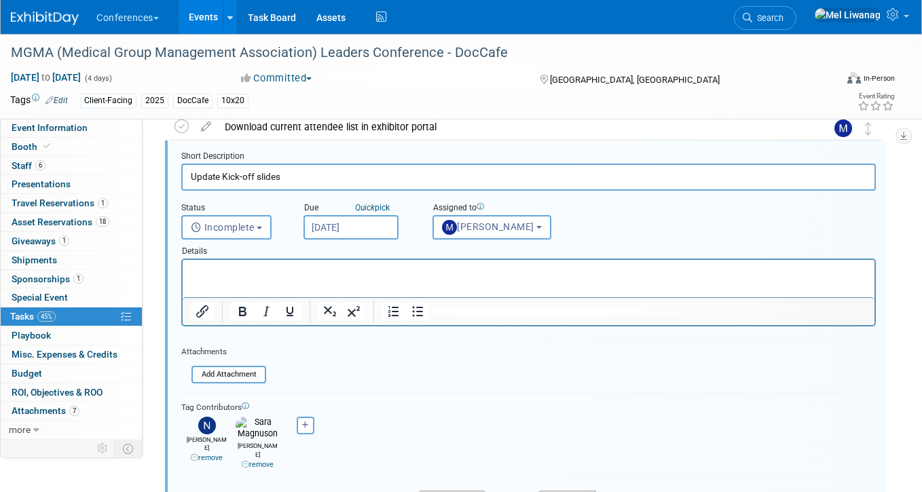
scroll to position [337, 0]
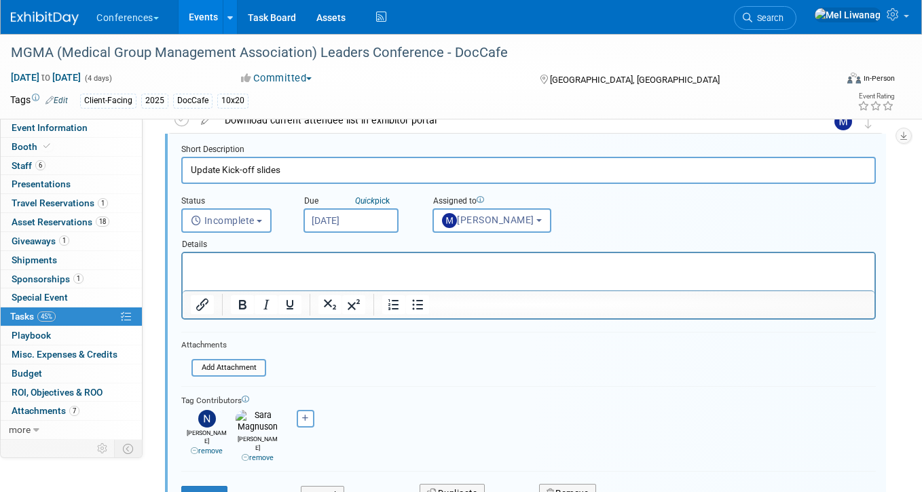
click at [308, 434] on div "Alexa remove Andrea remove" at bounding box center [528, 435] width 694 height 56
click at [308, 430] on div "Alexa remove Andrea remove" at bounding box center [528, 435] width 694 height 56
click at [307, 416] on icon "button" at bounding box center [305, 418] width 7 height 7
select select
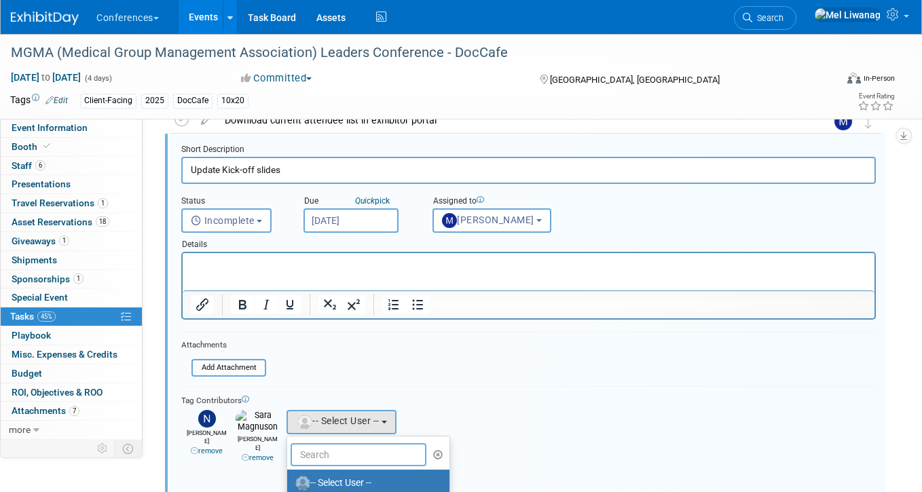
click at [313, 453] on input "text" at bounding box center [359, 454] width 136 height 23
type input "ste"
click at [336, 480] on label "[PERSON_NAME]" at bounding box center [365, 483] width 142 height 22
click at [289, 480] on input "[PERSON_NAME]" at bounding box center [284, 481] width 9 height 9
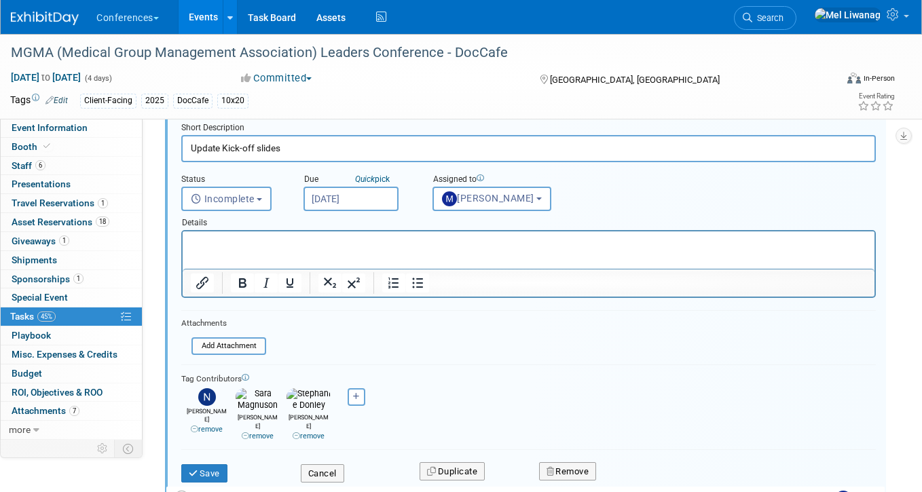
scroll to position [371, 0]
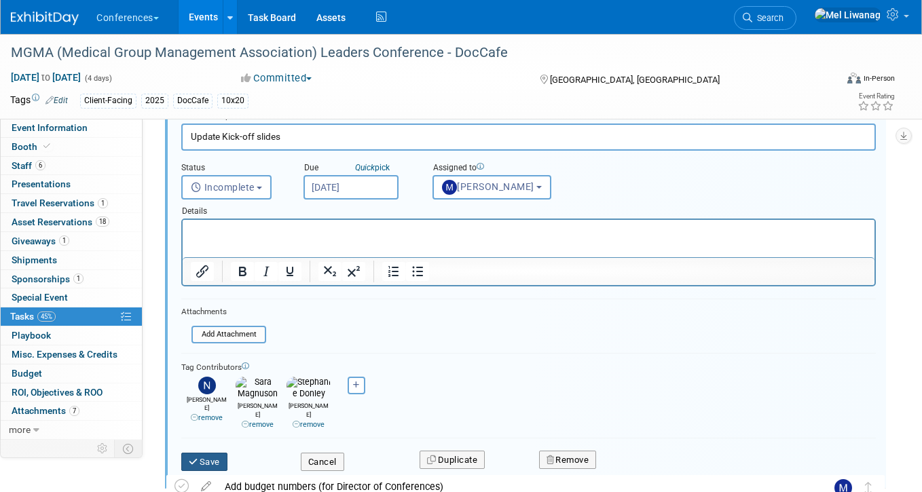
click at [226, 453] on button "Save" at bounding box center [204, 462] width 46 height 19
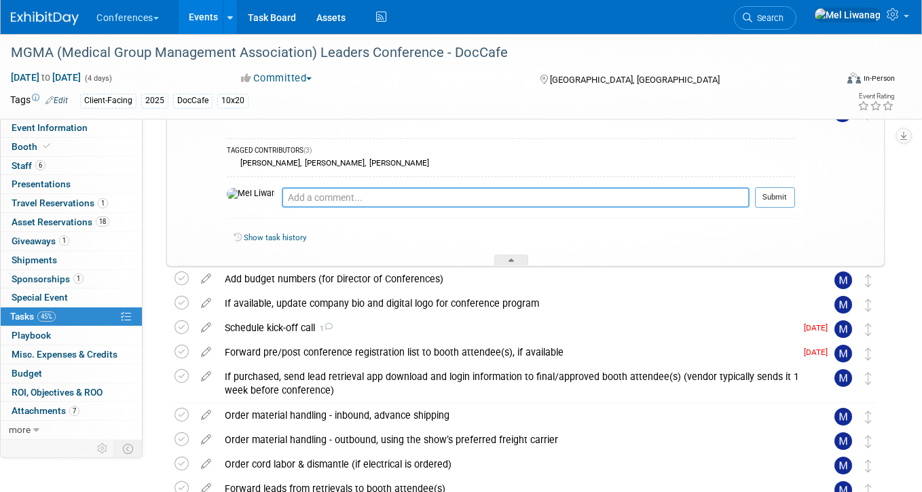
click at [349, 192] on textarea at bounding box center [516, 197] width 468 height 20
type textarea "09/02:"
paste textarea "From: Mel Liwanag <Mel.Liwanag@ayahealthcare.com> Date: Thursday, August 21, 20…"
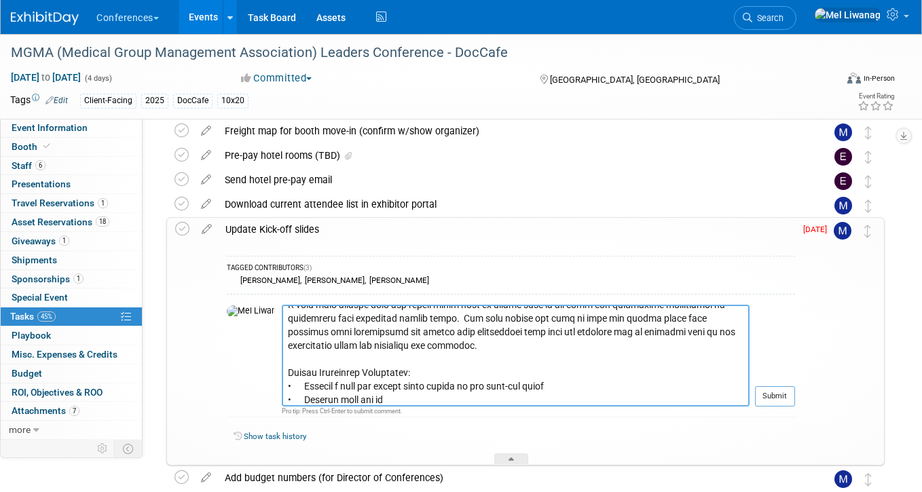
scroll to position [312, 0]
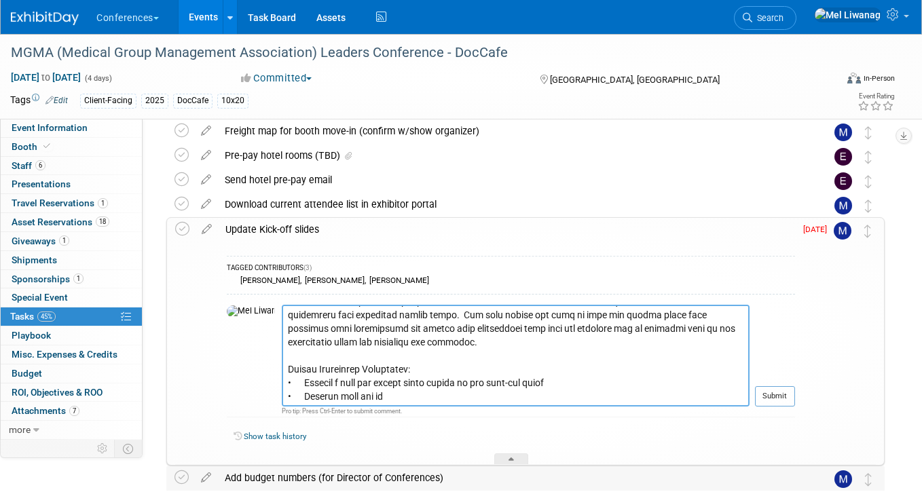
drag, startPoint x: 257, startPoint y: 368, endPoint x: 362, endPoint y: 481, distance: 154.2
click at [362, 481] on div "MGMA (Medical Group Management Association) Leaders Conference - DocCafe Orland…" at bounding box center [522, 453] width 725 height 1061
click at [368, 374] on textarea at bounding box center [516, 356] width 468 height 102
drag, startPoint x: 363, startPoint y: 395, endPoint x: 267, endPoint y: 354, distance: 104.9
click at [282, 354] on textarea at bounding box center [516, 356] width 468 height 102
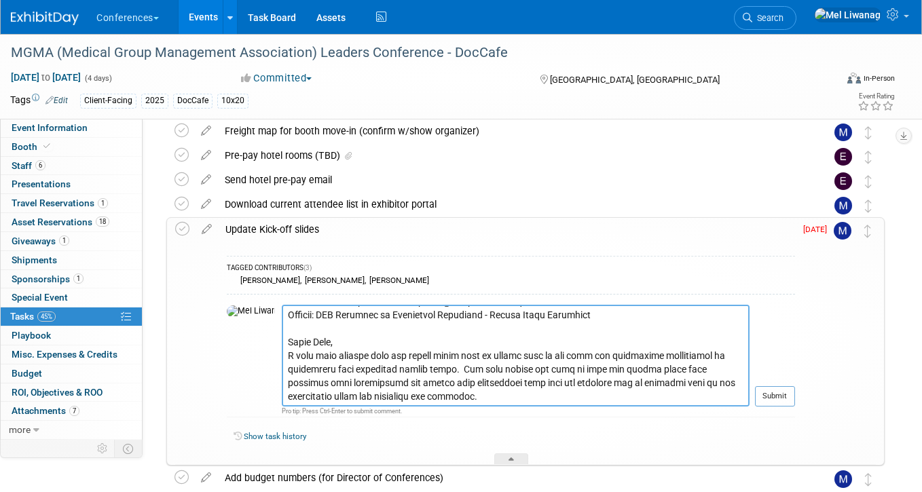
scroll to position [258, 0]
type textarea "From: Mel Liwanag <Mel.Liwanag@ayahealthcare.com> Date: Thursday, August 21, 20…"
click at [777, 404] on button "Submit" at bounding box center [775, 396] width 40 height 20
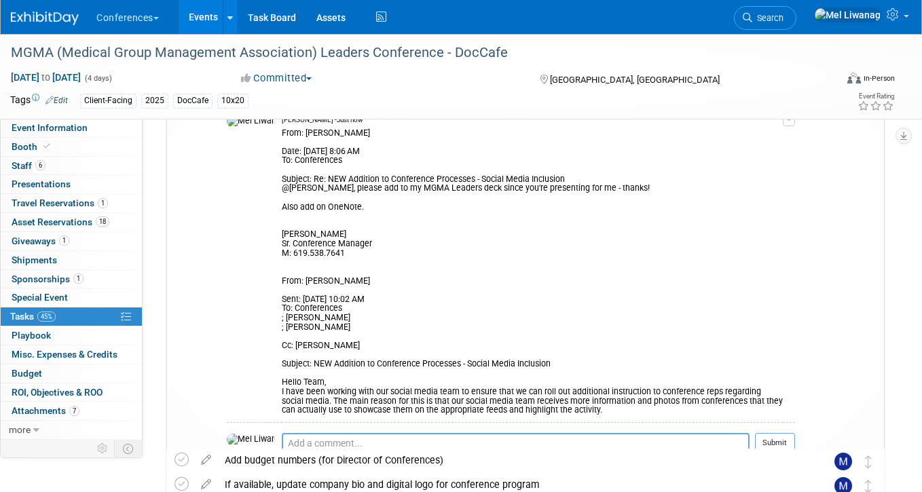
scroll to position [464, 0]
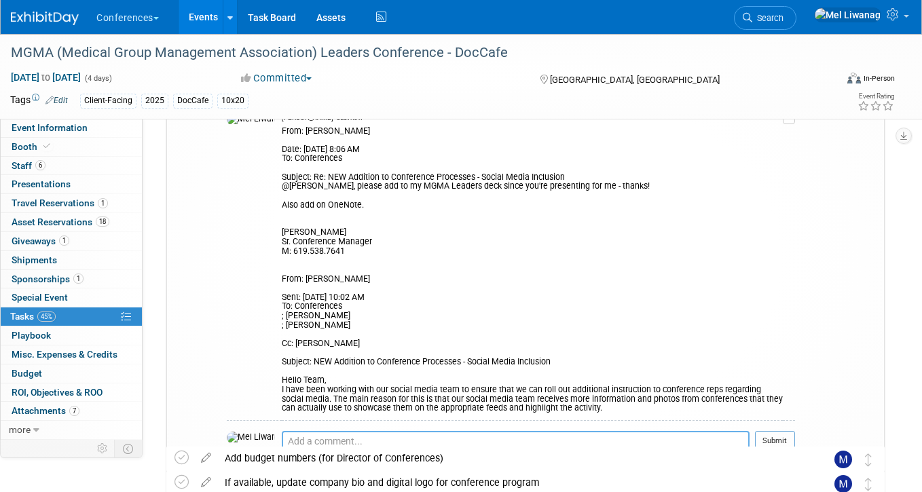
click at [394, 431] on textarea at bounding box center [516, 441] width 468 height 20
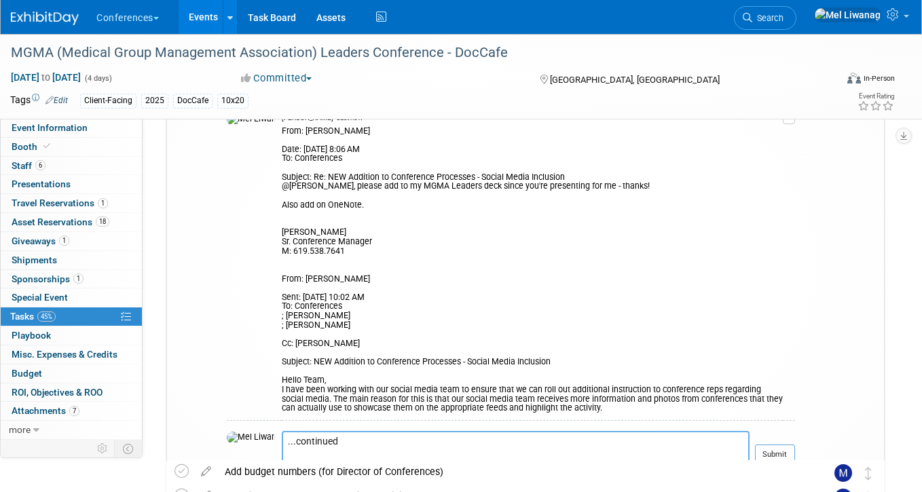
paste textarea "Larger Conference Directives: • Include a spot for social media slides in the k…"
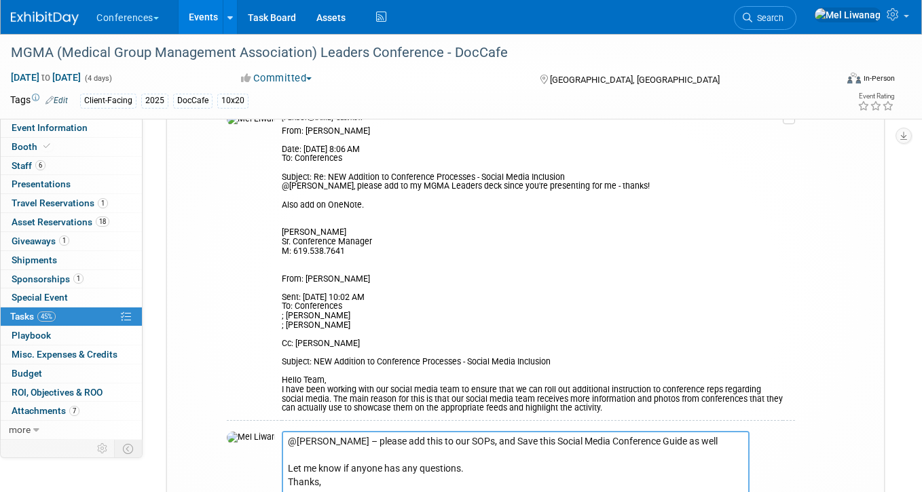
scroll to position [177, 0]
type textarea "...continued Larger Conference Directives: • Include a spot for social media sl…"
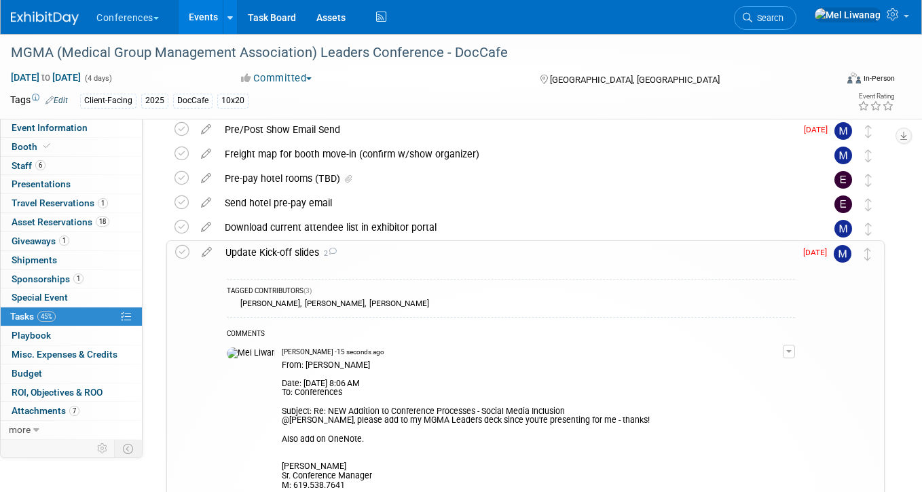
scroll to position [229, 0]
click at [205, 254] on icon at bounding box center [207, 250] width 24 height 17
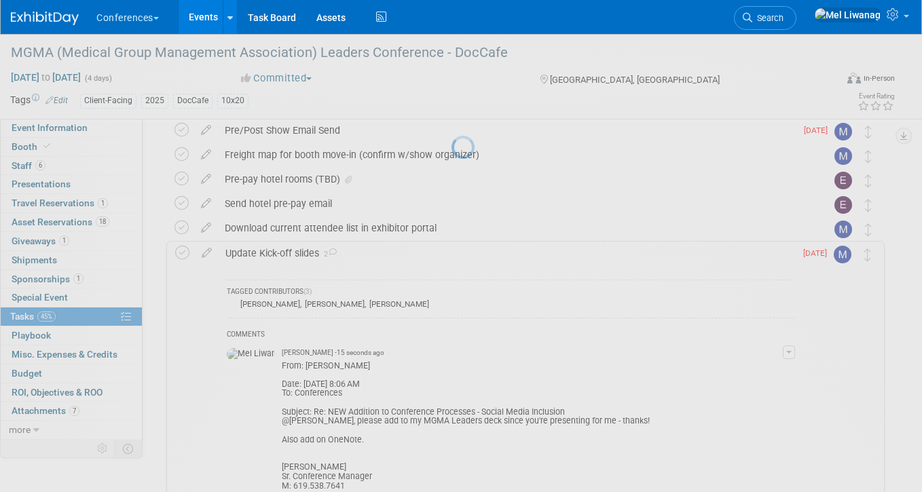
click at [451, 253] on div at bounding box center [460, 246] width 19 height 492
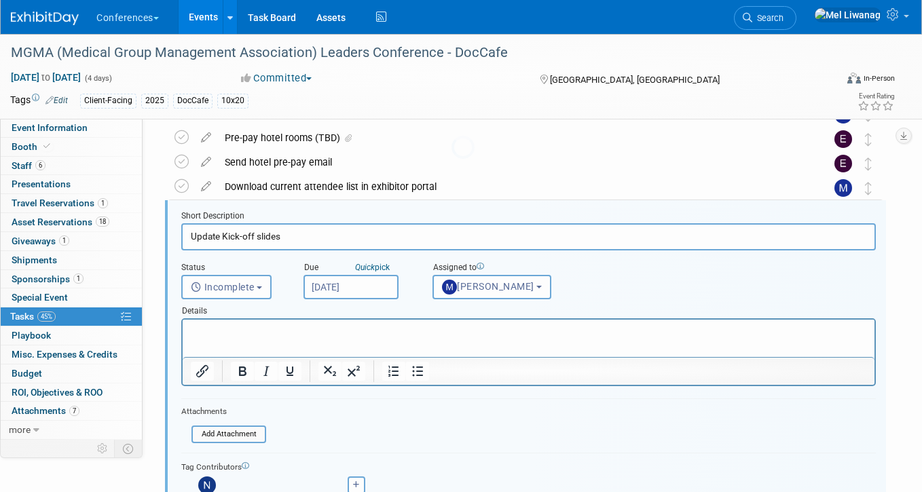
scroll to position [272, 0]
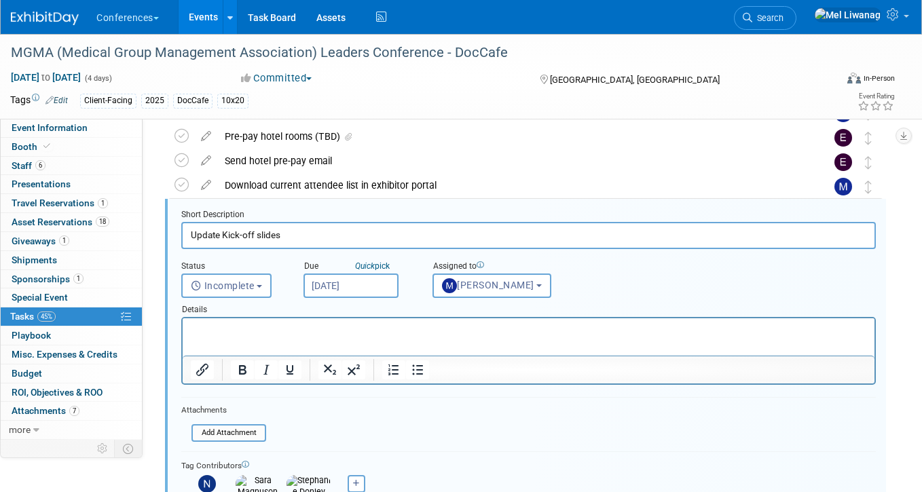
click at [236, 336] on p "Rich Text Area. Press ALT-0 for help." at bounding box center [529, 330] width 676 height 13
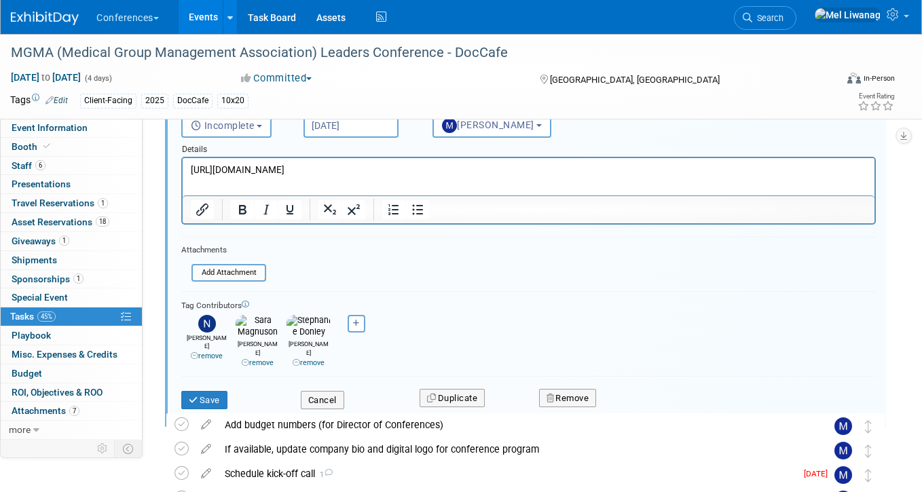
scroll to position [442, 0]
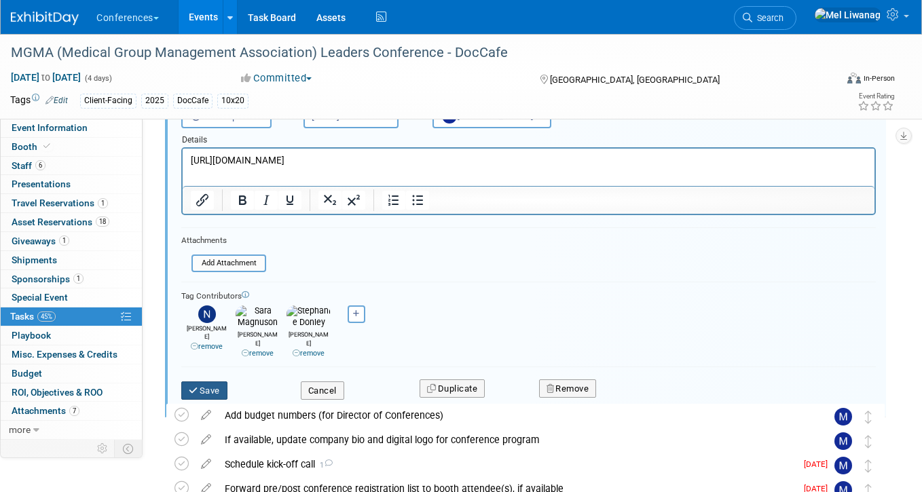
click at [216, 382] on button "Save" at bounding box center [204, 391] width 46 height 19
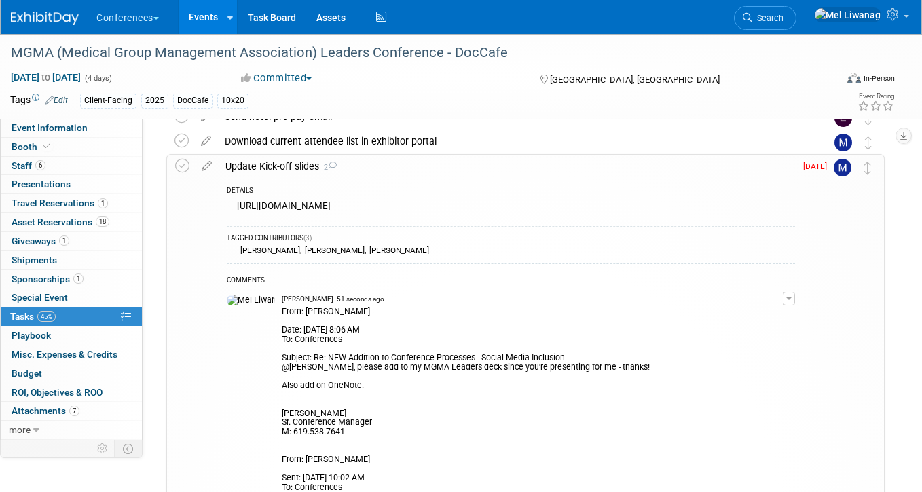
scroll to position [318, 0]
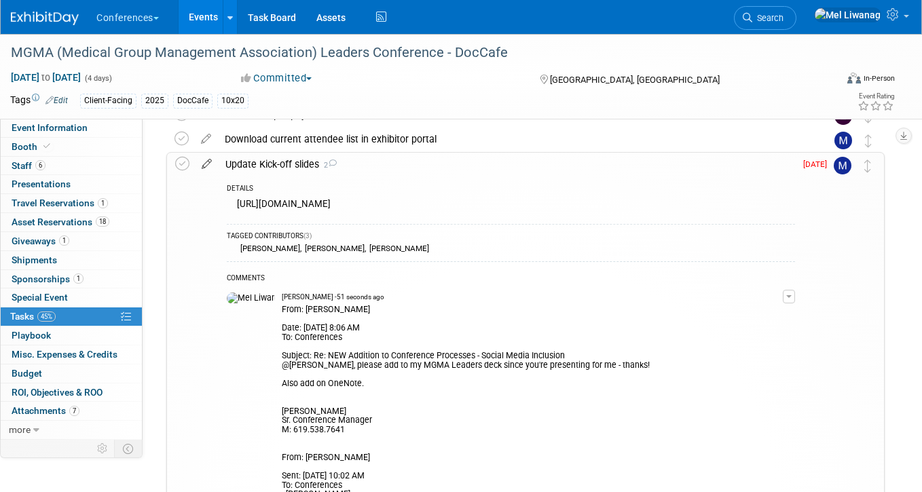
click at [205, 160] on icon at bounding box center [207, 161] width 24 height 17
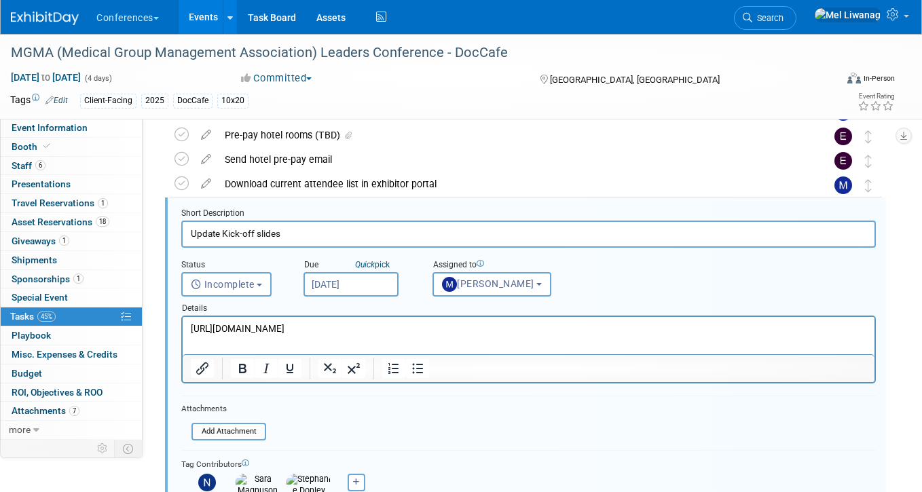
scroll to position [272, 0]
drag, startPoint x: 721, startPoint y: 330, endPoint x: 150, endPoint y: 322, distance: 571.0
click at [183, 322] on html "https://ayahealthcare.sharepoint.com/:p:/s/team-marketing/EQuu-eb3UahNkmrU_yW74…" at bounding box center [529, 327] width 692 height 18
click at [202, 363] on icon "Insert/edit link" at bounding box center [202, 370] width 16 height 16
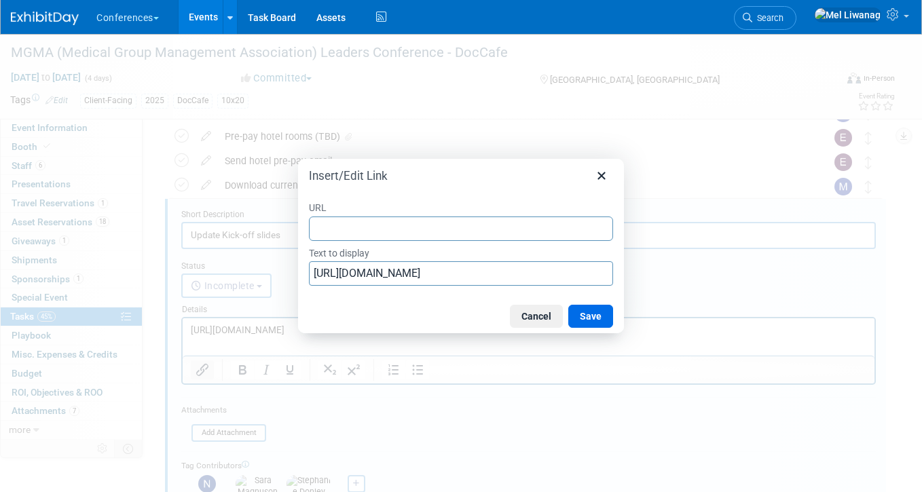
type input "√"
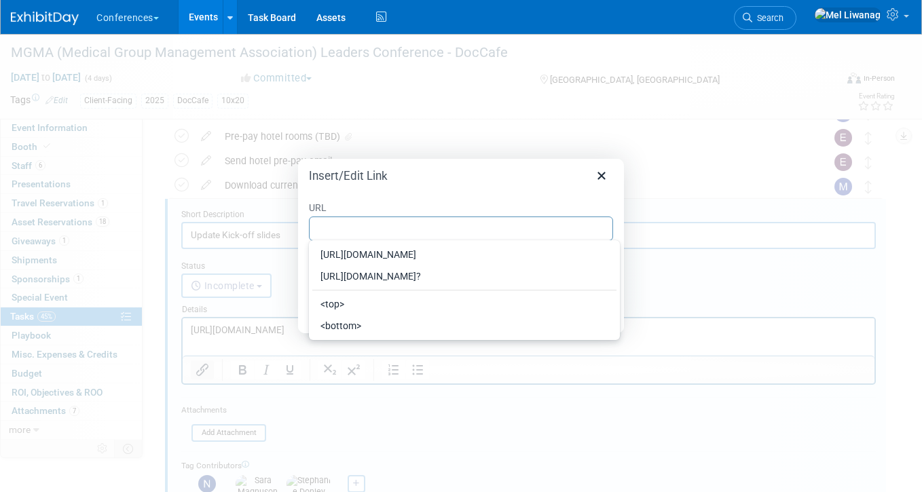
type input "https://ayahealthcare.sharepoint.com/:p:/s/team-marketing/EQuu-eb3UahNkmrU_yW74…"
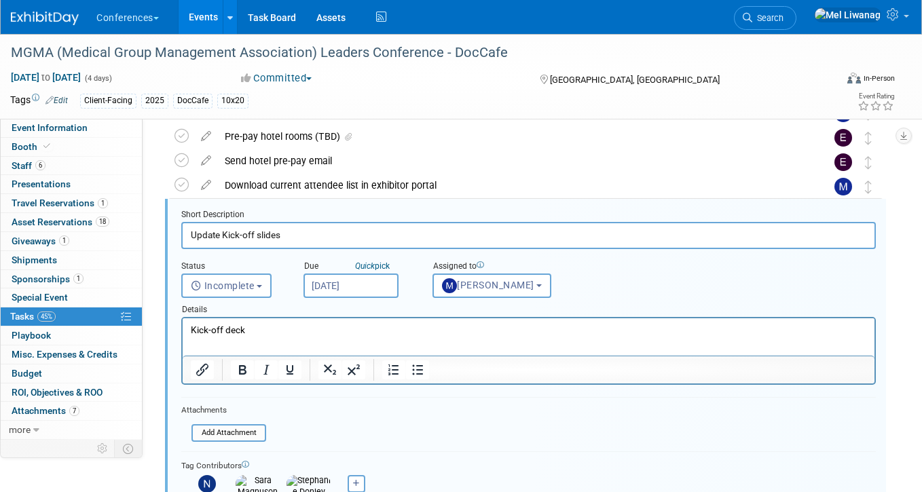
click at [188, 331] on html "Kick-off deck" at bounding box center [529, 327] width 692 height 18
click at [295, 335] on p "Mel's kick-off deck" at bounding box center [529, 330] width 676 height 13
drag, startPoint x: 299, startPoint y: 334, endPoint x: 75, endPoint y: 333, distance: 224.0
click at [183, 333] on html "Mel's kick-off deck draft" at bounding box center [529, 327] width 692 height 18
click at [203, 367] on icon "Insert/edit link" at bounding box center [202, 370] width 16 height 16
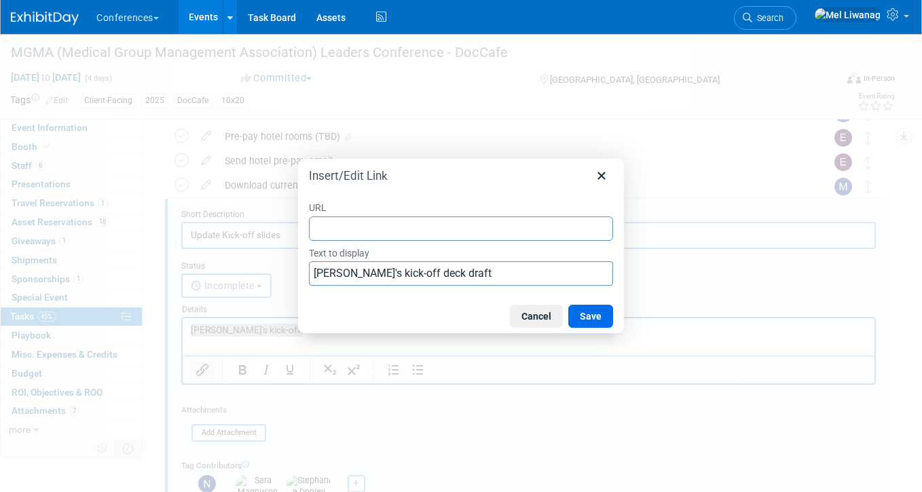
type input "https://ayahealthcare.sharepoint.com/:p:/s/team-marketing/EQuu-eb3UahNkmrU_yW74…"
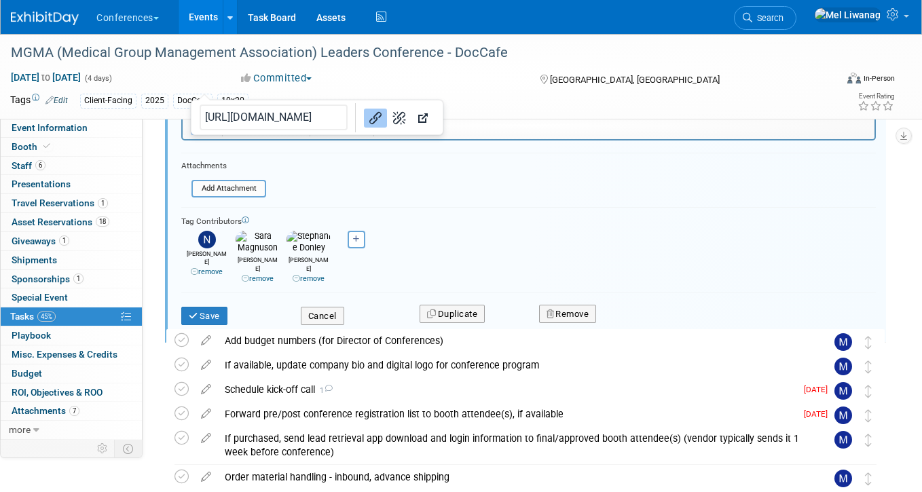
scroll to position [519, 0]
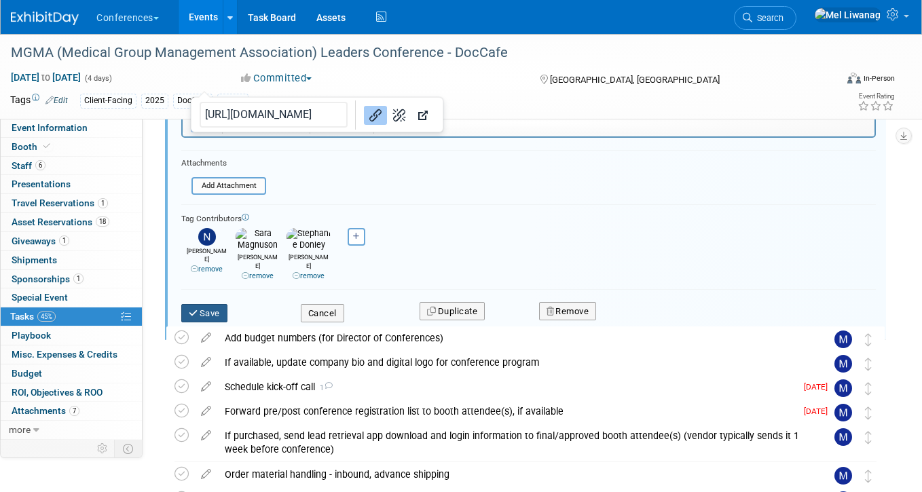
click at [218, 304] on button "Save" at bounding box center [204, 313] width 46 height 19
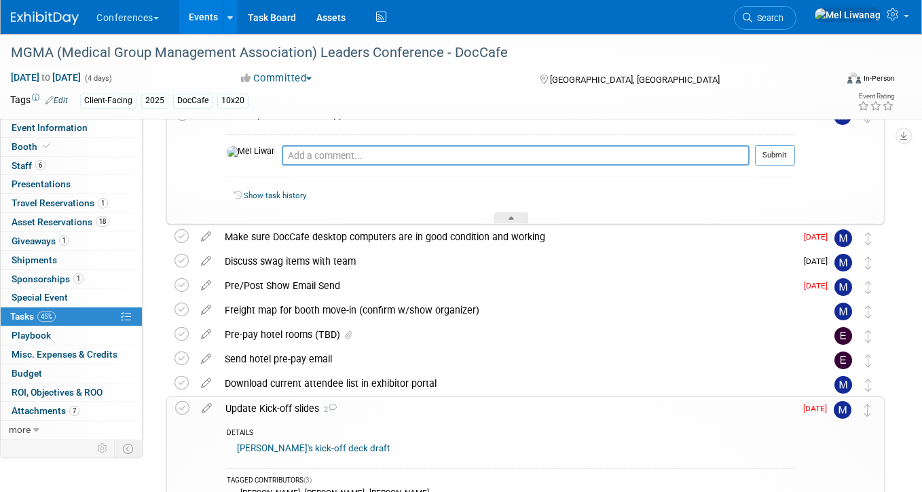
scroll to position [0, 0]
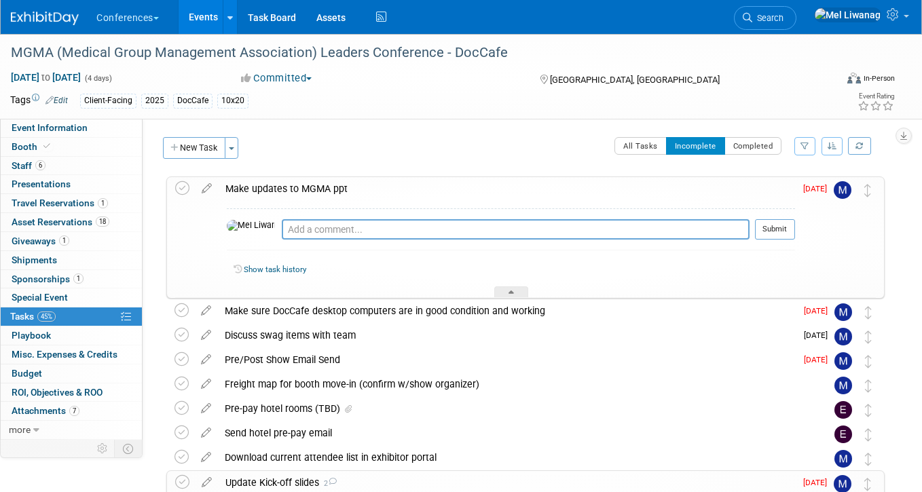
click at [460, 196] on div "Make updates to MGMA ppt" at bounding box center [507, 188] width 576 height 23
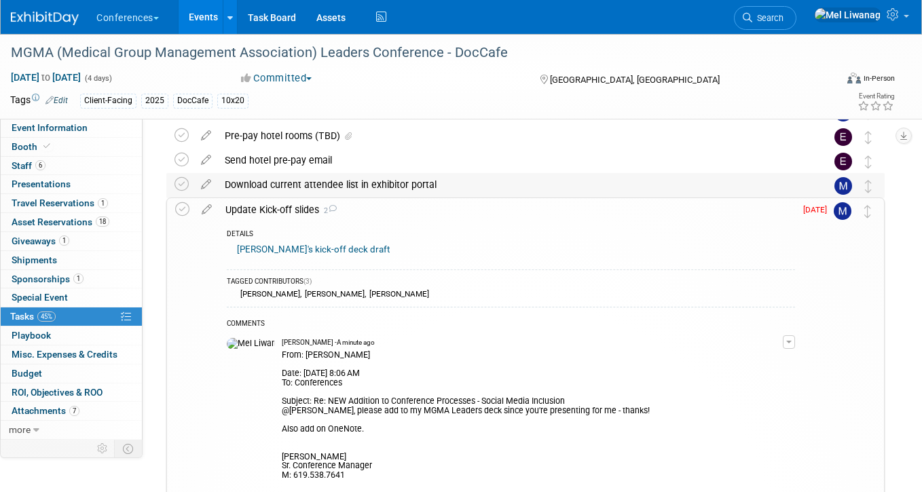
scroll to position [179, 0]
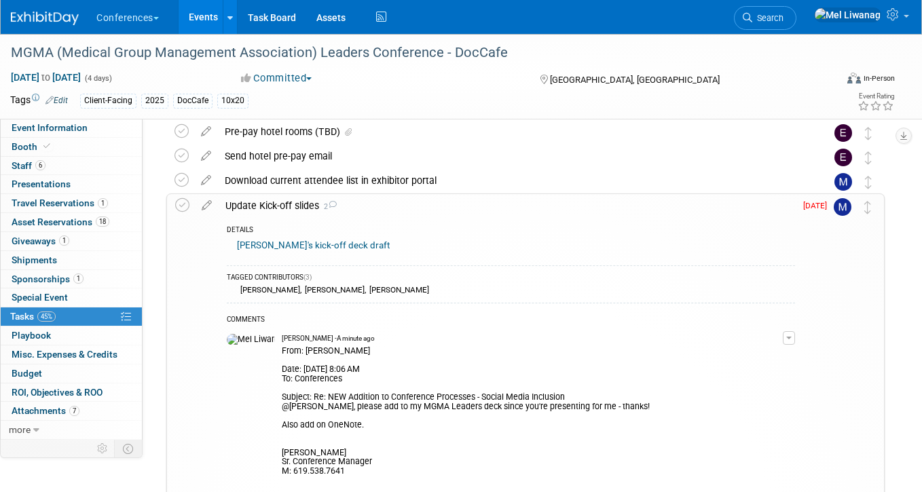
click at [435, 204] on div "Update Kick-off slides 2" at bounding box center [507, 205] width 576 height 23
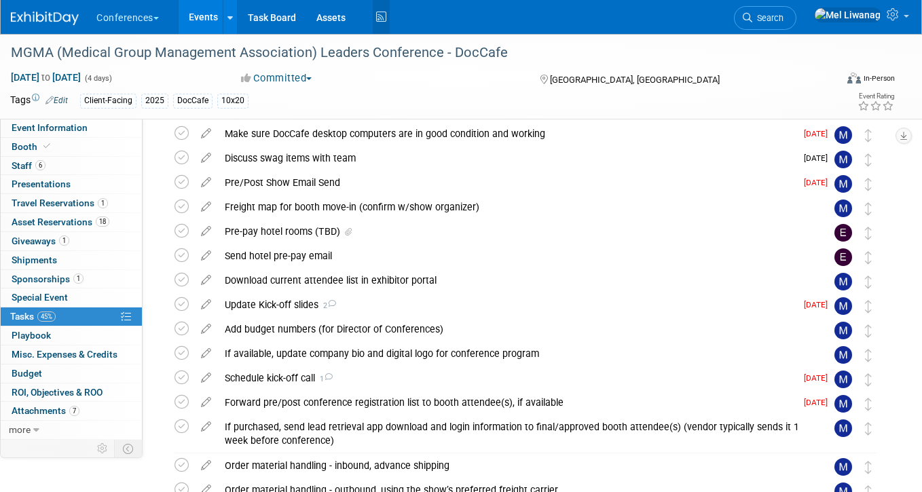
scroll to position [0, 0]
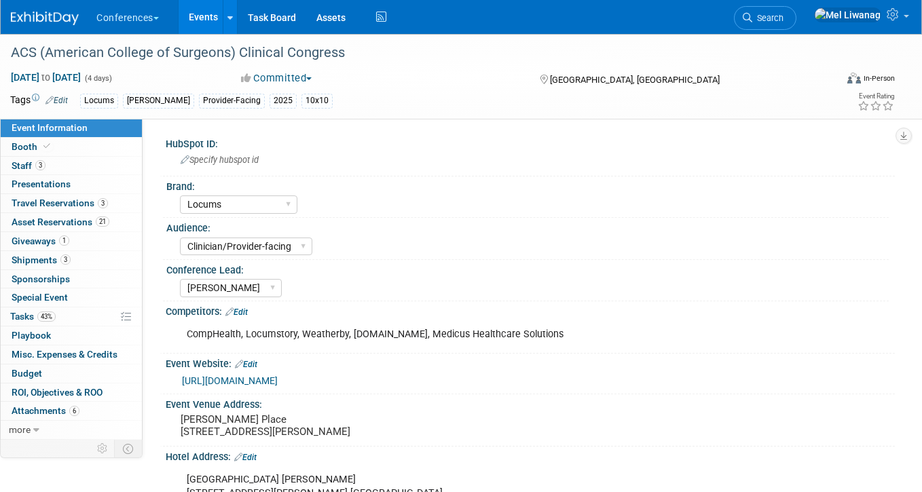
select select "Locums"
select select "Clinician/Provider-facing"
select select "[PERSON_NAME]"
click at [64, 313] on link "43% Tasks 43%" at bounding box center [71, 317] width 141 height 18
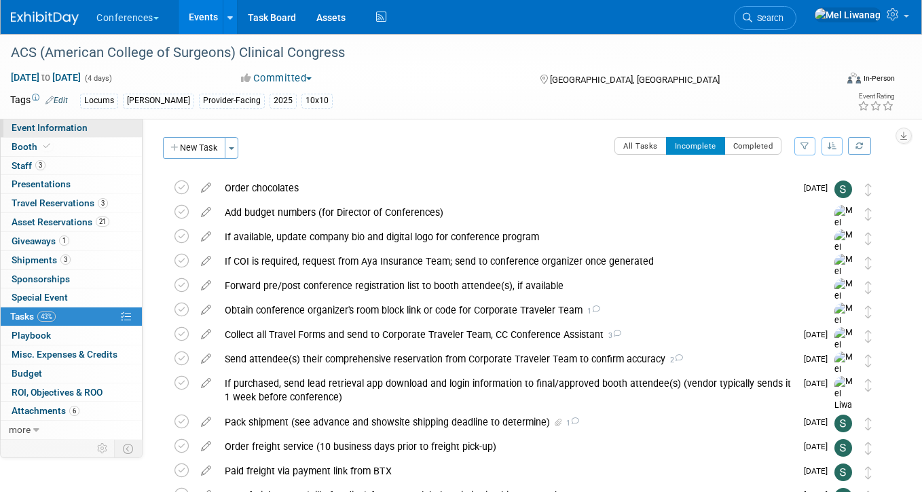
click at [108, 129] on link "Event Information" at bounding box center [71, 128] width 141 height 18
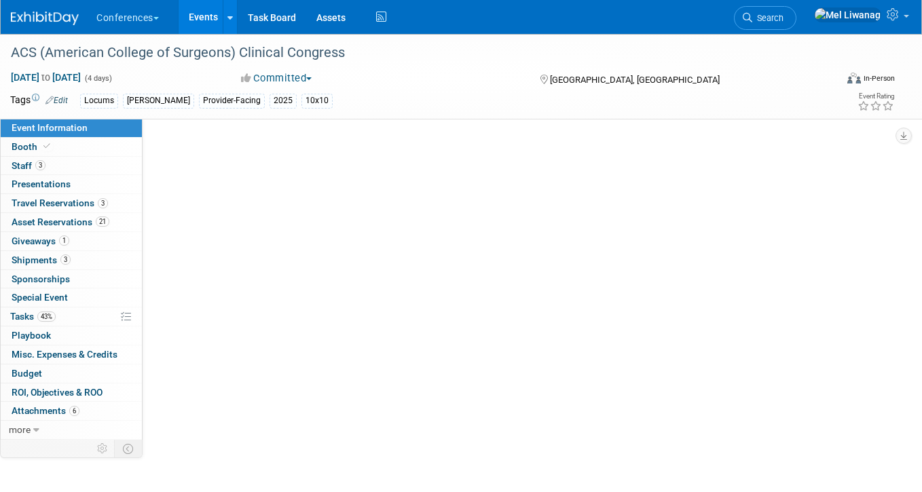
select select "Locums"
select select "Clinician/Provider-facing"
select select "[PERSON_NAME]"
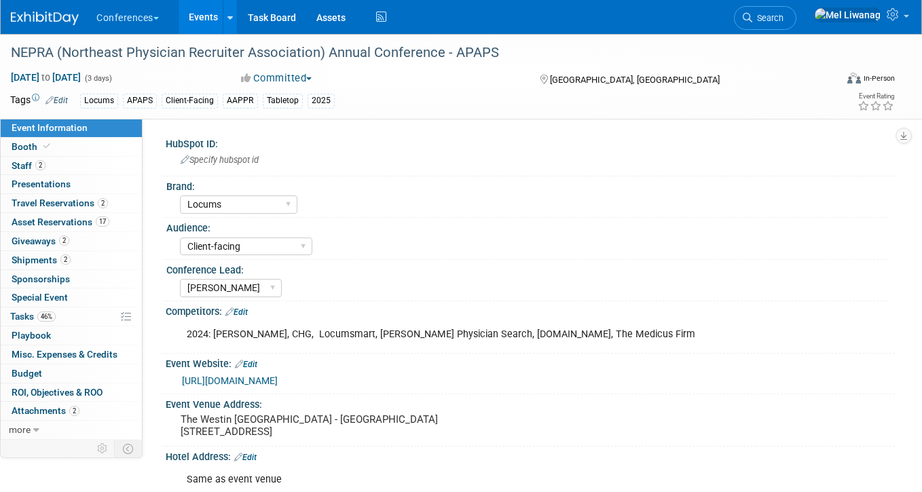
select select "Locums"
select select "Client-facing"
select select "[PERSON_NAME]"
click at [52, 318] on span "46%" at bounding box center [46, 317] width 18 height 10
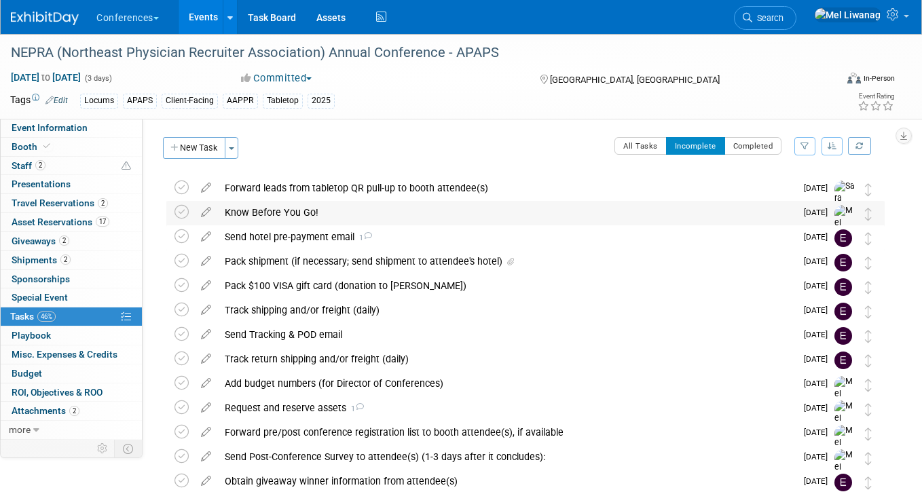
click at [323, 217] on div "Know Before You Go!" at bounding box center [507, 212] width 578 height 23
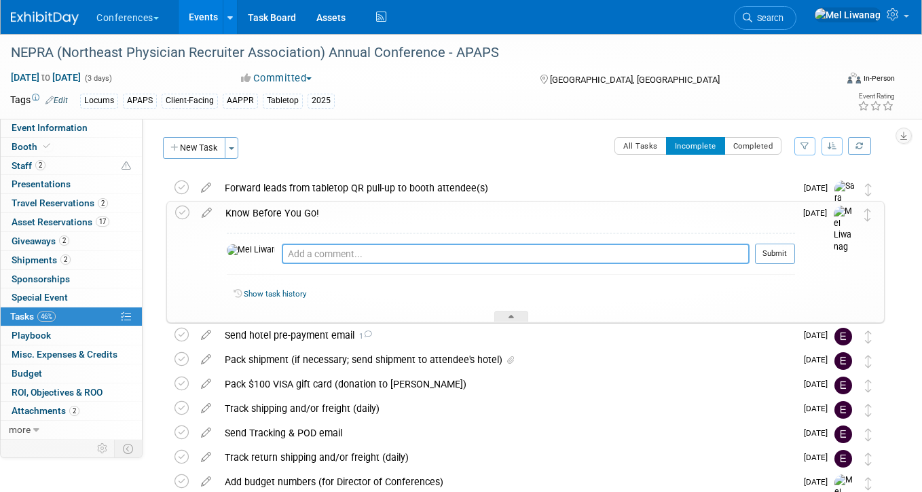
click at [312, 260] on textarea at bounding box center [516, 254] width 468 height 20
type textarea "09/02: Draft created"
click at [795, 242] on td "[DATE]" at bounding box center [814, 262] width 39 height 121
click at [777, 252] on button "Submit" at bounding box center [775, 254] width 40 height 20
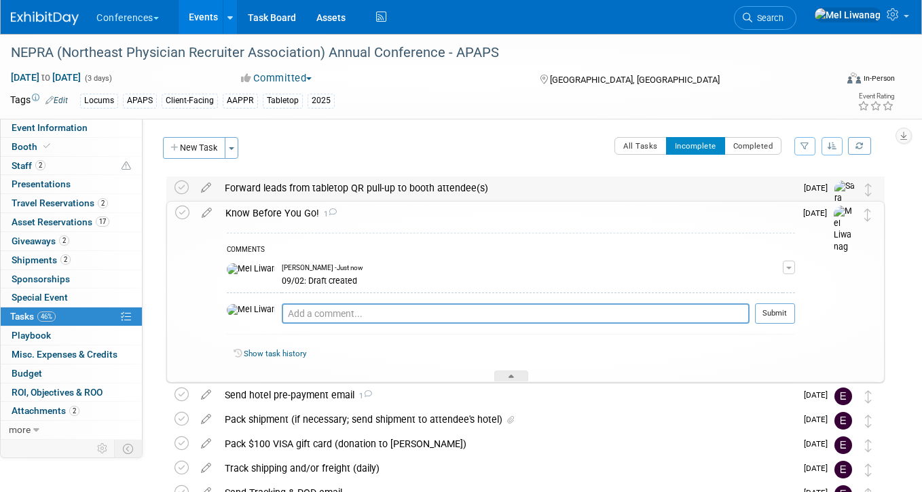
click at [448, 200] on td "Forward leads from tabletop QR pull-up to booth attendee(s) Pro tip: Press Ctrl…" at bounding box center [507, 209] width 578 height 64
click at [438, 207] on div "Know Before You Go! 1" at bounding box center [507, 213] width 576 height 23
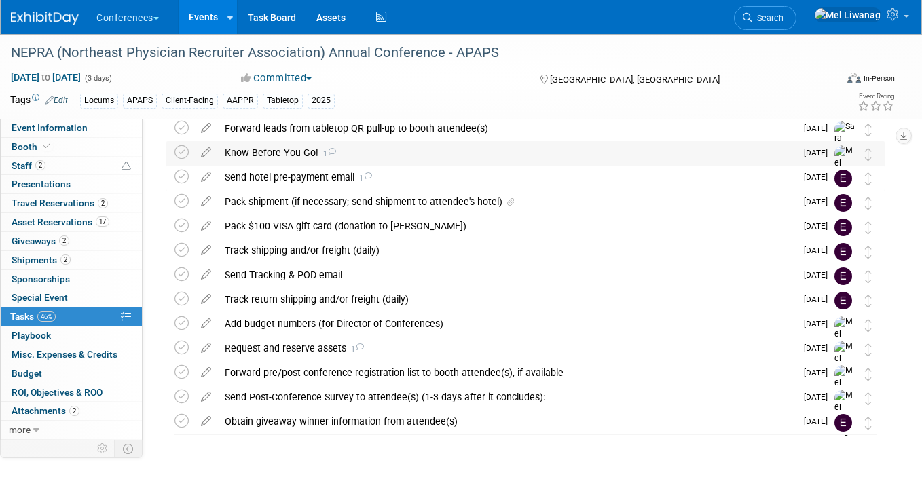
scroll to position [85, 0]
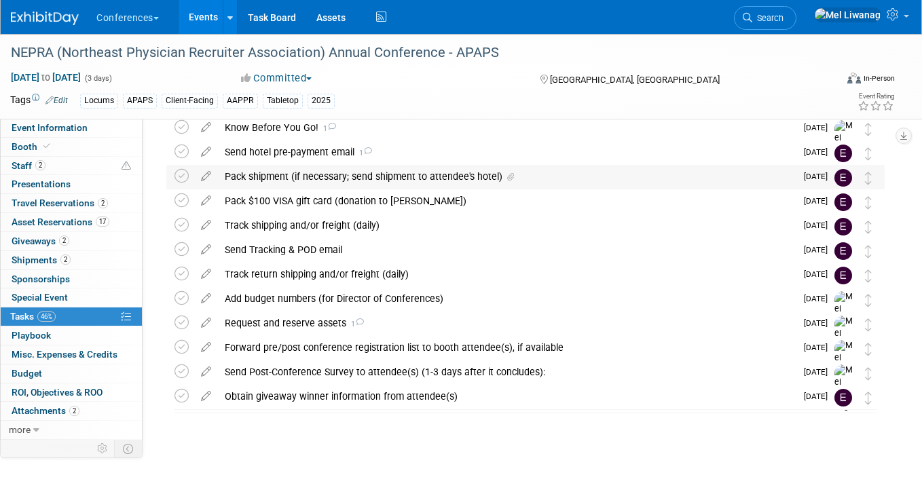
click at [359, 177] on div "Pack shipment (if necessary; send shipment to attendee's hotel)" at bounding box center [507, 176] width 578 height 23
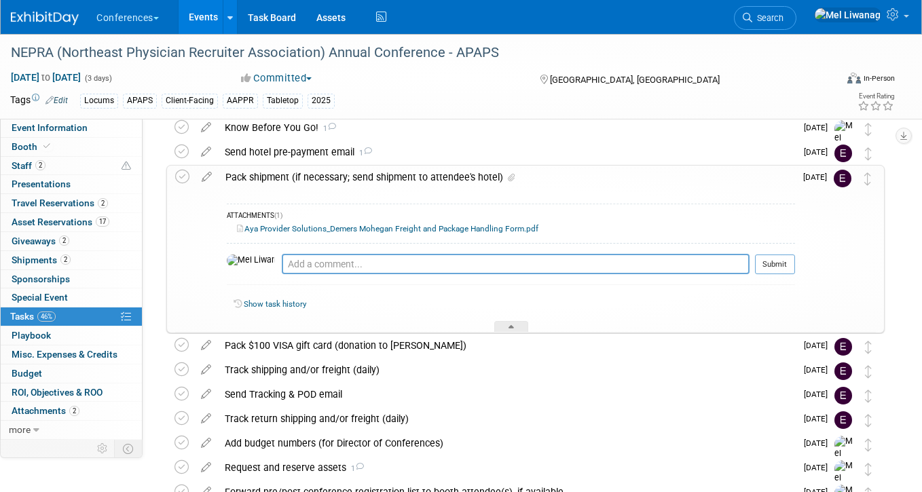
click at [374, 231] on link "Aya Provider Solutions_Demers Mohegan Freight and Package Handling Form.pdf" at bounding box center [387, 229] width 301 height 10
click at [211, 178] on icon at bounding box center [207, 174] width 24 height 17
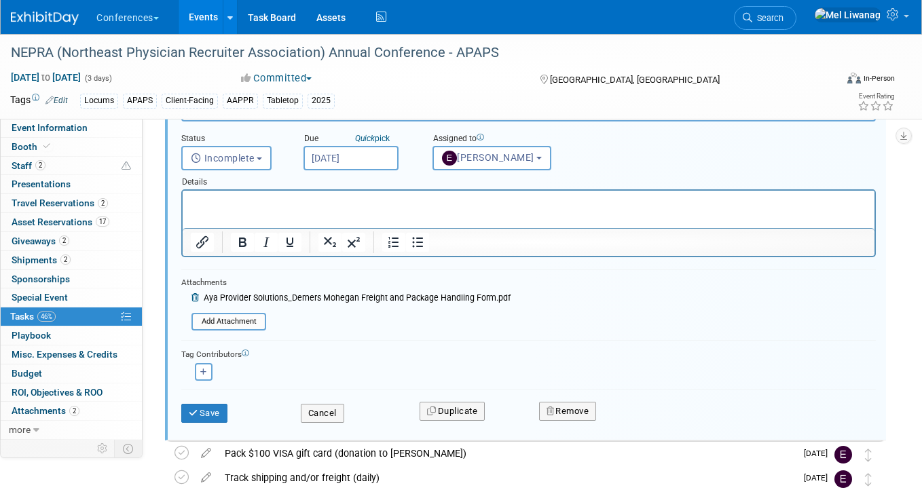
scroll to position [187, 0]
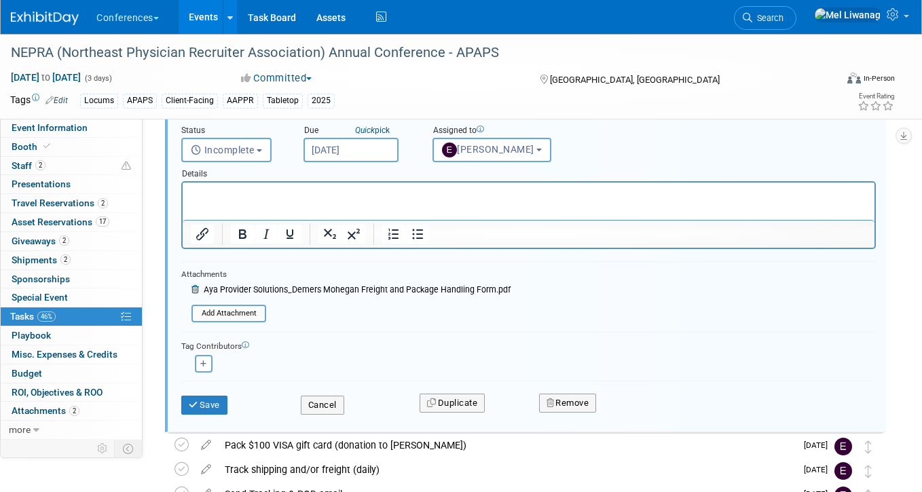
click at [195, 286] on icon at bounding box center [196, 290] width 10 height 8
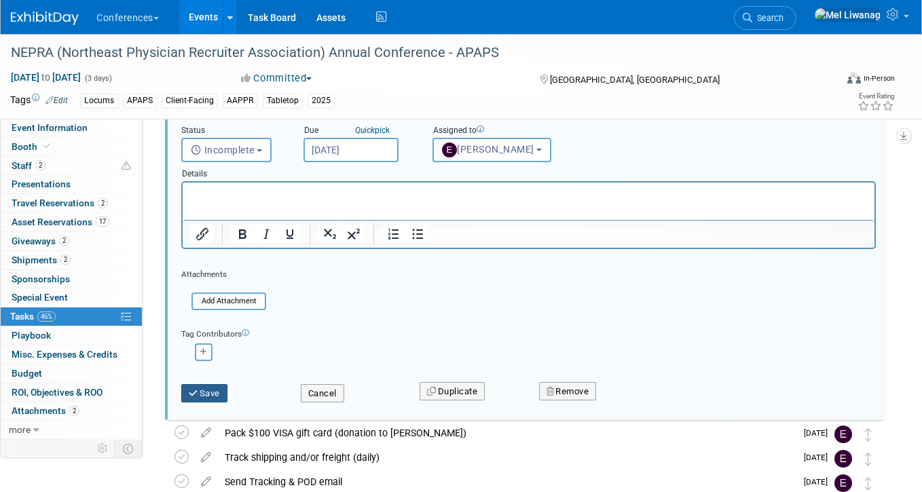
click at [202, 394] on button "Save" at bounding box center [204, 393] width 46 height 19
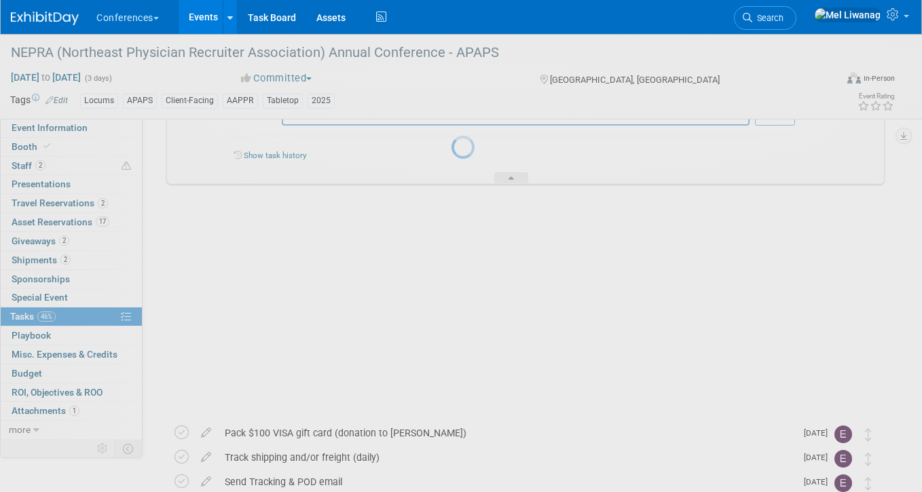
scroll to position [183, 0]
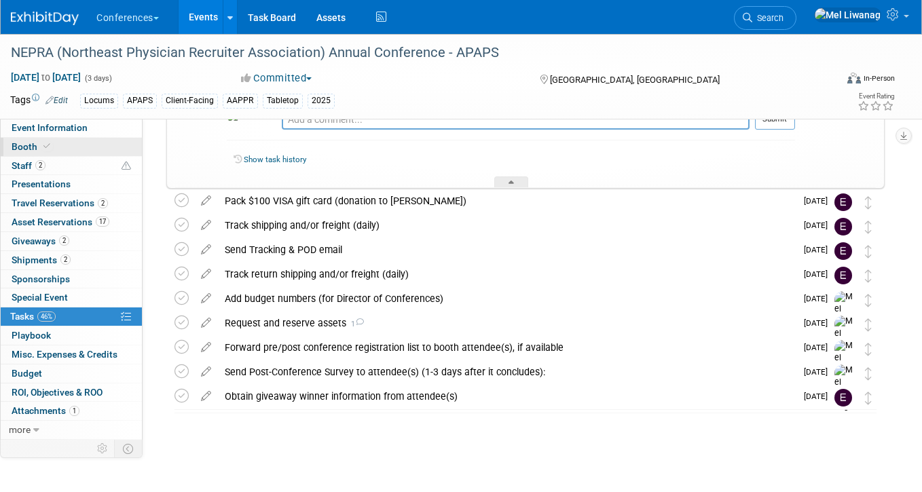
click at [69, 143] on link "Booth" at bounding box center [71, 147] width 141 height 18
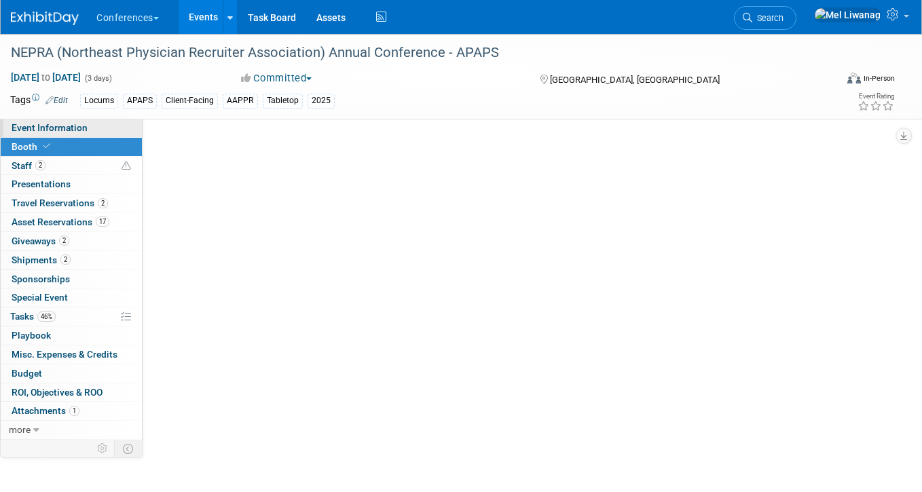
select select "6' tabletop"
select select "No"
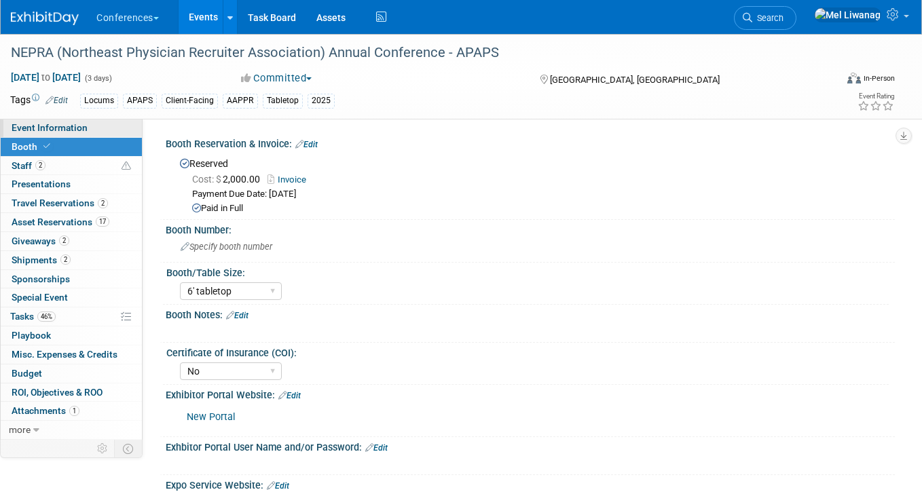
click at [72, 128] on span "Event Information" at bounding box center [50, 127] width 76 height 11
select select "Locums"
select select "Client-facing"
select select "[PERSON_NAME]"
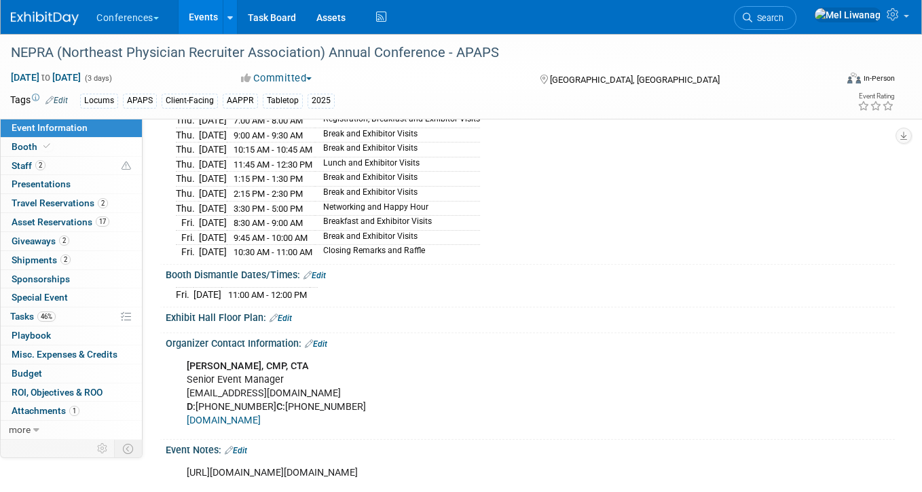
scroll to position [501, 0]
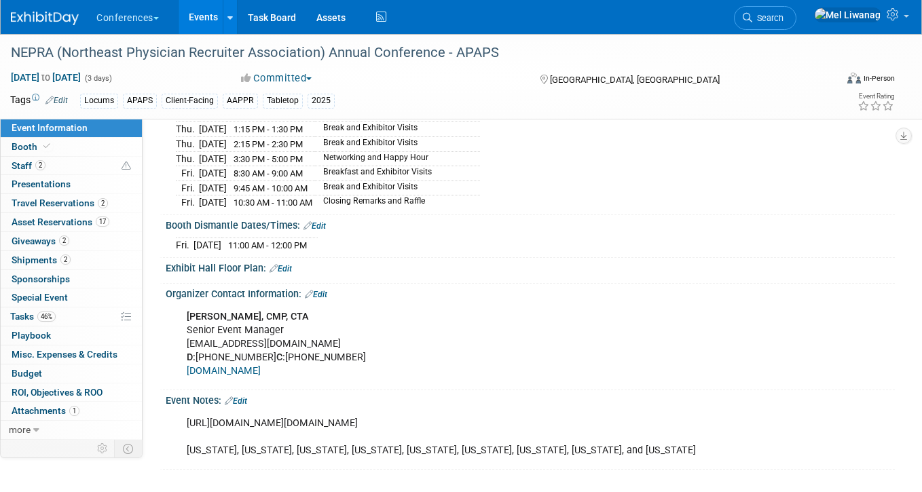
click at [64, 10] on link at bounding box center [53, 11] width 84 height 11
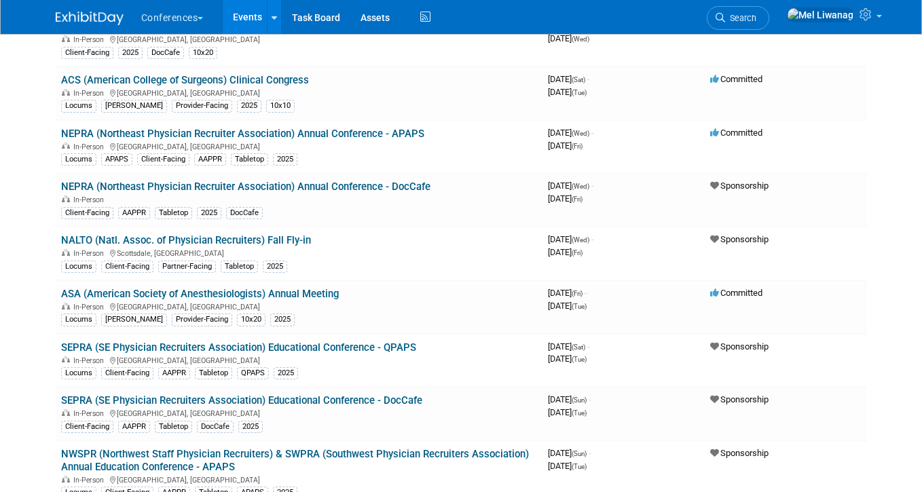
scroll to position [631, 0]
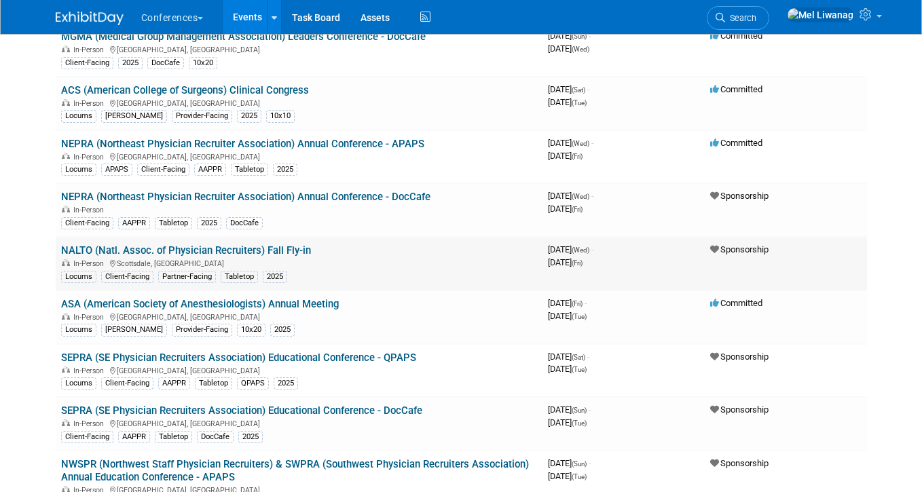
click at [176, 251] on link "NALTO (Natl. Assoc. of Physician Recruiters) Fall Fly-in" at bounding box center [186, 250] width 250 height 12
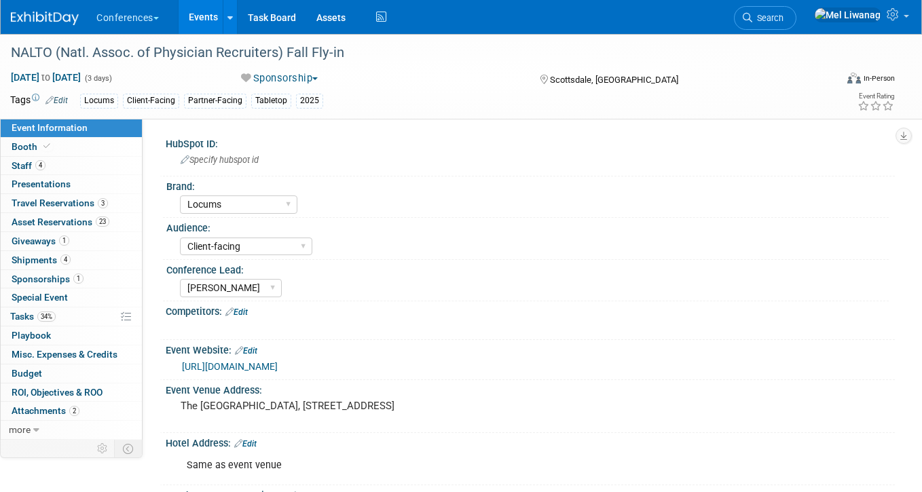
select select "Locums"
select select "Client-facing"
select select "[PERSON_NAME]"
click at [71, 312] on link "34% Tasks 34%" at bounding box center [71, 317] width 141 height 18
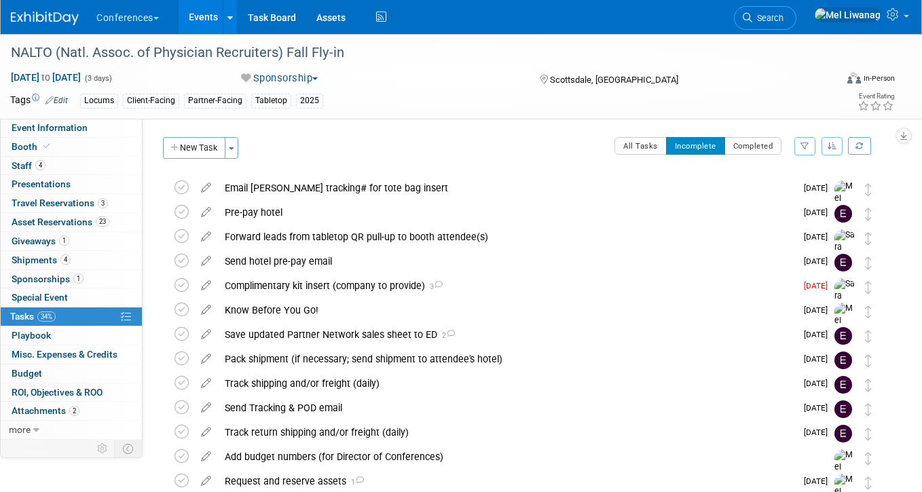
click at [76, 16] on img at bounding box center [45, 19] width 68 height 14
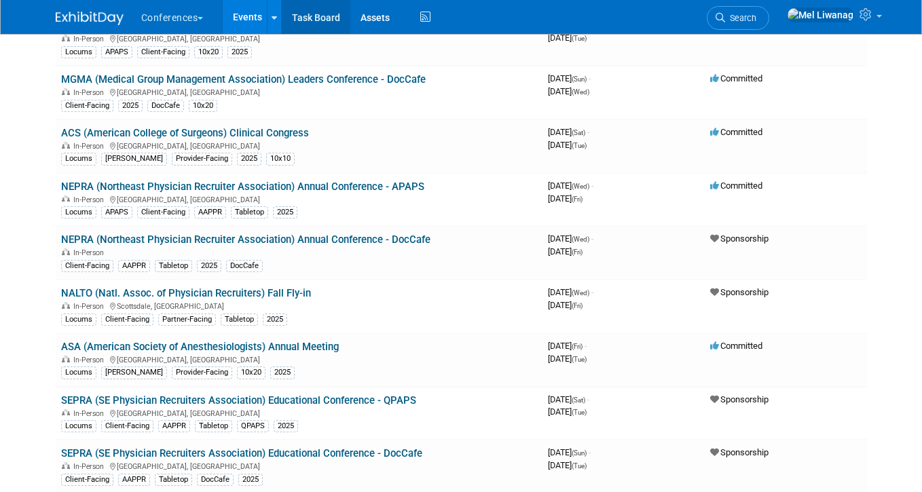
scroll to position [582, 0]
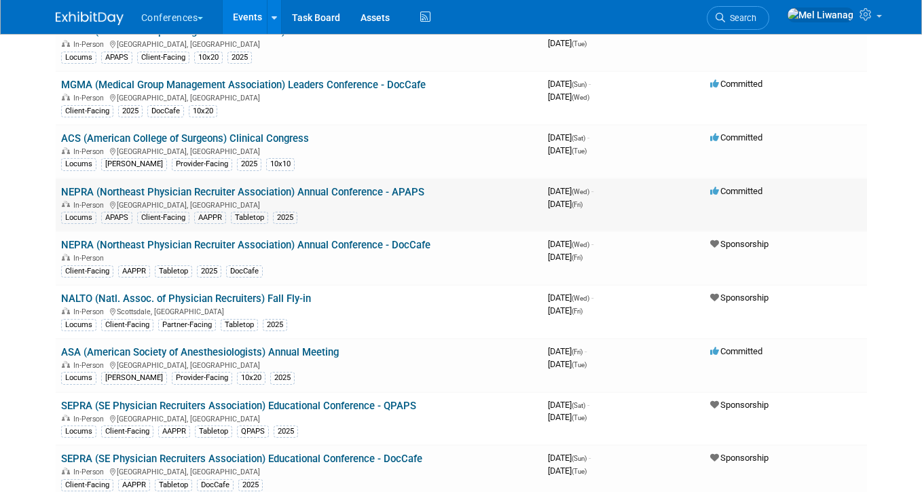
click at [182, 190] on link "NEPRA (Northeast Physician Recruiter Association) Annual Conference - APAPS" at bounding box center [242, 192] width 363 height 12
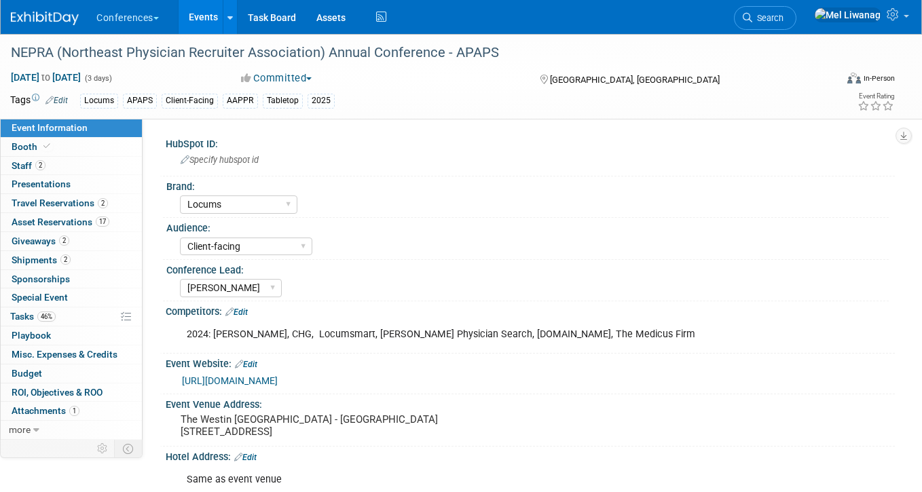
select select "Locums"
select select "Client-facing"
select select "[PERSON_NAME]"
click at [64, 316] on link "46% Tasks 46%" at bounding box center [71, 317] width 141 height 18
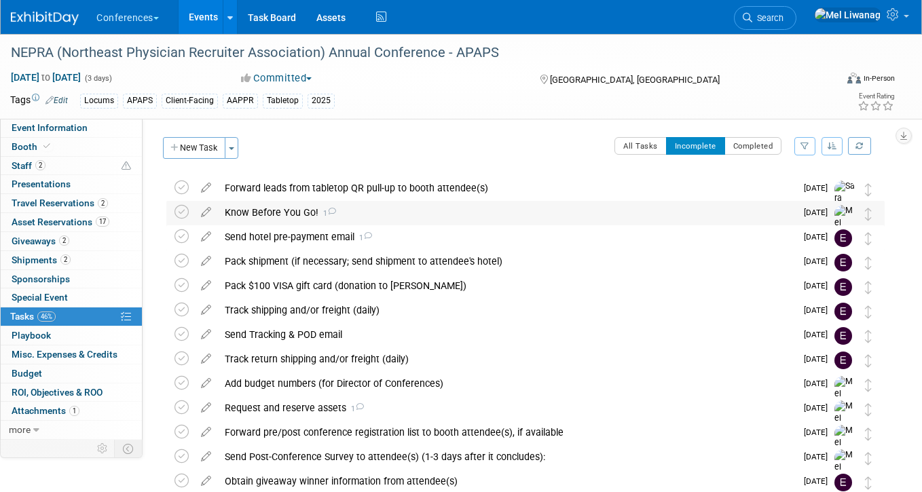
click at [443, 210] on div "Know Before You Go! 1" at bounding box center [507, 212] width 578 height 23
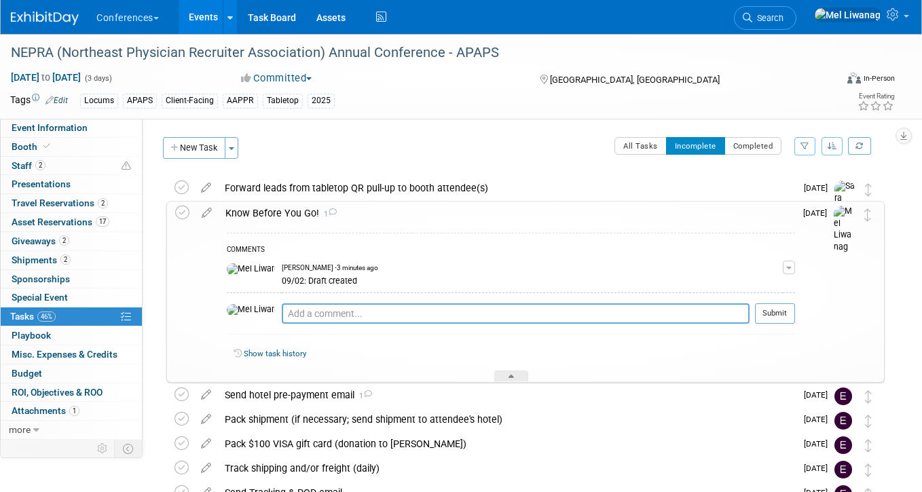
click at [786, 267] on span "button" at bounding box center [788, 268] width 5 height 3
click at [749, 303] on button "Remove" at bounding box center [723, 306] width 59 height 18
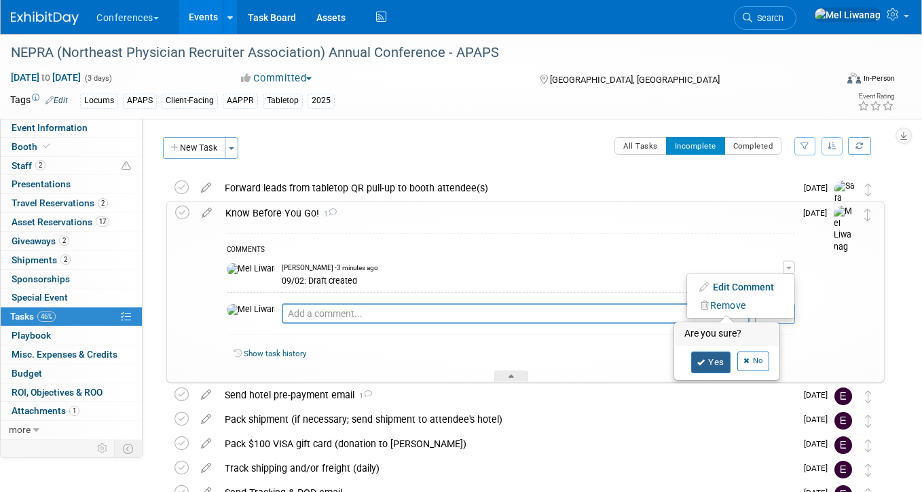
click at [707, 352] on link "Yes" at bounding box center [710, 363] width 39 height 22
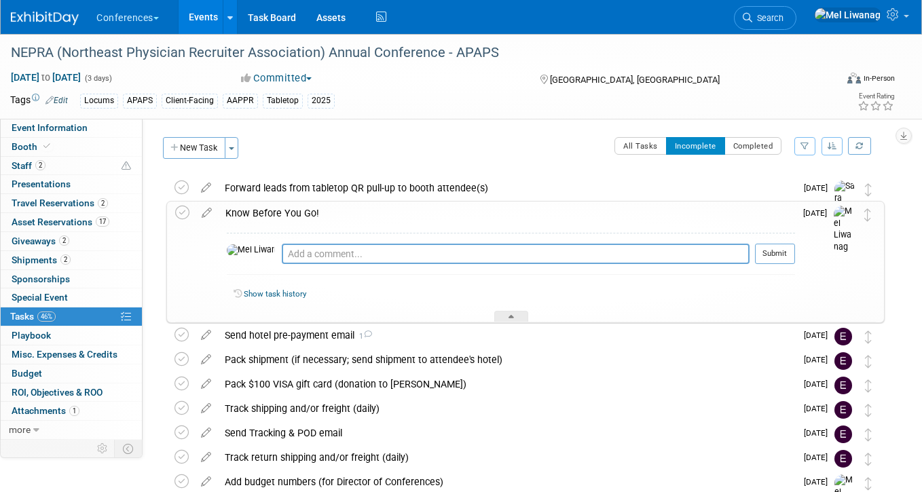
click at [14, 3] on div at bounding box center [53, 12] width 84 height 25
click at [16, 13] on img at bounding box center [45, 19] width 68 height 14
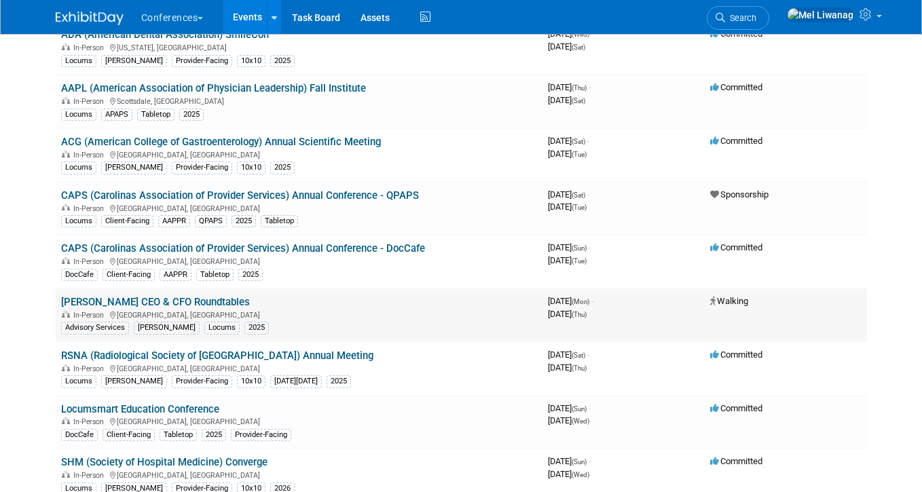
scroll to position [1195, 0]
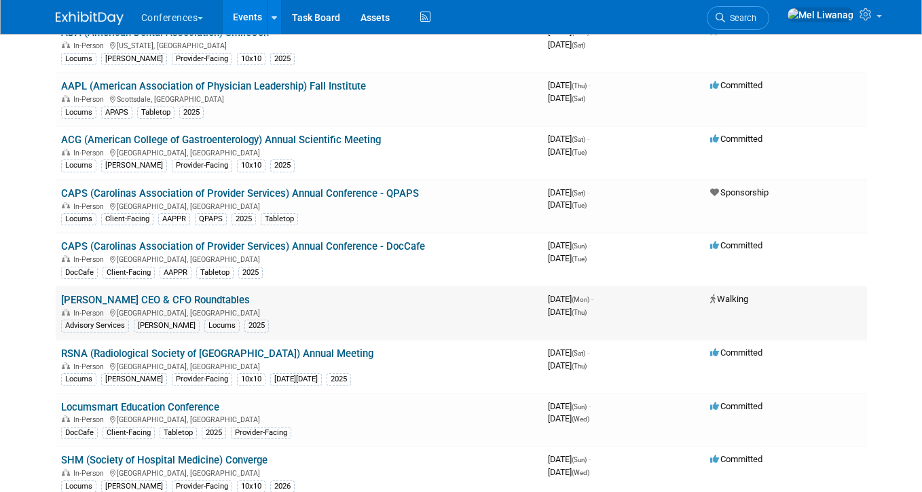
click at [189, 301] on link "[PERSON_NAME] CEO & CFO Roundtables" at bounding box center [155, 300] width 189 height 12
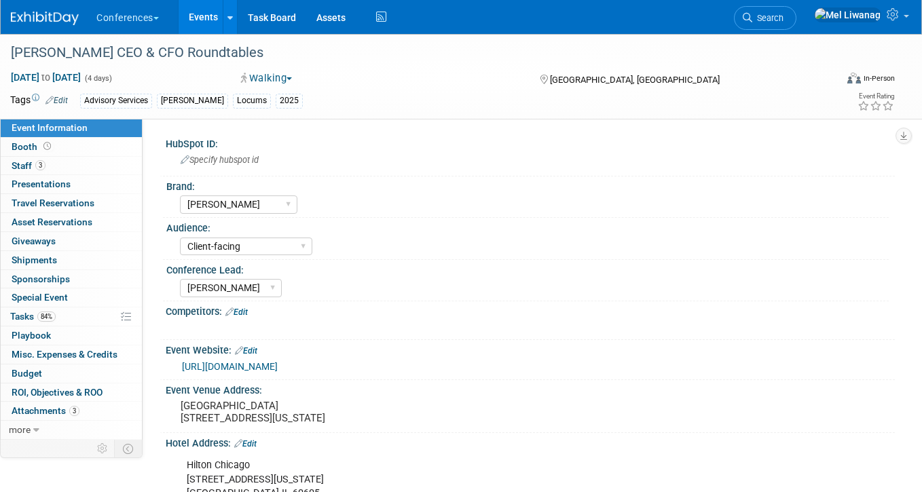
select select "[PERSON_NAME]"
select select "Client-facing"
select select "[PERSON_NAME]"
click at [44, 308] on link "84% Tasks 84%" at bounding box center [71, 317] width 141 height 18
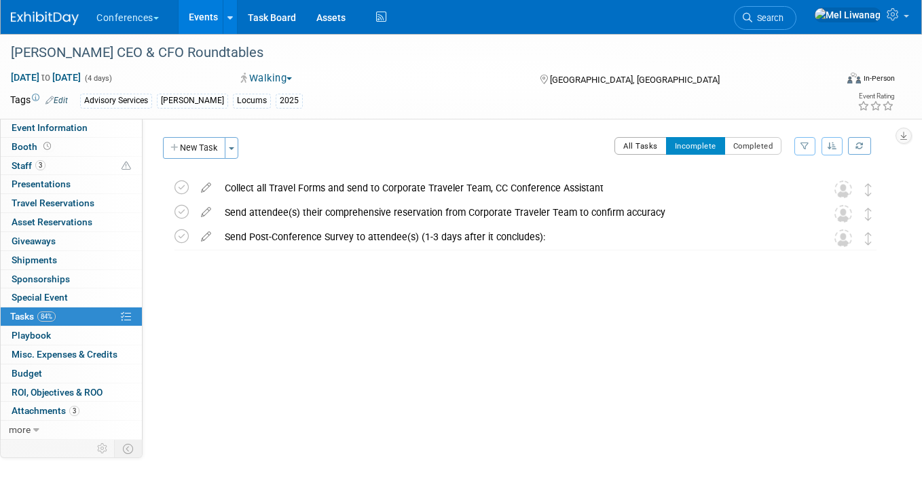
click at [625, 146] on button "All Tasks" at bounding box center [640, 146] width 52 height 18
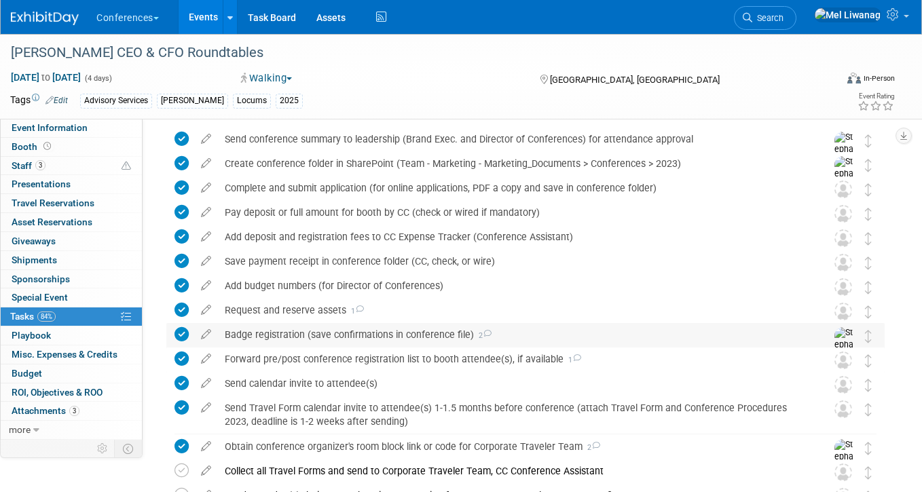
scroll to position [52, 0]
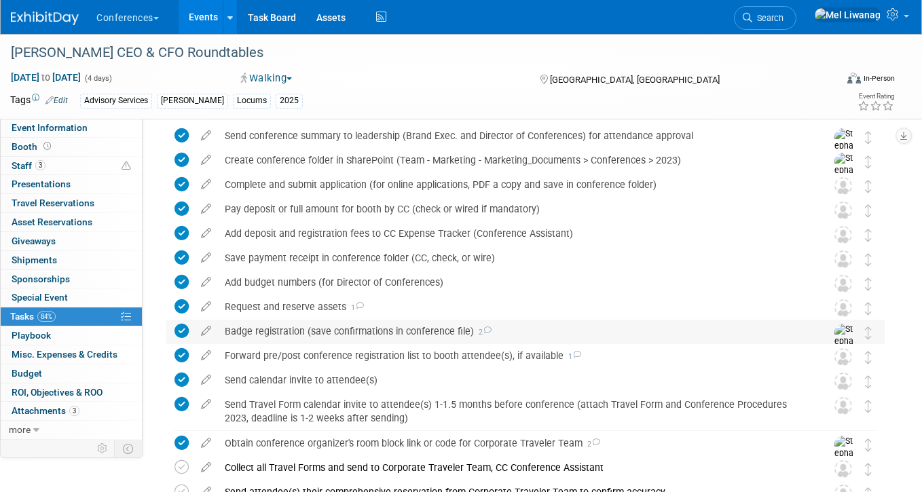
click at [297, 329] on div "Badge registration (save confirmations in conference file) 2" at bounding box center [512, 331] width 589 height 23
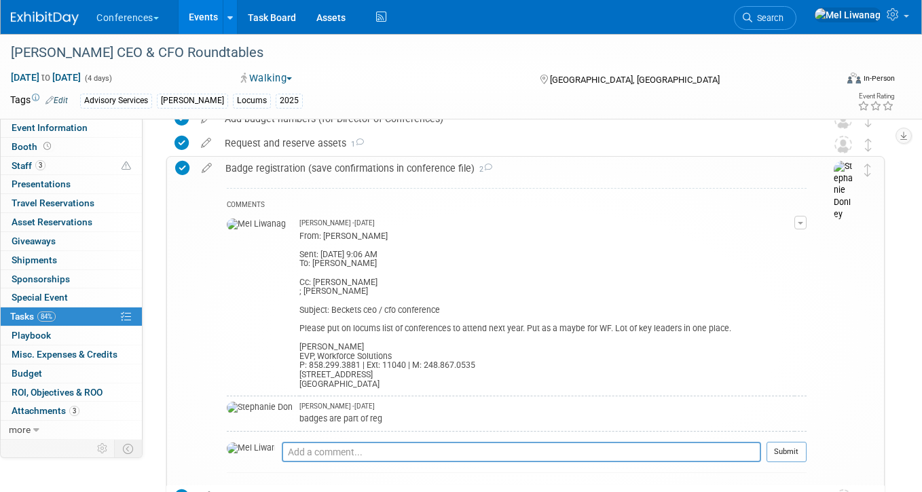
scroll to position [229, 0]
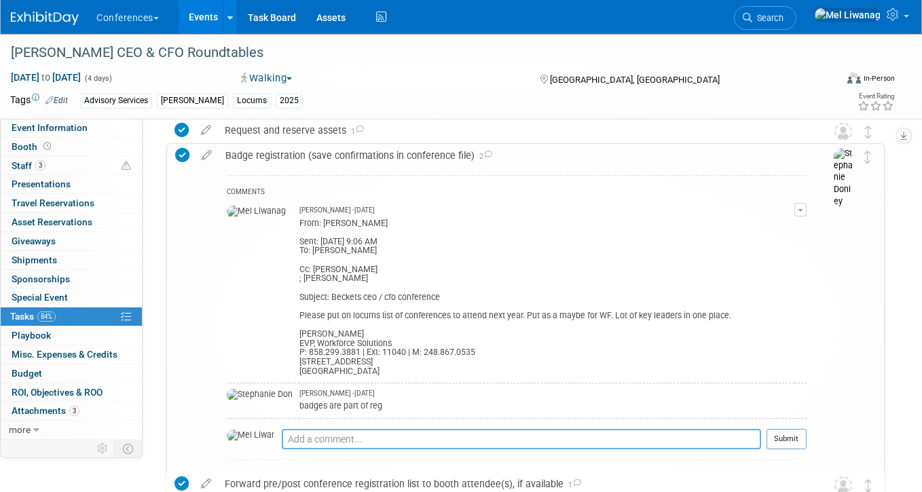
click at [336, 429] on textarea at bounding box center [521, 439] width 479 height 20
type textarea "9"
click at [432, 429] on textarea "09/02: Andrea mentioned to me that someone else might go in her place - will fo…" at bounding box center [521, 439] width 479 height 20
click at [659, 429] on textarea "09/02: Andrea mentioned to me that someone else might go in her place - will fo…" at bounding box center [521, 439] width 479 height 20
click at [564, 429] on textarea "09/02: Andrea mentioned to me that someone else might go in her place - will fo…" at bounding box center [521, 439] width 479 height 20
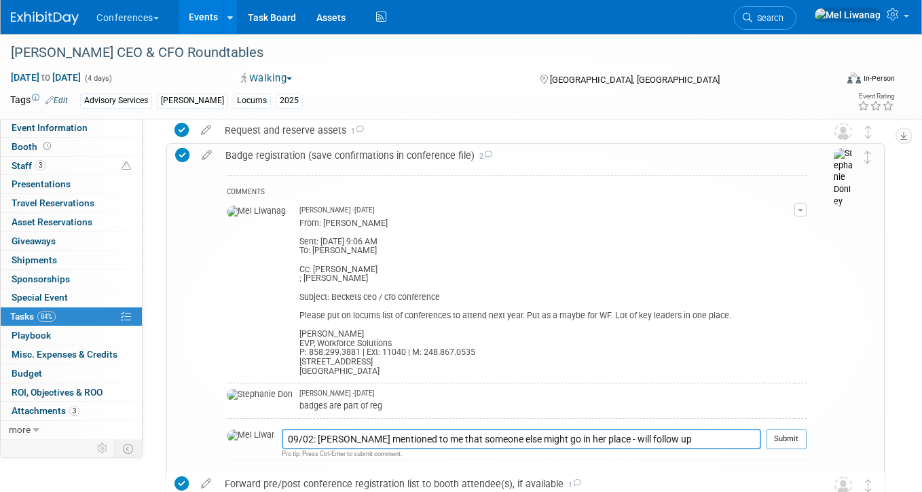
click at [673, 429] on textarea "09/02: Andrea mentioned to me that someone else might go in her place - will fo…" at bounding box center [521, 439] width 479 height 20
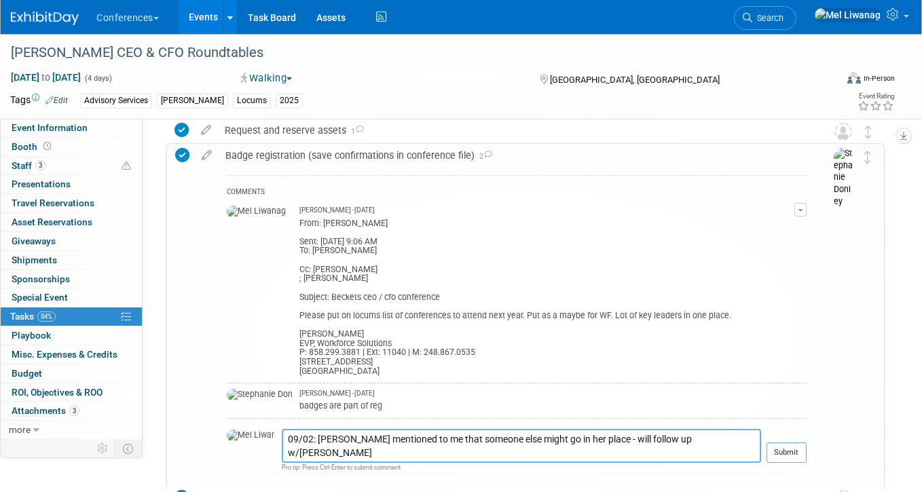
paste textarea "[PERSON_NAME] might want me to be at CAPS instead of [PERSON_NAME] and I'll be …"
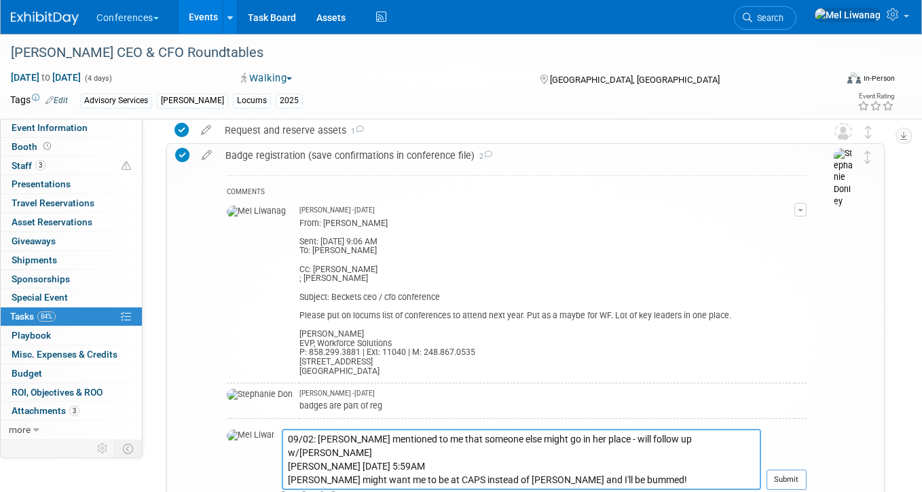
click at [684, 429] on textarea "09/02: Andrea mentioned to me that someone else might go in her place - will fo…" at bounding box center [521, 459] width 479 height 61
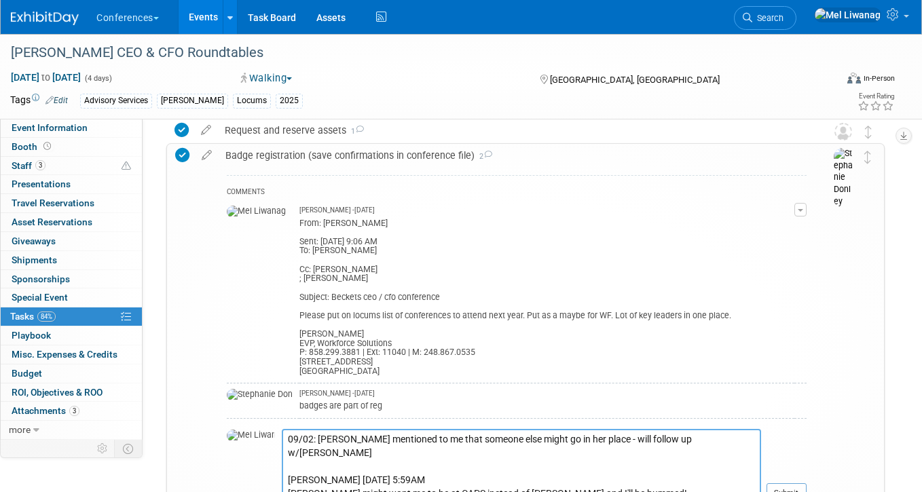
click at [584, 446] on textarea "09/02: Andrea mentioned to me that someone else might go in her place - will fo…" at bounding box center [521, 466] width 479 height 75
type textarea "09/02: Andrea mentioned to me that someone else might go in her place - will fo…"
click at [810, 455] on td at bounding box center [819, 353] width 27 height 418
click at [785, 483] on button "Submit" at bounding box center [786, 493] width 40 height 20
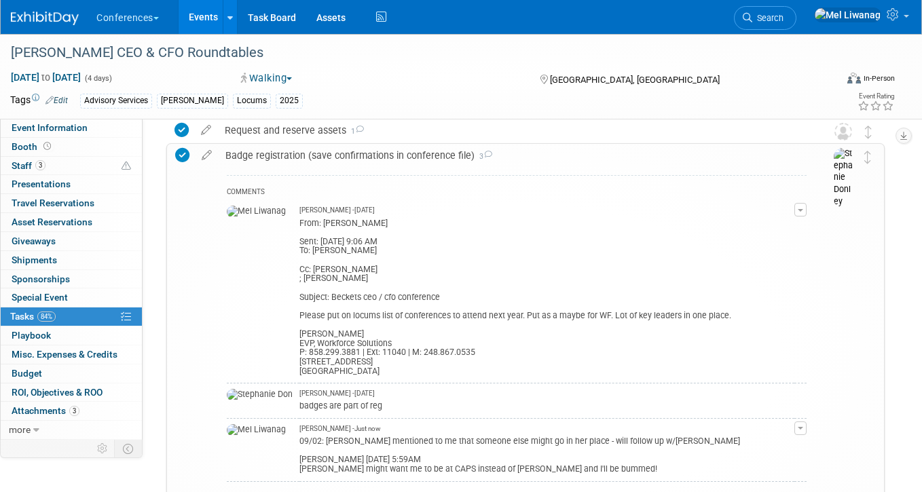
click at [527, 161] on div "Badge registration (save confirmations in conference file) 3" at bounding box center [513, 155] width 588 height 23
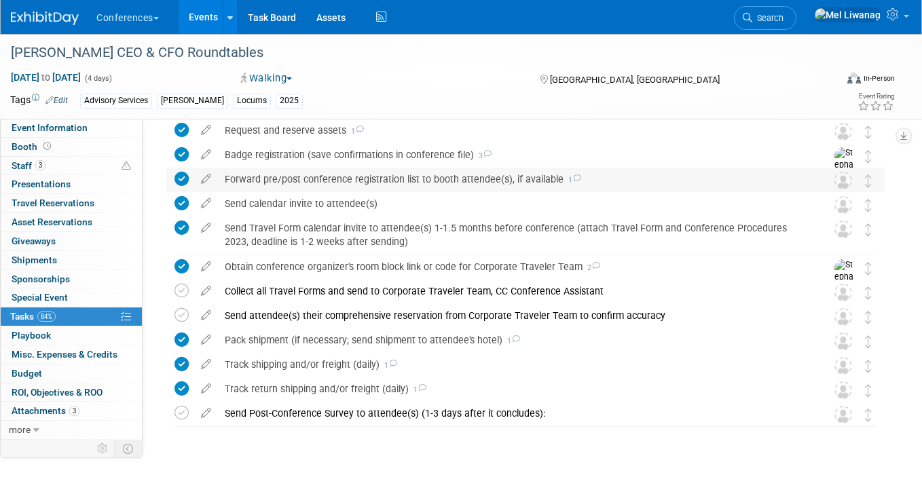
click at [315, 168] on div "Forward pre/post conference registration list to booth attendee(s), if availabl…" at bounding box center [512, 179] width 589 height 23
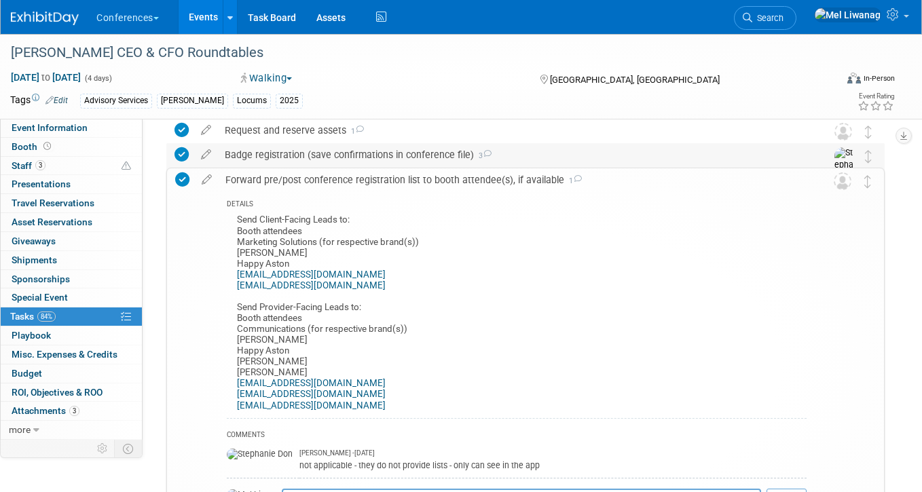
click at [313, 162] on div "Badge registration (save confirmations in conference file) 3" at bounding box center [512, 154] width 589 height 23
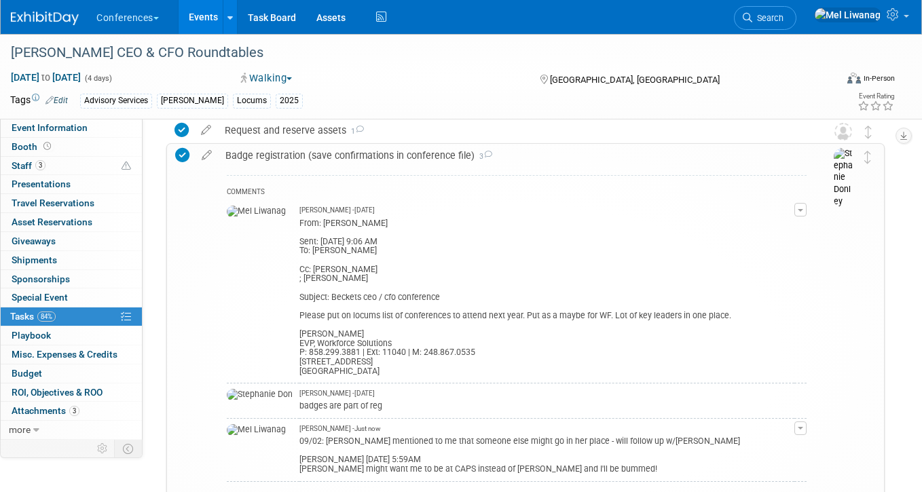
click at [381, 434] on div "09/02: Andrea mentioned to me that someone else might go in her place - will fo…" at bounding box center [546, 454] width 495 height 41
click at [418, 153] on div "Badge registration (save confirmations in conference file) 3" at bounding box center [513, 155] width 588 height 23
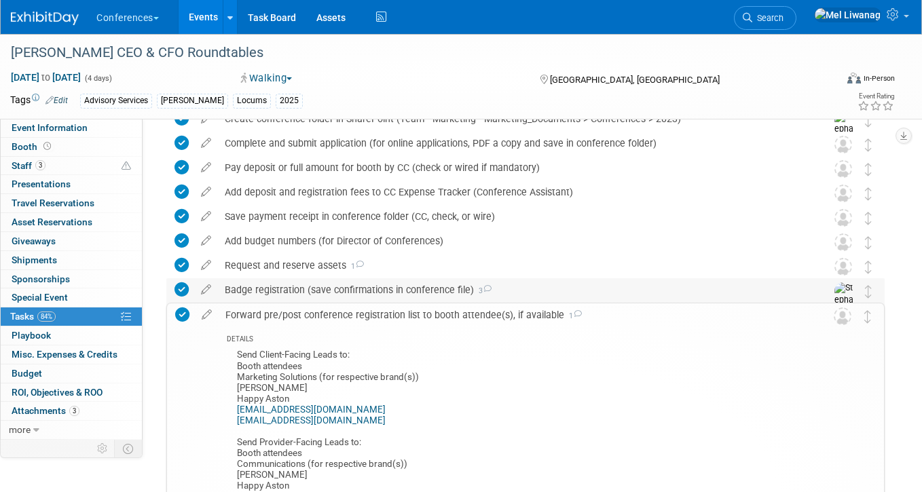
scroll to position [0, 0]
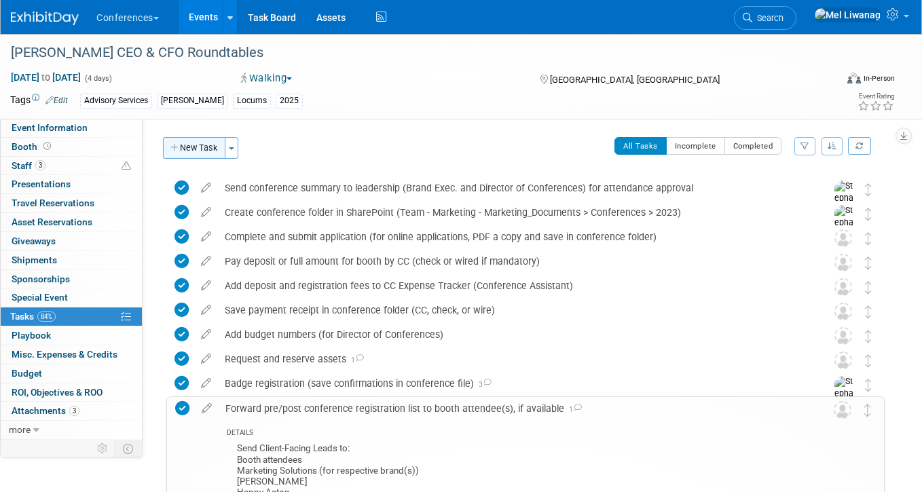
click at [186, 149] on button "New Task" at bounding box center [194, 148] width 62 height 22
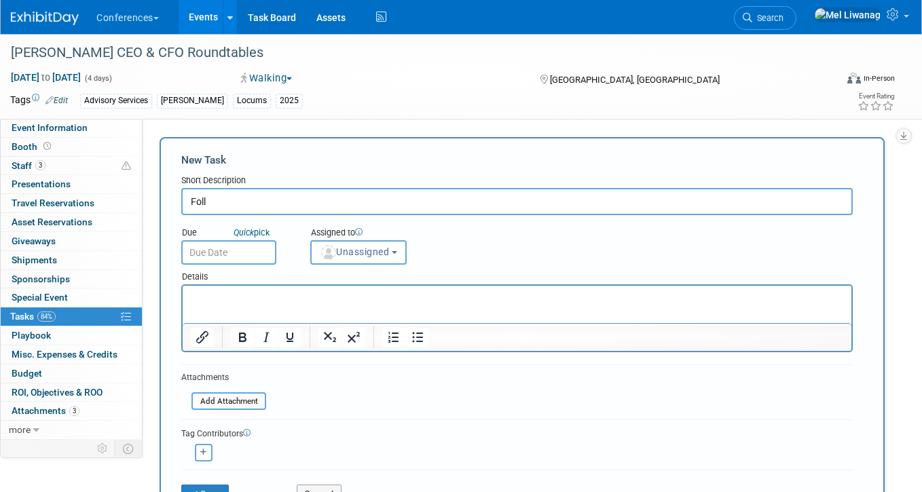
type input "Follo"
click at [783, 22] on span "Search" at bounding box center [767, 18] width 31 height 10
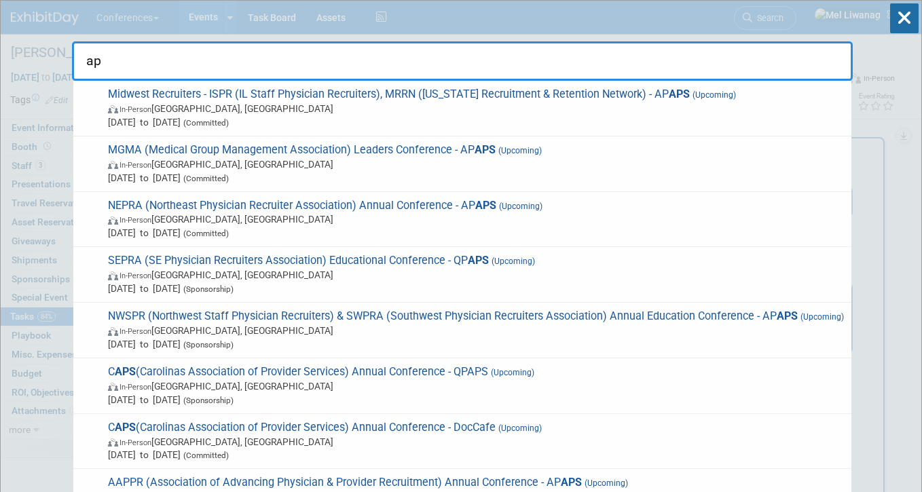
type input "a"
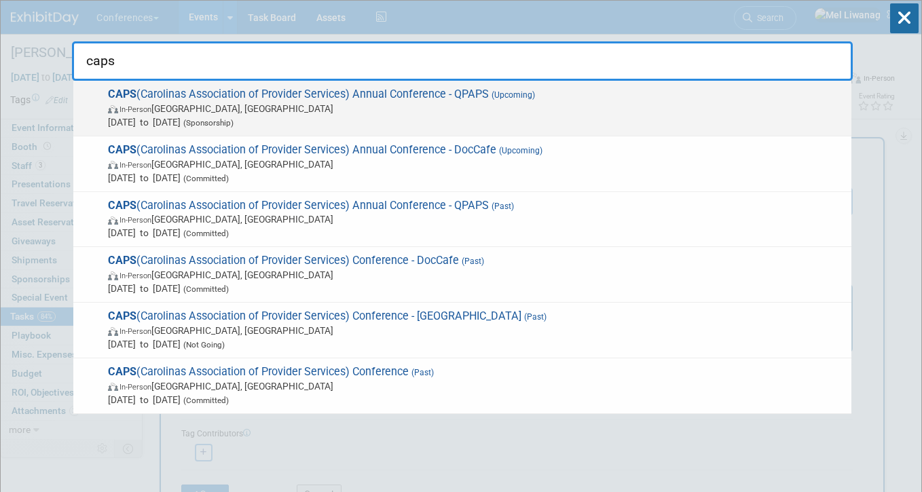
type input "caps"
click at [234, 123] on span "(Sponsorship)" at bounding box center [207, 123] width 53 height 10
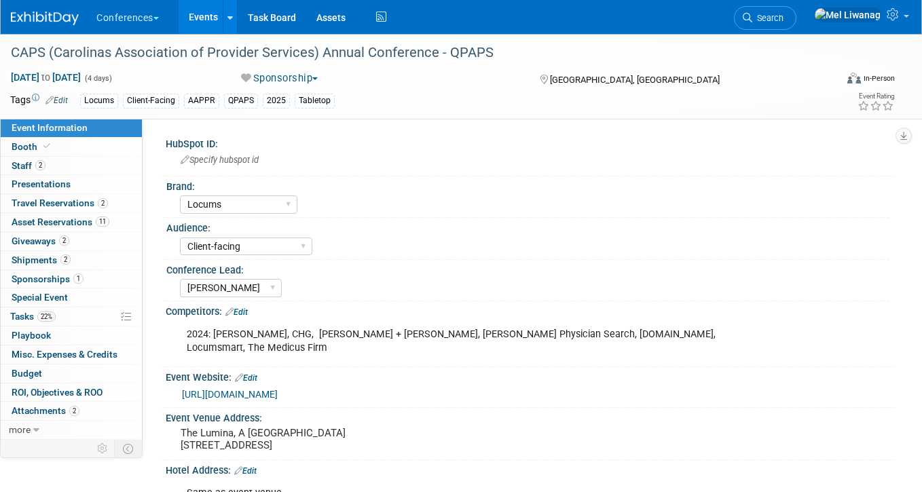
select select "Locums"
select select "Client-facing"
select select "[PERSON_NAME]"
click at [53, 315] on span "22%" at bounding box center [46, 317] width 18 height 10
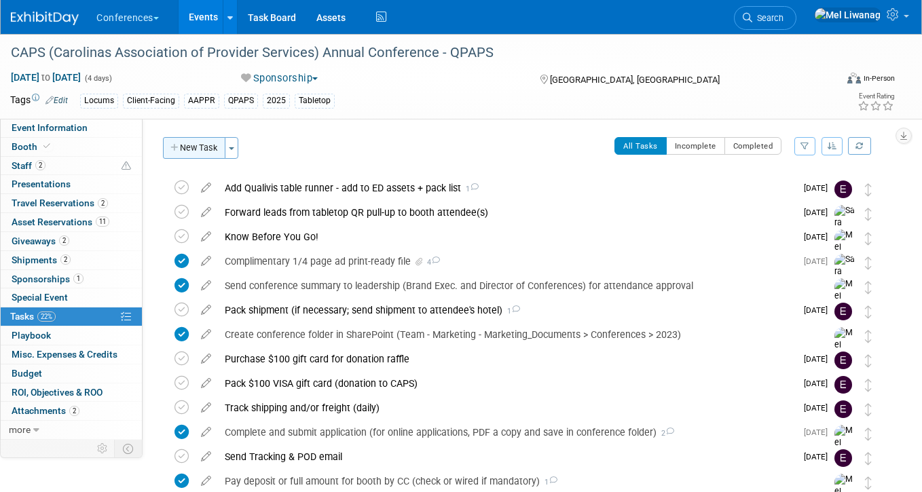
click at [193, 149] on button "New Task" at bounding box center [194, 148] width 62 height 22
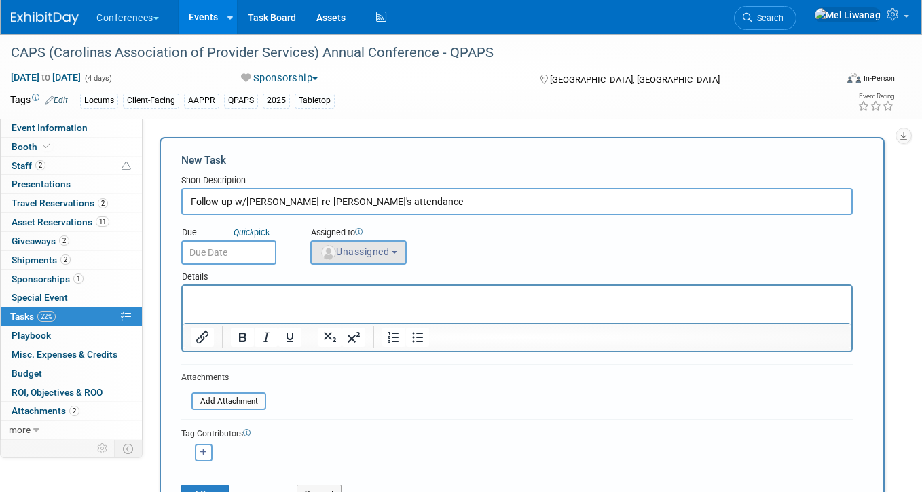
type input "Follow up w/[PERSON_NAME] re [PERSON_NAME]'s attendance"
click at [372, 263] on button "Unassigned" at bounding box center [358, 252] width 96 height 24
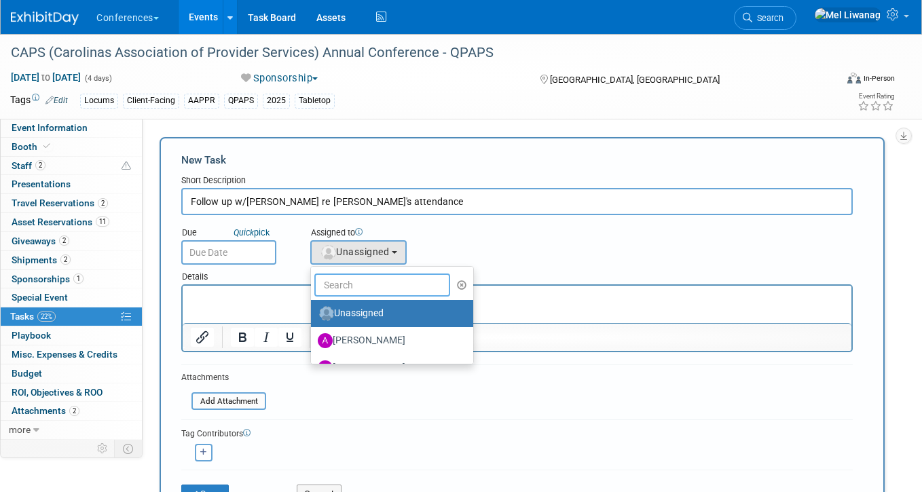
click at [350, 280] on input "text" at bounding box center [382, 285] width 136 height 23
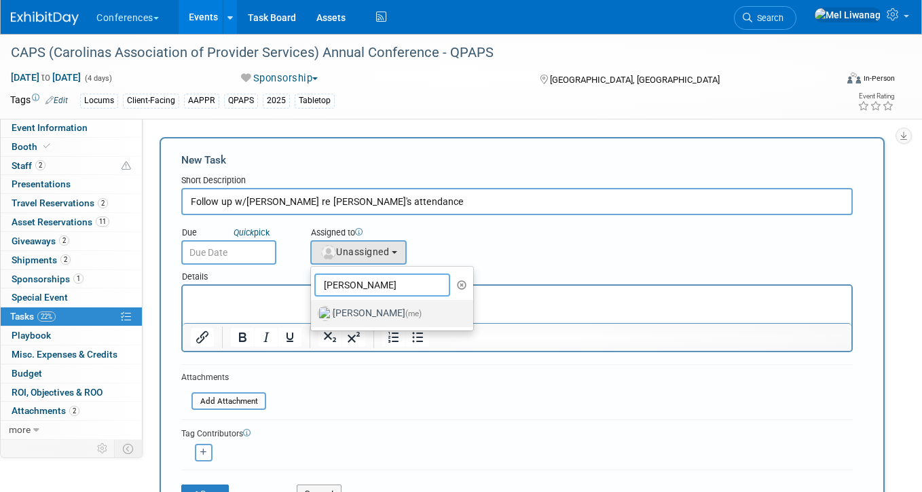
type input "[PERSON_NAME]"
click at [355, 311] on label "[PERSON_NAME] (me)" at bounding box center [389, 314] width 142 height 22
click at [313, 311] on input "[PERSON_NAME] (me)" at bounding box center [308, 312] width 9 height 9
select select "1669af0c-0251-4a15-8b2b-80baaaf13d1b"
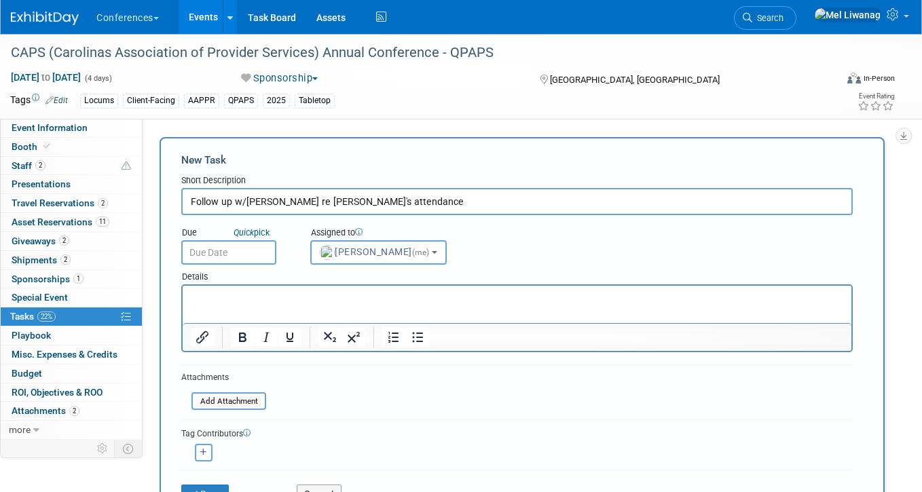
click at [282, 299] on p "Rich Text Area. Press ALT-0 for help." at bounding box center [517, 298] width 653 height 14
paste body "Rich Text Area. Press ALT-0 for help."
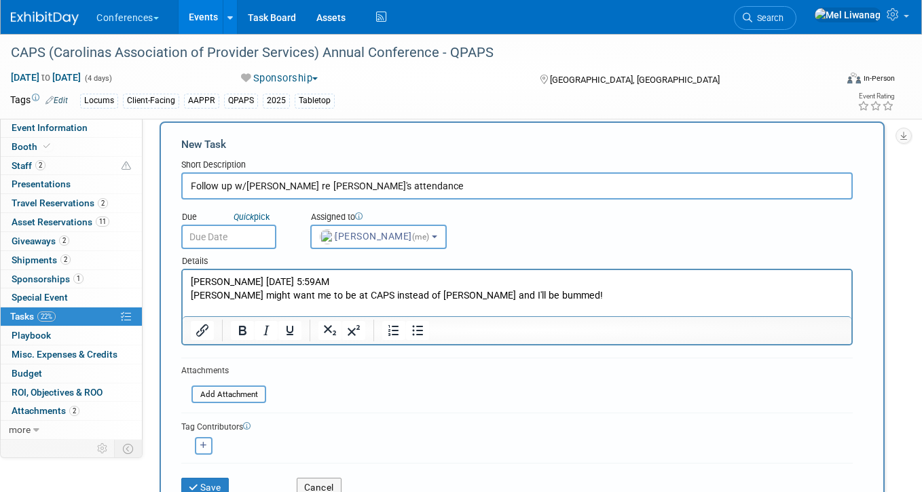
scroll to position [25, 0]
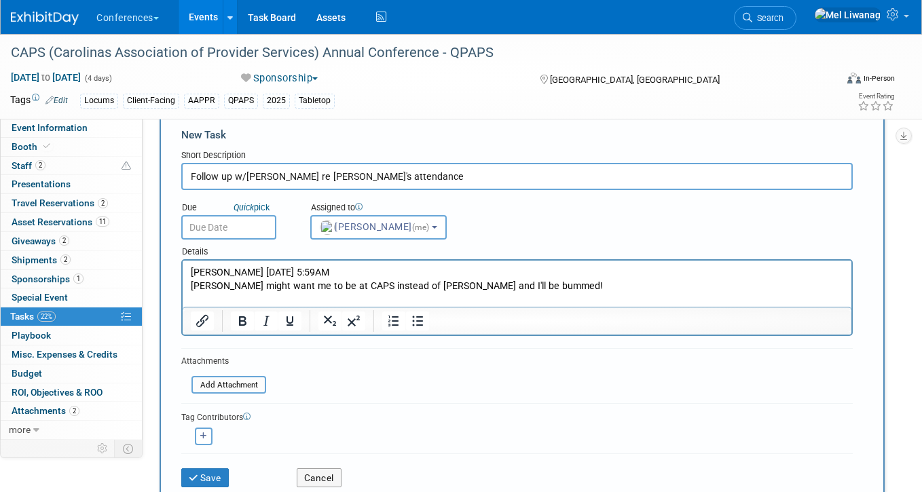
click at [263, 234] on input "text" at bounding box center [228, 227] width 95 height 24
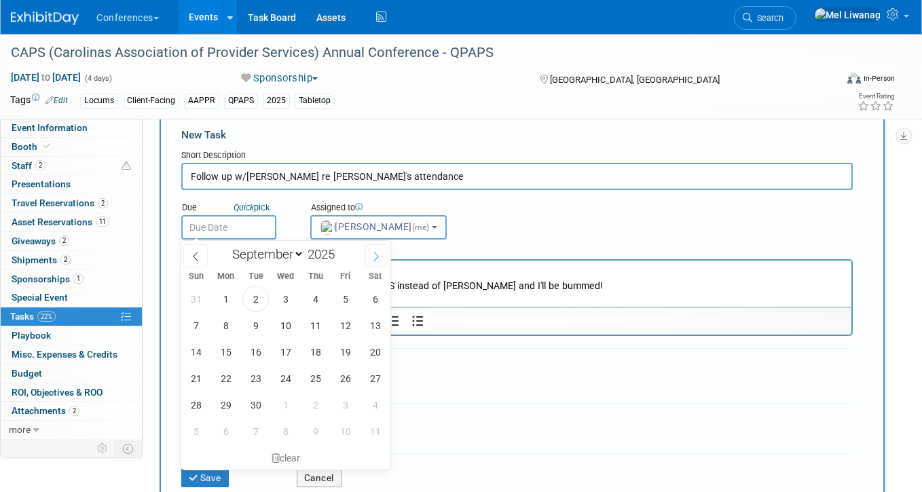
click at [367, 254] on span at bounding box center [376, 255] width 24 height 23
select select "9"
click at [290, 299] on span "1" at bounding box center [285, 299] width 26 height 26
type input "[DATE]"
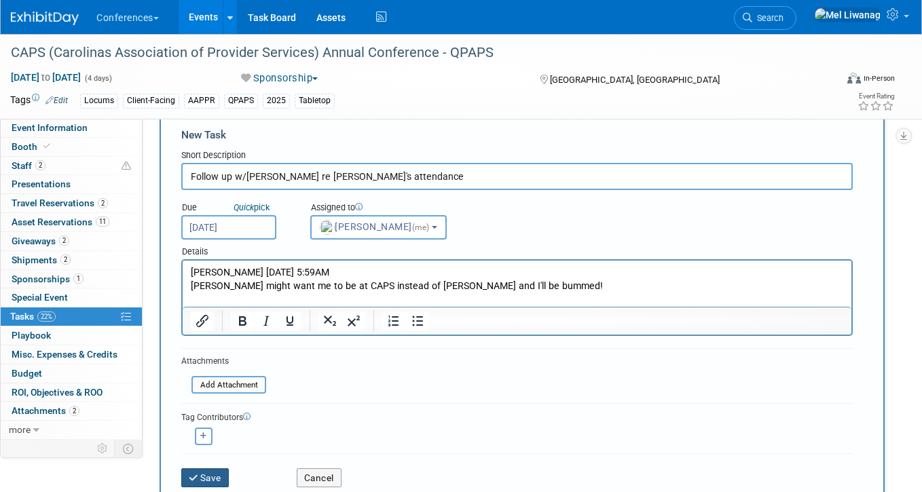
click at [207, 478] on button "Save" at bounding box center [205, 477] width 48 height 19
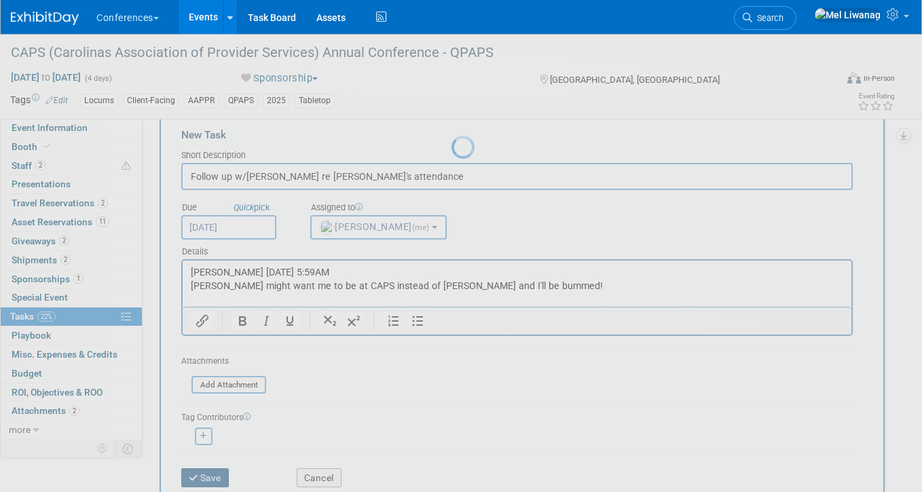
scroll to position [0, 0]
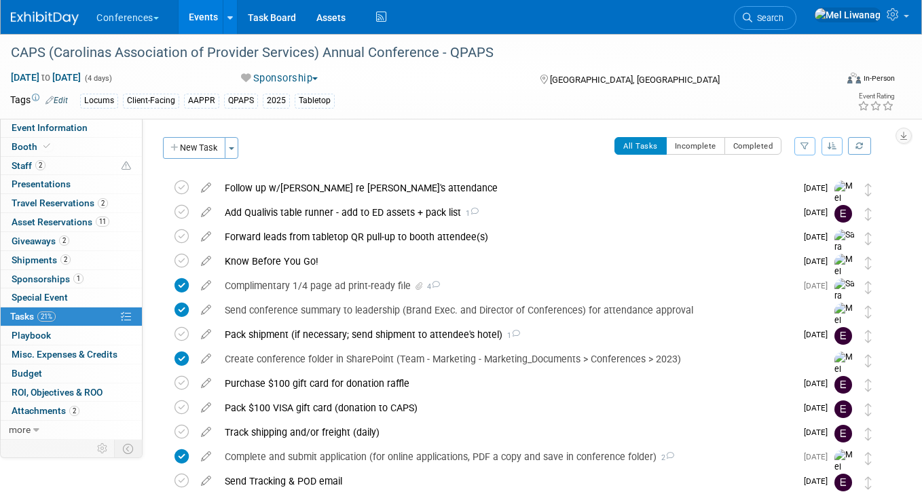
click at [31, 14] on img at bounding box center [45, 19] width 68 height 14
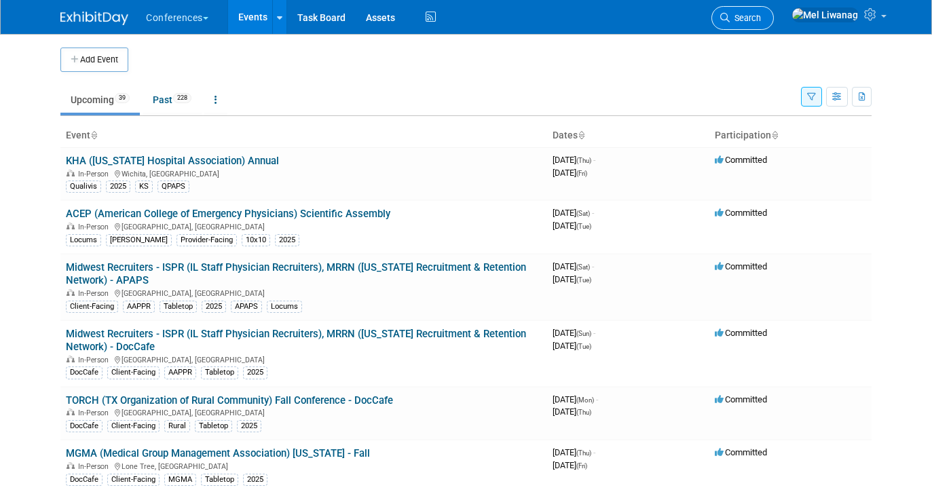
click at [774, 12] on link "Search" at bounding box center [742, 18] width 62 height 24
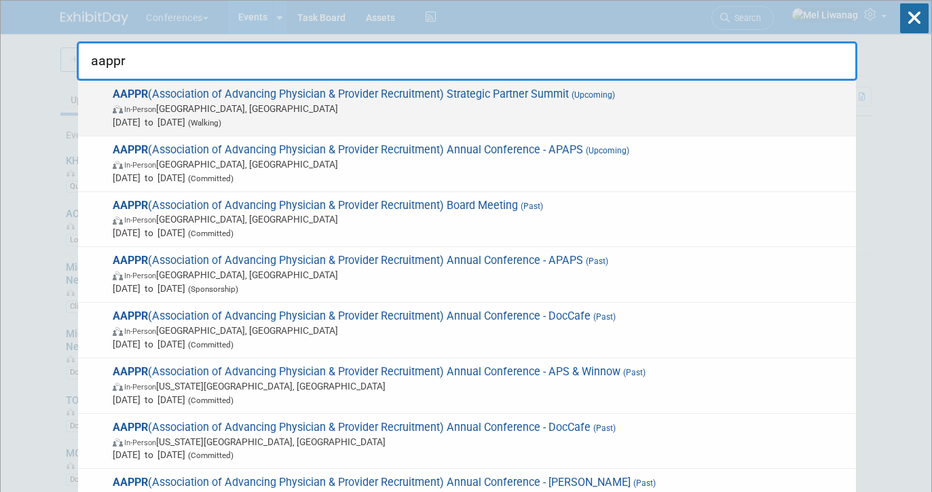
type input "aappr"
click at [417, 122] on span "Sep 24, 2025 to Sep 25, 2025 (Walking)" at bounding box center [481, 122] width 737 height 14
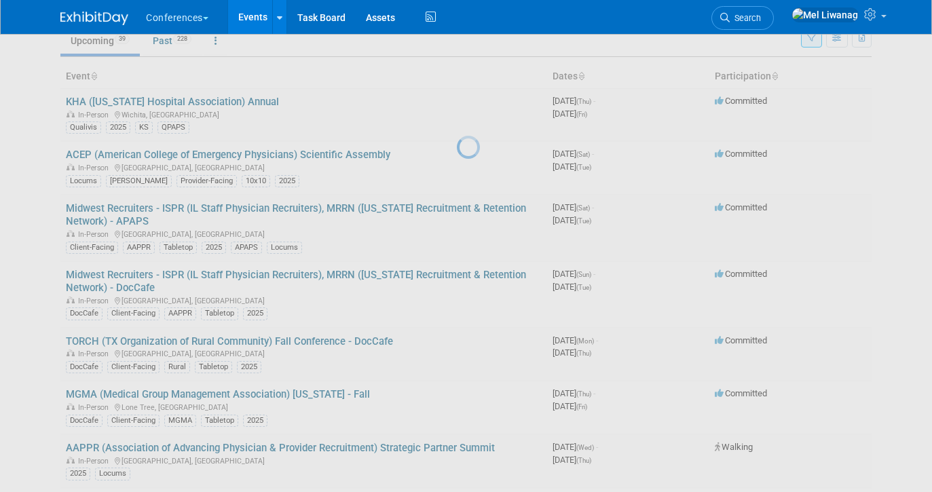
scroll to position [98, 0]
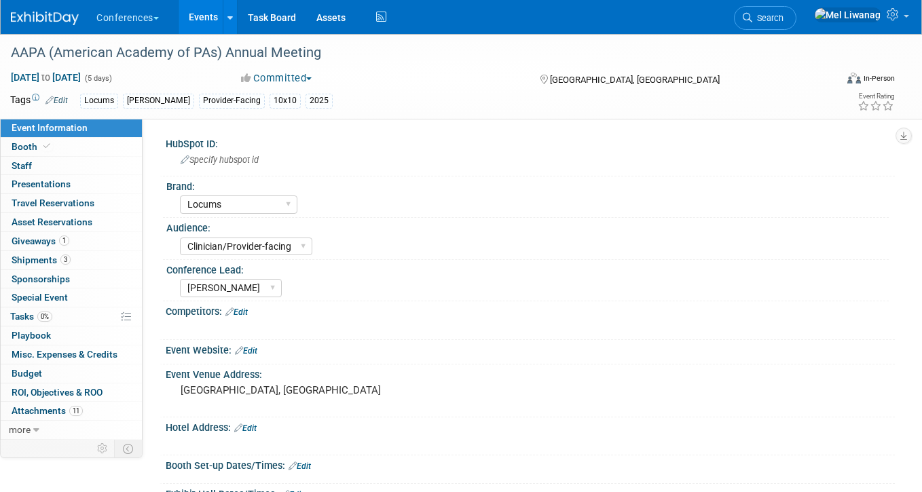
select select "Locums"
select select "Clinician/Provider-facing"
select select "[PERSON_NAME]"
click at [58, 101] on link "Edit" at bounding box center [56, 101] width 22 height 10
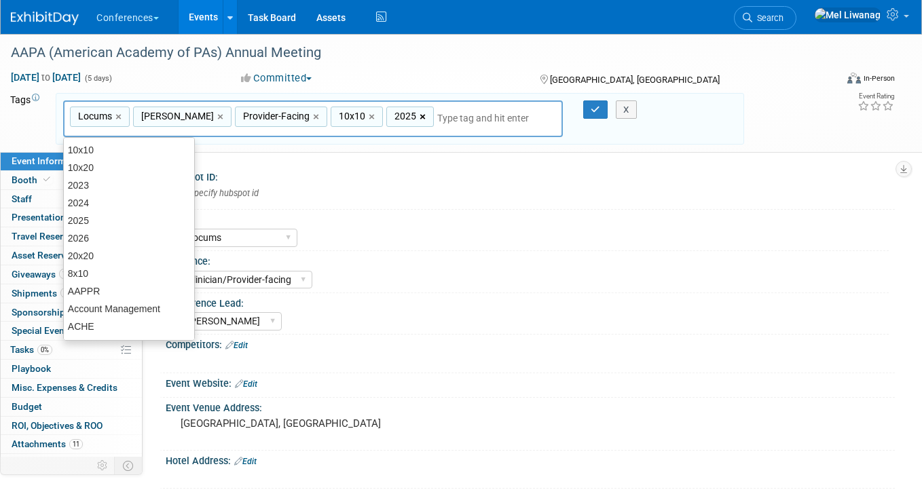
click at [420, 117] on link "×" at bounding box center [424, 117] width 9 height 16
type input "Locums, Aya Locums, Provider-Facing, 10x10"
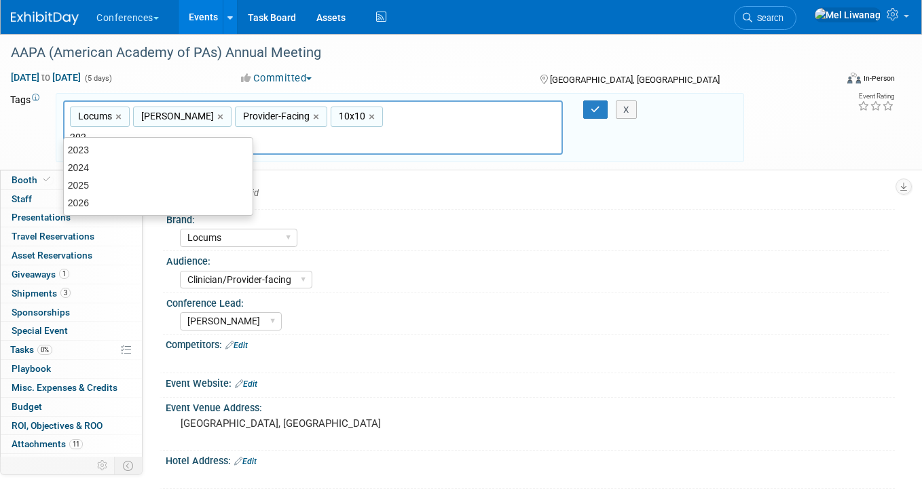
type input "2026"
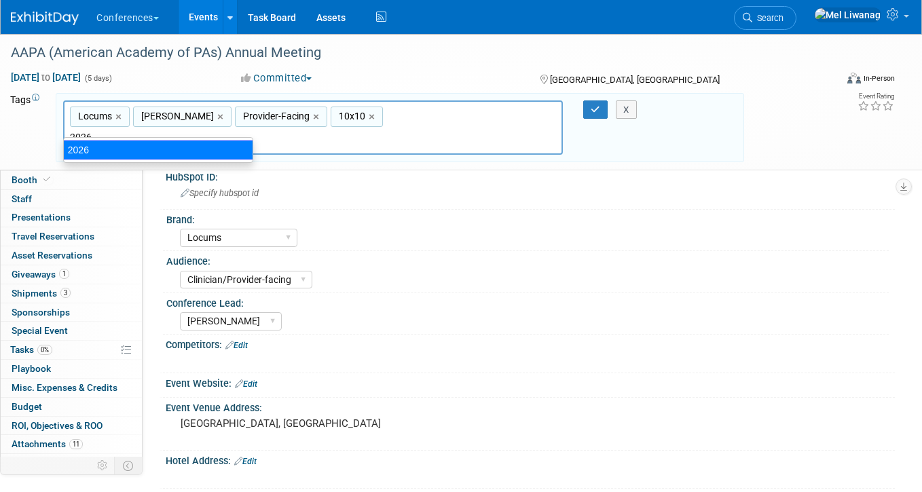
click at [238, 149] on div "2026" at bounding box center [158, 150] width 190 height 19
type input "Locums, Aya Locums, Provider-Facing, 10x10, 2026"
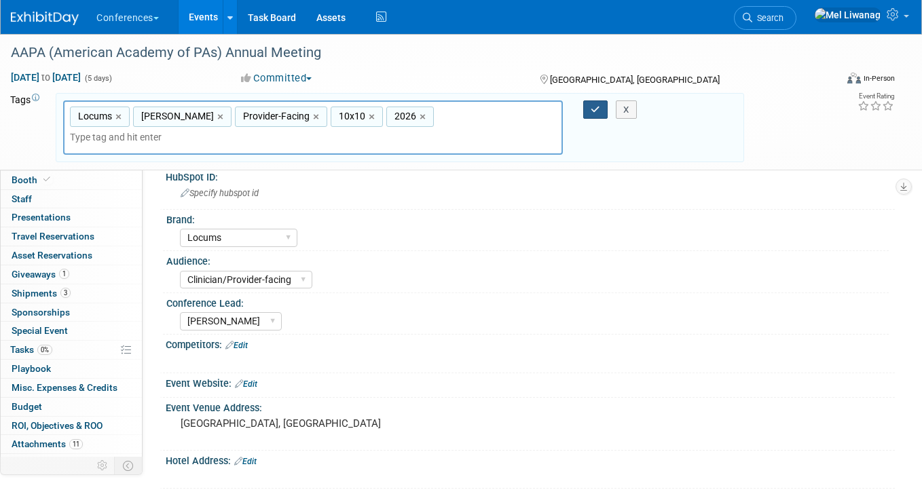
click at [601, 111] on button "button" at bounding box center [595, 109] width 24 height 19
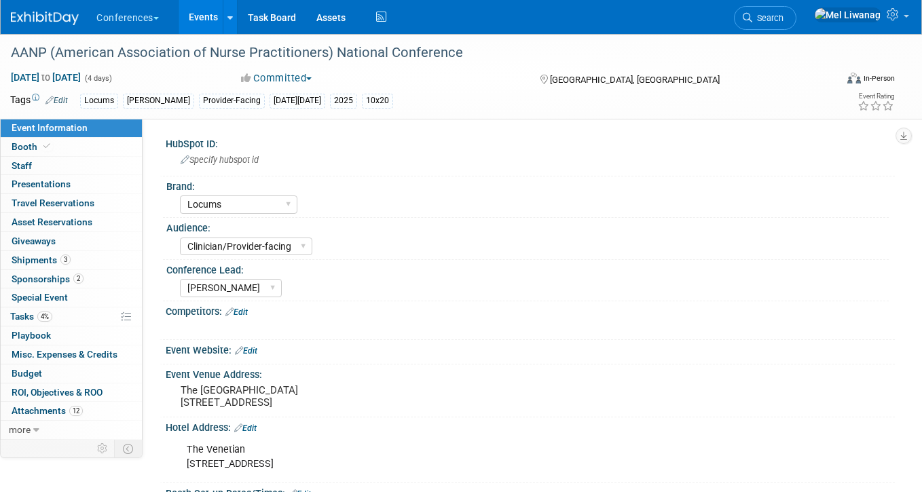
select select "Locums"
select select "Clinician/Provider-facing"
select select "[PERSON_NAME]"
click at [68, 99] on link "Edit" at bounding box center [56, 101] width 22 height 10
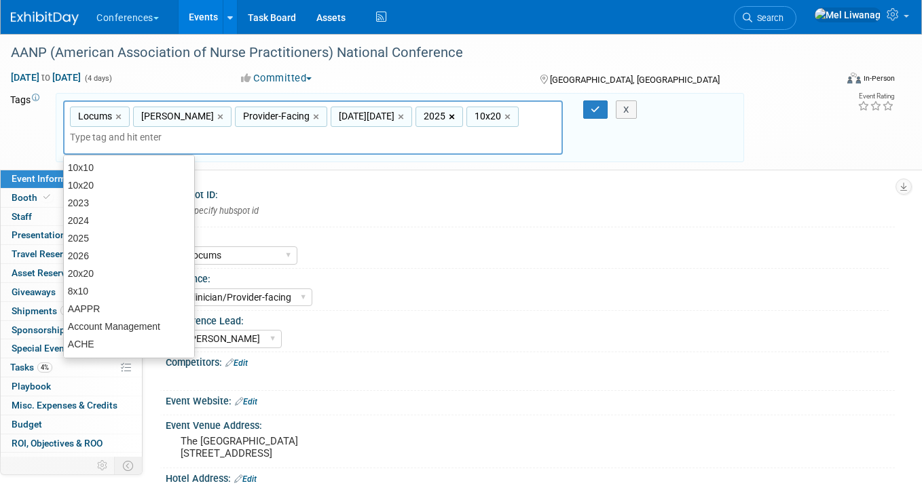
click at [449, 117] on link "×" at bounding box center [453, 117] width 9 height 16
type input "Locums, Aya Locums, Provider-Facing, Black Friday, 10x20"
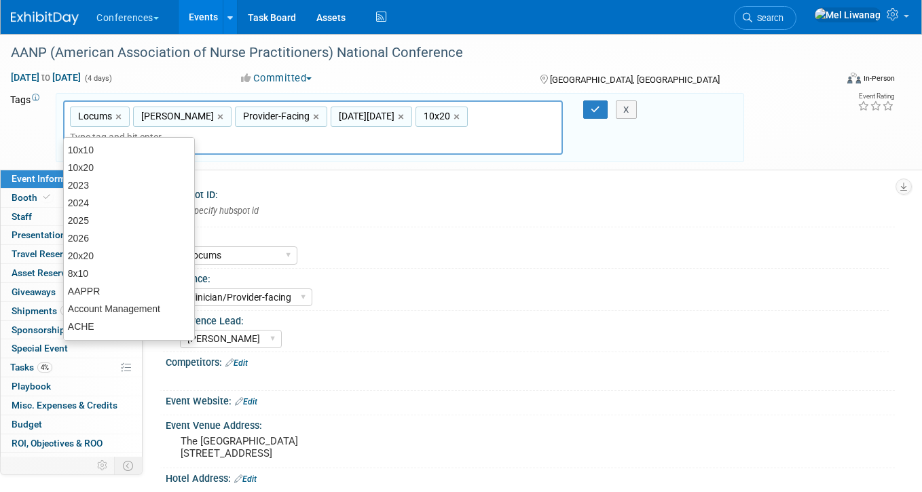
click at [180, 130] on input "text" at bounding box center [125, 137] width 110 height 14
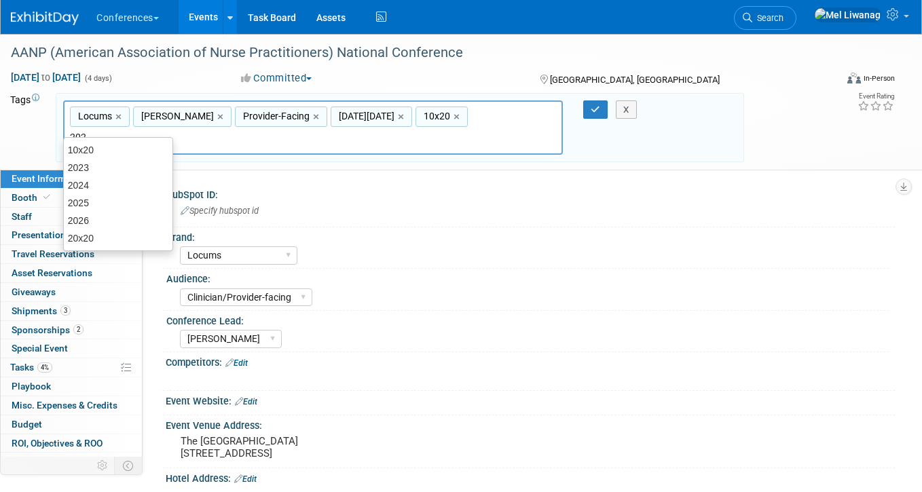
type input "2026"
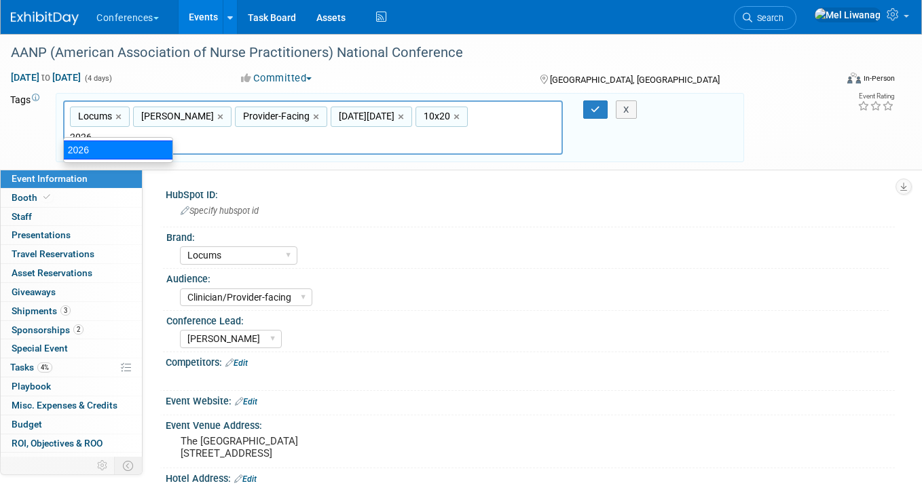
click at [112, 150] on div "2026" at bounding box center [118, 150] width 110 height 19
type input "Locums, Aya Locums, Provider-Facing, Black Friday, 10x20, 2026"
click at [600, 106] on button "button" at bounding box center [595, 109] width 24 height 19
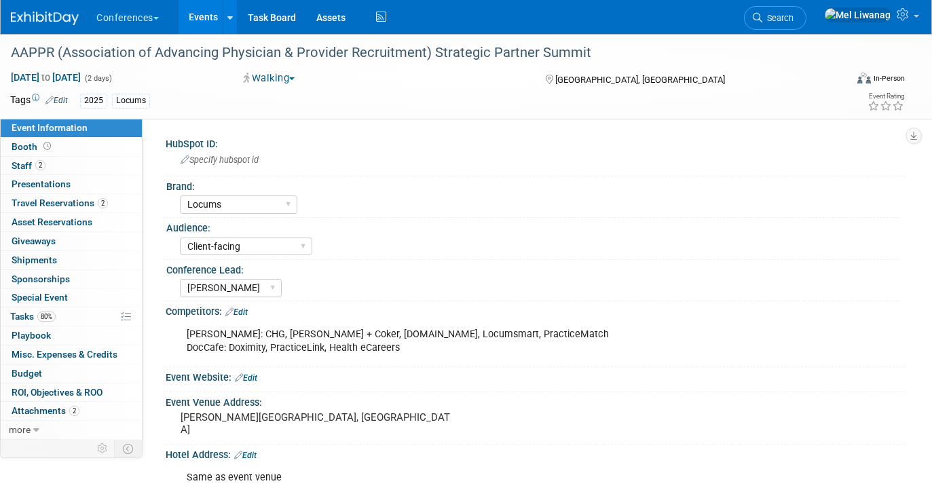
select select "Locums"
select select "Client-facing"
select select "[PERSON_NAME]"
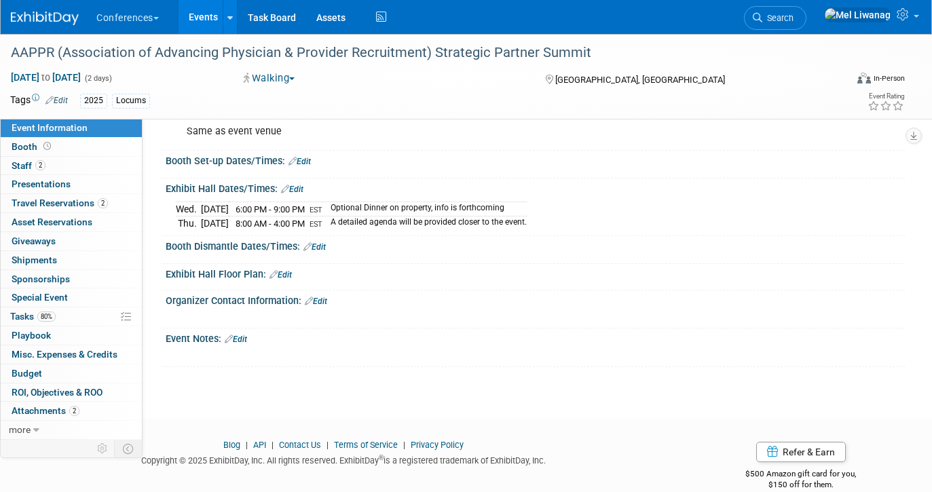
scroll to position [367, 0]
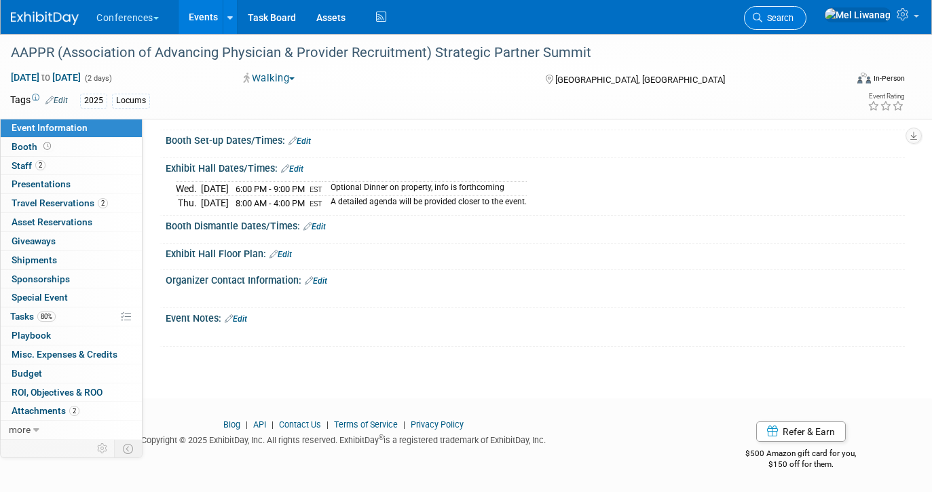
click at [806, 12] on link "Search" at bounding box center [775, 18] width 62 height 24
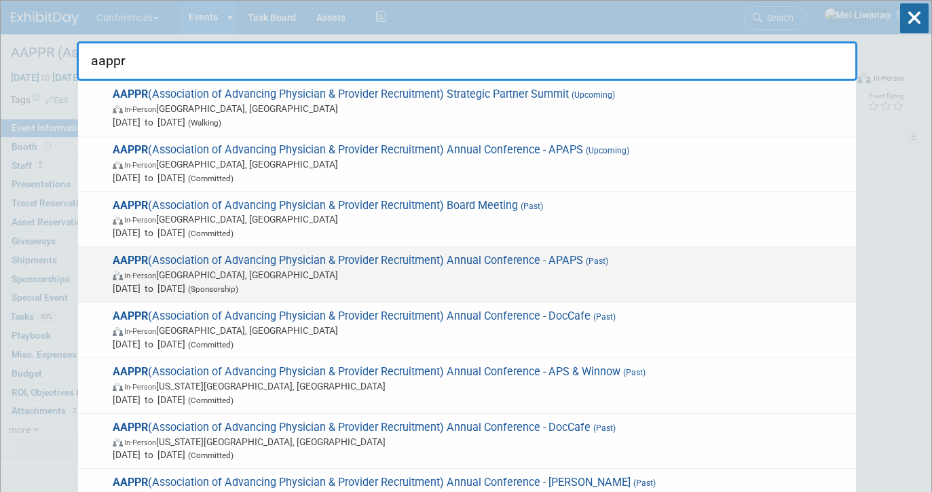
type input "aappr"
click at [360, 267] on span "AAPPR (Association of Advancing Physician & Provider Recruitment) Annual Confer…" at bounding box center [479, 274] width 741 height 41
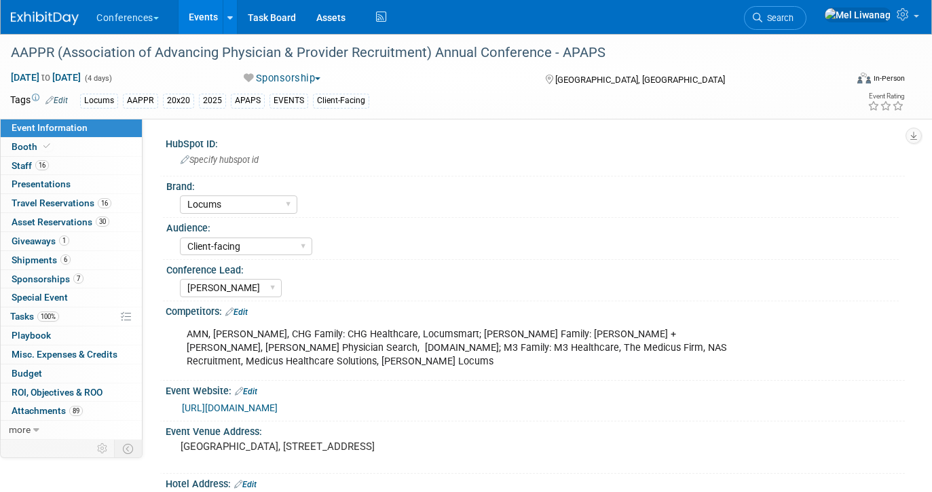
select select "Locums"
select select "Client-facing"
select select "[PERSON_NAME]"
click at [806, 25] on link "Search" at bounding box center [775, 18] width 62 height 24
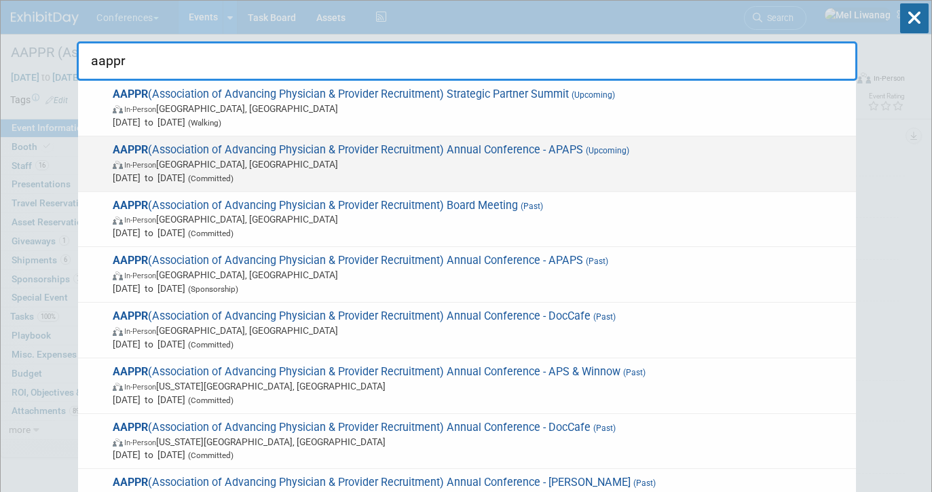
type input "aappr"
click at [571, 159] on span "In-Person Lake Buena Vista, FL" at bounding box center [481, 164] width 737 height 14
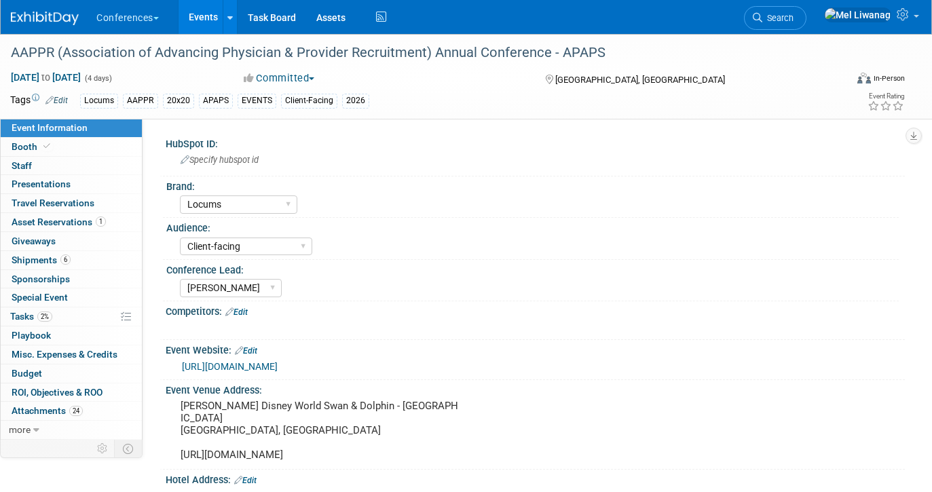
select select "Locums"
select select "Client-facing"
select select "[PERSON_NAME]"
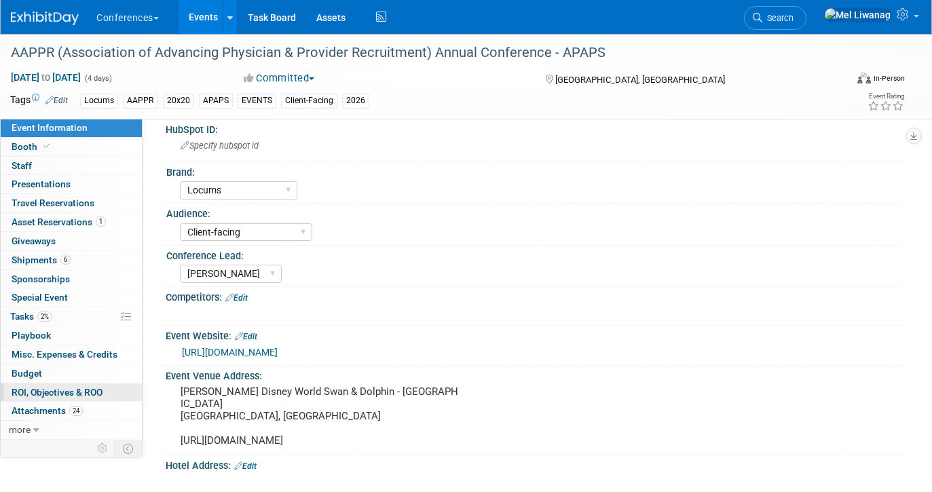
scroll to position [15, 0]
click at [74, 57] on div "AAPPR (Association of Advancing Physician & Provider Recruitment) Annual Confer…" at bounding box center [417, 53] width 823 height 24
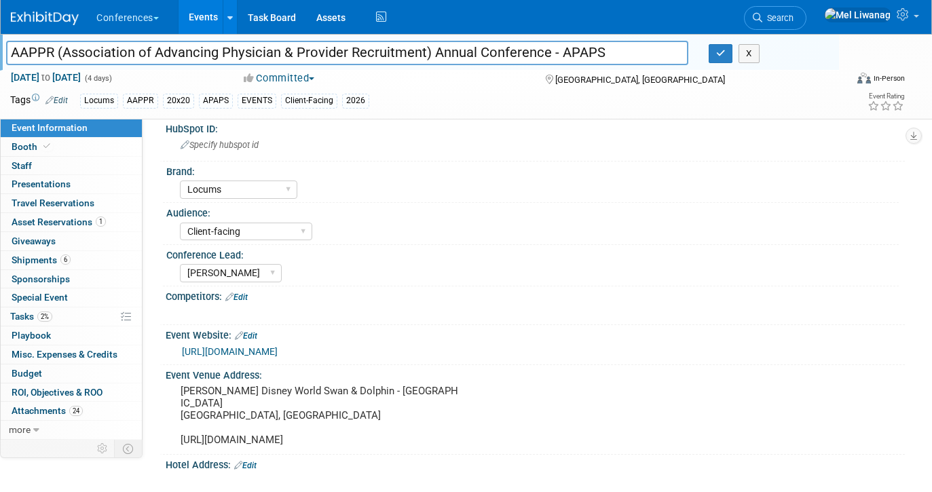
drag, startPoint x: 64, startPoint y: 52, endPoint x: 422, endPoint y: 57, distance: 357.8
click at [422, 57] on input "AAPPR (Association of Advancing Physician & Provider Recruitment) Annual Confer…" at bounding box center [347, 53] width 682 height 24
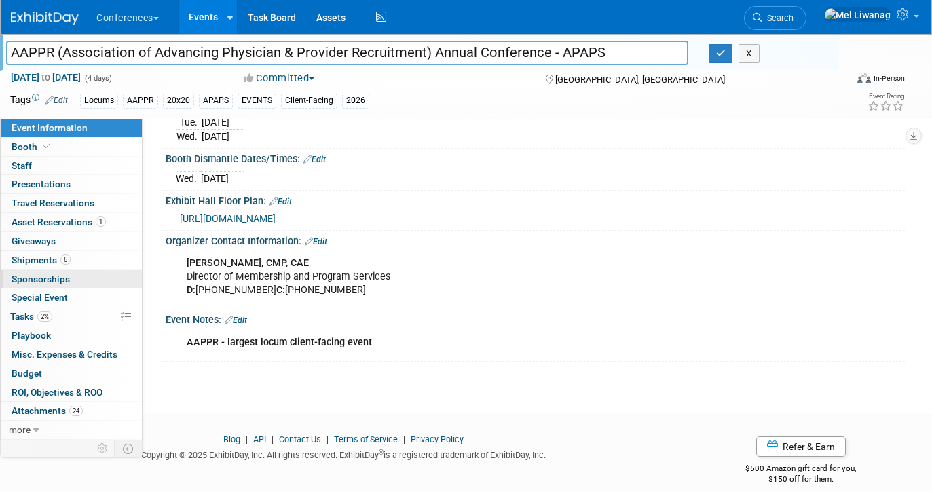
scroll to position [505, 0]
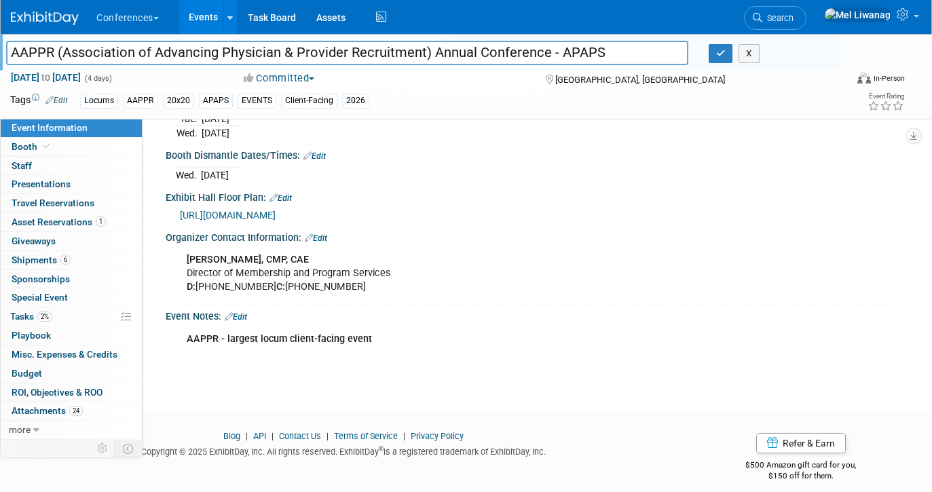
click at [324, 211] on div "Exhibit Hall Floor Plan: Edit [URL][DOMAIN_NAME]" at bounding box center [532, 207] width 745 height 40
click at [289, 193] on link "Edit" at bounding box center [281, 198] width 22 height 10
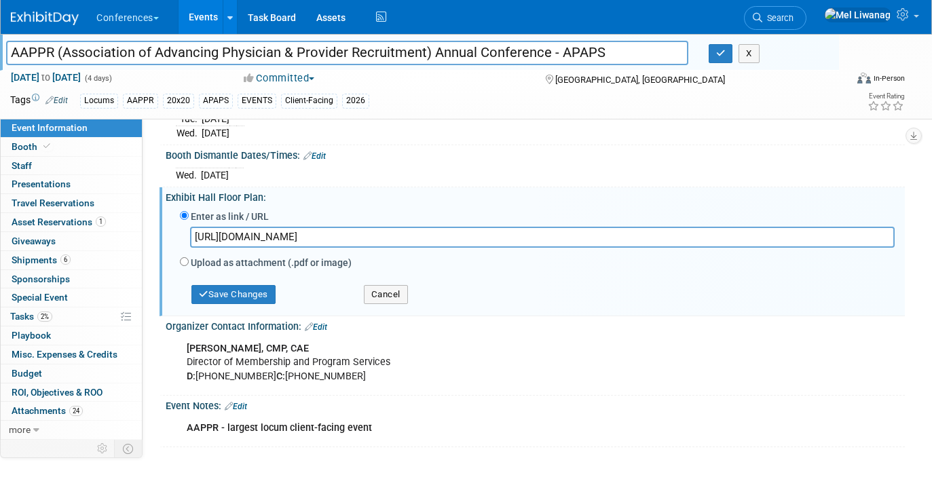
click at [246, 231] on input "[URL][DOMAIN_NAME]" at bounding box center [542, 237] width 705 height 21
type input "\"
click at [248, 285] on button "Save Changes" at bounding box center [233, 294] width 84 height 19
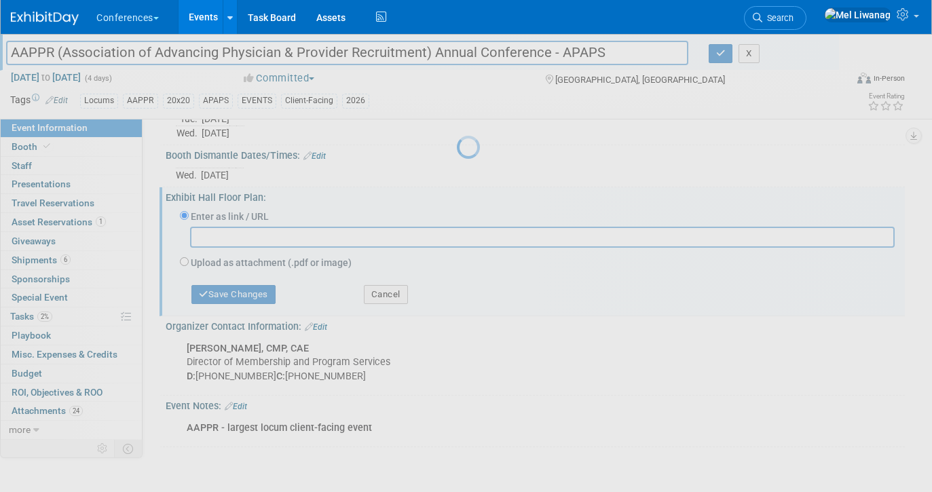
scroll to position [493, 0]
